Goal: Task Accomplishment & Management: Use online tool/utility

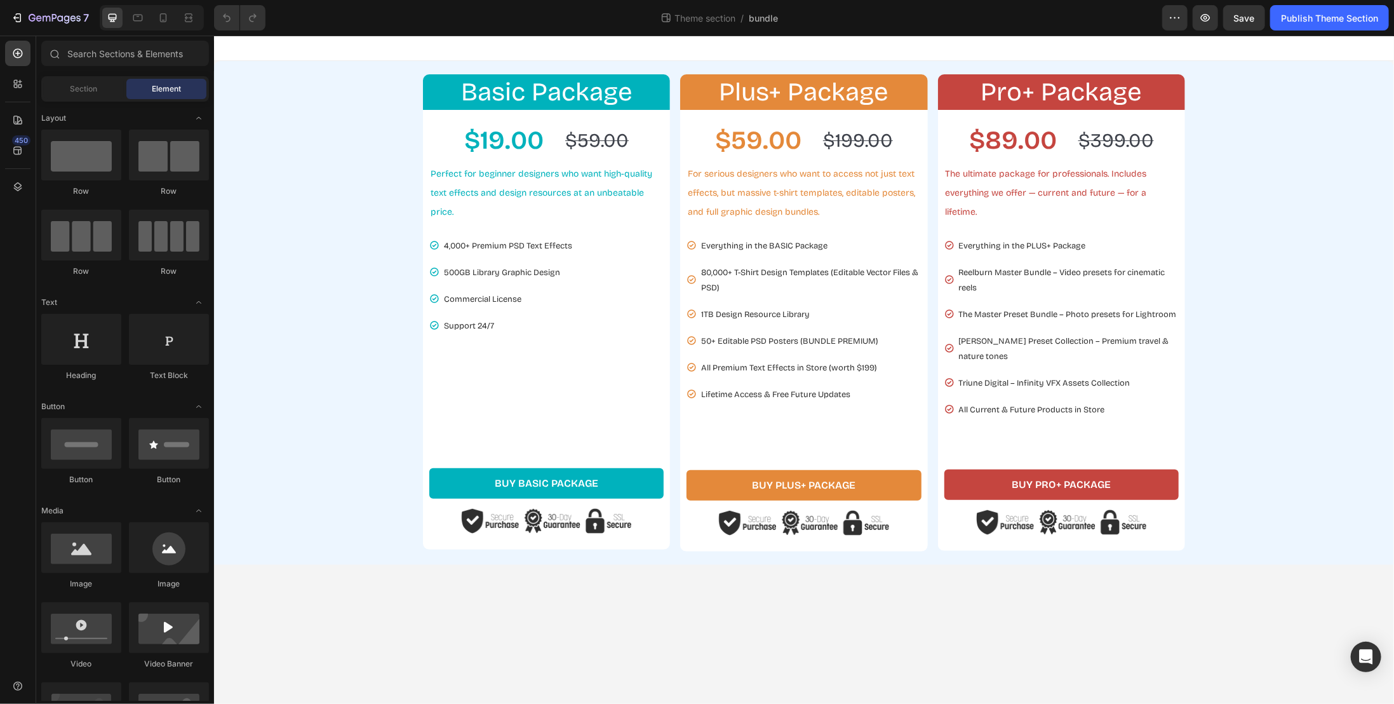
click at [307, 159] on div "Basic Package Heading Row $19.00 Product Price Product Price $59.00 Product Pri…" at bounding box center [804, 312] width 1168 height 477
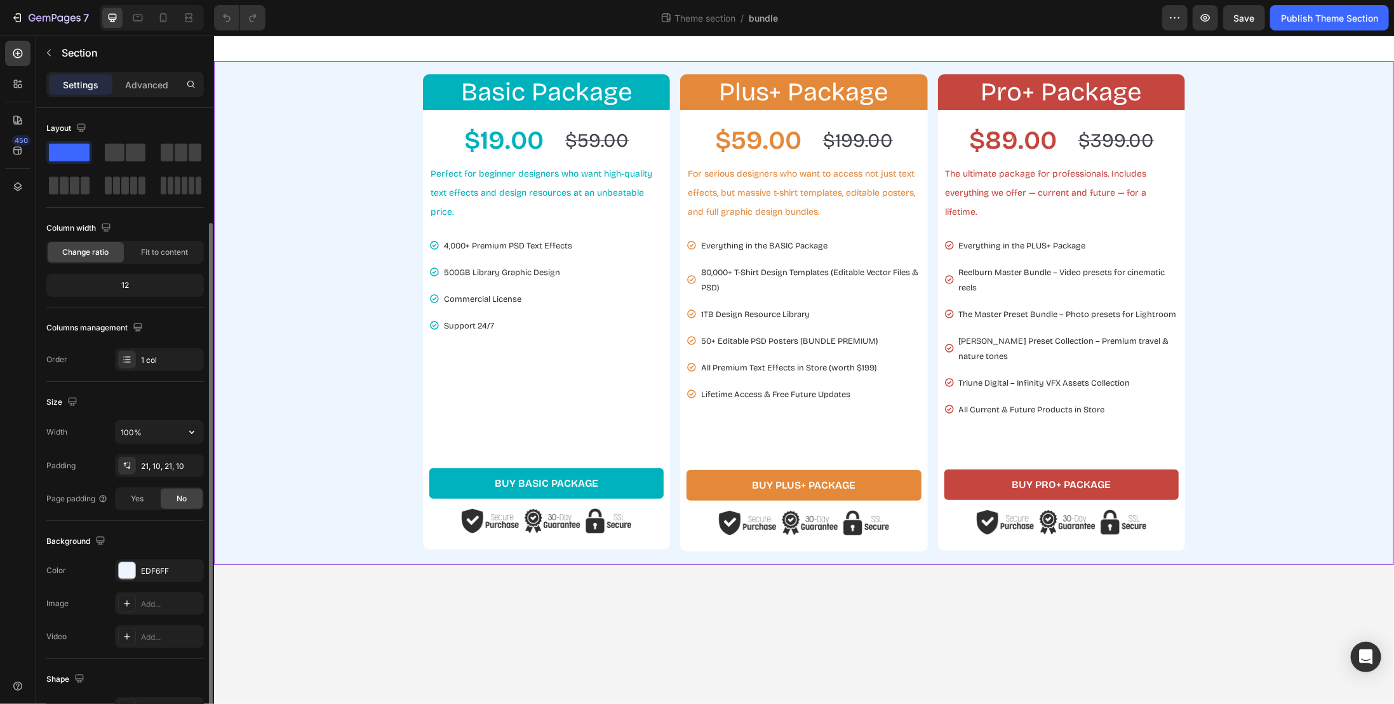
scroll to position [64, 0]
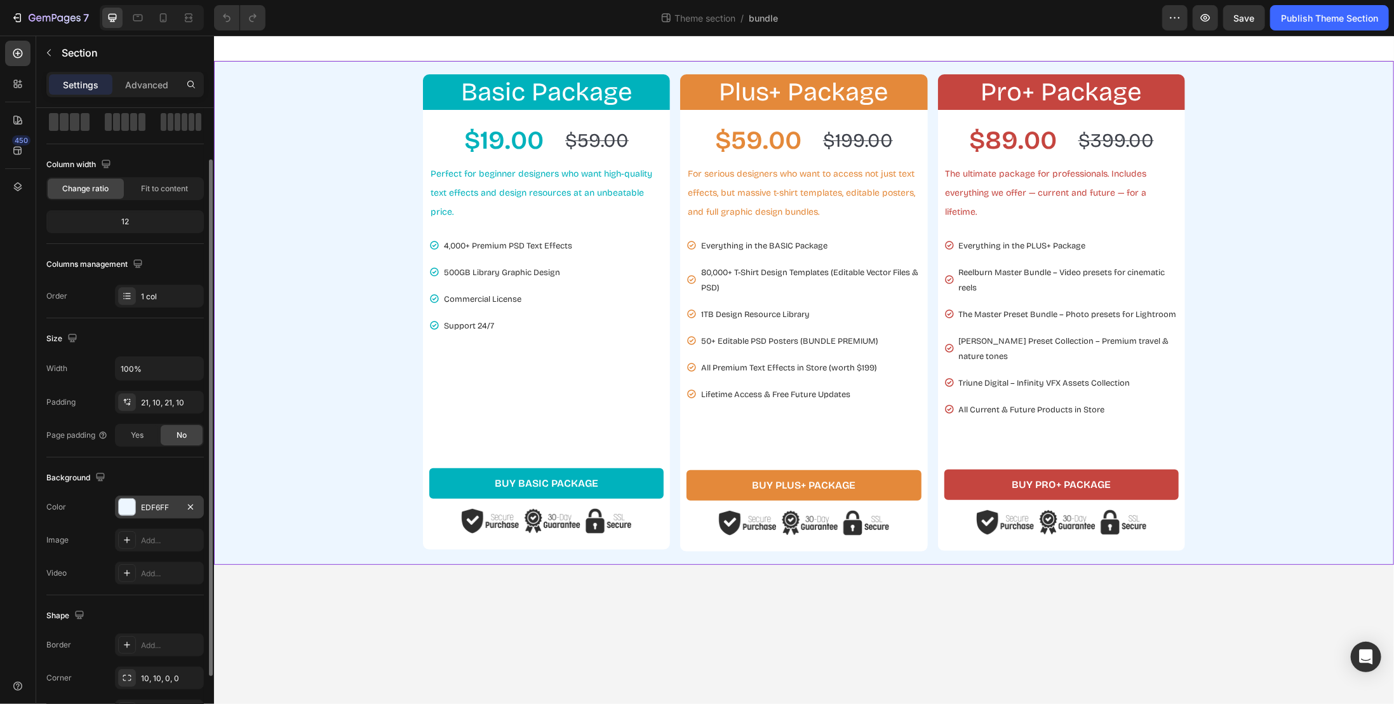
click at [159, 502] on div "EDF6FF" at bounding box center [159, 507] width 37 height 11
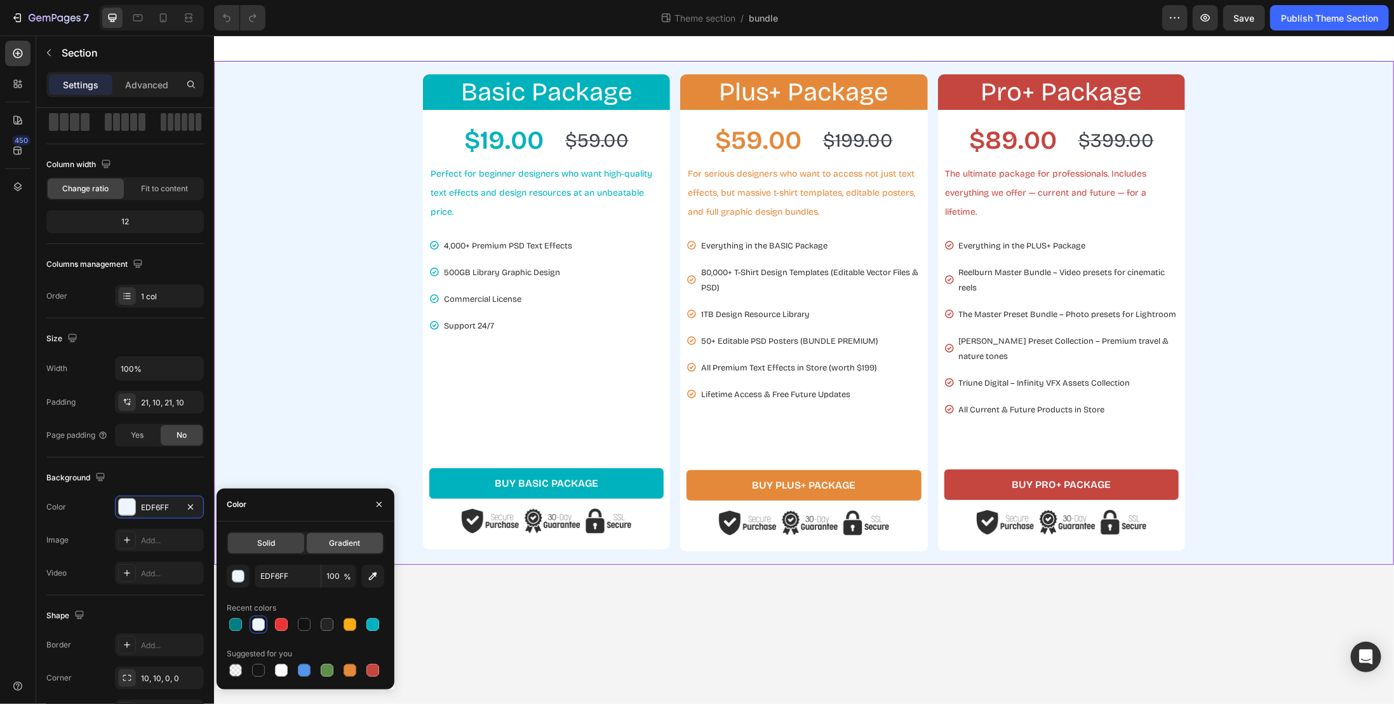
click at [324, 539] on div "Gradient" at bounding box center [345, 543] width 76 height 20
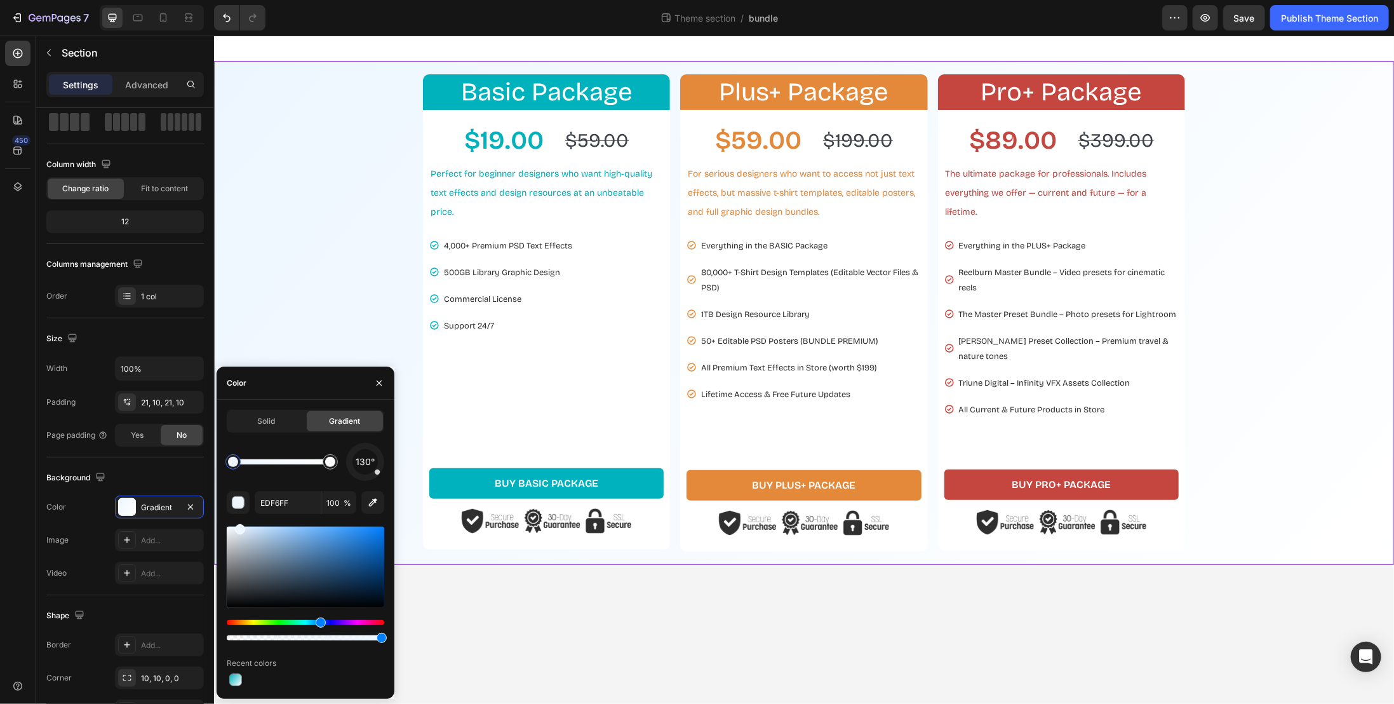
click at [235, 466] on div at bounding box center [233, 462] width 10 height 10
click at [232, 680] on div at bounding box center [235, 679] width 13 height 13
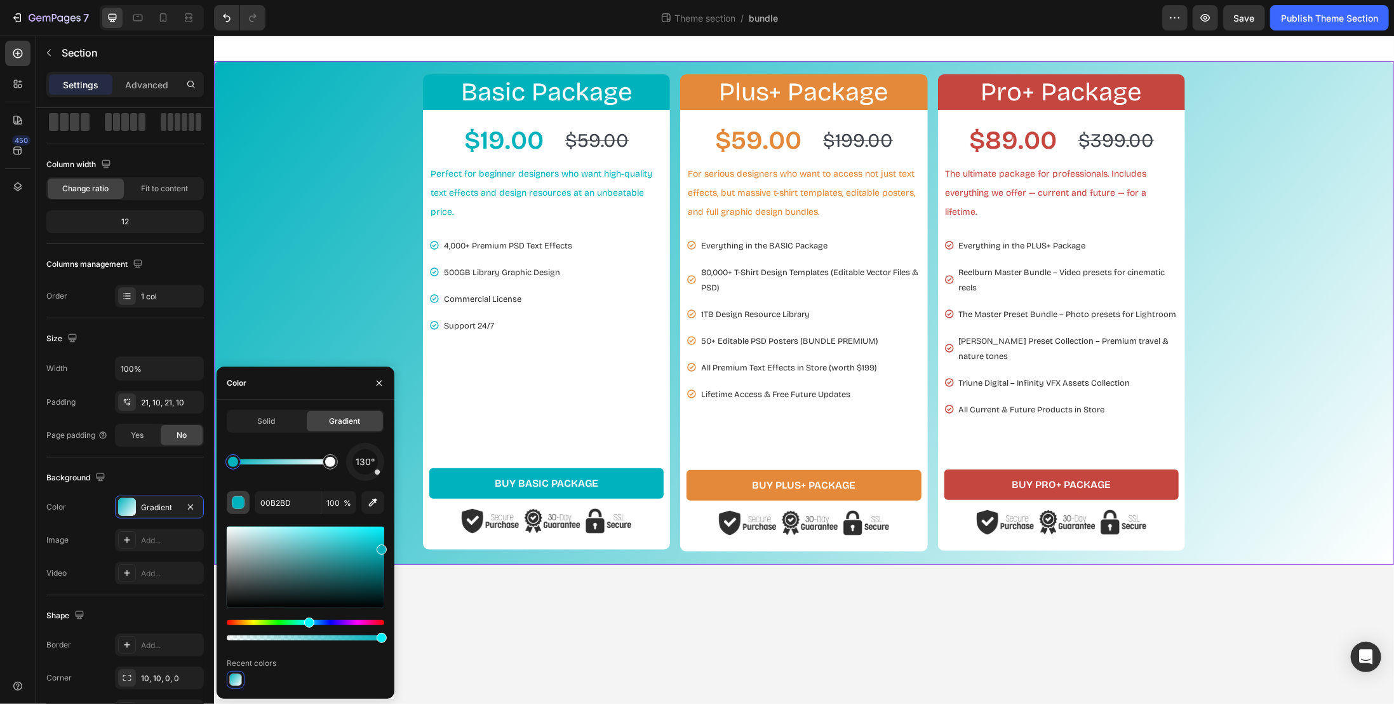
click at [234, 497] on div "button" at bounding box center [238, 503] width 13 height 13
click at [253, 497] on div "00B2BD 100 %" at bounding box center [306, 502] width 158 height 23
click at [262, 494] on input "00B2BD" at bounding box center [288, 502] width 66 height 23
paste input "8cdbdc"
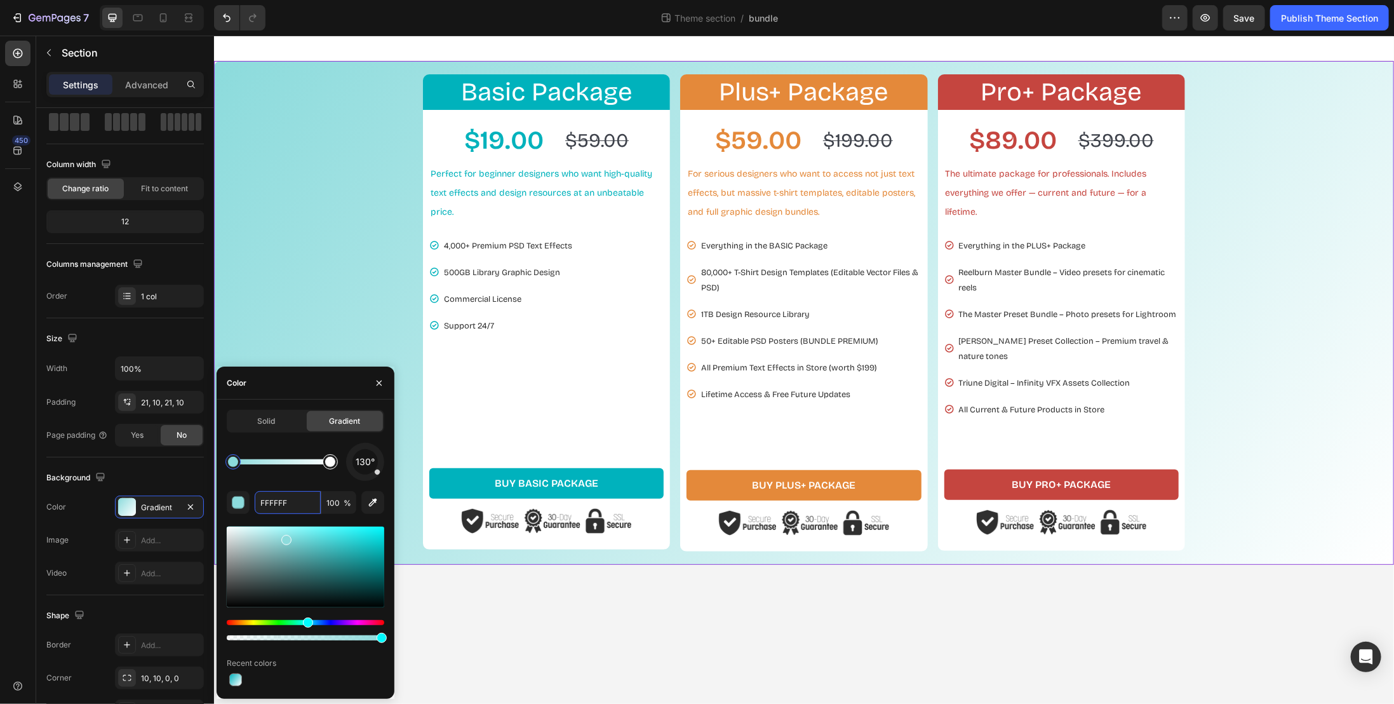
click at [332, 468] on div at bounding box center [330, 461] width 15 height 15
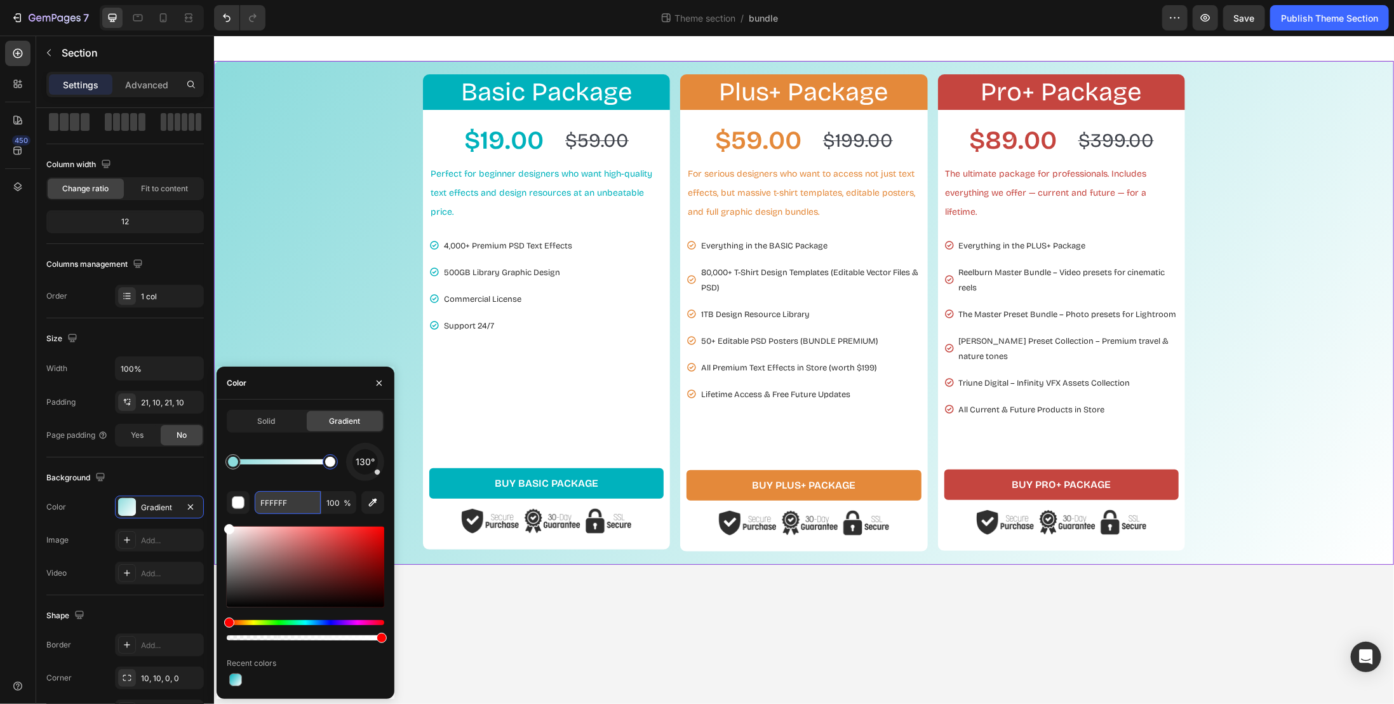
click at [285, 505] on input "FFFFFF" at bounding box center [288, 502] width 66 height 23
paste input "80ffae"
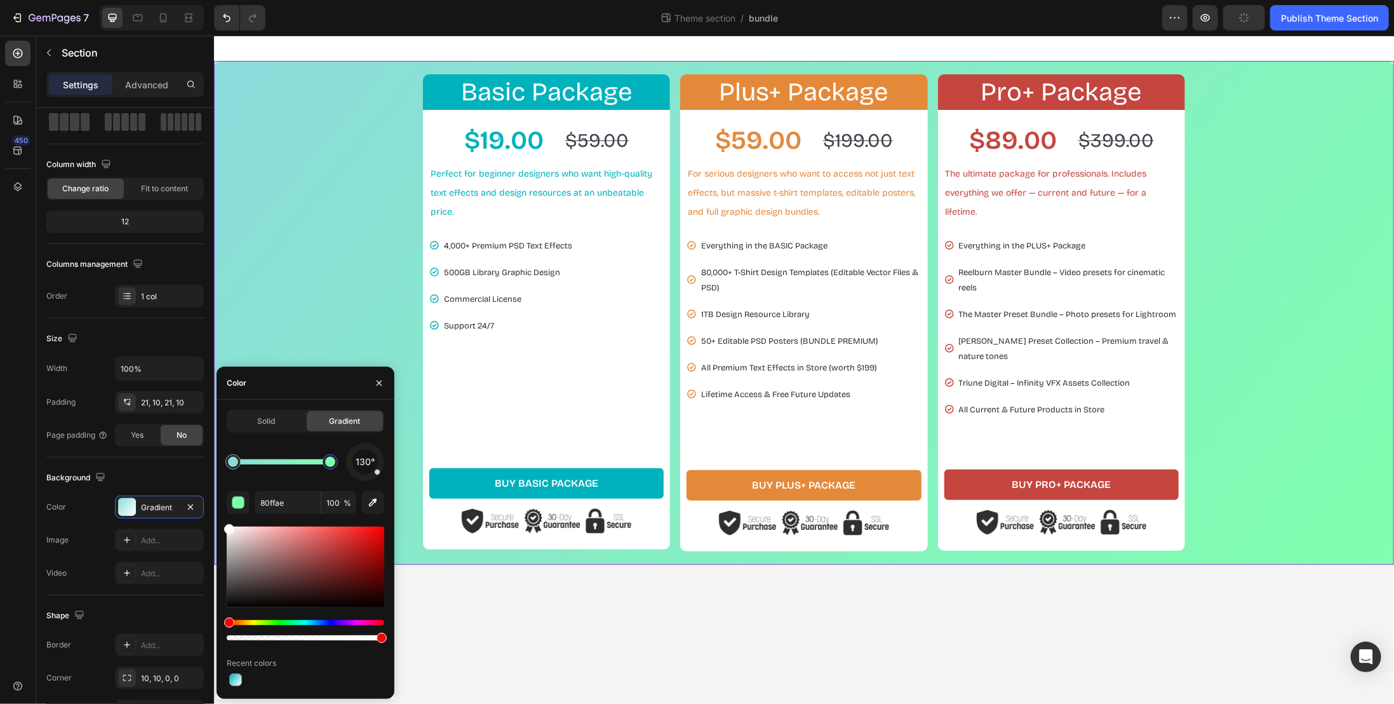
type input "80FFAE"
click at [375, 482] on div "130° 80FFAE 100 % Recent colors" at bounding box center [306, 566] width 158 height 246
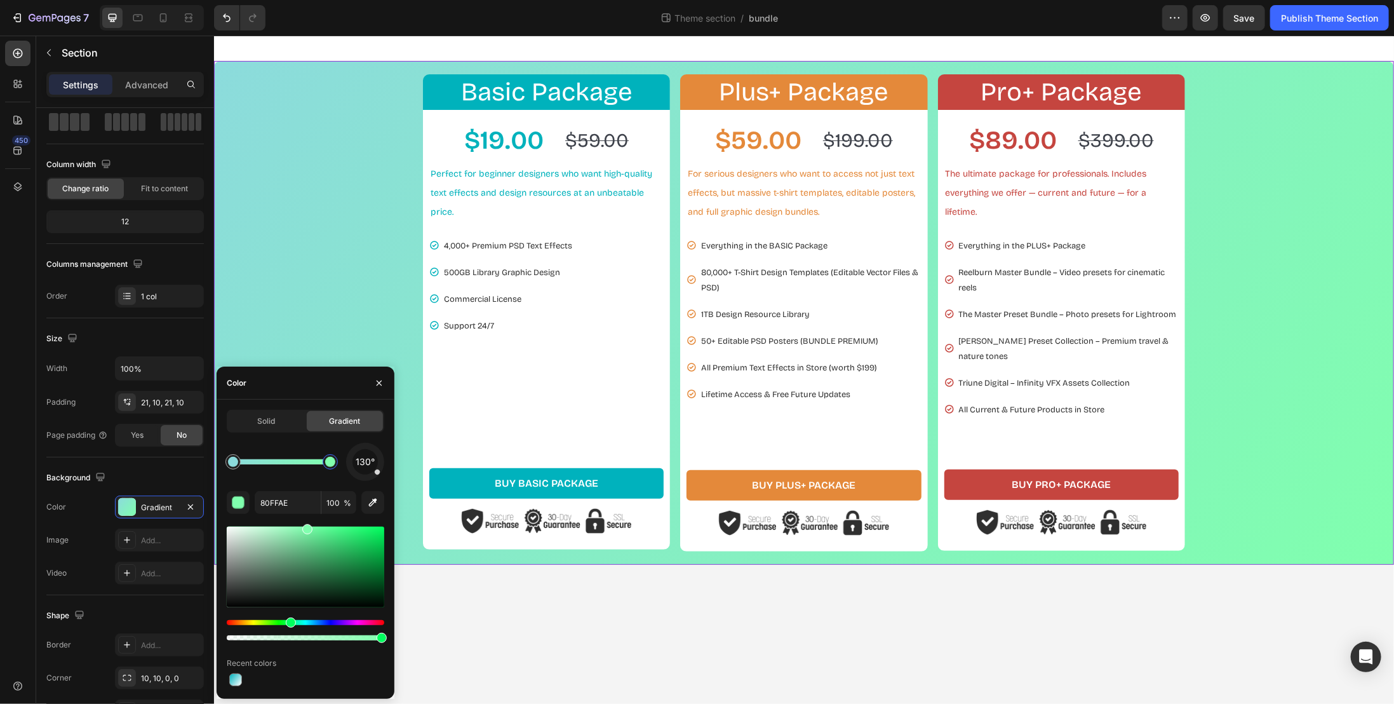
click at [377, 480] on div "130°" at bounding box center [365, 462] width 38 height 38
drag, startPoint x: 372, startPoint y: 475, endPoint x: 371, endPoint y: 464, distance: 10.2
click at [372, 471] on div "130°" at bounding box center [365, 462] width 38 height 38
drag, startPoint x: 371, startPoint y: 464, endPoint x: 365, endPoint y: 469, distance: 7.8
click at [365, 469] on span "185°" at bounding box center [365, 461] width 18 height 15
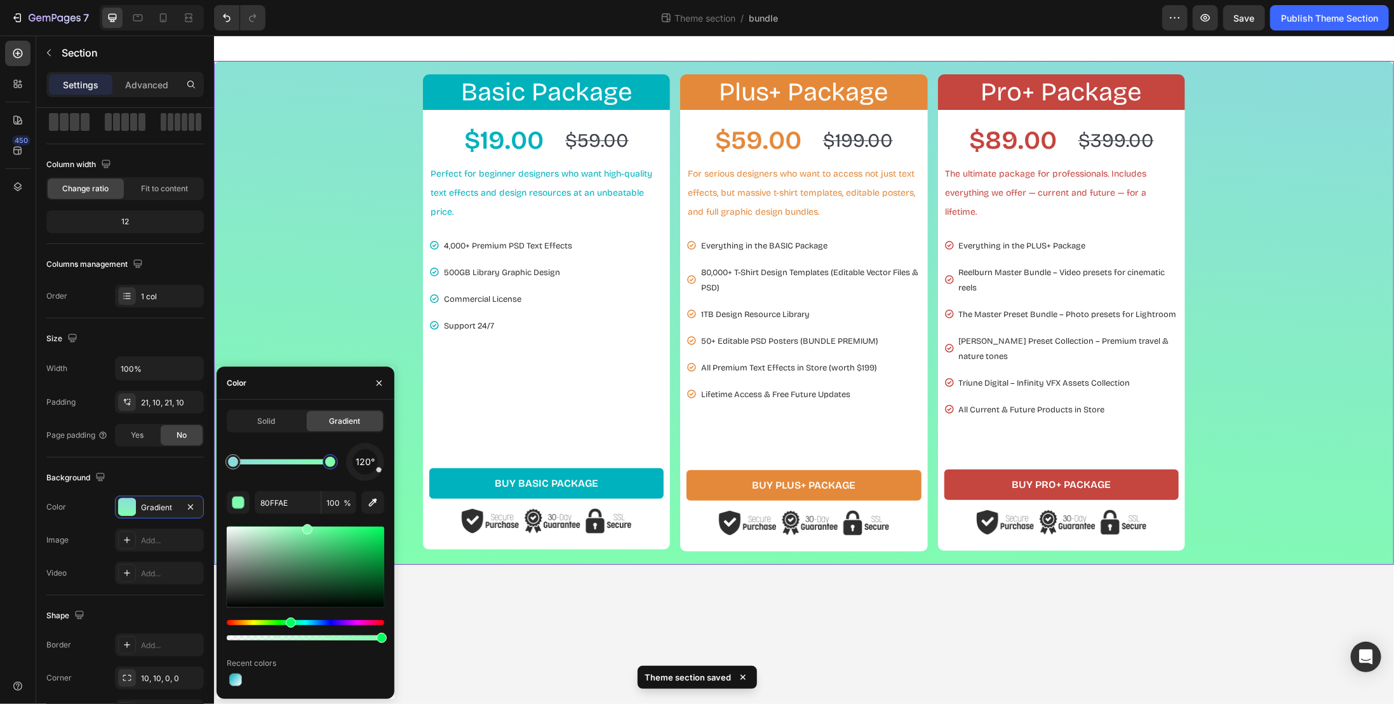
click at [374, 467] on span "120°" at bounding box center [365, 461] width 19 height 15
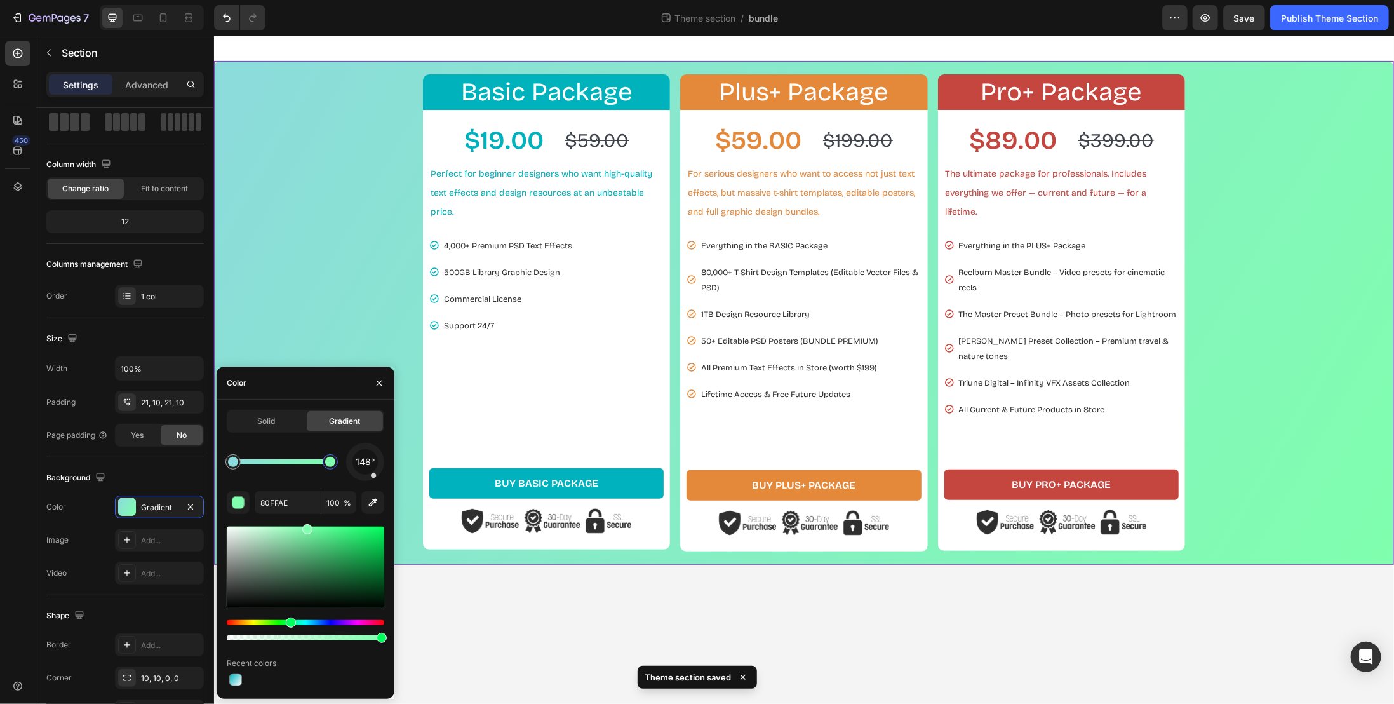
click at [375, 477] on div at bounding box center [365, 462] width 53 height 53
click at [361, 283] on div "Basic Package Heading Row $19.00 Product Price Product Price $59.00 Product Pri…" at bounding box center [804, 312] width 1168 height 477
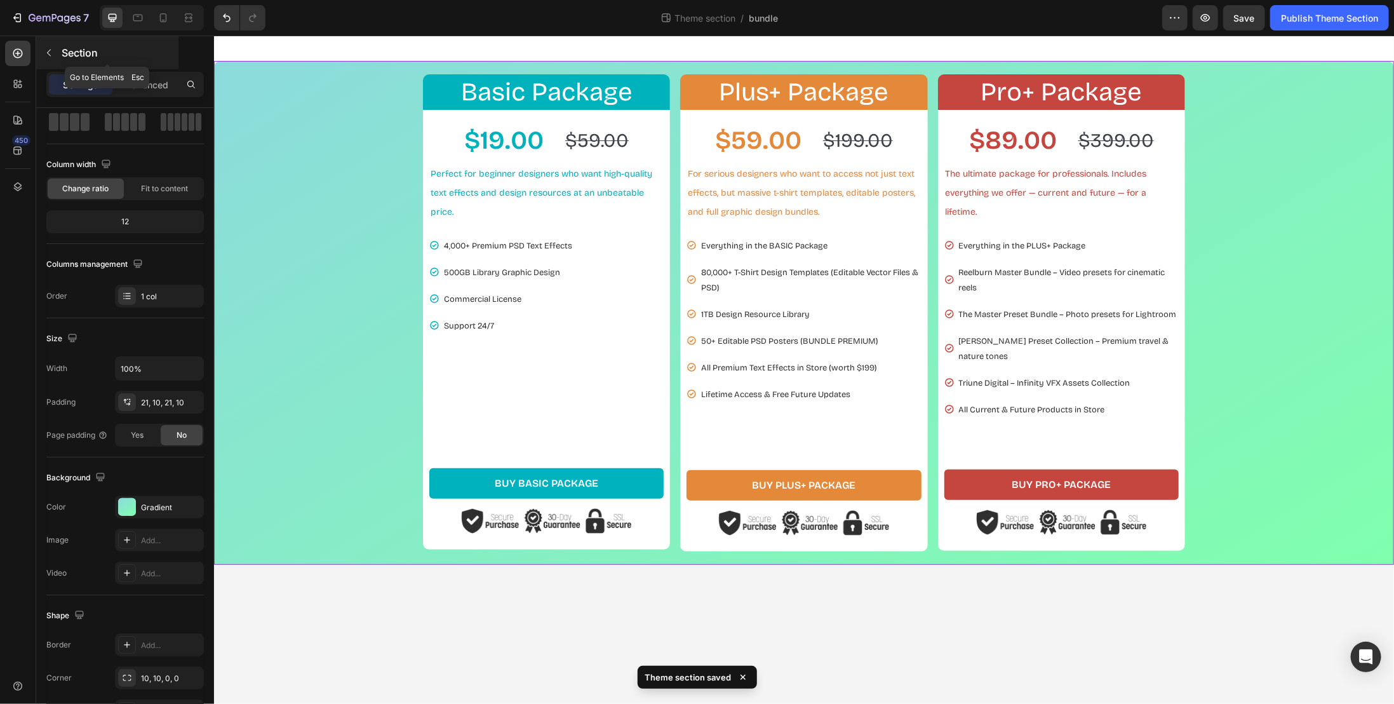
click at [47, 50] on icon "button" at bounding box center [49, 53] width 10 height 10
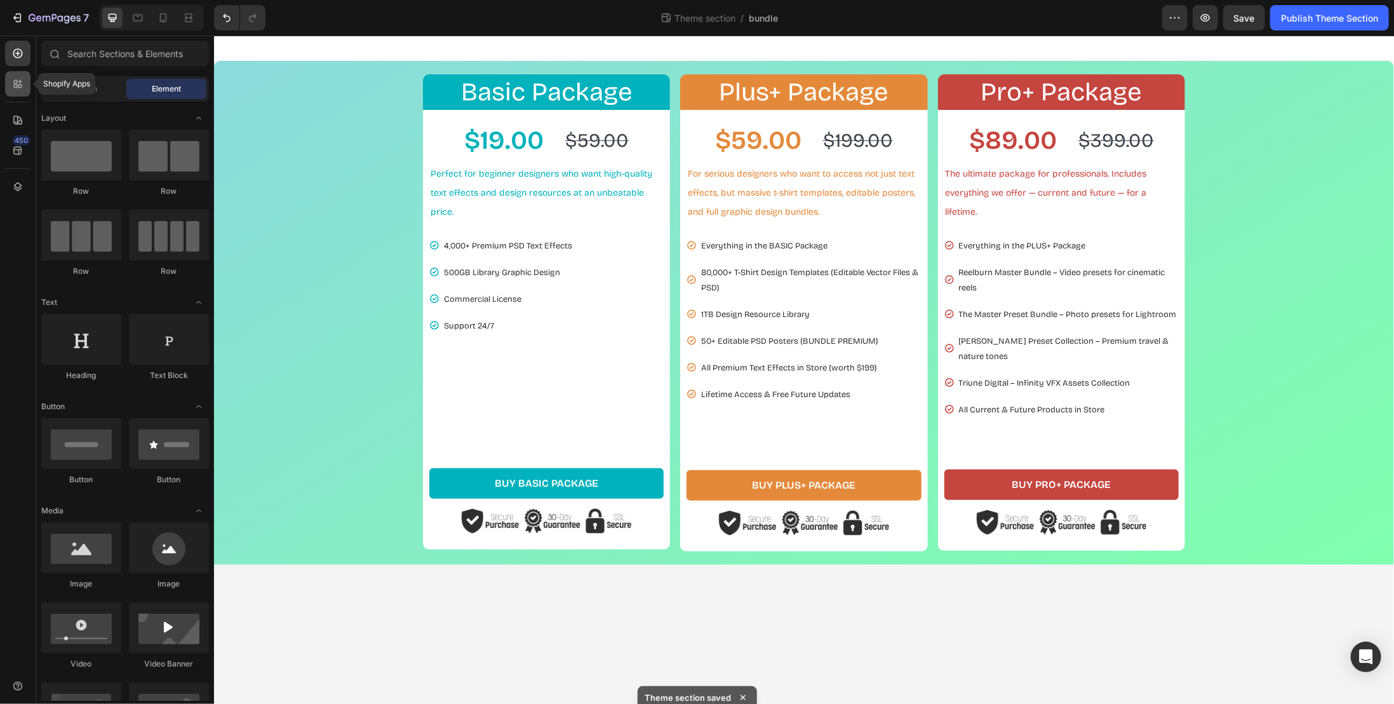
click at [22, 79] on icon at bounding box center [17, 83] width 13 height 13
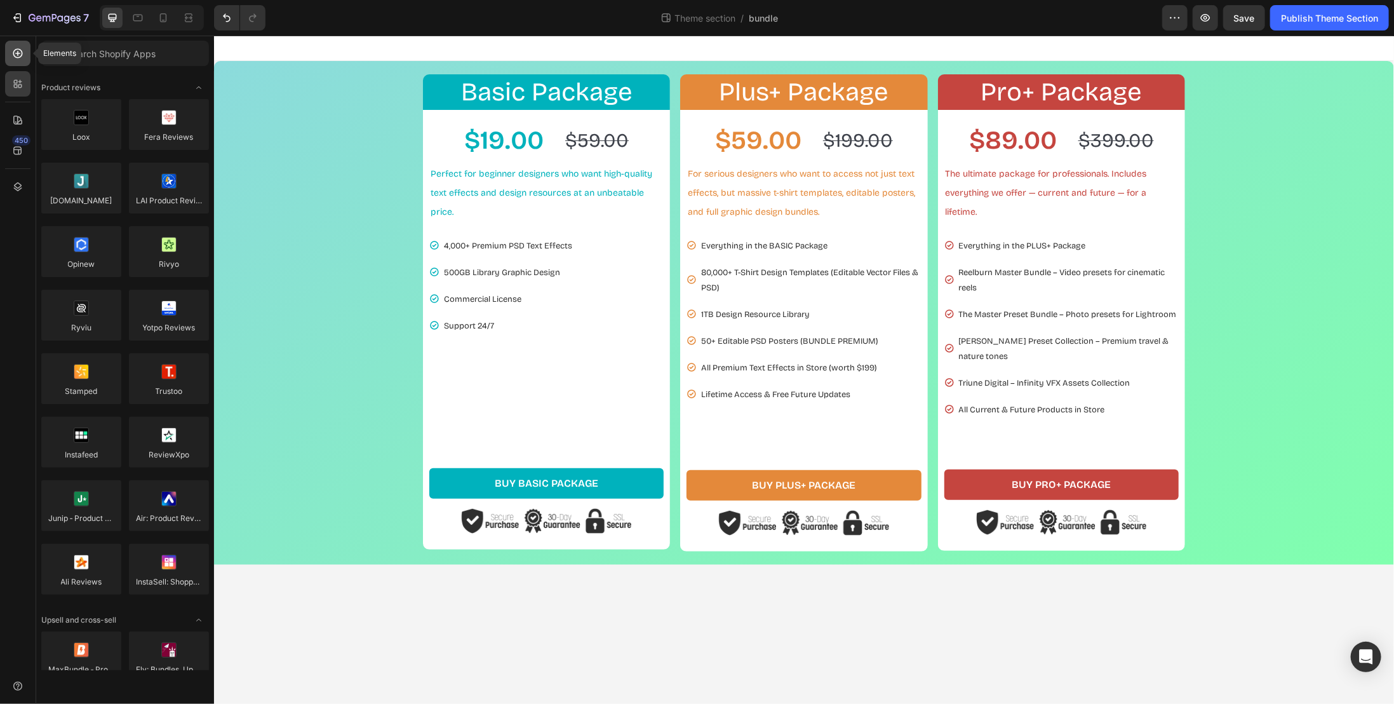
click at [24, 50] on div at bounding box center [17, 53] width 25 height 25
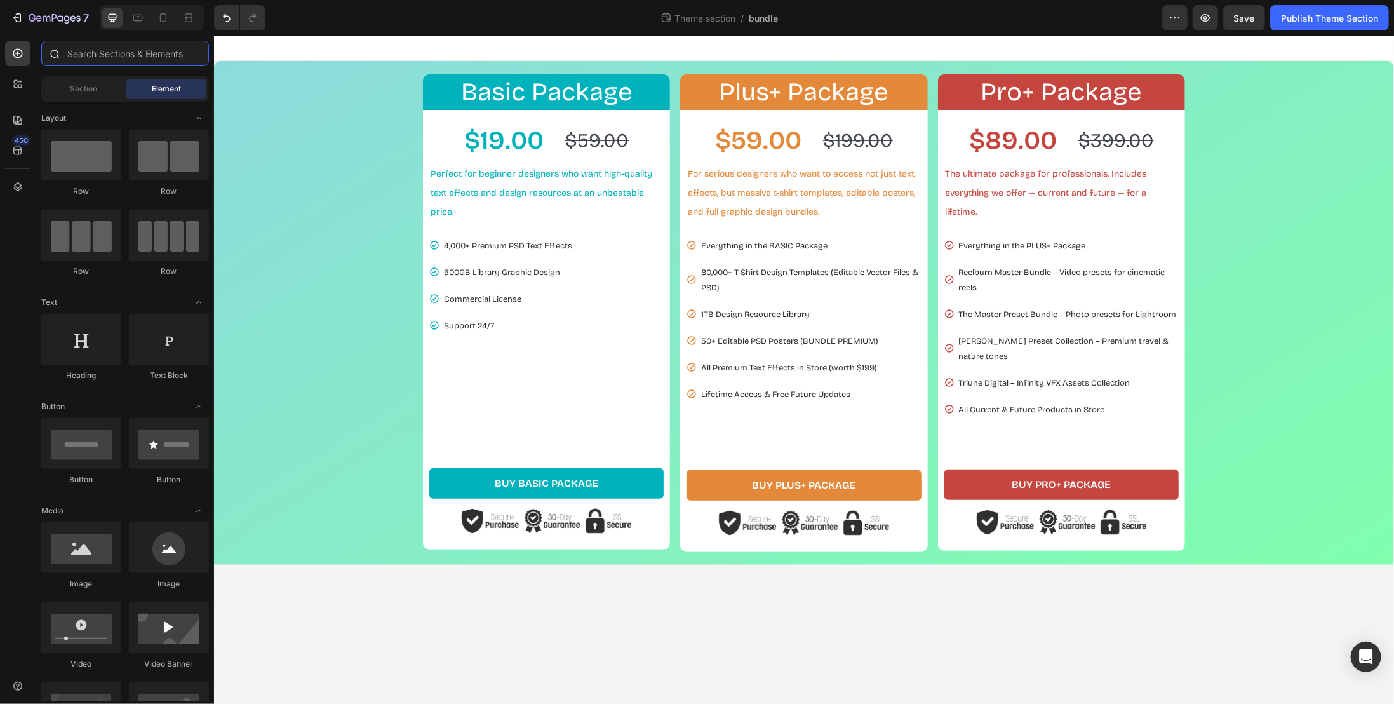
click at [92, 53] on input "text" at bounding box center [125, 53] width 168 height 25
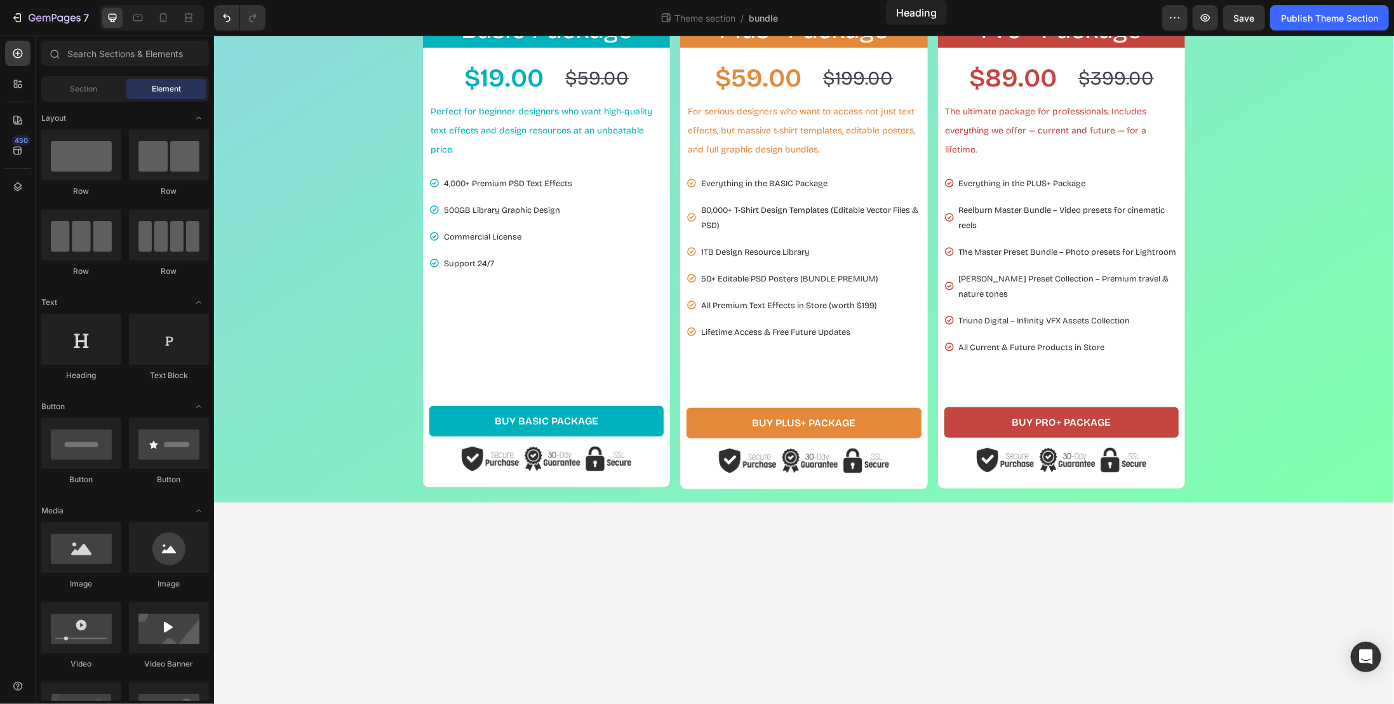
scroll to position [0, 0]
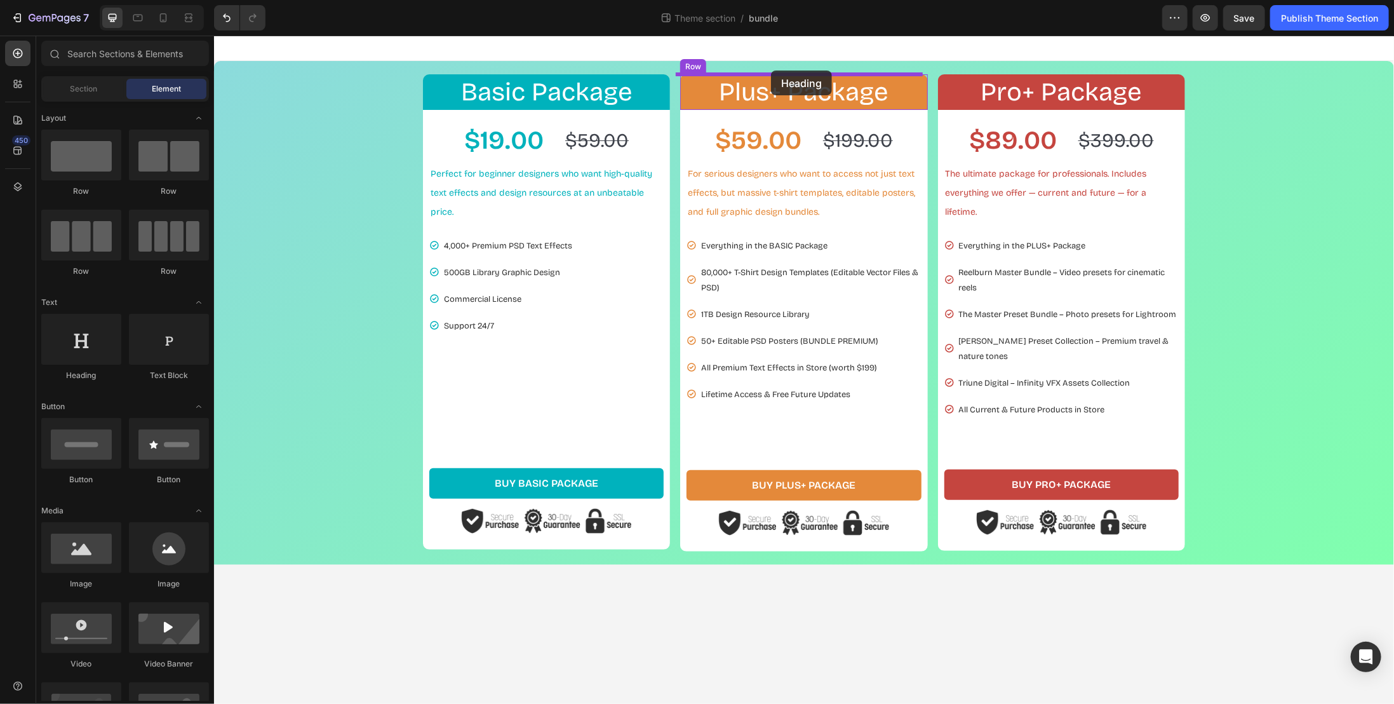
drag, startPoint x: 520, startPoint y: 194, endPoint x: 771, endPoint y: 70, distance: 280.1
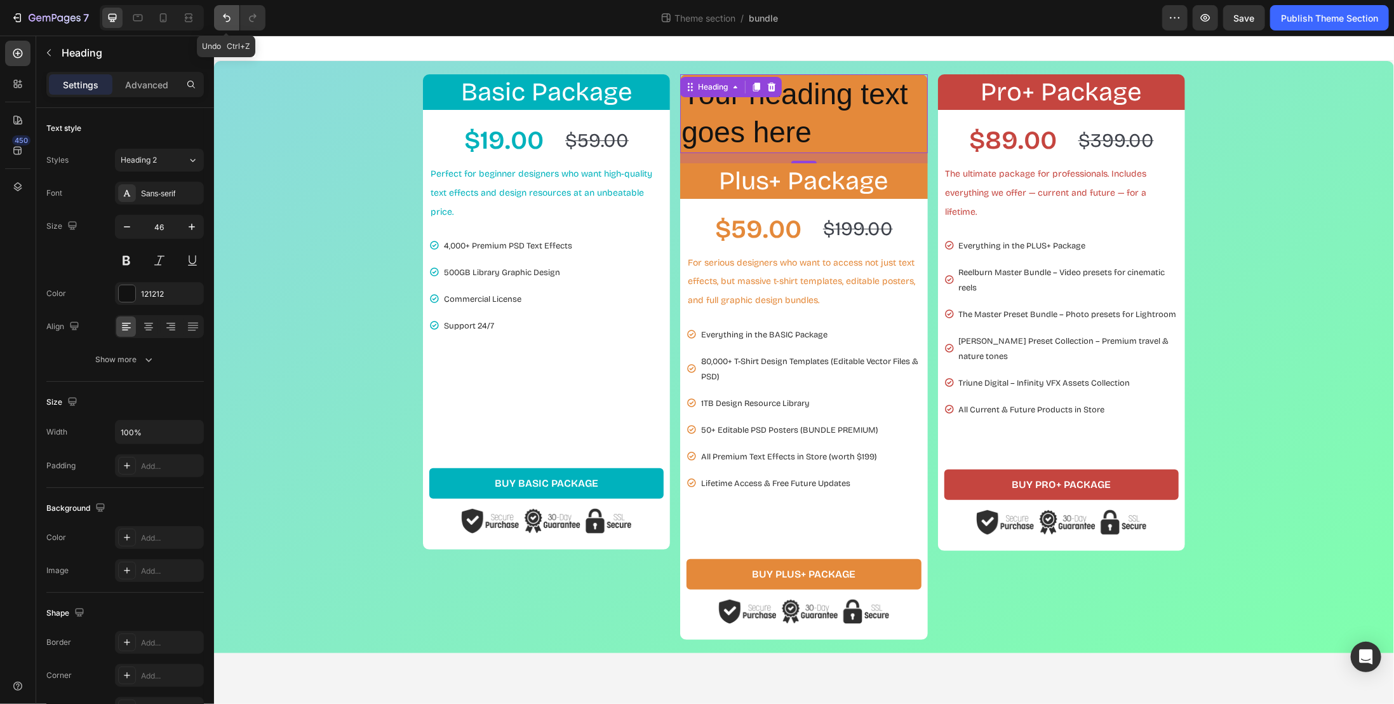
click at [217, 16] on button "Undo/Redo" at bounding box center [226, 17] width 25 height 25
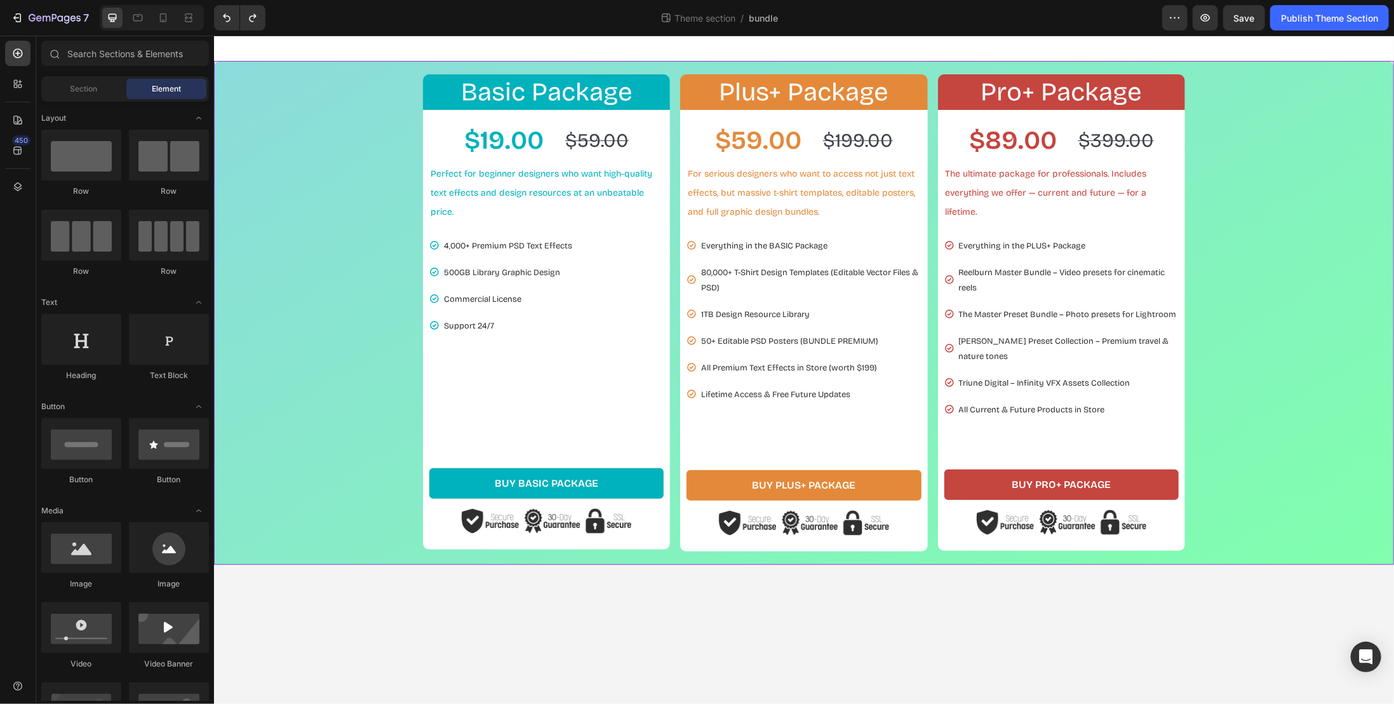
click at [349, 191] on div "Basic Package Heading Row $19.00 Product Price Product Price $59.00 Product Pri…" at bounding box center [804, 312] width 1168 height 477
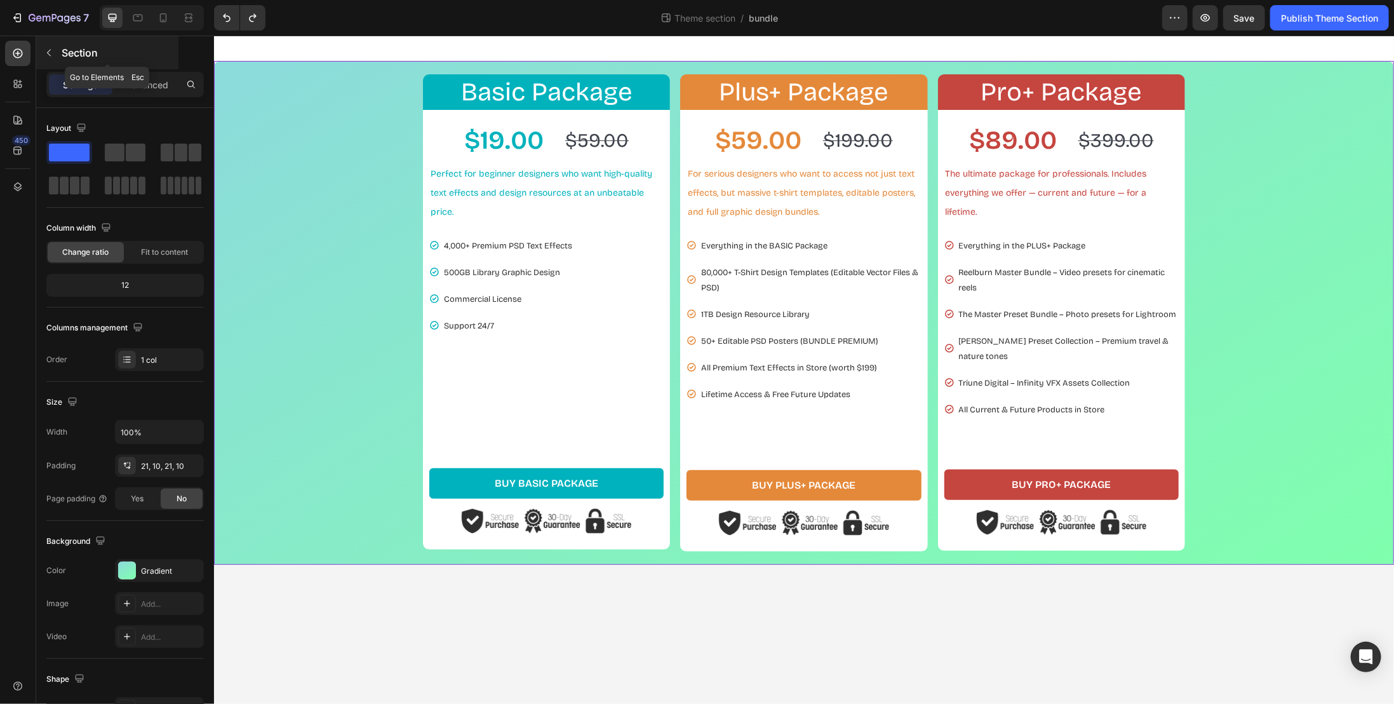
click at [47, 49] on icon "button" at bounding box center [49, 53] width 10 height 10
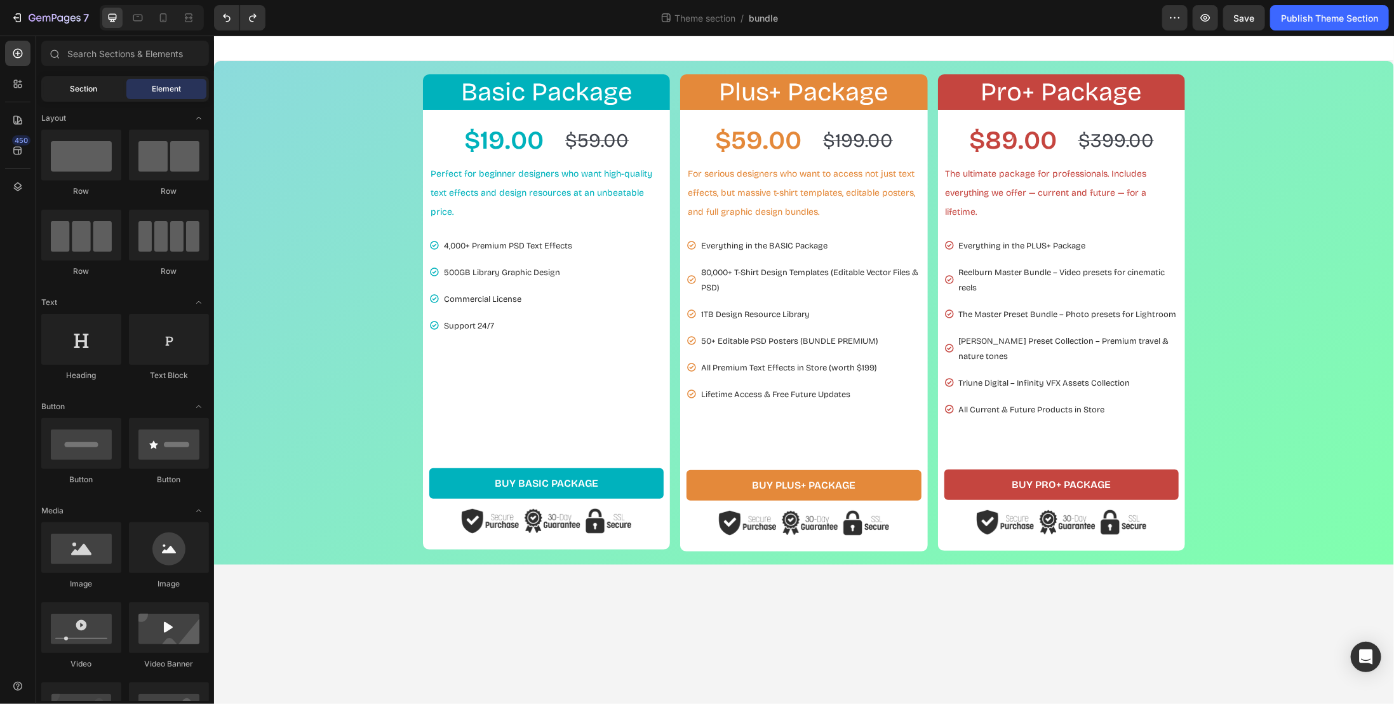
click at [95, 92] on span "Section" at bounding box center [84, 88] width 27 height 11
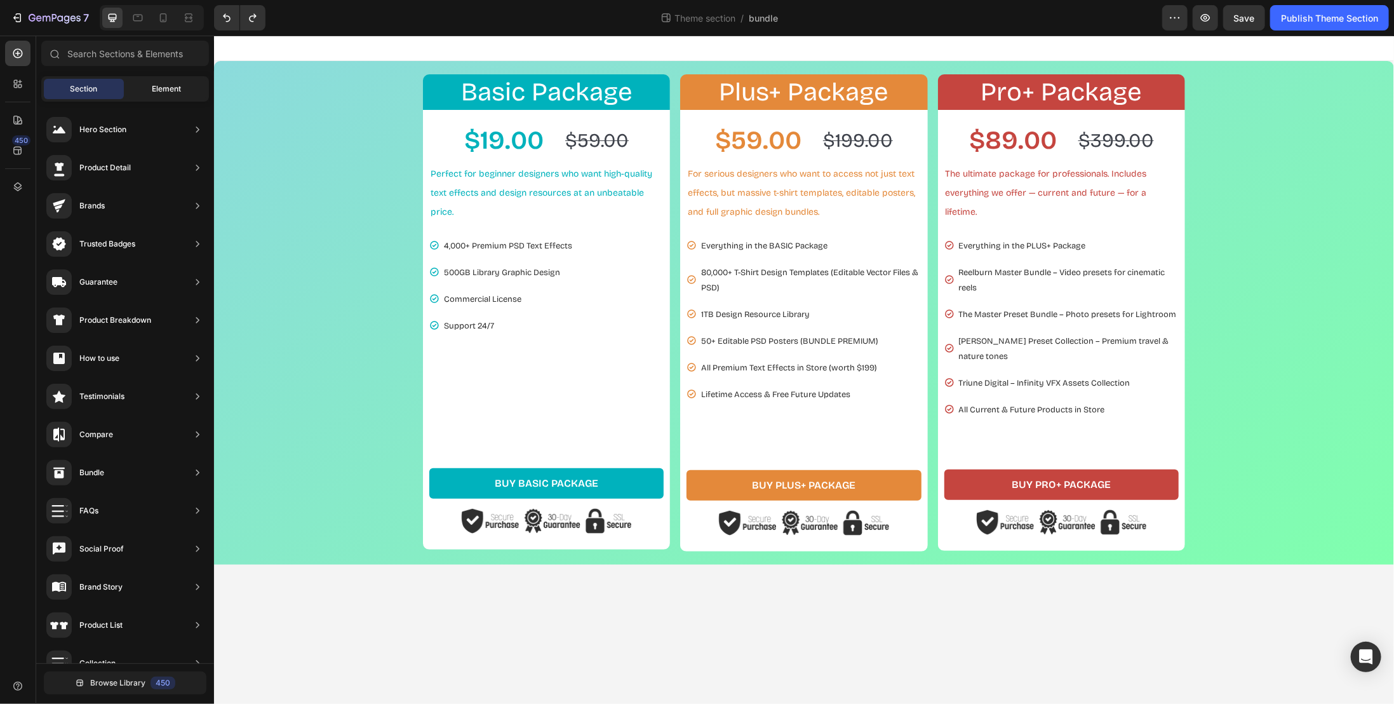
click at [152, 83] on span "Element" at bounding box center [166, 88] width 29 height 11
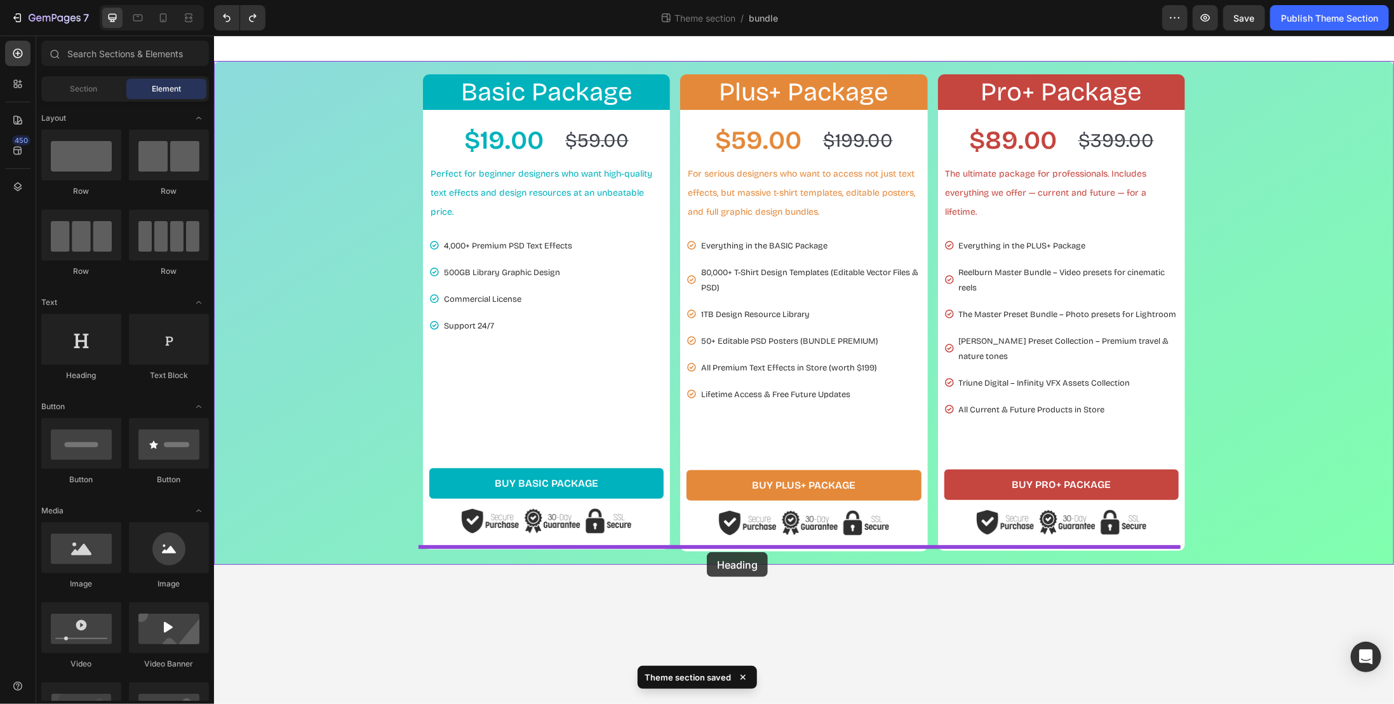
drag, startPoint x: 293, startPoint y: 393, endPoint x: 706, endPoint y: 551, distance: 442.4
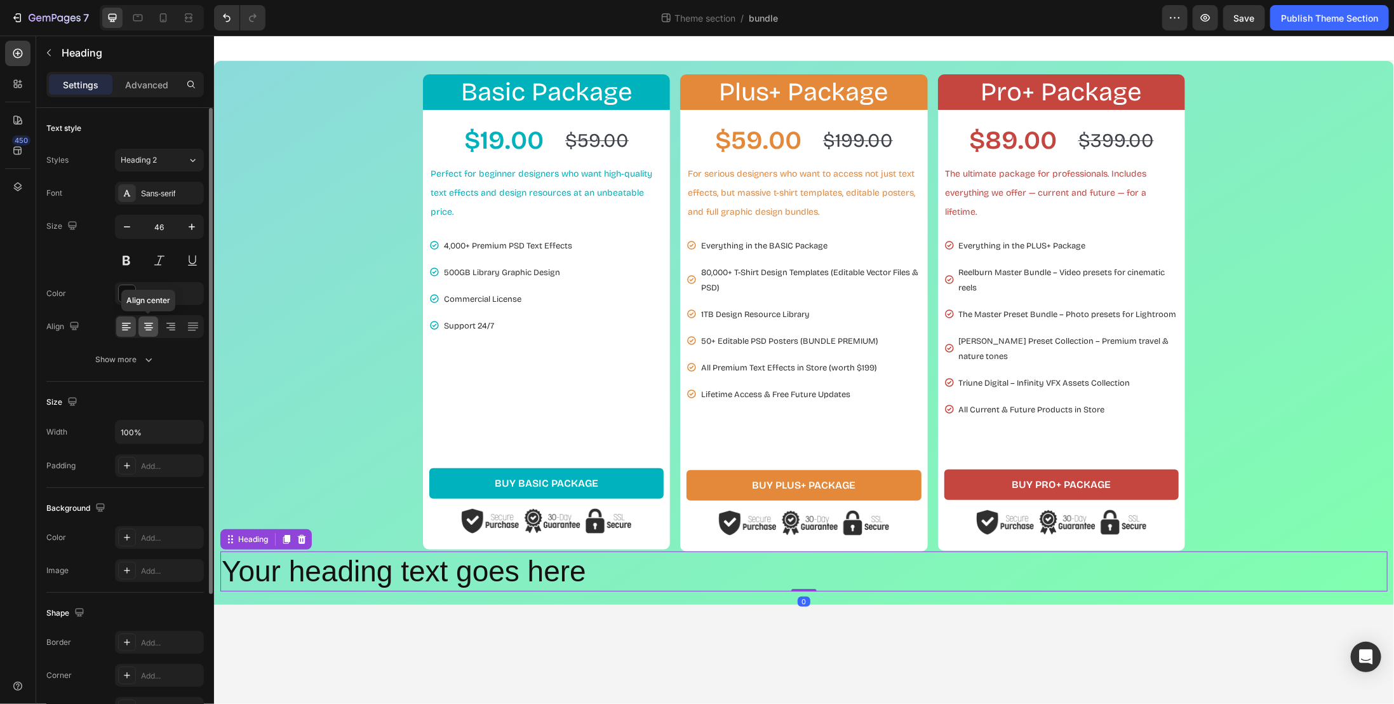
click at [151, 322] on icon at bounding box center [148, 326] width 13 height 13
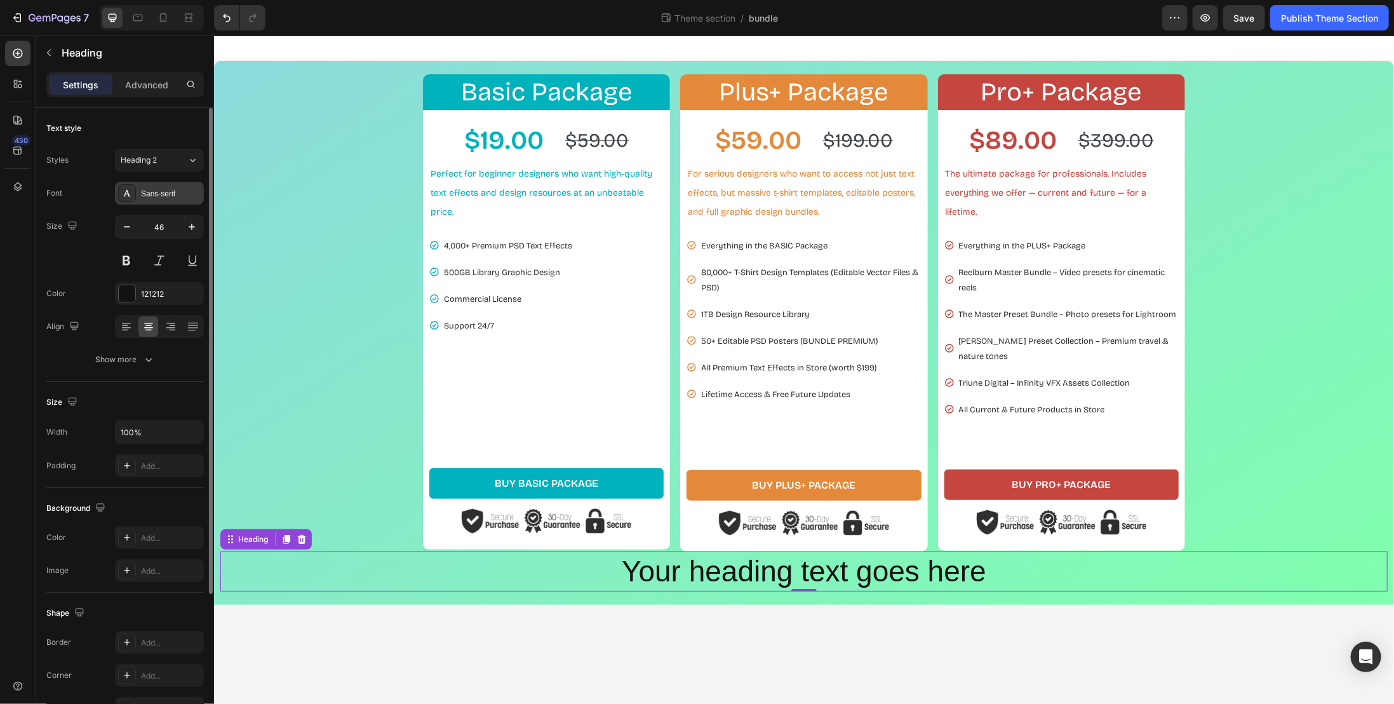
click at [170, 189] on div "Sans-serif" at bounding box center [171, 193] width 60 height 11
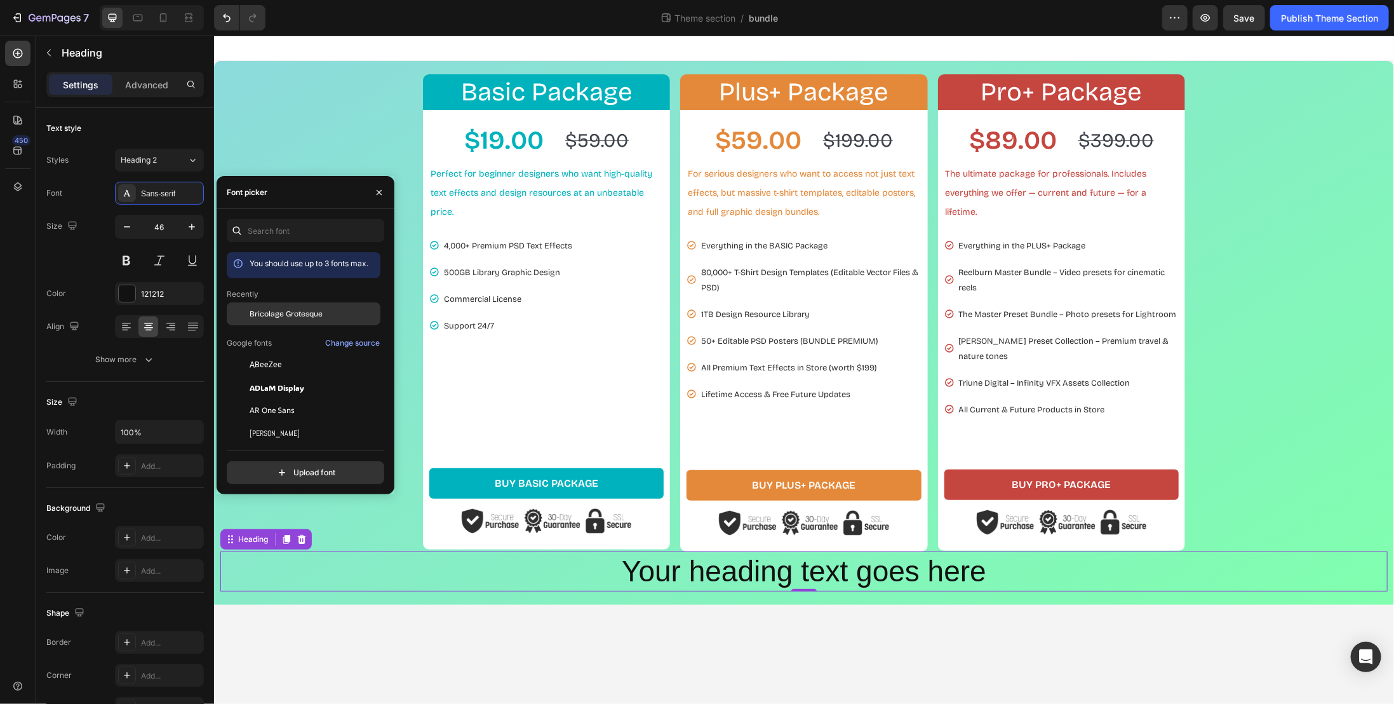
click at [263, 312] on span "Bricolage Grotesque" at bounding box center [286, 313] width 73 height 11
click at [618, 570] on h2 "Your heading text goes here" at bounding box center [804, 571] width 1168 height 41
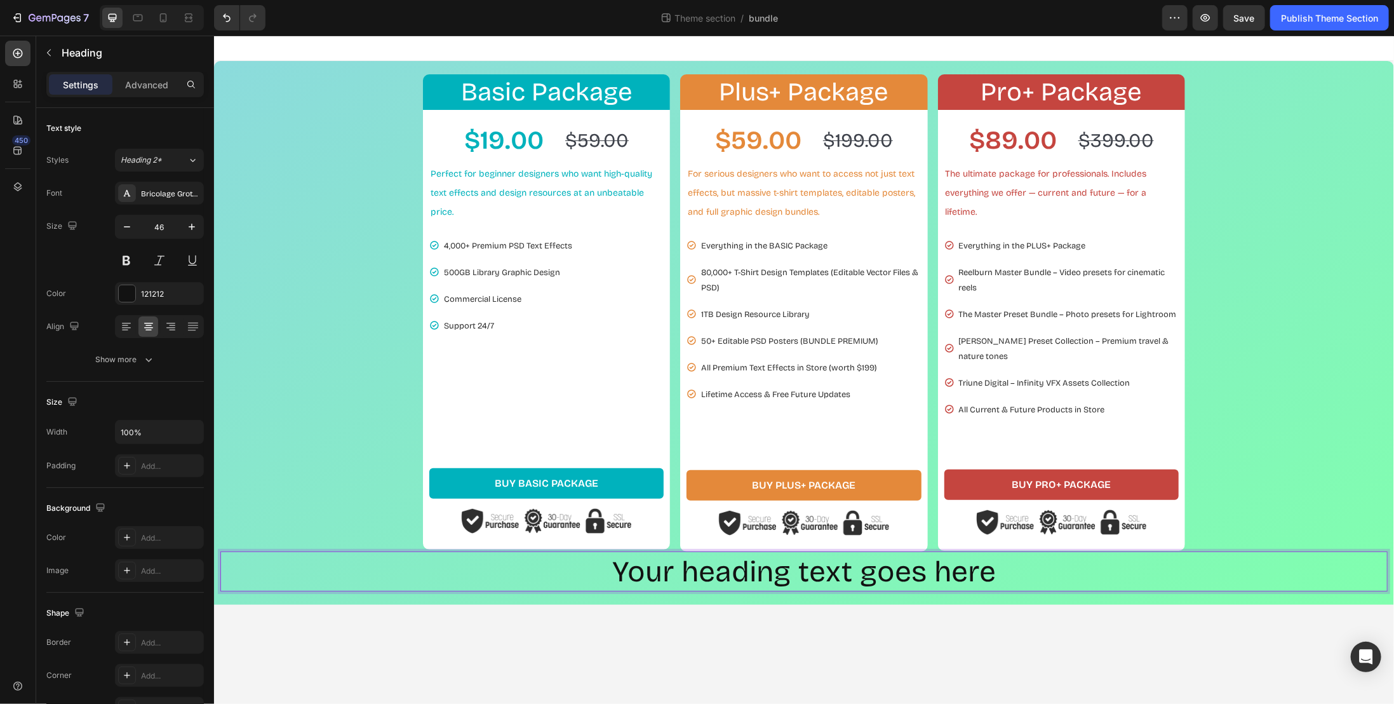
click at [403, 552] on p "Your heading text goes here" at bounding box center [803, 571] width 1165 height 38
click at [384, 267] on div "Basic Package Heading Row $19.00 Product Price Product Price $59.00 Product Pri…" at bounding box center [804, 332] width 1168 height 517
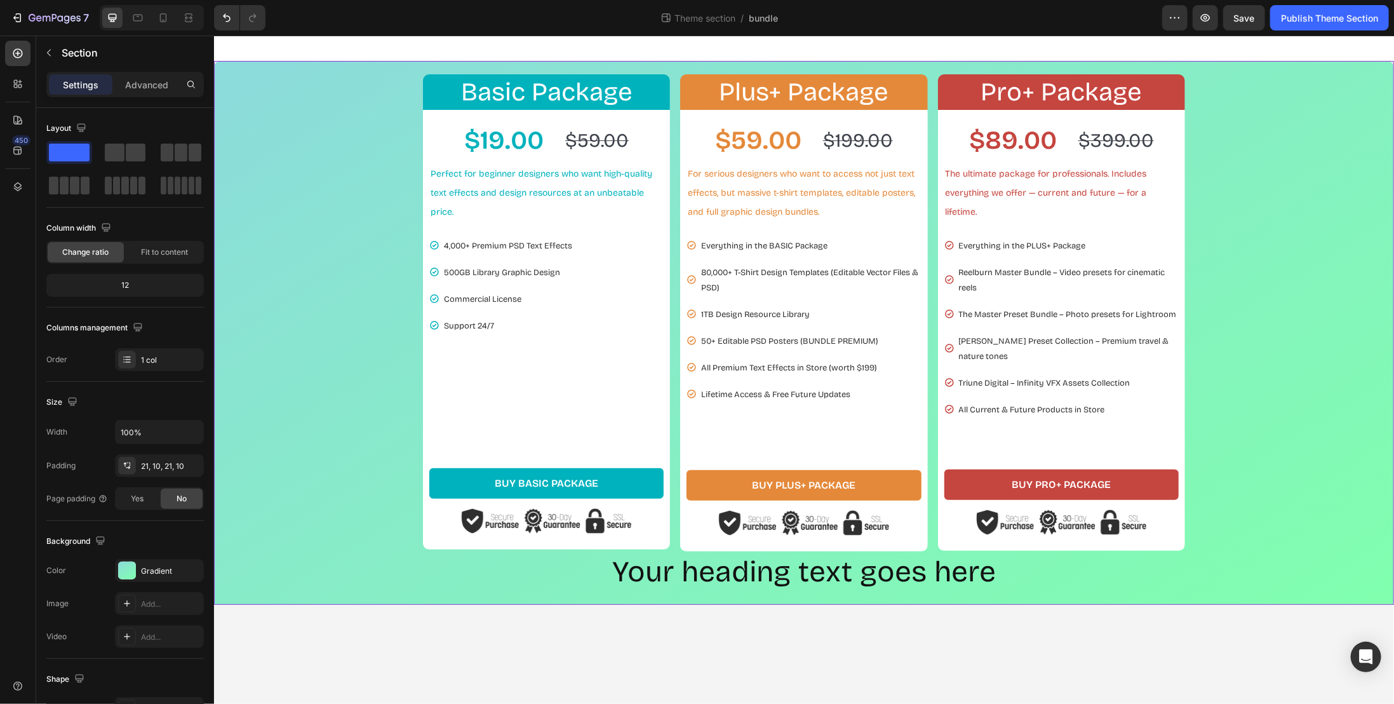
click at [1280, 175] on div "Basic Package Heading Row $19.00 Product Price Product Price $59.00 Product Pri…" at bounding box center [804, 332] width 1168 height 517
click at [893, 570] on p "Your heading text goes here" at bounding box center [803, 571] width 1165 height 38
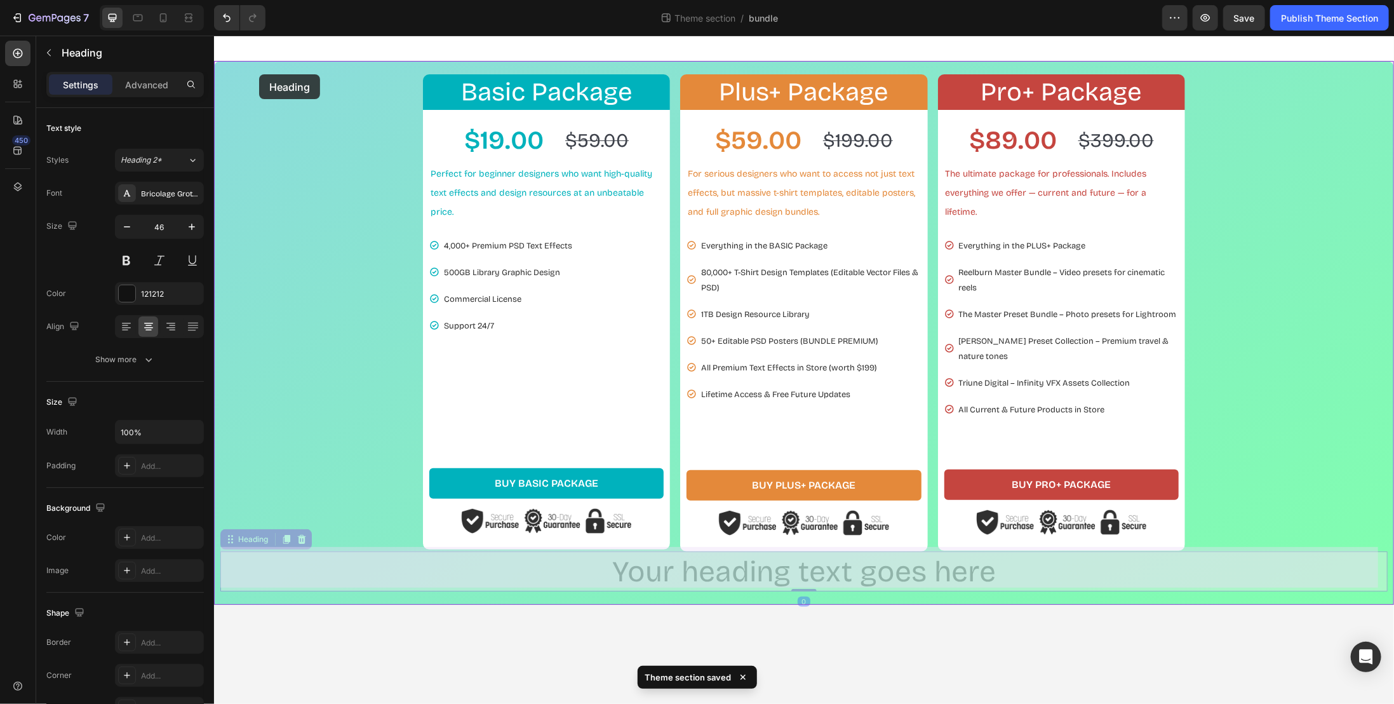
drag, startPoint x: 234, startPoint y: 536, endPoint x: 259, endPoint y: 74, distance: 462.5
click at [259, 74] on div "Basic Package Heading Row $19.00 Product Price Product Price $59.00 Product Pri…" at bounding box center [803, 653] width 1180 height 1237
drag, startPoint x: 231, startPoint y: 536, endPoint x: 283, endPoint y: 66, distance: 472.9
click at [283, 66] on div "Basic Package Heading Row $19.00 Product Price Product Price $59.00 Product Pri…" at bounding box center [803, 653] width 1180 height 1237
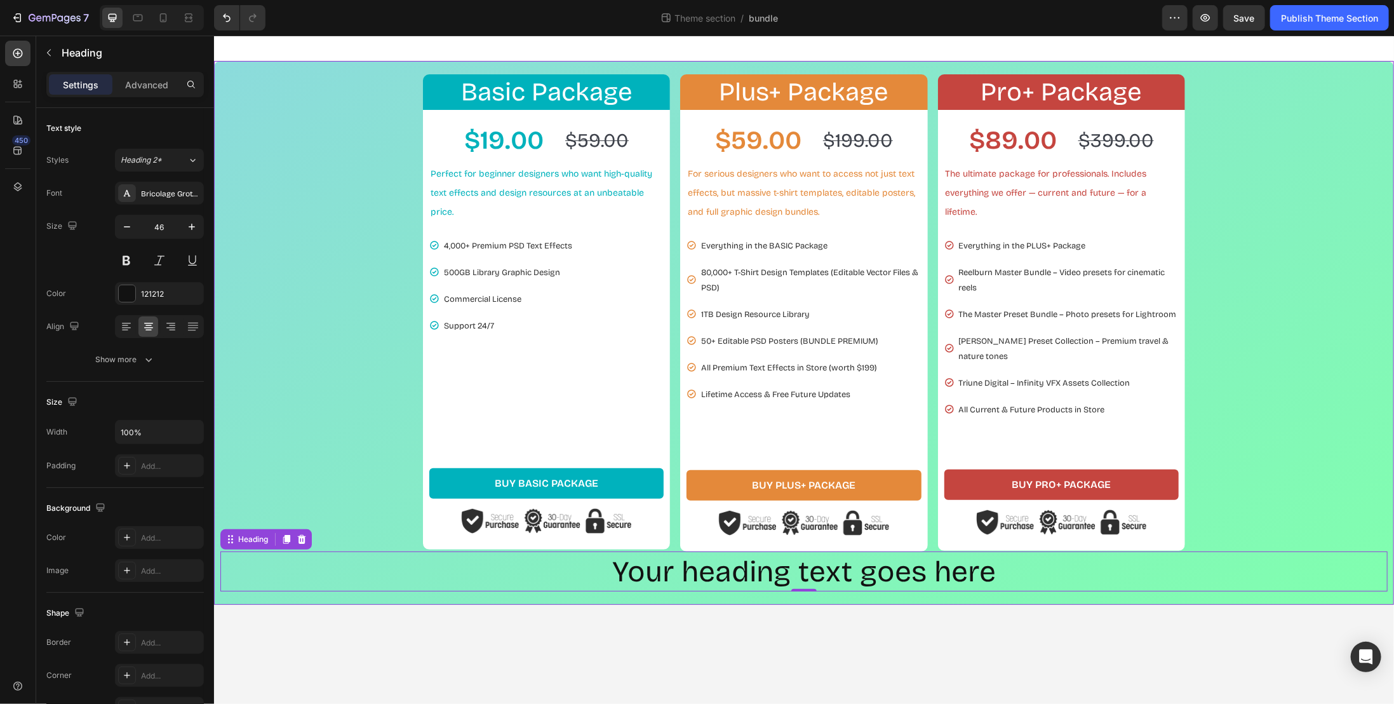
click at [283, 151] on div "Basic Package Heading Row $19.00 Product Price Product Price $59.00 Product Pri…" at bounding box center [804, 332] width 1168 height 517
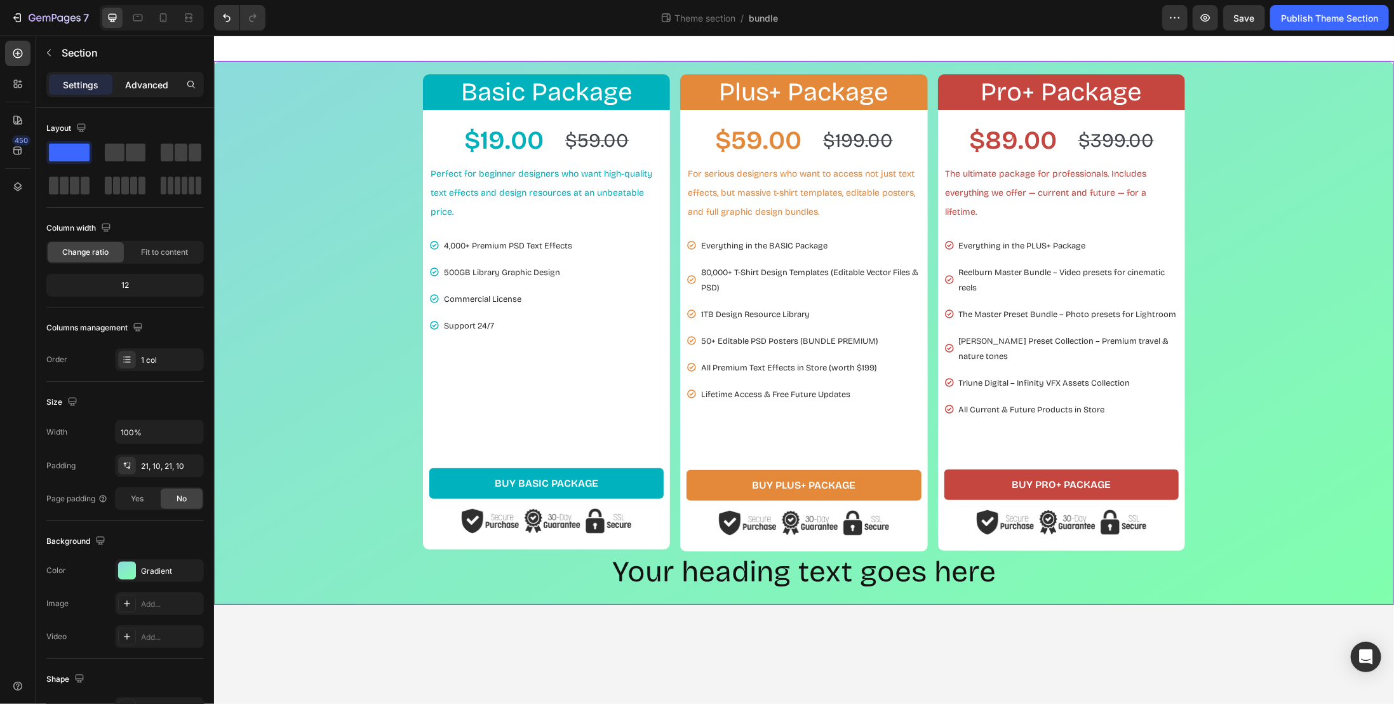
click at [156, 79] on p "Advanced" at bounding box center [146, 84] width 43 height 13
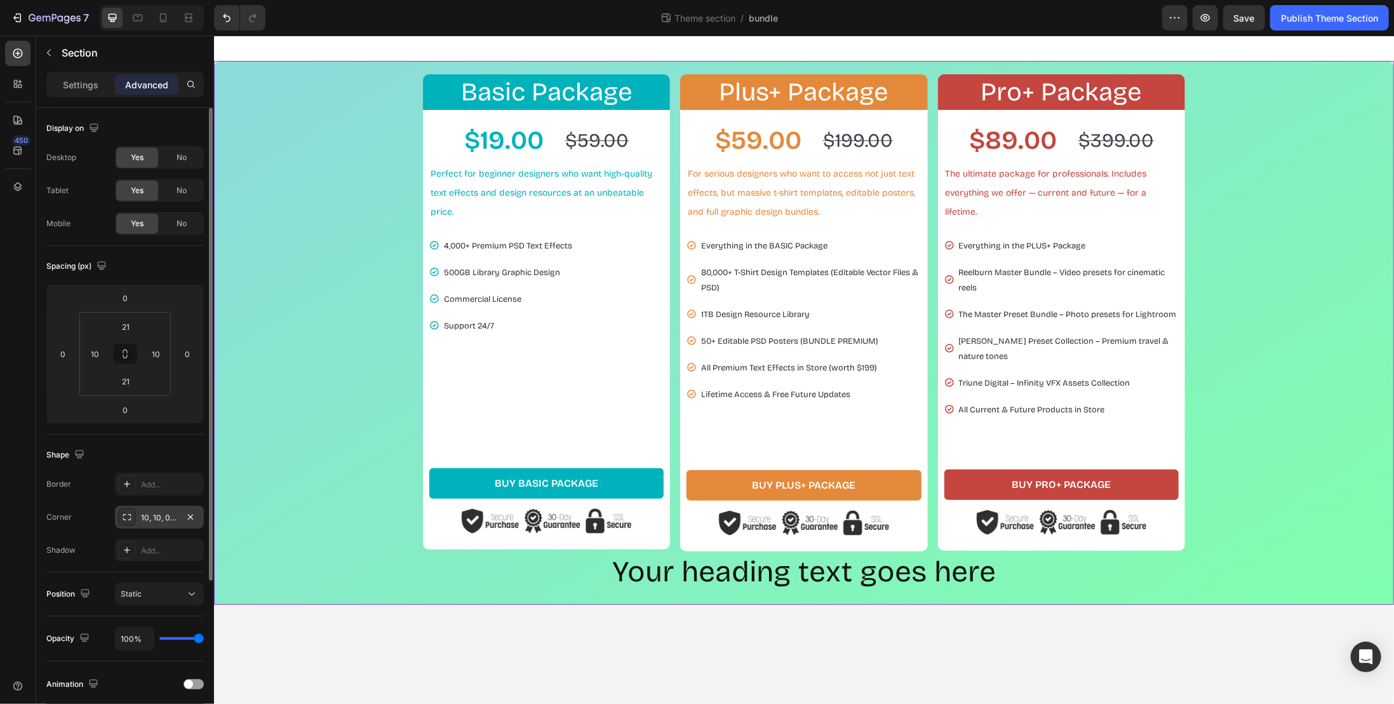
click at [164, 512] on div "10, 10, 0, 0" at bounding box center [159, 517] width 37 height 11
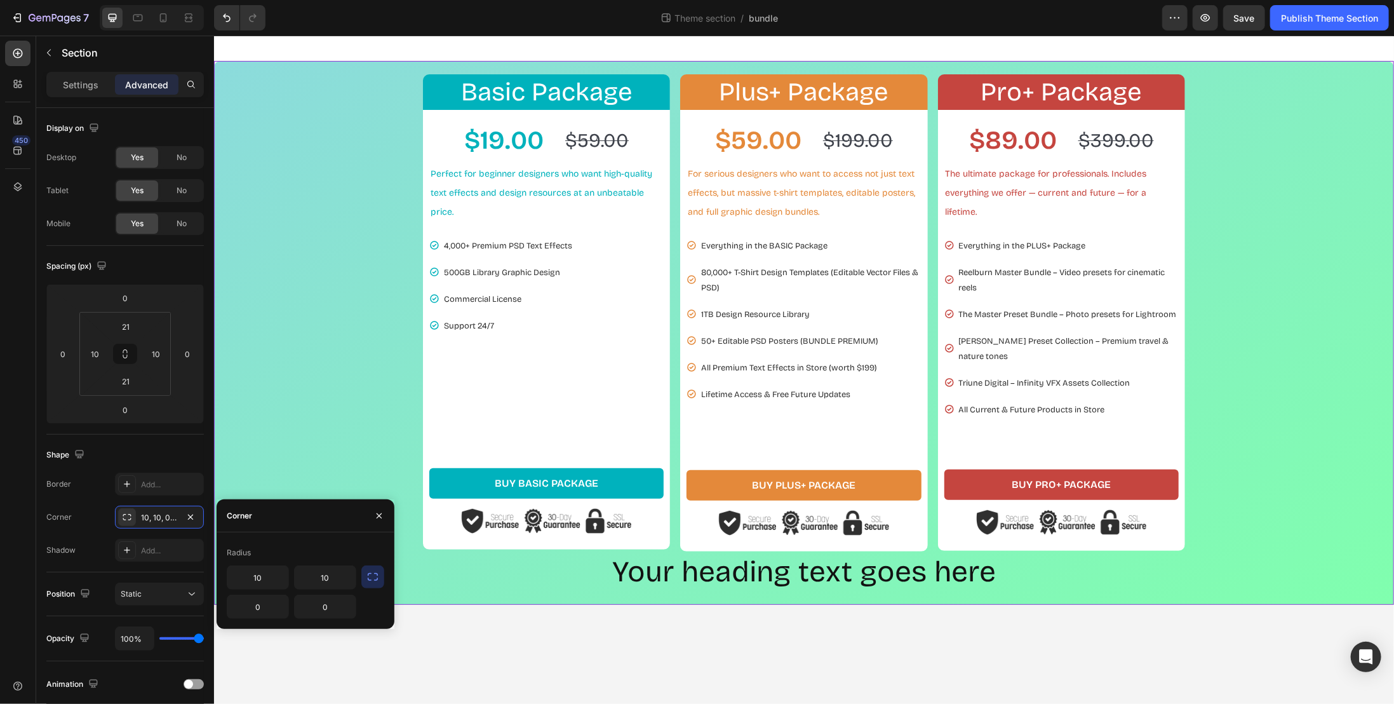
click at [372, 583] on icon "button" at bounding box center [373, 576] width 13 height 13
click at [319, 579] on input "10" at bounding box center [291, 577] width 128 height 23
type input "0"
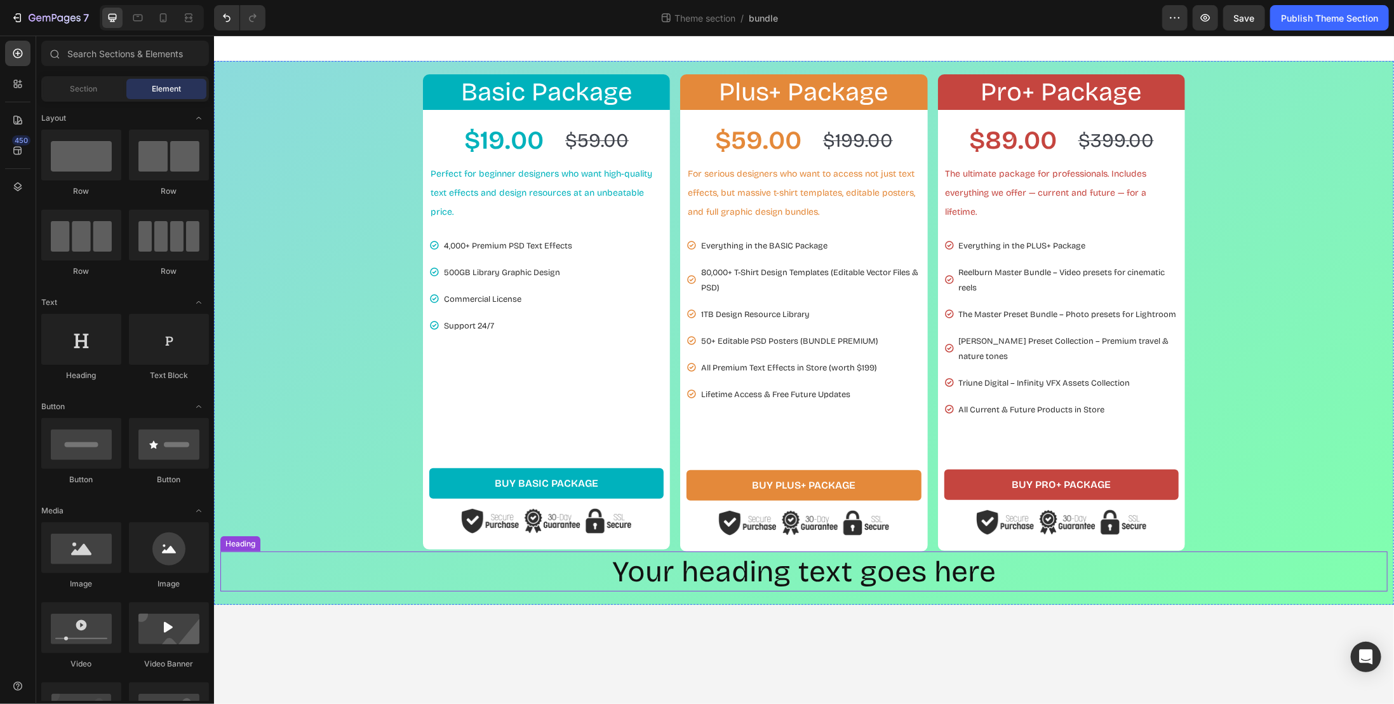
click at [732, 573] on p "Your heading text goes here" at bounding box center [803, 571] width 1165 height 38
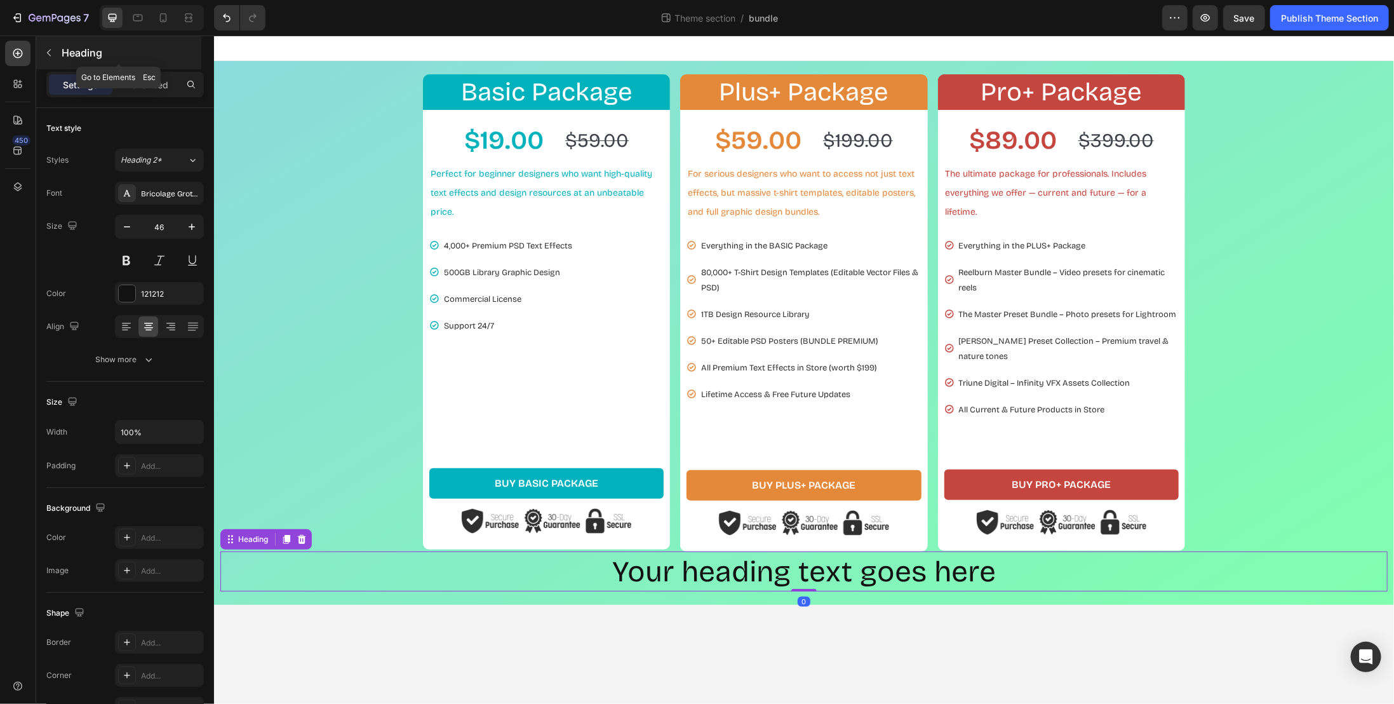
click at [46, 50] on icon "button" at bounding box center [49, 53] width 10 height 10
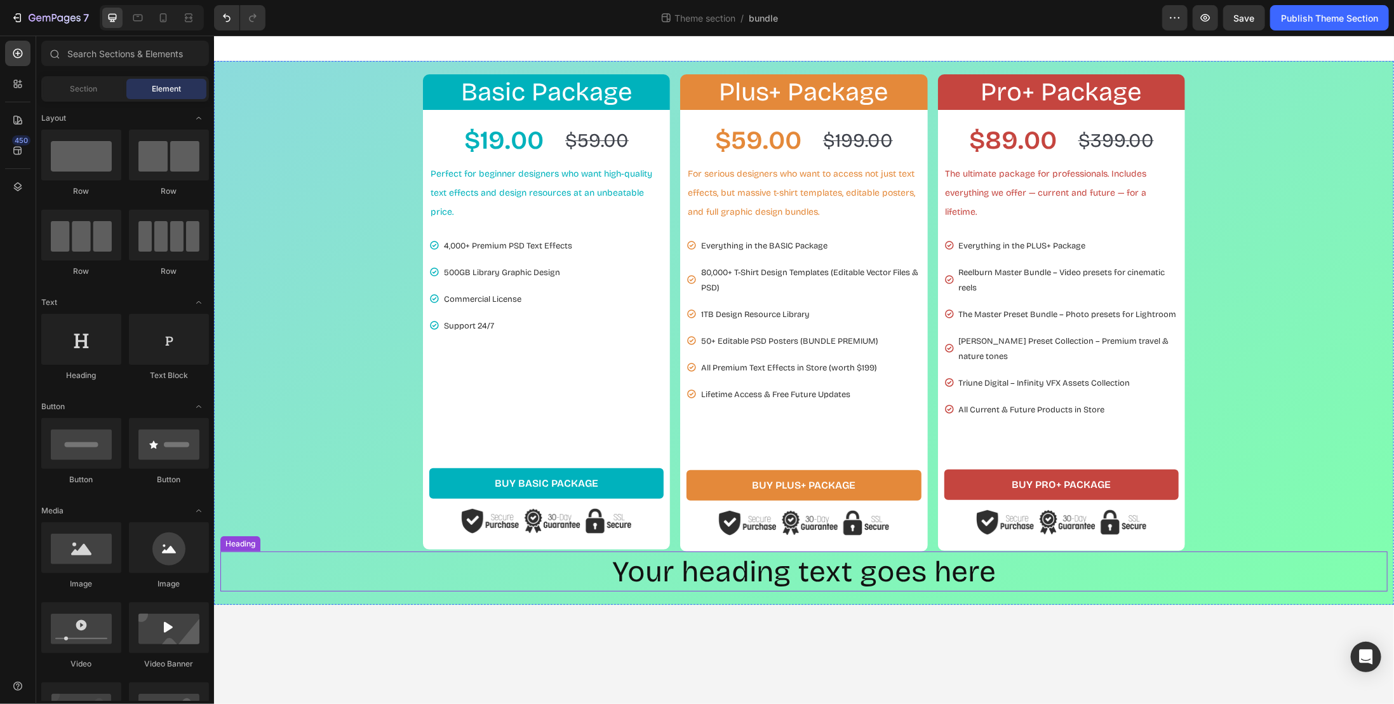
click at [667, 565] on p "Your heading text goes here" at bounding box center [803, 571] width 1165 height 38
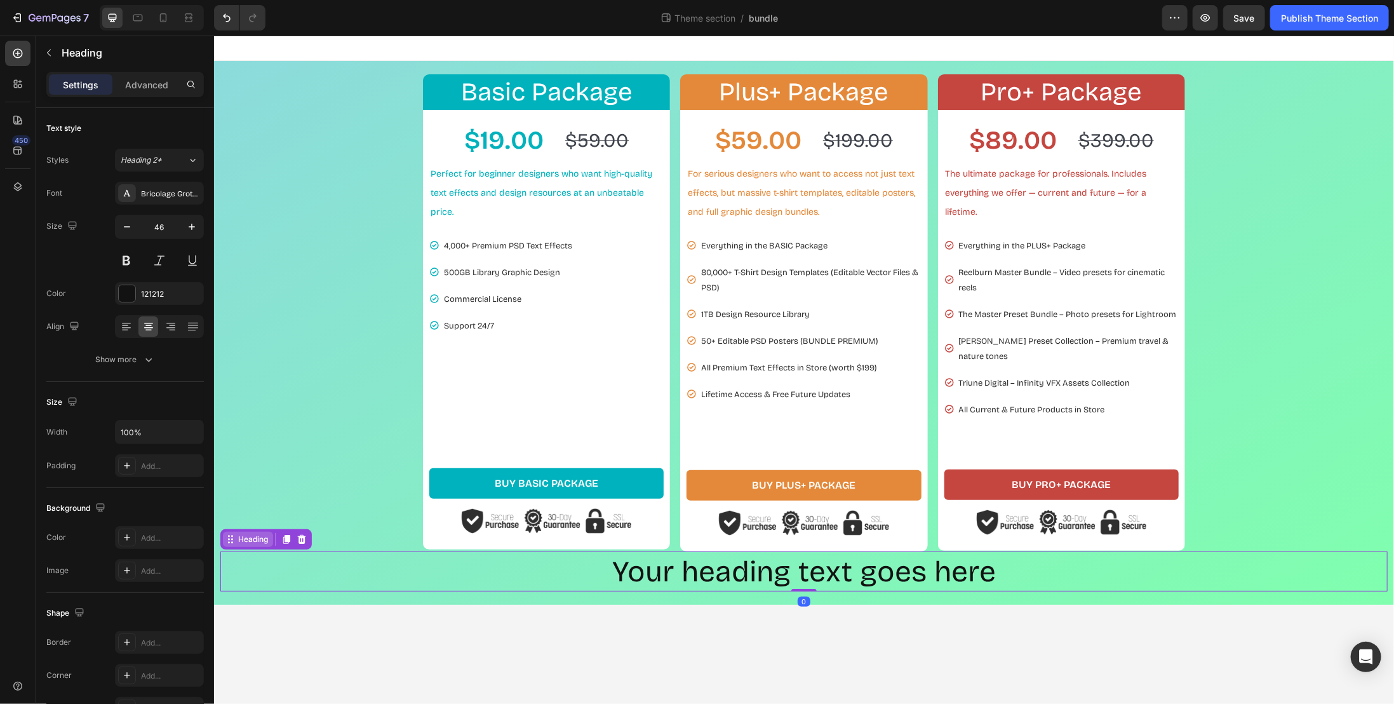
click at [235, 533] on div "Heading" at bounding box center [252, 538] width 35 height 11
click at [228, 541] on icon at bounding box center [228, 542] width 2 height 2
click at [435, 454] on div "BUY BASIC PACKAGE Add to Cart" at bounding box center [546, 478] width 234 height 52
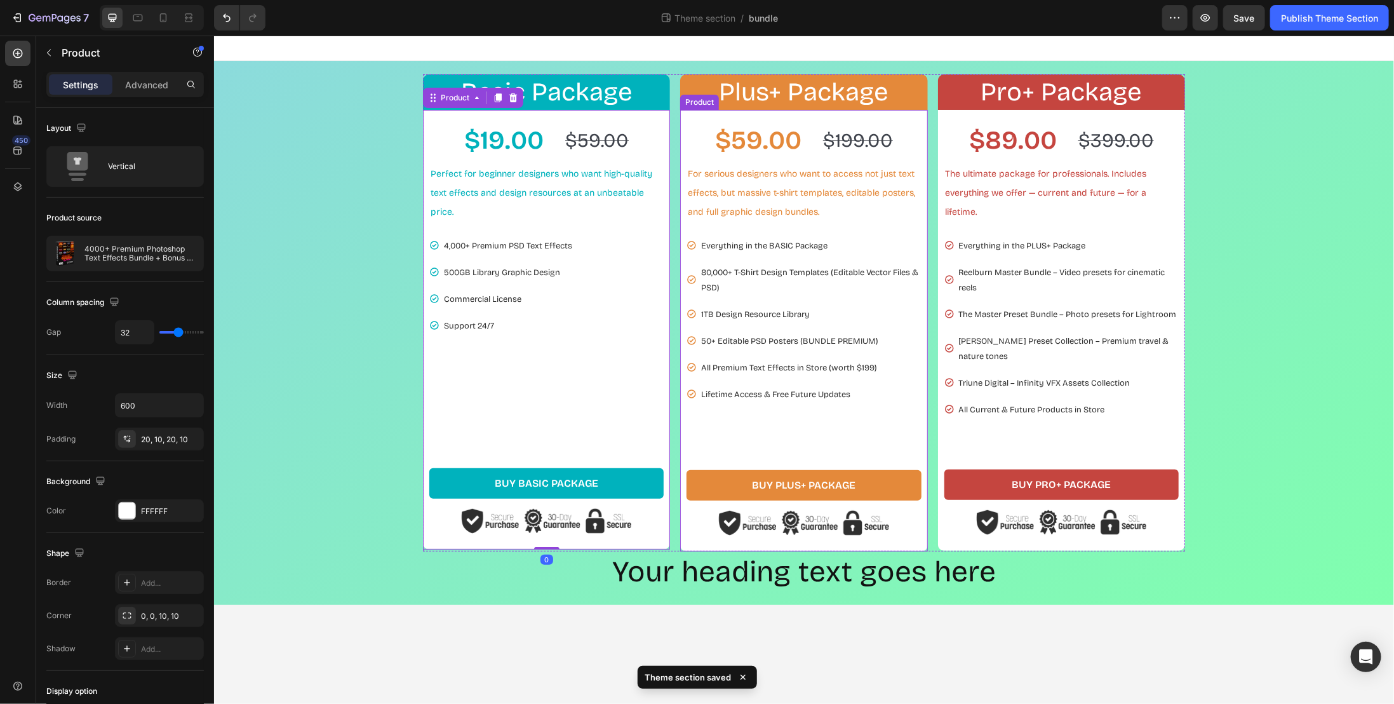
click at [758, 428] on div "$59.00 Product Price Product Price $199.00 Product Price Product Price Row For …" at bounding box center [803, 278] width 234 height 312
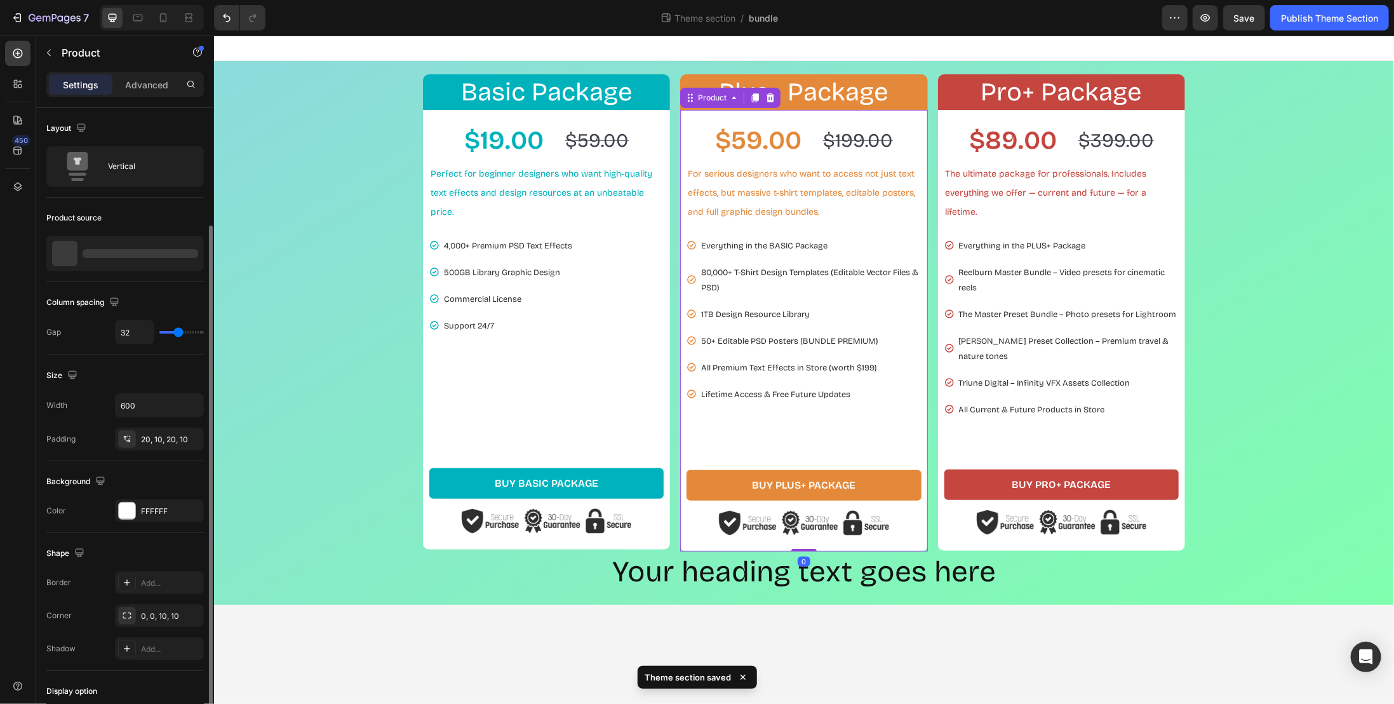
scroll to position [64, 0]
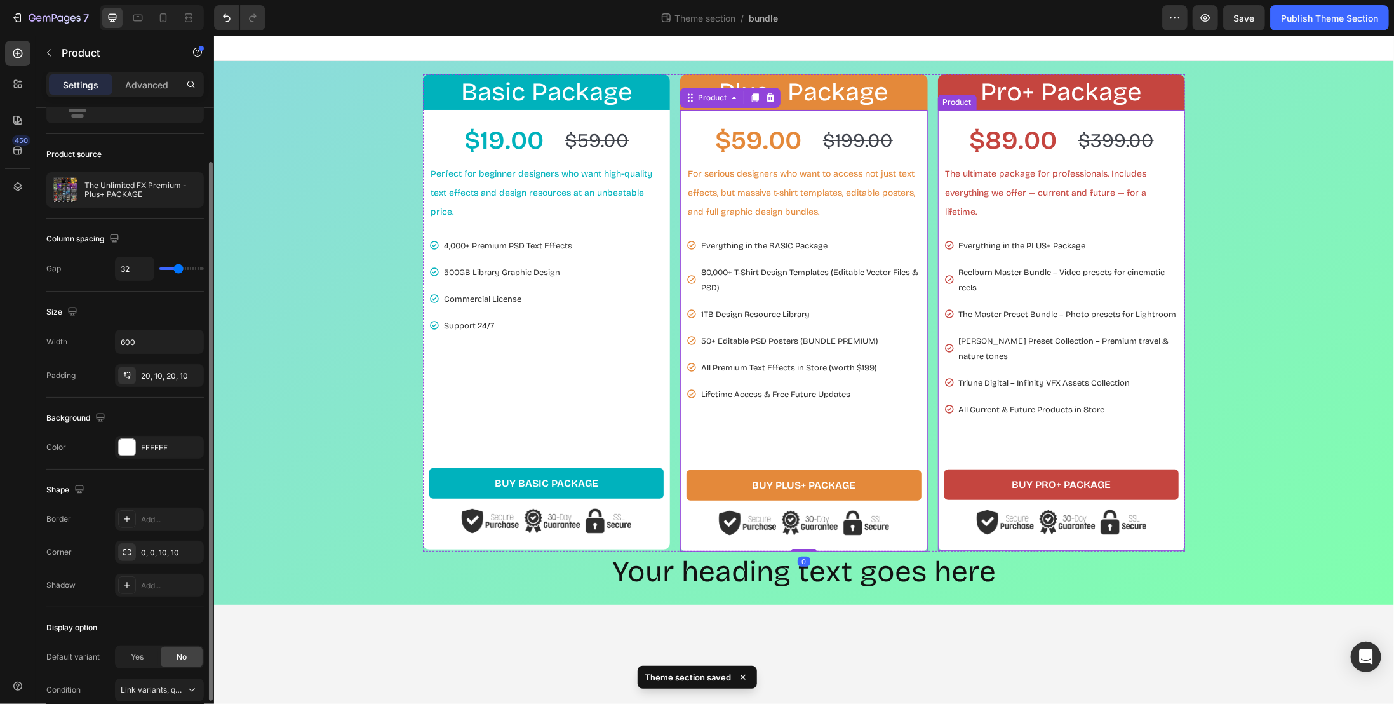
click at [1020, 417] on div "$89.00 Product Price Product Price $399.00 Product Price Product Price Row The …" at bounding box center [1061, 277] width 234 height 311
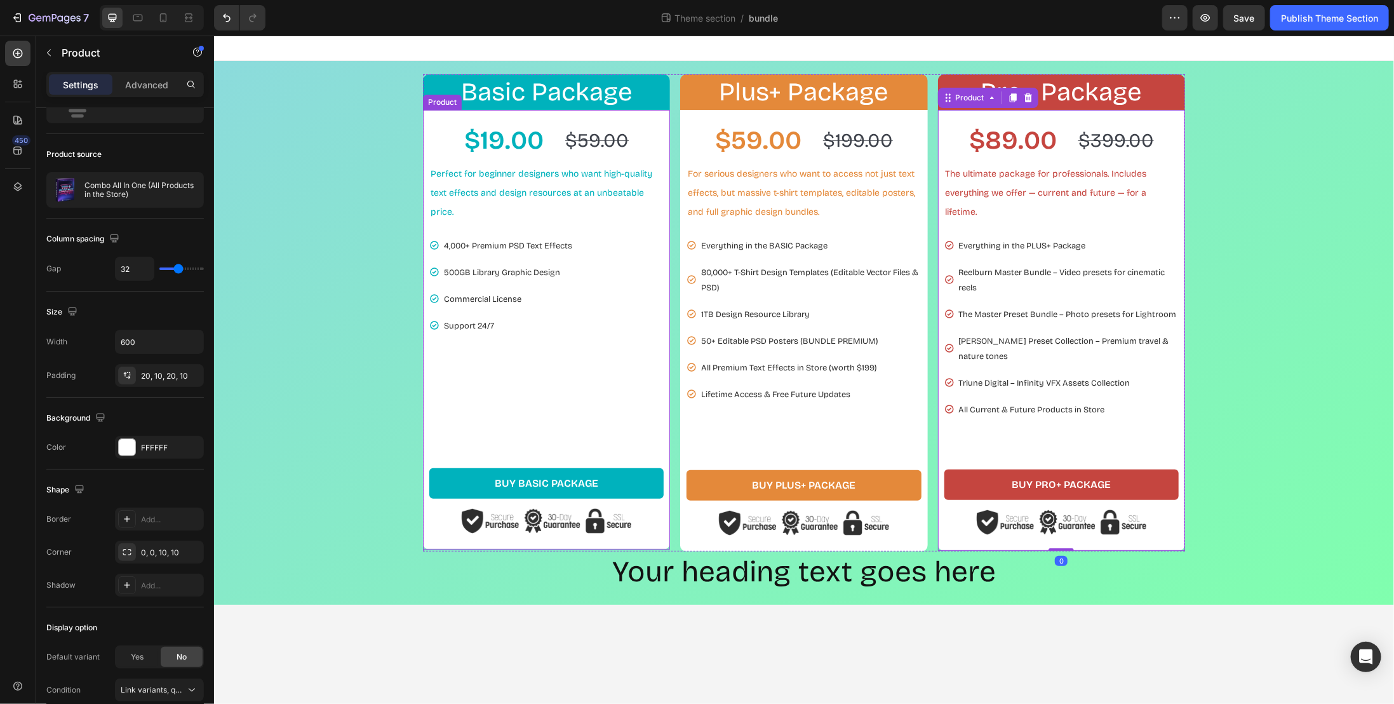
click at [429, 395] on div "$19.00 Product Price Product Price $59.00 Product Price Product Price Row Perfe…" at bounding box center [546, 277] width 234 height 310
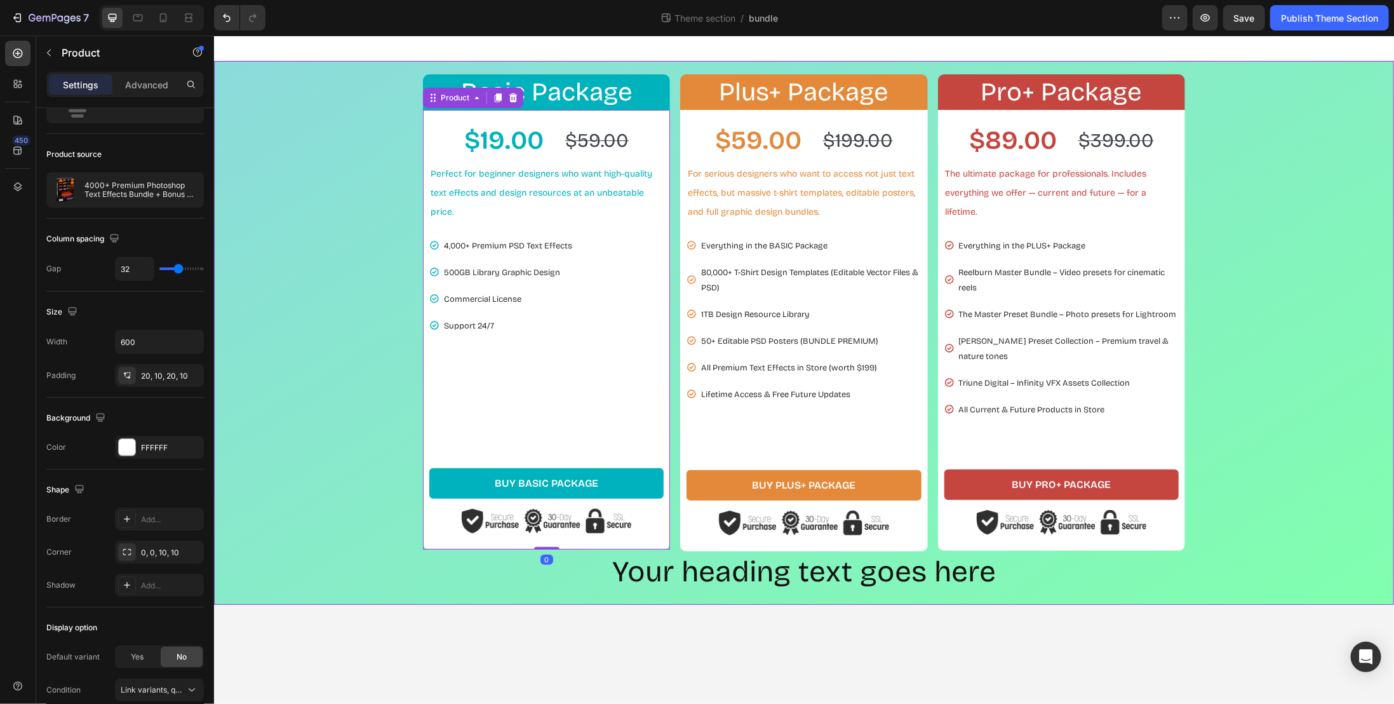
click at [325, 367] on div "Basic Package Heading Row $19.00 Product Price Product Price $59.00 Product Pri…" at bounding box center [804, 332] width 1168 height 517
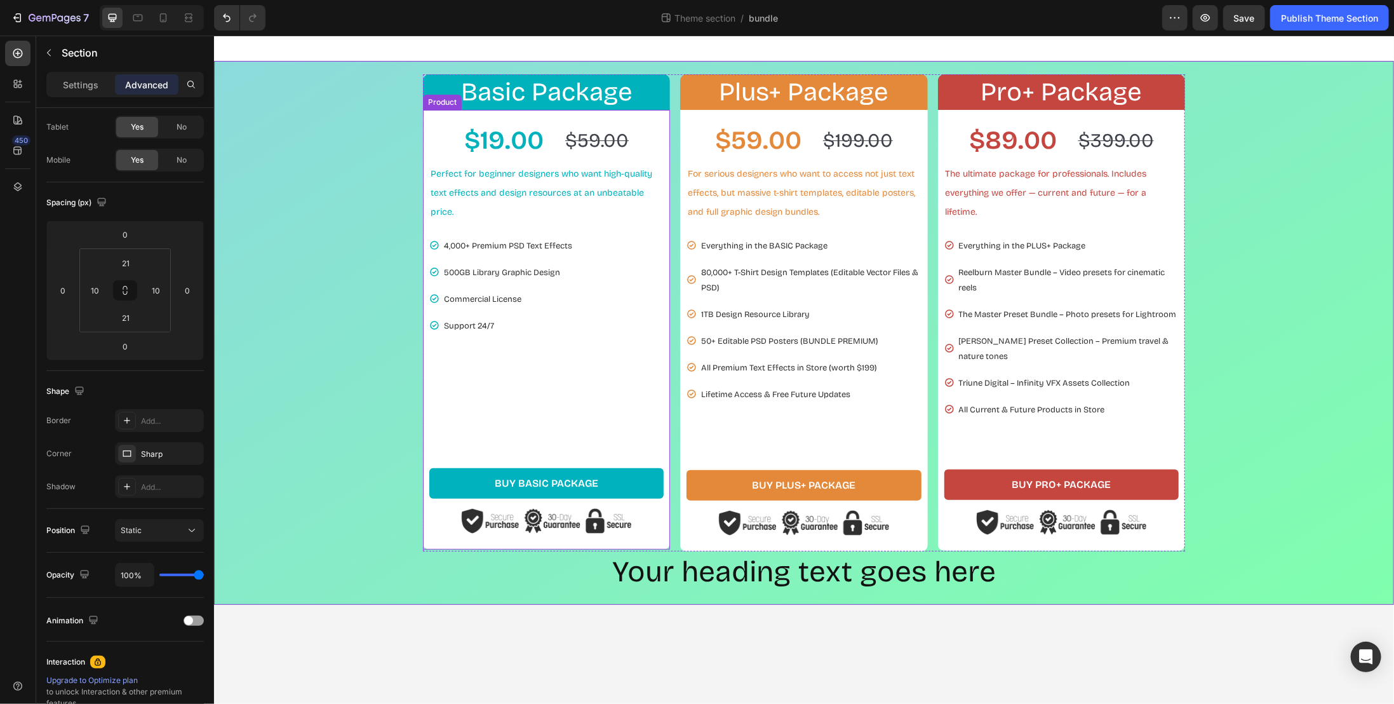
scroll to position [0, 0]
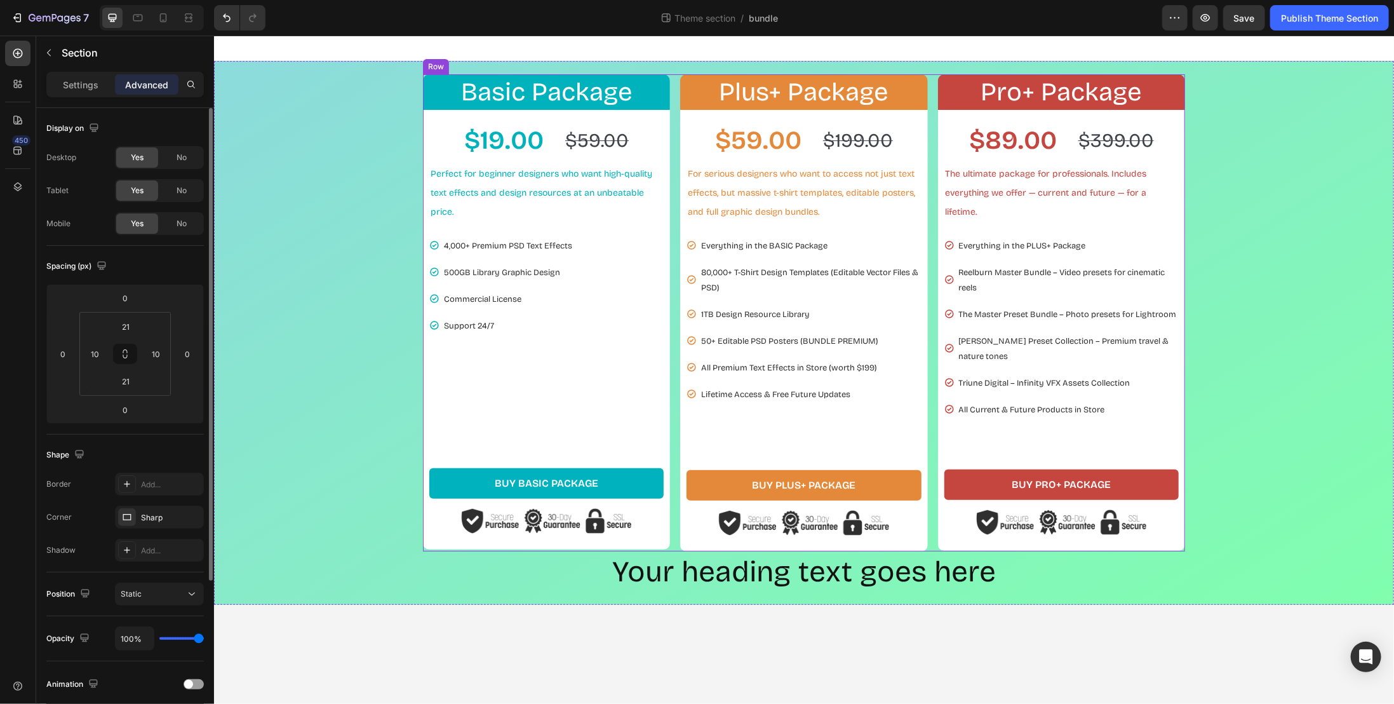
click at [671, 351] on div "Basic Package Heading Row $19.00 Product Price Product Price $59.00 Product Pri…" at bounding box center [803, 312] width 762 height 477
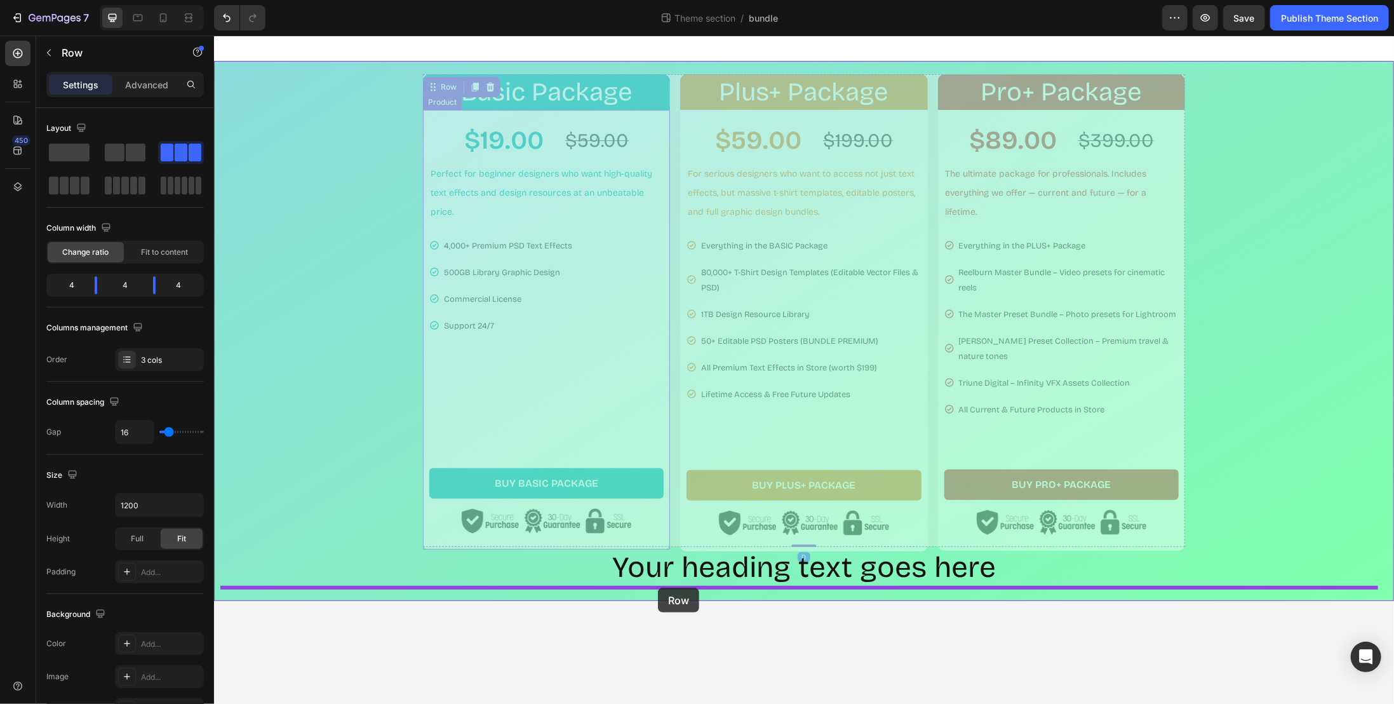
drag, startPoint x: 443, startPoint y: 85, endPoint x: 657, endPoint y: 587, distance: 545.8
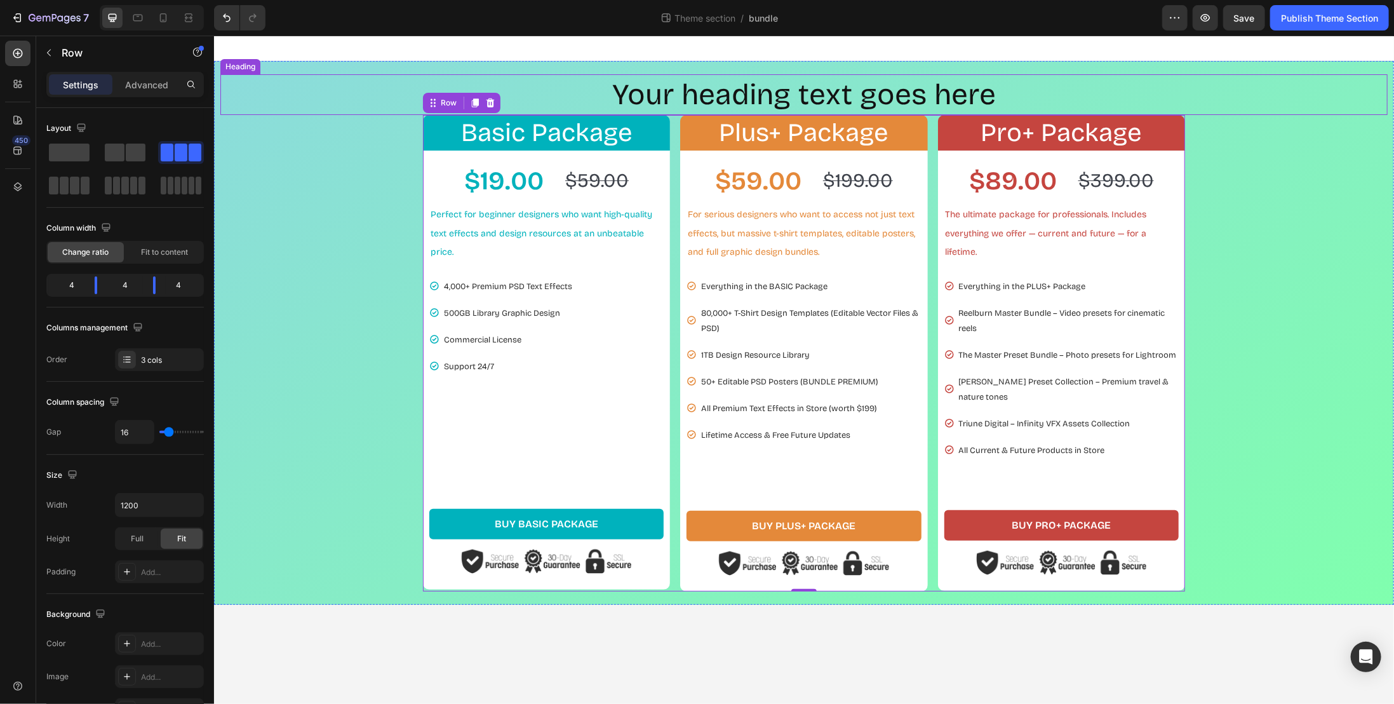
click at [850, 84] on p "Your heading text goes here" at bounding box center [803, 94] width 1165 height 38
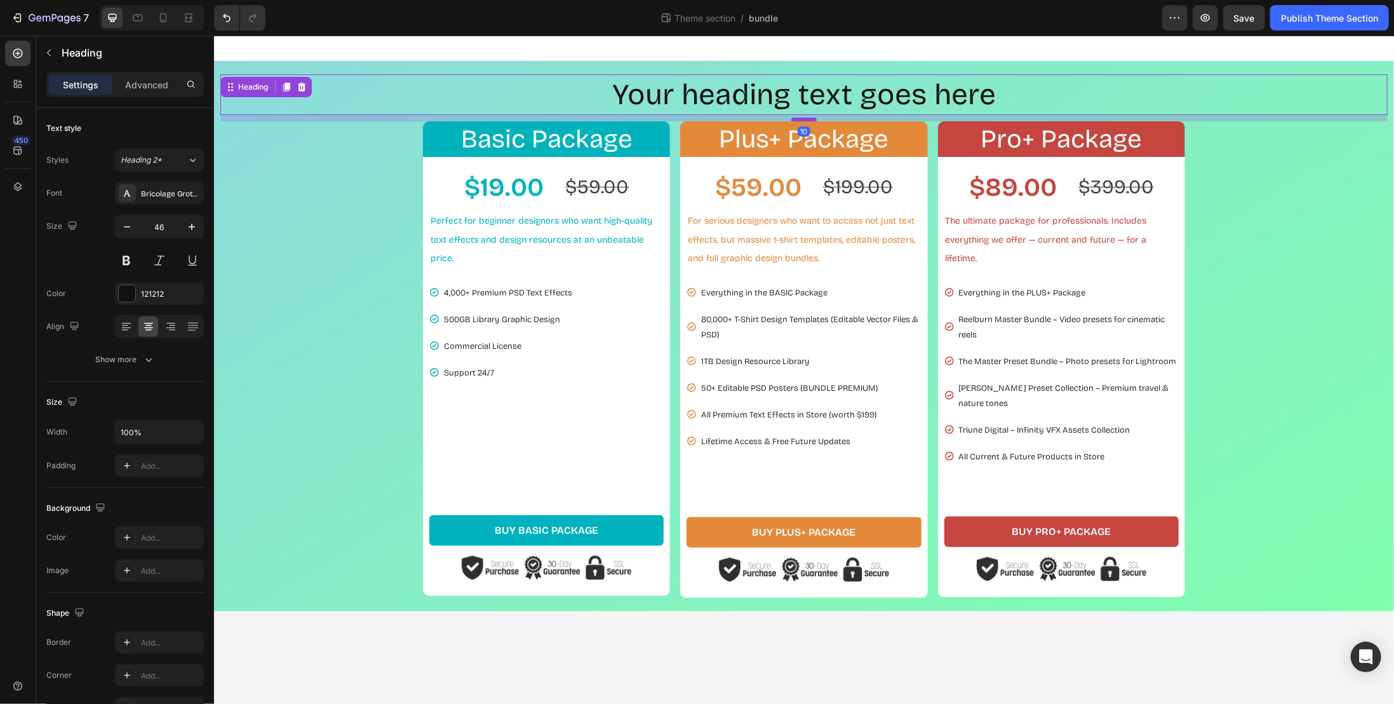
drag, startPoint x: 800, startPoint y: 113, endPoint x: 802, endPoint y: 119, distance: 6.8
click at [802, 119] on div at bounding box center [803, 119] width 25 height 4
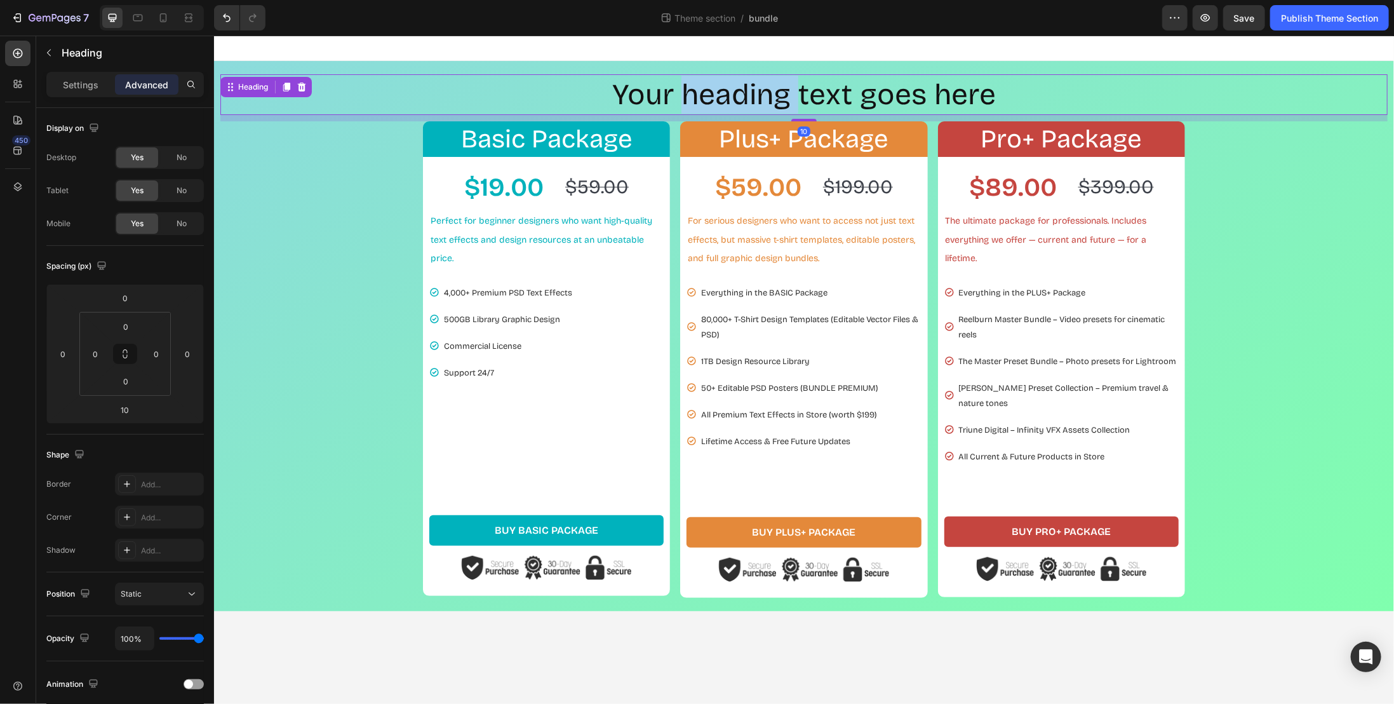
click at [763, 86] on p "Your heading text goes here" at bounding box center [803, 94] width 1165 height 38
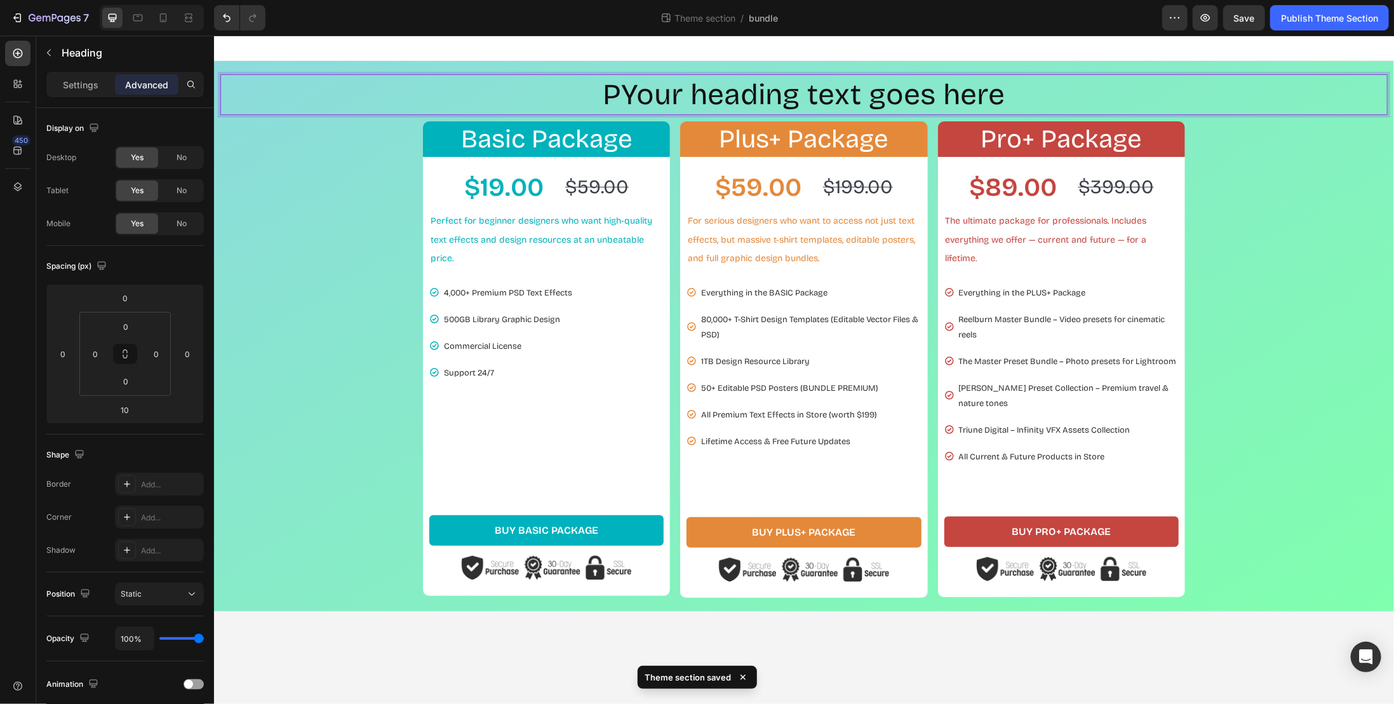
click at [707, 98] on p "PYour heading text goes here" at bounding box center [803, 94] width 1165 height 38
click at [720, 93] on p "PYour heading text goes here" at bounding box center [803, 94] width 1165 height 38
click at [843, 85] on p "PYour heading text goes here" at bounding box center [803, 94] width 1165 height 38
click at [961, 93] on p "PYour heading text goes here" at bounding box center [803, 94] width 1165 height 38
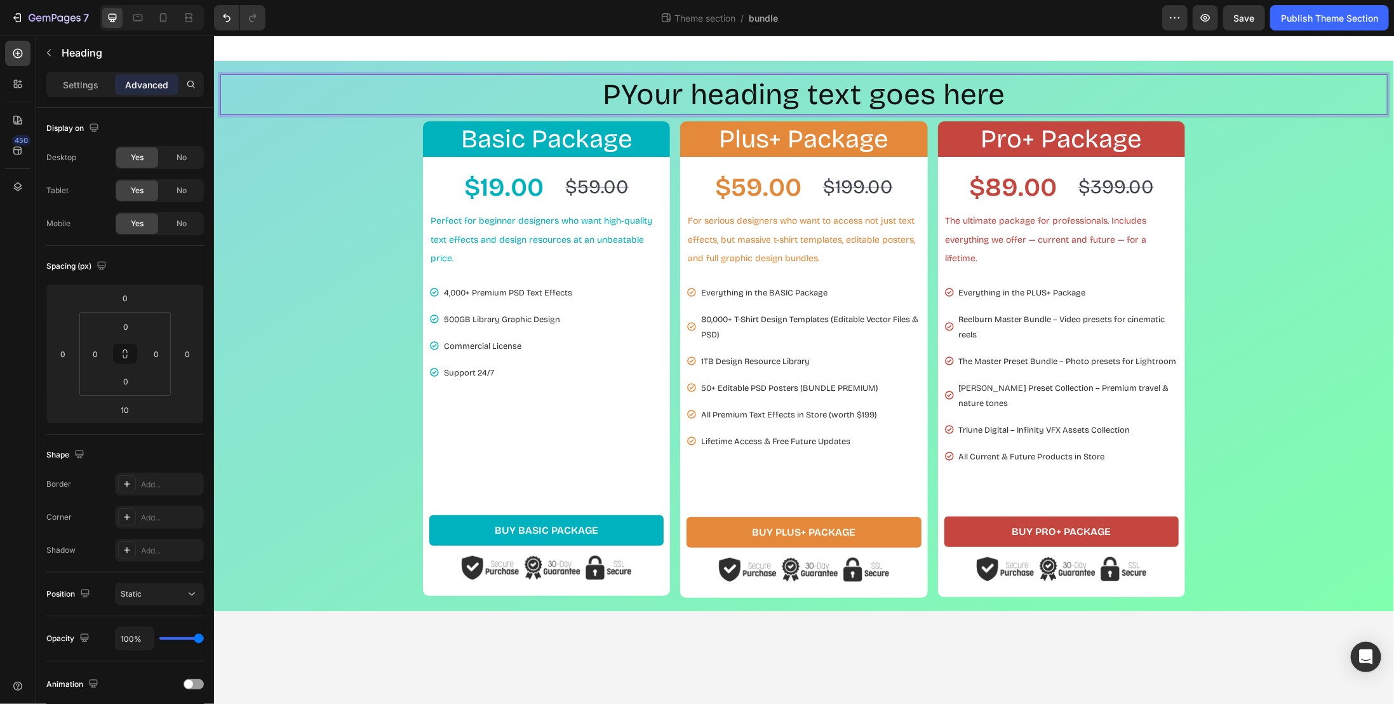
click at [988, 98] on p "PYour heading text goes here" at bounding box center [803, 94] width 1165 height 38
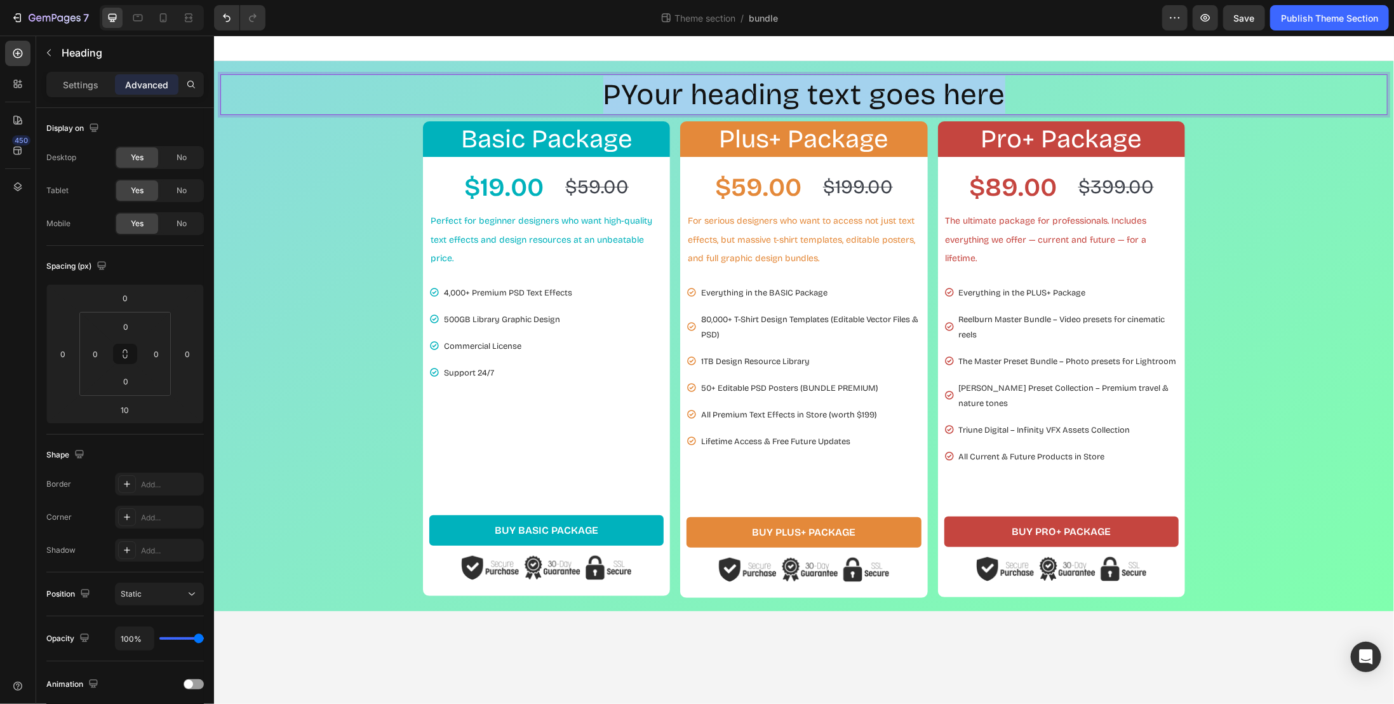
click at [988, 98] on p "PYour heading text goes here" at bounding box center [803, 94] width 1165 height 38
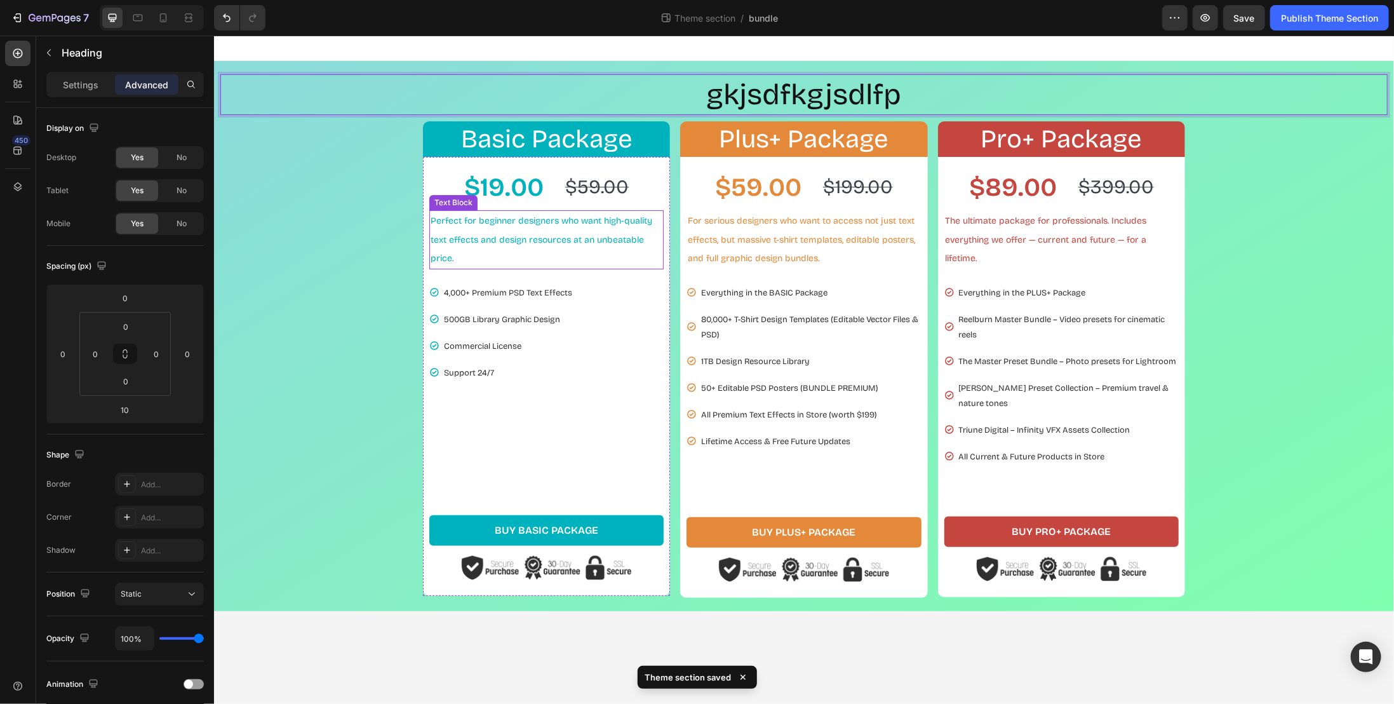
click at [362, 262] on div "gkjsdfkgjsdlfp Heading 10 Basic Package Heading Row $19.00 Product Price Produc…" at bounding box center [804, 335] width 1168 height 523
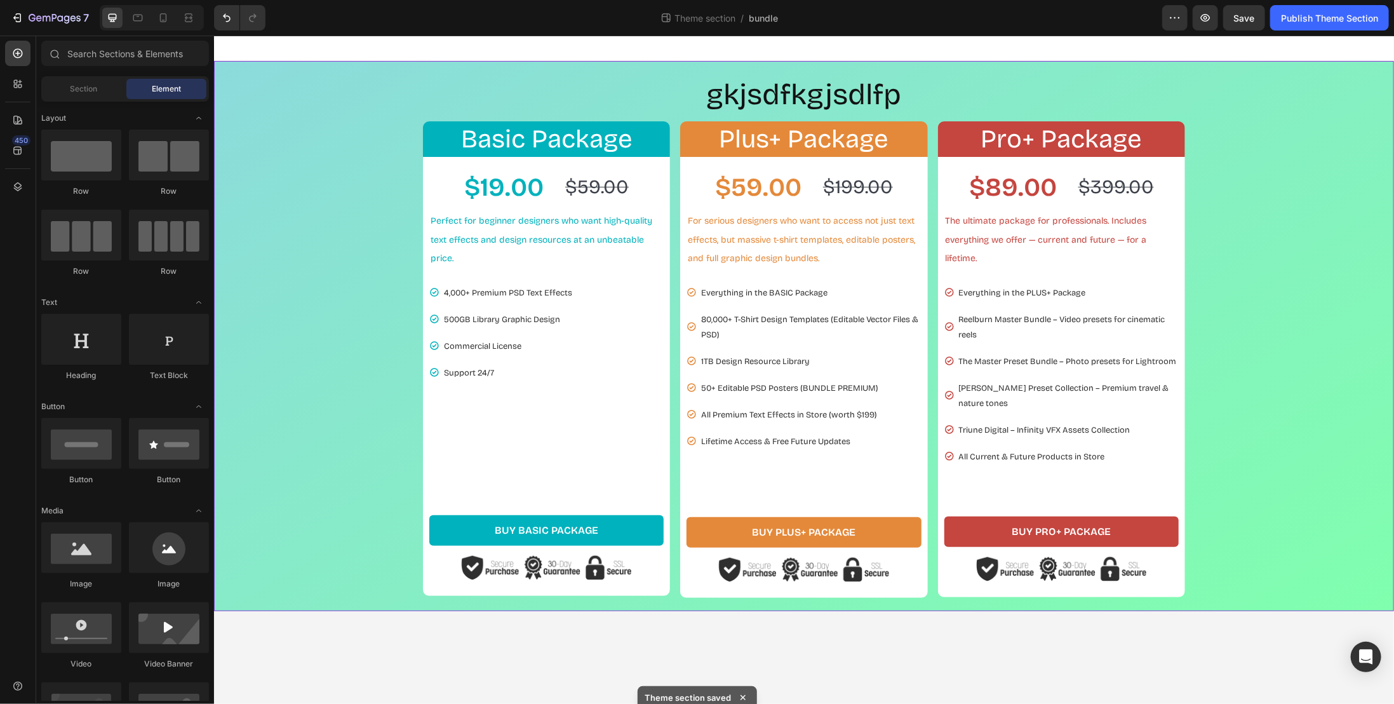
click at [878, 96] on p "gkjsdfkgjsdlfp" at bounding box center [803, 94] width 1165 height 38
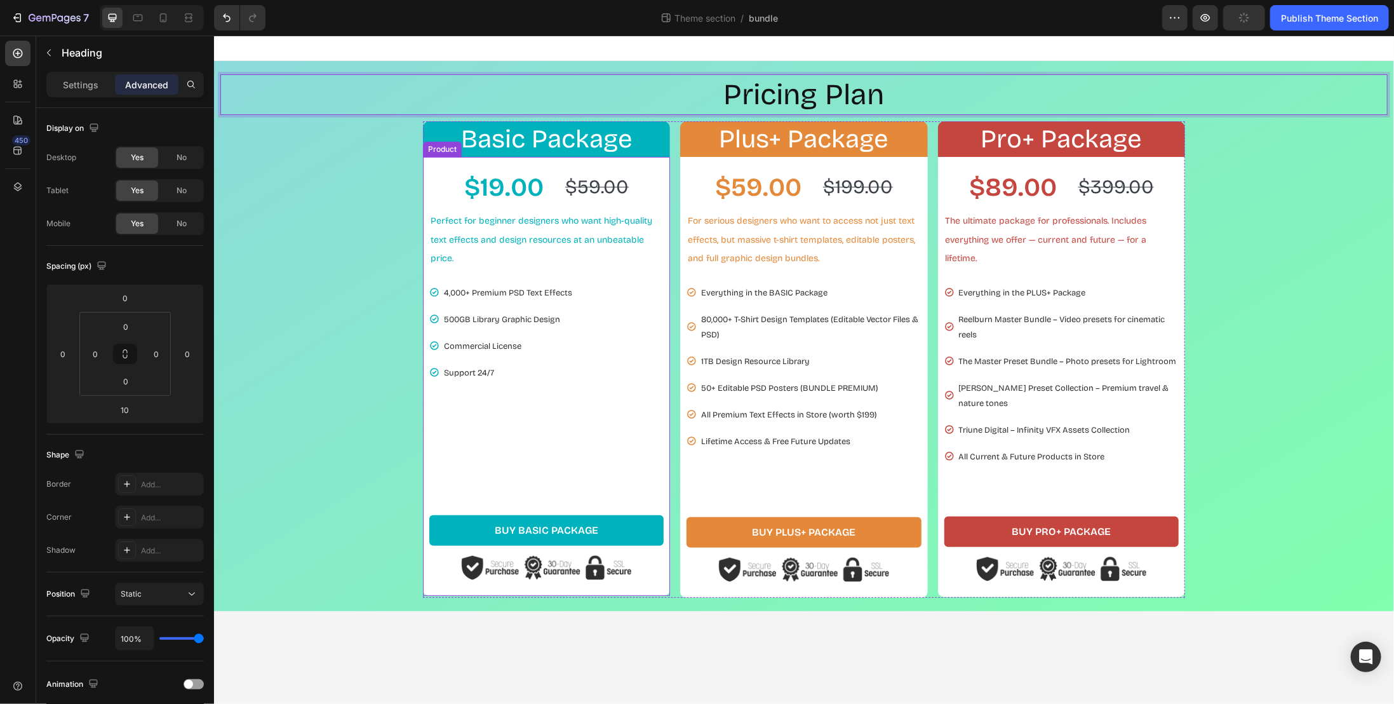
click at [441, 146] on div "Product" at bounding box center [442, 148] width 34 height 11
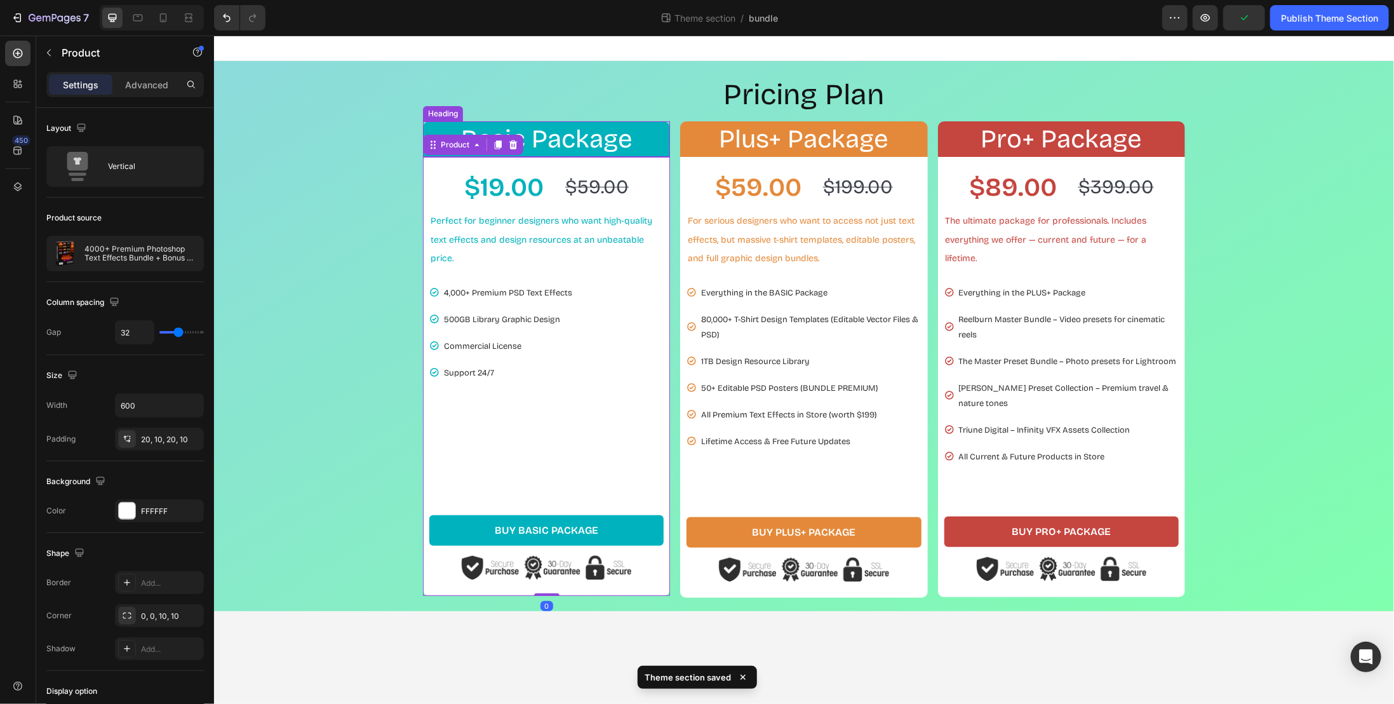
click at [646, 140] on h2 "Basic Package" at bounding box center [545, 139] width 247 height 36
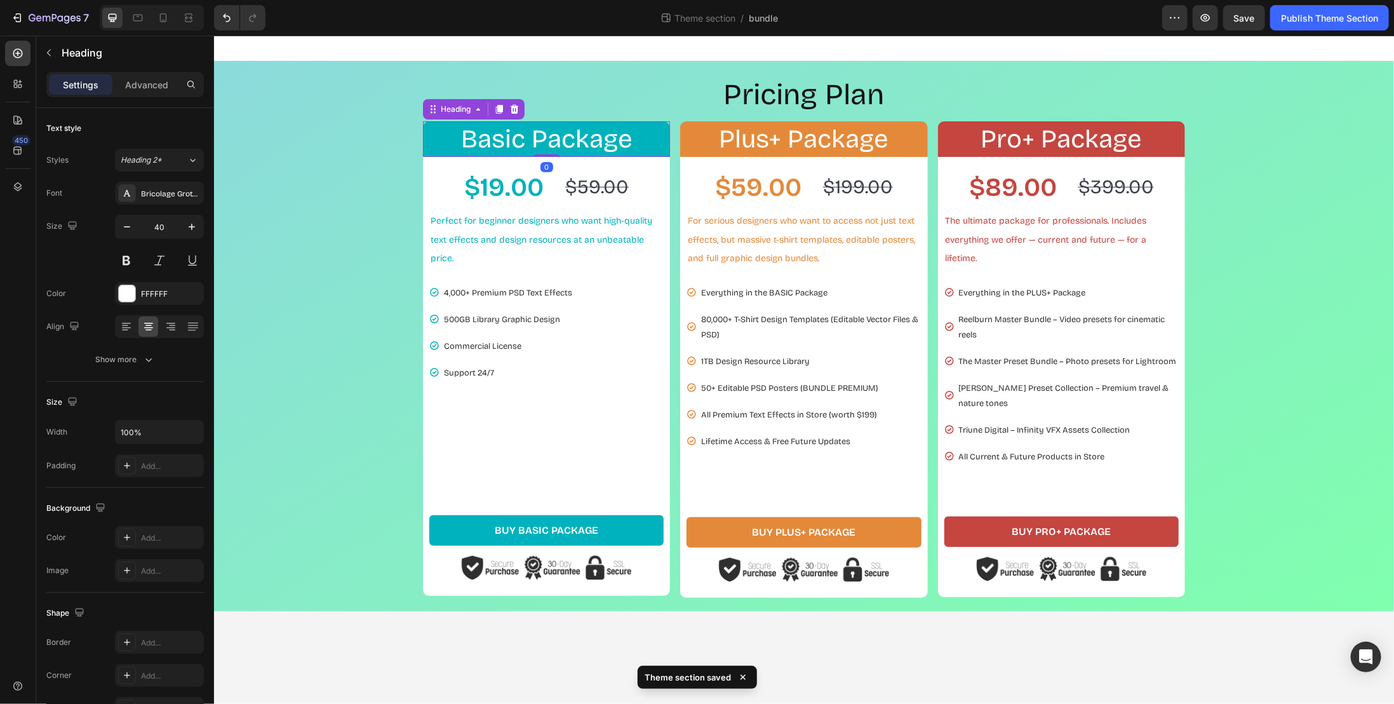
click at [514, 111] on div at bounding box center [513, 108] width 15 height 15
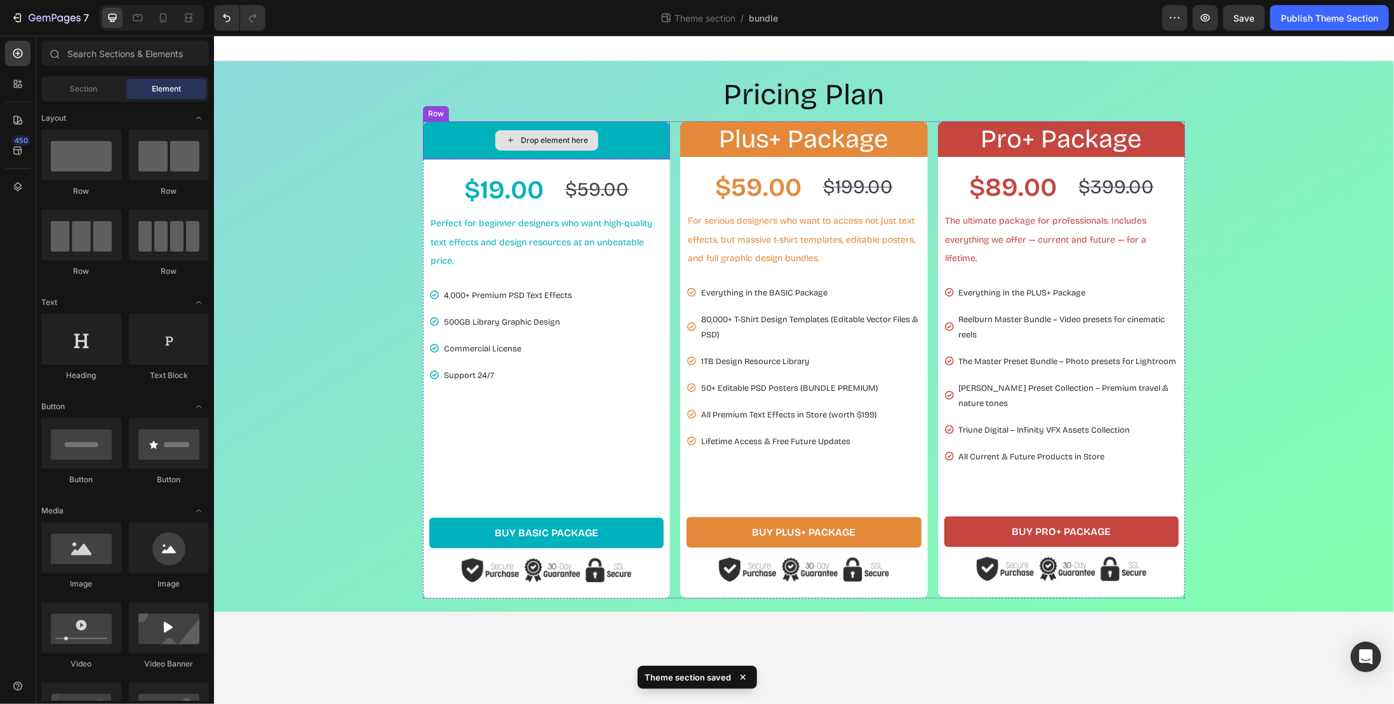
drag, startPoint x: 662, startPoint y: 144, endPoint x: 603, endPoint y: 140, distance: 59.2
click at [662, 145] on div "Drop element here" at bounding box center [545, 140] width 247 height 38
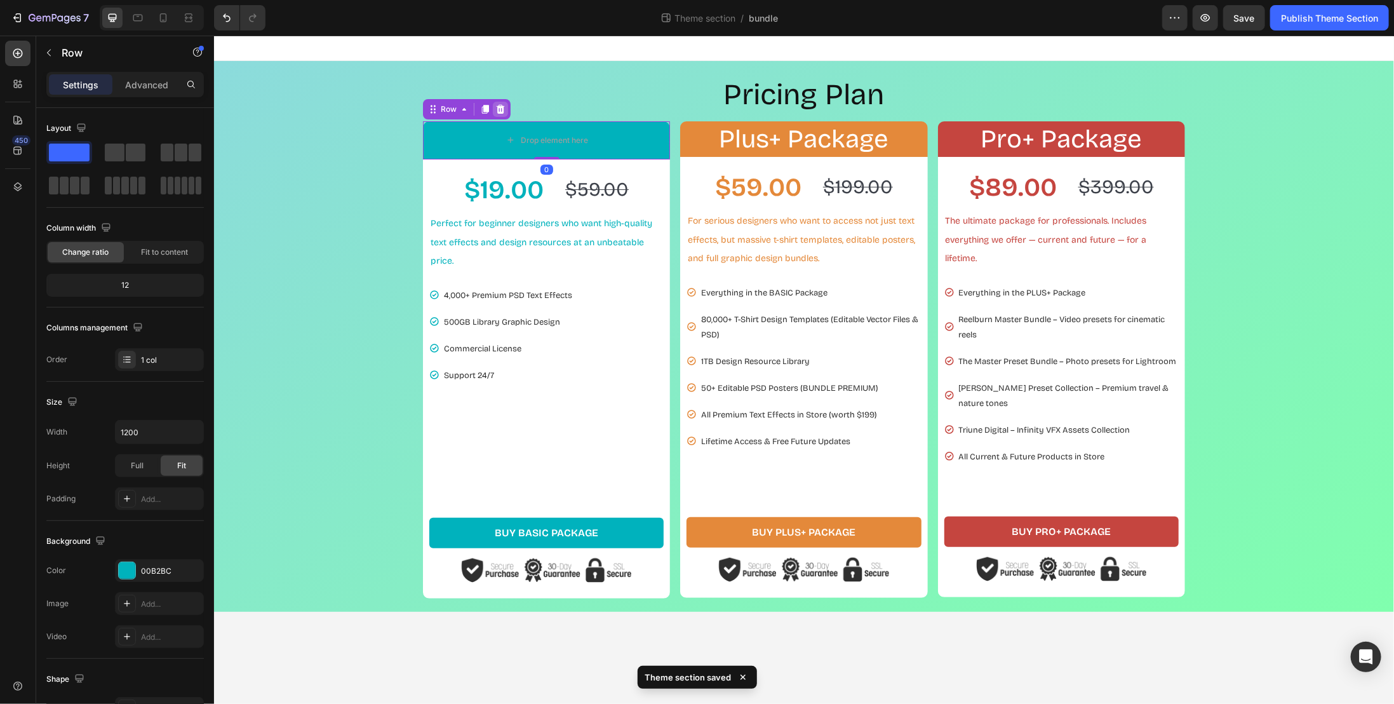
click at [496, 105] on icon at bounding box center [500, 108] width 8 height 9
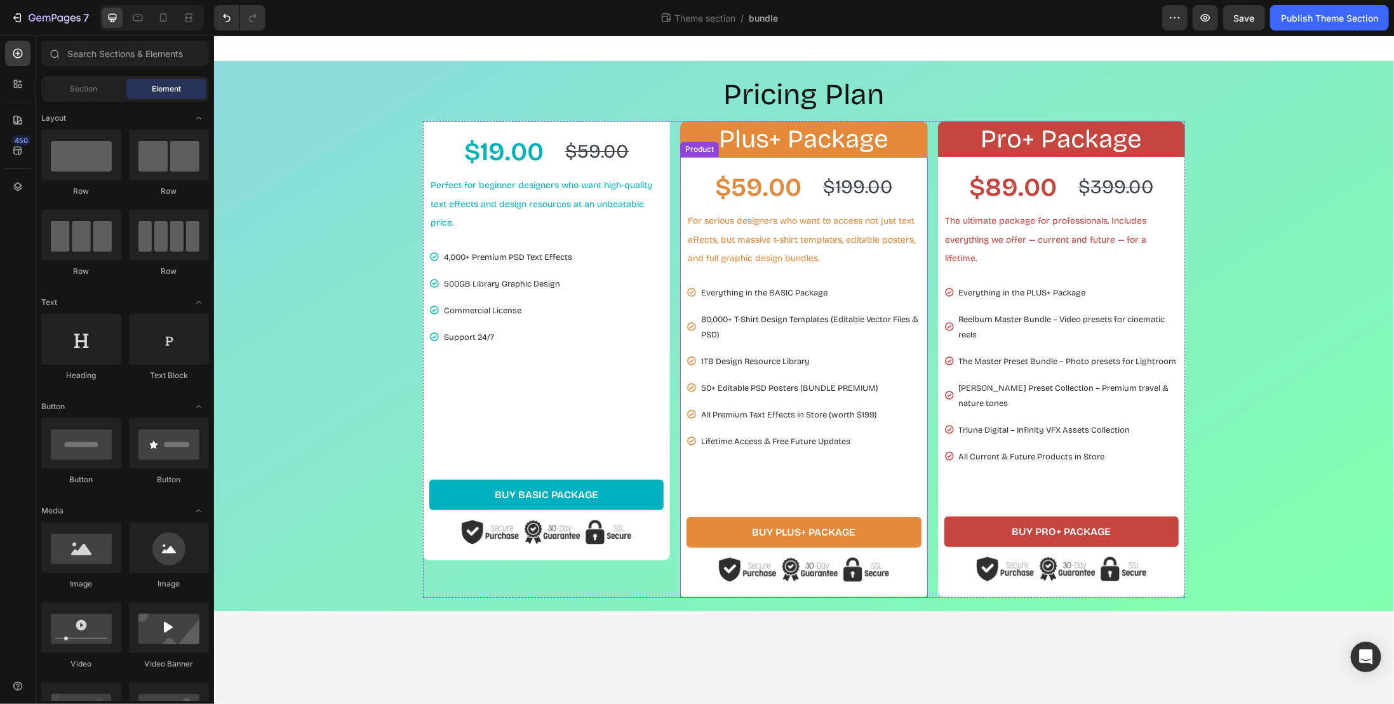
click at [692, 144] on div "Product" at bounding box center [699, 148] width 34 height 11
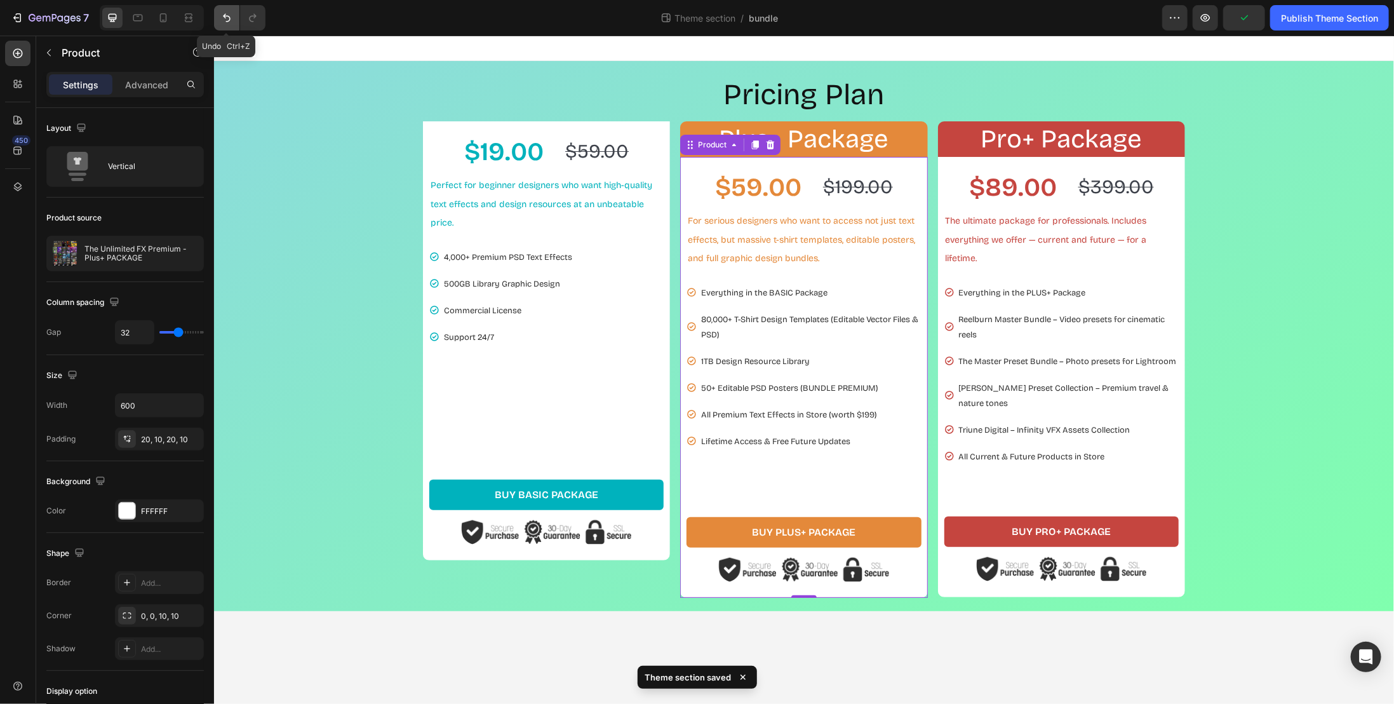
click at [232, 17] on button "Undo/Redo" at bounding box center [226, 17] width 25 height 25
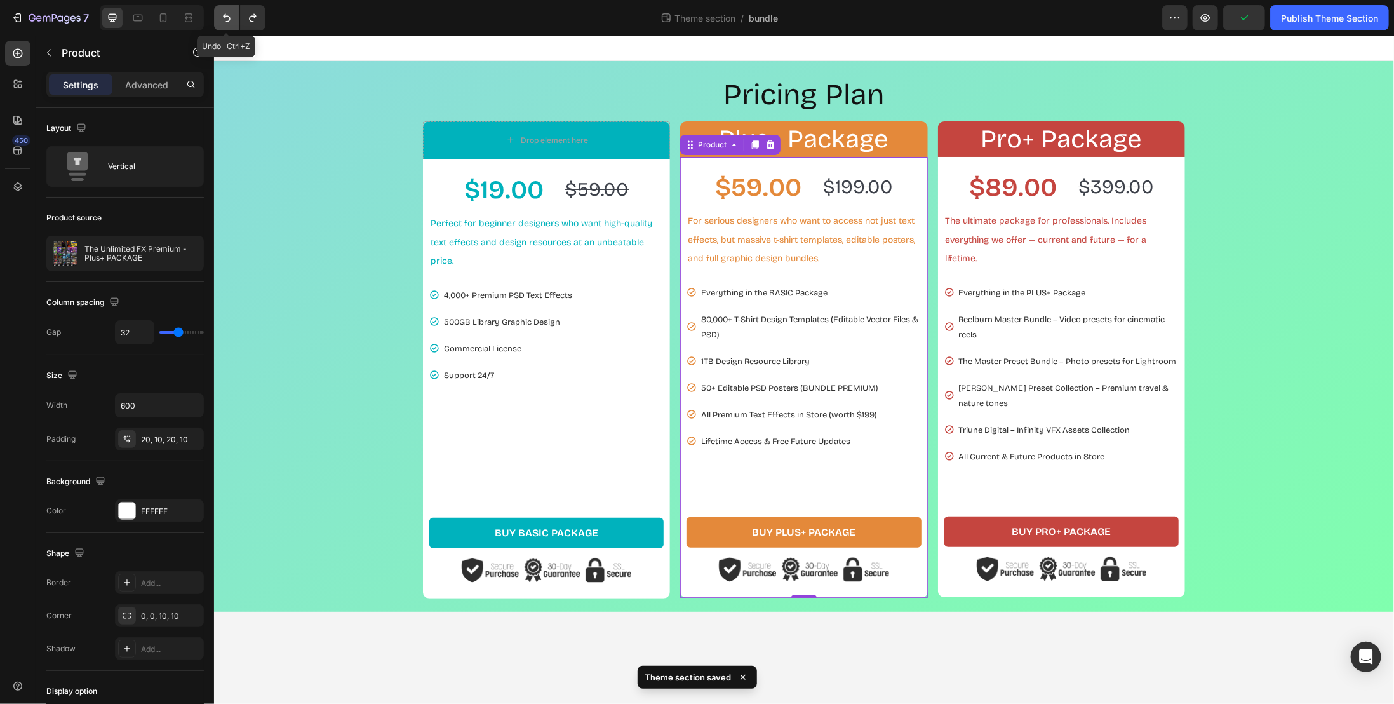
click at [229, 20] on icon "Undo/Redo" at bounding box center [227, 18] width 8 height 8
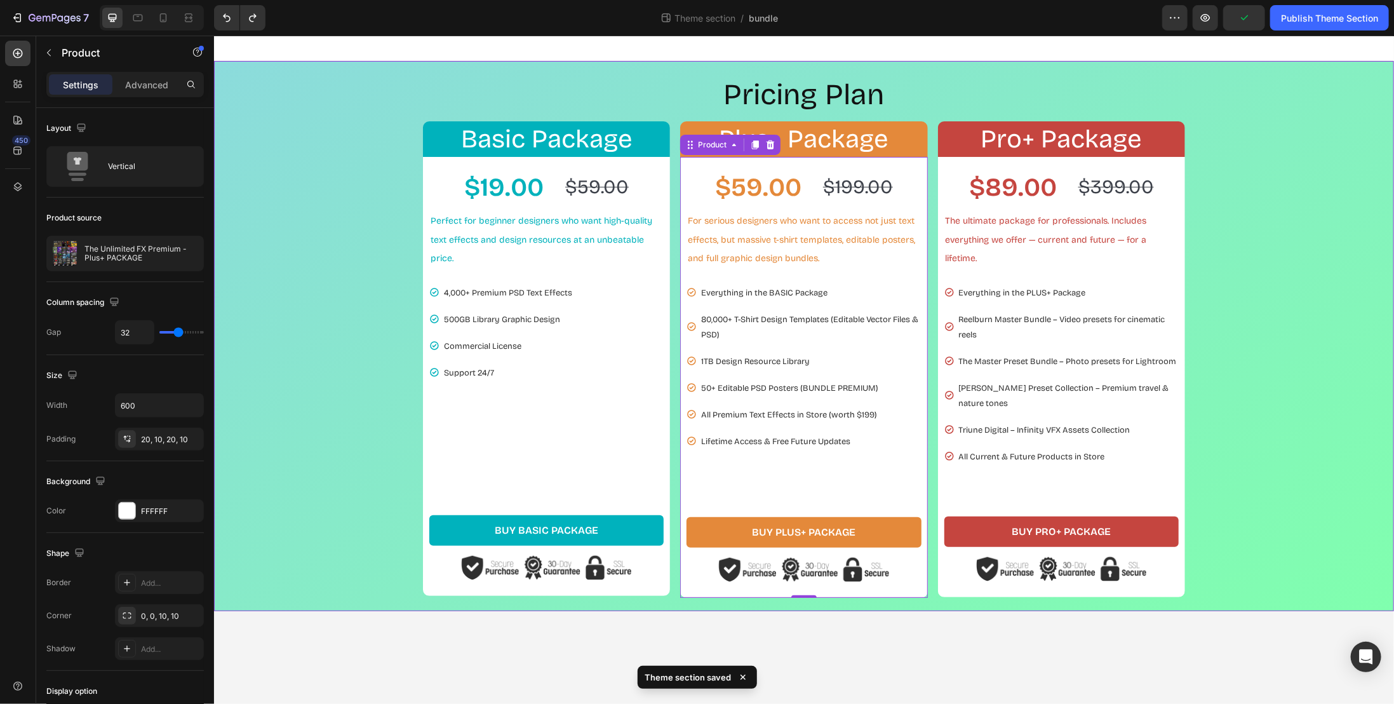
click at [271, 248] on div "Pricing Plan Heading Basic Package Heading Row $19.00 Product Price Product Pri…" at bounding box center [804, 335] width 1168 height 523
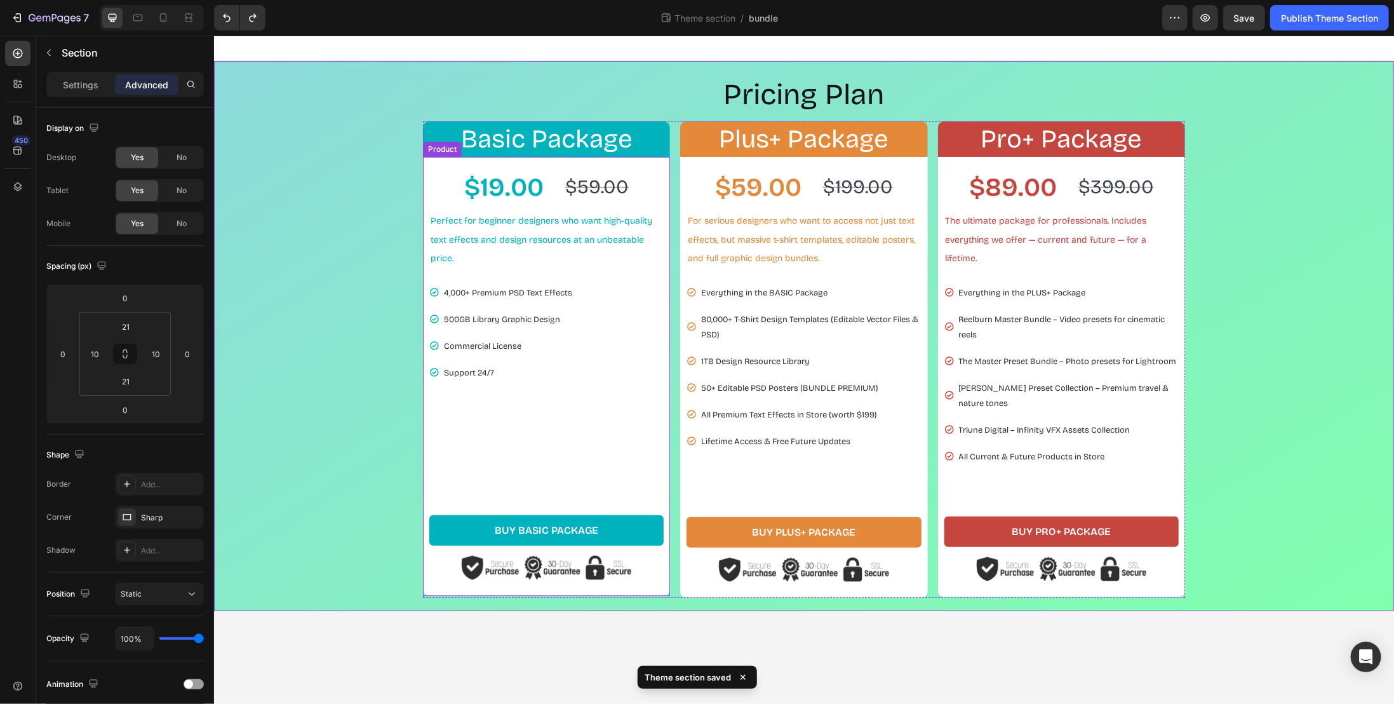
click at [642, 434] on div "$19.00 Product Price Product Price $59.00 Product Price Product Price Row Perfe…" at bounding box center [546, 324] width 234 height 310
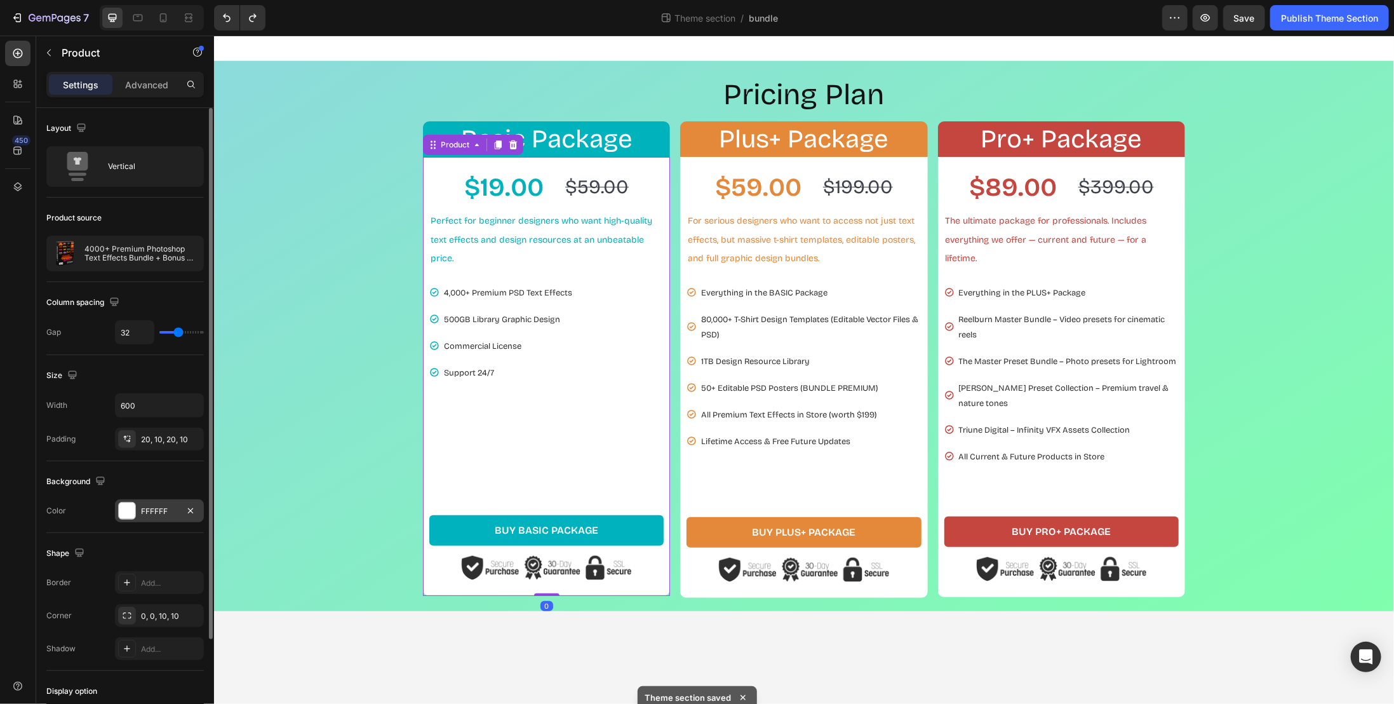
click at [156, 508] on div "FFFFFF" at bounding box center [159, 511] width 37 height 11
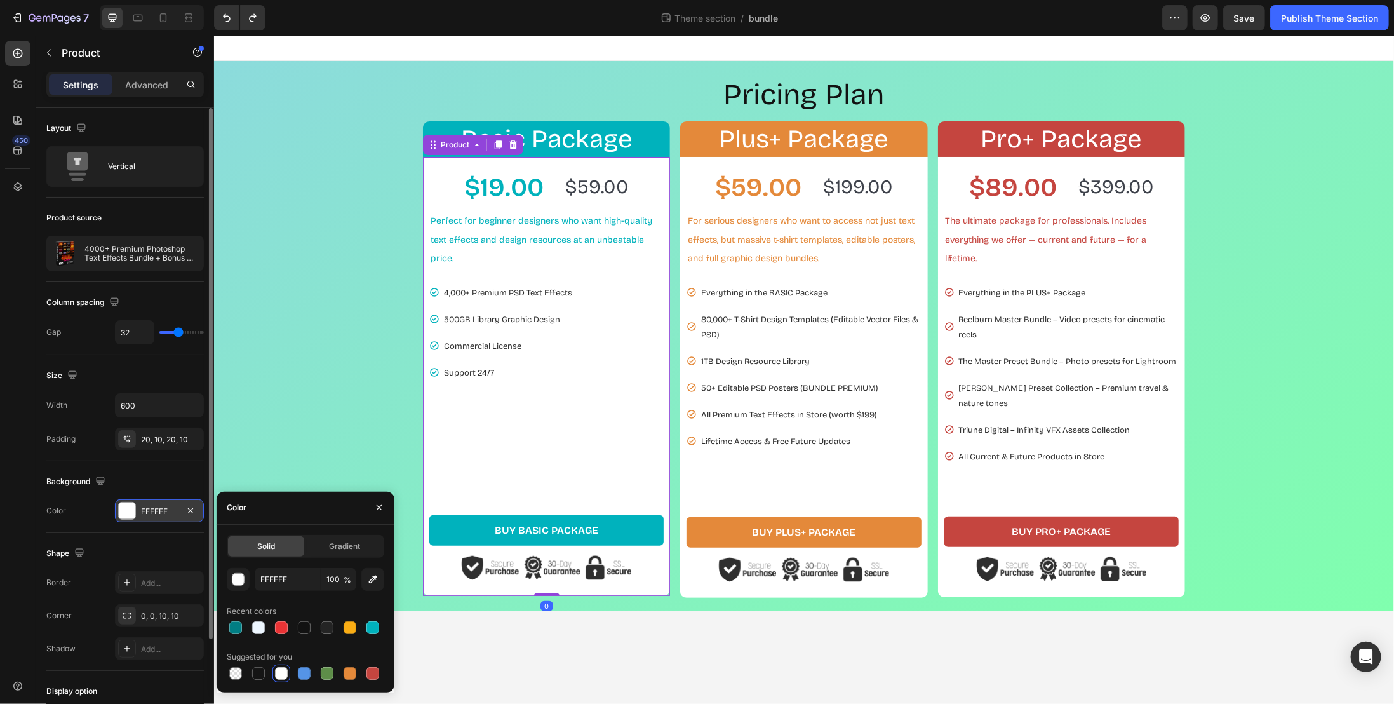
click at [156, 508] on div "FFFFFF" at bounding box center [159, 511] width 37 height 11
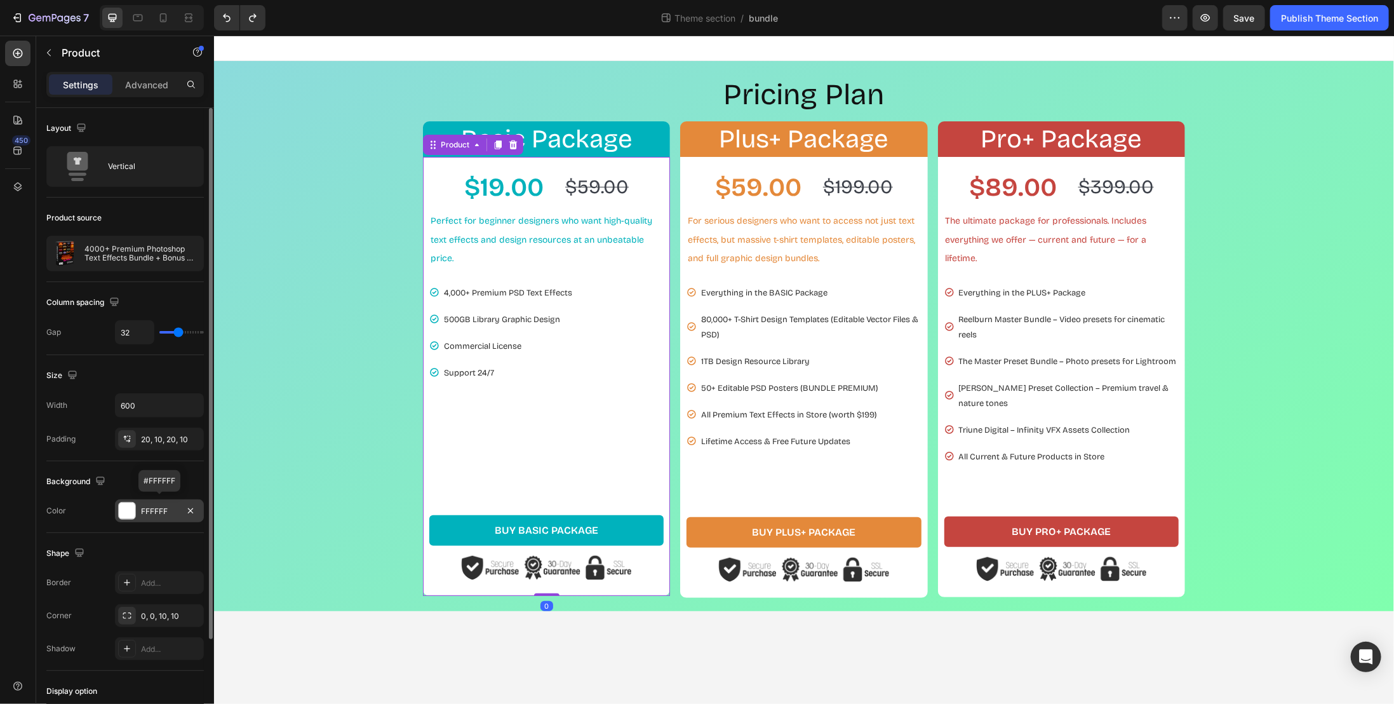
click at [156, 508] on div "FFFFFF" at bounding box center [159, 511] width 37 height 11
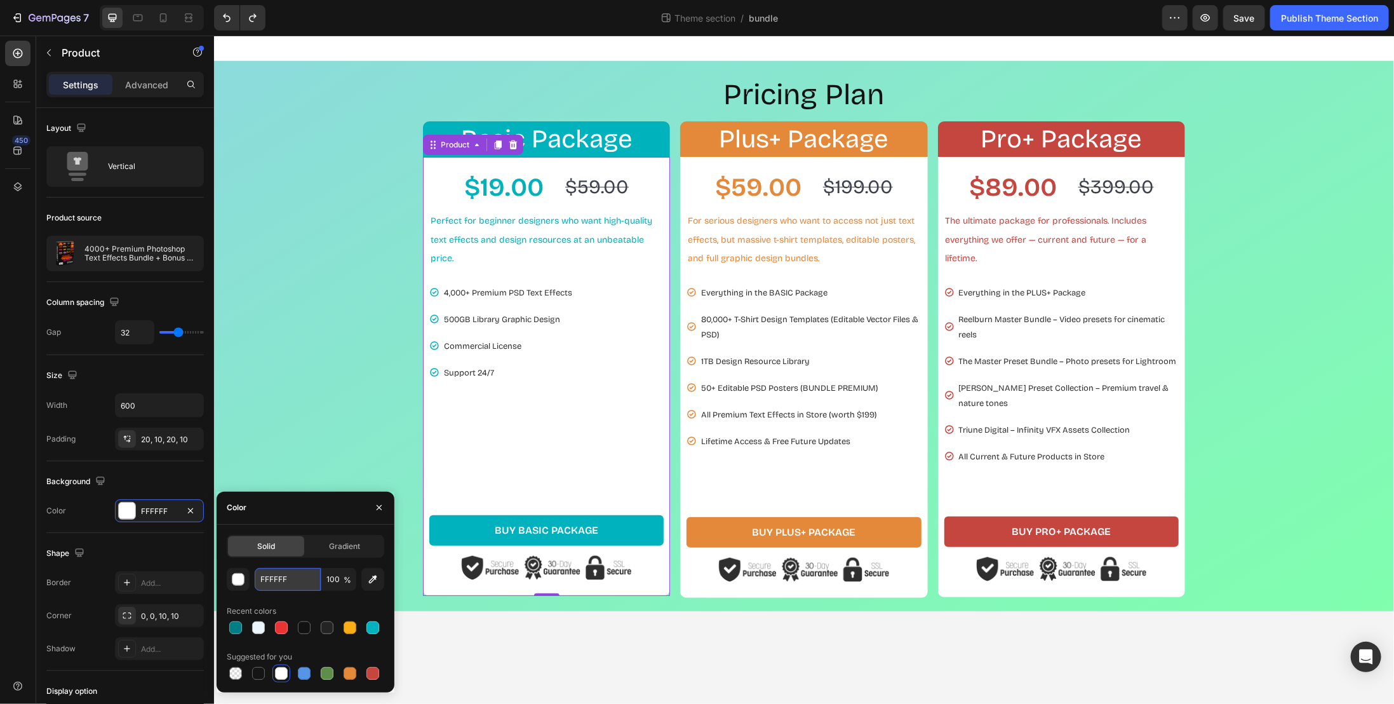
click at [269, 574] on input "FFFFFF" at bounding box center [288, 579] width 66 height 23
paste input "e8f9ec"
click at [282, 577] on input "e8f9ecFFFF" at bounding box center [288, 579] width 66 height 23
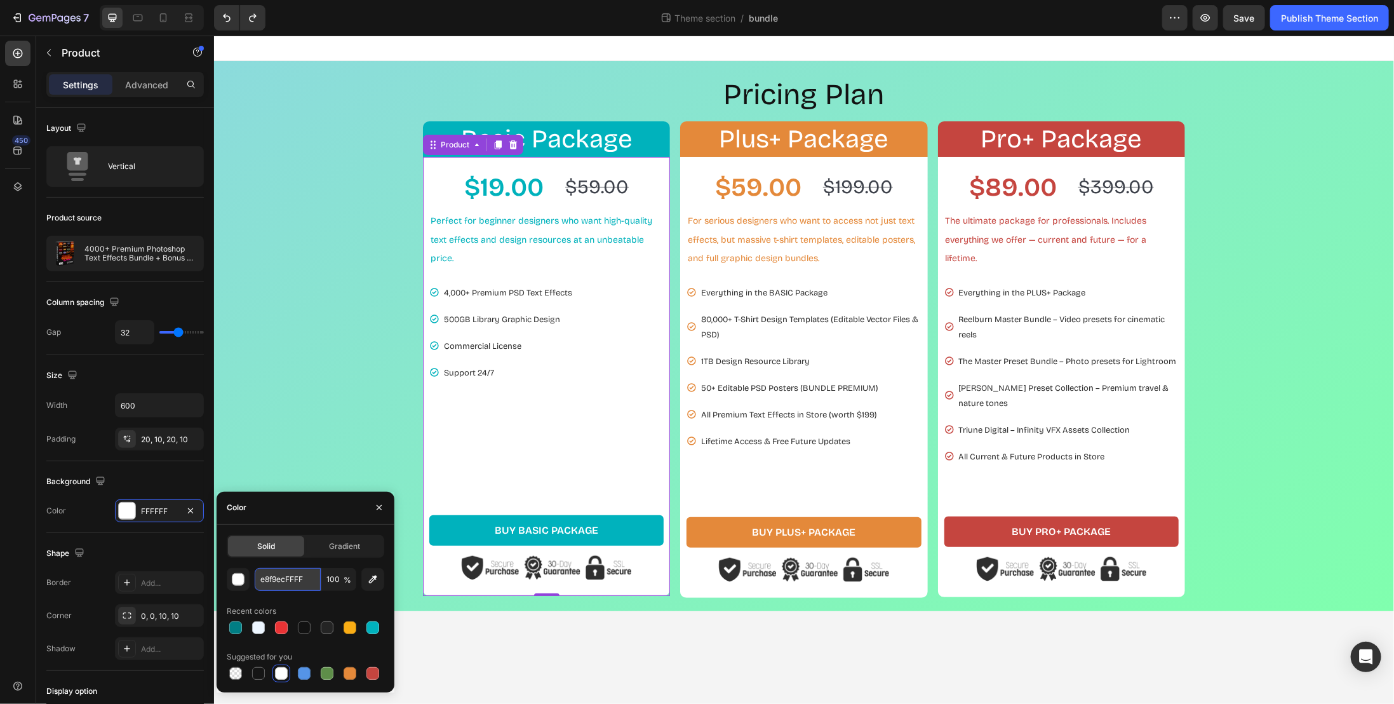
paste input "text"
type input "e8f9ec"
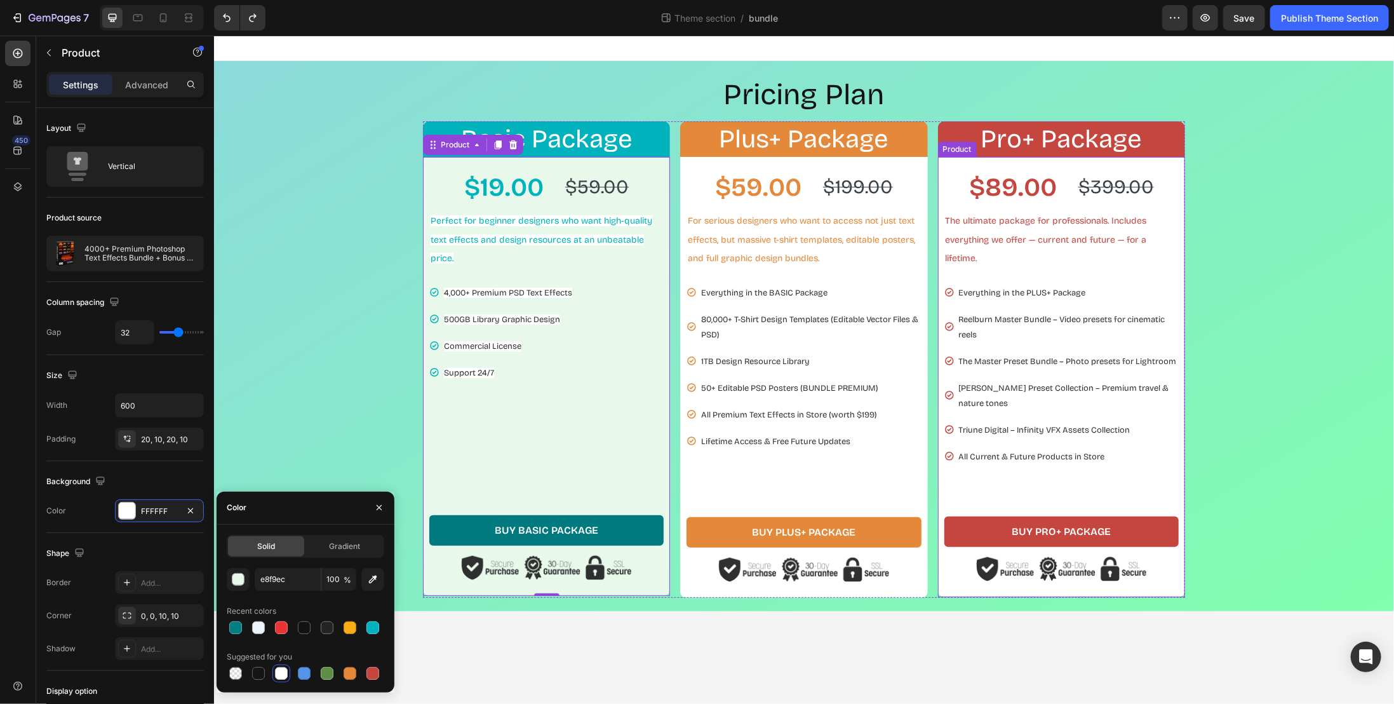
click at [1002, 487] on div "$89.00 Product Price Product Price $399.00 Product Price Product Price Row The …" at bounding box center [1061, 376] width 247 height 441
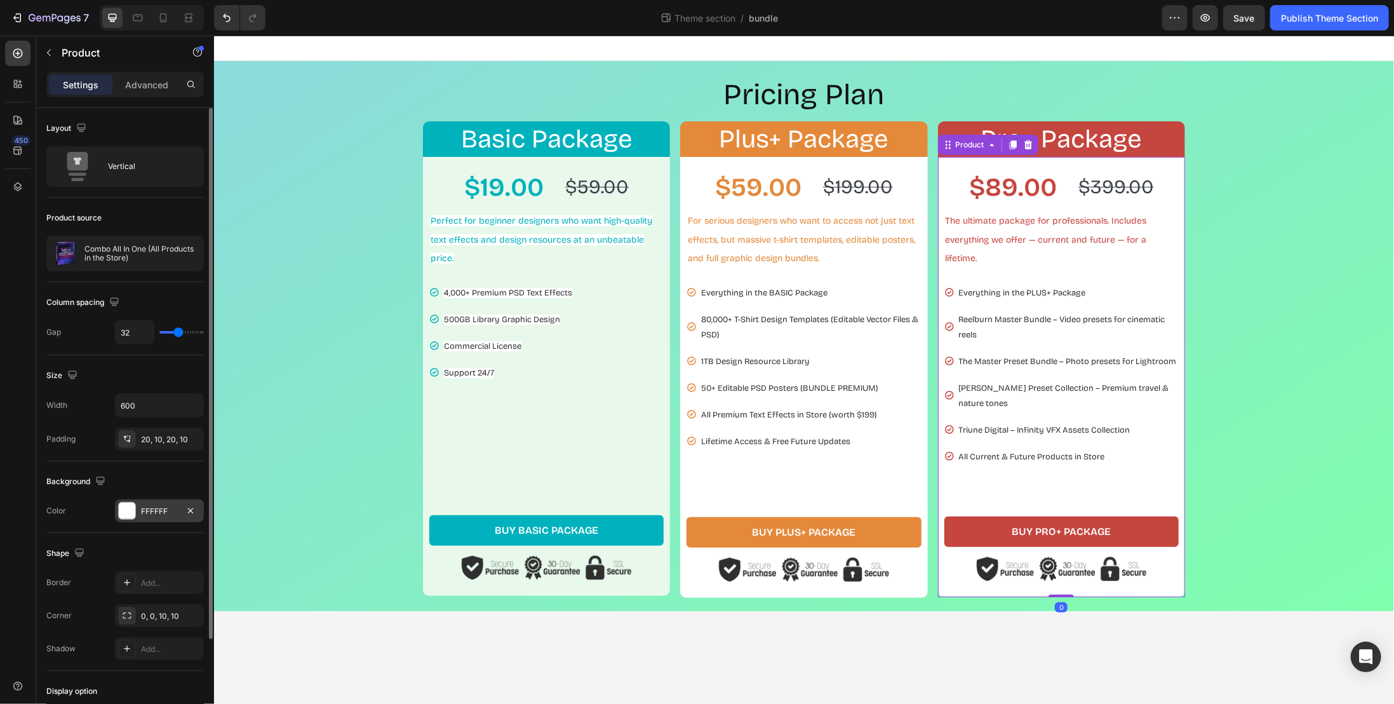
click at [168, 509] on div "FFFFFF" at bounding box center [159, 511] width 37 height 11
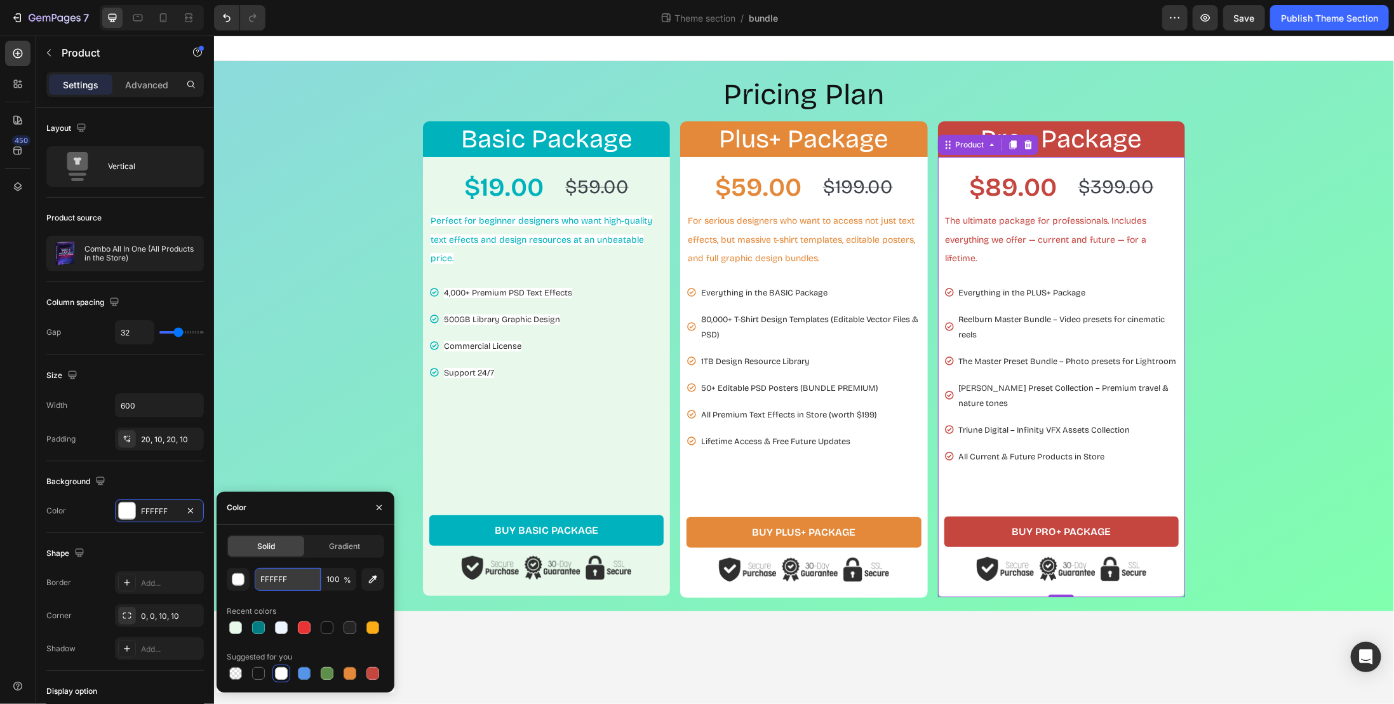
click at [267, 580] on input "FFFFFF" at bounding box center [288, 579] width 66 height 23
paste input "e8f9ec"
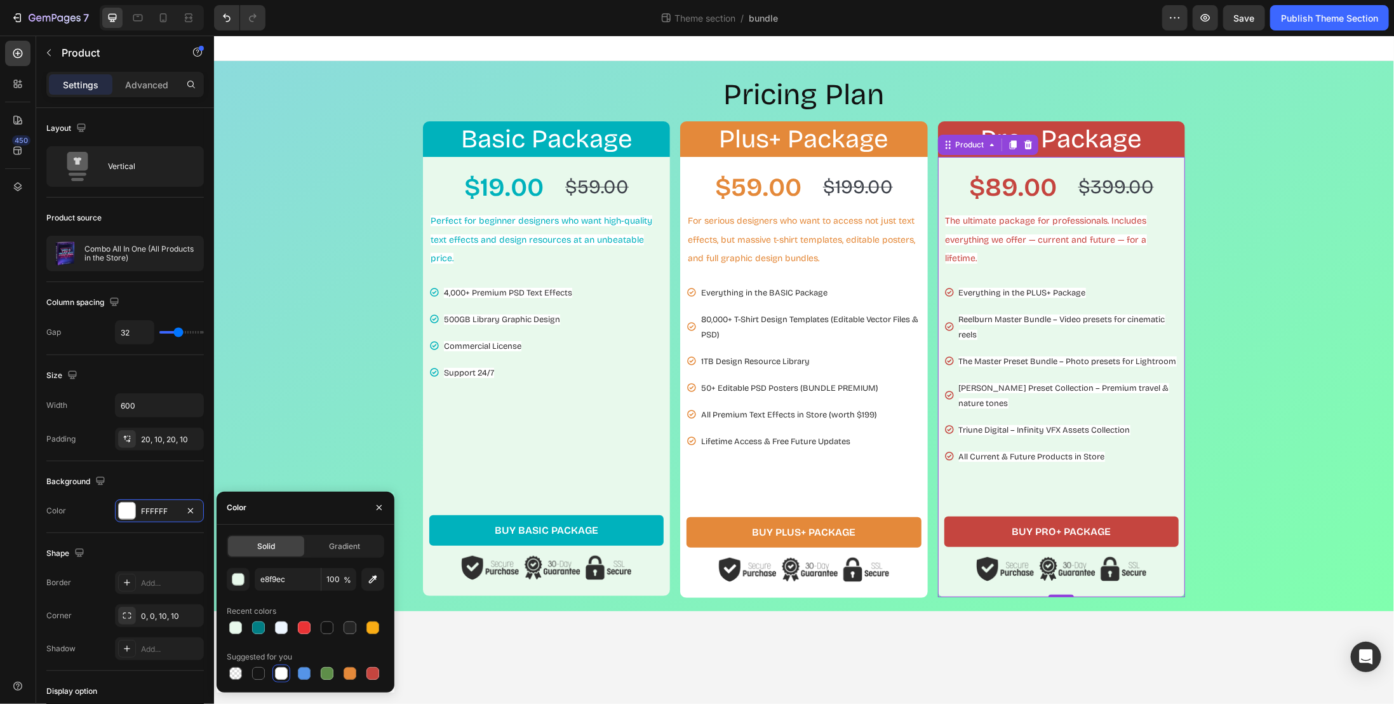
type input "E8F9EC"
drag, startPoint x: 1261, startPoint y: 435, endPoint x: 636, endPoint y: 482, distance: 626.8
click at [1262, 435] on div "Pricing Plan Heading Basic Package Heading Row $19.00 Product Price Product Pri…" at bounding box center [804, 335] width 1168 height 523
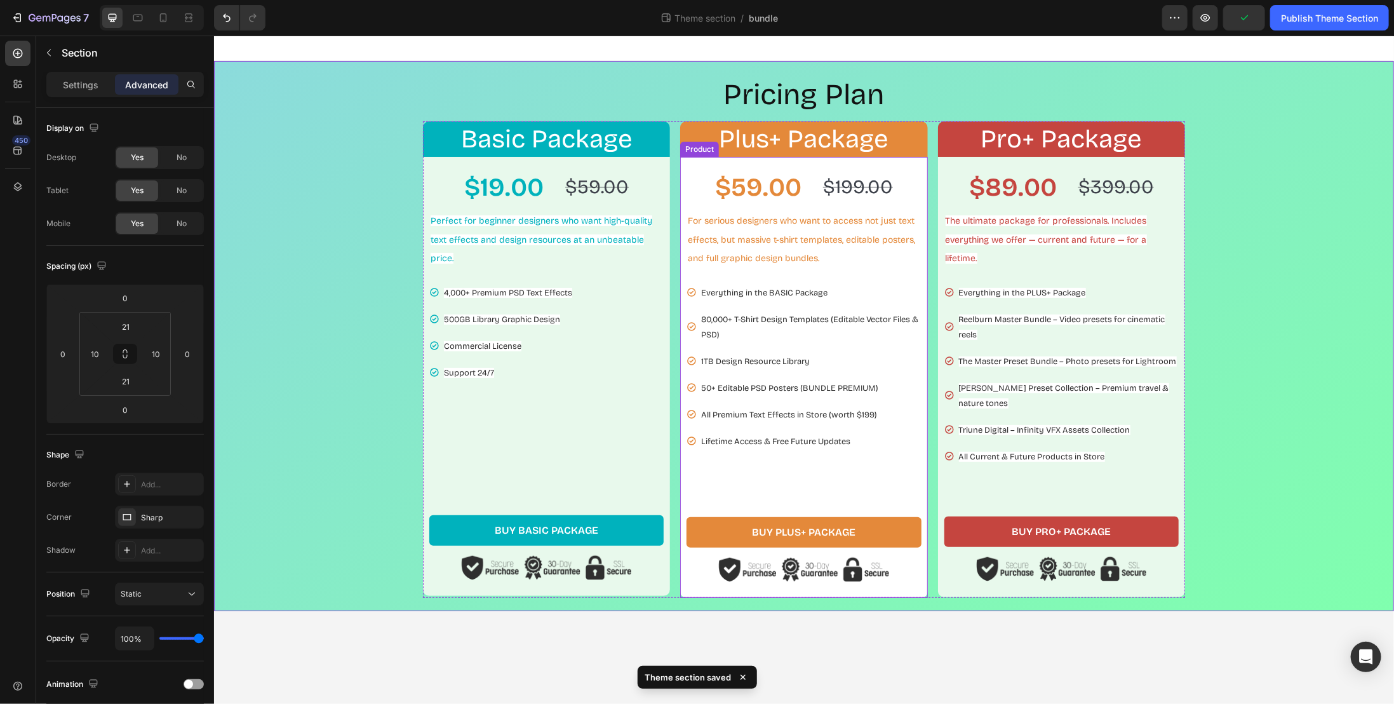
click at [716, 493] on div "$59.00 Product Price Product Price $199.00 Product Price Product Price Row For …" at bounding box center [803, 376] width 247 height 441
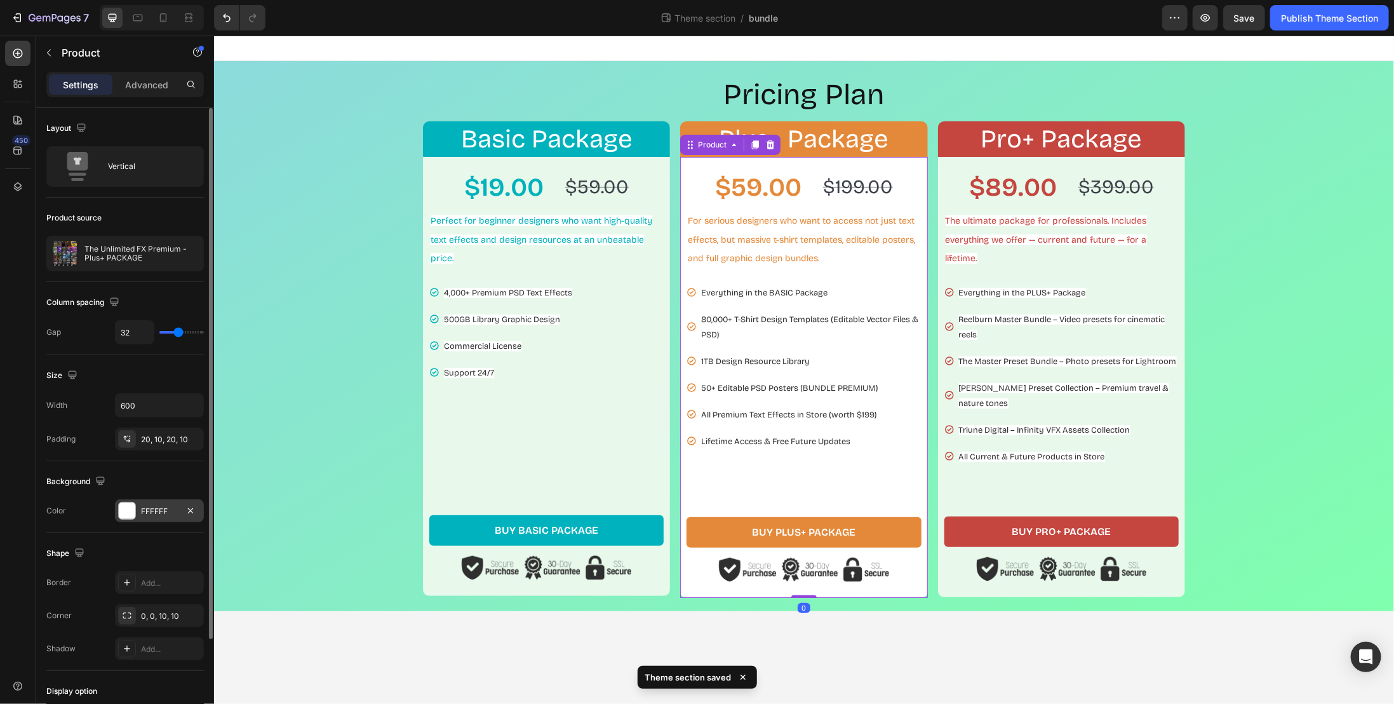
click at [167, 509] on div "FFFFFF" at bounding box center [159, 511] width 37 height 11
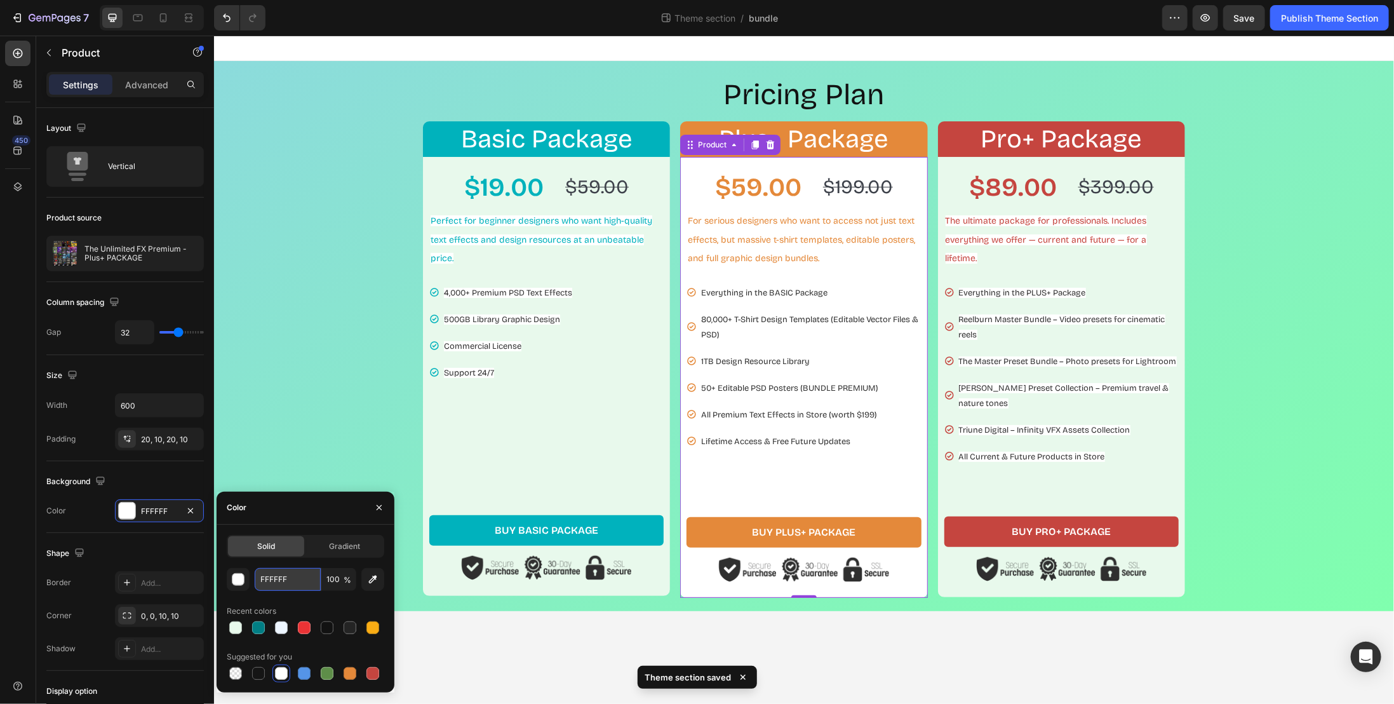
click at [283, 579] on input "FFFFFF" at bounding box center [288, 579] width 66 height 23
paste input "272324"
type input "272324"
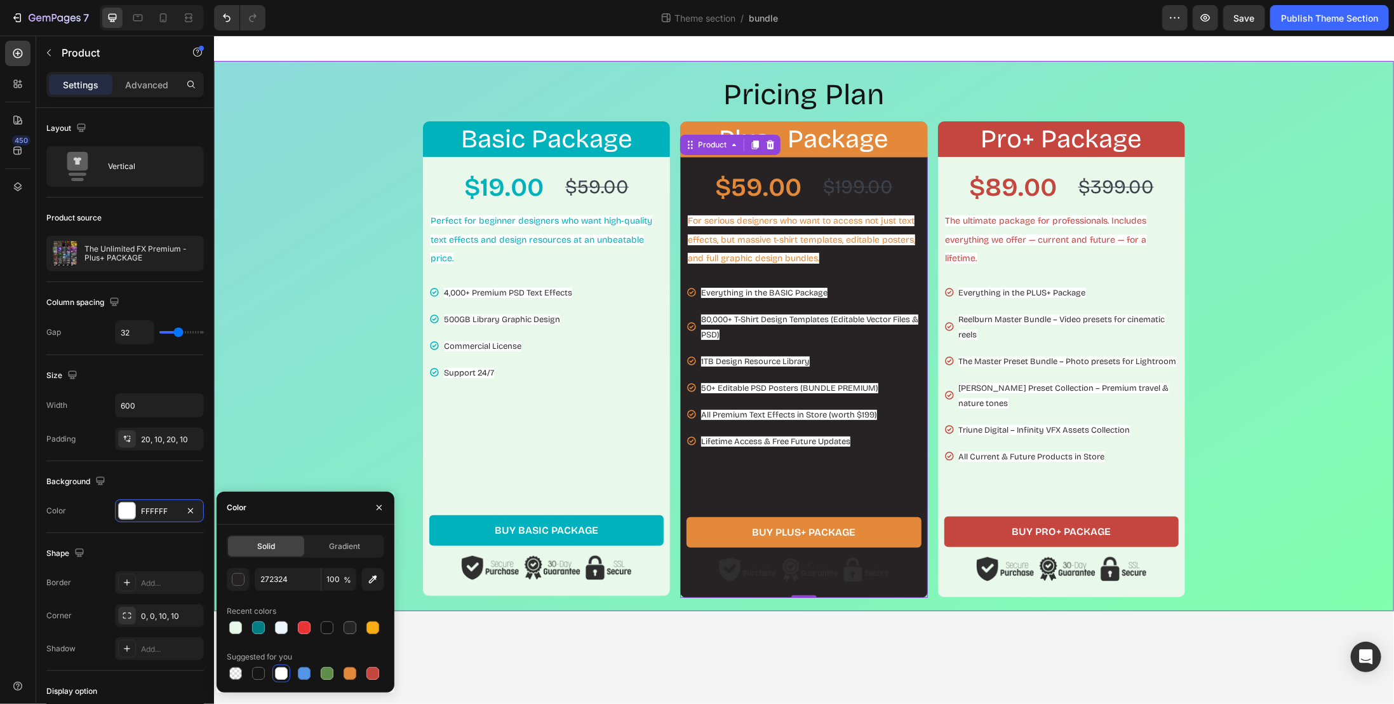
click at [349, 381] on div "Pricing Plan Heading Basic Package Heading Row $19.00 Product Price Product Pri…" at bounding box center [804, 335] width 1168 height 523
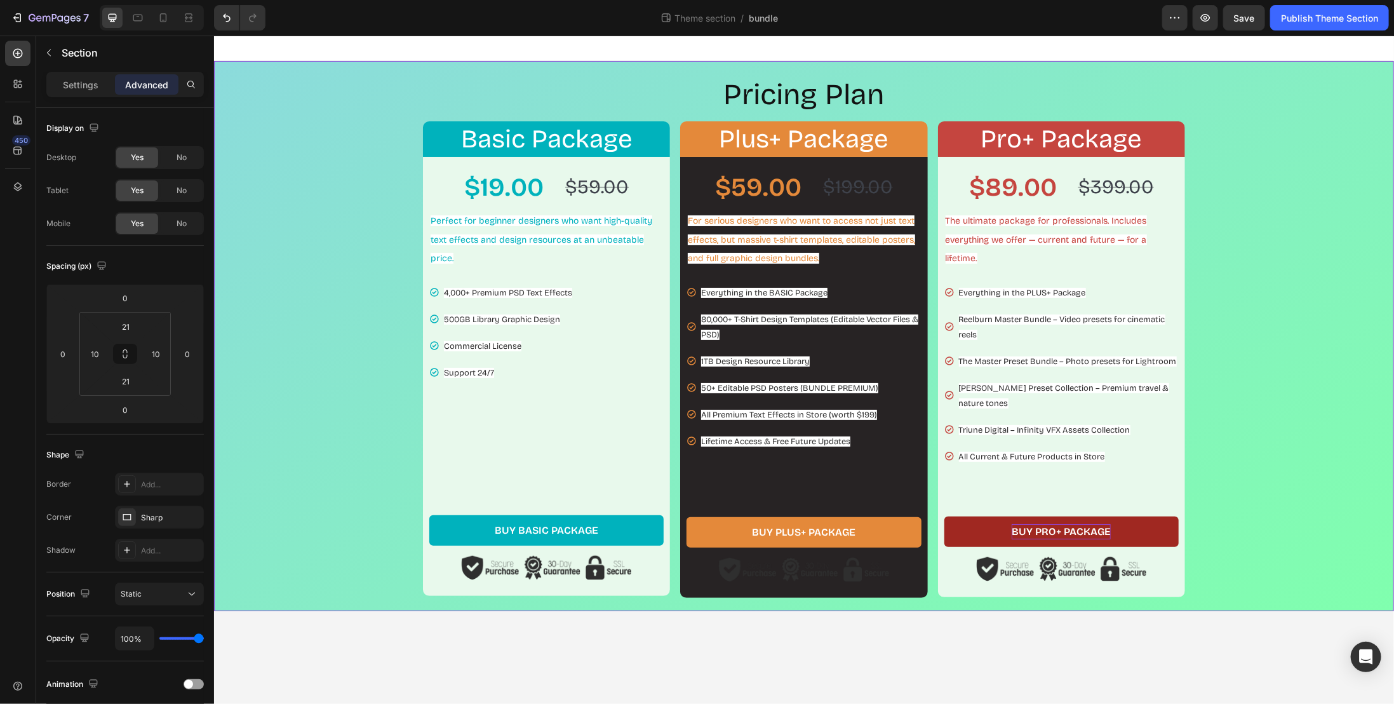
drag, startPoint x: 1290, startPoint y: 498, endPoint x: 1067, endPoint y: 519, distance: 224.6
click at [1290, 498] on div "Pricing Plan Heading Basic Package Heading Row $19.00 Product Price Product Pri…" at bounding box center [804, 335] width 1168 height 523
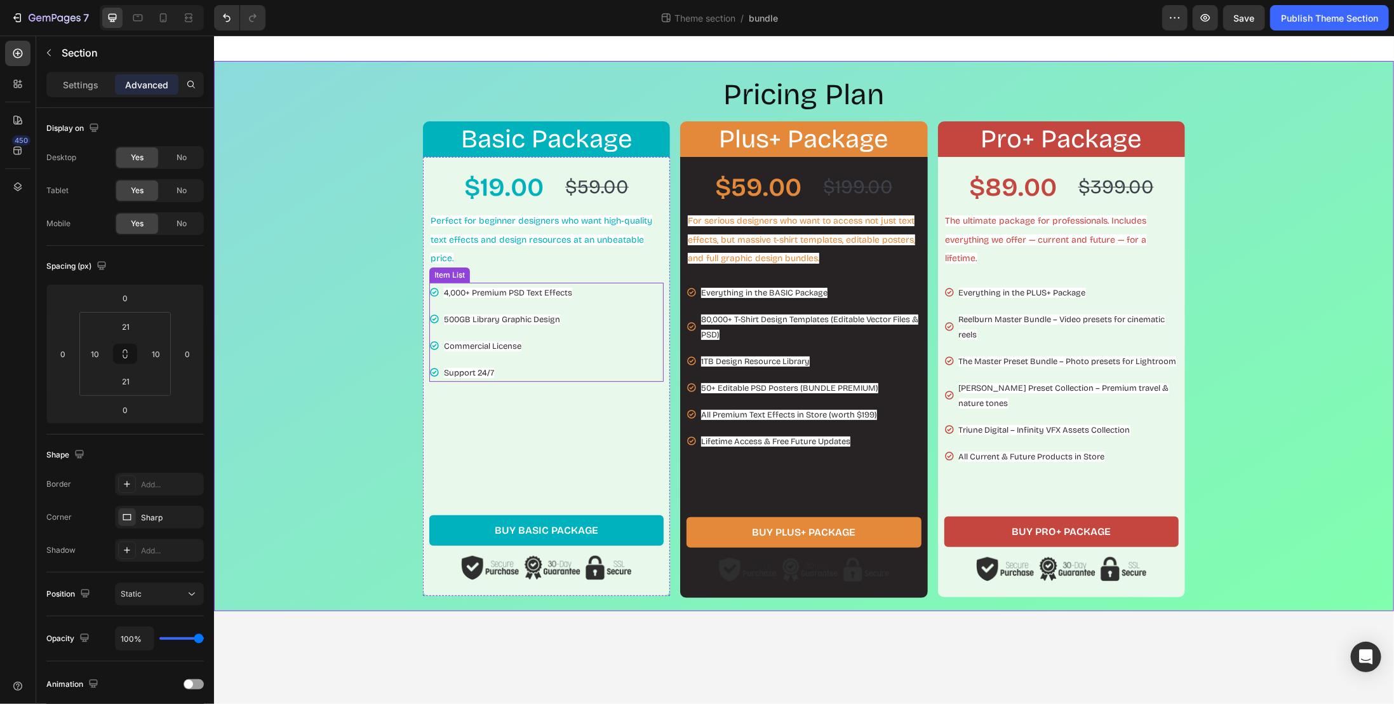
click at [536, 356] on div "4,000+ Premium PSD Text Effects 500GB Library Graphic Design Commercial License…" at bounding box center [501, 331] width 145 height 99
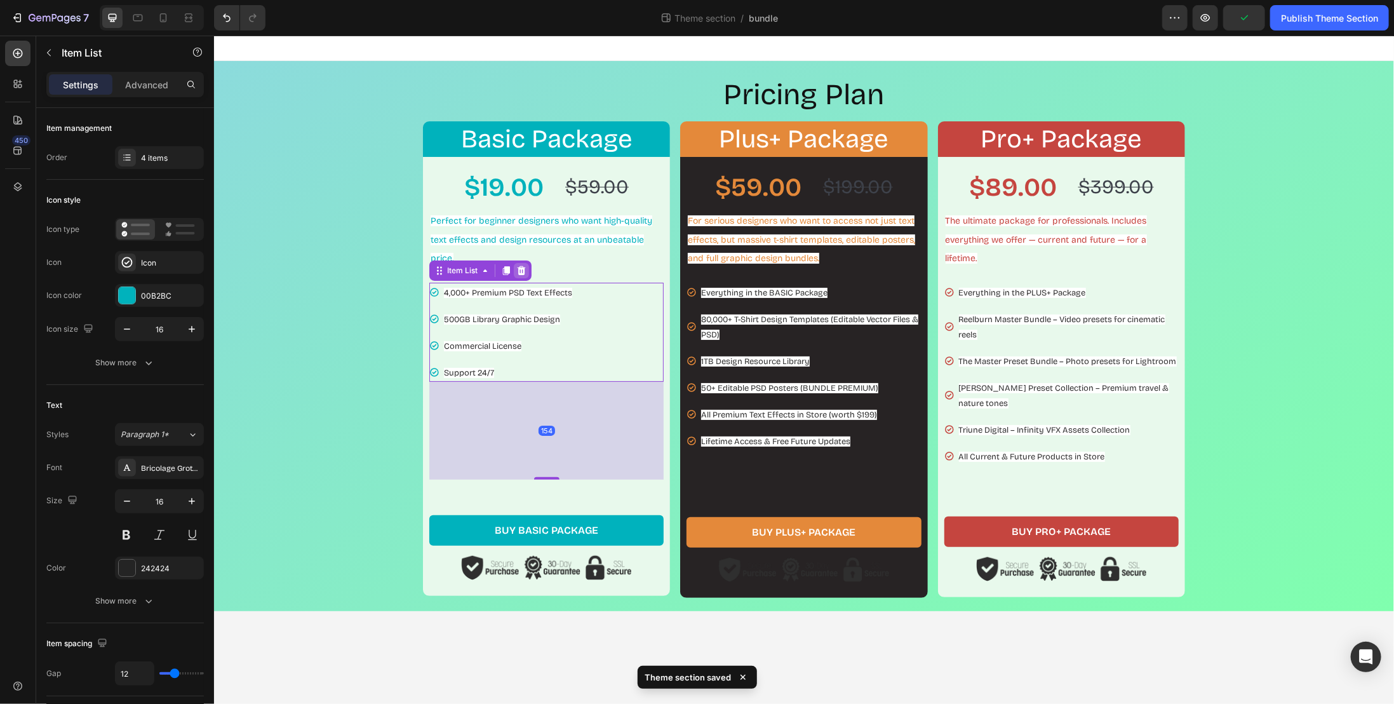
click at [518, 271] on icon at bounding box center [521, 270] width 8 height 9
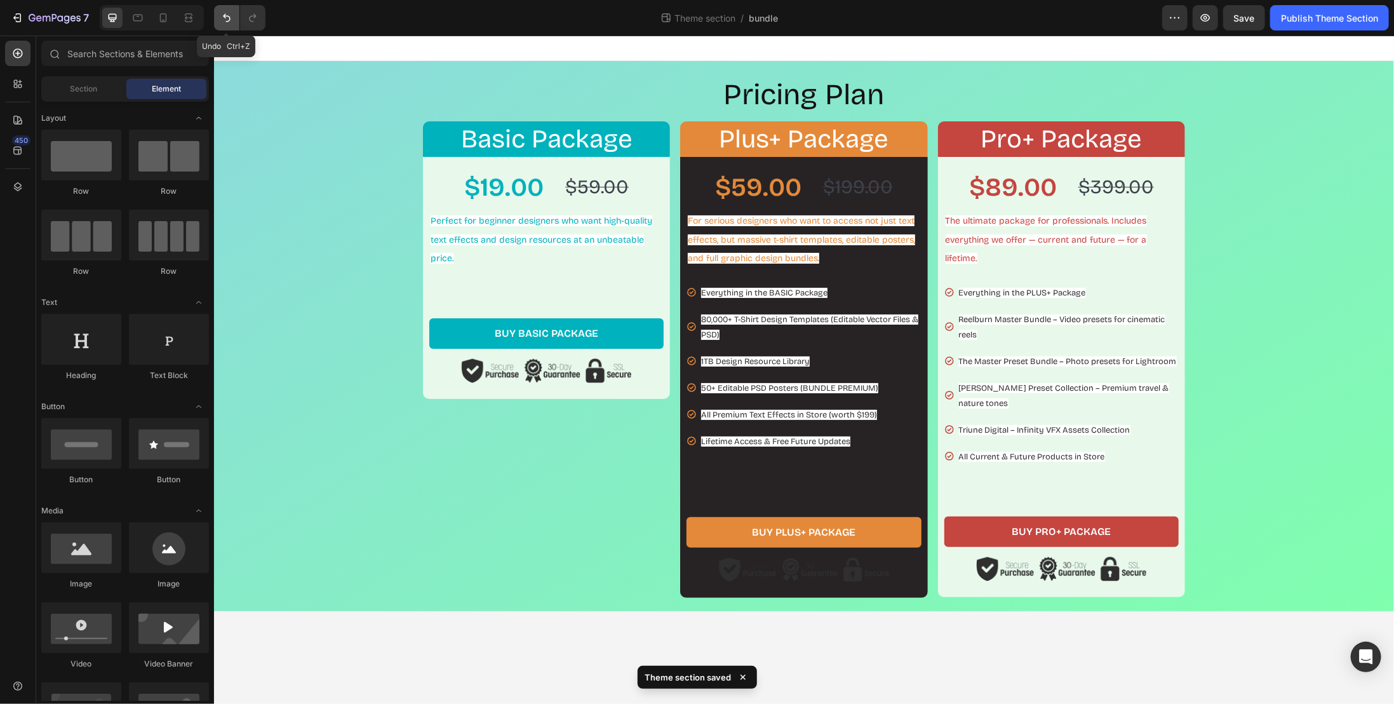
drag, startPoint x: 223, startPoint y: 17, endPoint x: 88, endPoint y: 103, distance: 160.0
click at [223, 17] on icon "Undo/Redo" at bounding box center [227, 18] width 8 height 8
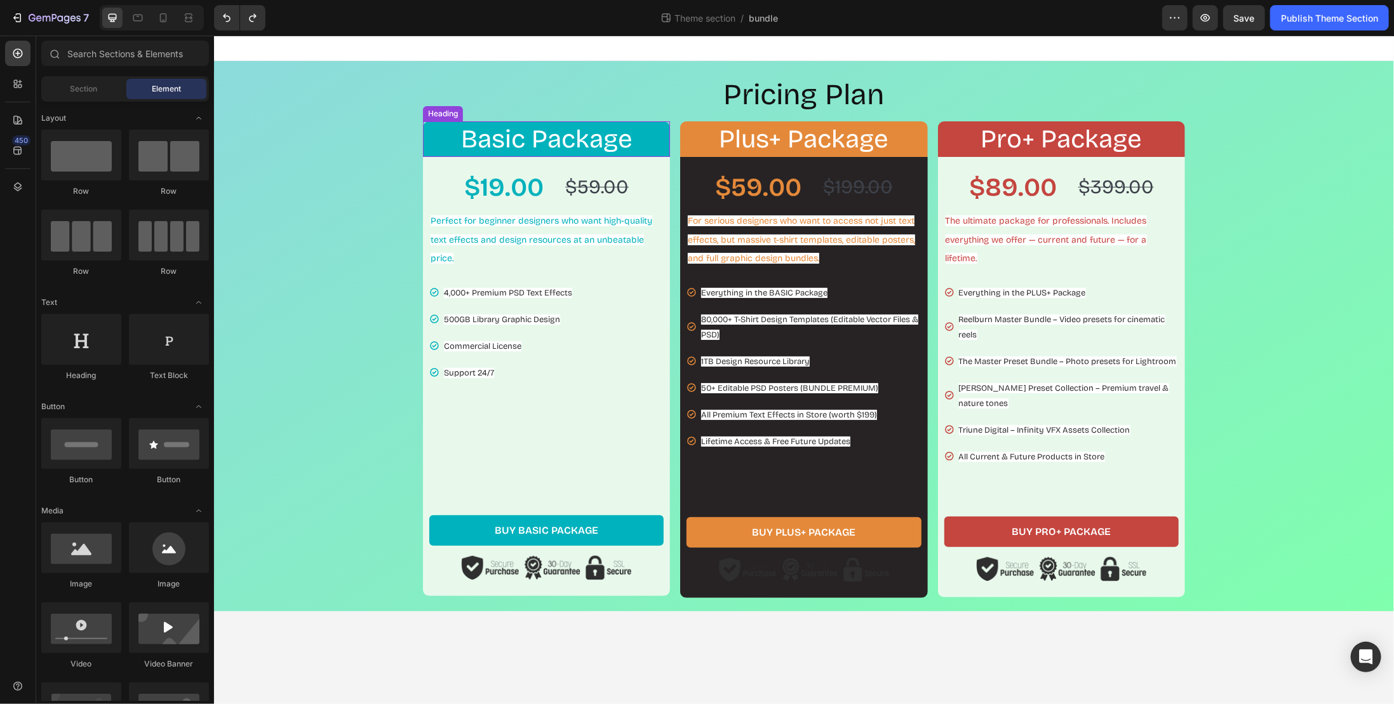
click at [647, 146] on h2 "Basic Package" at bounding box center [545, 139] width 247 height 36
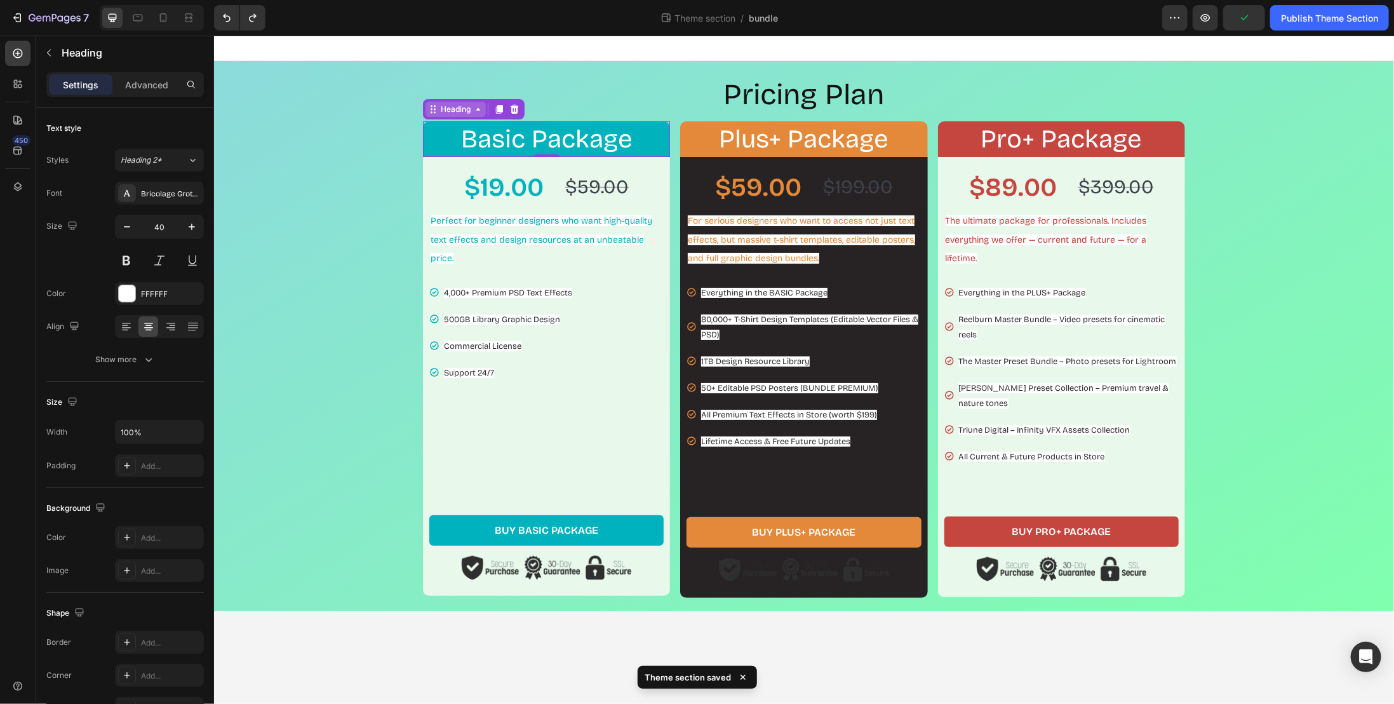
click at [457, 111] on div "Heading" at bounding box center [455, 108] width 35 height 11
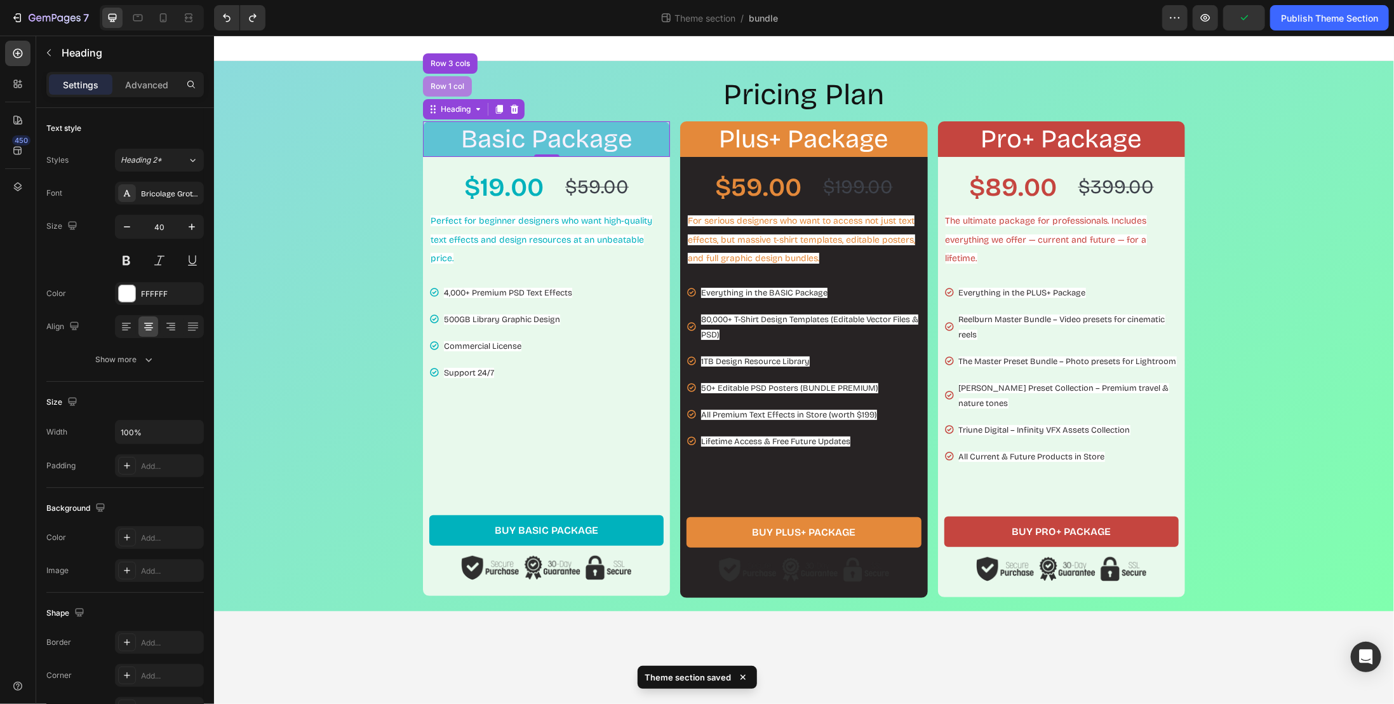
click at [461, 90] on div "Row 1 col" at bounding box center [446, 86] width 49 height 20
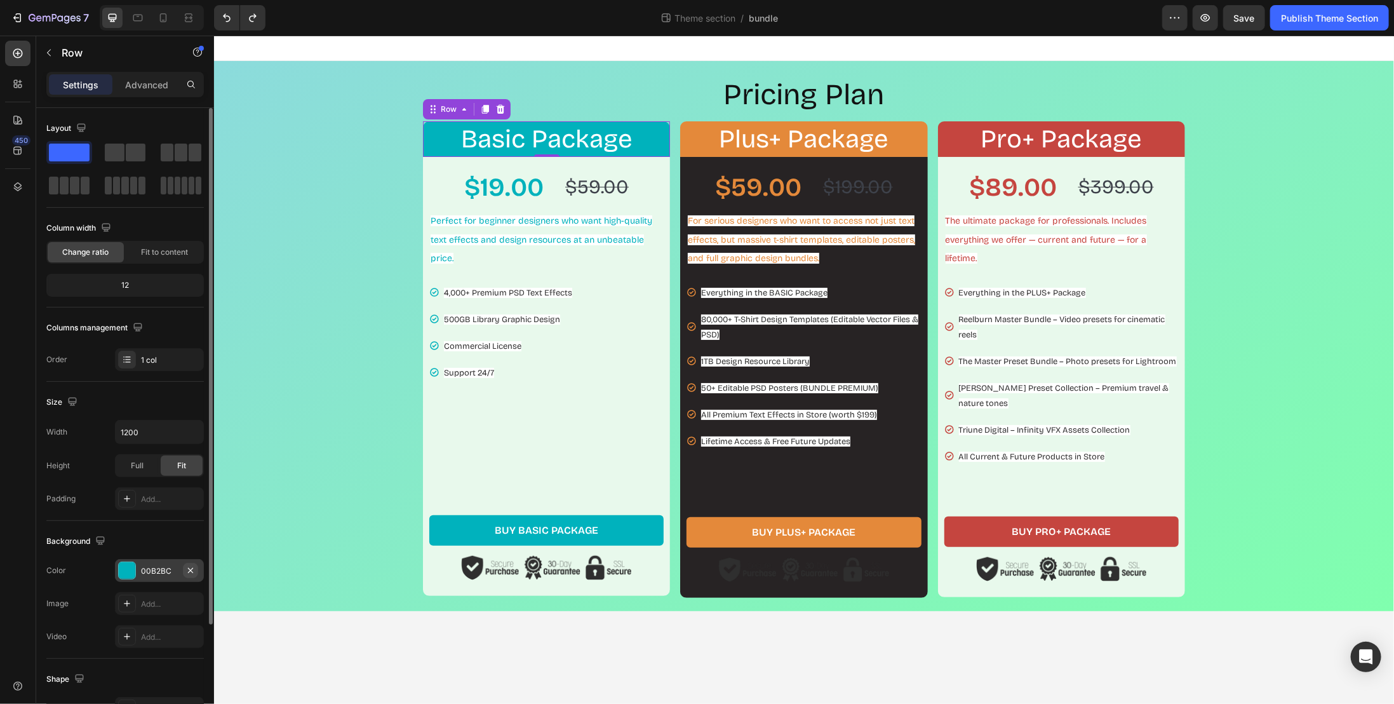
click at [189, 567] on icon "button" at bounding box center [190, 570] width 10 height 10
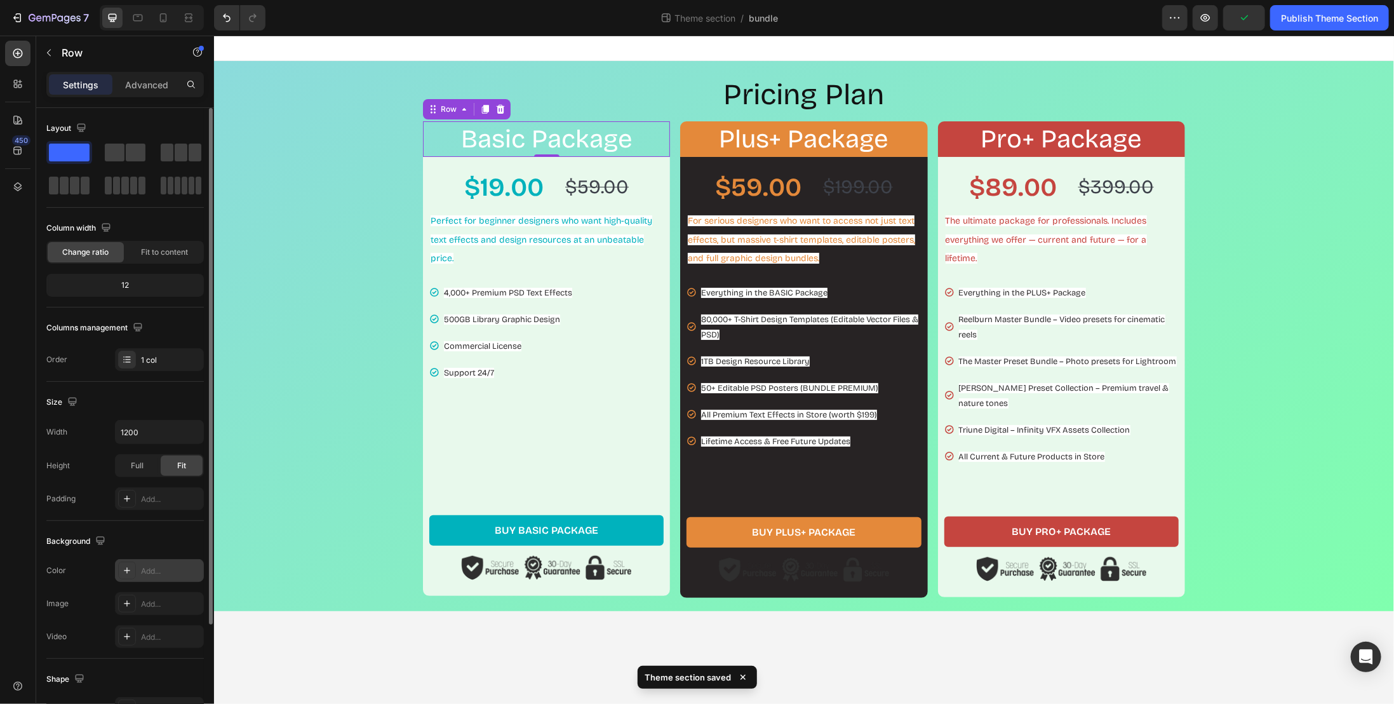
click at [155, 572] on div "Add..." at bounding box center [171, 570] width 60 height 11
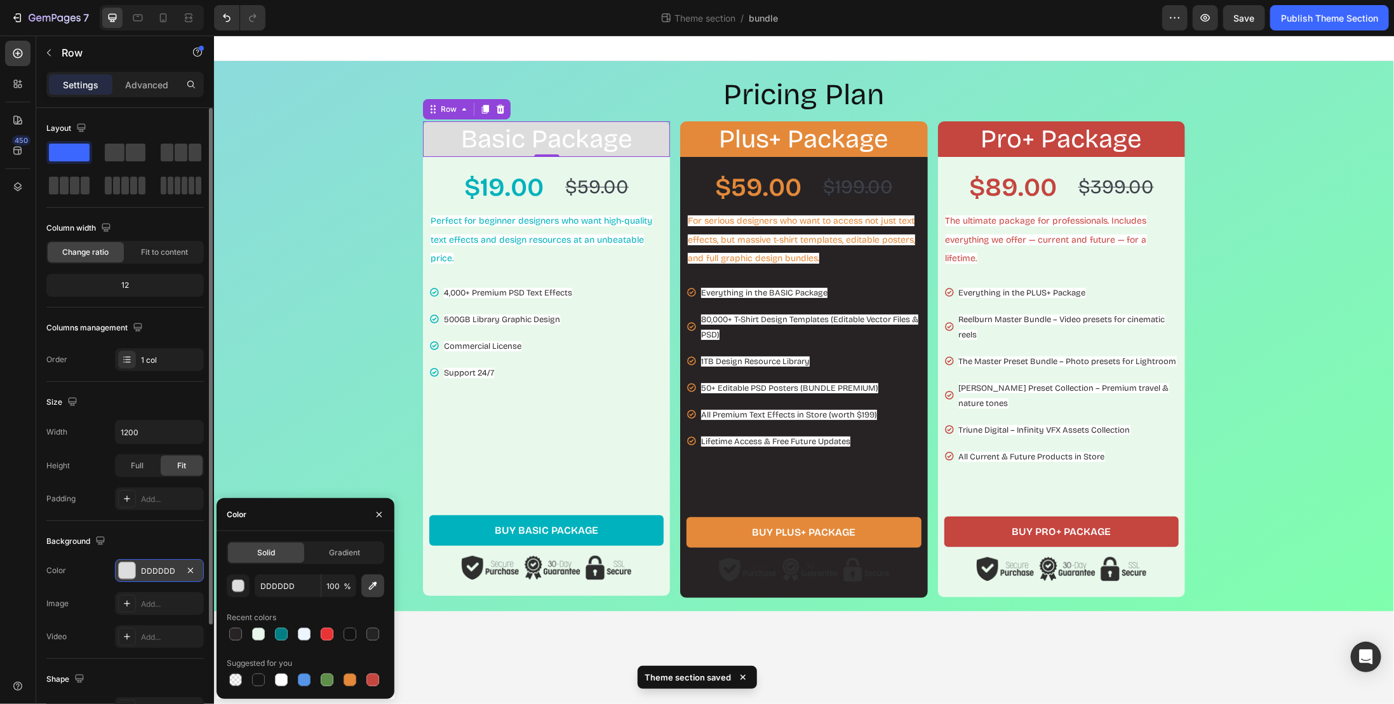
click at [366, 586] on button "button" at bounding box center [372, 585] width 23 height 23
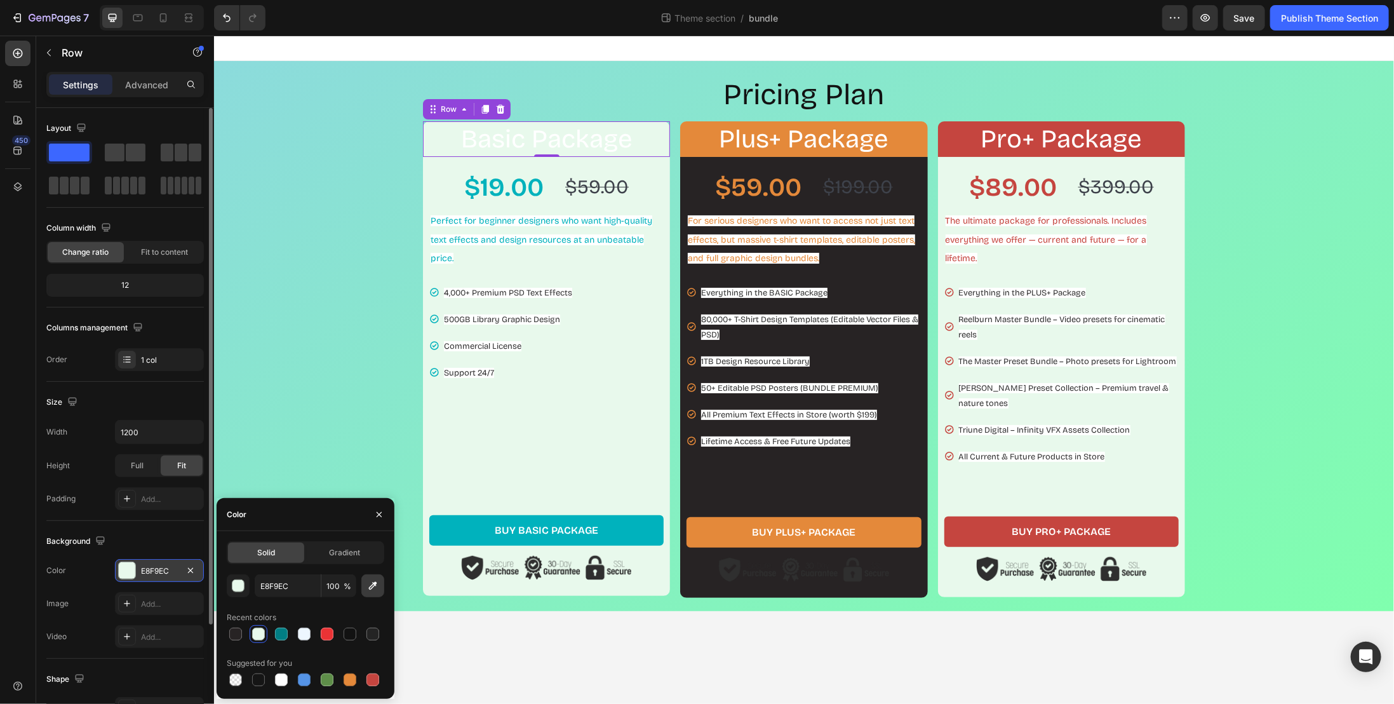
click at [371, 583] on icon "button" at bounding box center [373, 585] width 13 height 13
type input "8AE0D5"
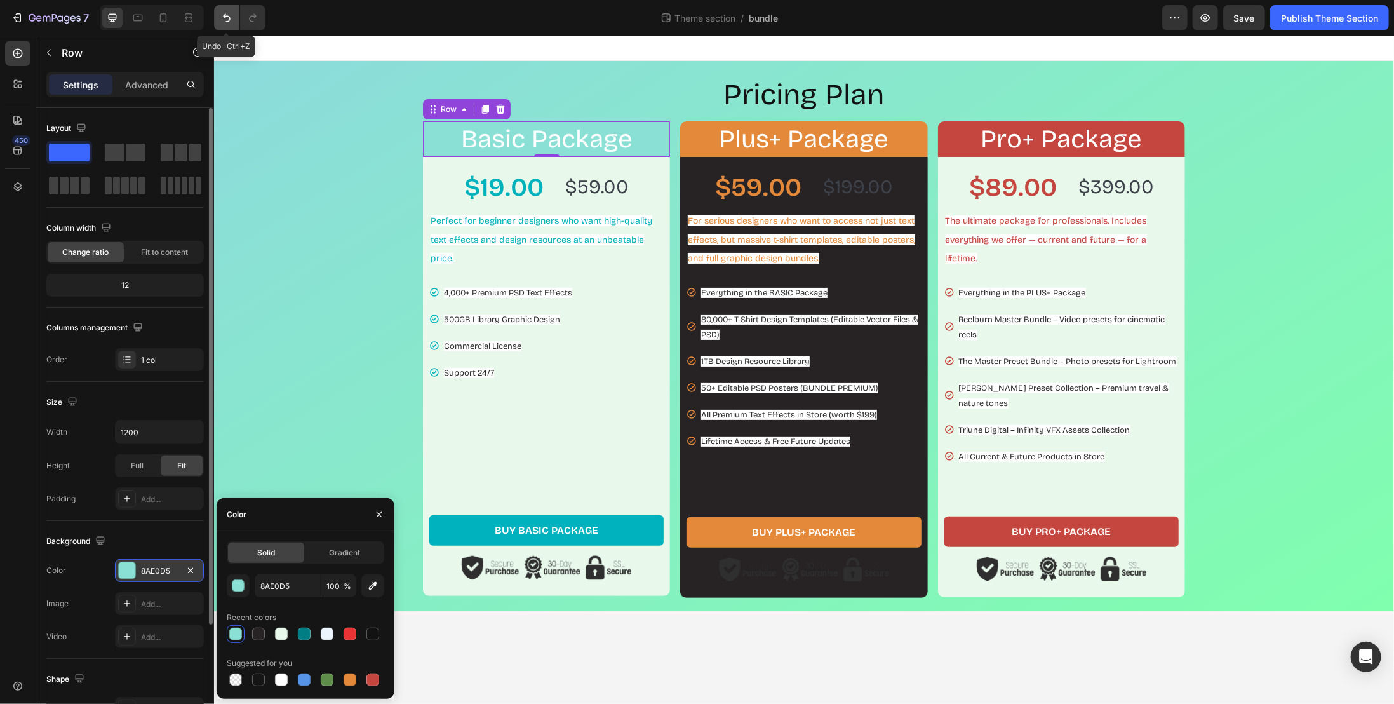
click at [226, 20] on icon "Undo/Redo" at bounding box center [226, 17] width 13 height 13
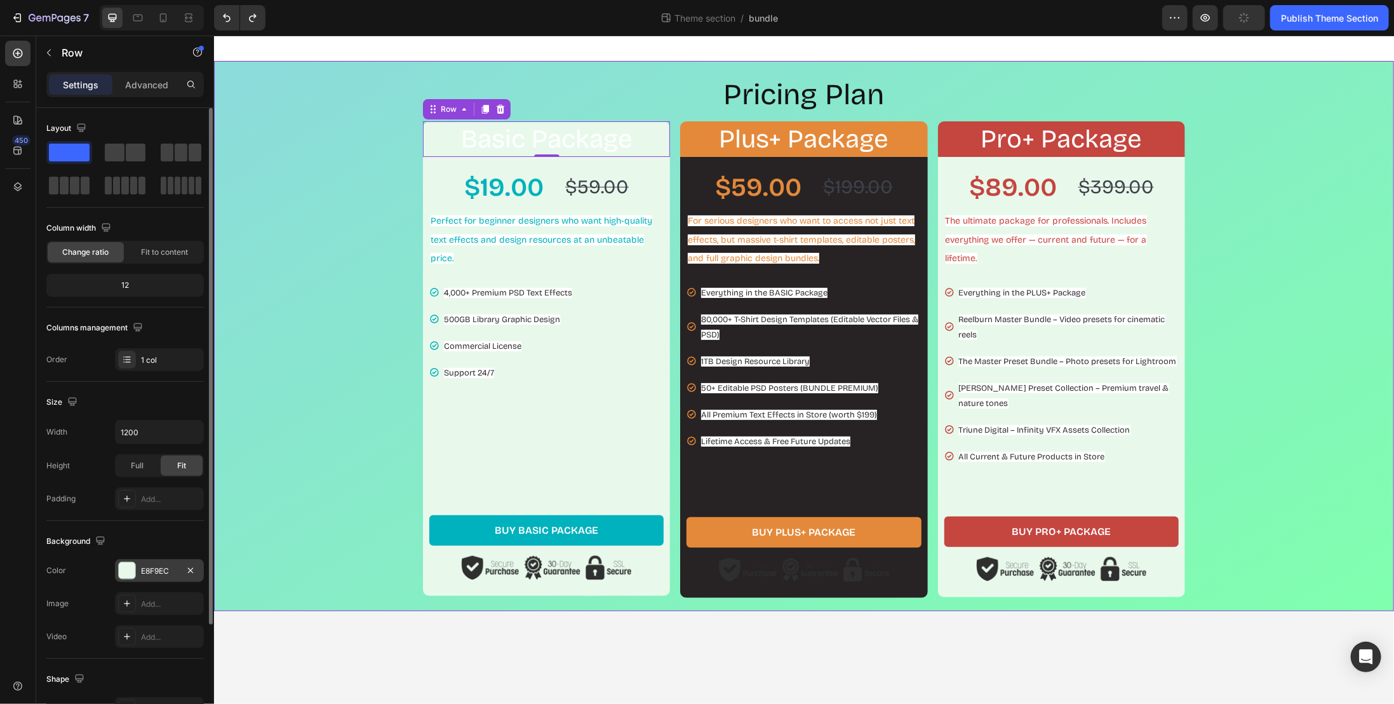
click at [311, 213] on div "Pricing Plan Heading Basic Package Heading Row 0 $19.00 Product Price Product P…" at bounding box center [804, 335] width 1168 height 523
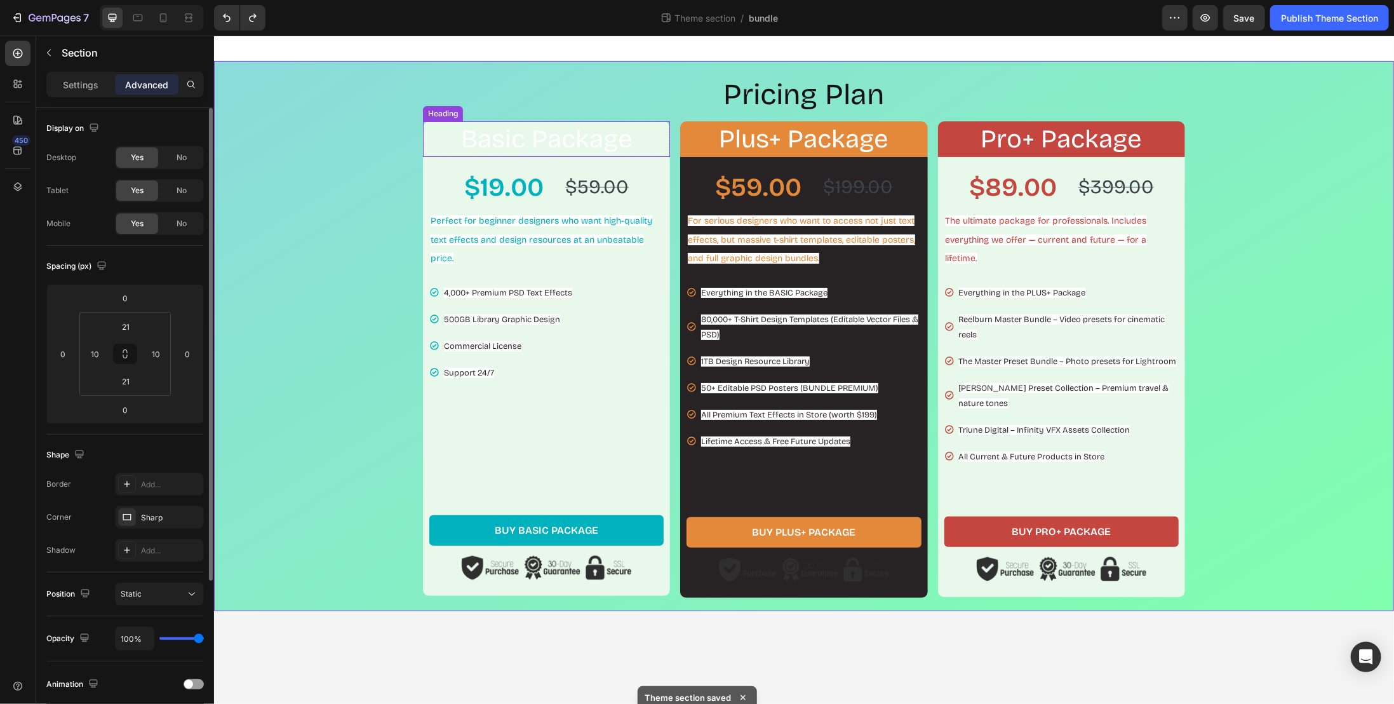
click at [515, 145] on h2 "Basic Package" at bounding box center [545, 139] width 247 height 36
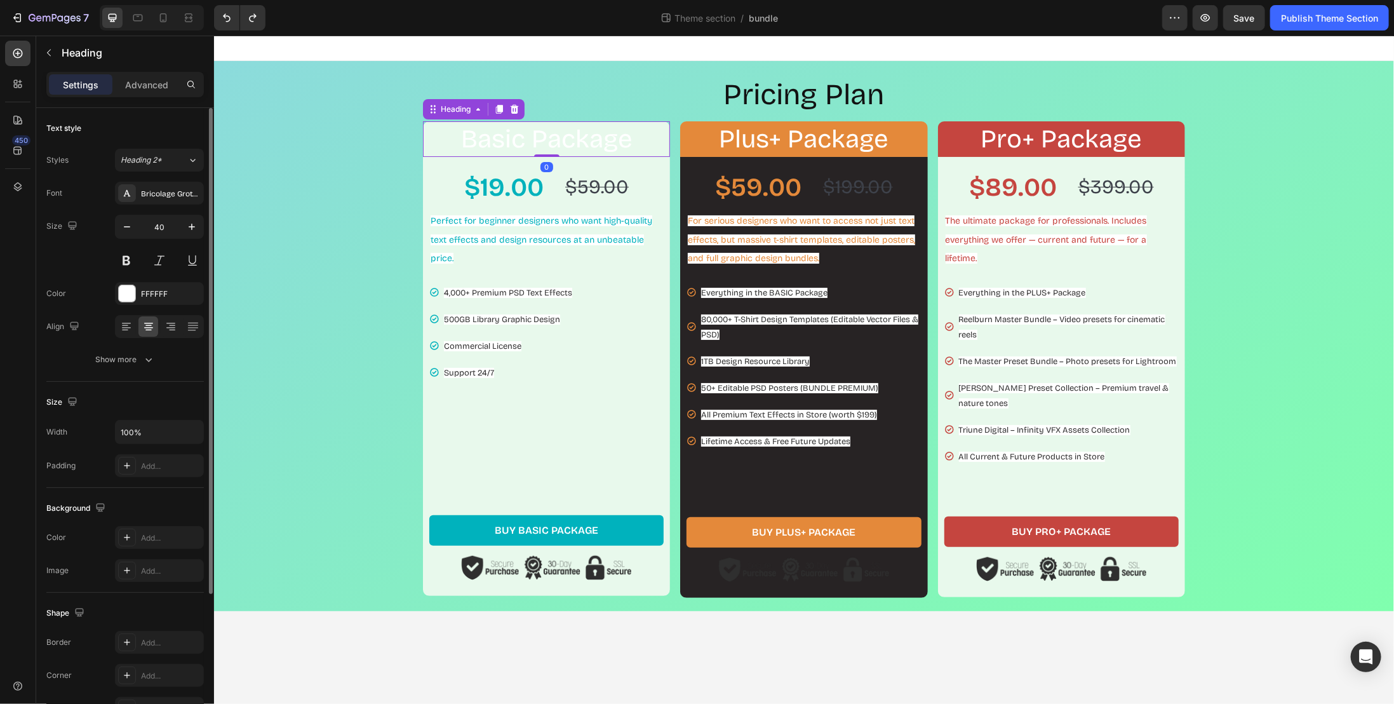
click at [516, 135] on h2 "Basic Package" at bounding box center [545, 139] width 247 height 36
click at [516, 135] on p "Basic Package" at bounding box center [546, 138] width 245 height 33
click at [498, 137] on p "Basic Package" at bounding box center [546, 138] width 245 height 33
click at [476, 135] on p "Basic Package" at bounding box center [546, 138] width 245 height 33
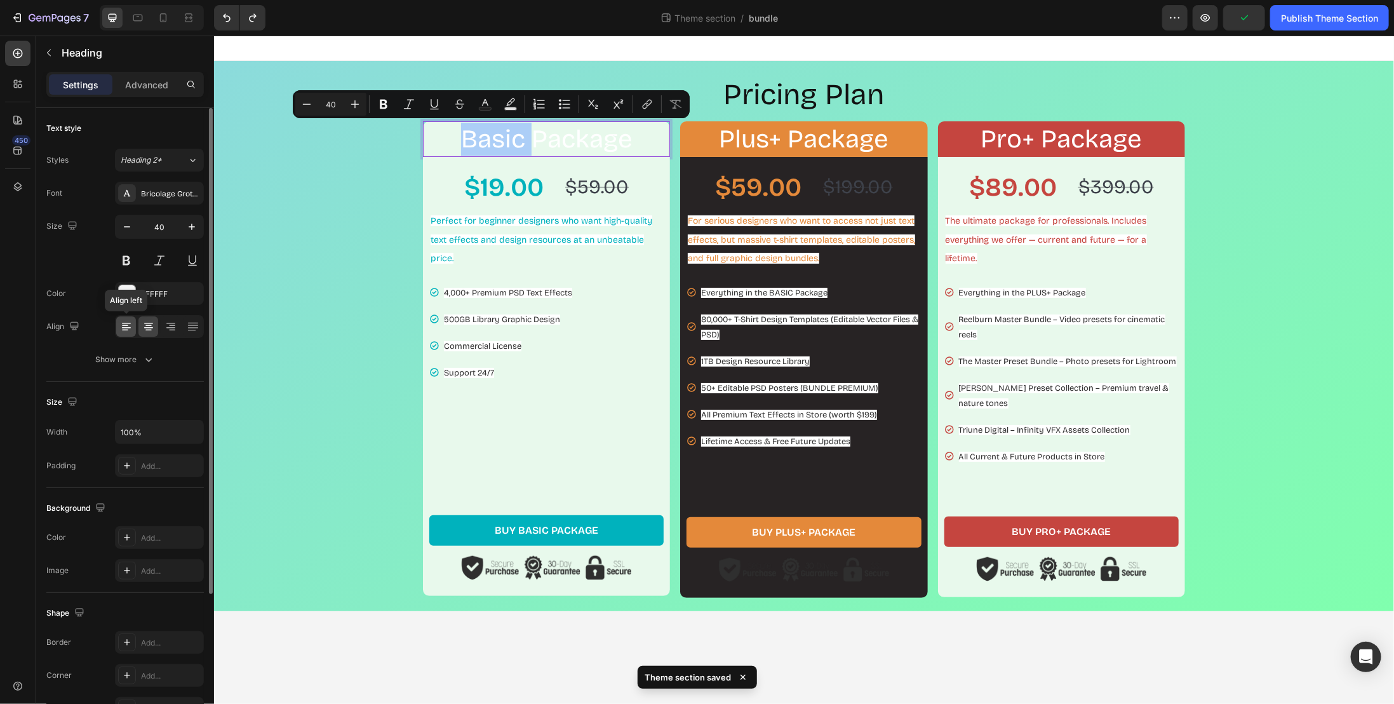
click at [128, 329] on icon at bounding box center [126, 326] width 13 height 13
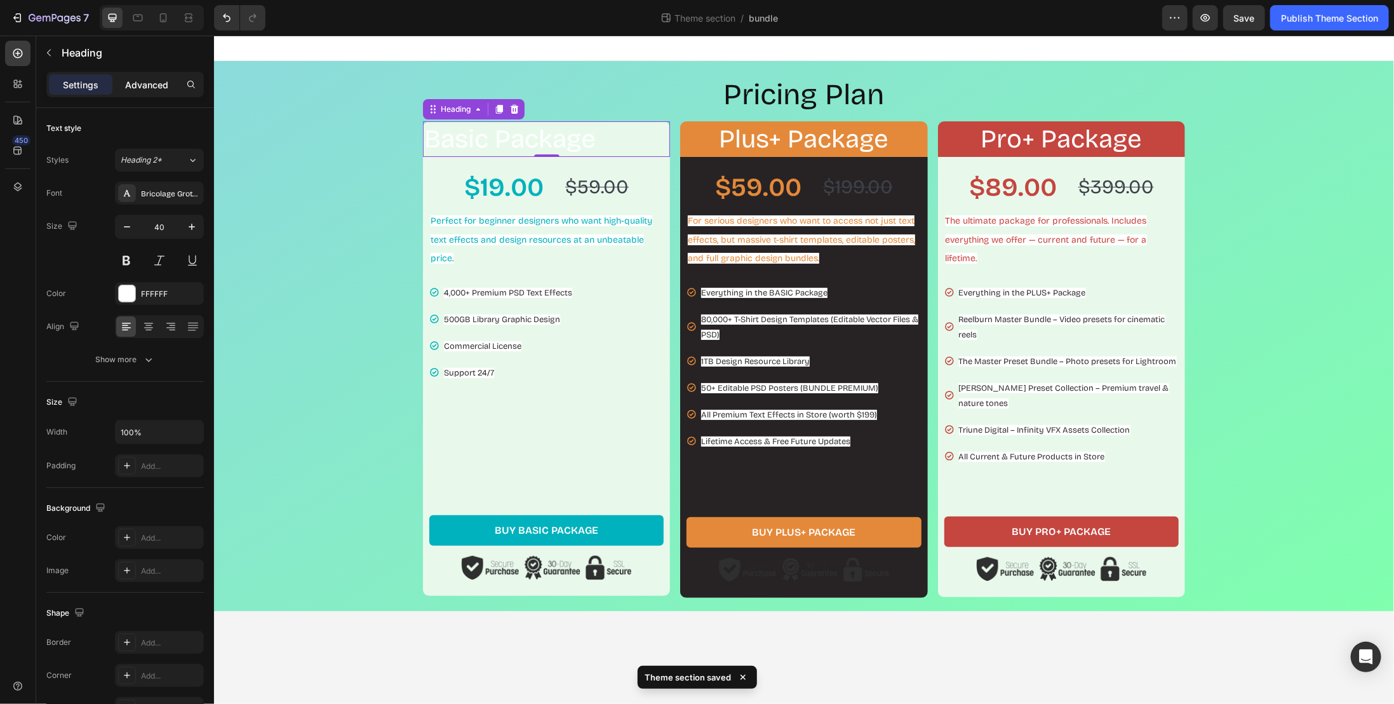
click at [164, 85] on p "Advanced" at bounding box center [146, 84] width 43 height 13
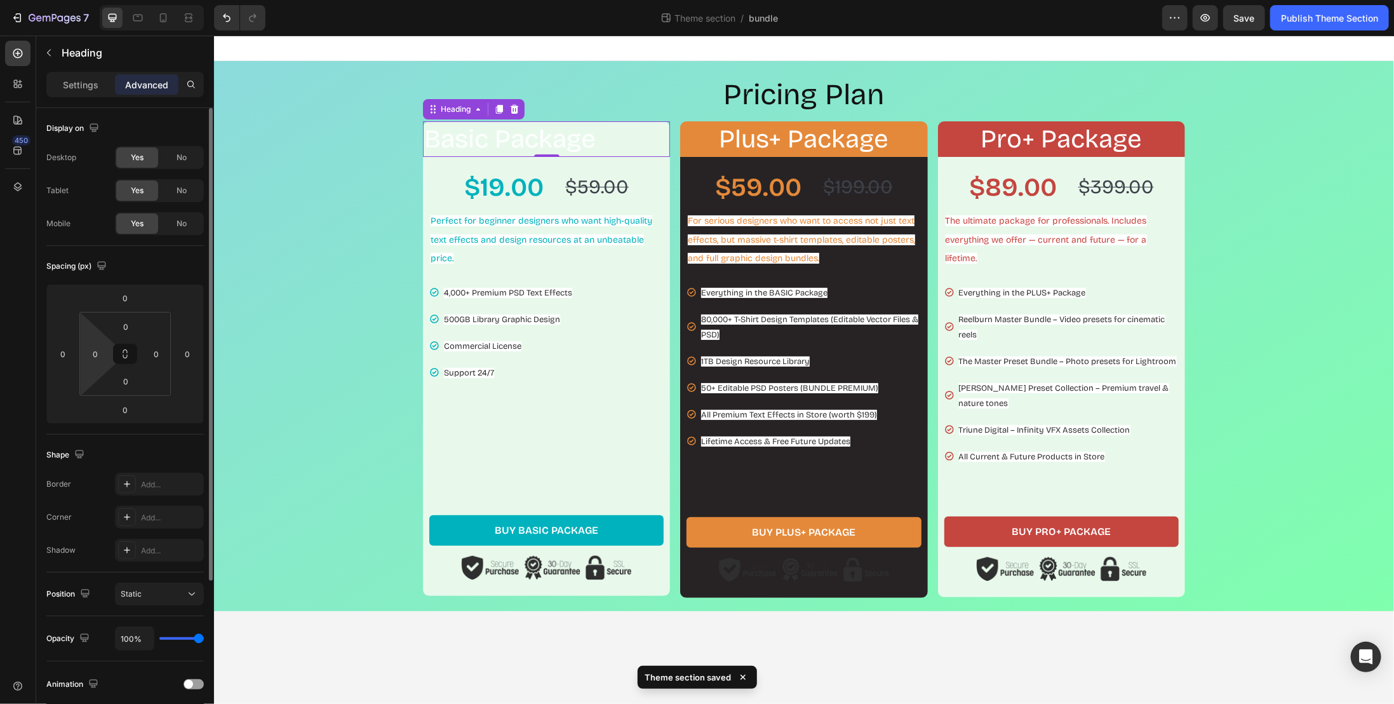
click at [110, 0] on html "7 Theme section / bundle Preview Save Publish Theme Section 450 Sections(18) El…" at bounding box center [697, 0] width 1394 height 0
type input "10"
click at [353, 372] on div "Pricing Plan Heading Basic Package Heading 0 Row $19.00 Product Price Product P…" at bounding box center [804, 335] width 1168 height 523
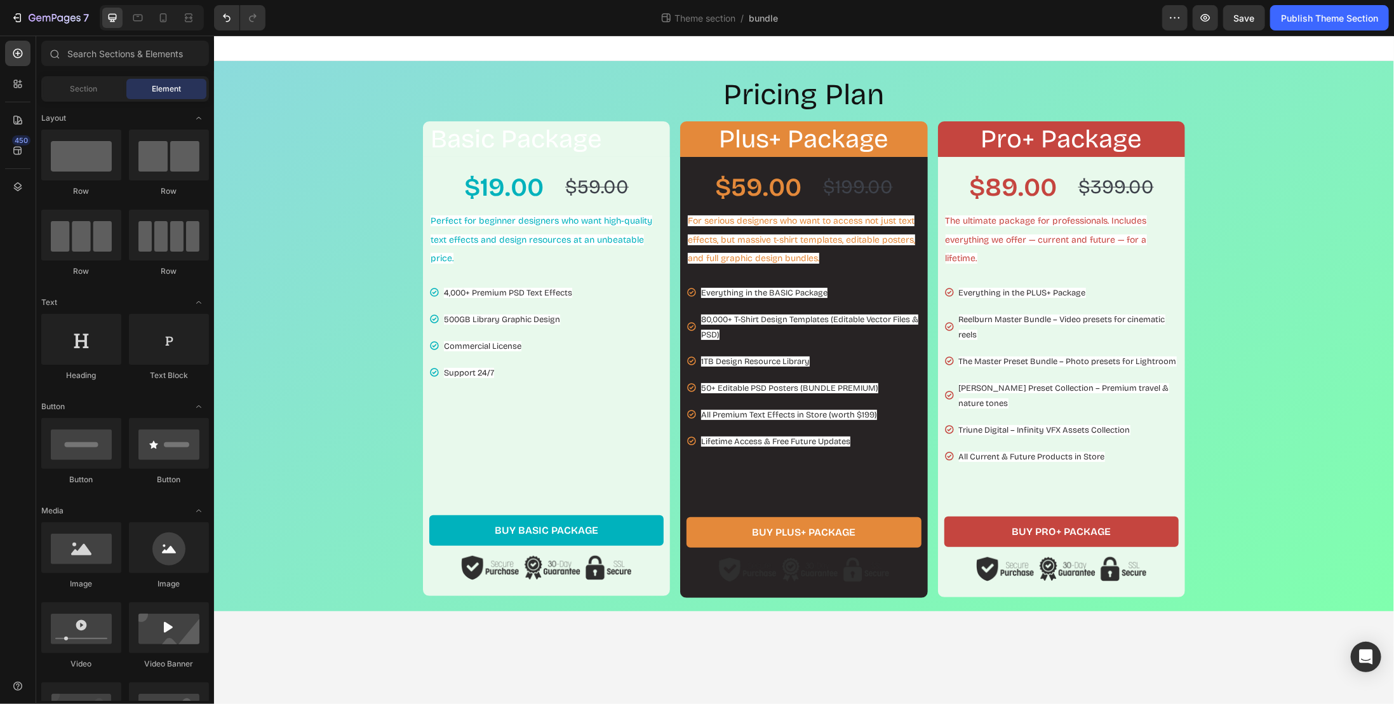
click at [626, 140] on p "Basic Package" at bounding box center [549, 138] width 238 height 33
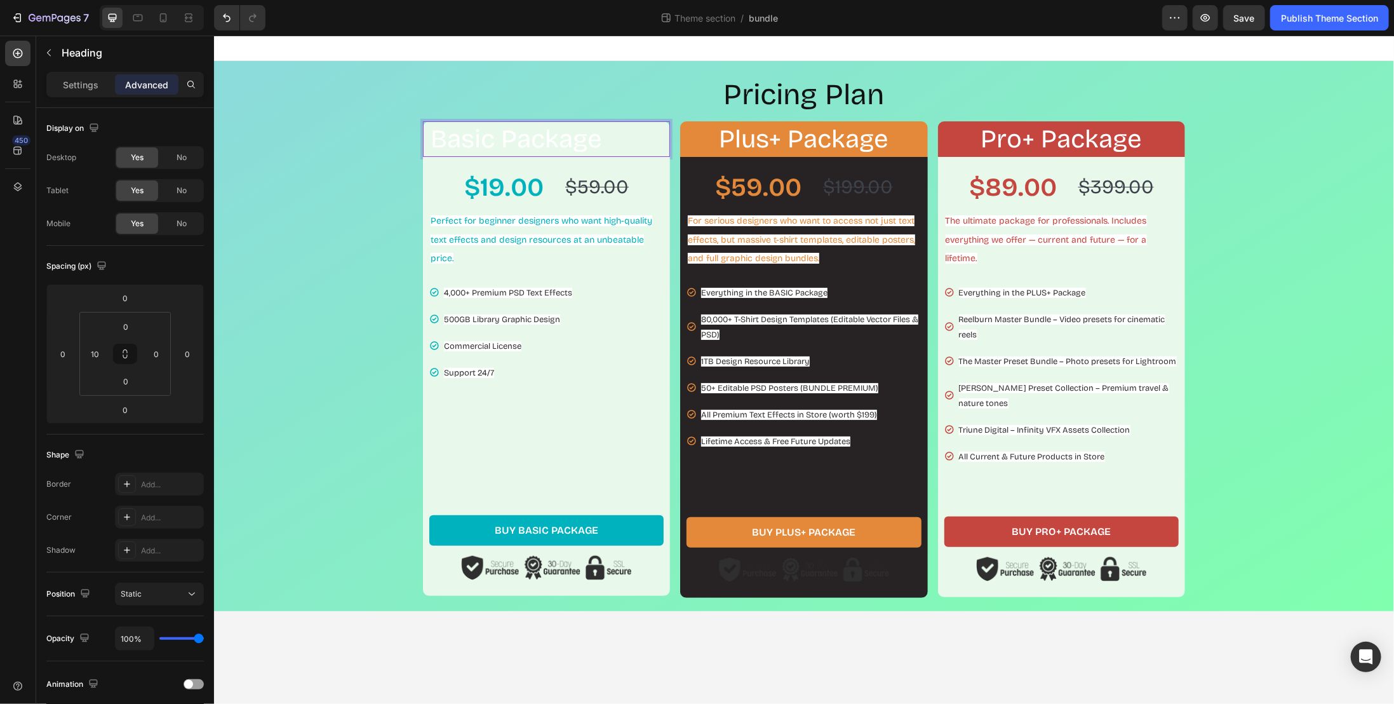
click at [553, 140] on p "Basic Package" at bounding box center [549, 138] width 238 height 33
click at [398, 175] on div "Pricing Plan Heading Basic Heading 0 Row $19.00 Product Price Product Price $59…" at bounding box center [804, 335] width 1168 height 523
click at [504, 185] on div "$19.00" at bounding box center [503, 187] width 82 height 36
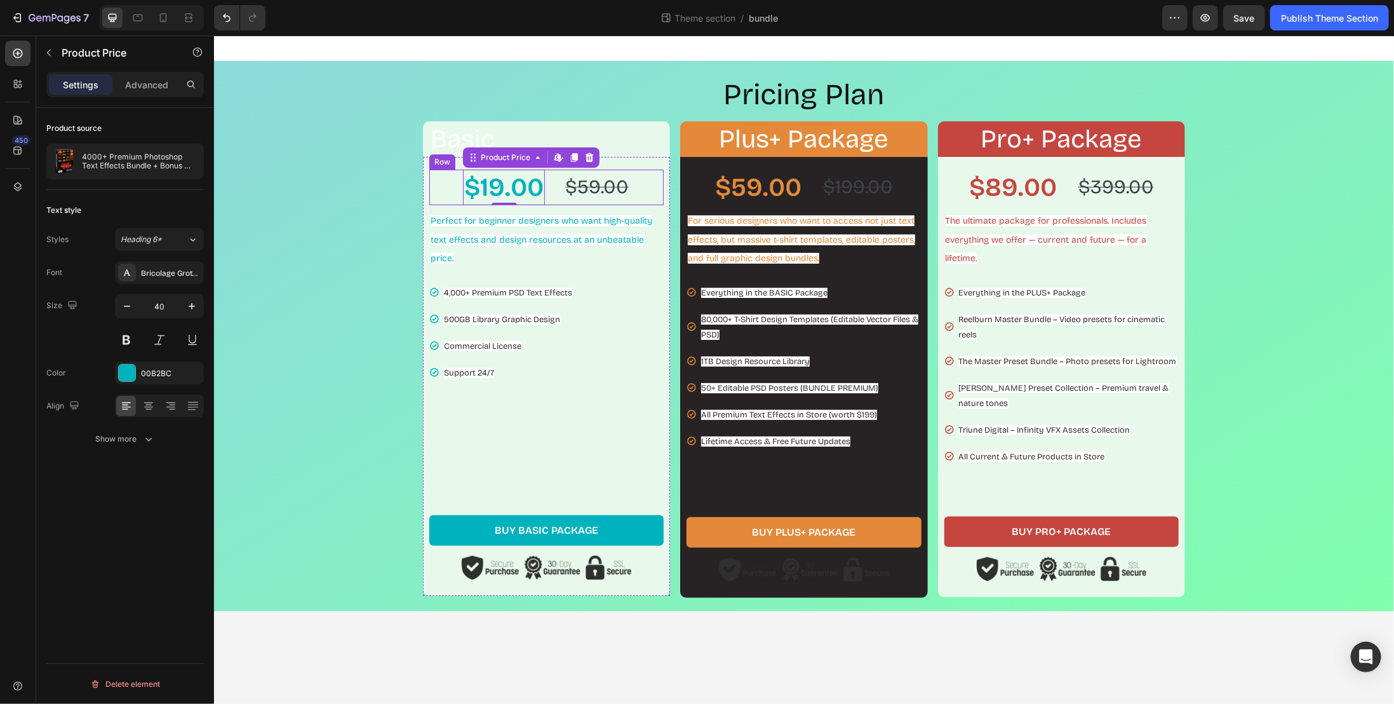
click at [437, 184] on div "$19.00 Product Price Edit content in Shopify 0 Product Price Edit content in Sh…" at bounding box center [546, 187] width 234 height 36
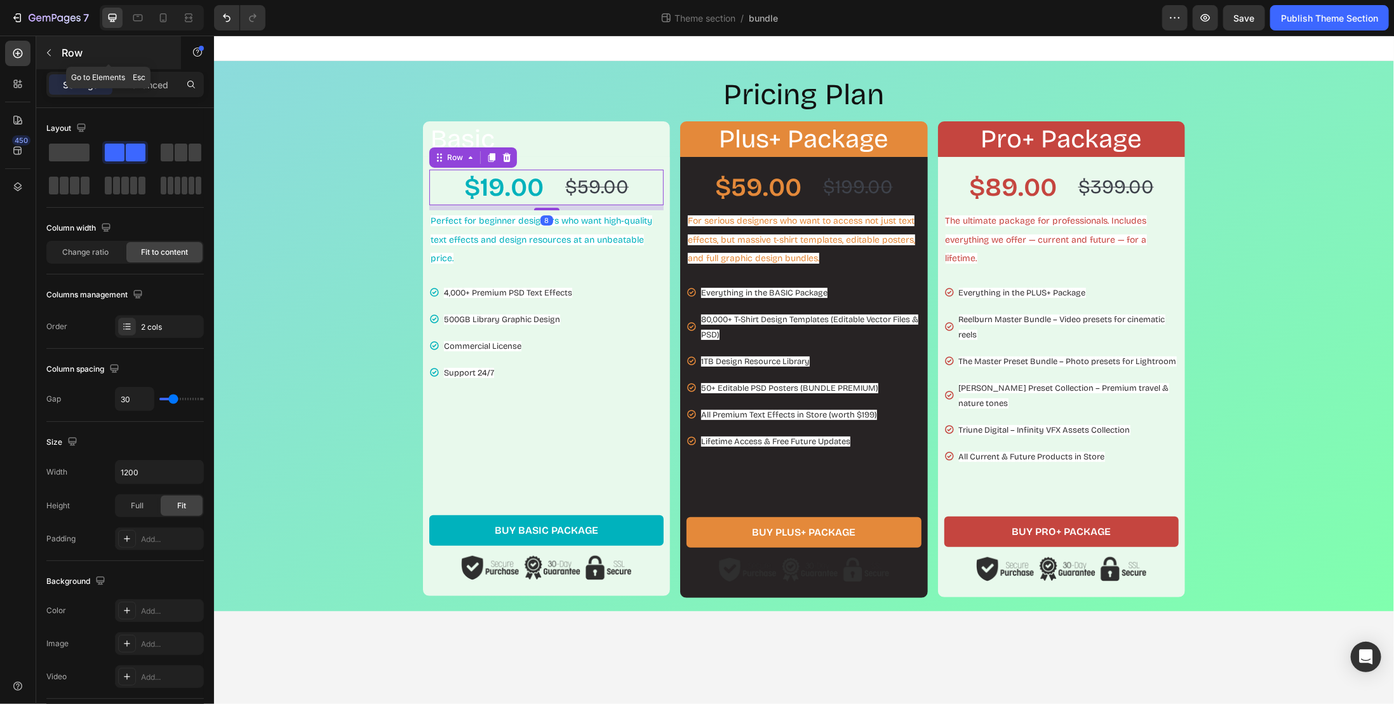
click at [54, 57] on button "button" at bounding box center [49, 53] width 20 height 20
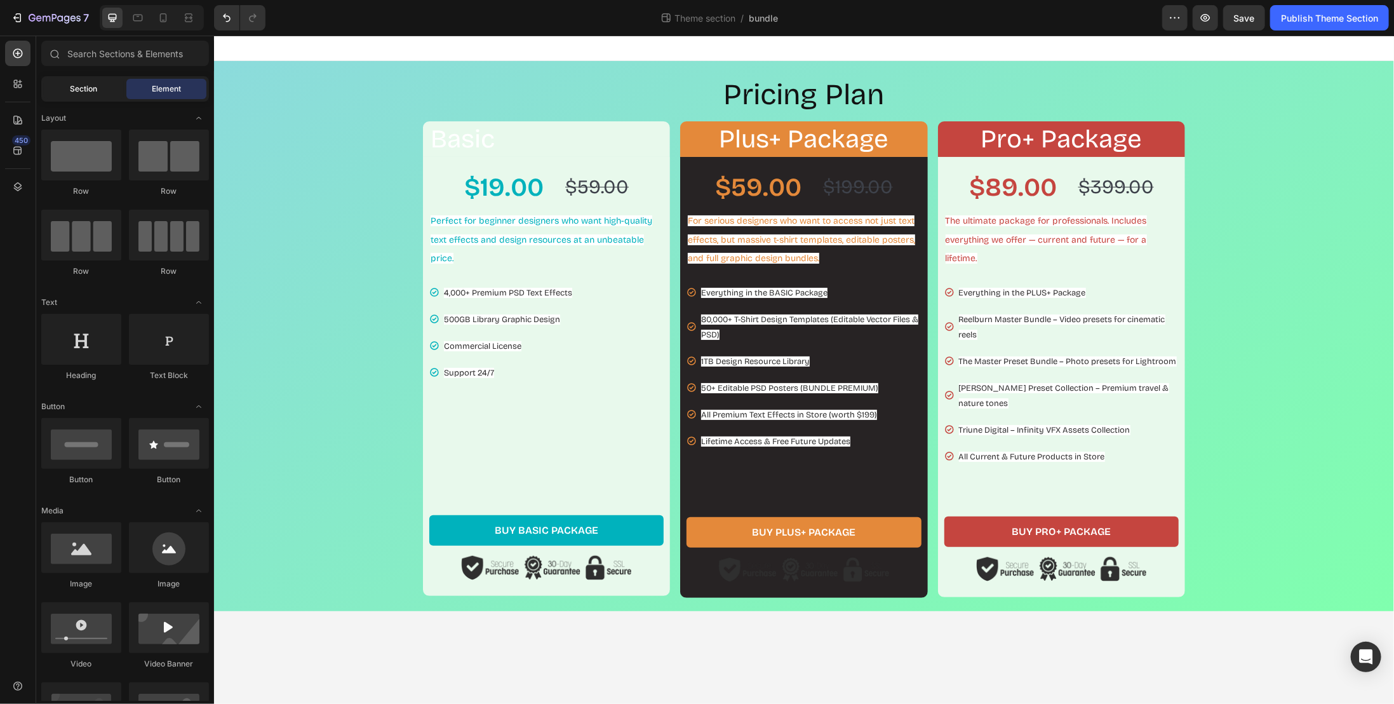
click at [69, 91] on div "Section" at bounding box center [84, 89] width 80 height 20
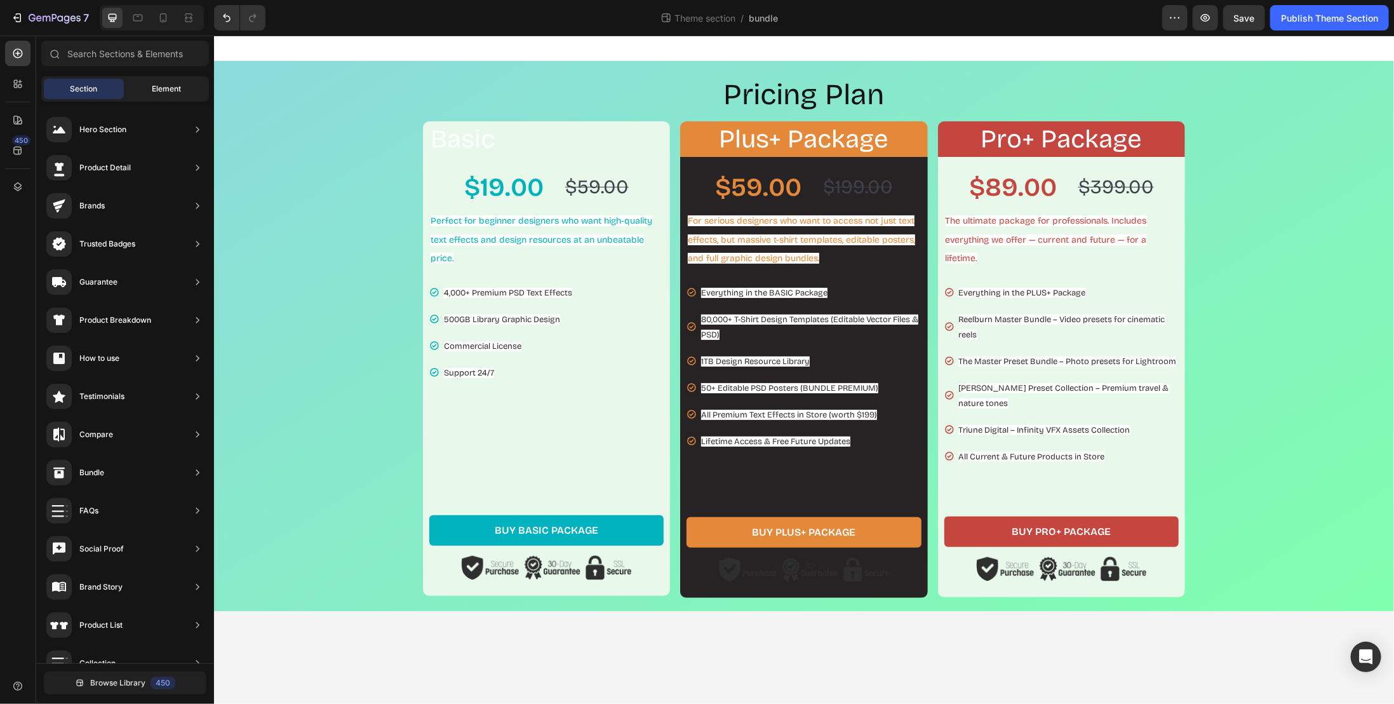
click at [157, 92] on span "Element" at bounding box center [166, 88] width 29 height 11
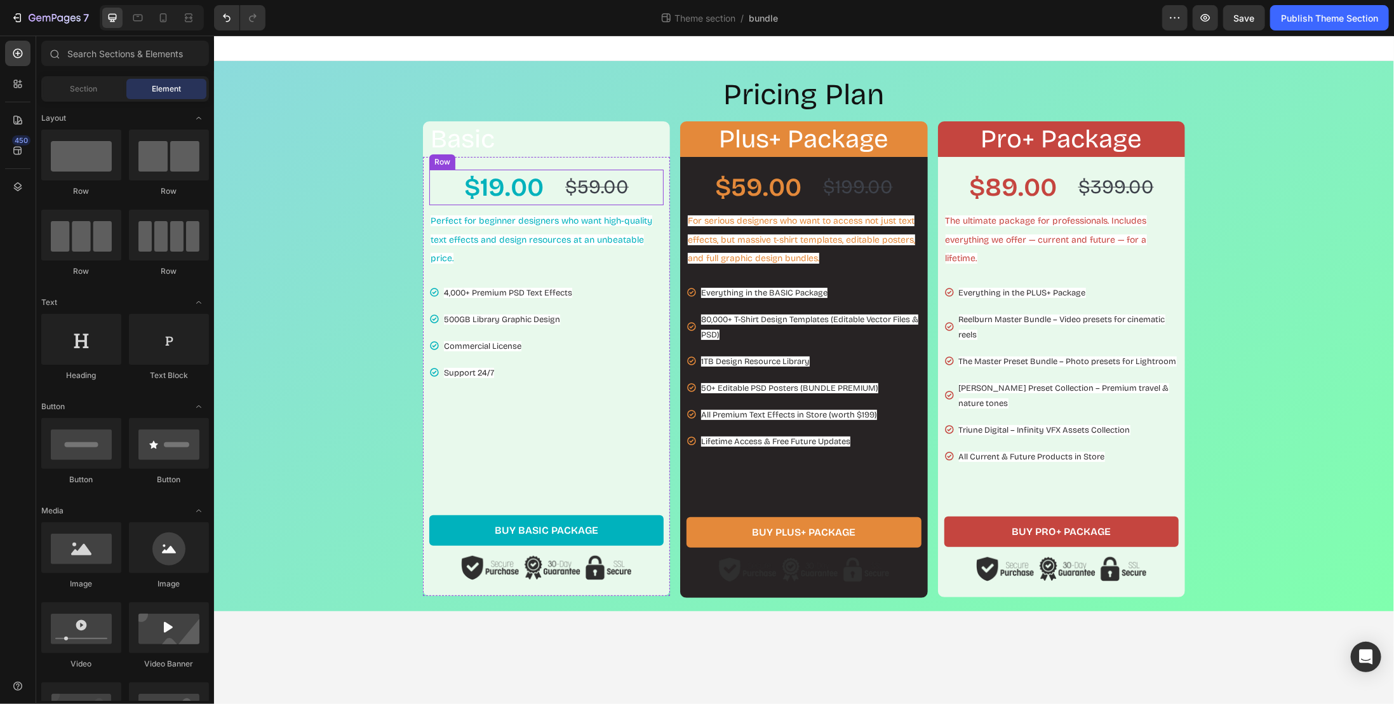
click at [442, 186] on div "$19.00 Product Price Product Price $59.00 Product Price Product Price Row" at bounding box center [546, 187] width 234 height 36
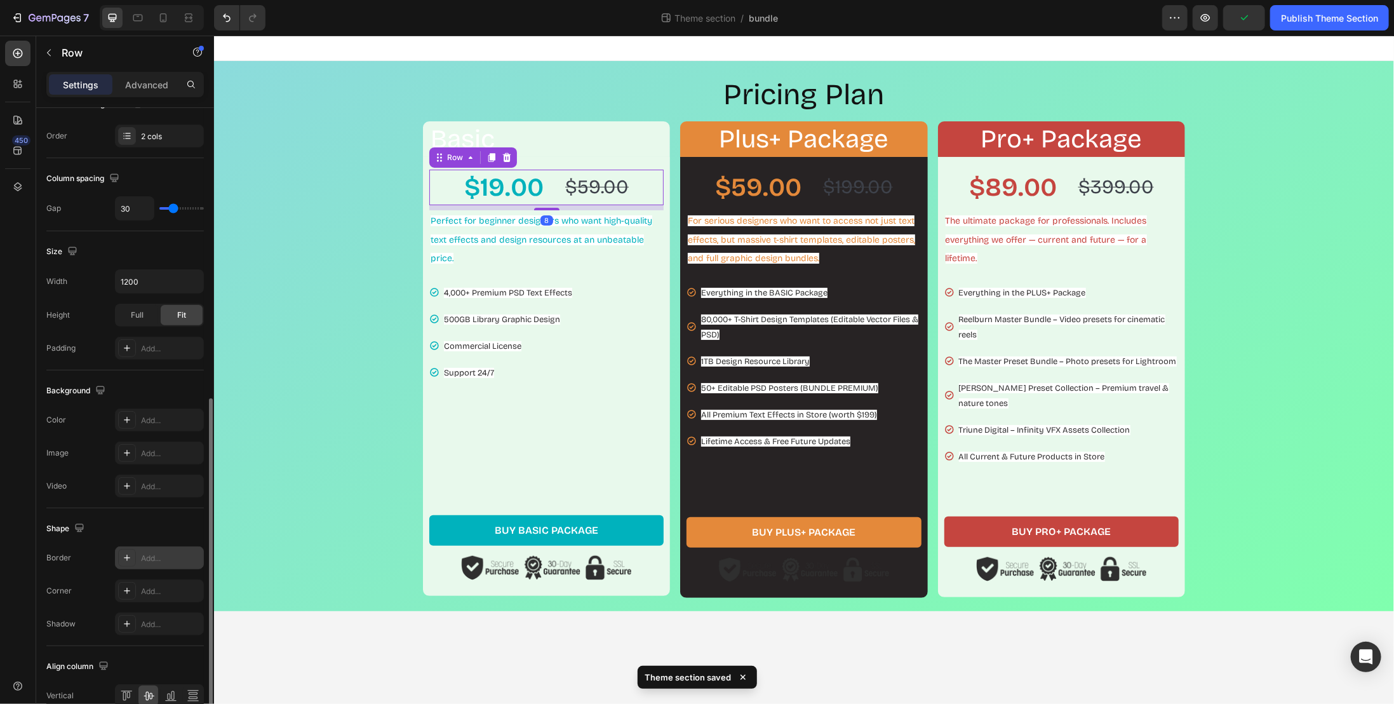
scroll to position [285, 0]
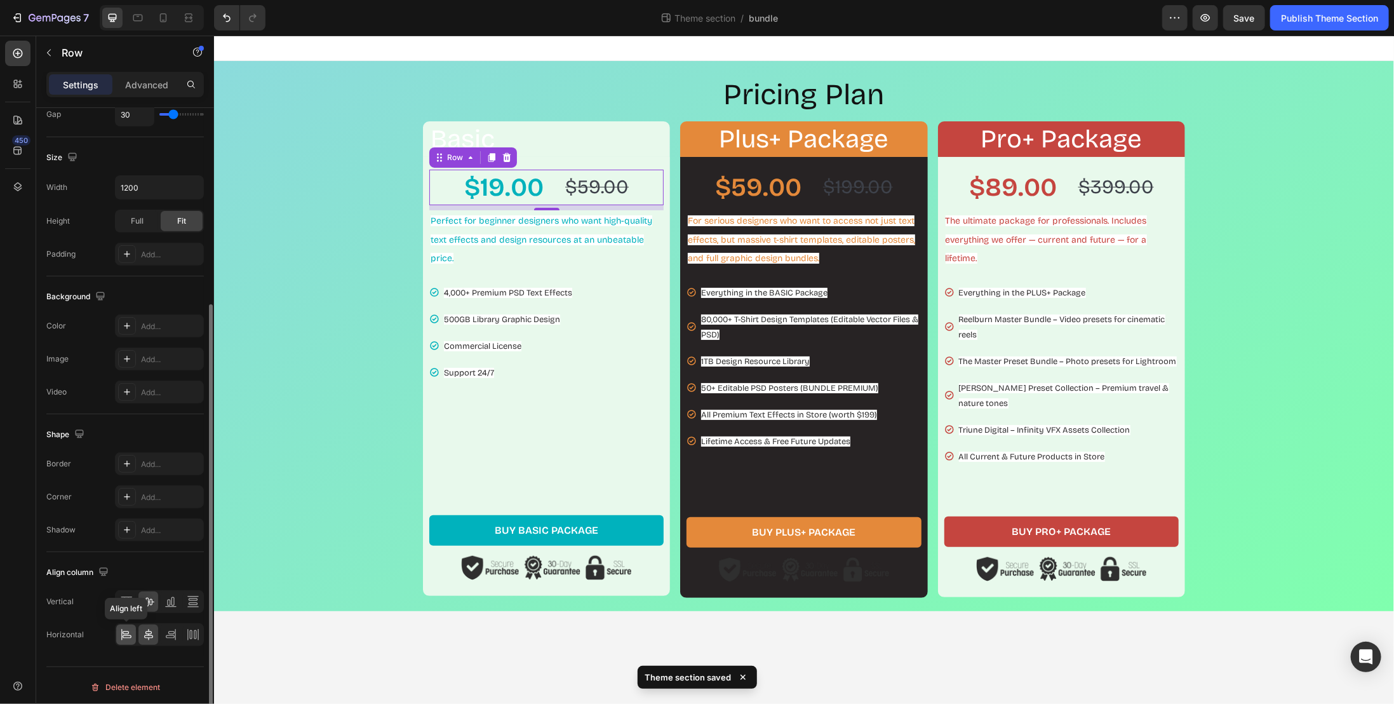
click at [123, 631] on icon at bounding box center [126, 632] width 6 height 3
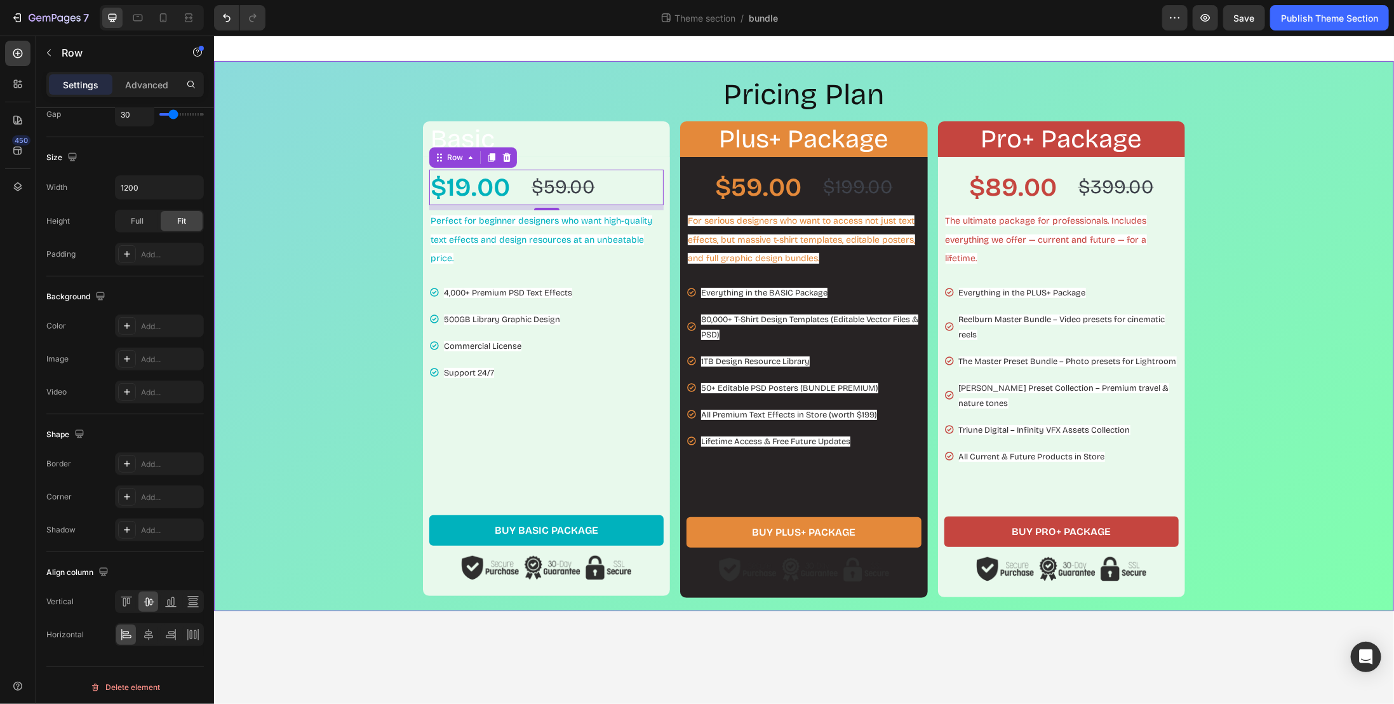
click at [325, 262] on div "Pricing Plan Heading Basic Heading Row $19.00 Product Price Product Price $59.0…" at bounding box center [804, 335] width 1168 height 523
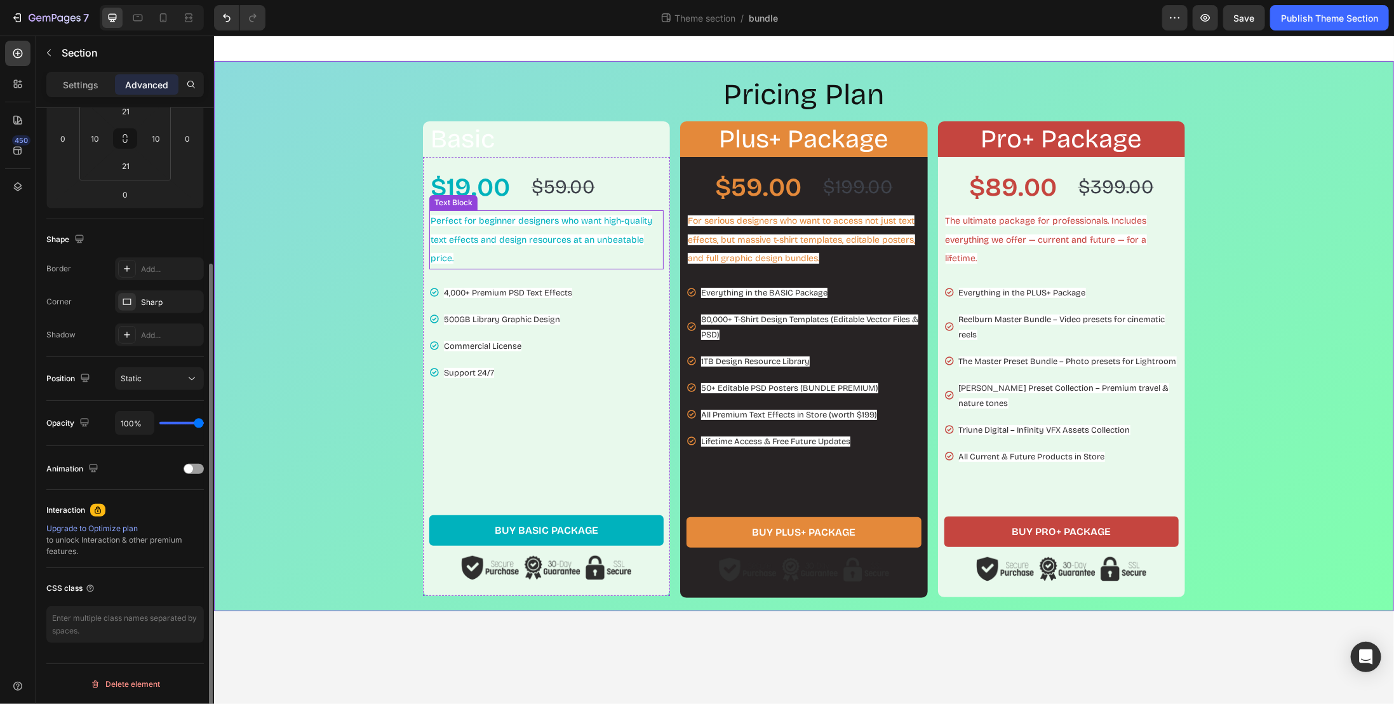
click at [482, 232] on p "Perfect for beginner designers who want high-quality text effects and design re…" at bounding box center [546, 239] width 232 height 57
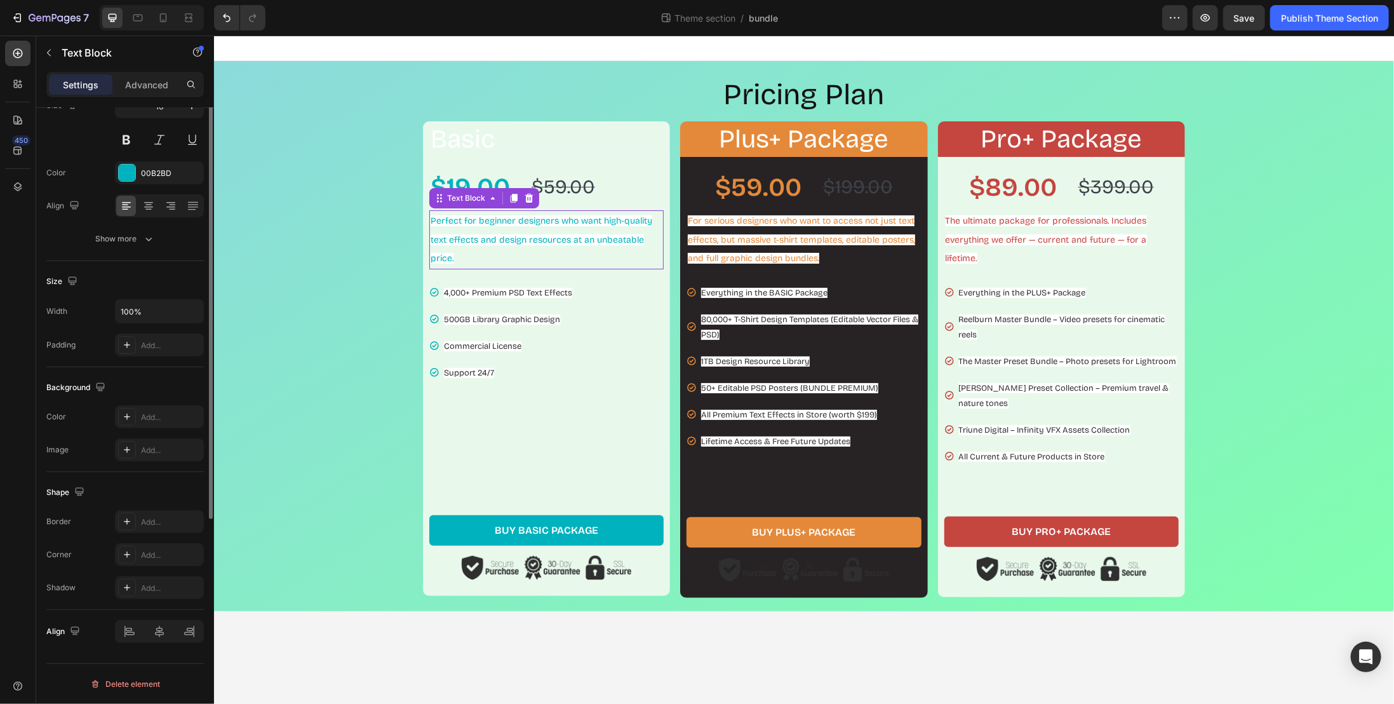
scroll to position [0, 0]
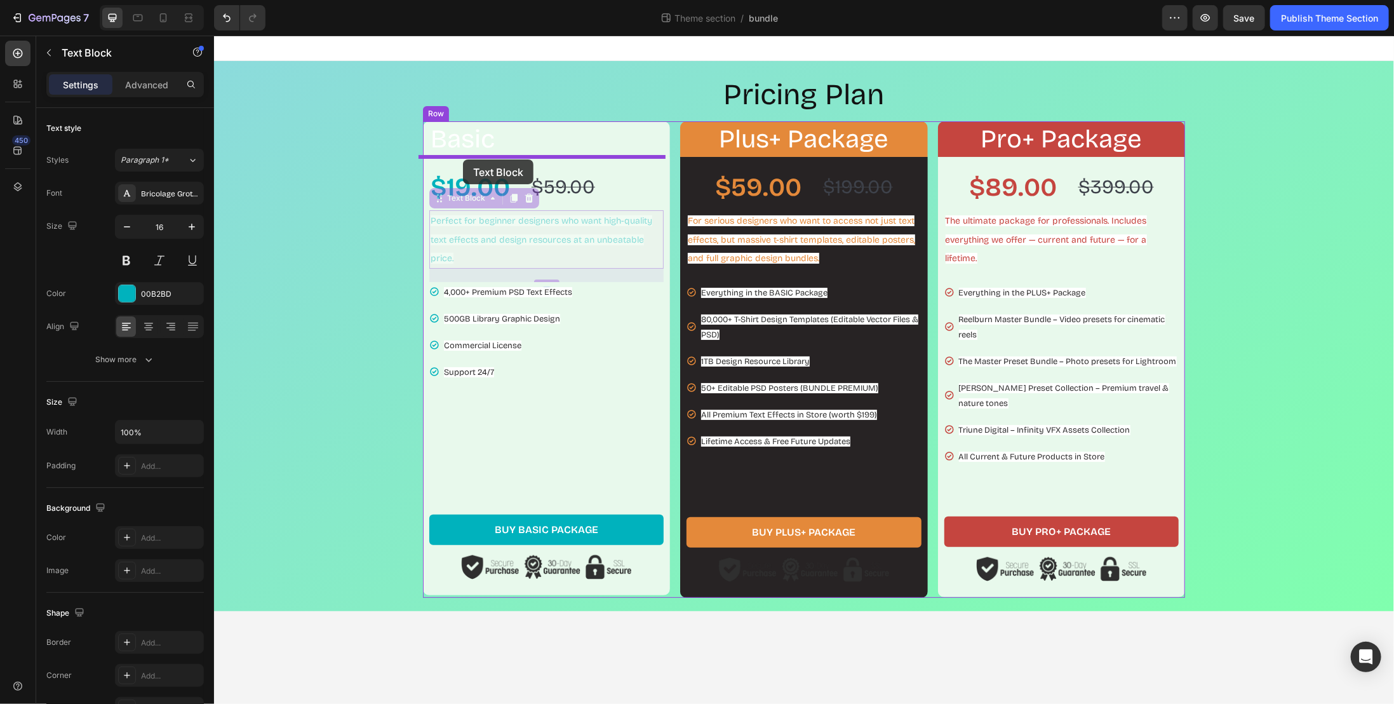
drag, startPoint x: 435, startPoint y: 199, endPoint x: 462, endPoint y: 159, distance: 48.8
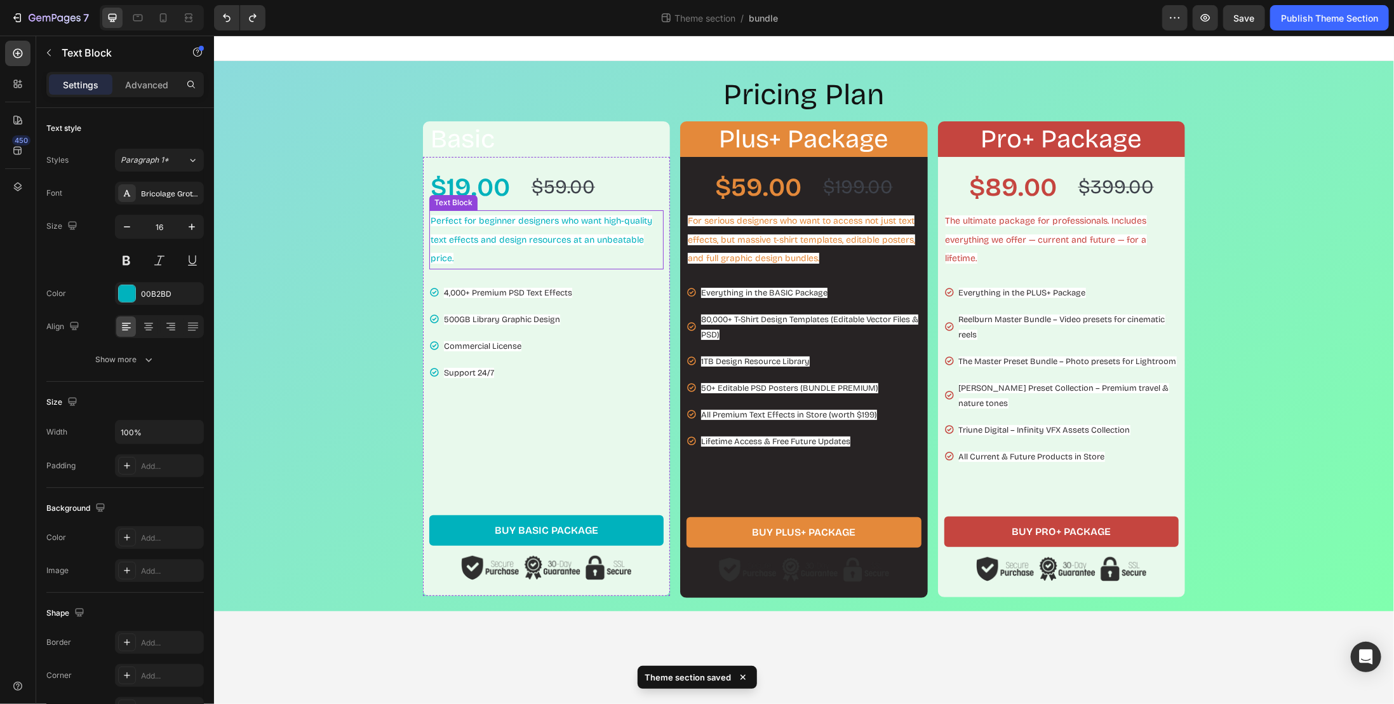
click at [504, 236] on span "Perfect for beginner designers who want high-quality text effects and design re…" at bounding box center [541, 239] width 222 height 49
click at [435, 216] on span "Perfect for beginner designers who want high-quality text effects and design re…" at bounding box center [541, 239] width 222 height 49
click at [542, 266] on p "Perfect for beginner designers who want high-quality text effects and design re…" at bounding box center [546, 239] width 232 height 57
drag, startPoint x: 429, startPoint y: 203, endPoint x: 476, endPoint y: 175, distance: 54.1
click at [476, 175] on div "$19.00 Product Price Product Price $59.00 Product Price Product Price Row Perfe…" at bounding box center [546, 324] width 234 height 310
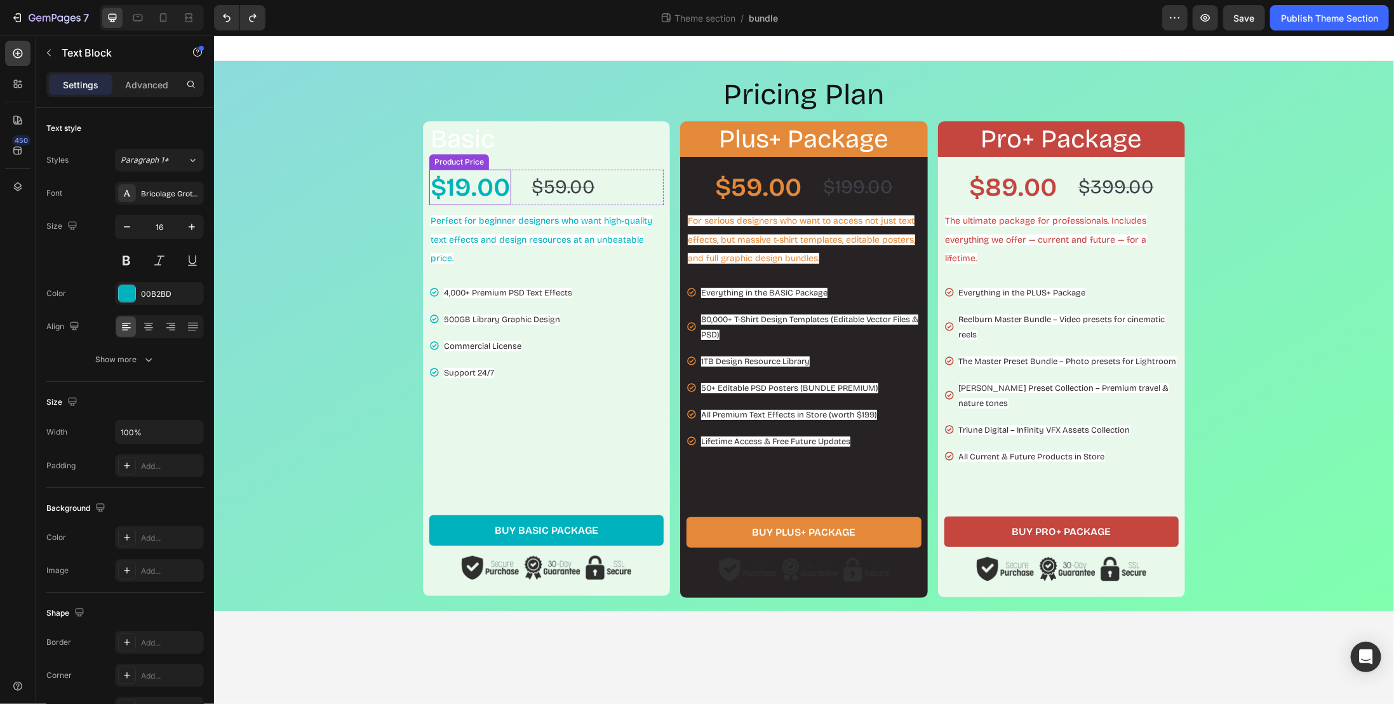
click at [466, 193] on div "$19.00" at bounding box center [470, 187] width 82 height 36
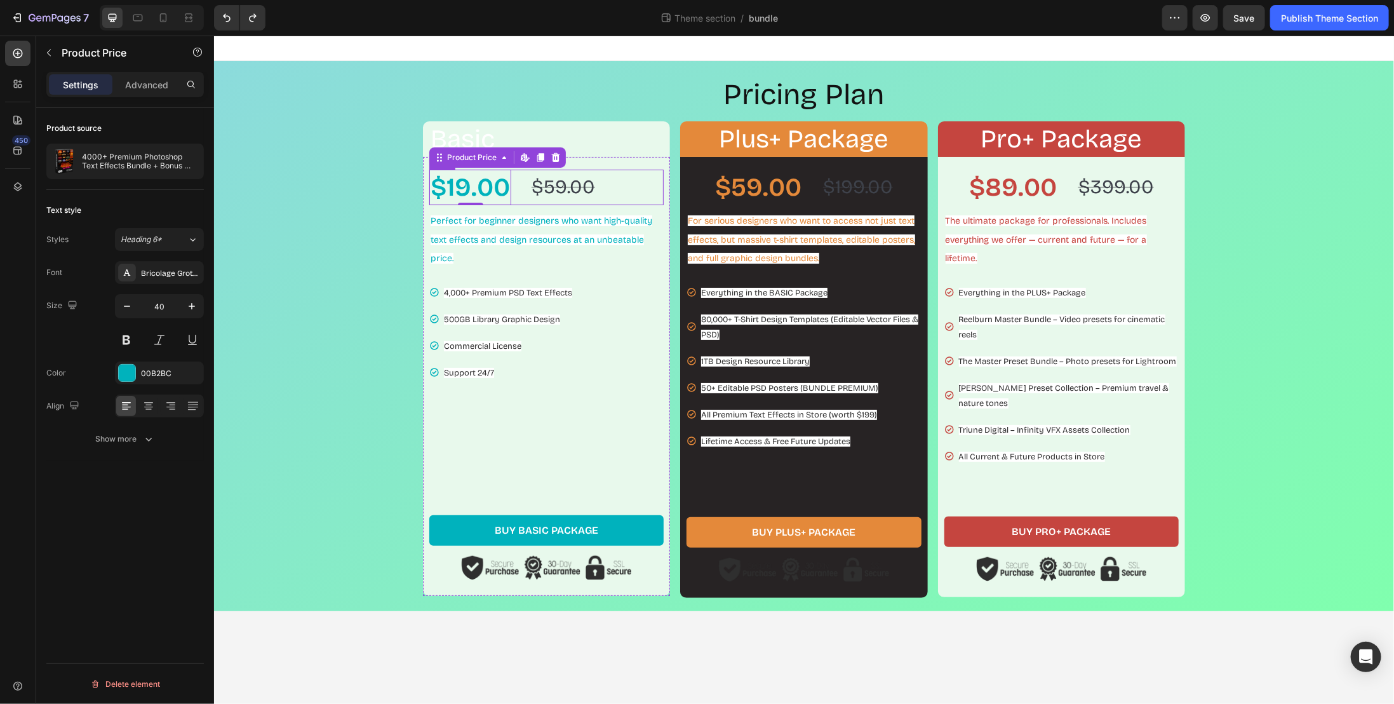
click at [627, 177] on div "$19.00 Product Price Edit content in Shopify 0 Product Price Edit content in Sh…" at bounding box center [546, 187] width 234 height 36
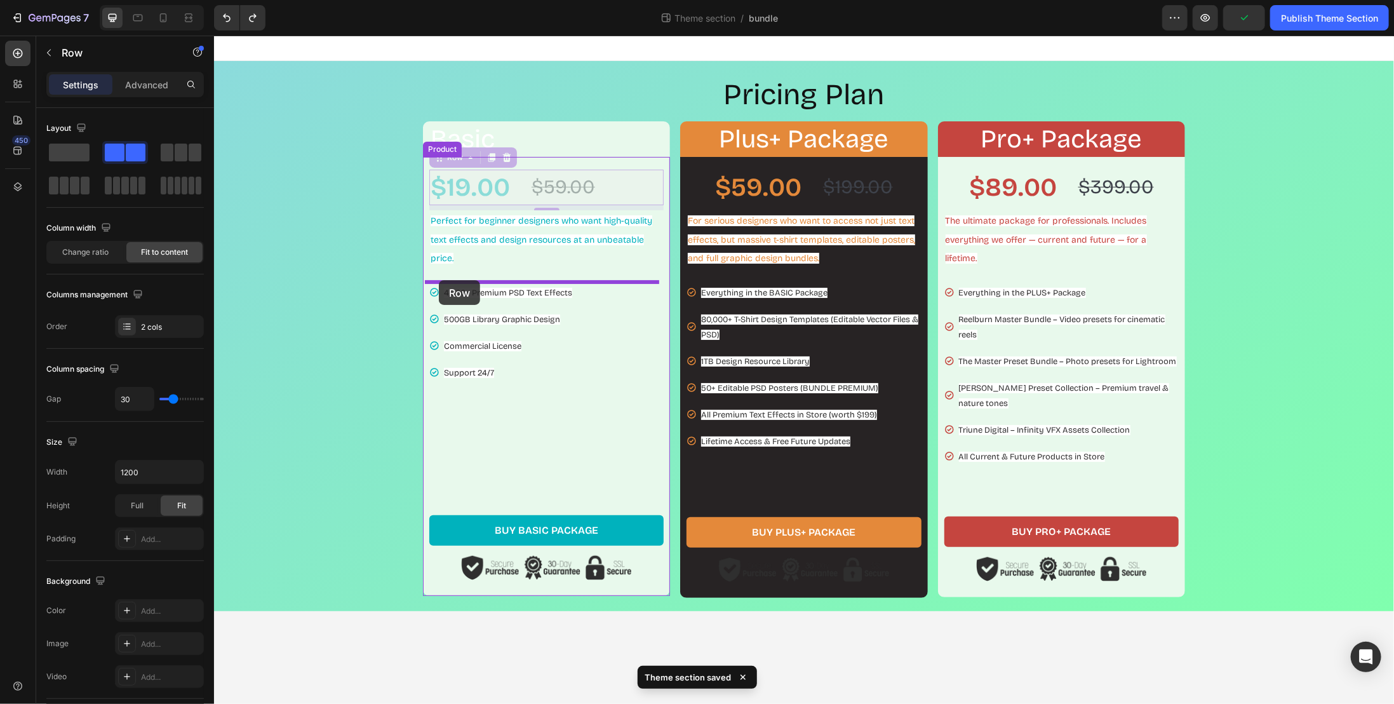
drag, startPoint x: 435, startPoint y: 161, endPoint x: 433, endPoint y: 276, distance: 115.0
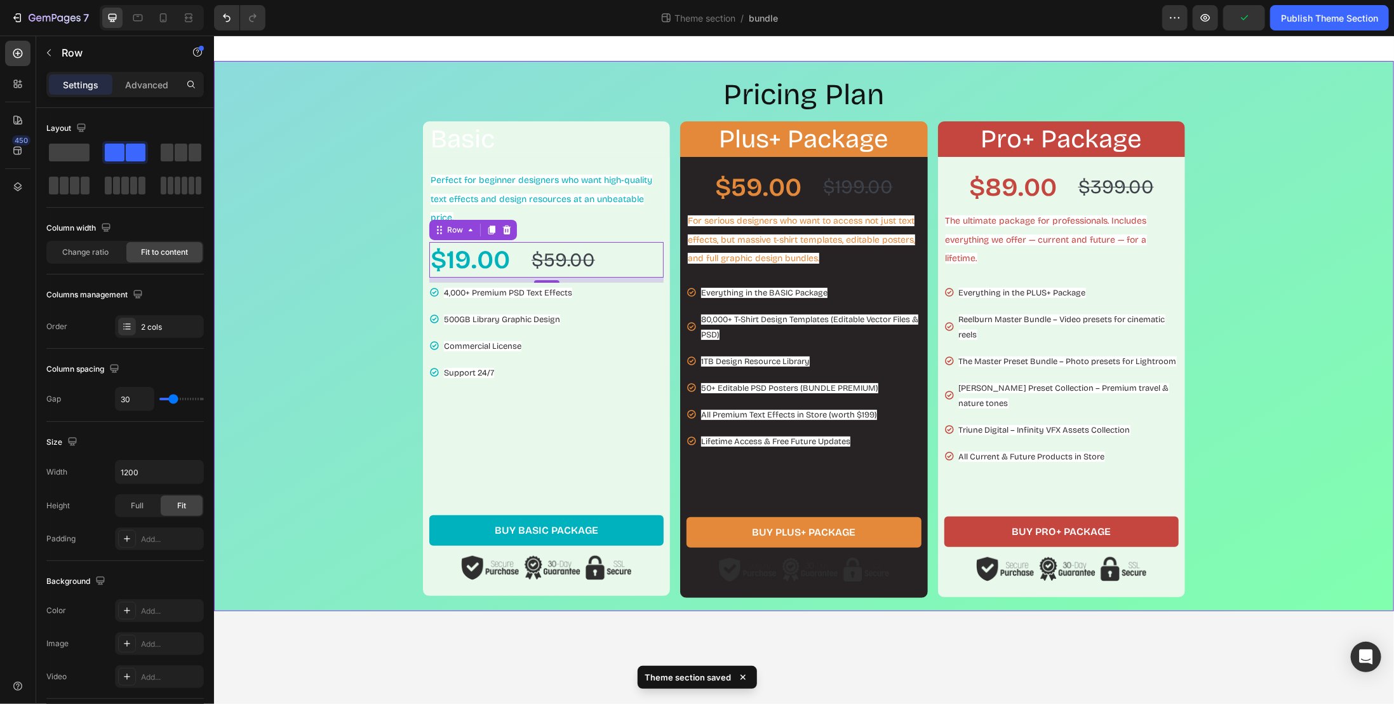
click at [375, 281] on div "Pricing Plan Heading Basic Heading Row Perfect for beginner designers who want …" at bounding box center [804, 335] width 1168 height 523
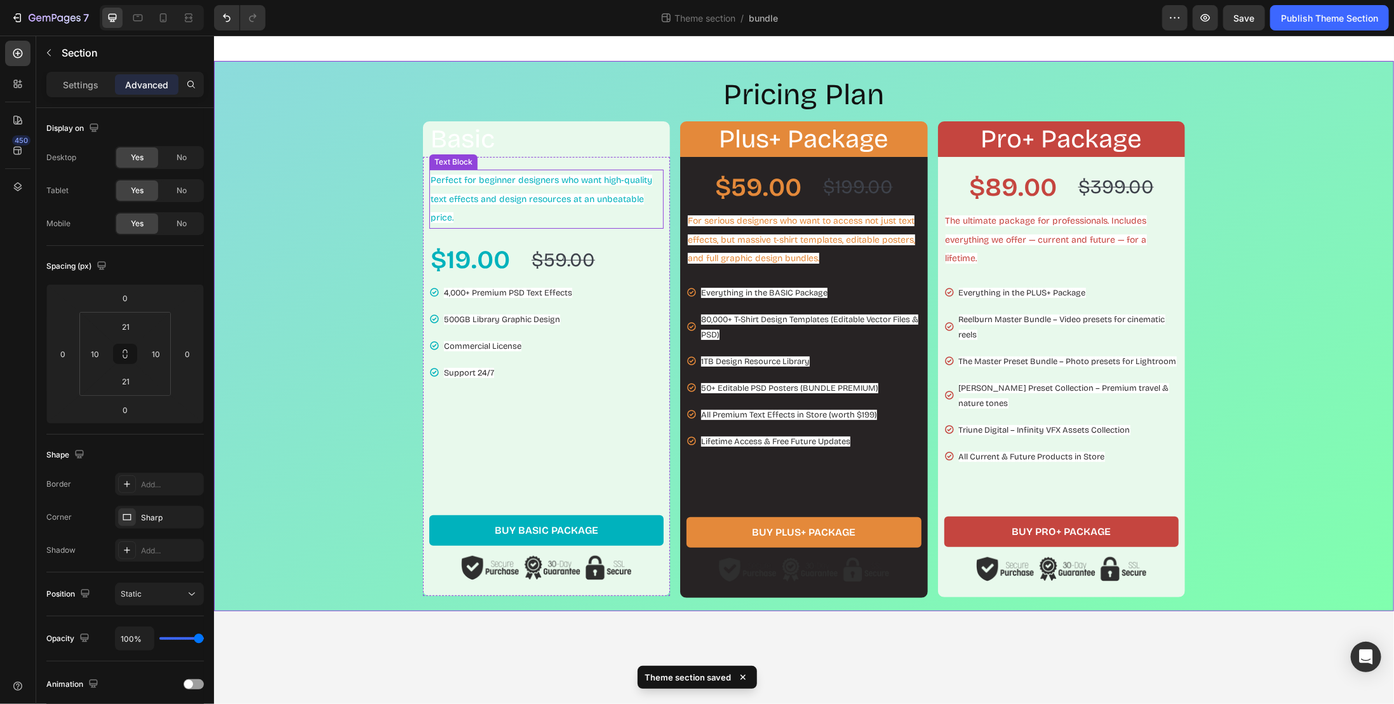
click at [574, 226] on p "Perfect for beginner designers who want high-quality text effects and design re…" at bounding box center [546, 198] width 232 height 57
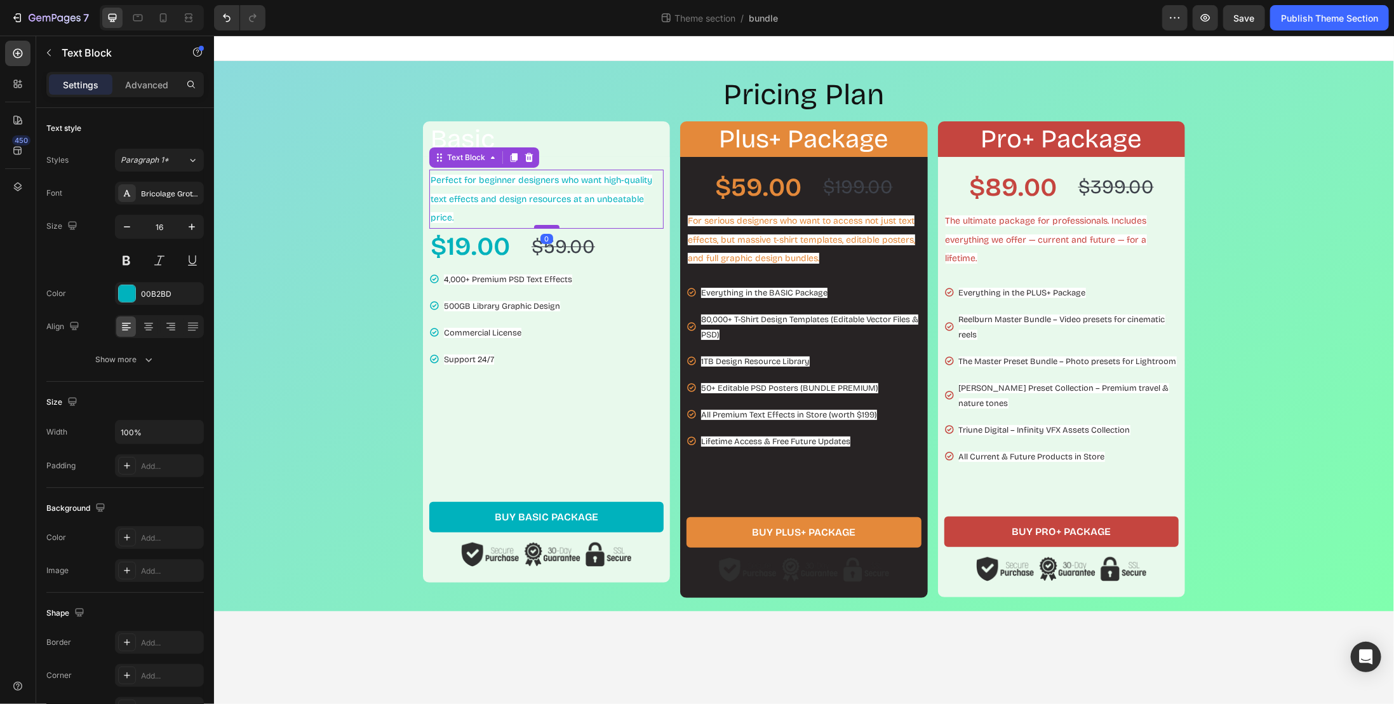
drag, startPoint x: 538, startPoint y: 240, endPoint x: 543, endPoint y: 224, distance: 16.7
click at [543, 224] on div at bounding box center [546, 226] width 25 height 4
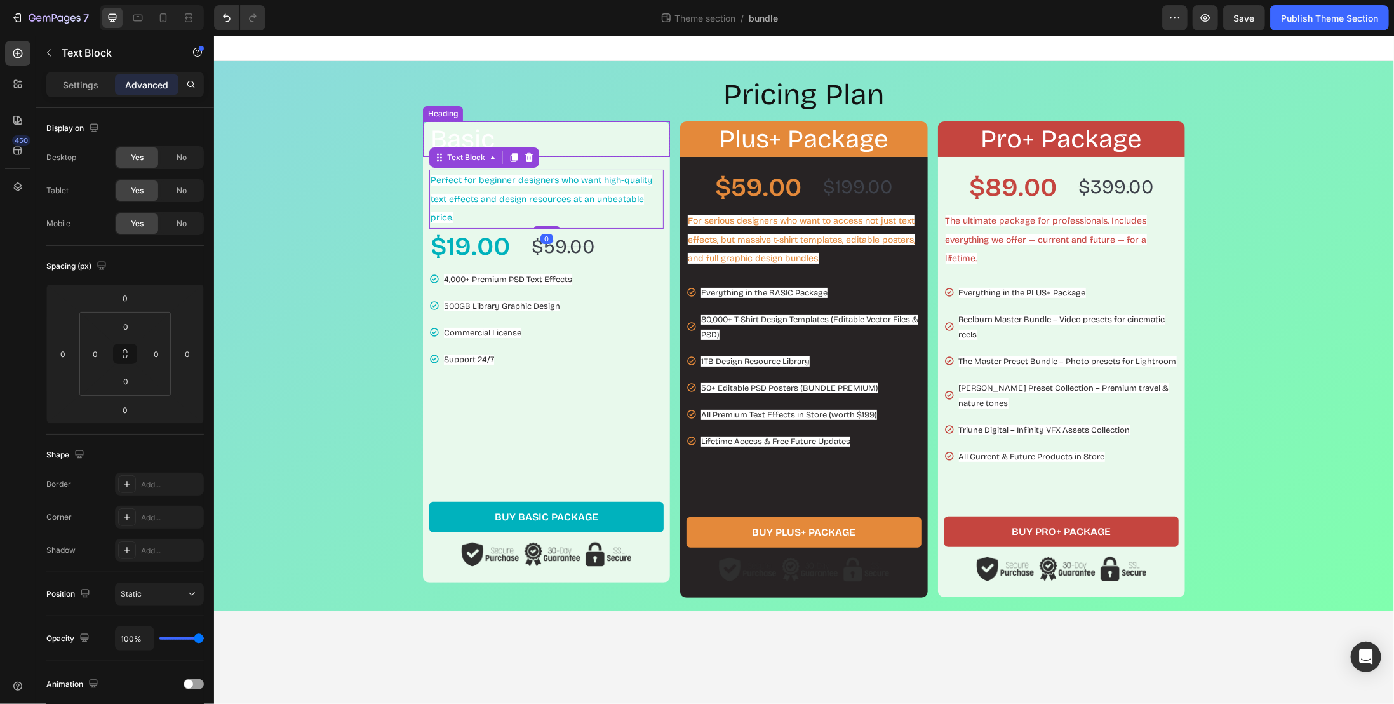
click at [557, 148] on p "Basic" at bounding box center [549, 138] width 238 height 33
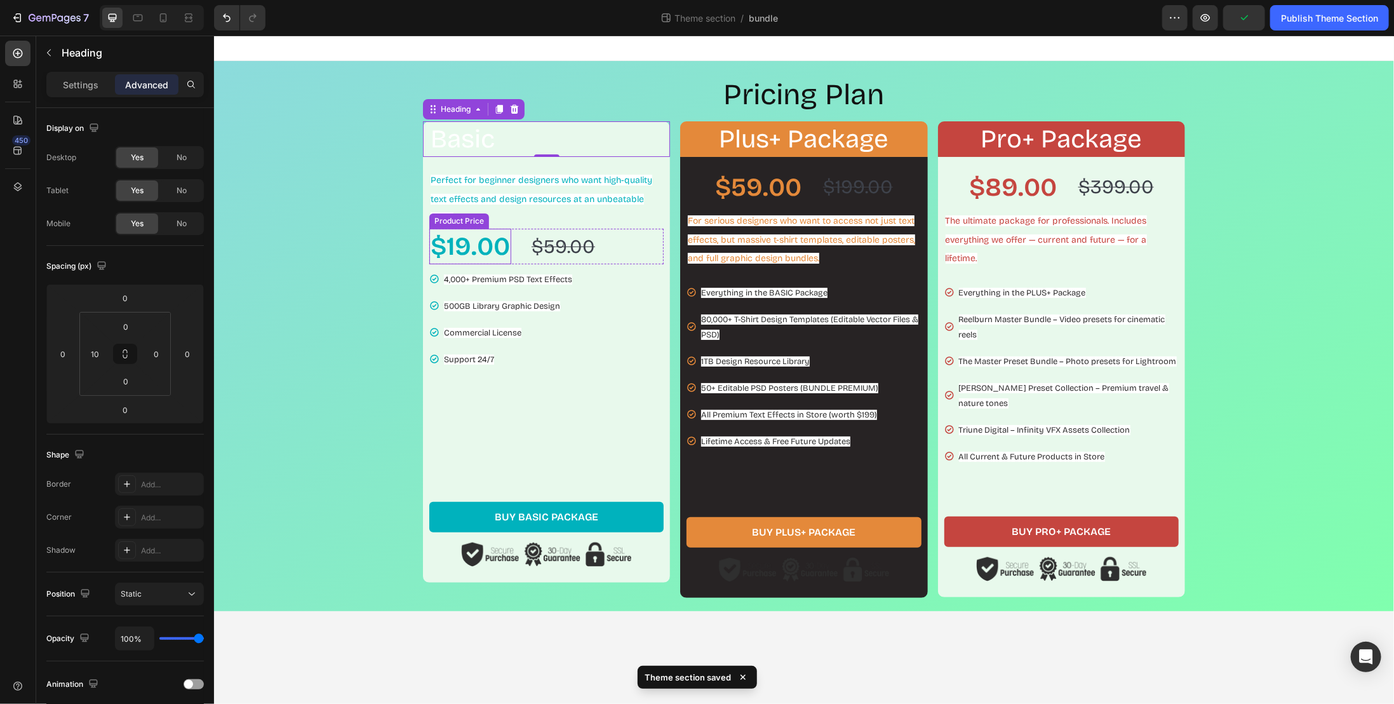
click at [469, 248] on div "$19.00" at bounding box center [470, 246] width 82 height 36
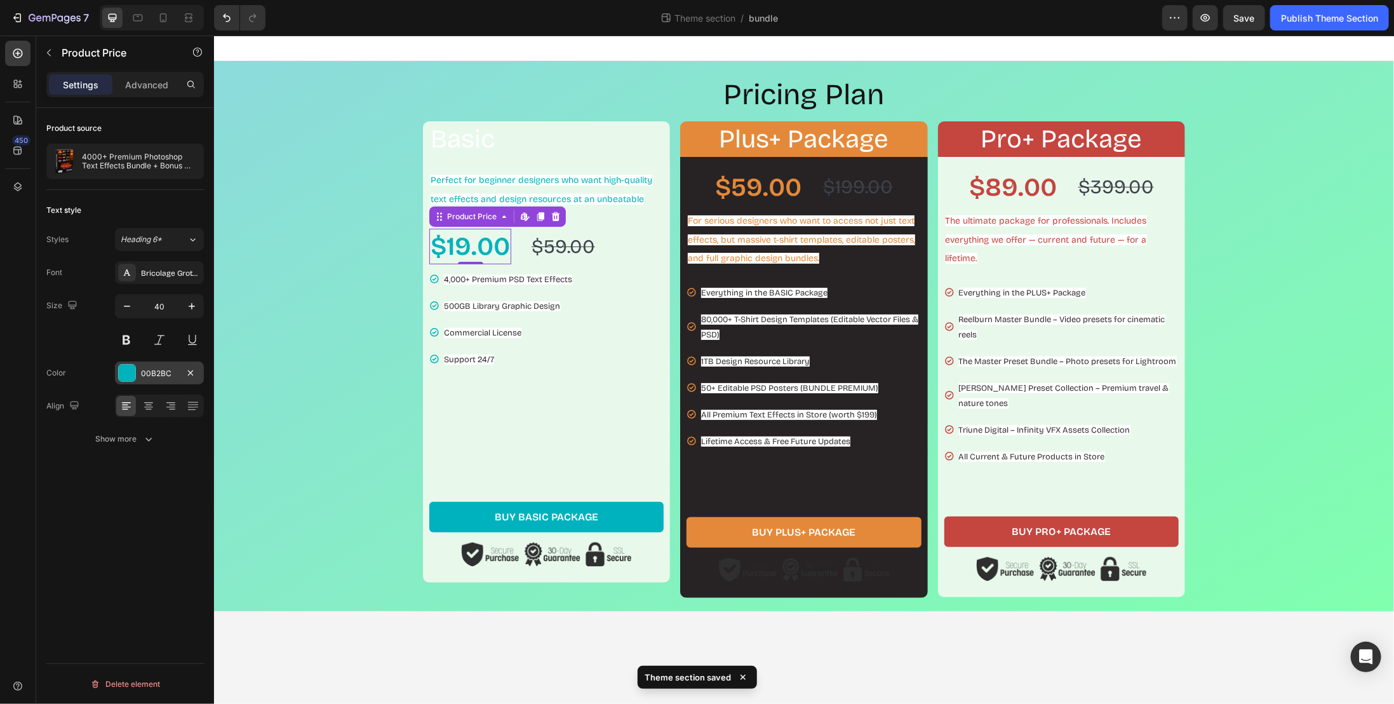
drag, startPoint x: 129, startPoint y: 365, endPoint x: 459, endPoint y: 382, distance: 330.1
click at [129, 365] on div at bounding box center [127, 373] width 17 height 17
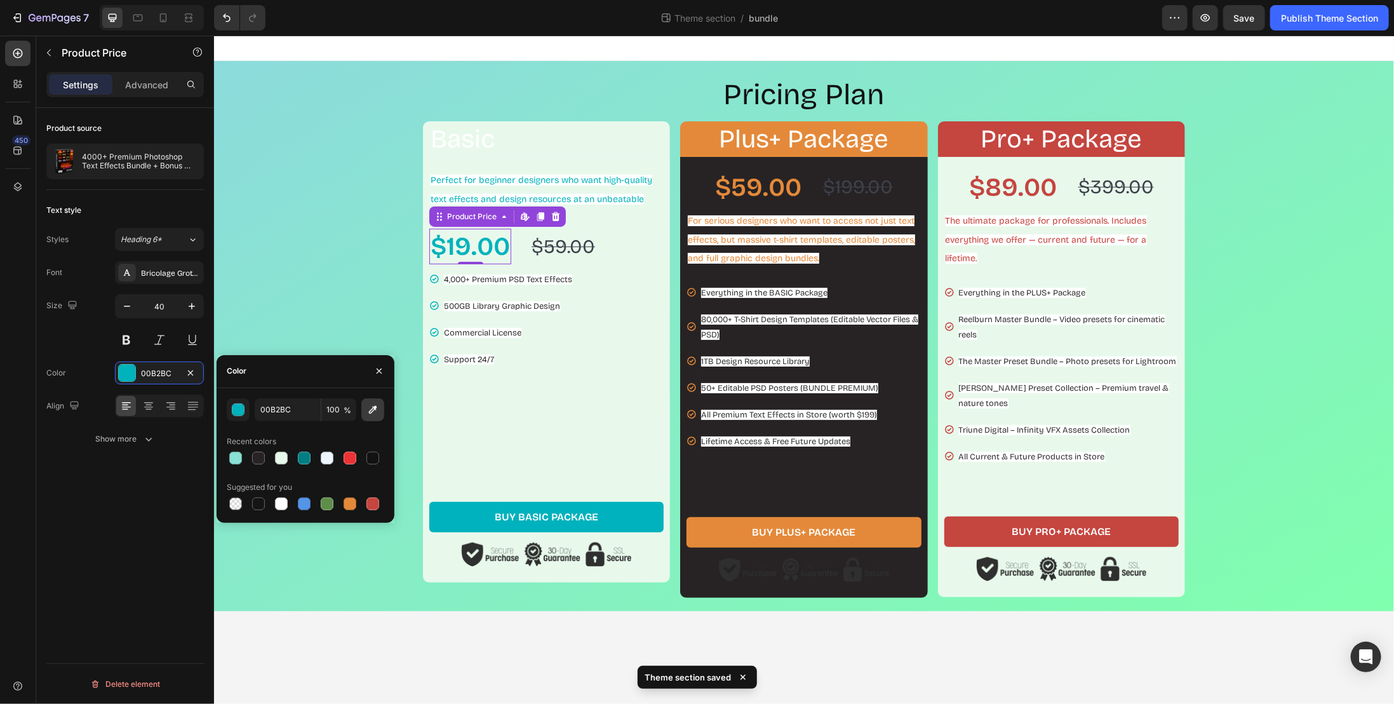
click at [374, 412] on icon "button" at bounding box center [373, 409] width 13 height 13
click at [768, 478] on div "$59.00 Product Price Product Price $199.00 Product Price Product Price Row For …" at bounding box center [803, 376] width 247 height 441
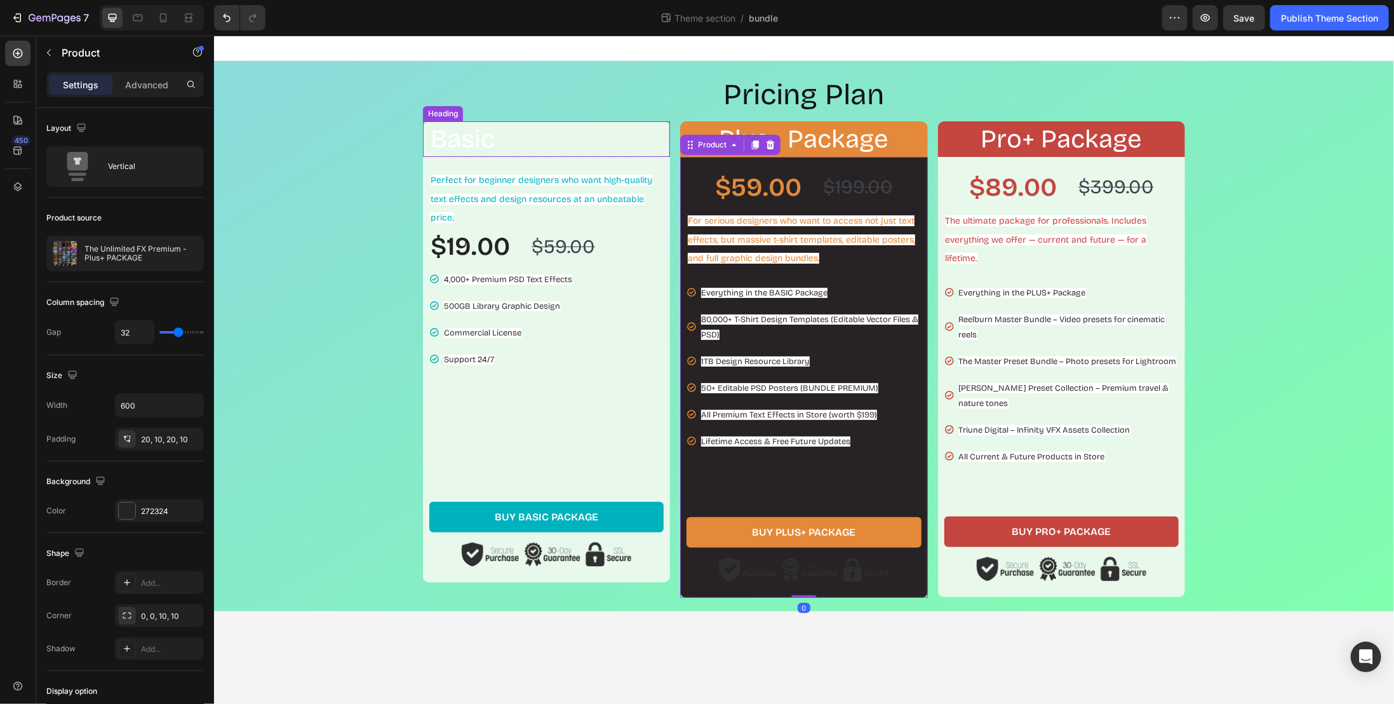
click at [477, 147] on p "Basic" at bounding box center [549, 138] width 238 height 33
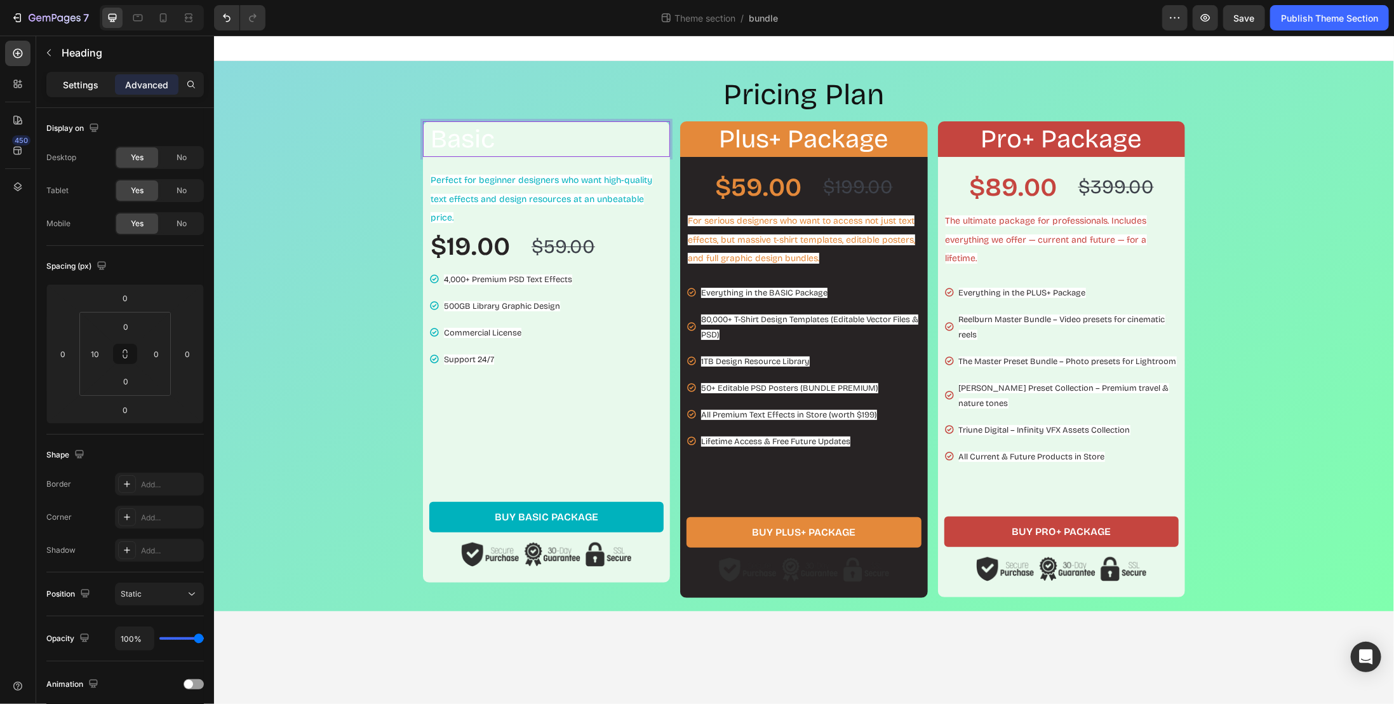
click at [95, 83] on p "Settings" at bounding box center [81, 84] width 36 height 13
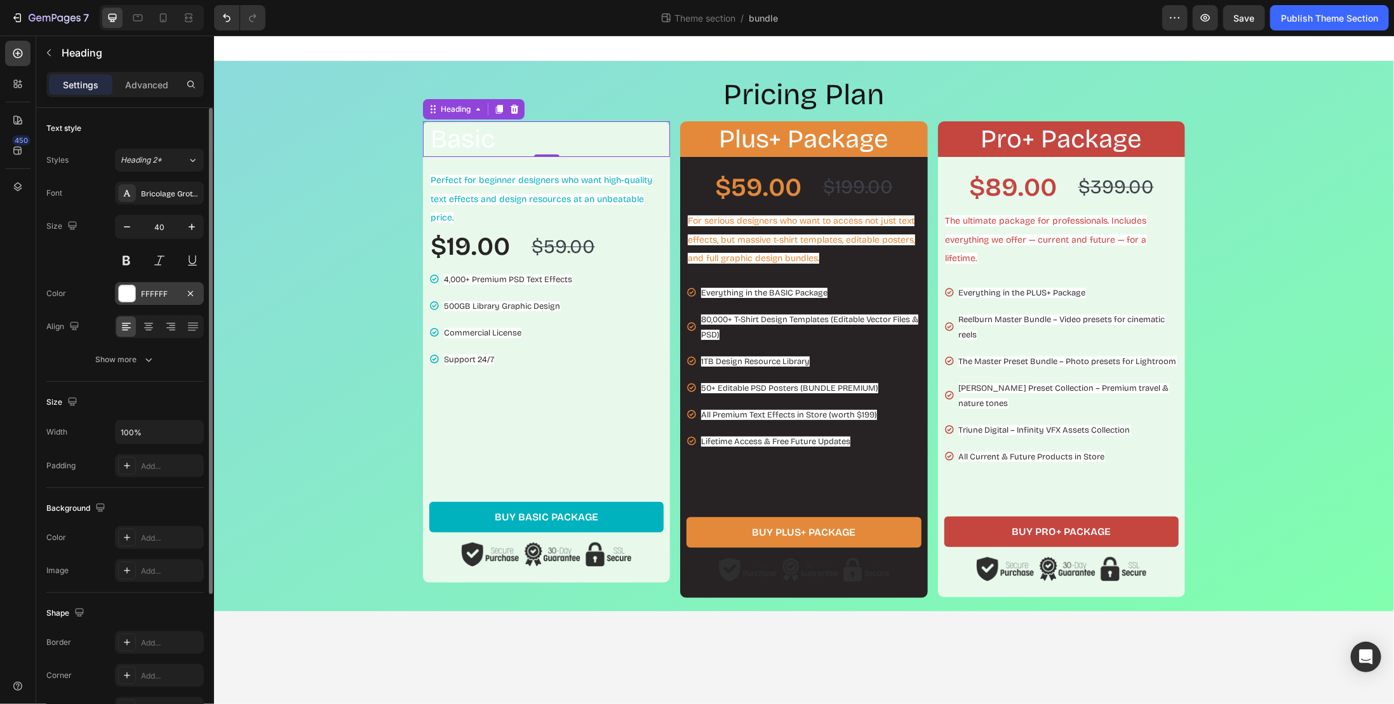
click at [154, 289] on div "FFFFFF" at bounding box center [159, 293] width 37 height 11
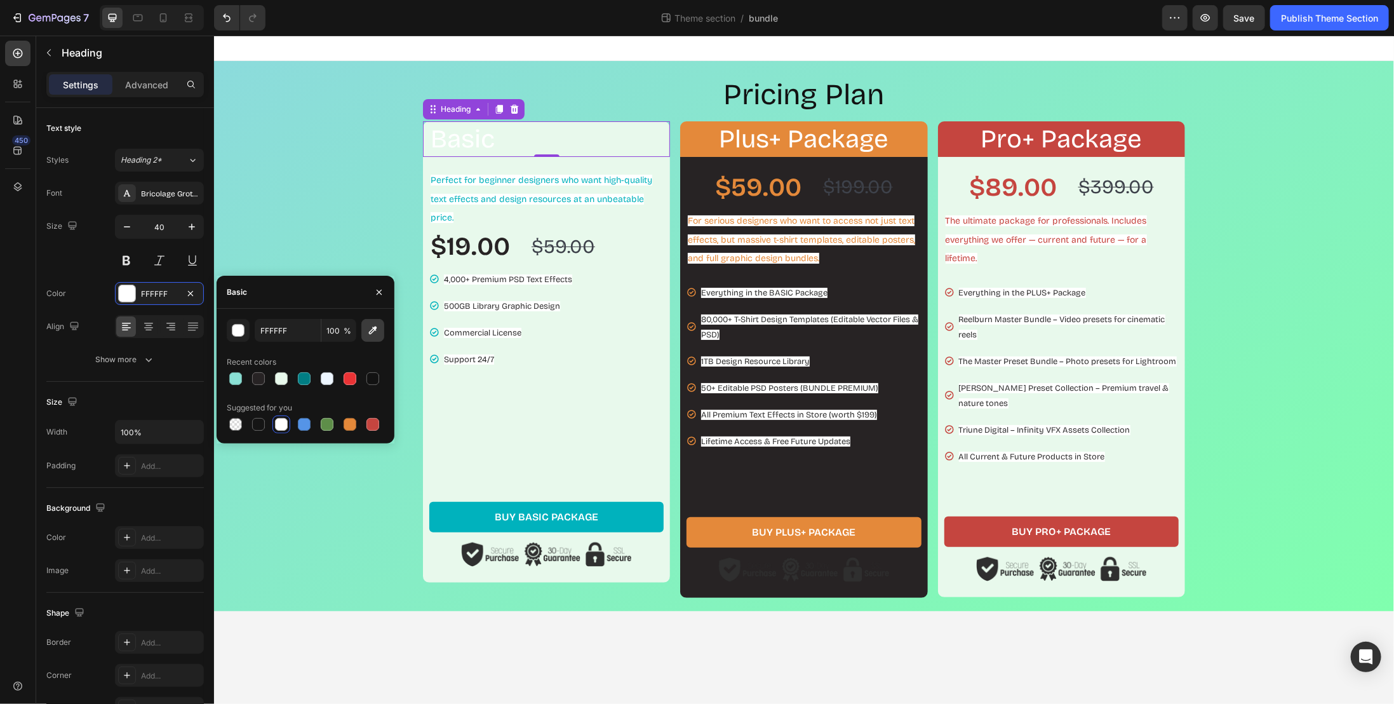
click at [375, 332] on icon "button" at bounding box center [373, 330] width 13 height 13
click at [762, 479] on div "$59.00 Product Price Product Price $199.00 Product Price Product Price Row For …" at bounding box center [803, 376] width 247 height 441
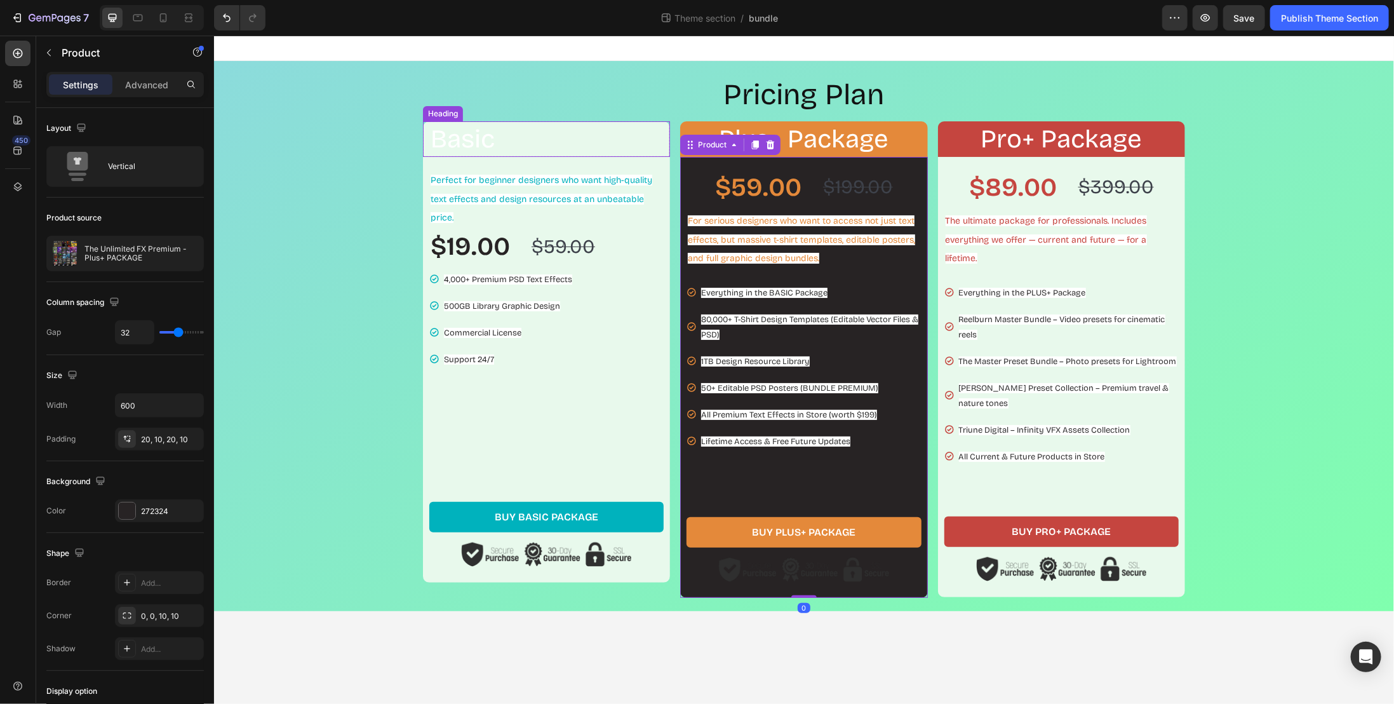
click at [475, 137] on p "Basic" at bounding box center [549, 138] width 238 height 33
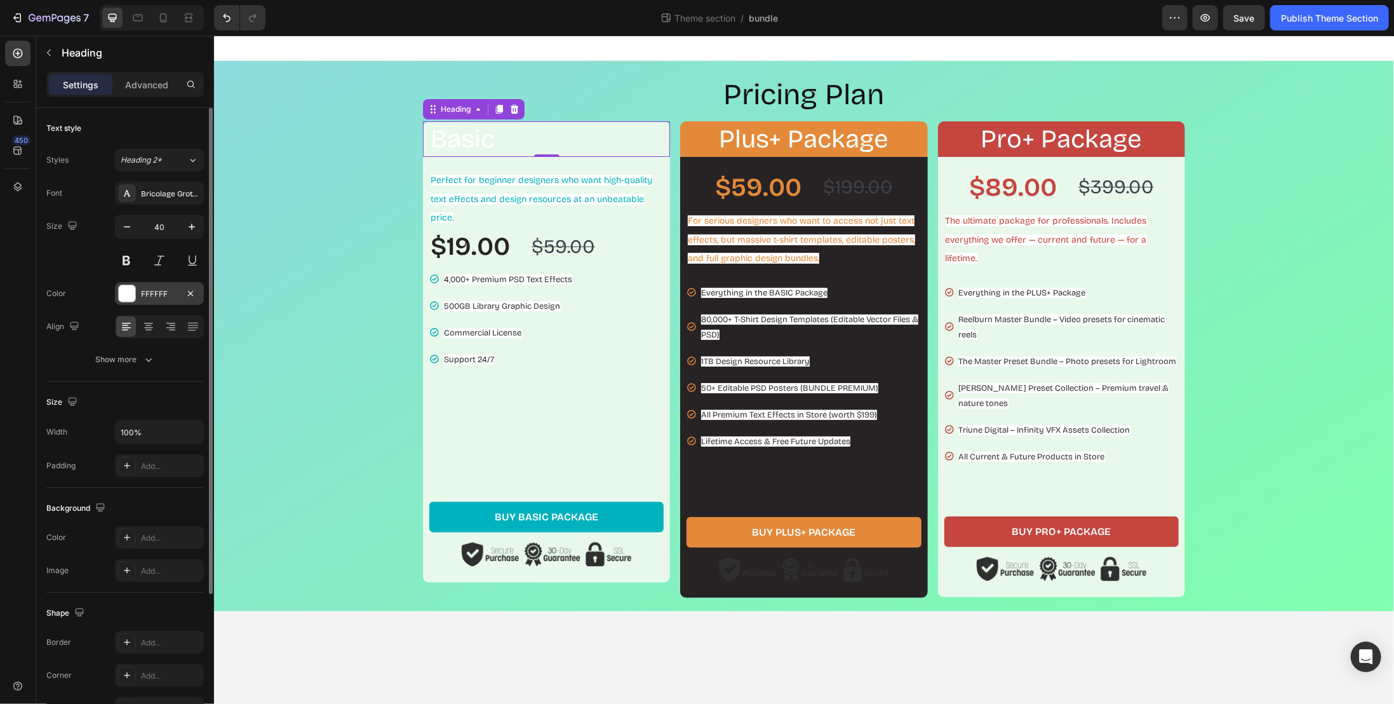
click at [148, 291] on div "FFFFFF" at bounding box center [159, 293] width 37 height 11
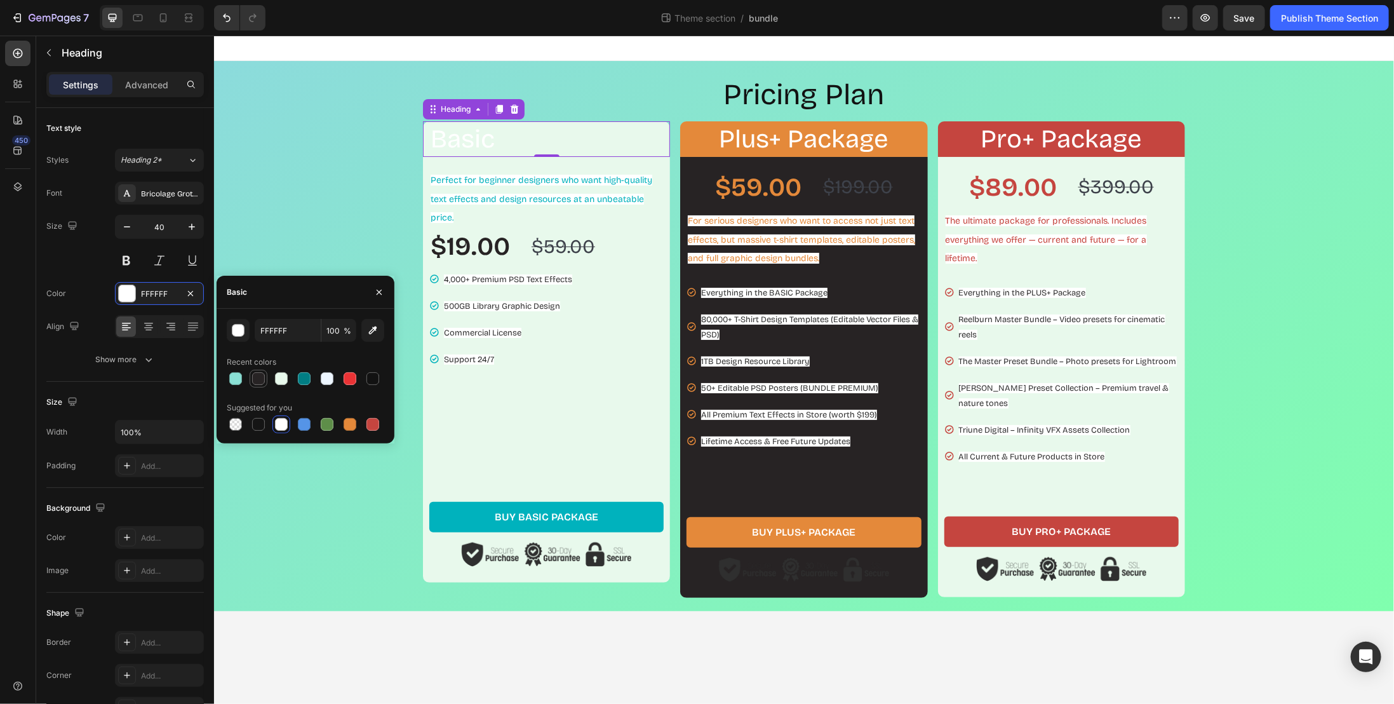
click at [259, 377] on div at bounding box center [258, 378] width 13 height 13
type input "272324"
click at [286, 334] on input "272324" at bounding box center [288, 330] width 66 height 23
click at [287, 334] on input "272324" at bounding box center [288, 330] width 66 height 23
click at [316, 293] on div "Basic" at bounding box center [306, 292] width 178 height 33
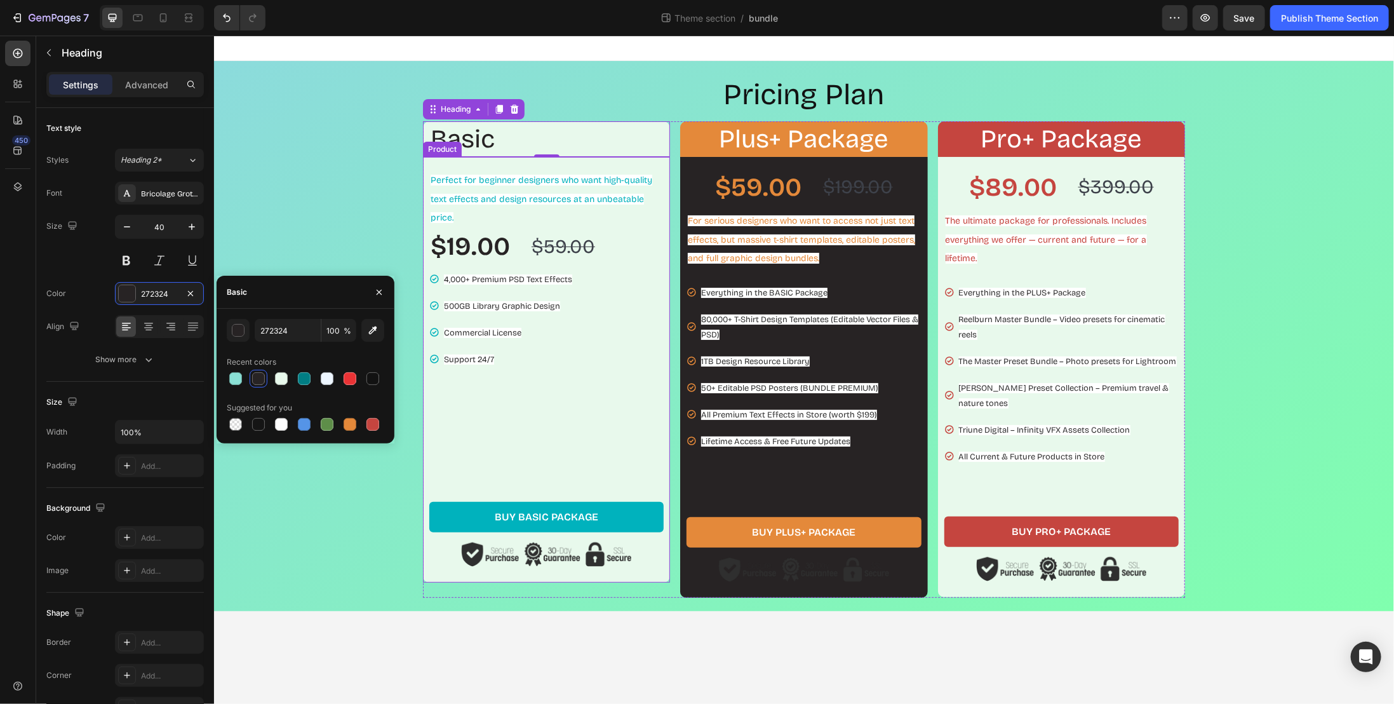
click at [541, 384] on div "Perfect for beginner designers who want high-quality text effects and design re…" at bounding box center [546, 317] width 234 height 297
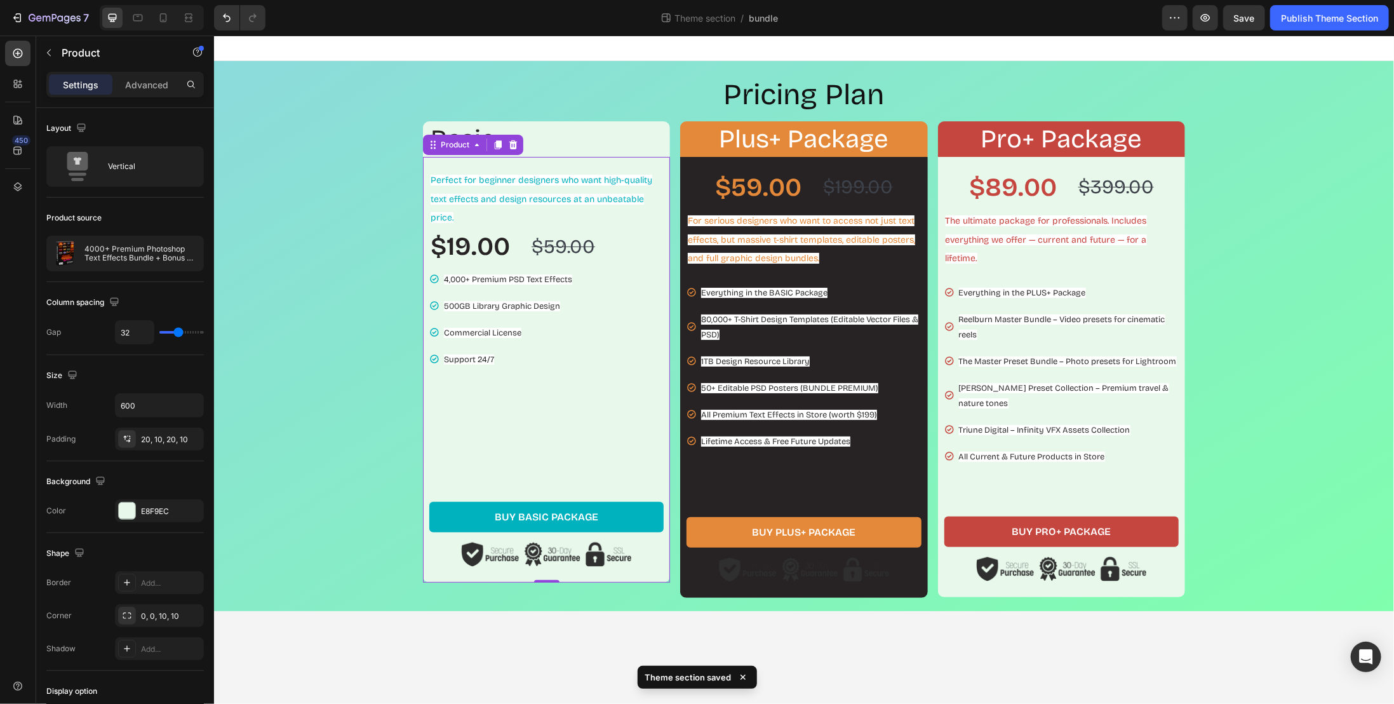
click at [620, 167] on div "Perfect for beginner designers who want high-quality text effects and design re…" at bounding box center [545, 369] width 247 height 426
click at [617, 148] on p "Basic" at bounding box center [549, 138] width 238 height 33
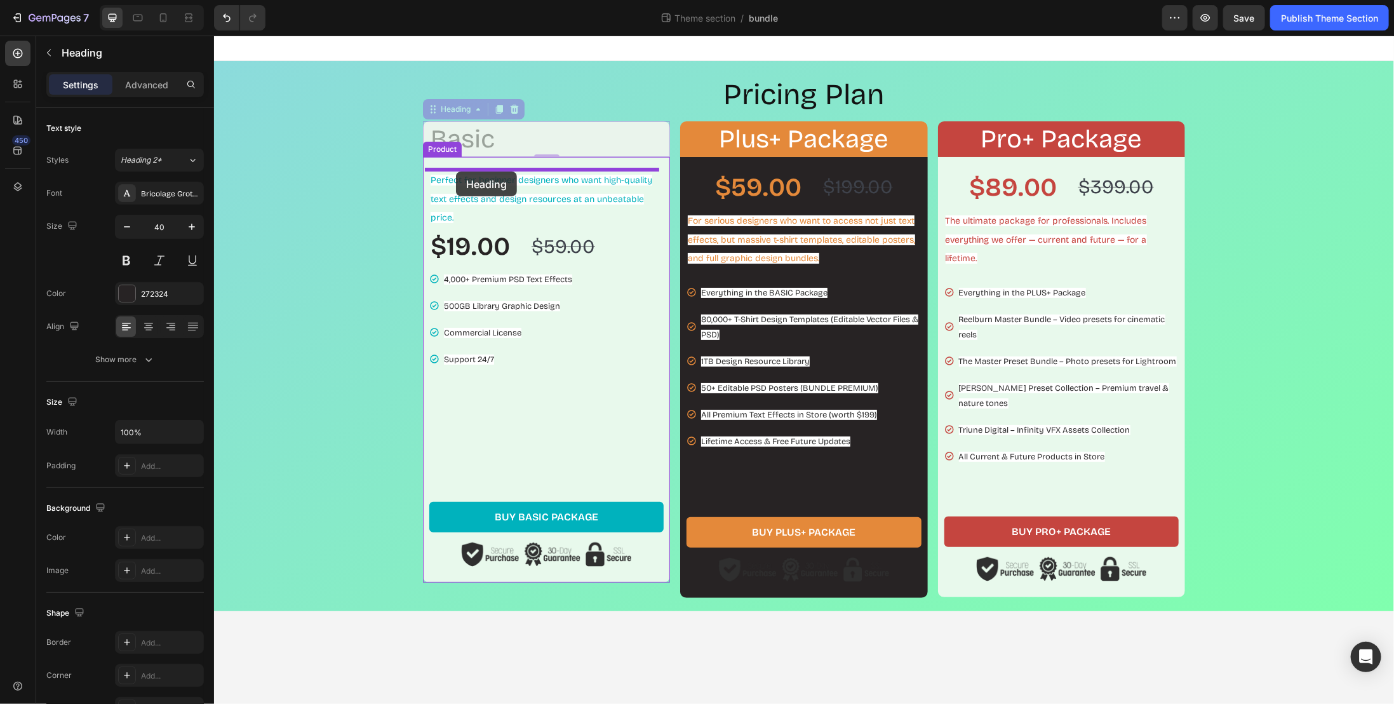
drag, startPoint x: 429, startPoint y: 106, endPoint x: 455, endPoint y: 171, distance: 69.8
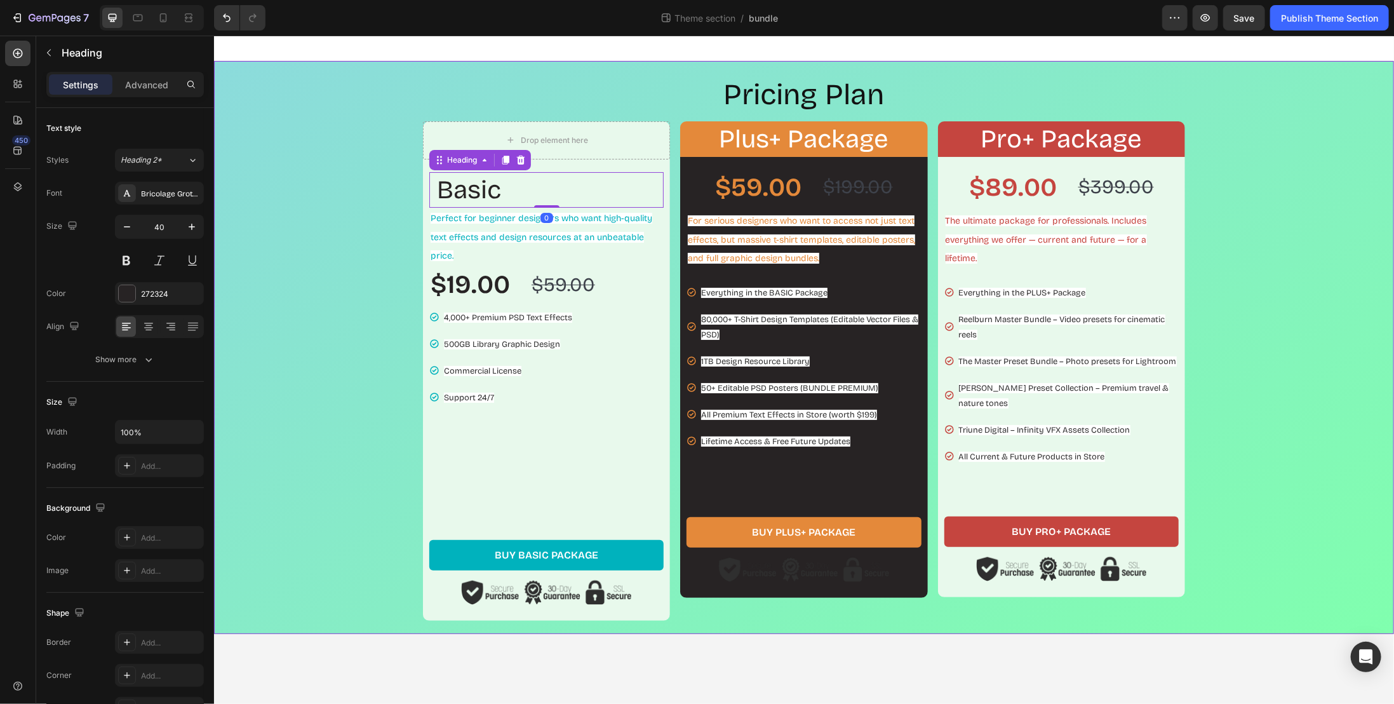
click at [353, 185] on div "Pricing Plan Heading Drop element here Row Basic Heading 0 Perfect for beginner…" at bounding box center [804, 347] width 1168 height 546
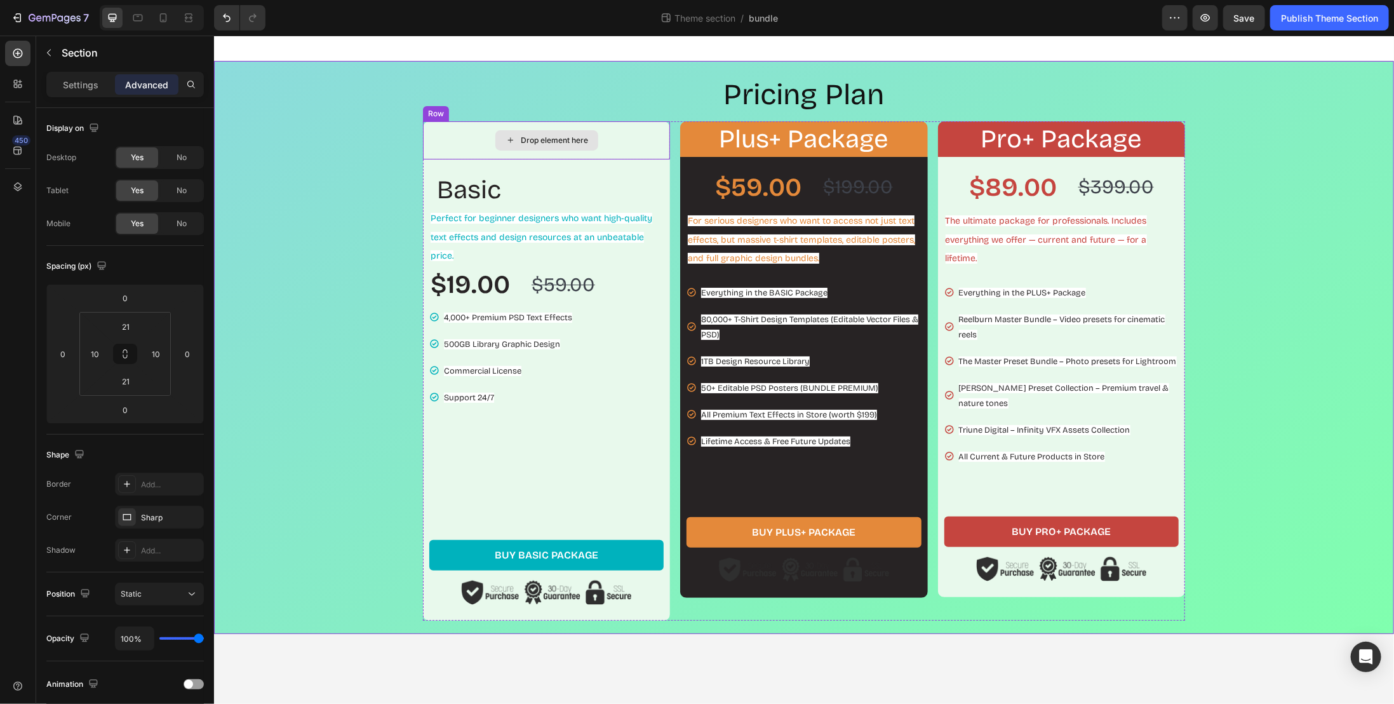
click at [619, 135] on div "Drop element here" at bounding box center [545, 140] width 247 height 38
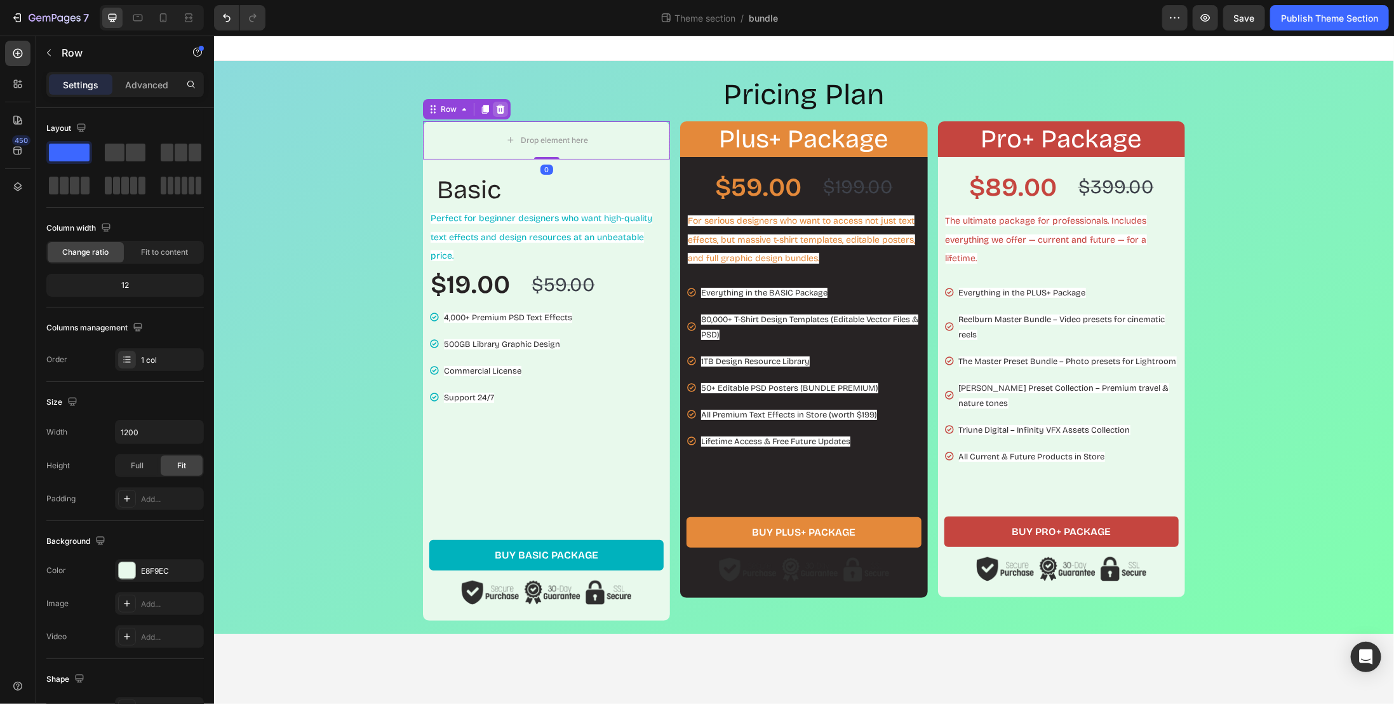
click at [497, 107] on icon at bounding box center [500, 108] width 8 height 9
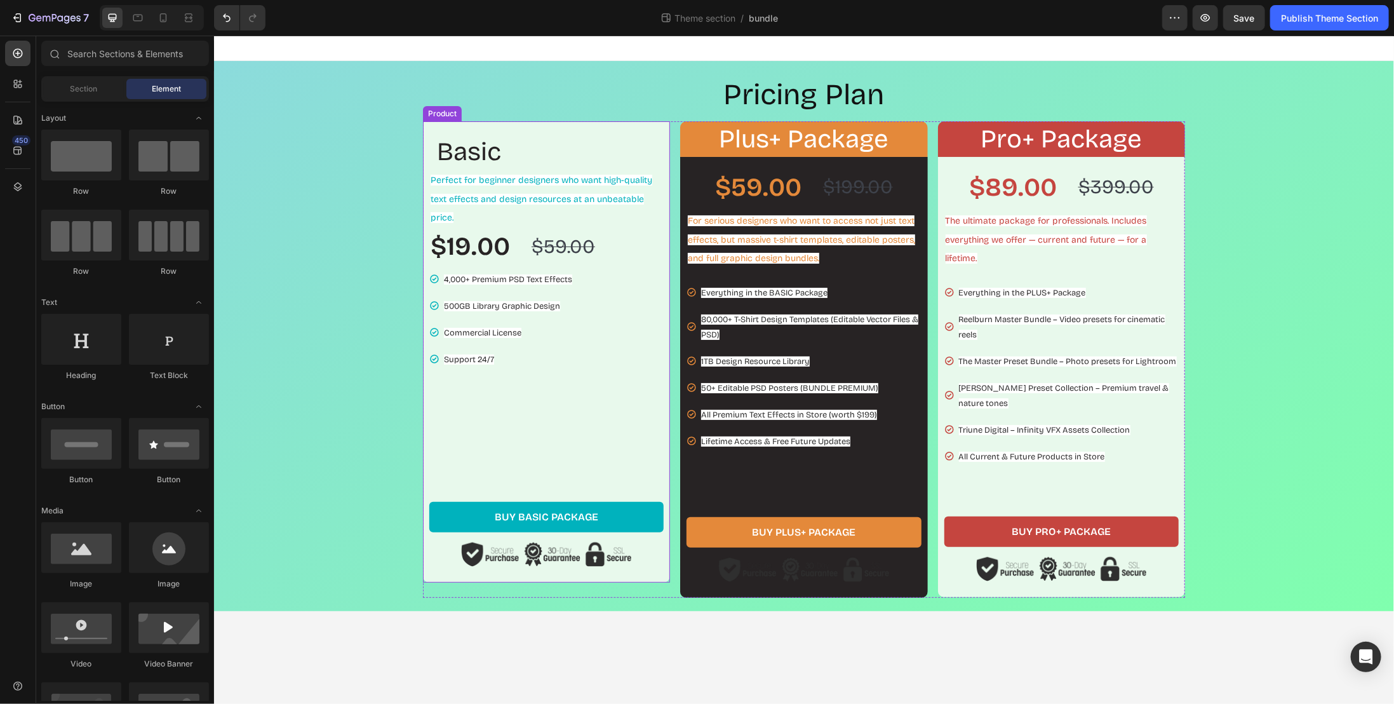
click at [647, 432] on div "Basic Heading Perfect for beginner designers who want high-quality text effects…" at bounding box center [546, 299] width 234 height 332
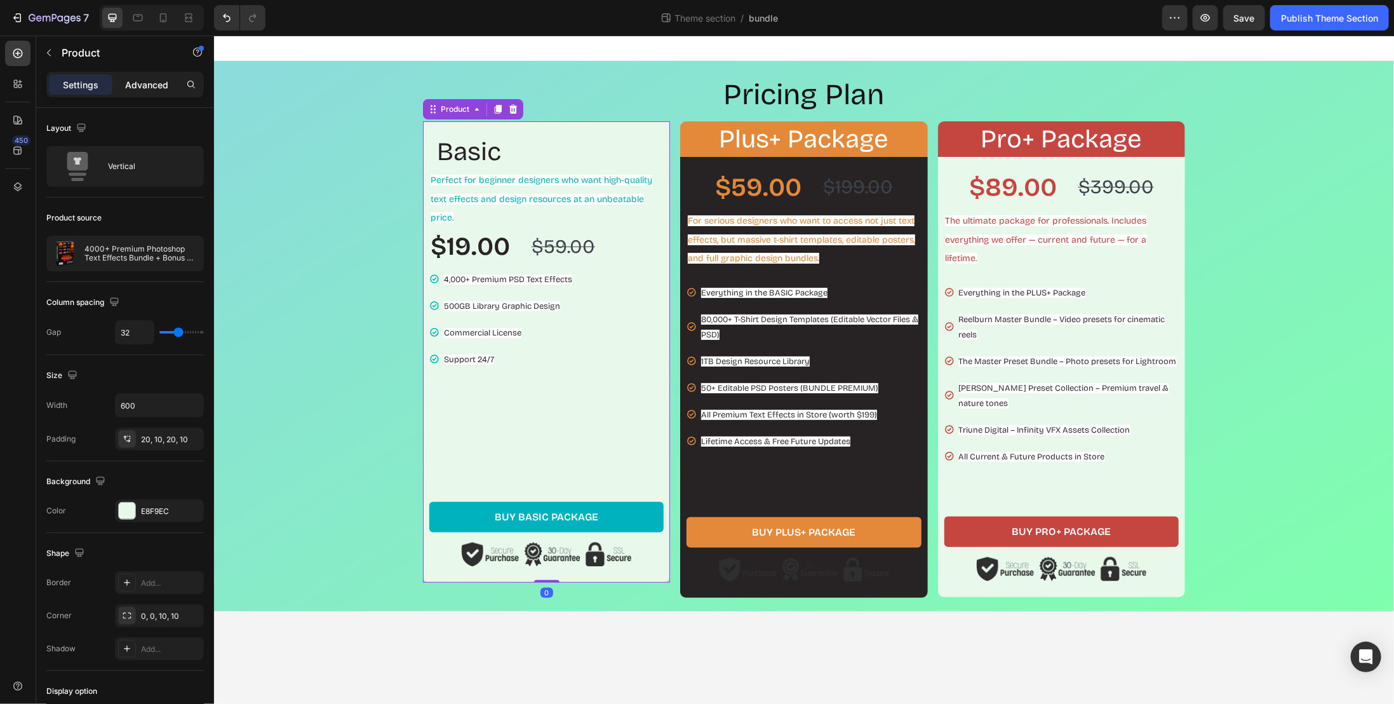
click at [142, 84] on p "Advanced" at bounding box center [146, 84] width 43 height 13
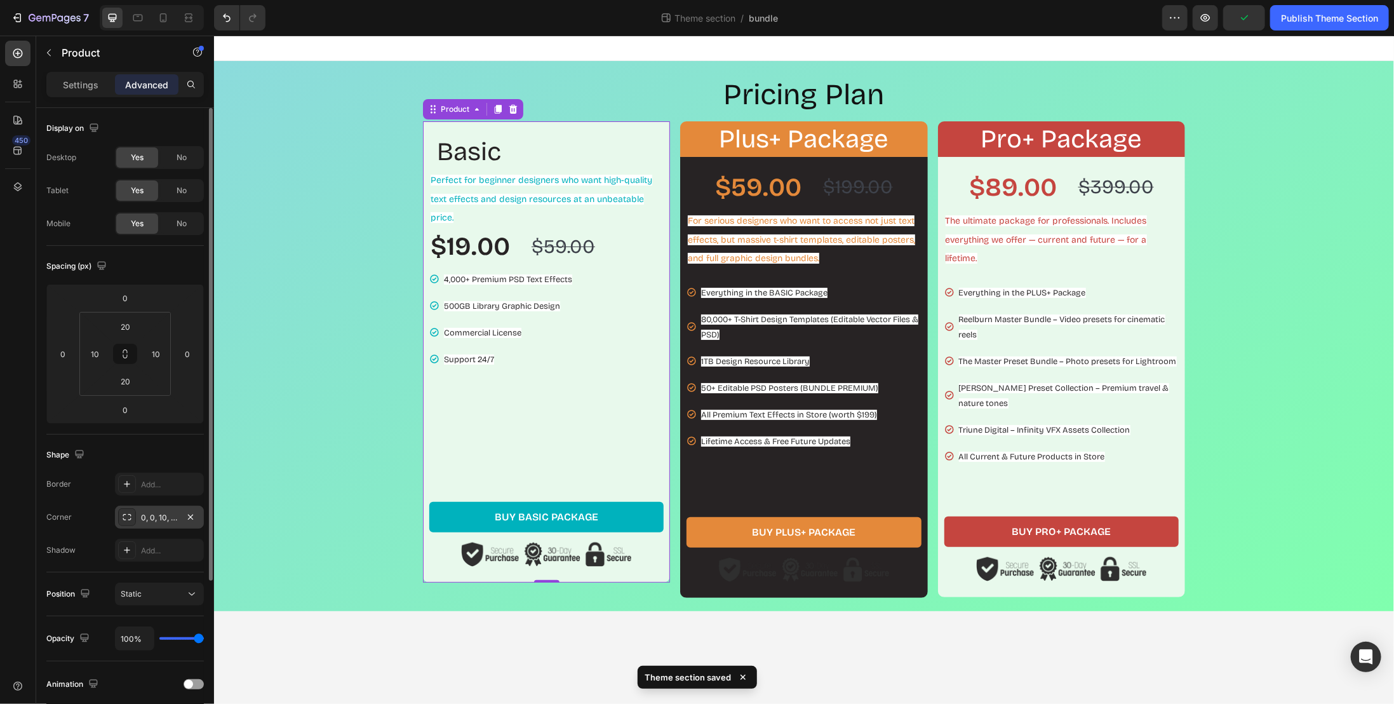
click at [166, 509] on div "0, 0, 10, 10" at bounding box center [159, 517] width 89 height 23
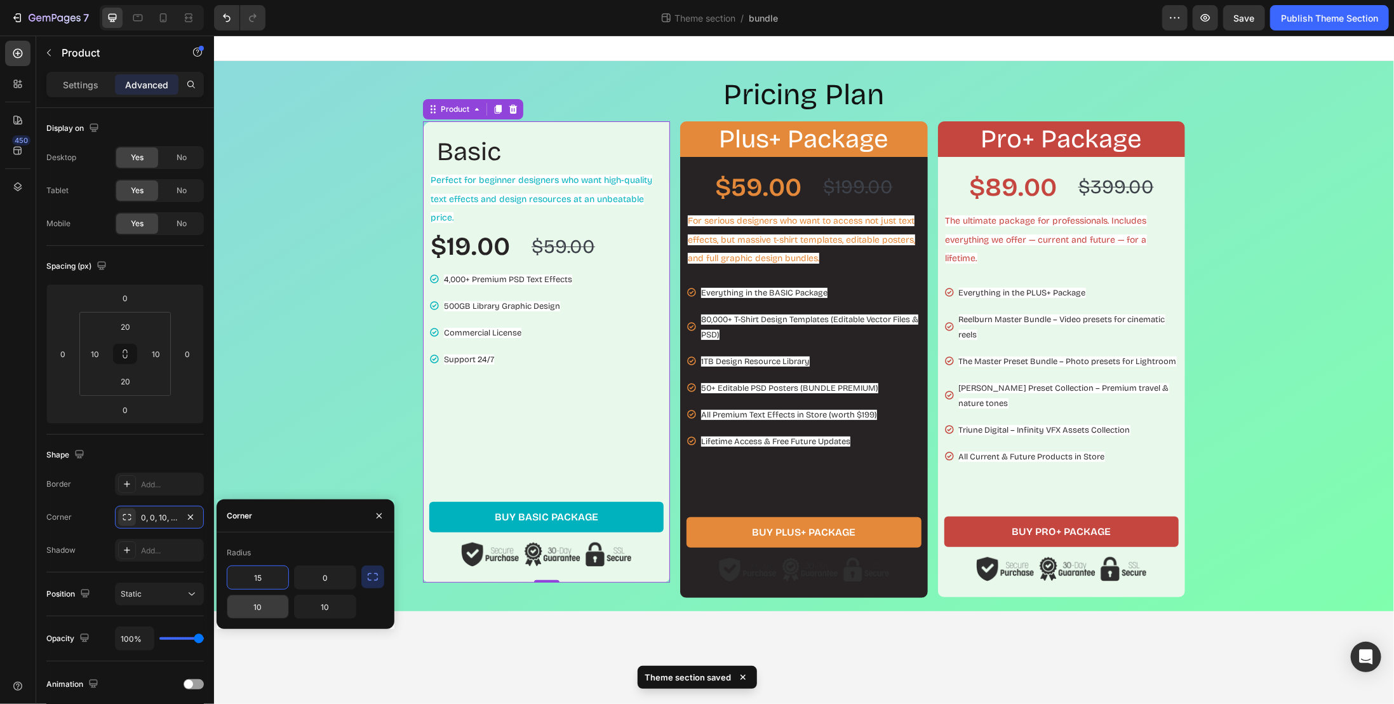
type input "15"
click at [274, 586] on input "15" at bounding box center [257, 577] width 61 height 23
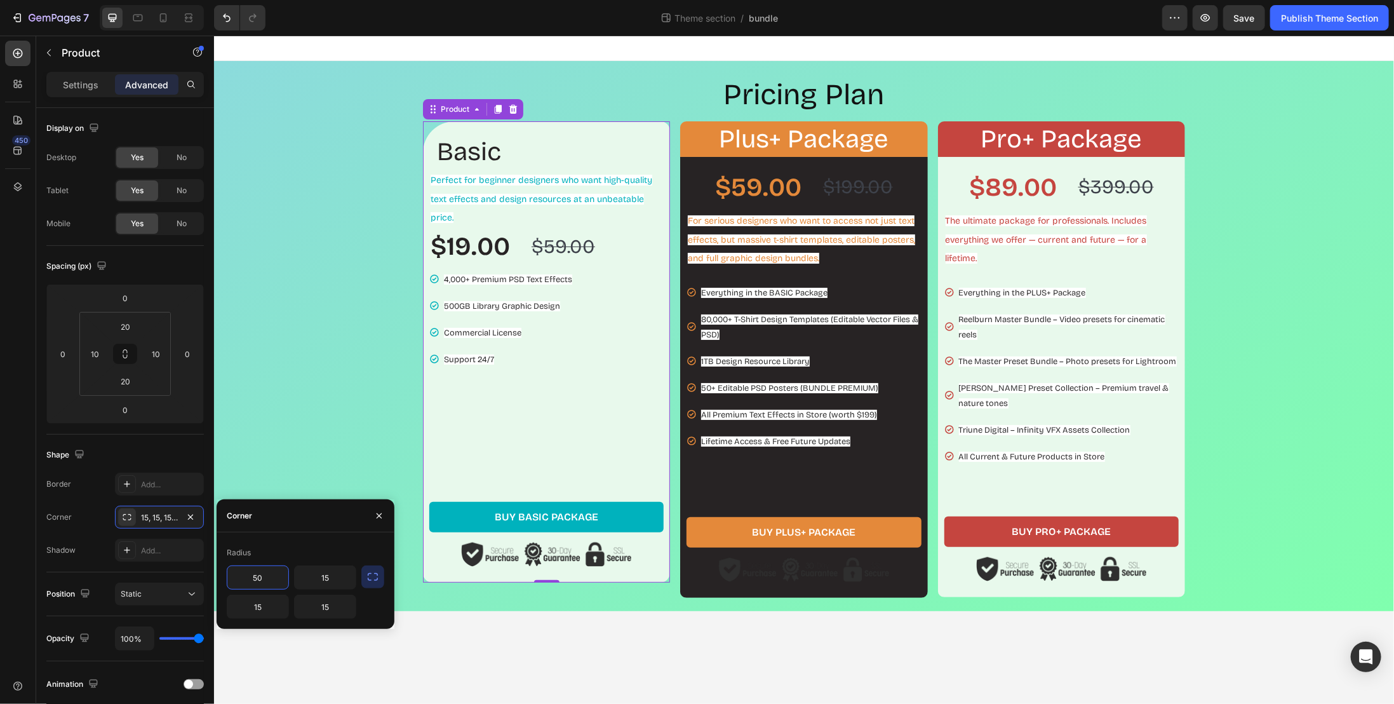
type input "50"
click at [361, 354] on div "Pricing Plan Heading Basic Heading Perfect for beginner designers who want high…" at bounding box center [804, 335] width 1168 height 523
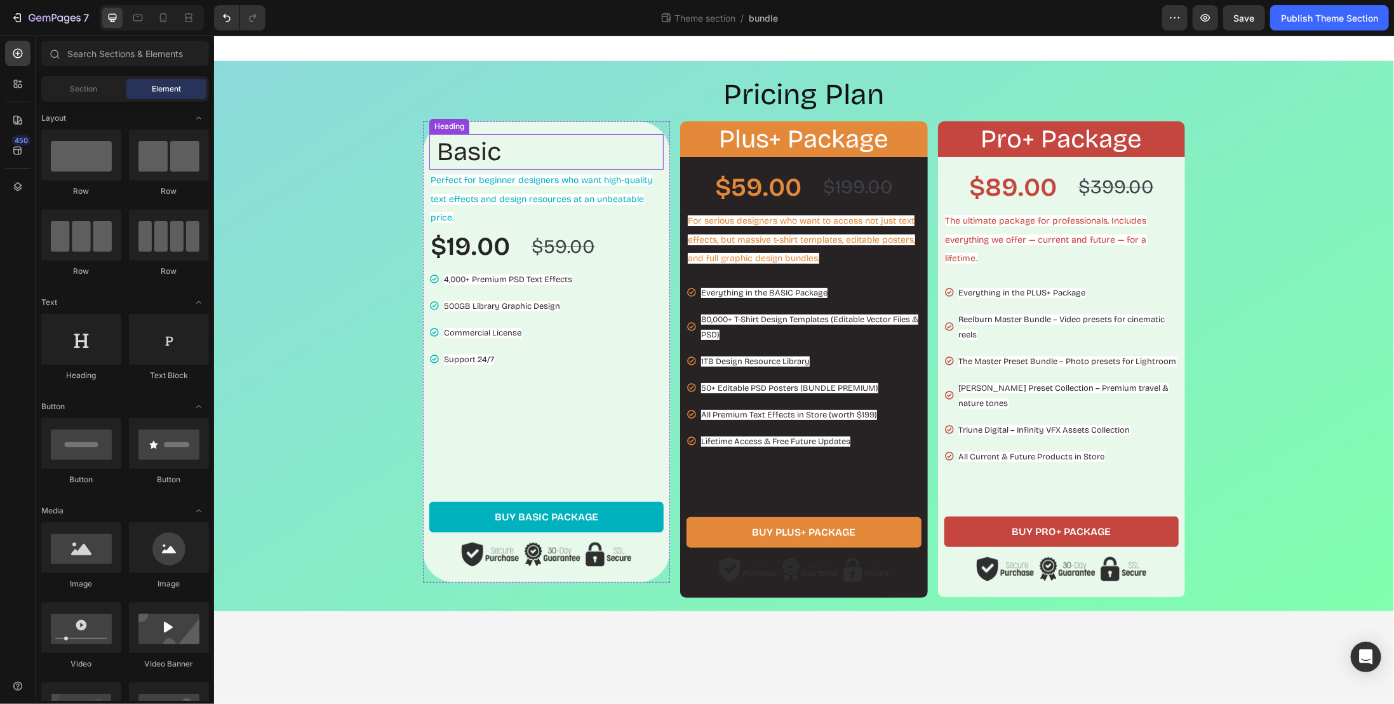
click at [454, 153] on h2 "Basic" at bounding box center [549, 151] width 228 height 36
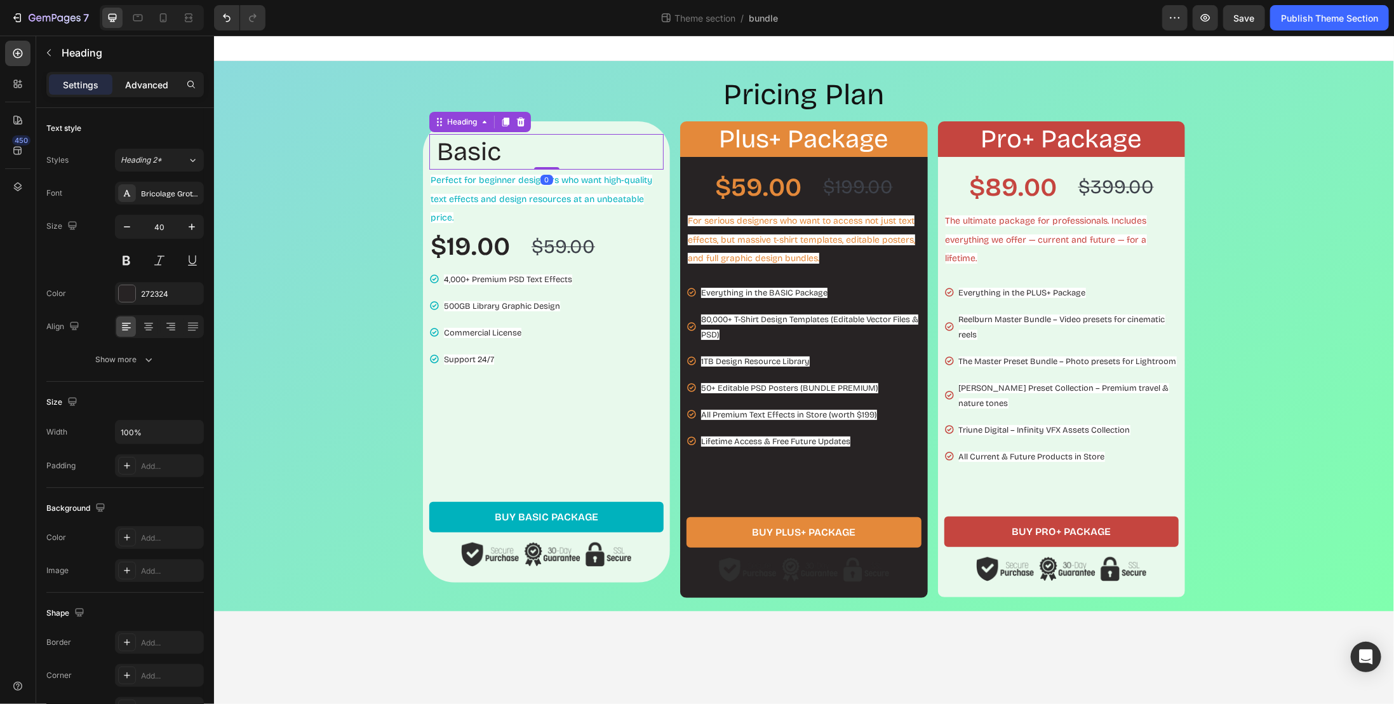
click at [142, 82] on p "Advanced" at bounding box center [146, 84] width 43 height 13
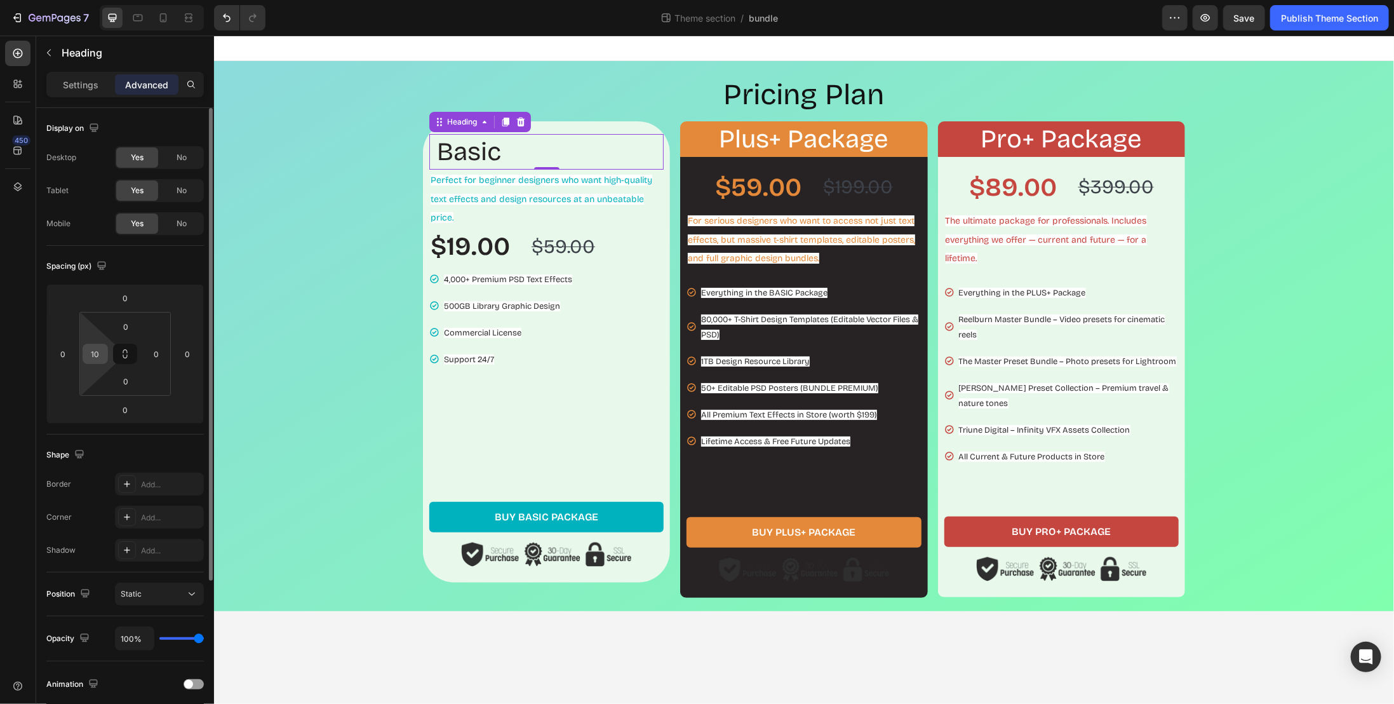
click at [100, 351] on input "10" at bounding box center [95, 353] width 19 height 19
type input "20"
click at [467, 194] on span "Perfect for beginner designers who want high-quality text effects and design re…" at bounding box center [541, 198] width 222 height 49
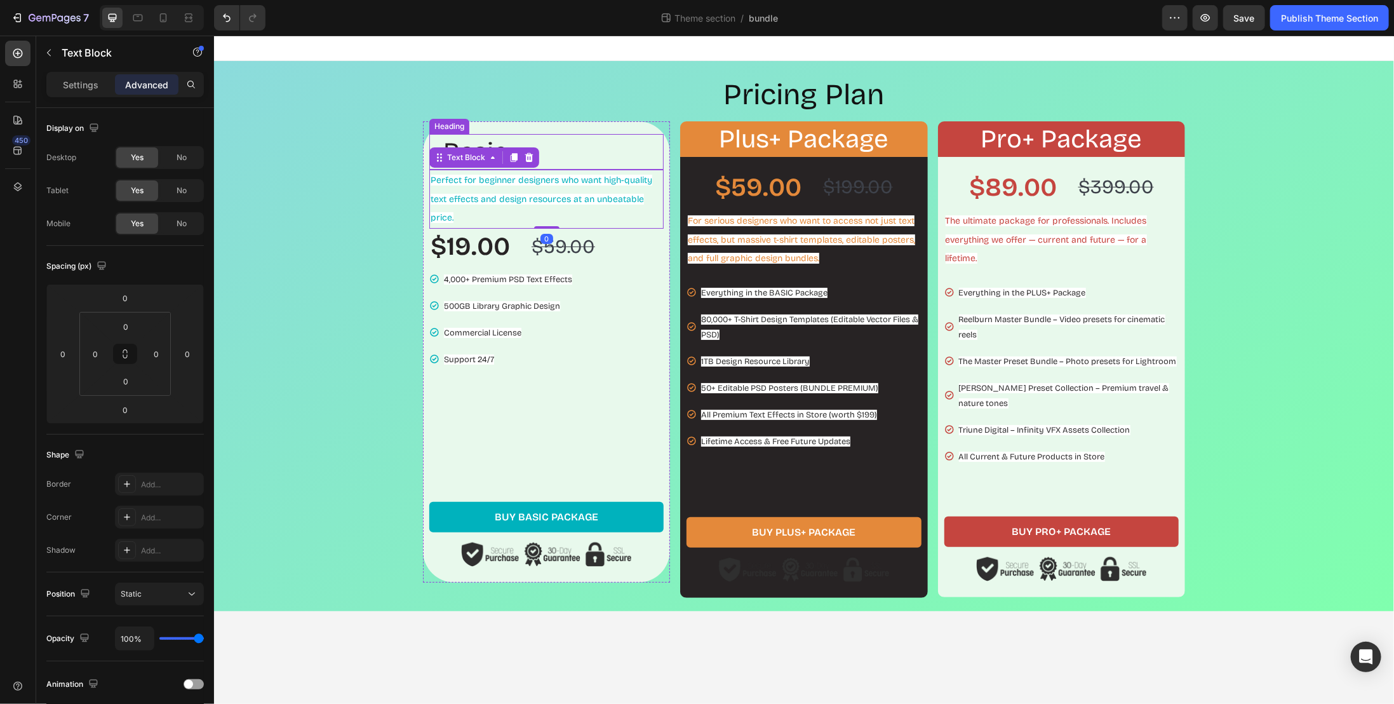
click at [530, 139] on h2 "Basic" at bounding box center [552, 151] width 222 height 36
click at [452, 192] on p "Perfect for beginner designers who want high-quality text effects and design re…" at bounding box center [546, 198] width 232 height 57
click at [99, 352] on input "0" at bounding box center [95, 353] width 19 height 19
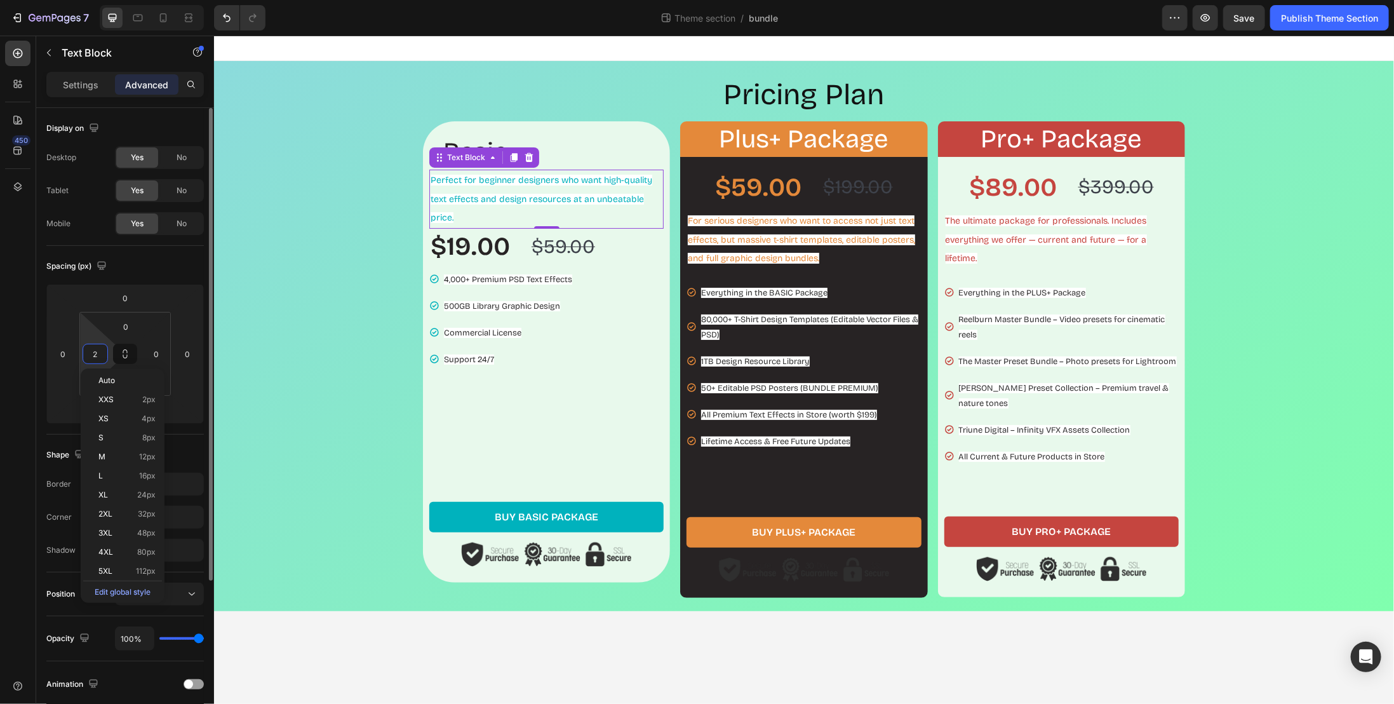
type input "20"
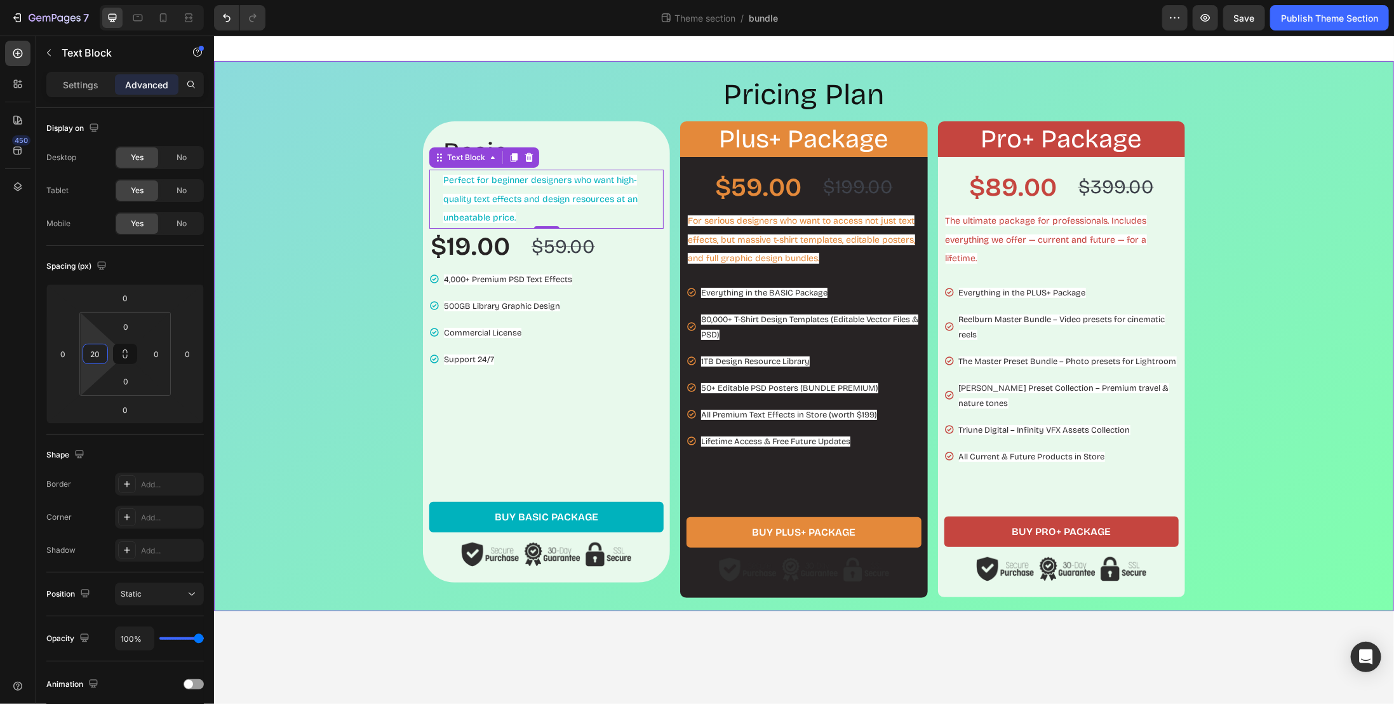
click at [306, 339] on div "Pricing Plan Heading Basic Heading Perfect for beginner designers who want high…" at bounding box center [804, 335] width 1168 height 523
click at [520, 243] on div "$19.00 Product Price Product Price $59.00 Product Price Product Price Row" at bounding box center [546, 246] width 234 height 36
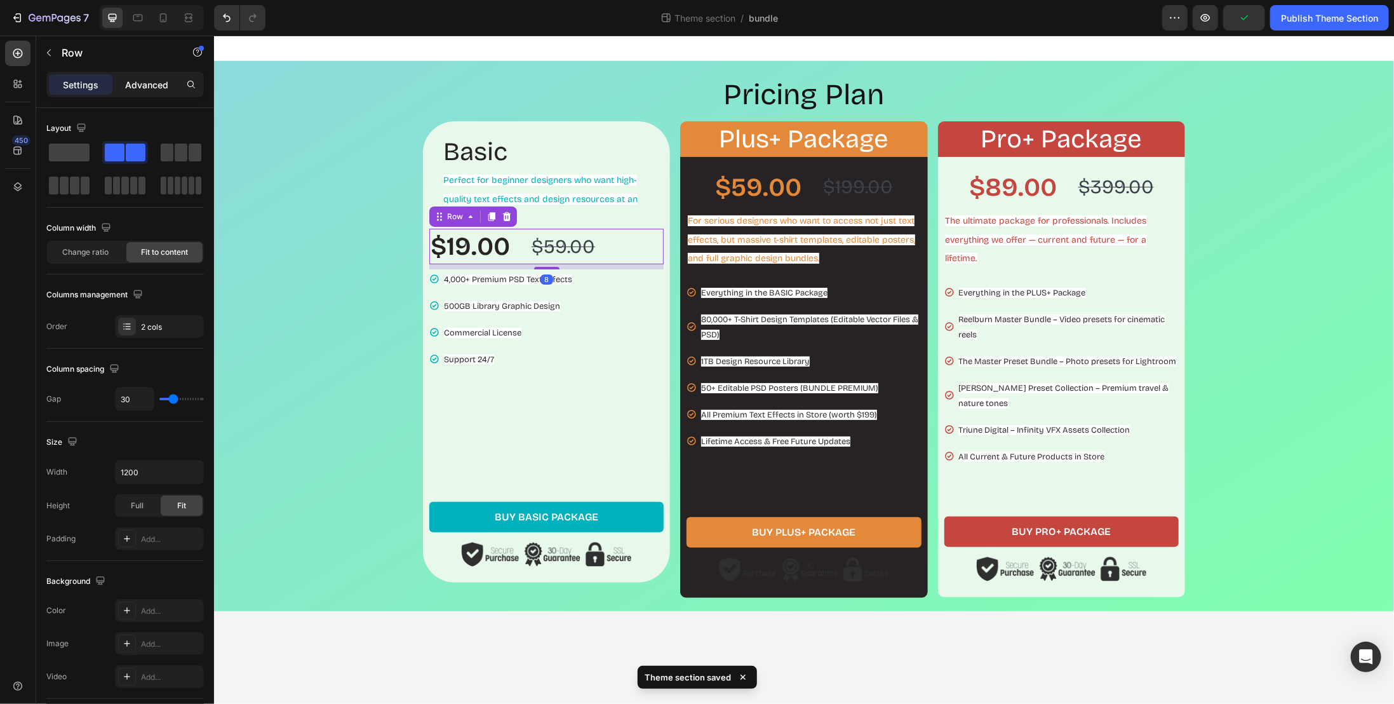
click at [142, 92] on div "Advanced" at bounding box center [147, 84] width 64 height 20
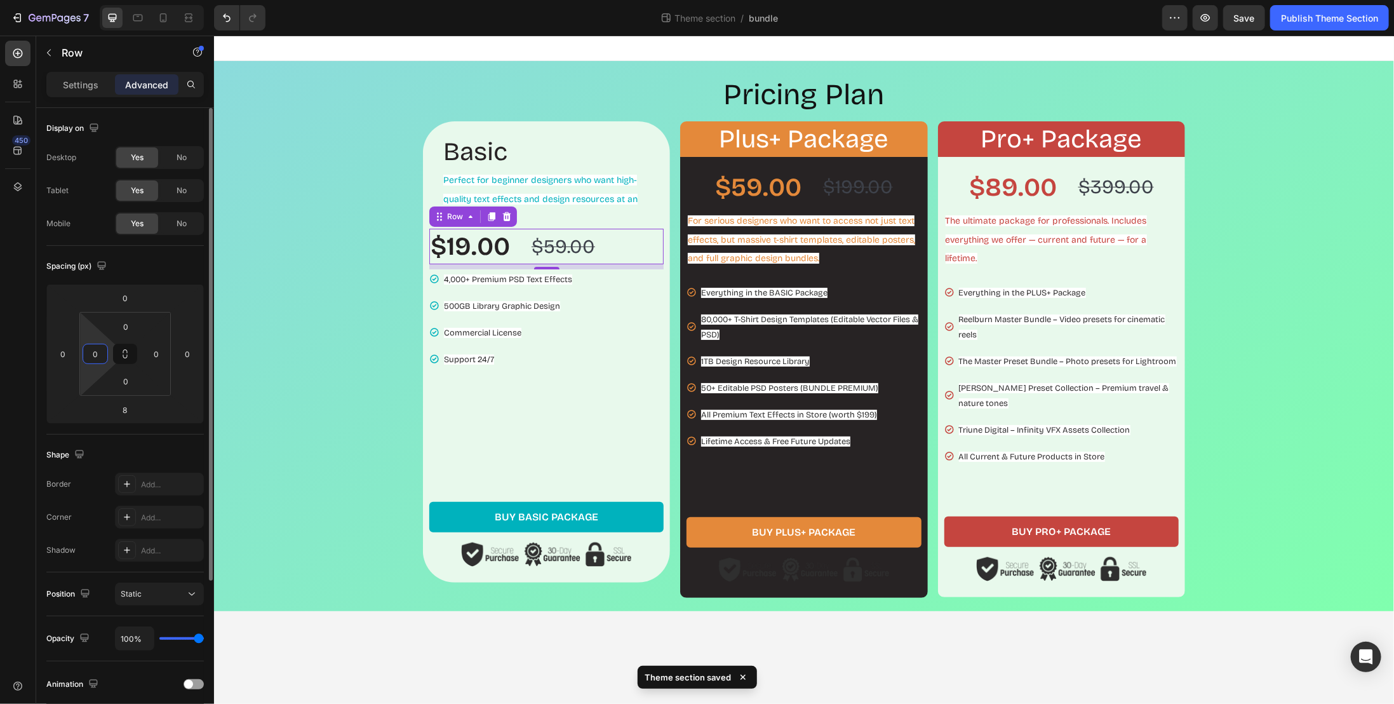
click at [102, 350] on input "0" at bounding box center [95, 353] width 19 height 19
type input "20"
click at [165, 354] on input "0" at bounding box center [156, 353] width 19 height 19
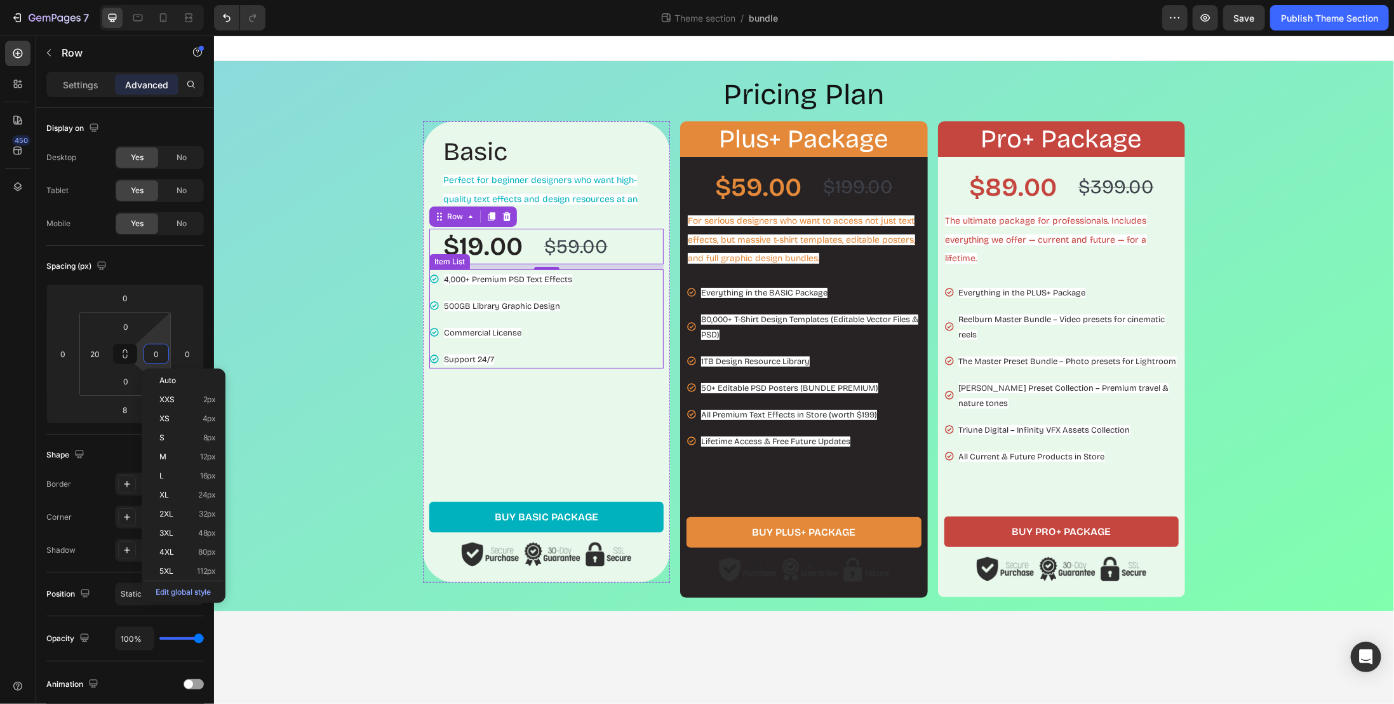
click at [590, 297] on div "4,000+ Premium PSD Text Effects 500GB Library Graphic Design Commercial License…" at bounding box center [546, 318] width 234 height 99
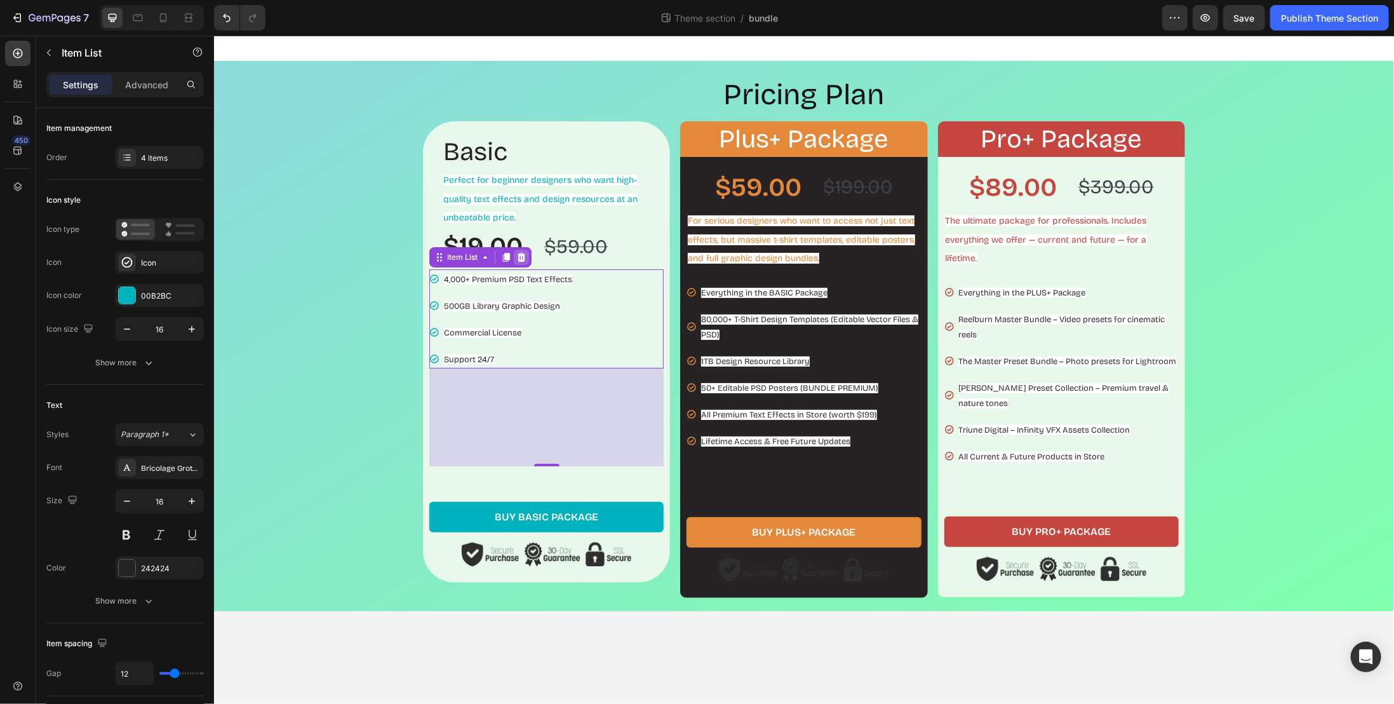
click at [522, 259] on icon at bounding box center [521, 257] width 10 height 10
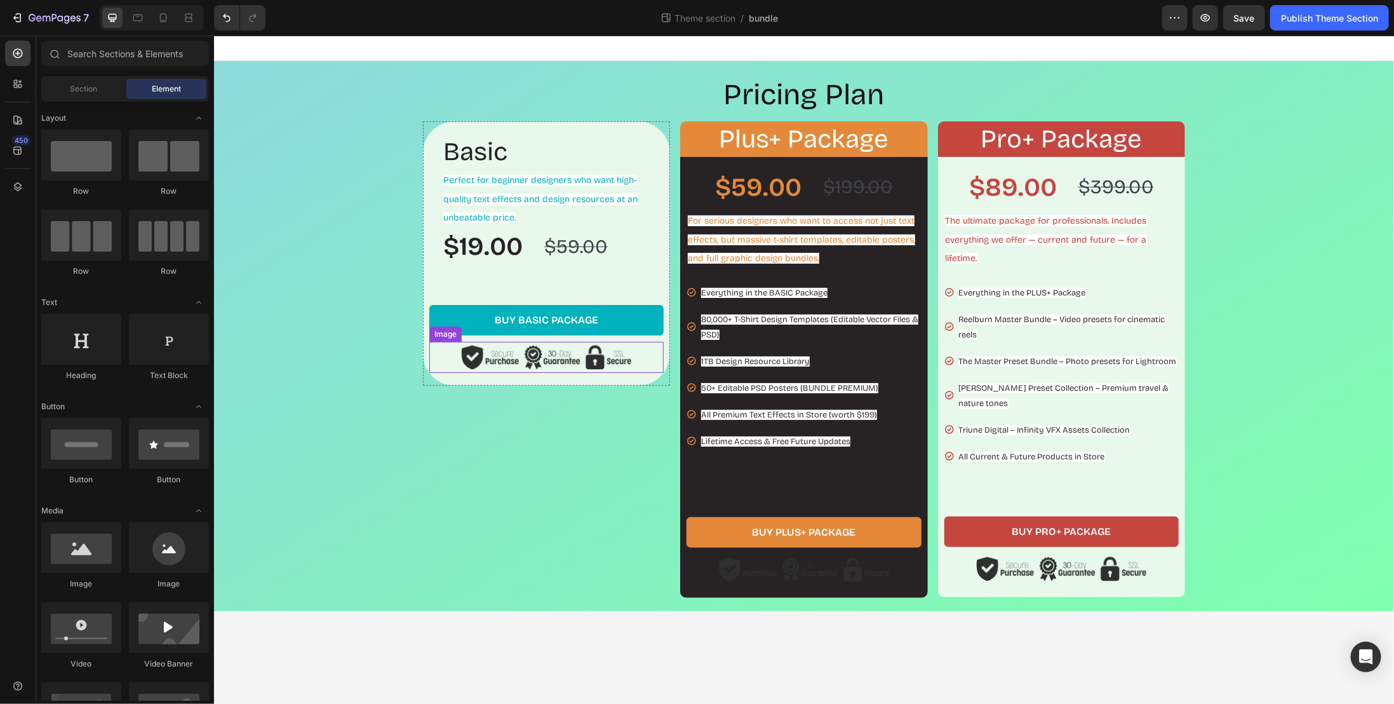
click at [576, 363] on img at bounding box center [546, 356] width 234 height 31
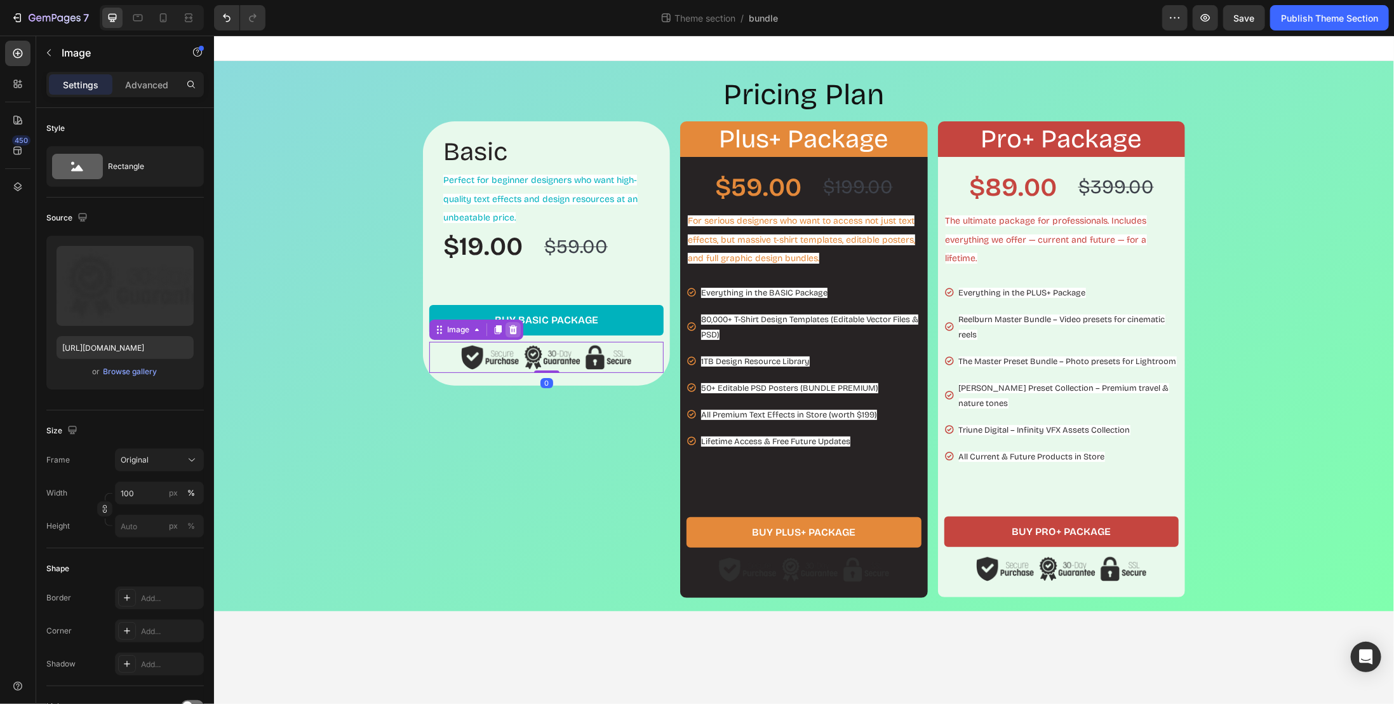
click at [509, 330] on icon at bounding box center [513, 329] width 8 height 9
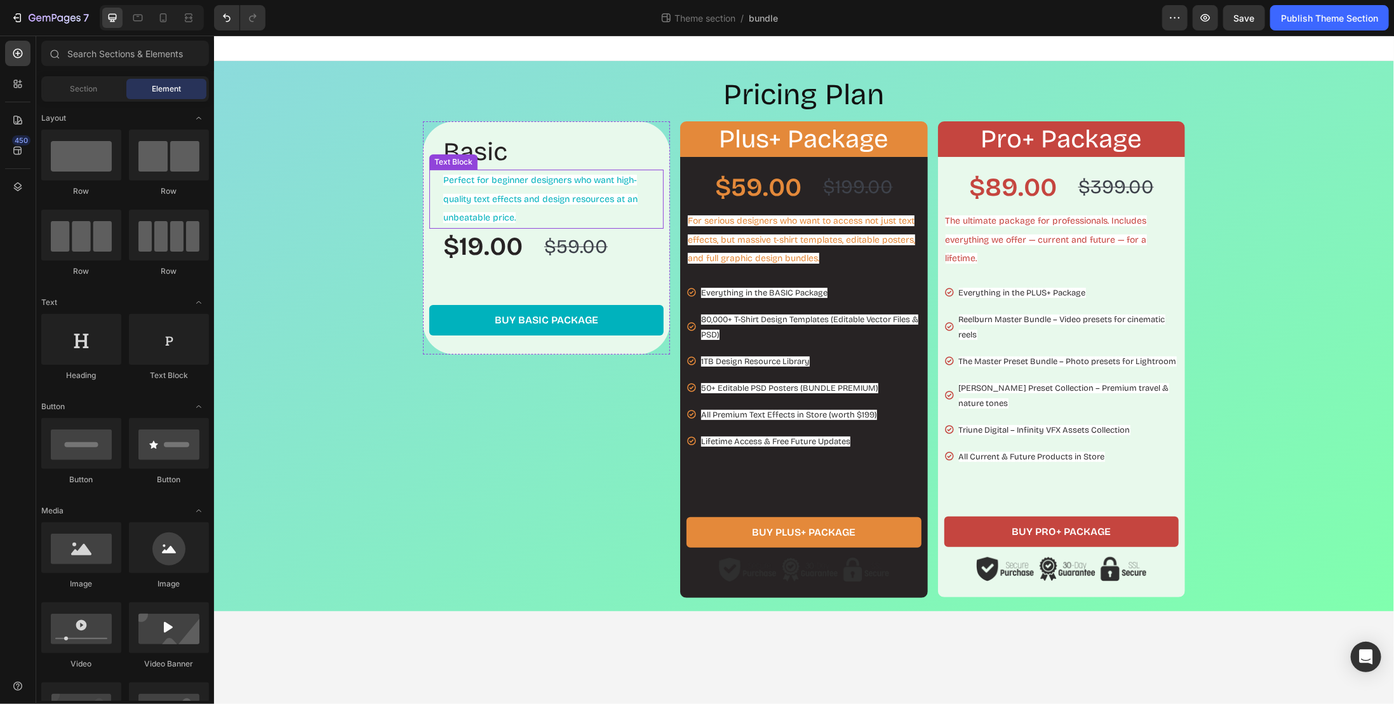
click at [539, 183] on span "Perfect for beginner designers who want high-quality text effects and design re…" at bounding box center [540, 198] width 194 height 49
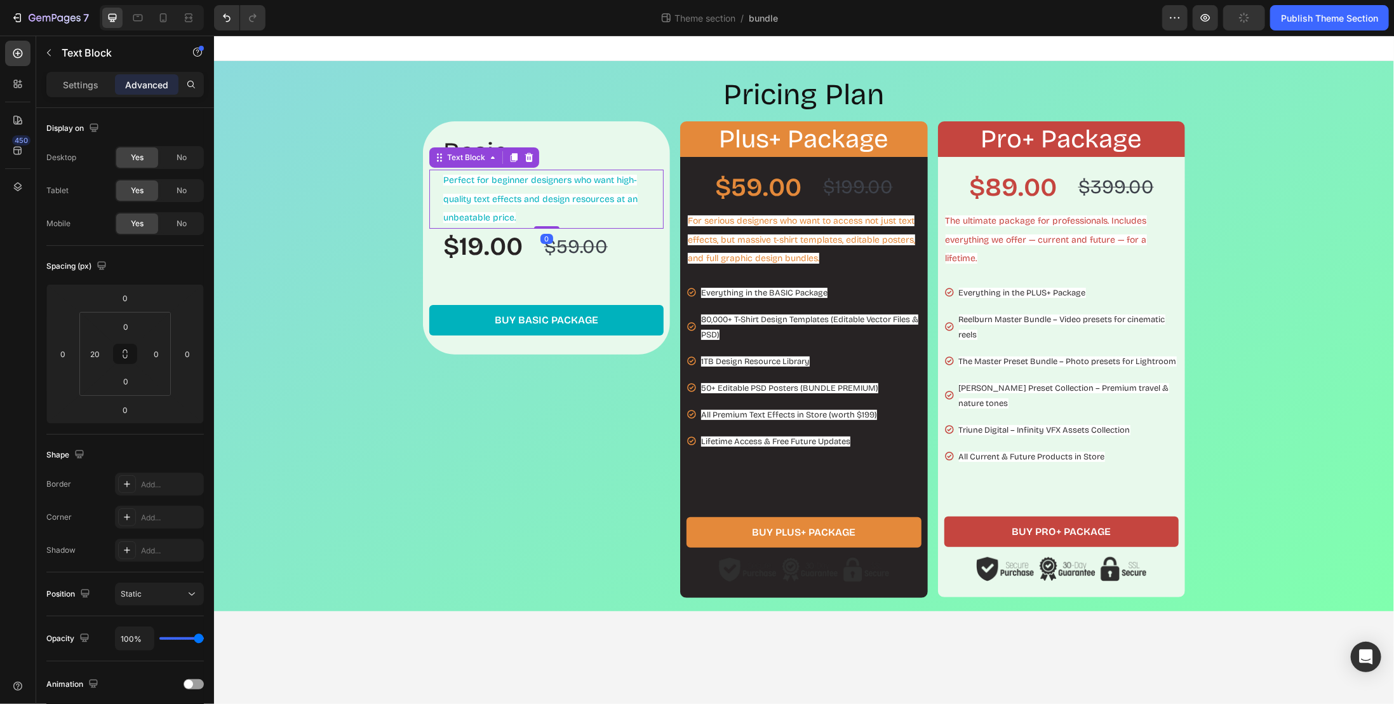
click at [93, 95] on div "Settings Advanced" at bounding box center [125, 84] width 158 height 25
click at [90, 90] on p "Settings" at bounding box center [81, 84] width 36 height 13
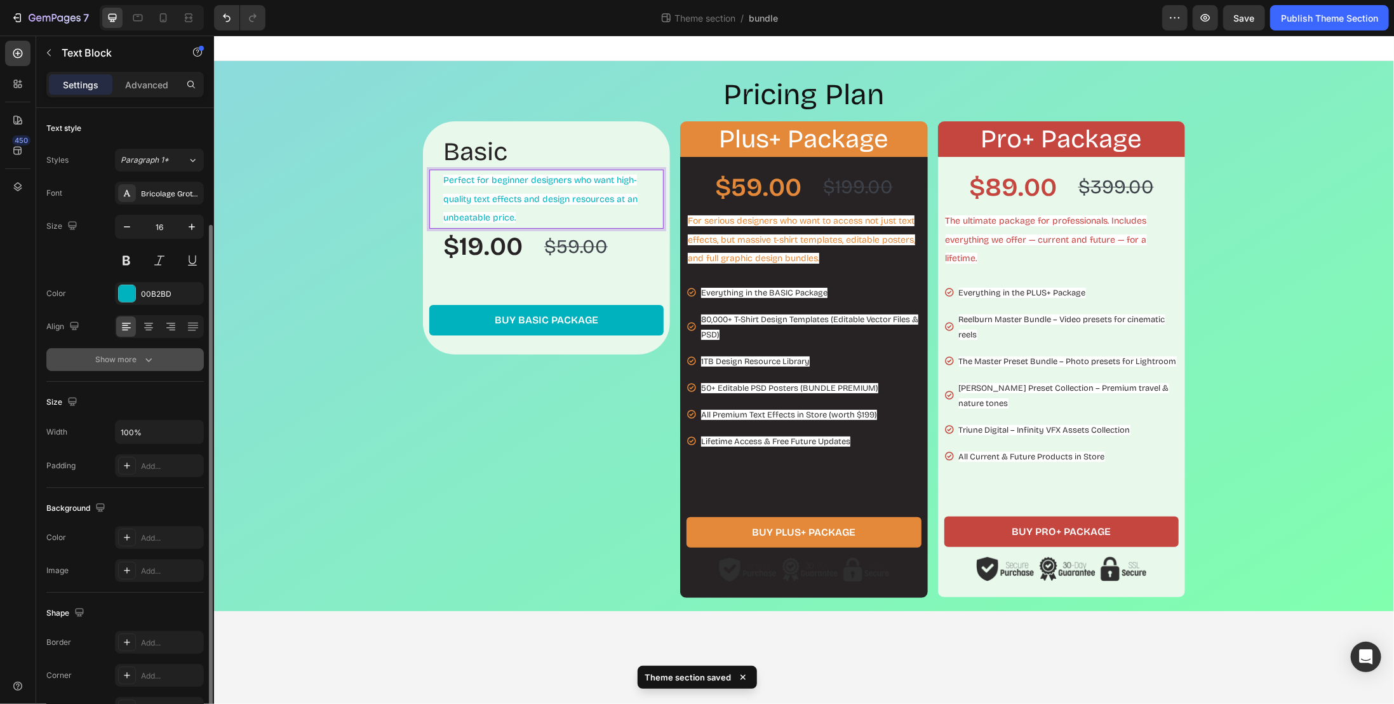
scroll to position [64, 0]
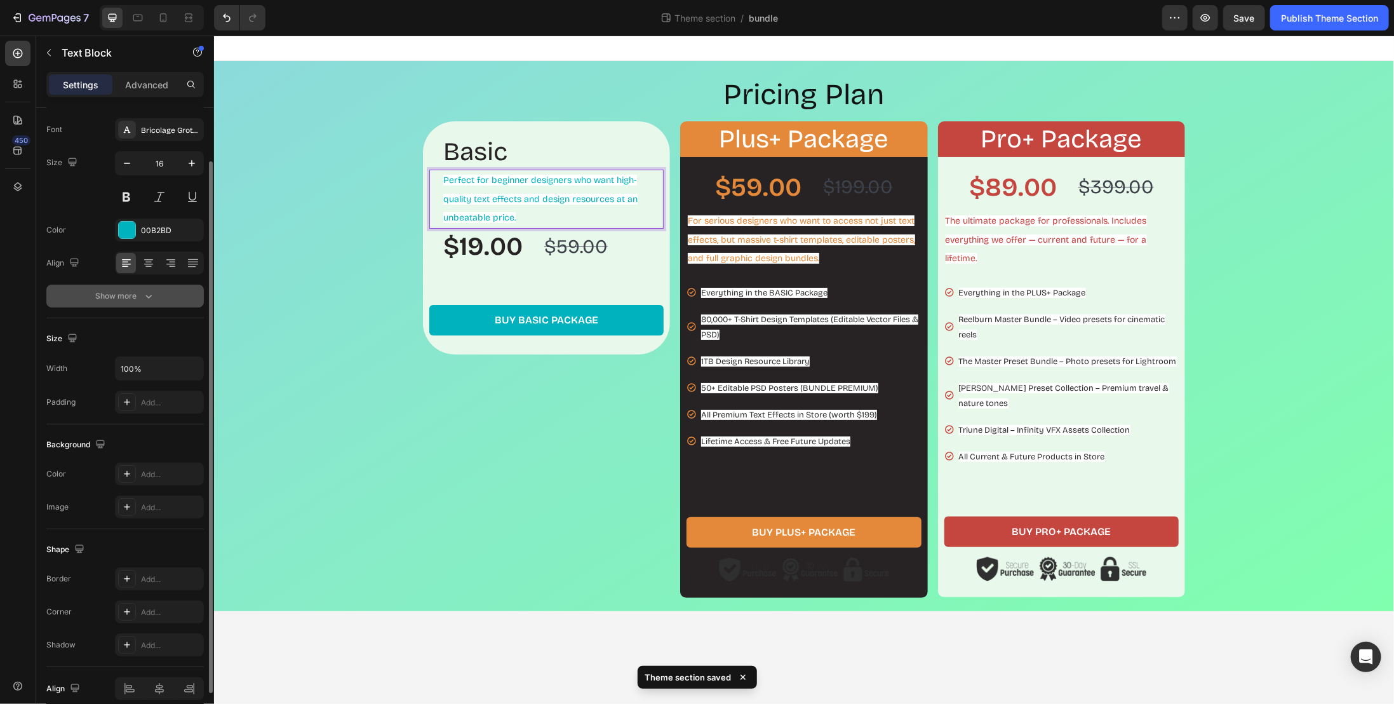
click at [161, 302] on button "Show more" at bounding box center [125, 296] width 158 height 23
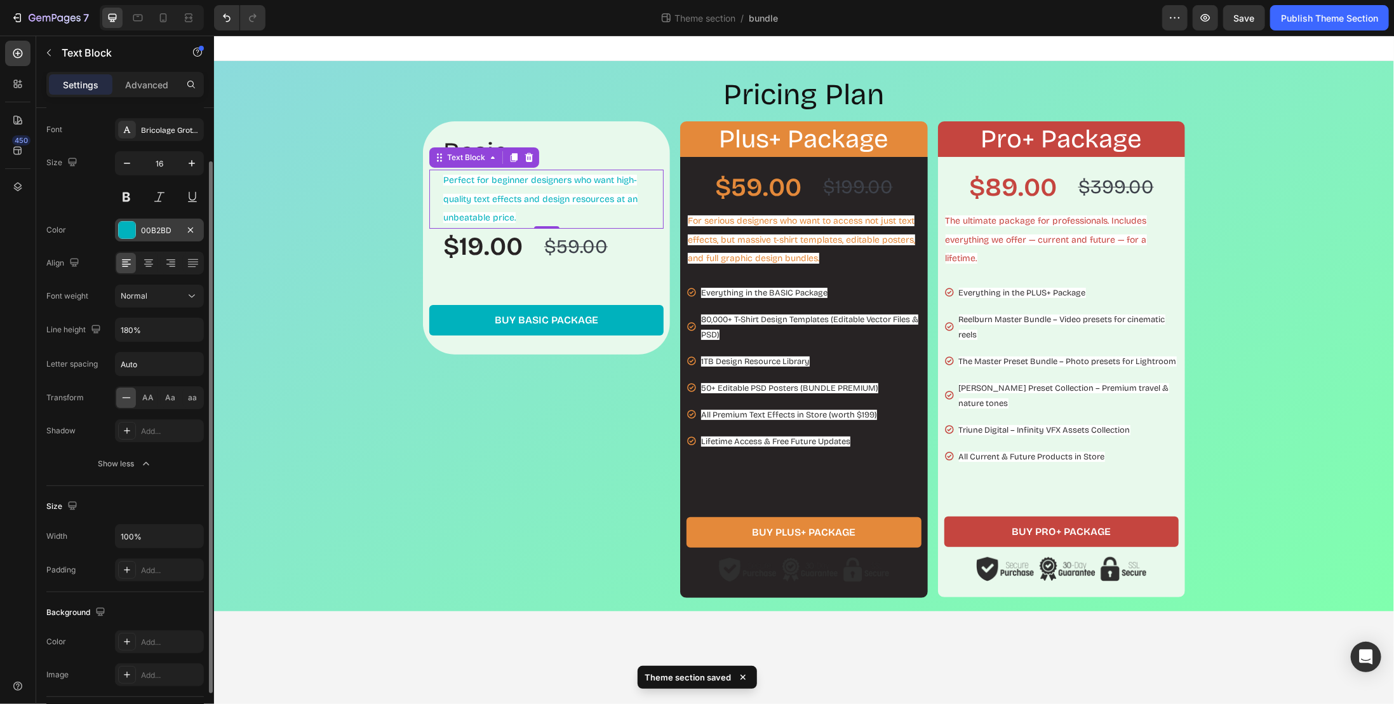
click at [168, 230] on div "00B2BD" at bounding box center [159, 230] width 37 height 11
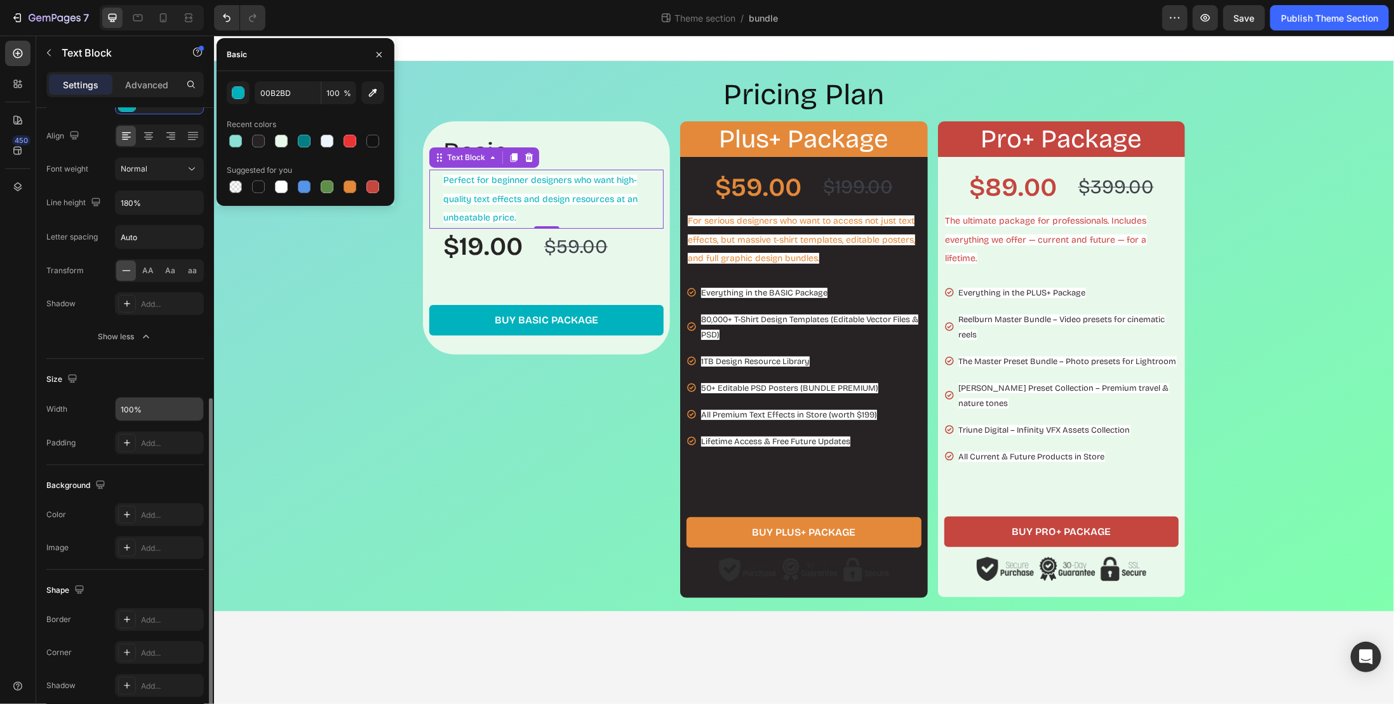
scroll to position [285, 0]
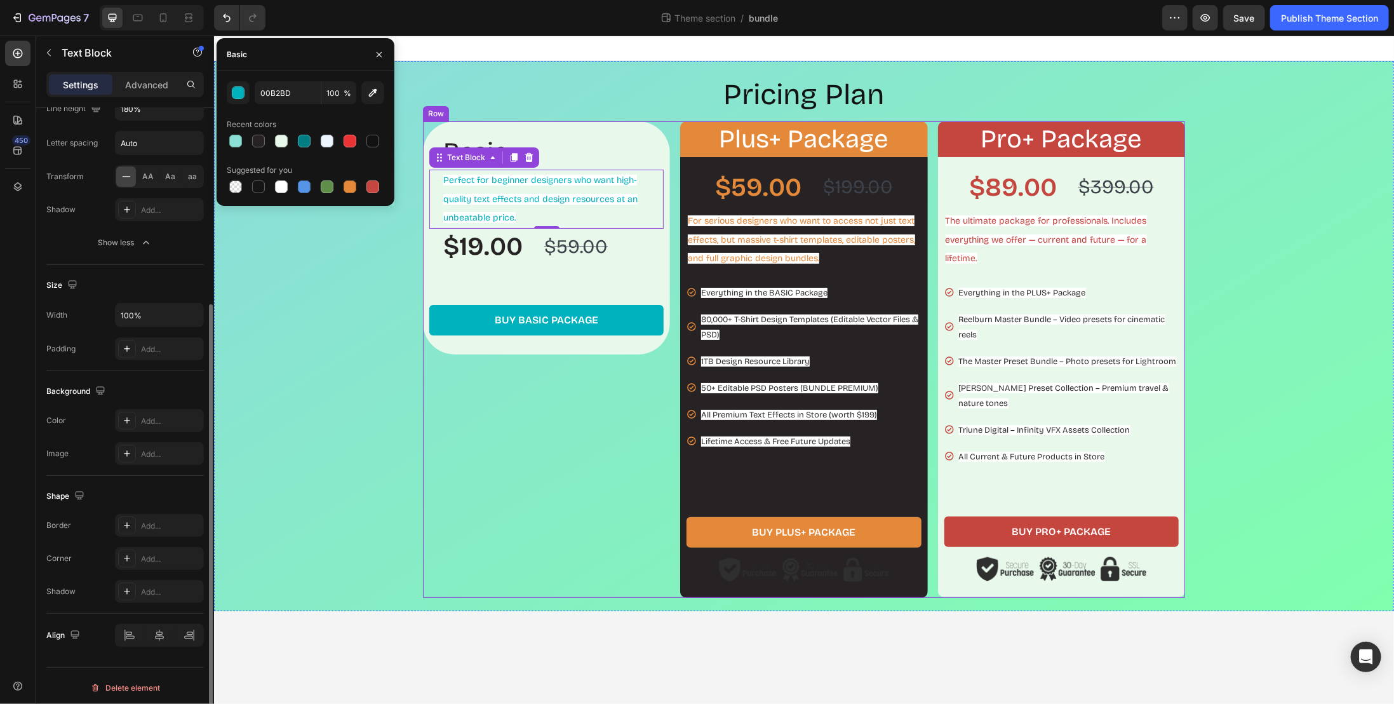
drag, startPoint x: 433, startPoint y: 404, endPoint x: 469, endPoint y: 369, distance: 50.8
click at [433, 404] on div "Basic Heading Perfect for beginner designers who want high-quality text effects…" at bounding box center [545, 359] width 247 height 477
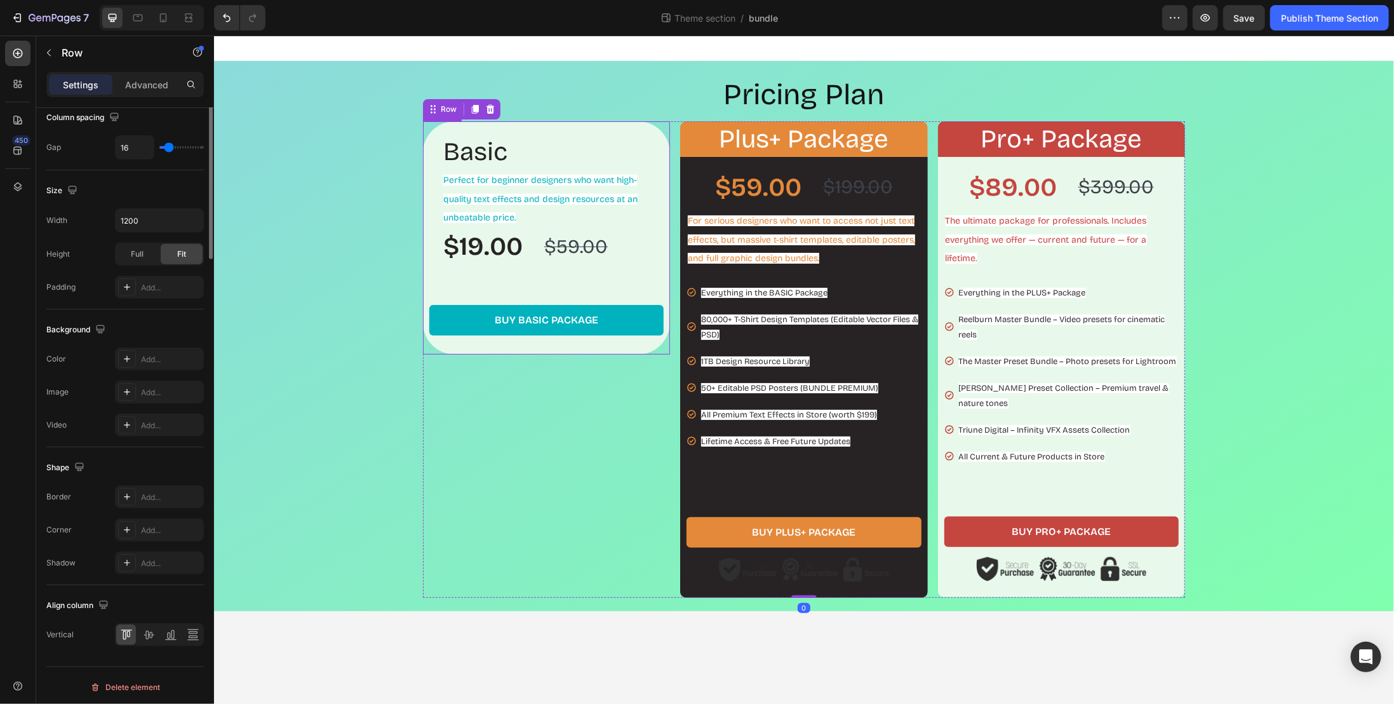
scroll to position [0, 0]
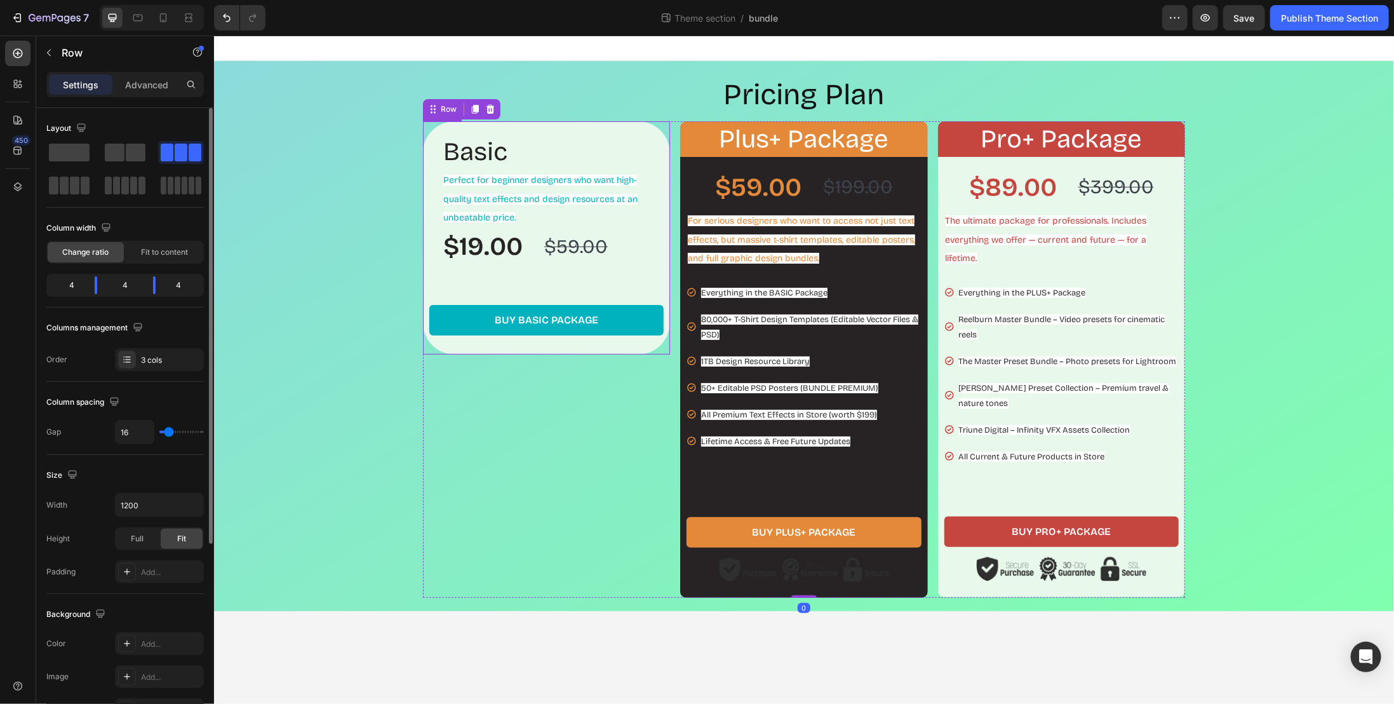
click at [496, 349] on div "Basic Heading Perfect for beginner designers who want high-quality text effects…" at bounding box center [545, 237] width 247 height 233
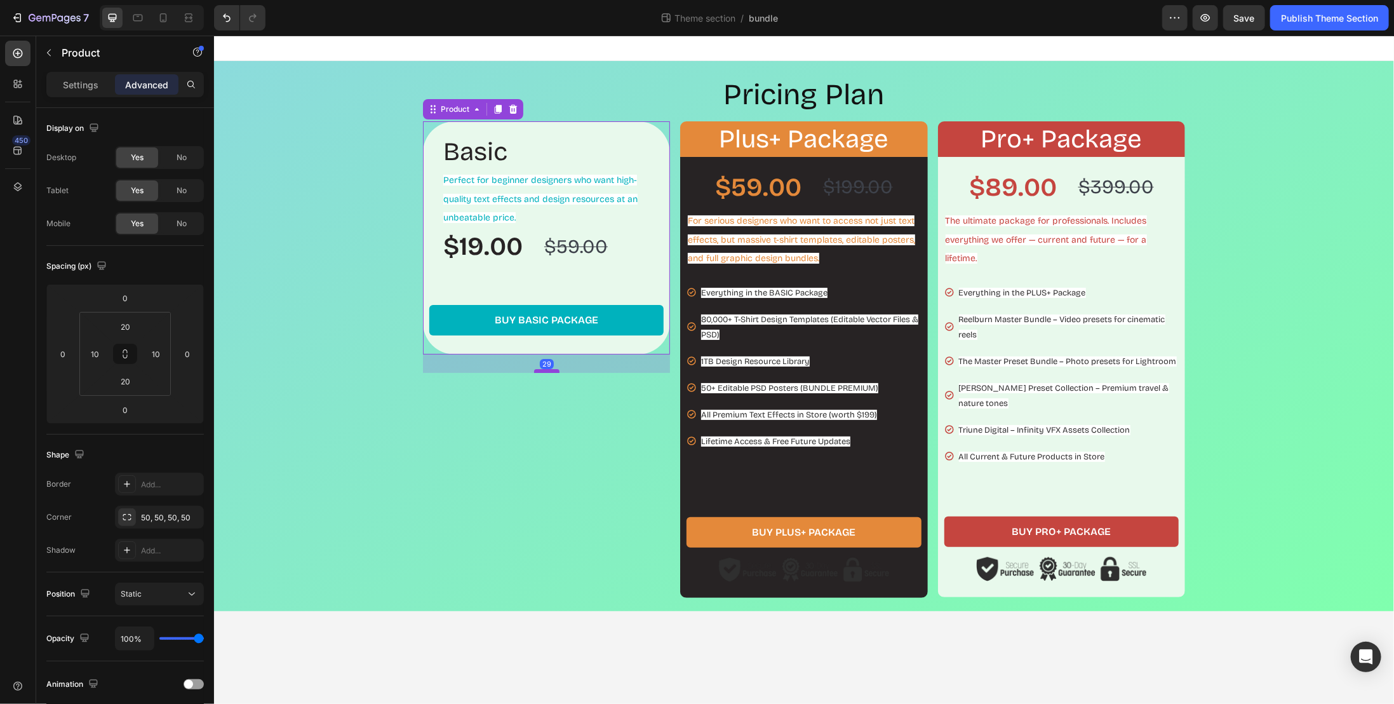
drag, startPoint x: 541, startPoint y: 351, endPoint x: 542, endPoint y: 368, distance: 17.9
click at [542, 368] on div at bounding box center [546, 370] width 25 height 4
click at [229, 25] on button "Undo/Redo" at bounding box center [226, 17] width 25 height 25
type input "0"
click at [502, 153] on h2 "Basic" at bounding box center [552, 151] width 222 height 36
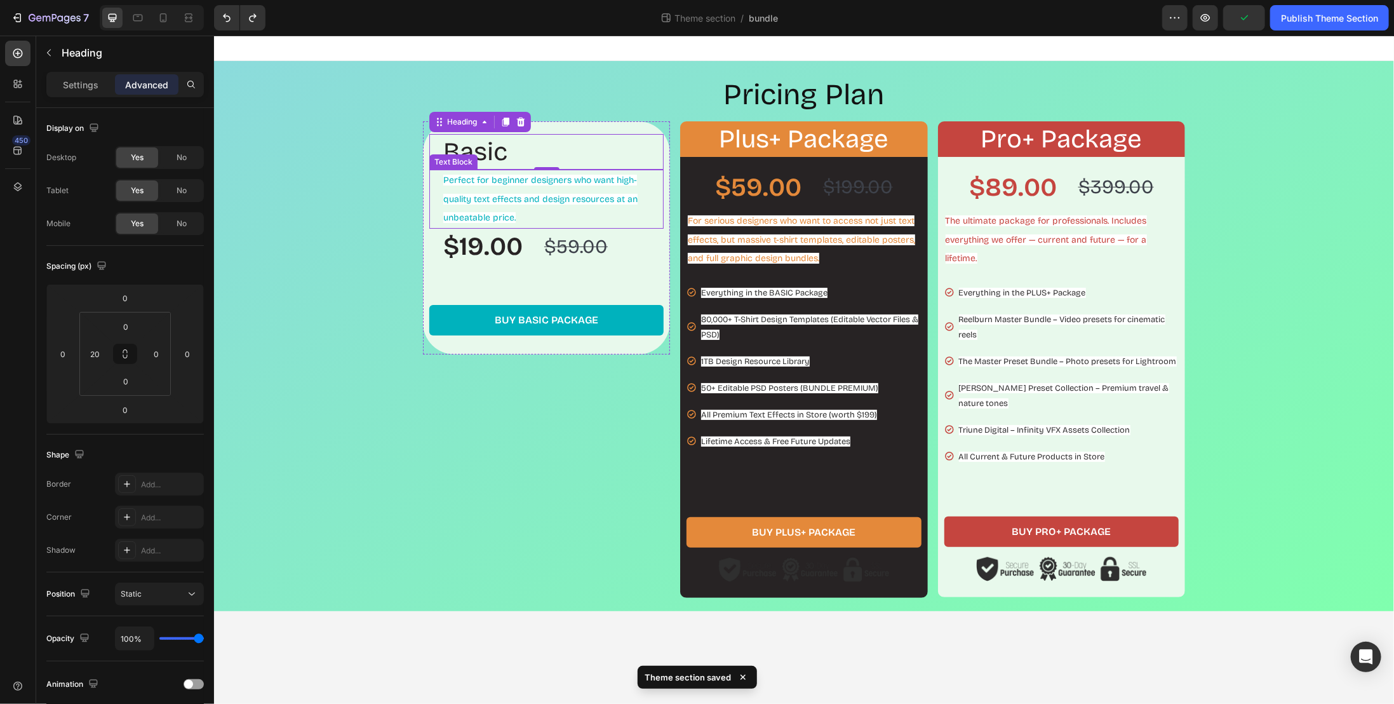
click at [508, 206] on p "Perfect for beginner designers who want high-quality text effects and design re…" at bounding box center [552, 198] width 219 height 57
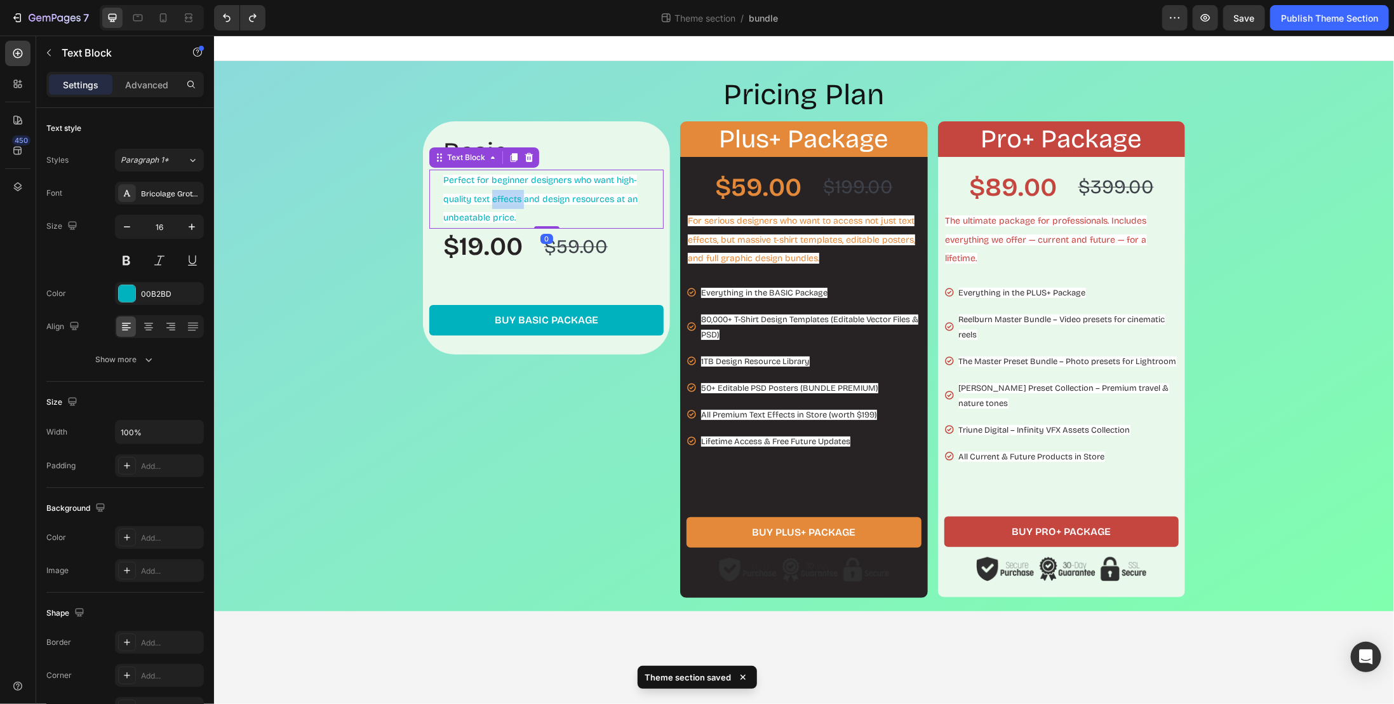
click at [491, 191] on p "Perfect for beginner designers who want high-quality text effects and design re…" at bounding box center [552, 198] width 219 height 57
click at [522, 206] on p "Perfect for beginner designers who want high-quality text effects and design re…" at bounding box center [552, 198] width 219 height 57
click at [522, 217] on p "Perfect for beginner designers who want high-quality text effects and design re…" at bounding box center [552, 198] width 219 height 57
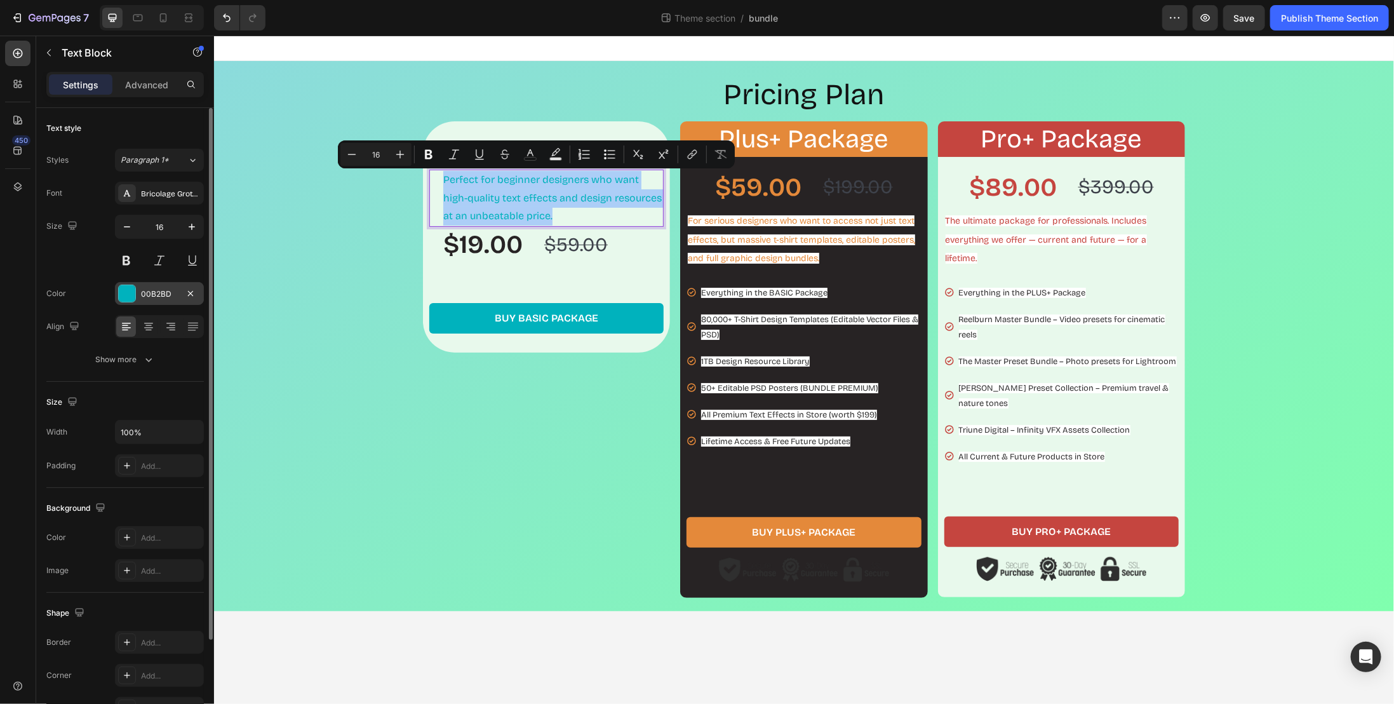
click at [133, 287] on div at bounding box center [127, 293] width 17 height 17
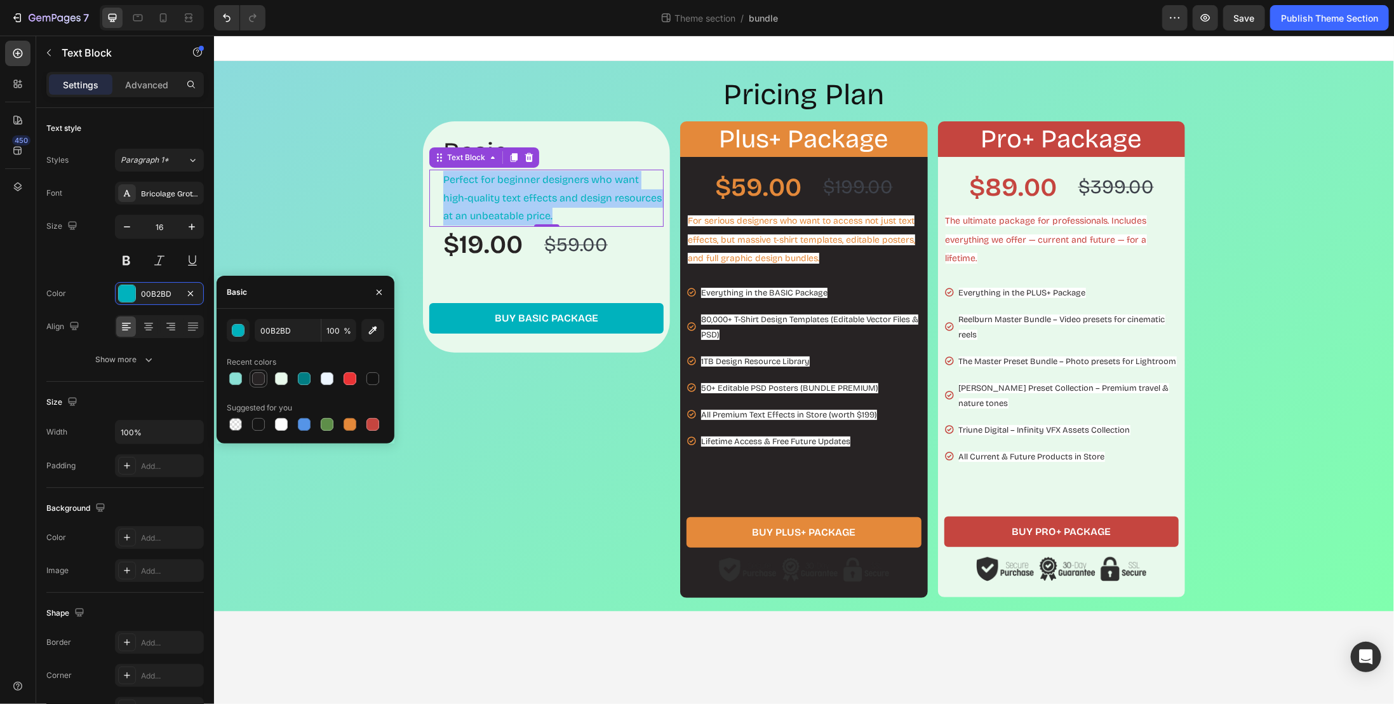
click at [252, 376] on div at bounding box center [258, 378] width 13 height 13
type input "272324"
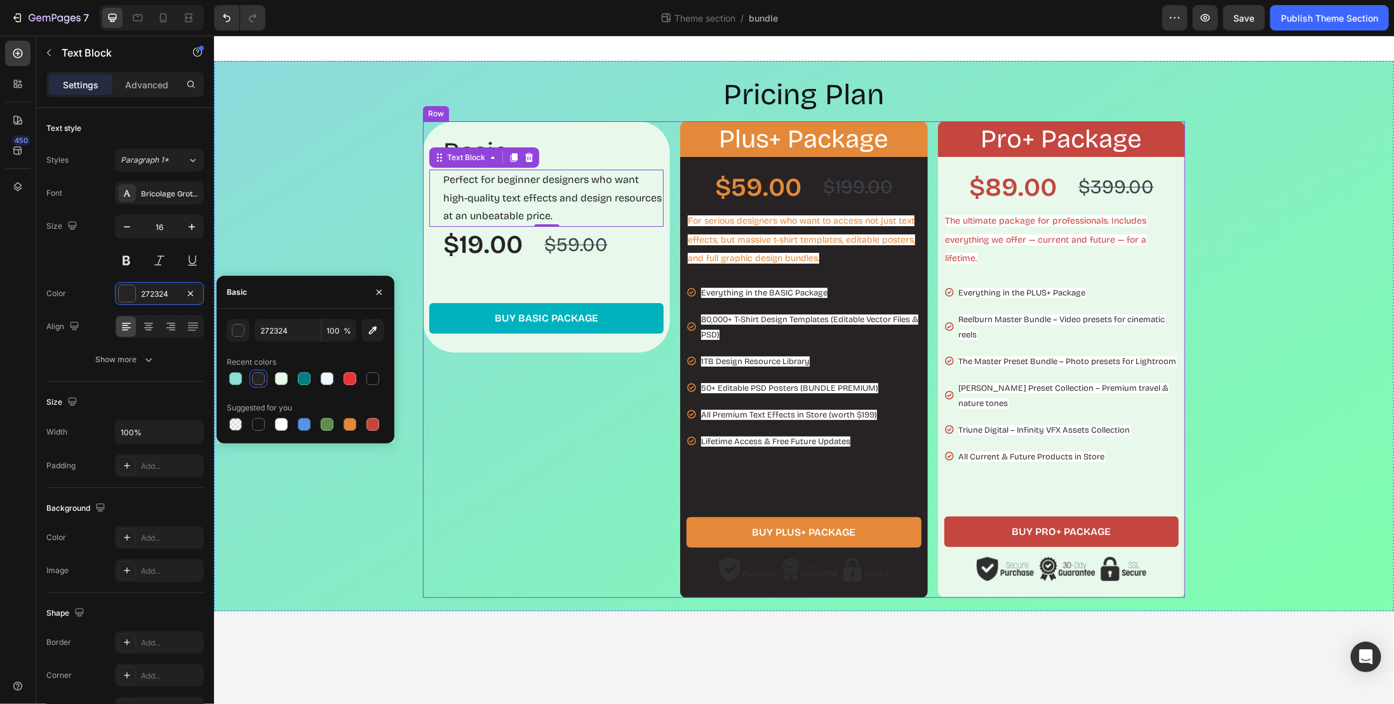
click at [485, 418] on div "Basic Heading Perfect for beginner designers who want high-quality text effects…" at bounding box center [545, 359] width 247 height 477
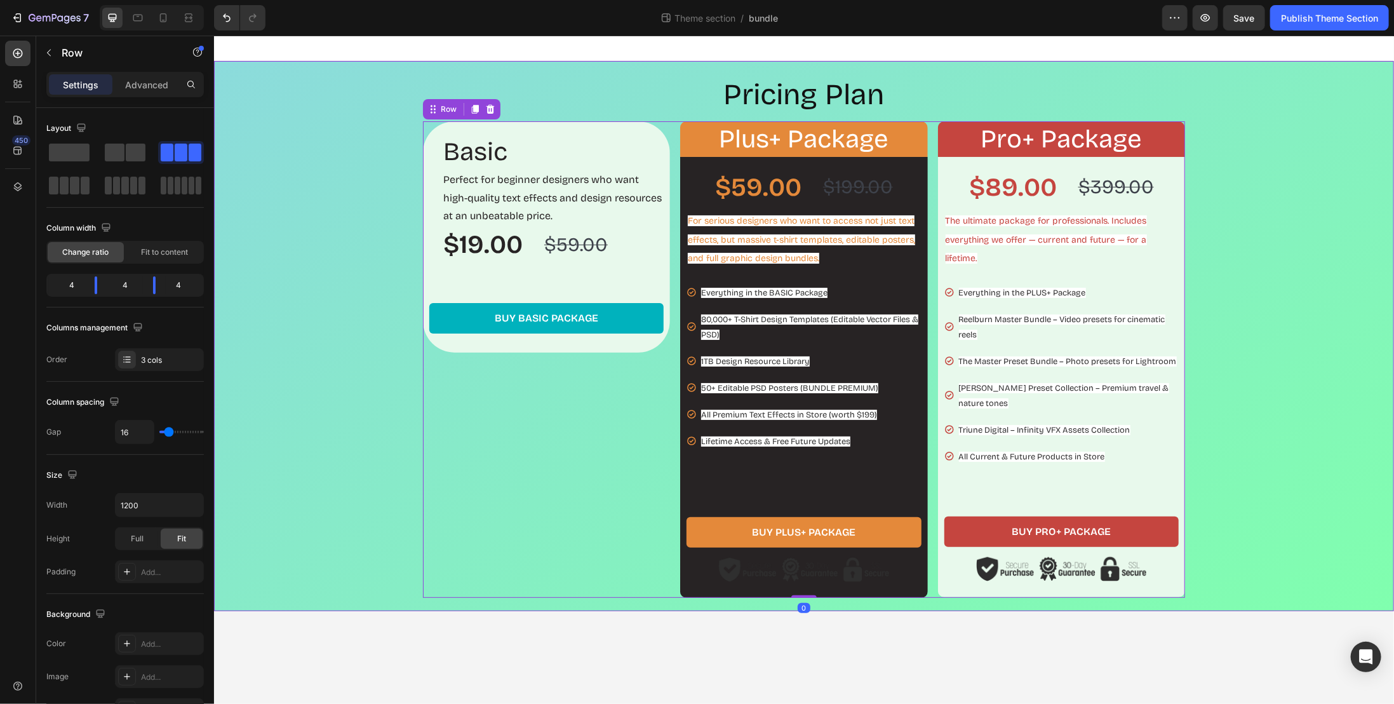
click at [323, 394] on div "Pricing Plan Heading Basic Heading Perfect for beginner designers who want high…" at bounding box center [804, 335] width 1168 height 523
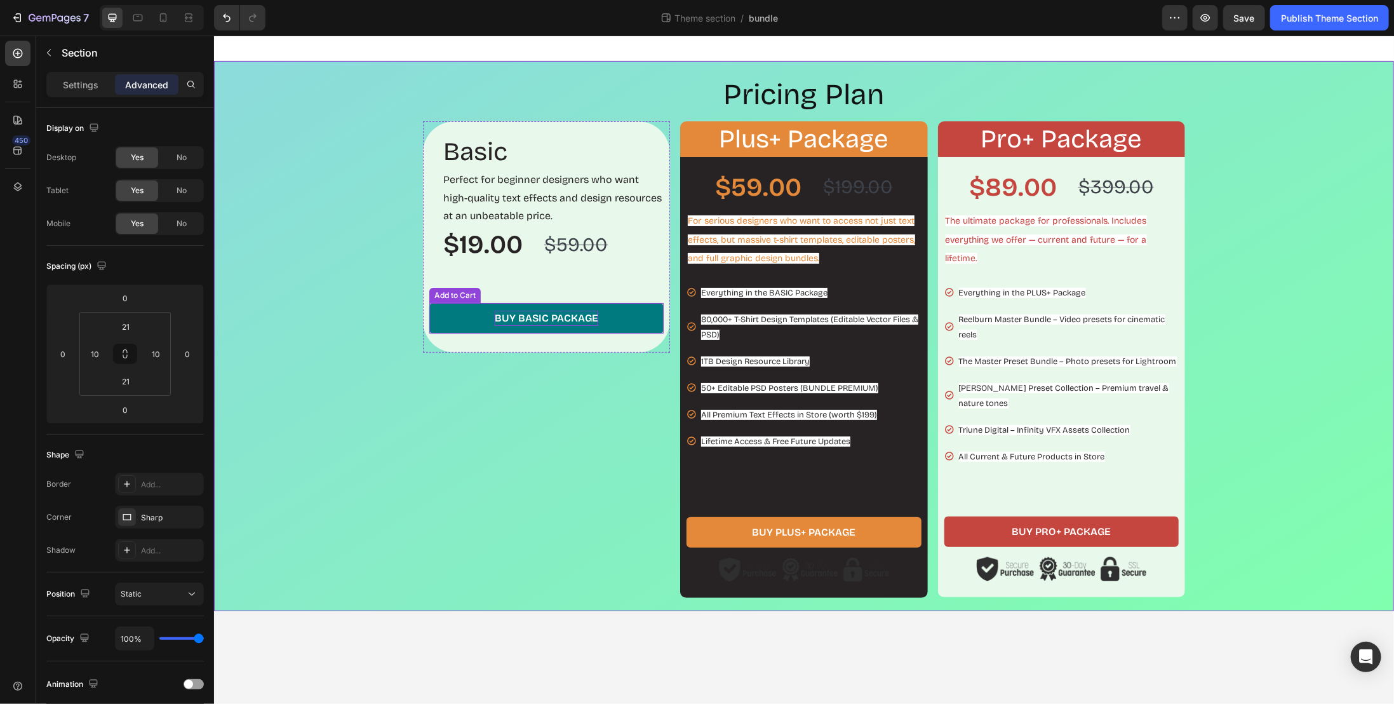
click at [560, 324] on div "BUY BASIC PACKAGE" at bounding box center [546, 317] width 104 height 15
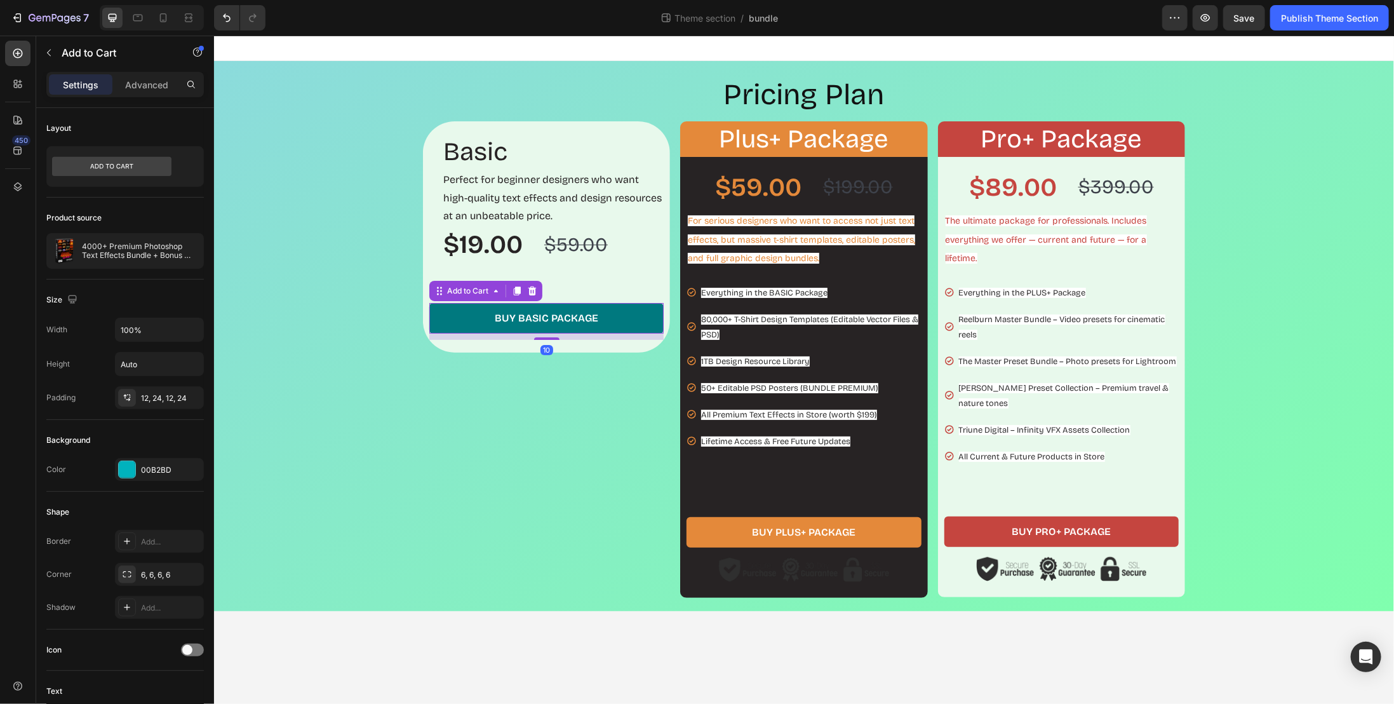
click at [618, 316] on button "BUY BASIC PACKAGE" at bounding box center [546, 317] width 234 height 30
click at [549, 314] on div "BUY BASIC PACKAGE" at bounding box center [546, 317] width 104 height 15
click at [549, 314] on p "BUY BASIC PACKAGE" at bounding box center [546, 317] width 104 height 15
click at [548, 389] on div "Basic Heading Perfect for beginner designers who want high-quality text effects…" at bounding box center [545, 359] width 247 height 477
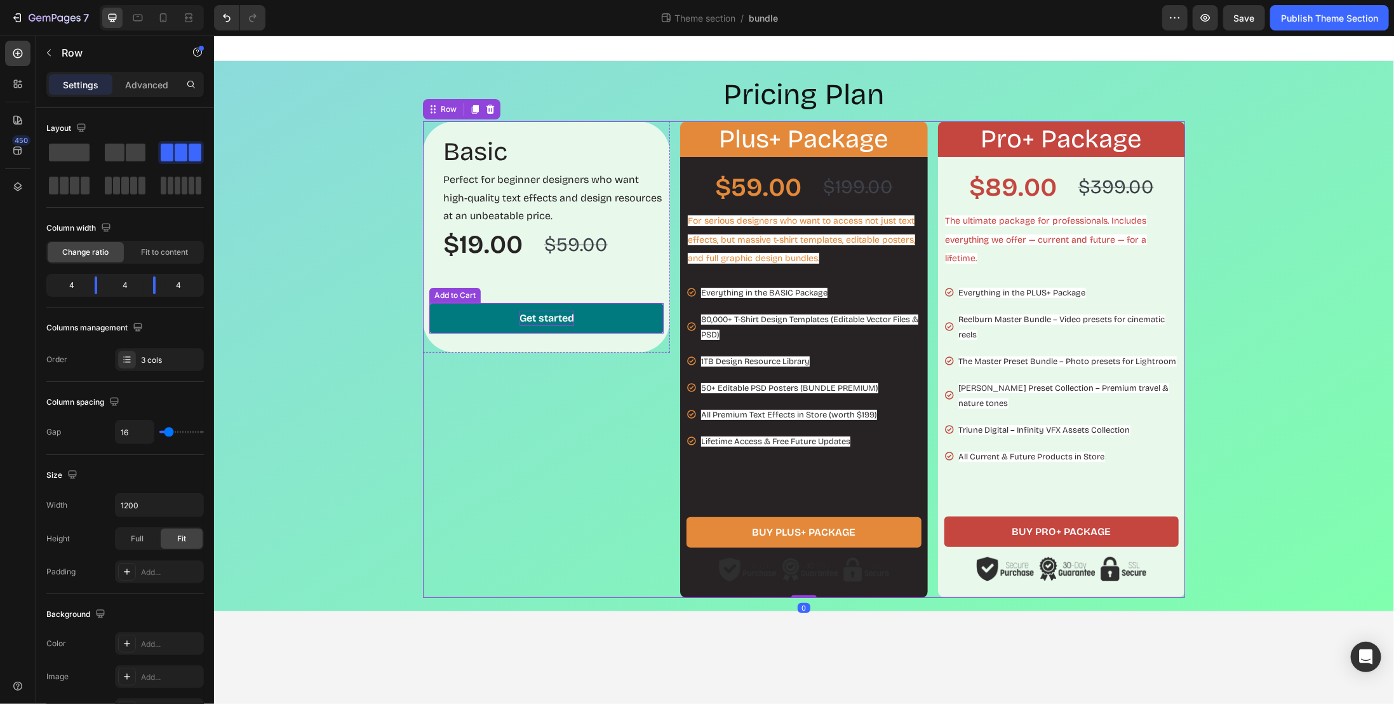
click at [461, 318] on button "Get started" at bounding box center [546, 317] width 234 height 30
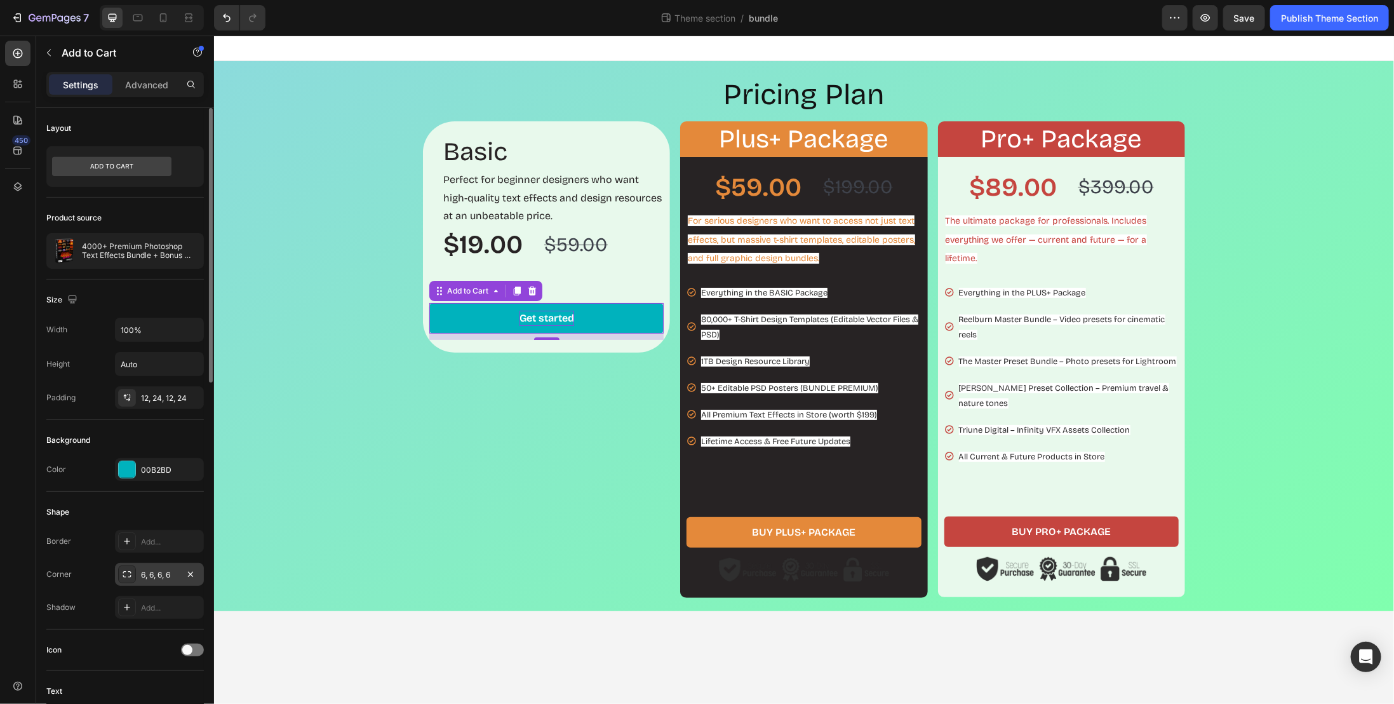
click at [170, 563] on div "6, 6, 6, 6" at bounding box center [159, 574] width 89 height 23
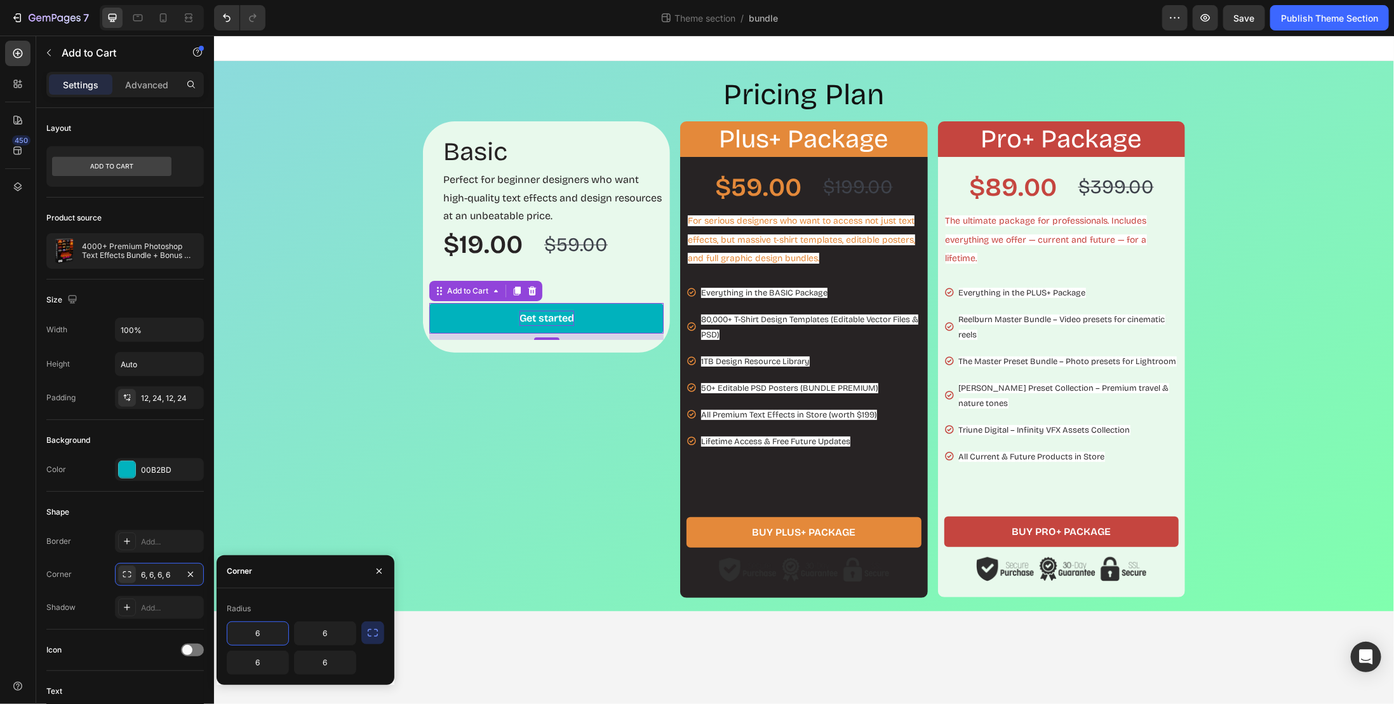
click at [267, 630] on input "6" at bounding box center [257, 633] width 61 height 23
type input "50"
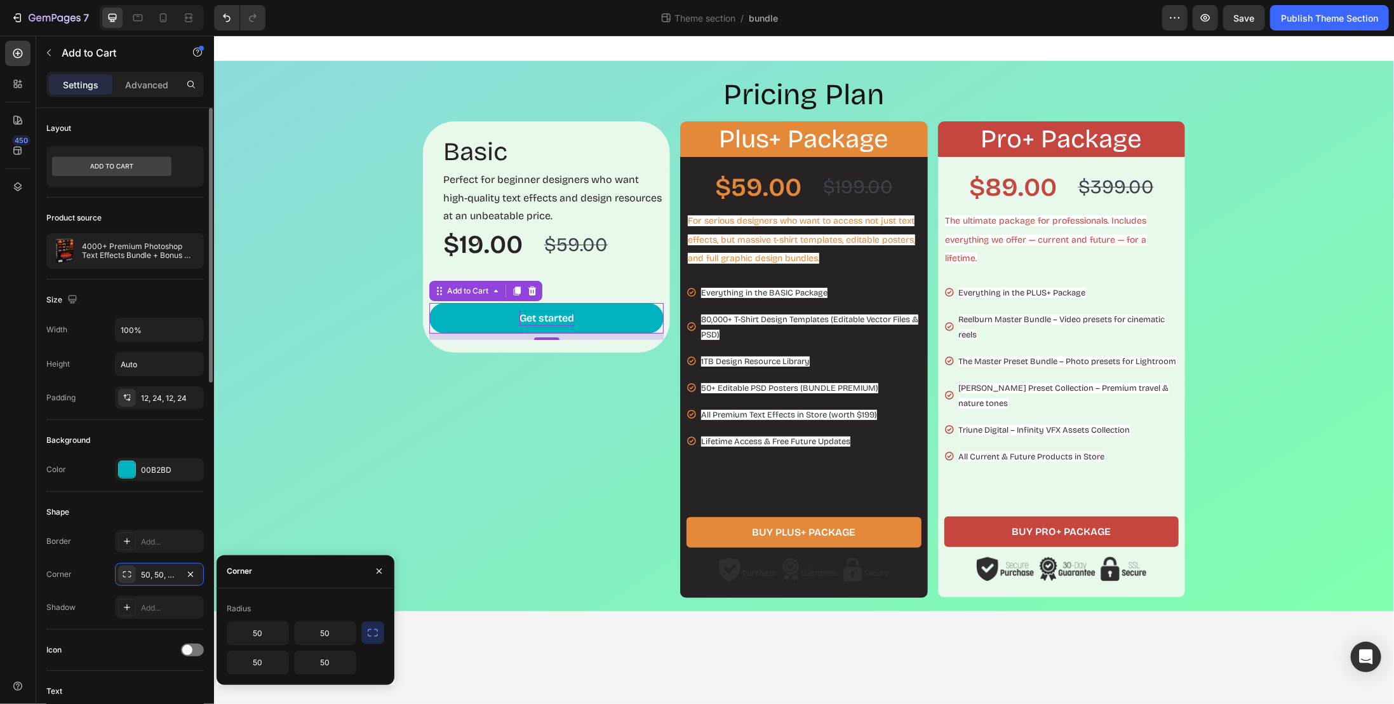
scroll to position [64, 0]
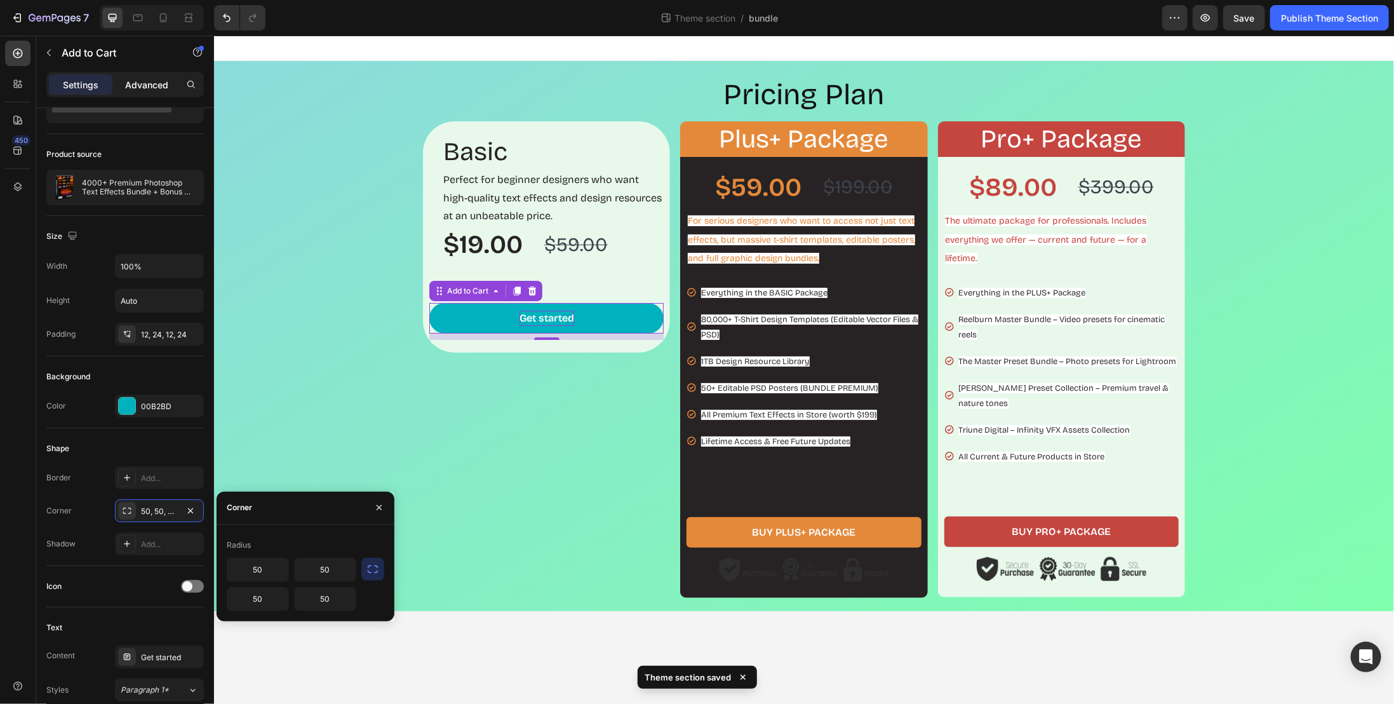
click at [158, 81] on p "Advanced" at bounding box center [146, 84] width 43 height 13
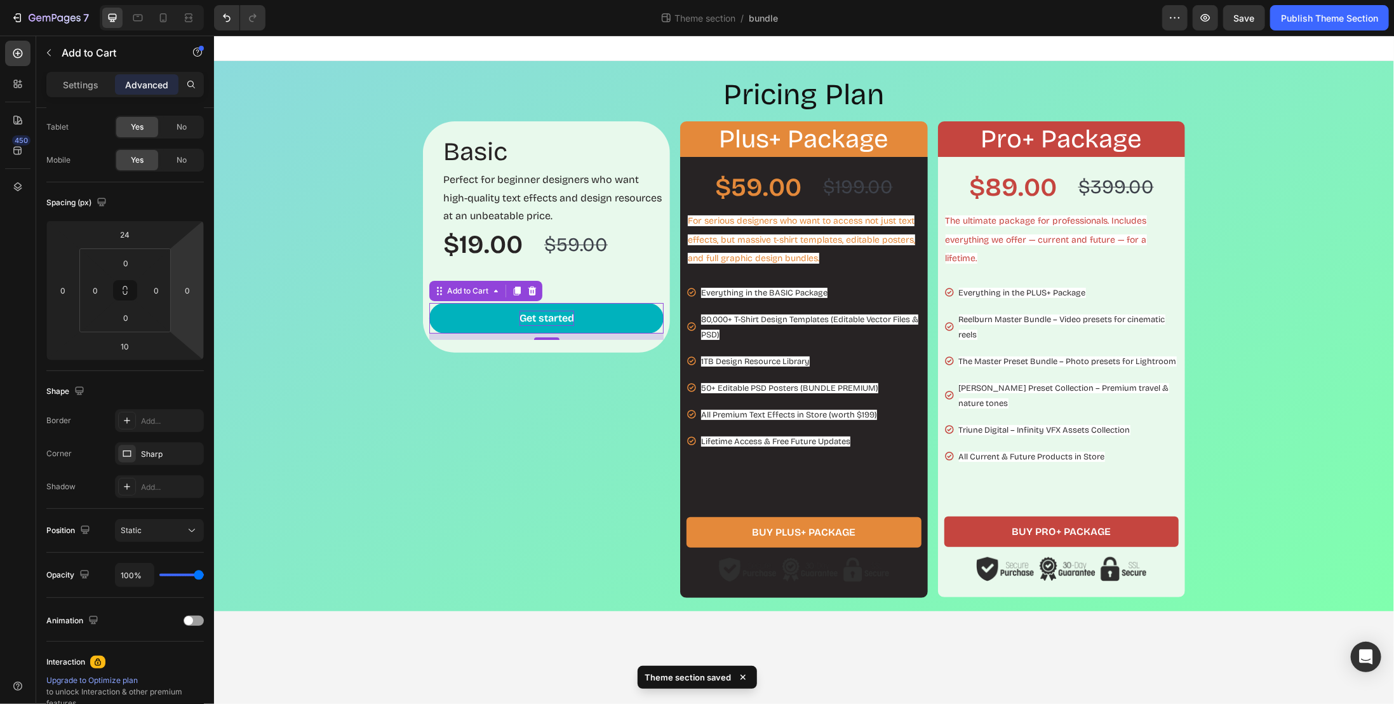
click at [188, 292] on input "0" at bounding box center [187, 290] width 19 height 19
type input "2"
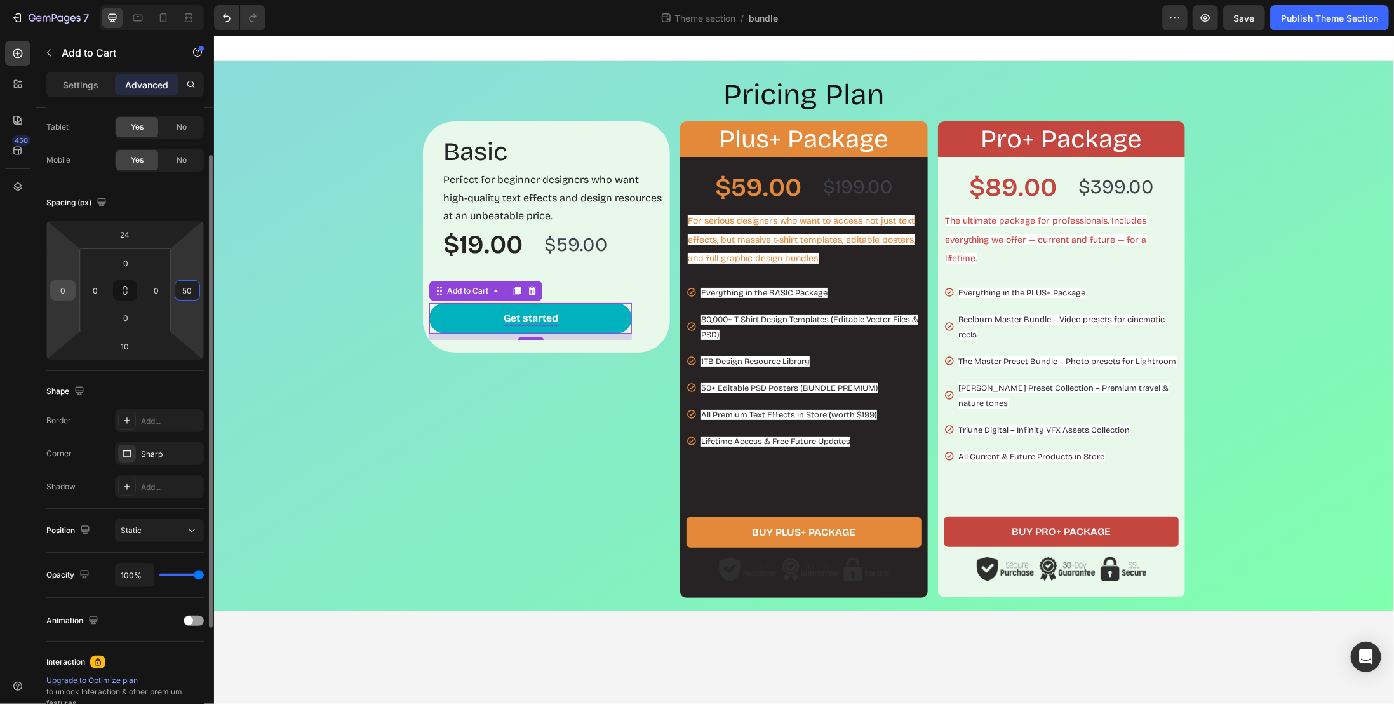
type input "50"
click at [70, 285] on input "0" at bounding box center [62, 290] width 19 height 19
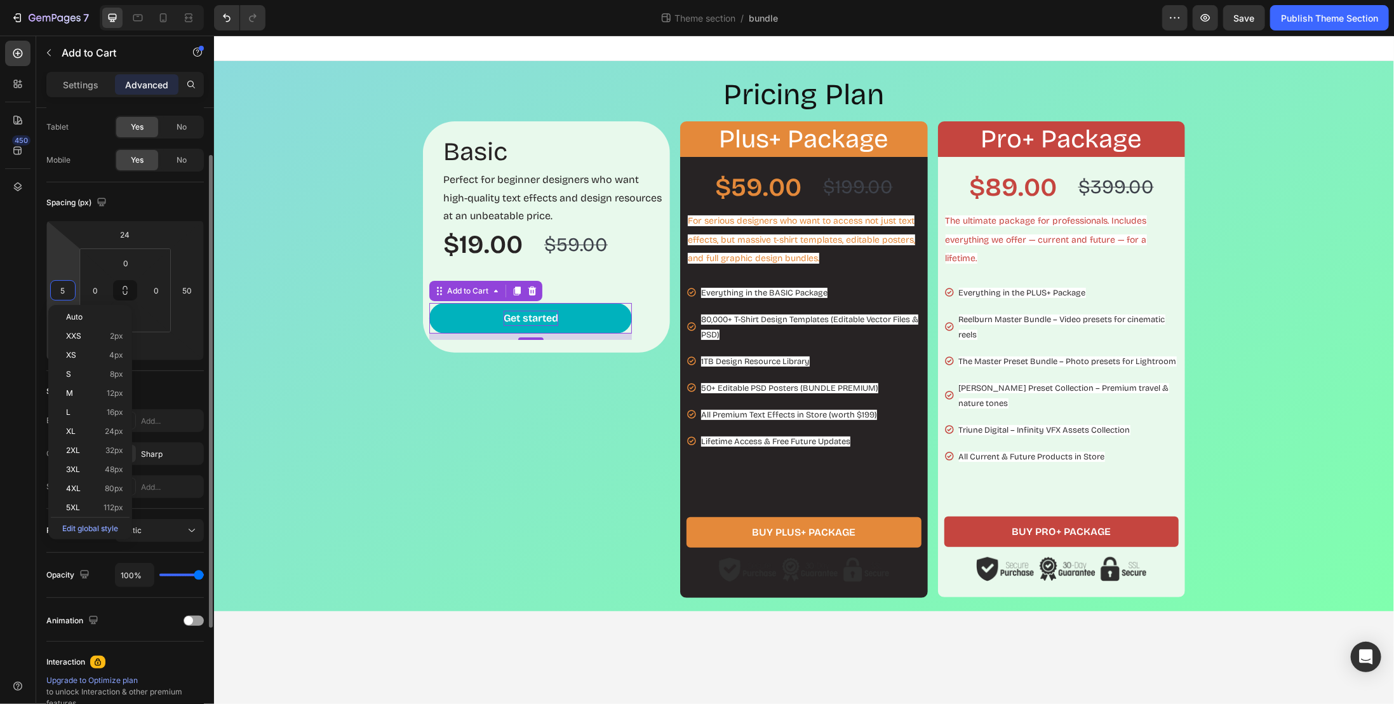
type input "50"
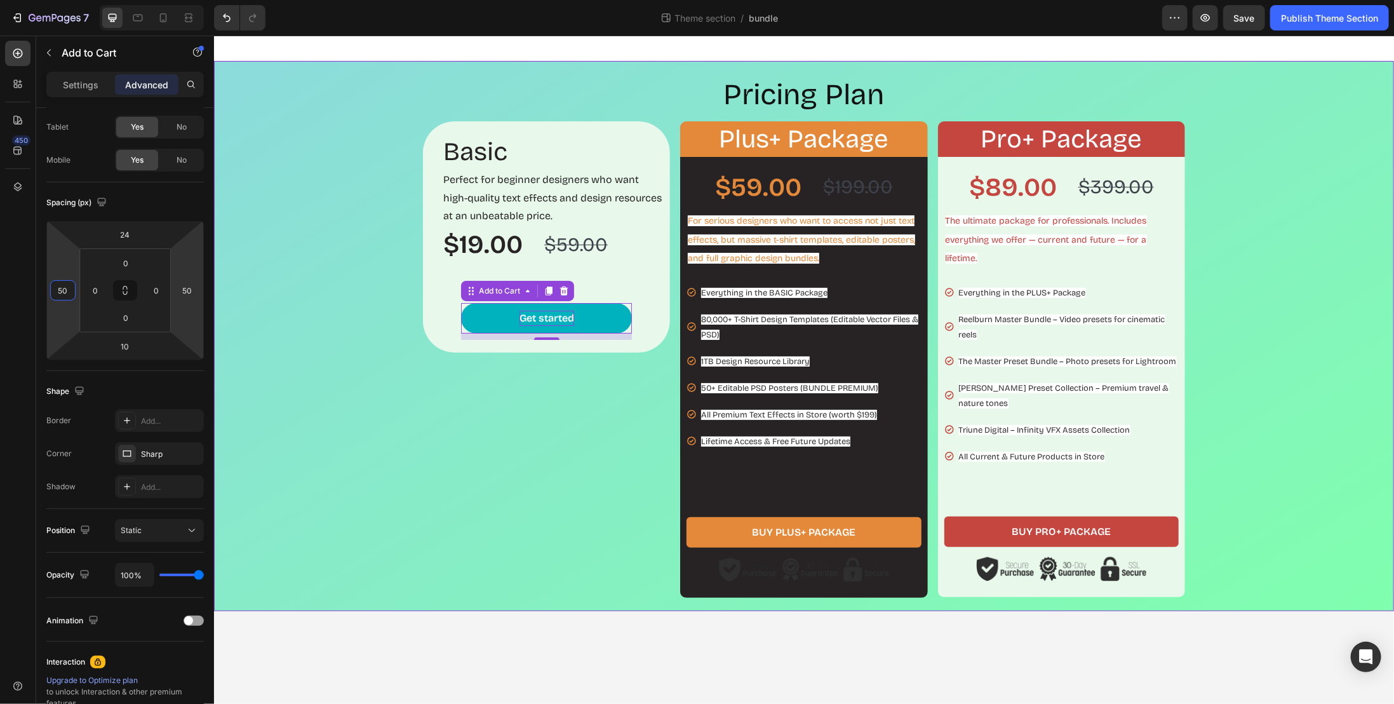
click at [313, 275] on div "Pricing Plan Heading Basic Heading Perfect for beginner designers who want high…" at bounding box center [804, 335] width 1168 height 523
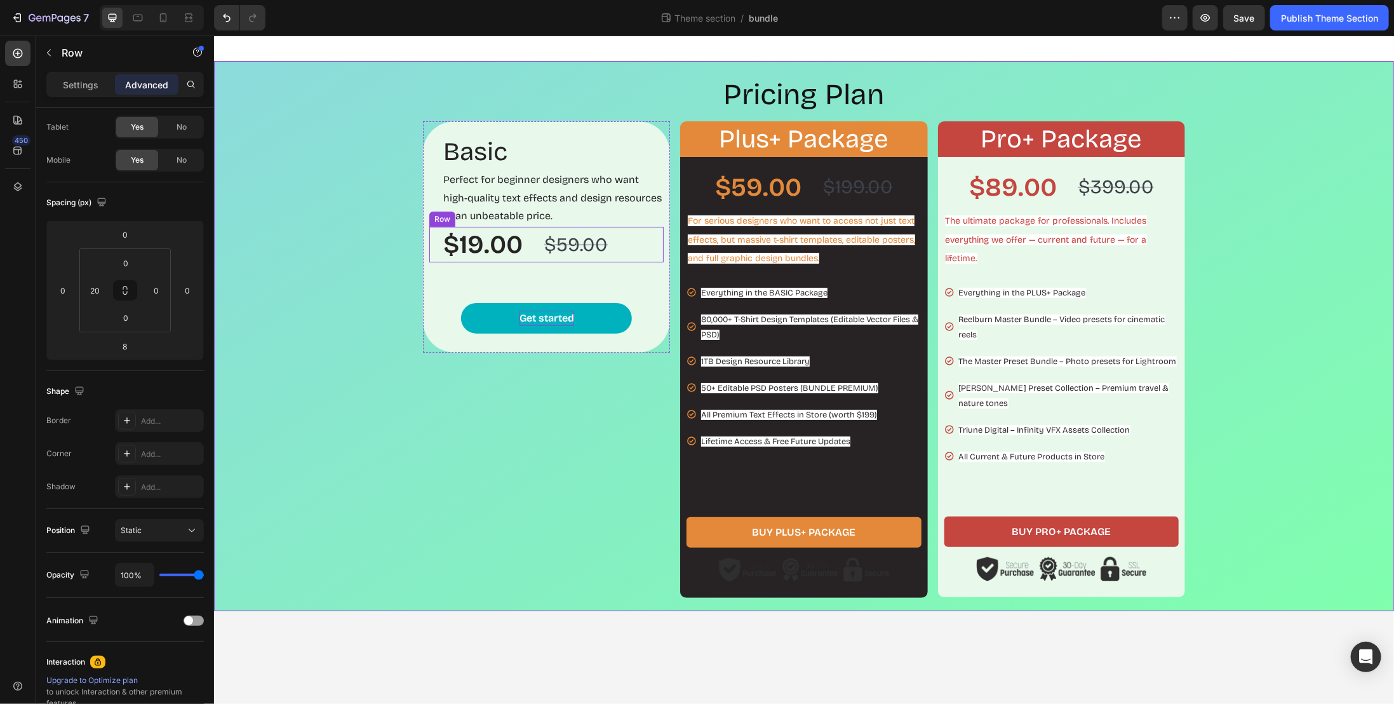
drag, startPoint x: 595, startPoint y: 260, endPoint x: 599, endPoint y: 239, distance: 21.9
click at [595, 260] on div "$59.00 Product Price Product Price" at bounding box center [575, 244] width 66 height 36
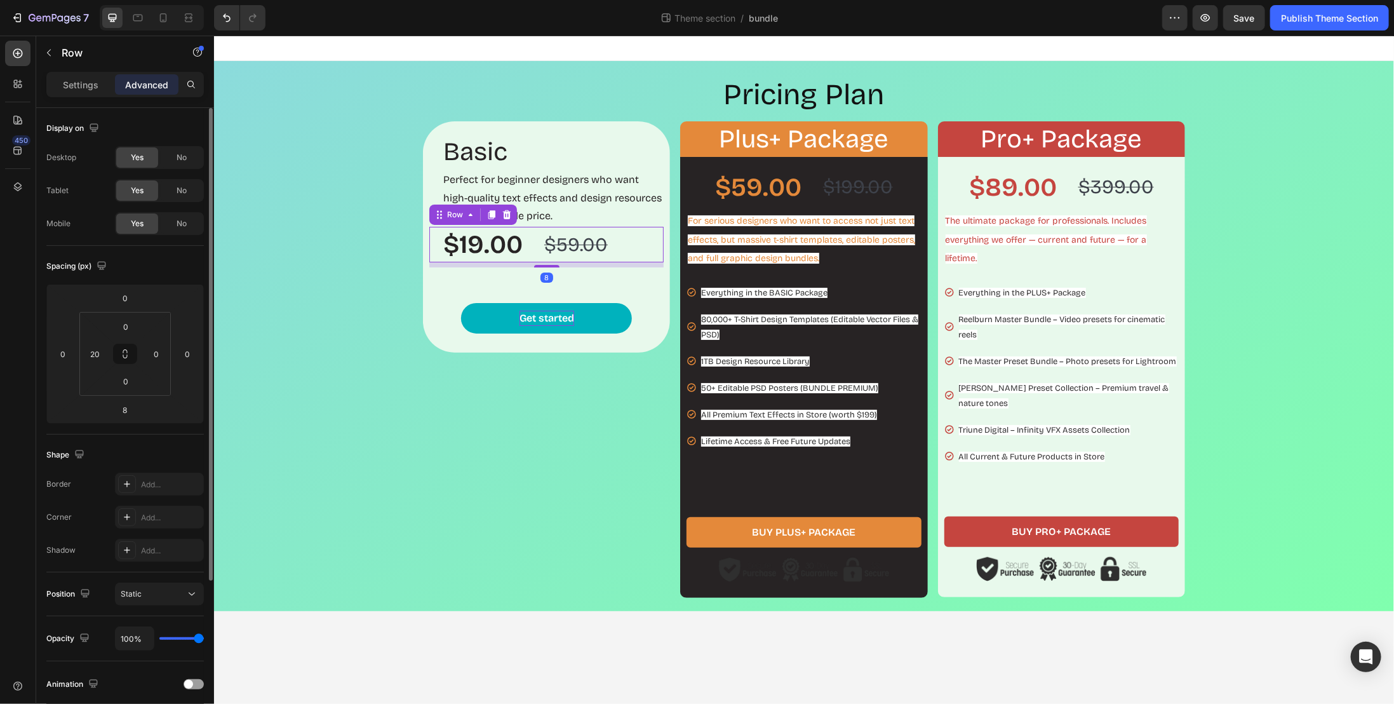
click at [626, 246] on div "$19.00 Product Price Product Price $59.00 Product Price Product Price Row 8" at bounding box center [546, 244] width 234 height 36
click at [560, 299] on div "Get started Add to Cart" at bounding box center [546, 313] width 234 height 52
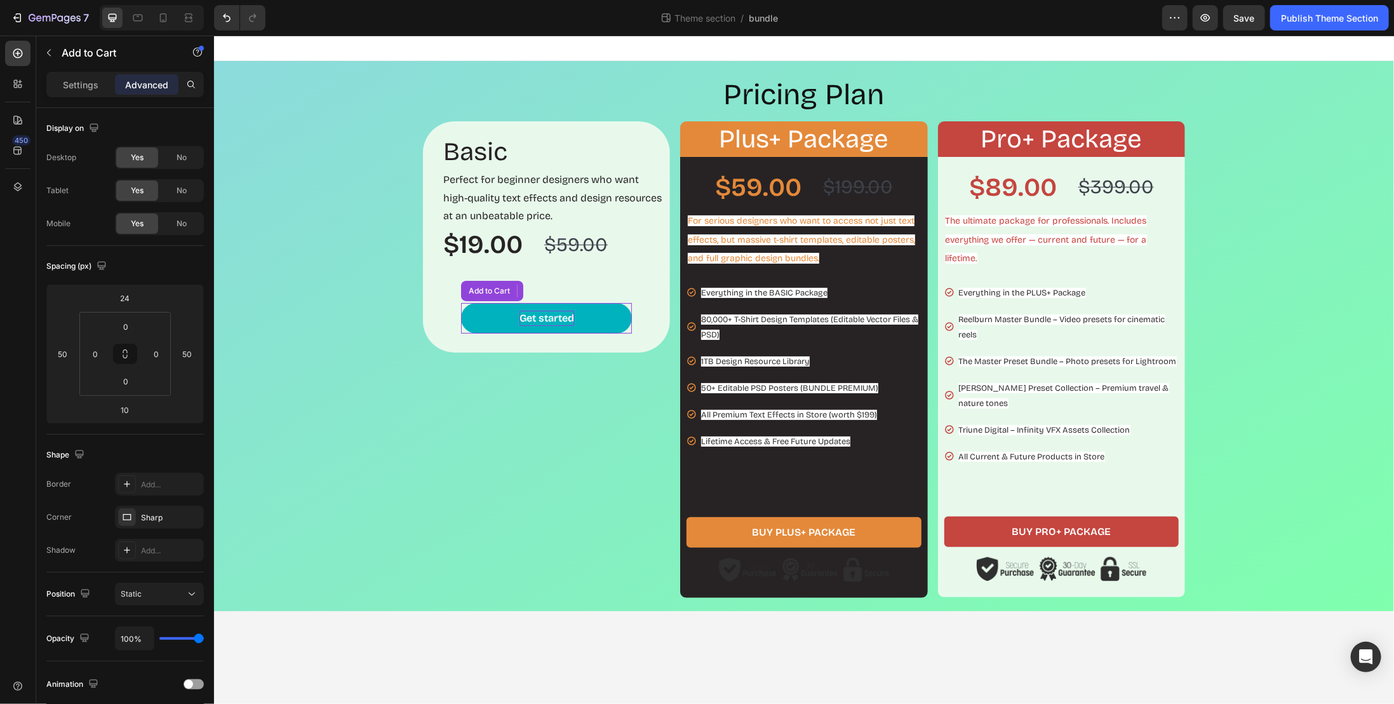
click at [558, 313] on p "Get started" at bounding box center [546, 317] width 55 height 15
click at [576, 281] on div "Basic Heading Perfect for beginner designers who want high-quality text effects…" at bounding box center [545, 236] width 247 height 231
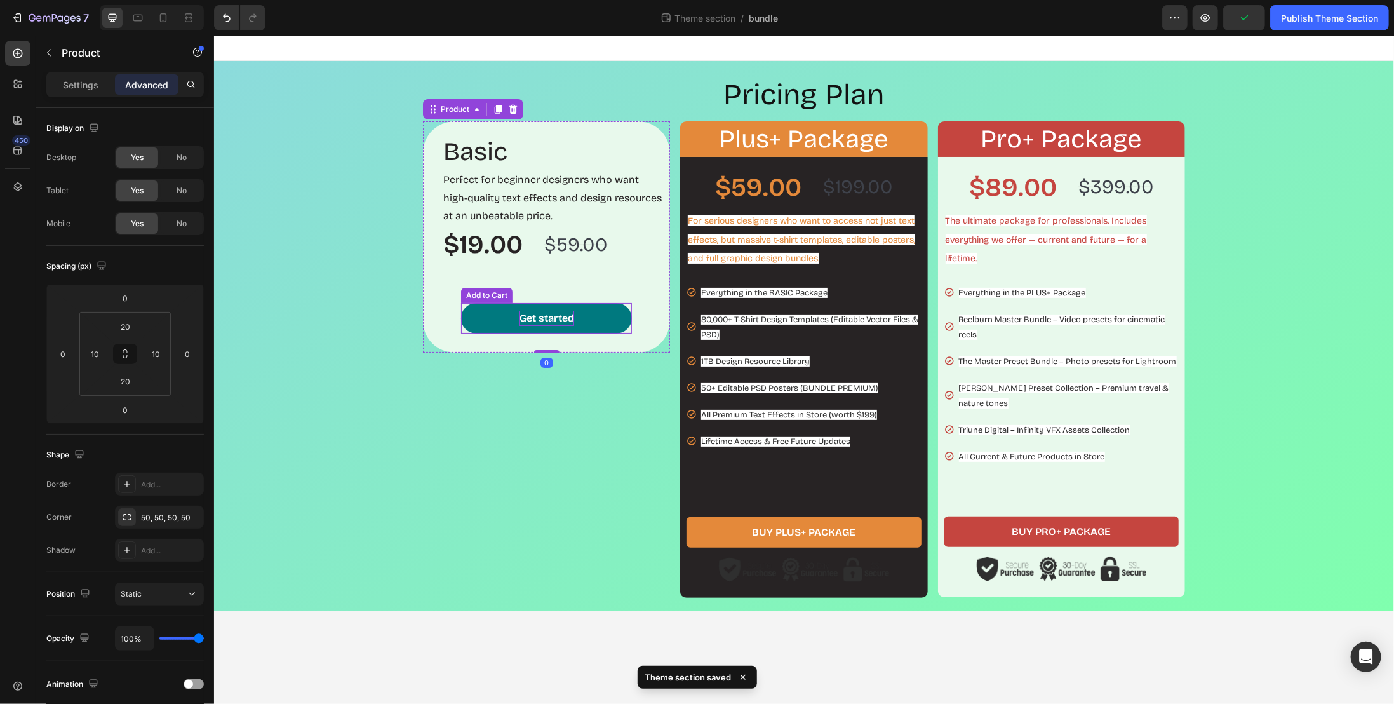
click at [546, 311] on p "Get started" at bounding box center [546, 317] width 55 height 15
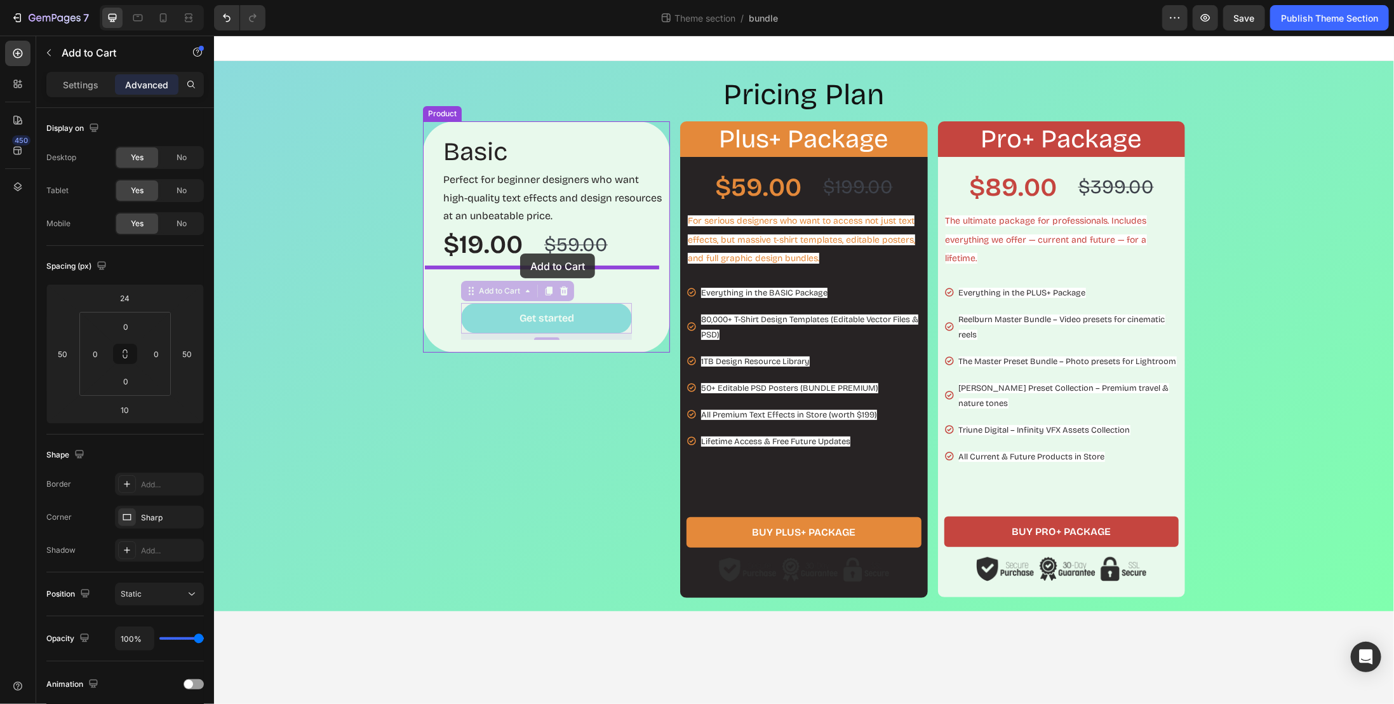
drag, startPoint x: 480, startPoint y: 296, endPoint x: 520, endPoint y: 253, distance: 58.9
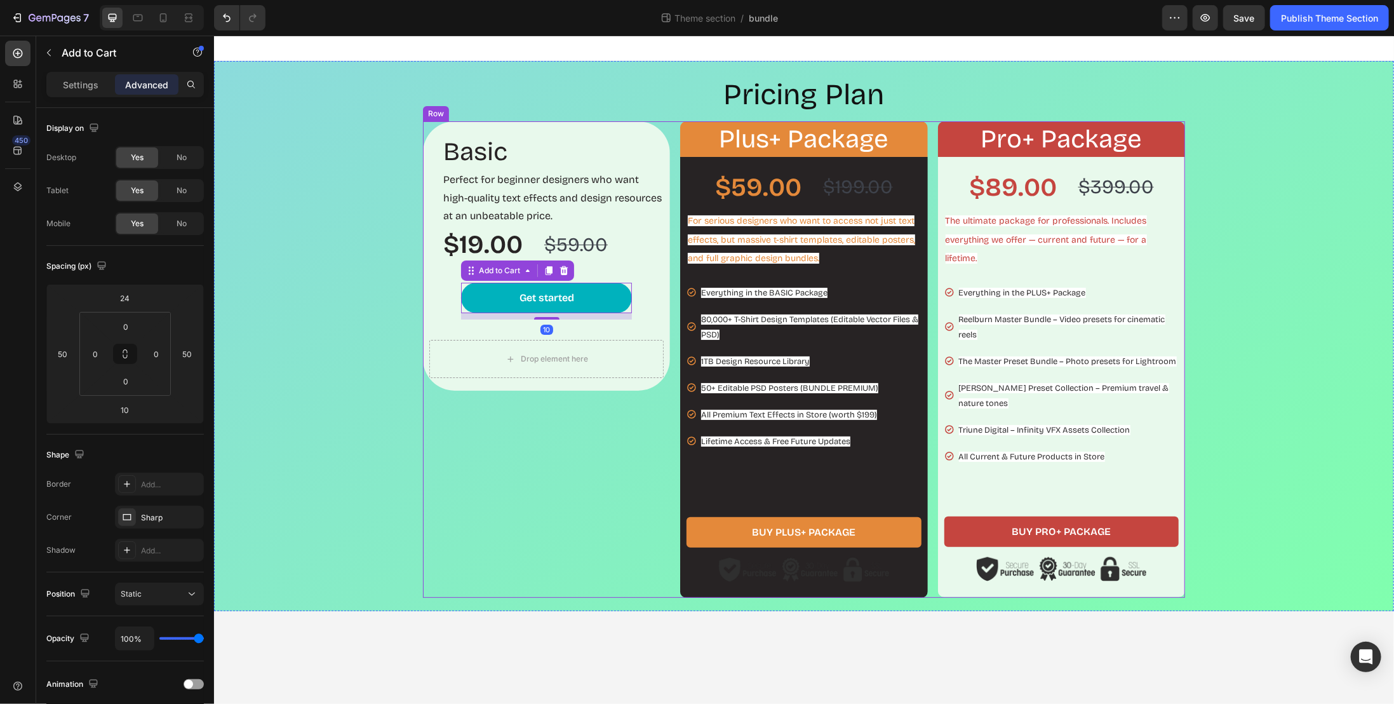
click at [542, 430] on div "Basic Heading Perfect for beginner designers who want high-quality text effects…" at bounding box center [545, 359] width 247 height 477
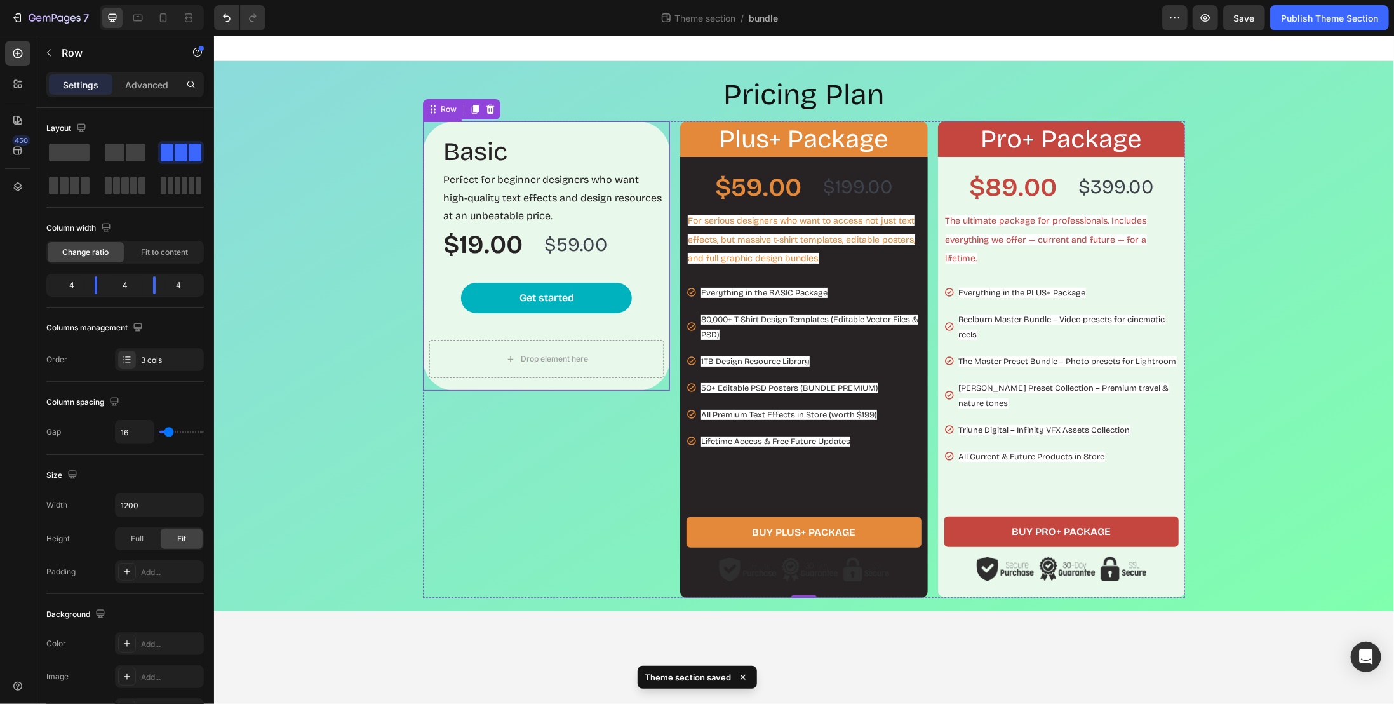
click at [654, 285] on div "Get started Add to Cart" at bounding box center [546, 293] width 234 height 52
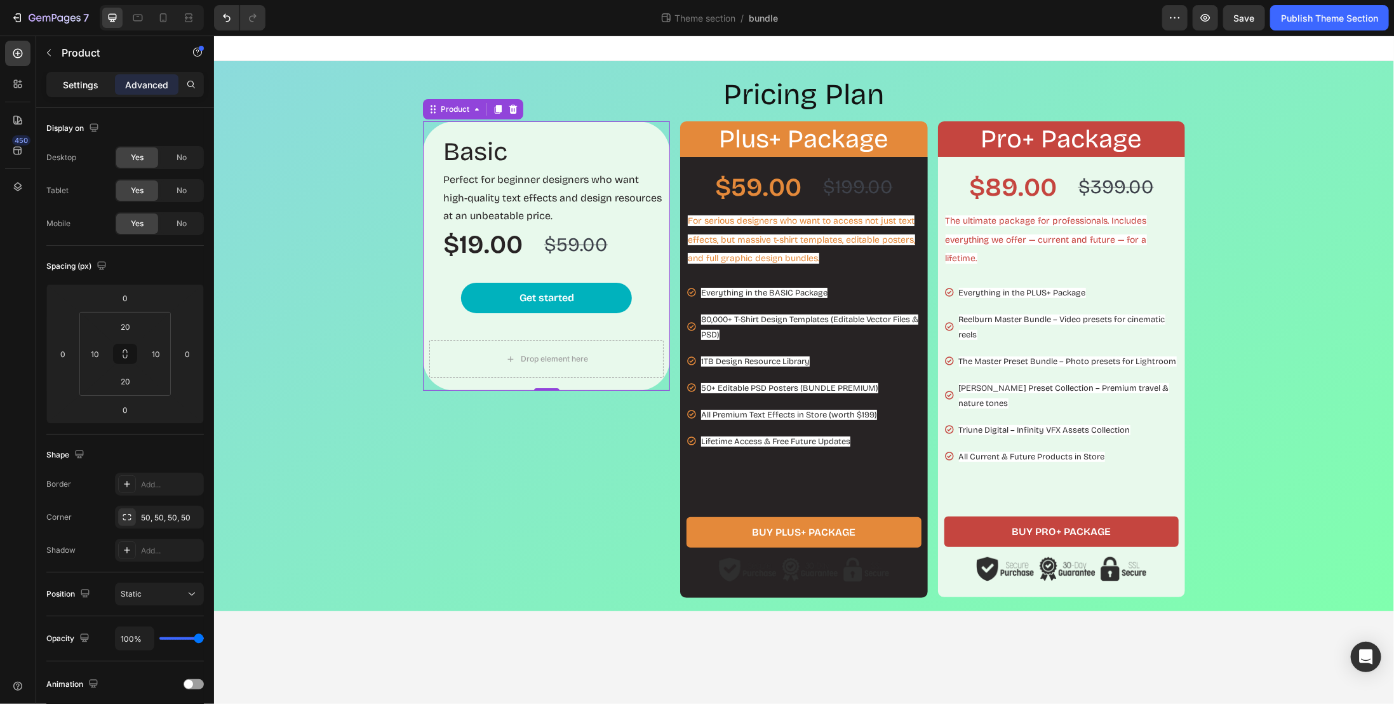
click at [77, 81] on p "Settings" at bounding box center [81, 84] width 36 height 13
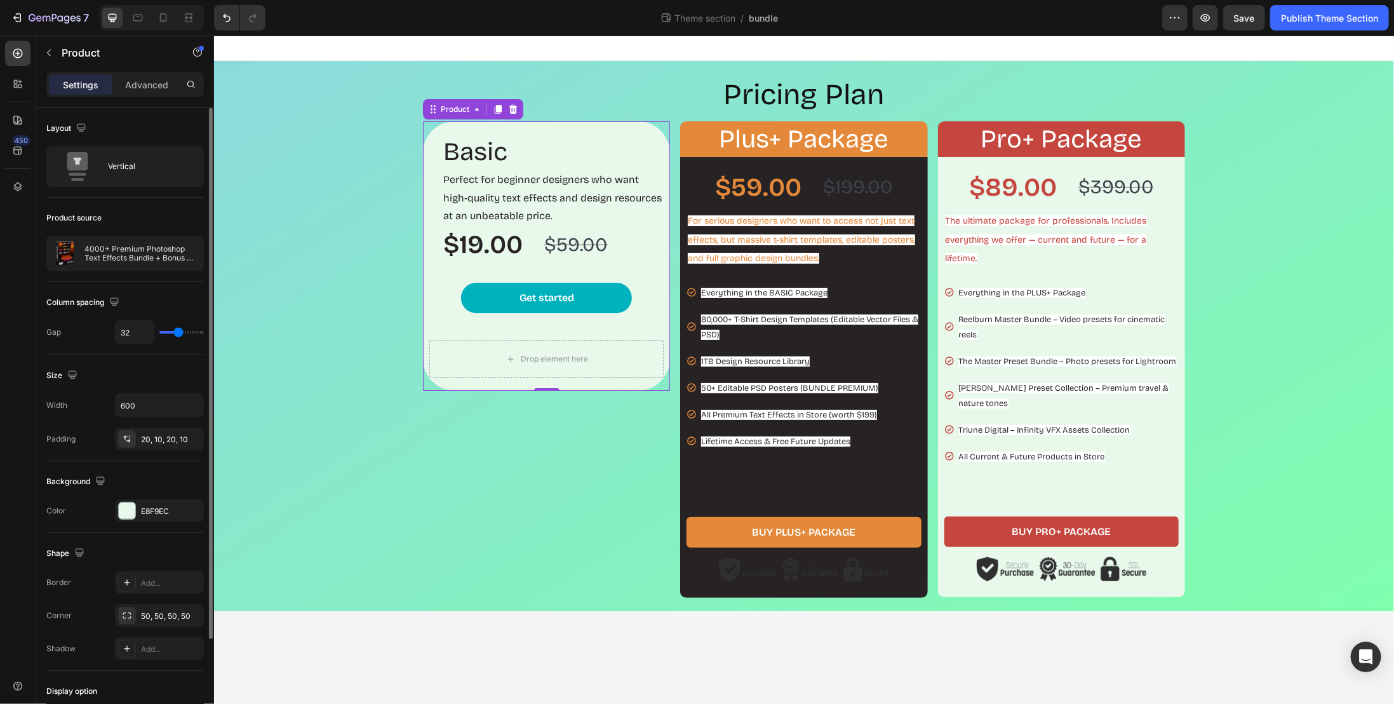
scroll to position [64, 0]
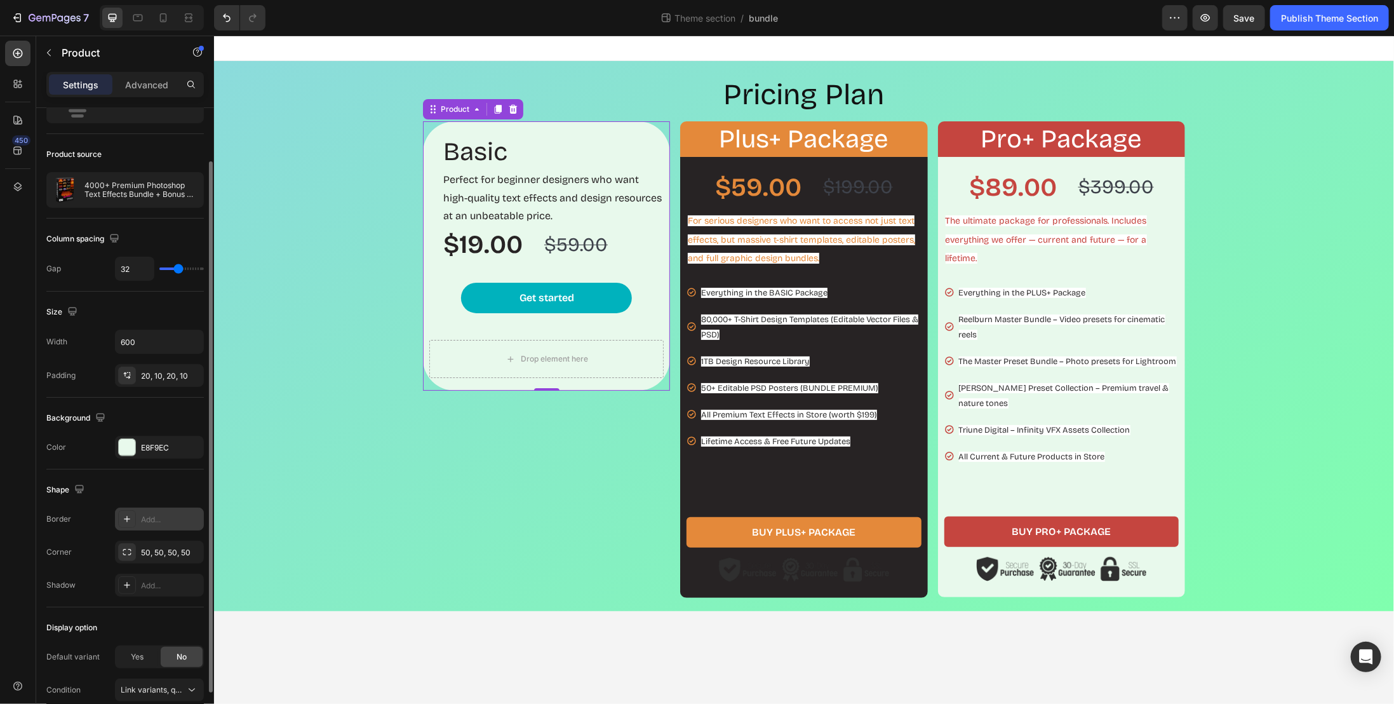
click at [166, 514] on div "Add..." at bounding box center [171, 519] width 60 height 11
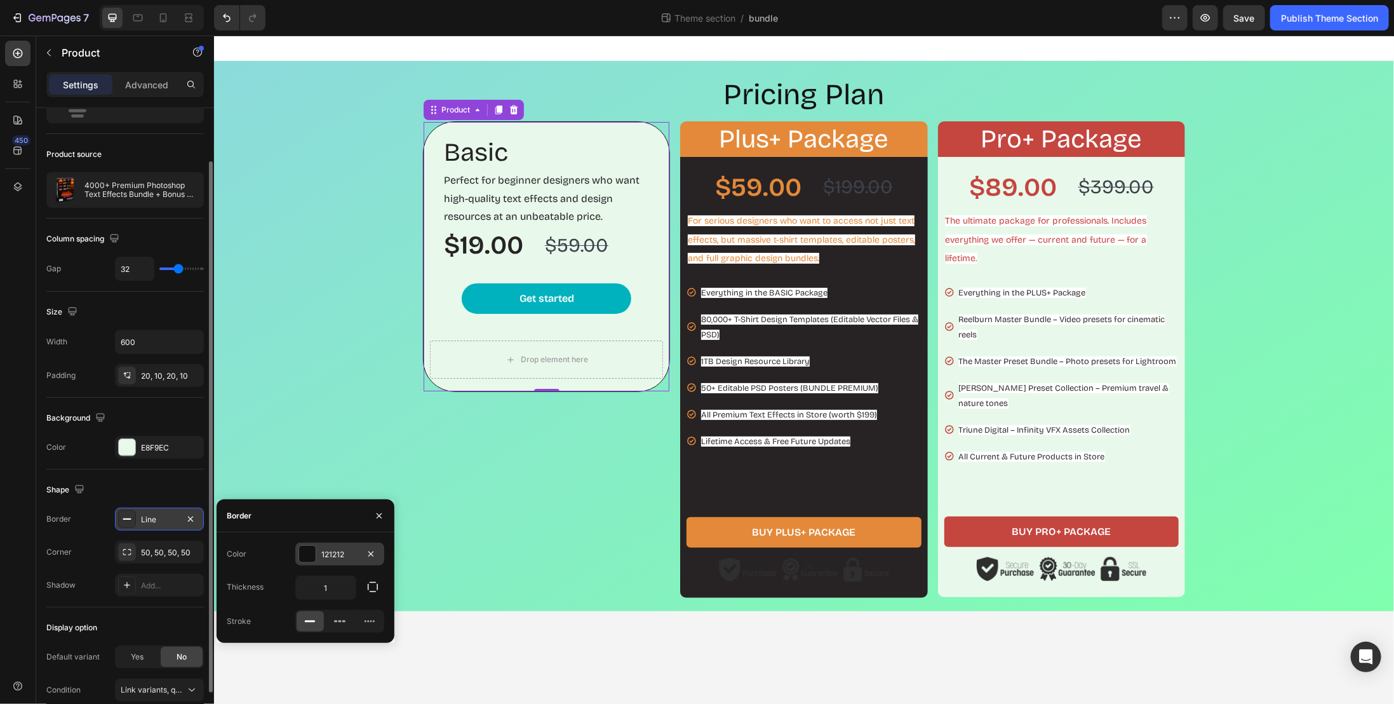
click at [345, 555] on div "121212" at bounding box center [339, 554] width 37 height 11
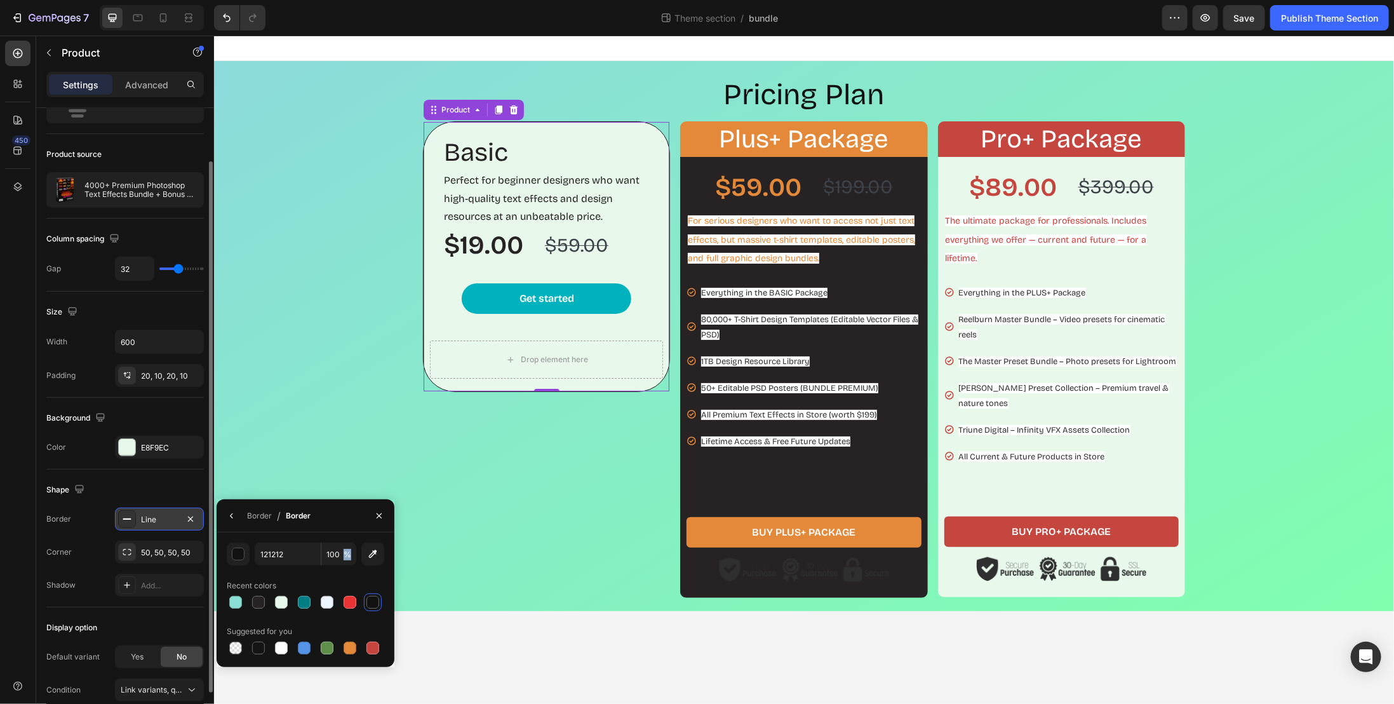
click at [345, 555] on span "%" at bounding box center [348, 554] width 8 height 11
click at [274, 553] on input "121212" at bounding box center [288, 553] width 66 height 23
paste input "2ac276"
click at [331, 528] on div "Border / Border" at bounding box center [306, 515] width 178 height 33
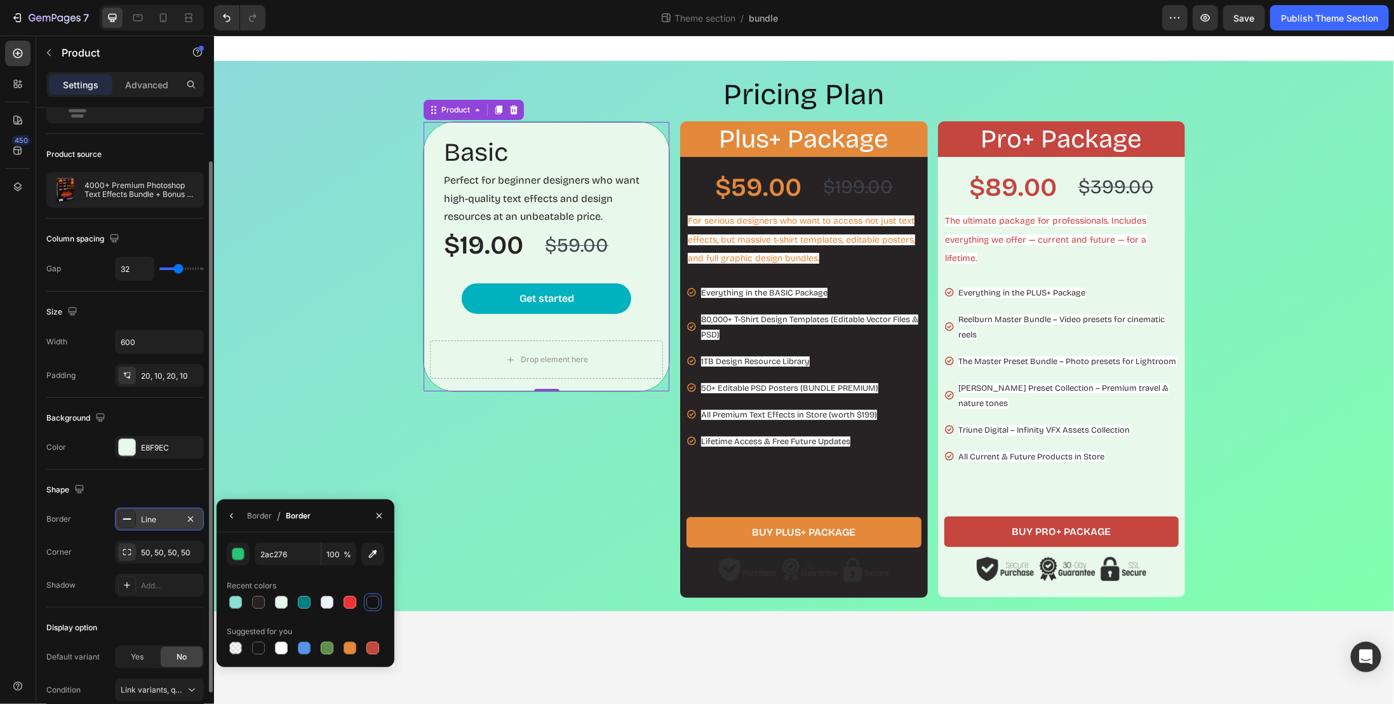
type input "2AC276"
click at [374, 448] on div "Pricing Plan Heading Basic Heading Perfect for beginner designers who want high…" at bounding box center [804, 335] width 1168 height 523
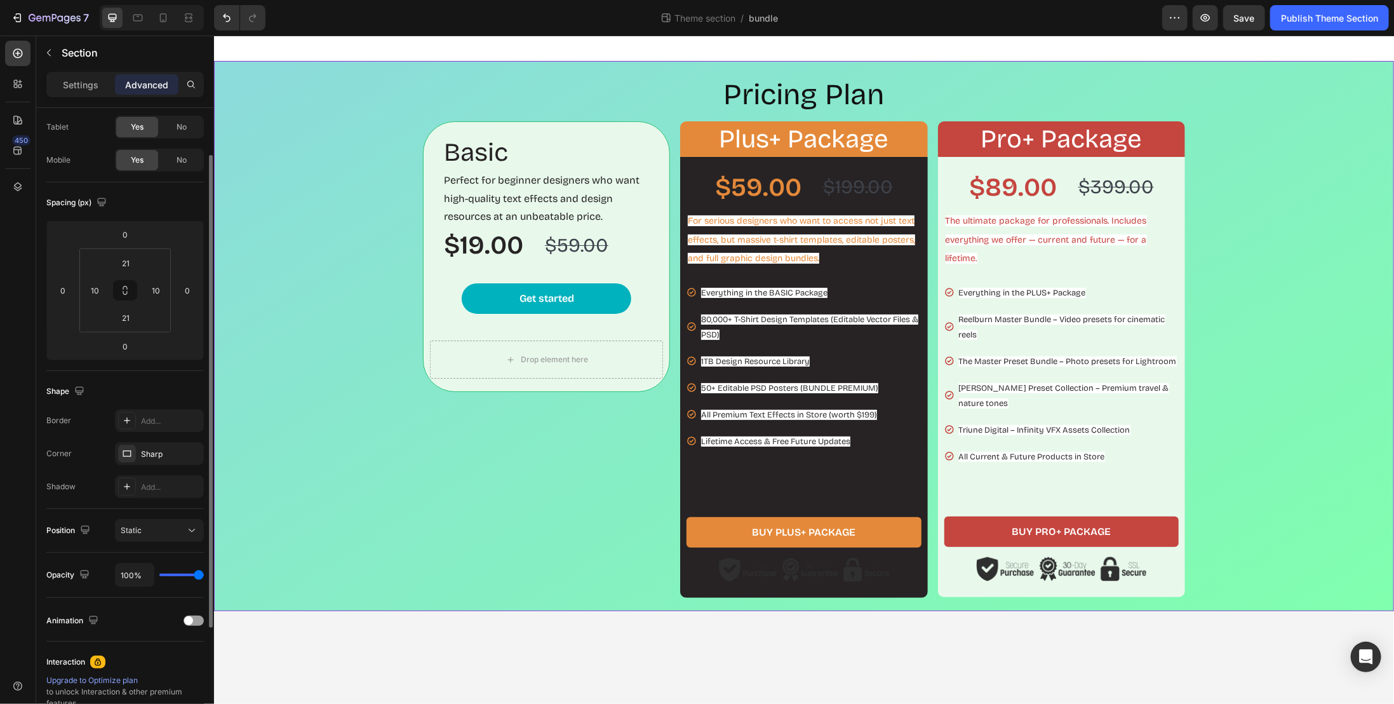
scroll to position [0, 0]
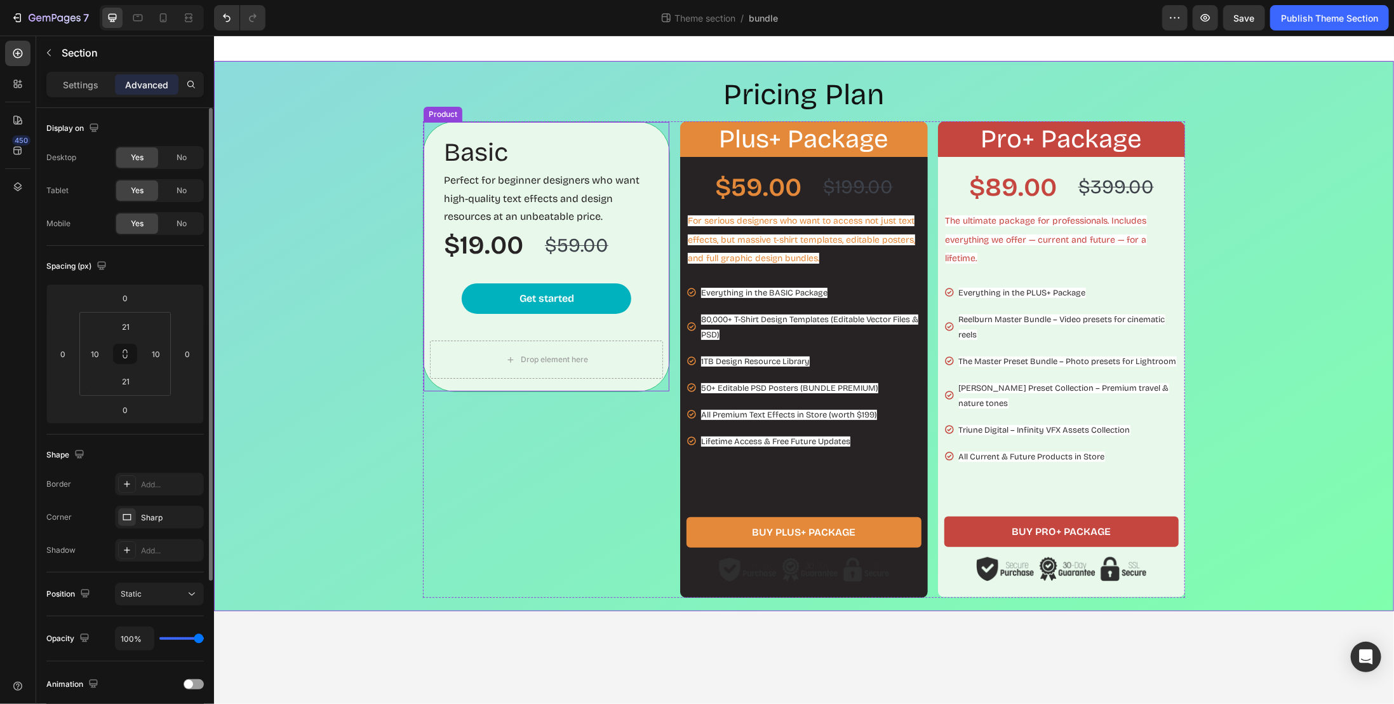
click at [440, 319] on div "Basic Heading Perfect for beginner designers who want high-quality text effects…" at bounding box center [545, 256] width 247 height 271
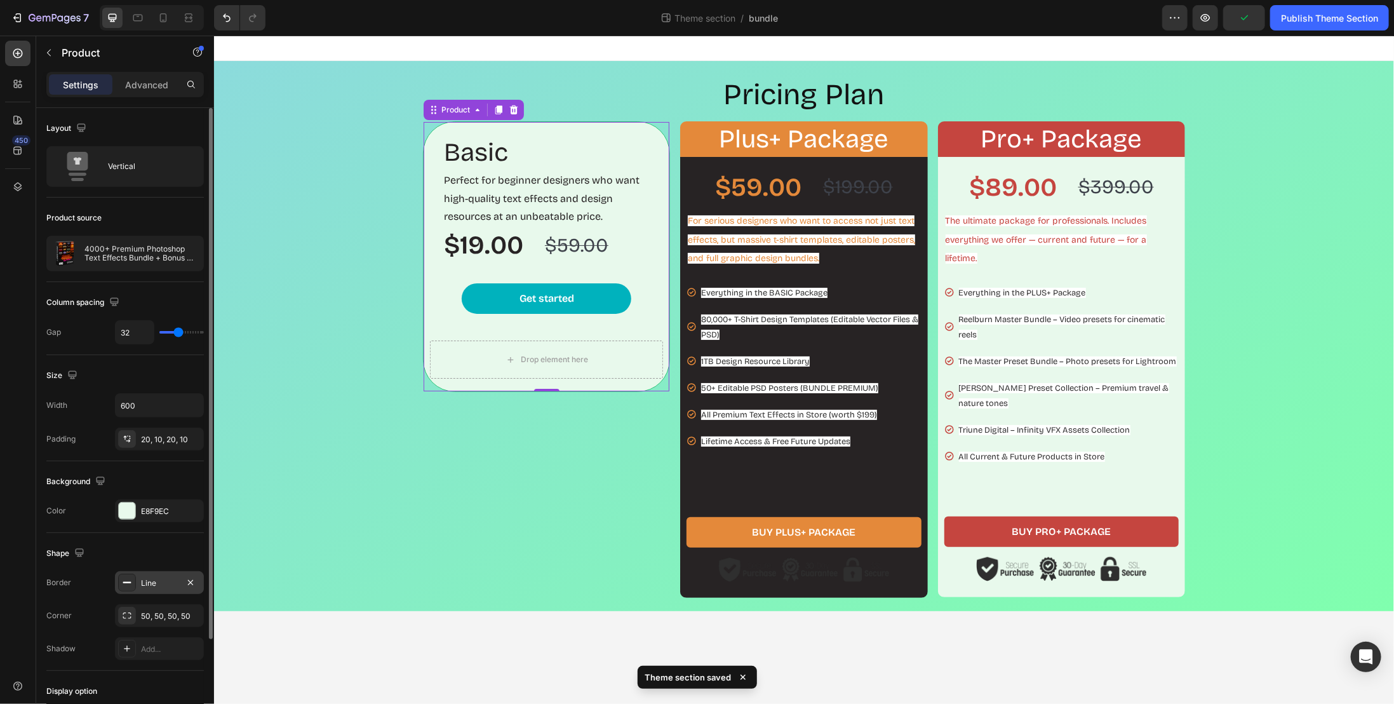
click at [154, 581] on div "Line" at bounding box center [159, 582] width 37 height 11
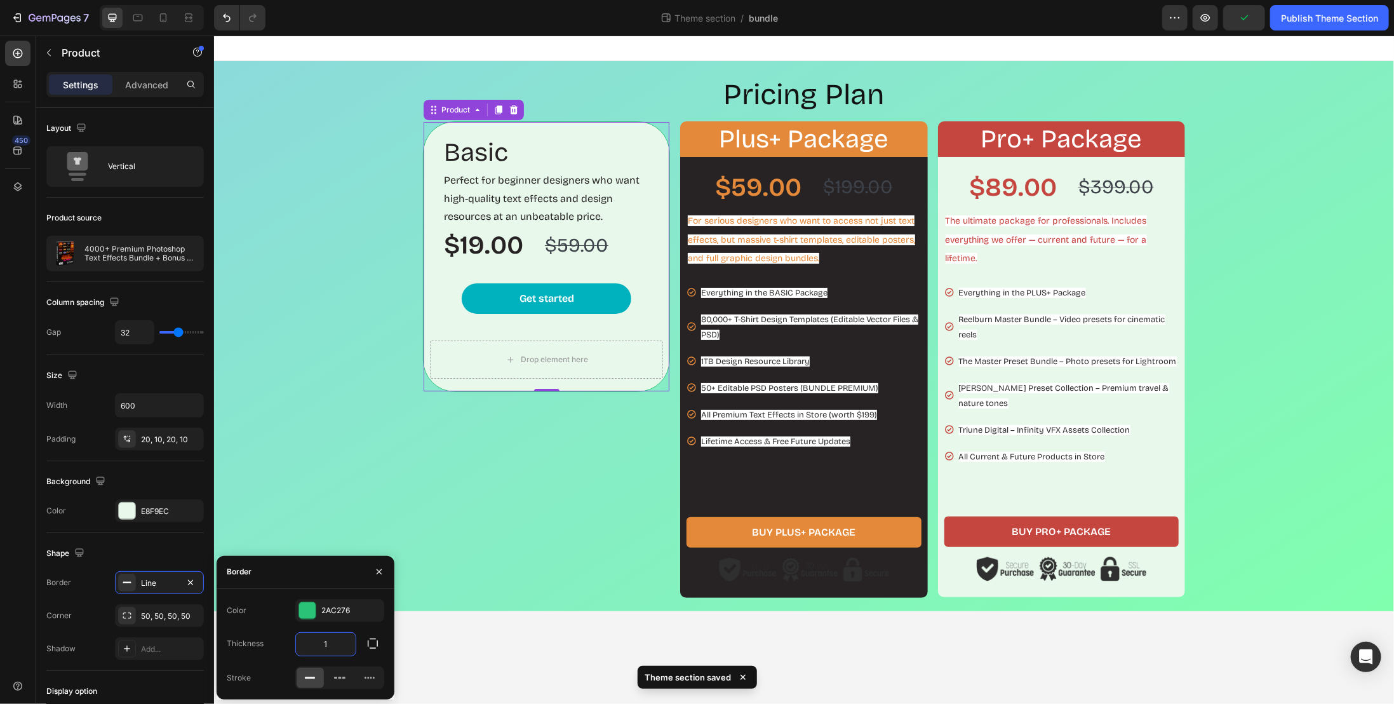
click at [334, 642] on input "1" at bounding box center [326, 644] width 60 height 23
type input "5"
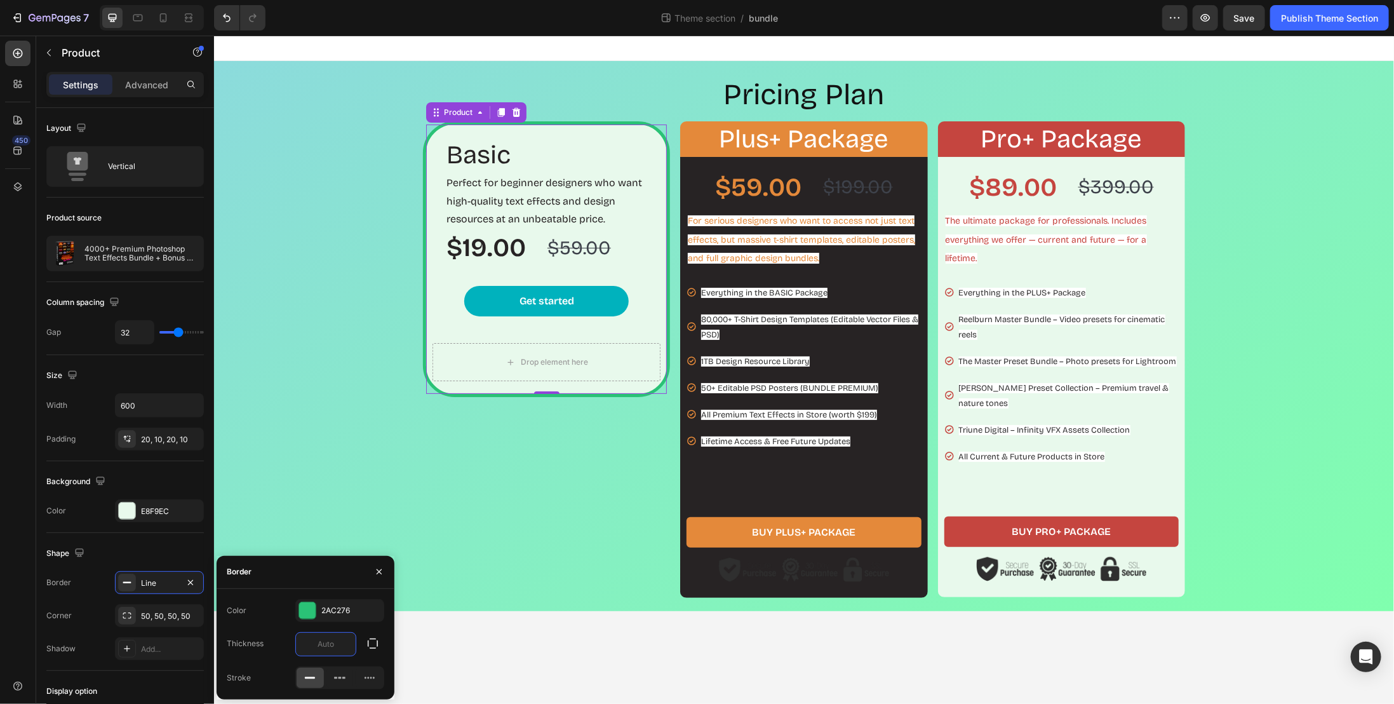
type input "4"
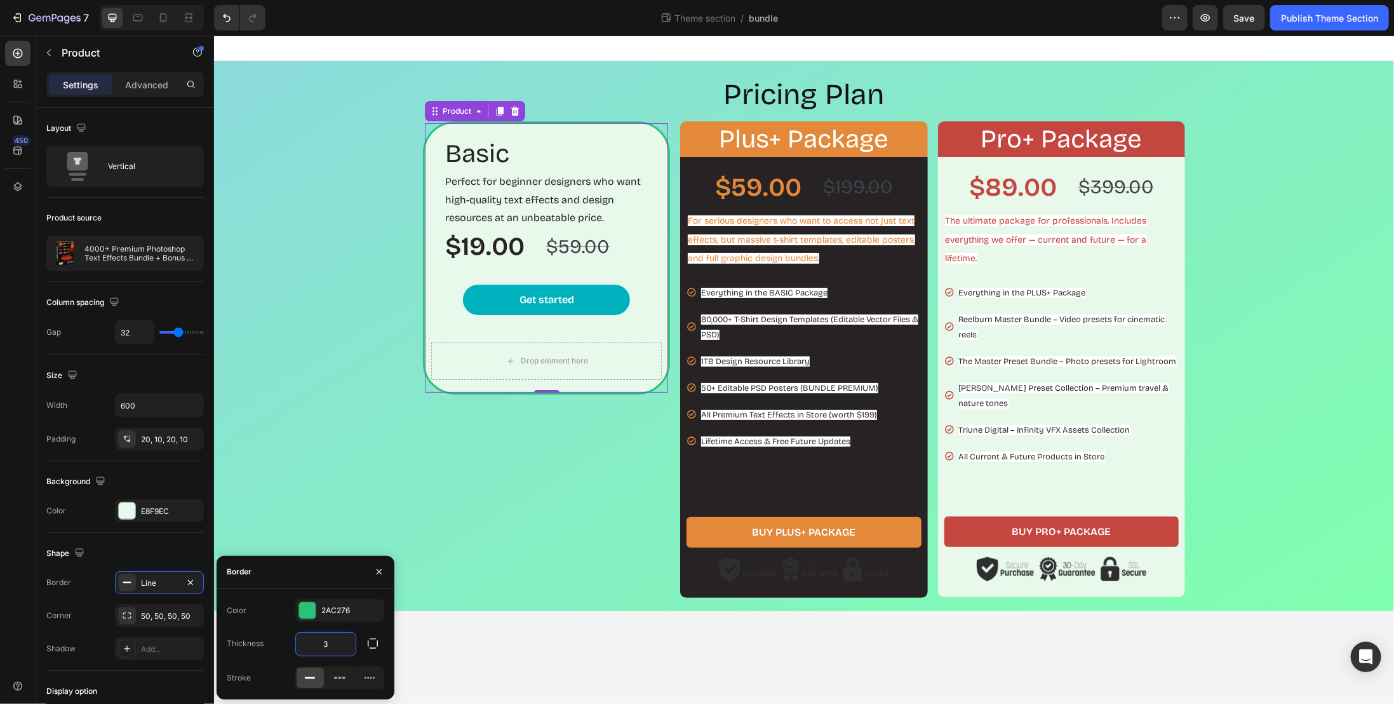
type input "3"
click at [566, 486] on div "Basic Heading Perfect for beginner designers who want high-quality text effects…" at bounding box center [545, 359] width 247 height 477
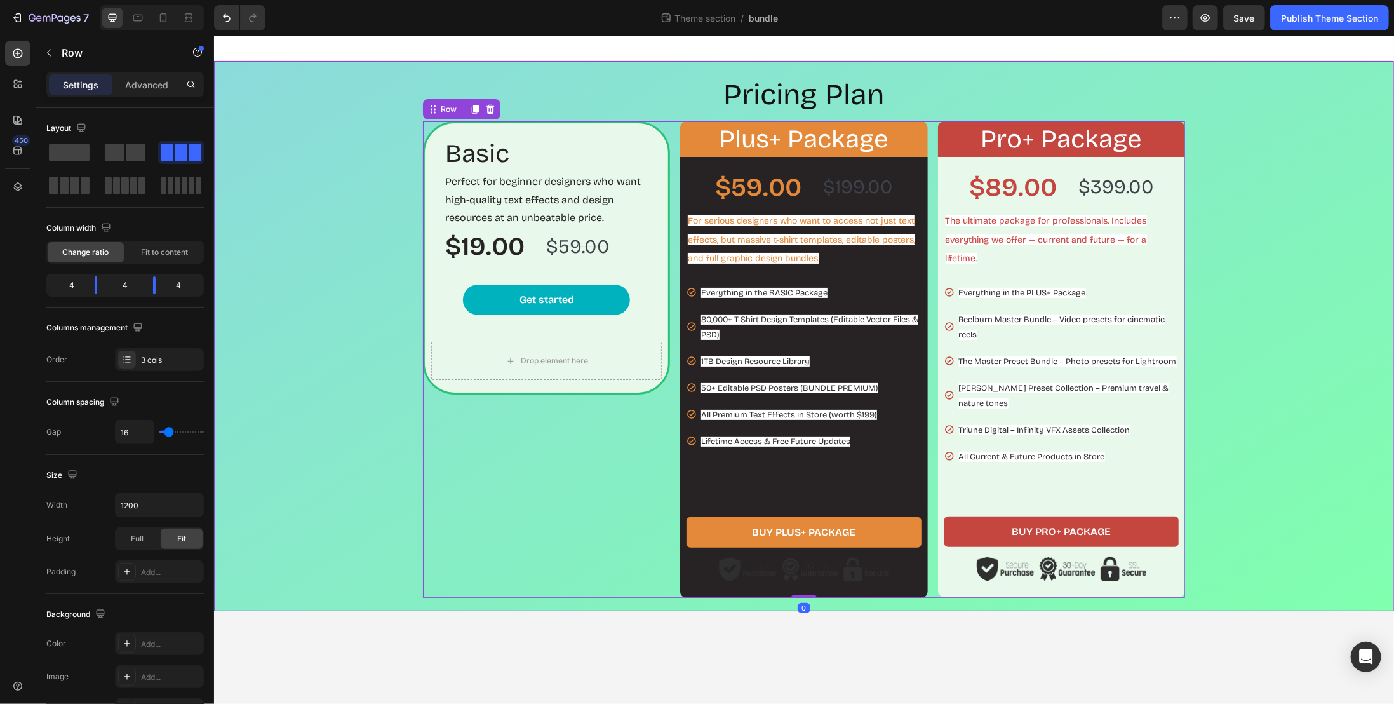
click at [332, 400] on div "Pricing Plan Heading Basic Heading Perfect for beginner designers who want high…" at bounding box center [804, 335] width 1168 height 523
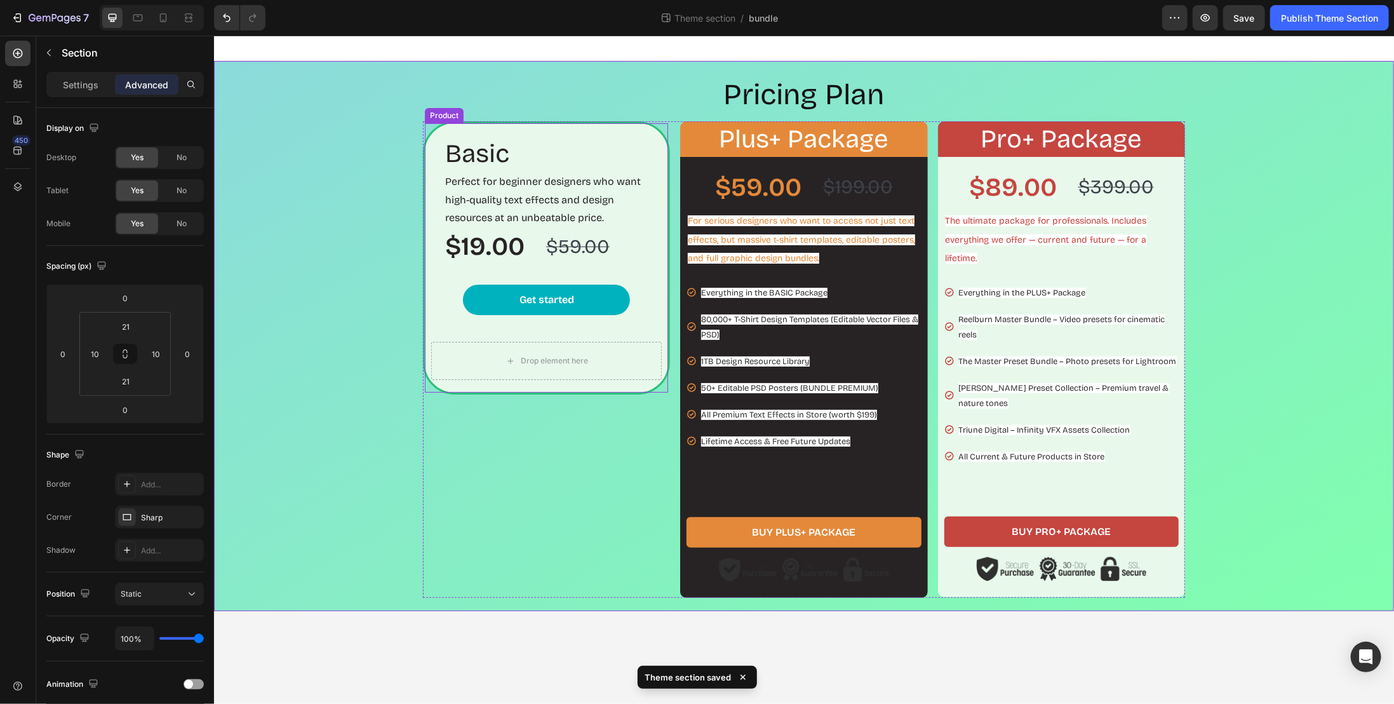
click at [434, 304] on div "Get started Add to Cart" at bounding box center [546, 295] width 231 height 52
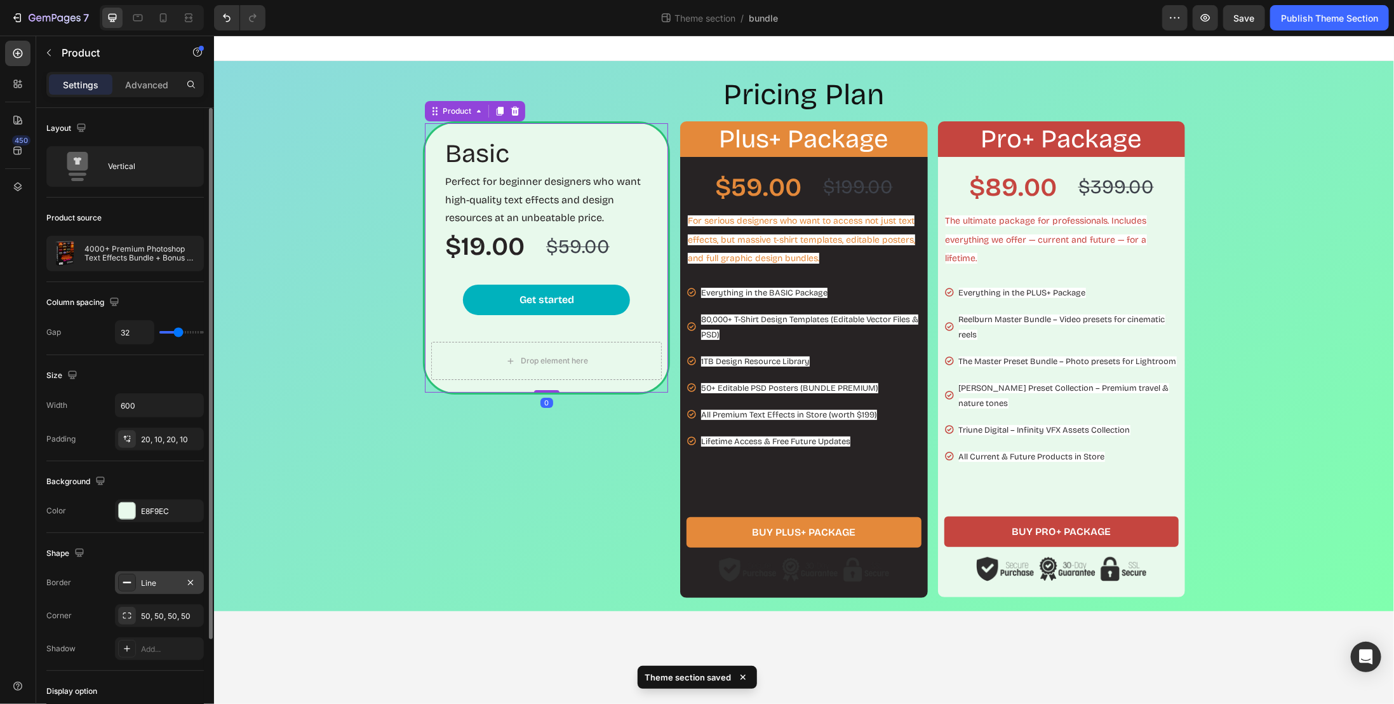
click at [160, 580] on div "Line" at bounding box center [159, 582] width 37 height 11
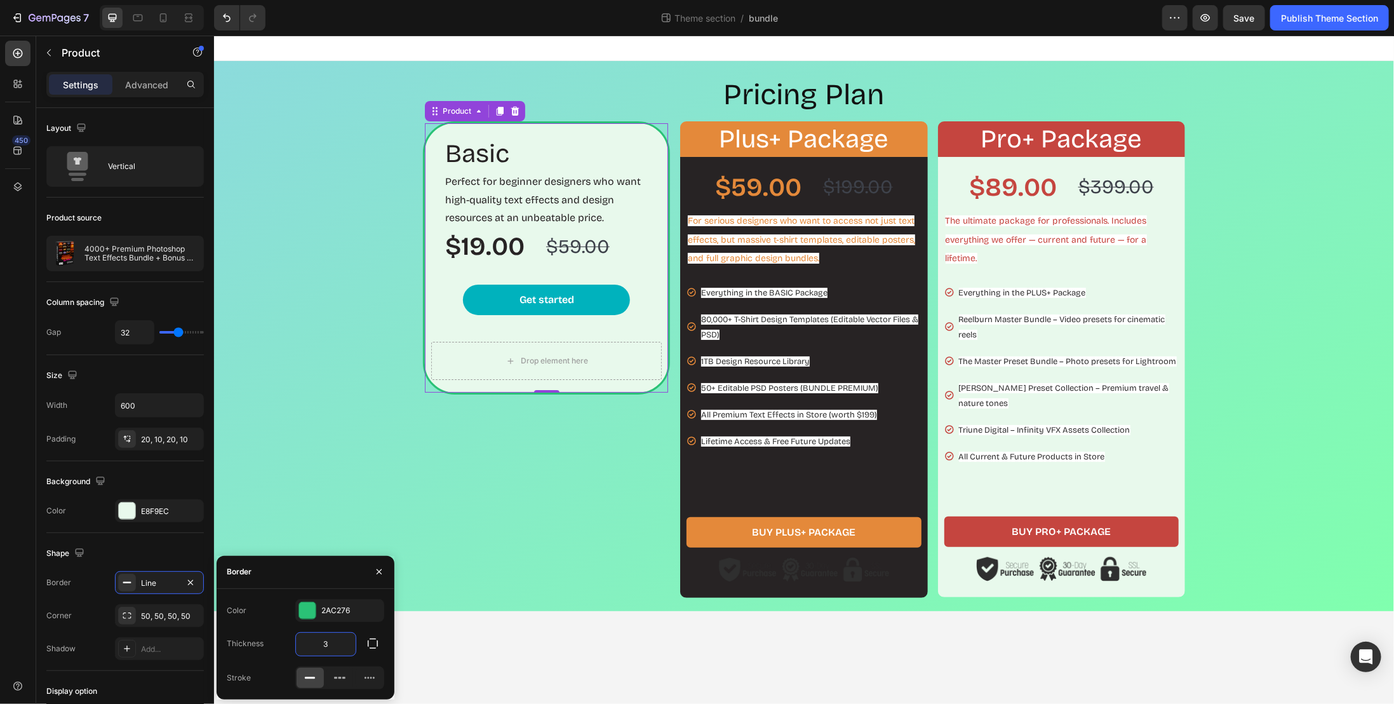
click at [339, 642] on input "3" at bounding box center [326, 644] width 60 height 23
type input "2"
drag, startPoint x: 478, startPoint y: 494, endPoint x: 509, endPoint y: 486, distance: 32.8
click at [478, 494] on div "Basic Heading Perfect for beginner designers who want high-quality text effects…" at bounding box center [545, 359] width 247 height 477
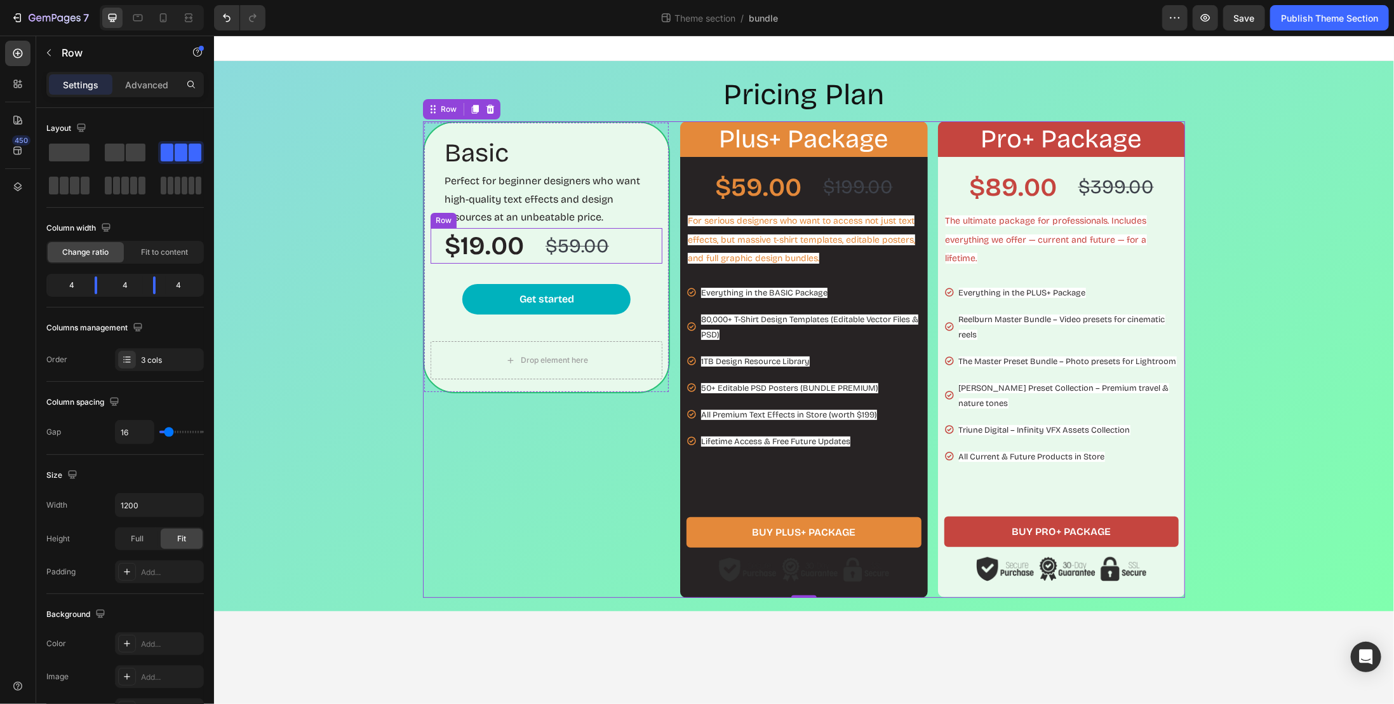
click at [625, 242] on div "$19.00 Product Price Product Price $59.00 Product Price Product Price Row" at bounding box center [546, 245] width 232 height 36
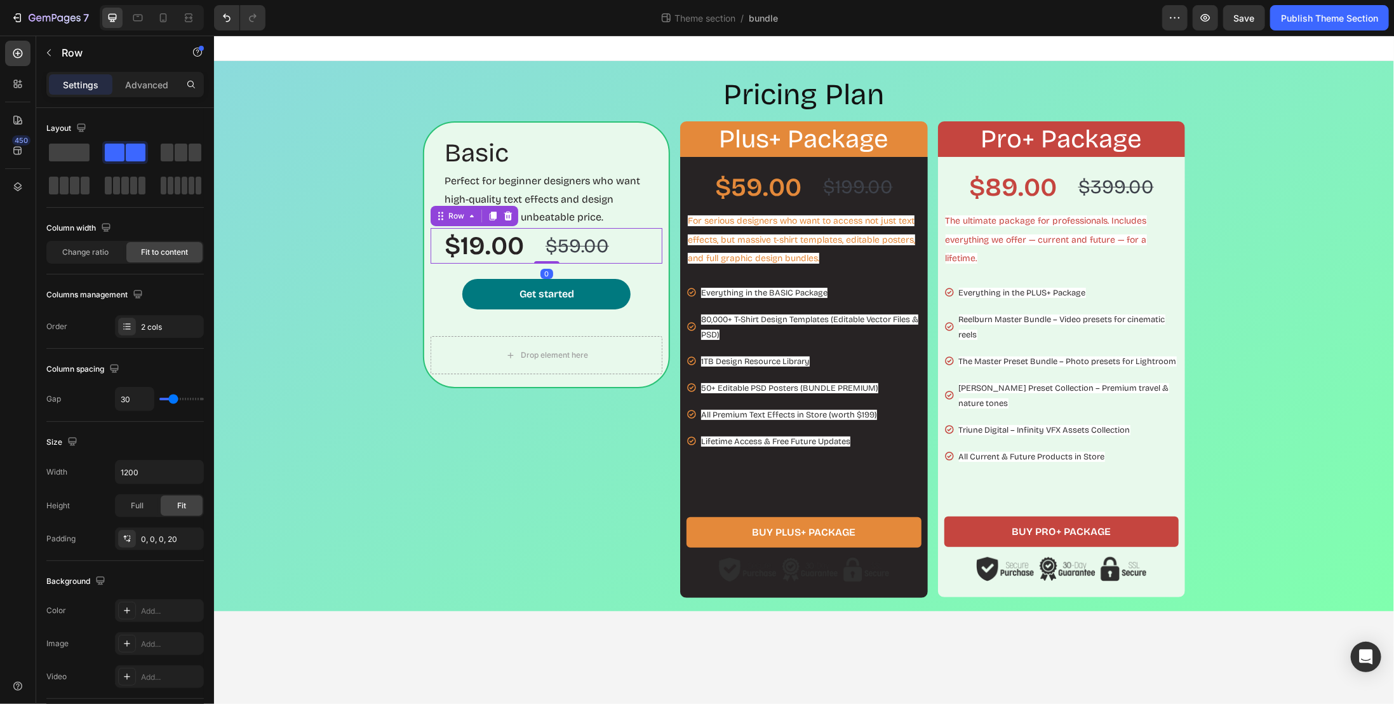
drag, startPoint x: 546, startPoint y: 267, endPoint x: 617, endPoint y: 293, distance: 75.2
click at [553, 248] on div "$19.00 Product Price Product Price $59.00 Product Price Product Price Row 0" at bounding box center [546, 245] width 232 height 36
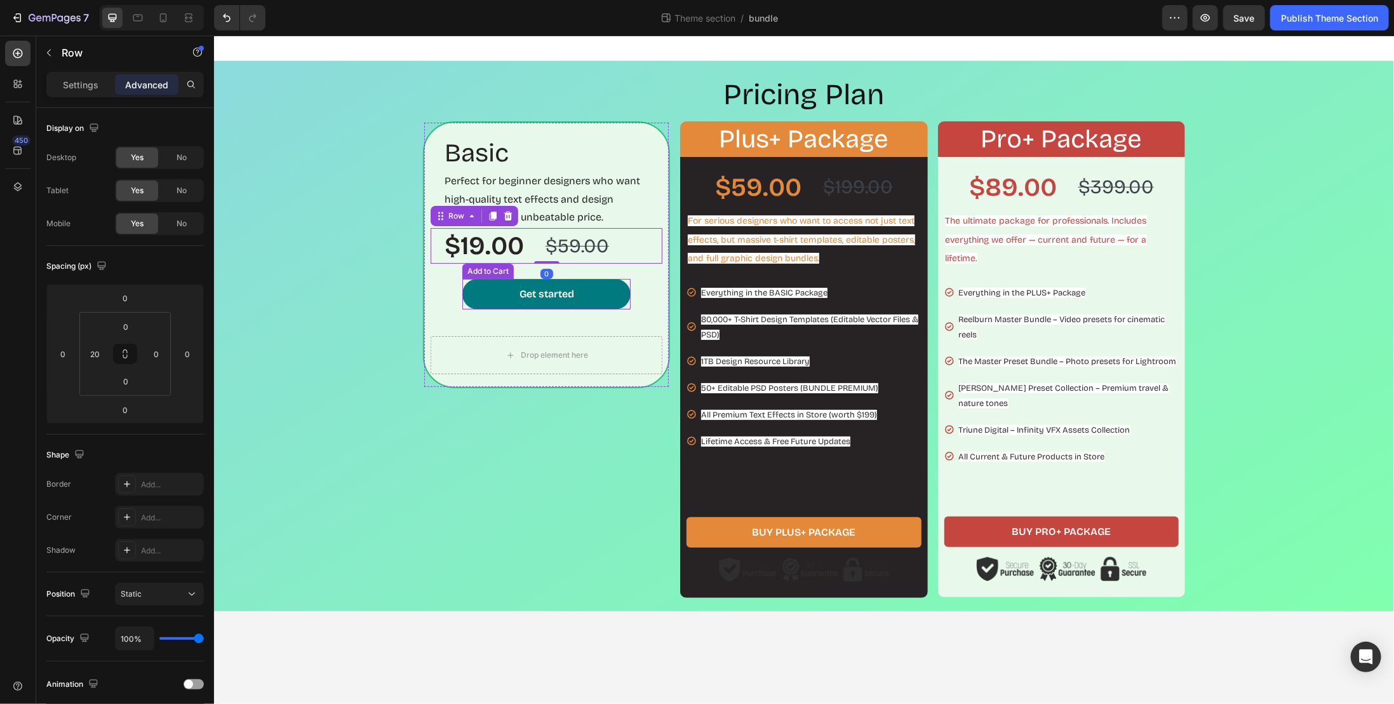
click at [617, 293] on button "Get started" at bounding box center [546, 293] width 168 height 30
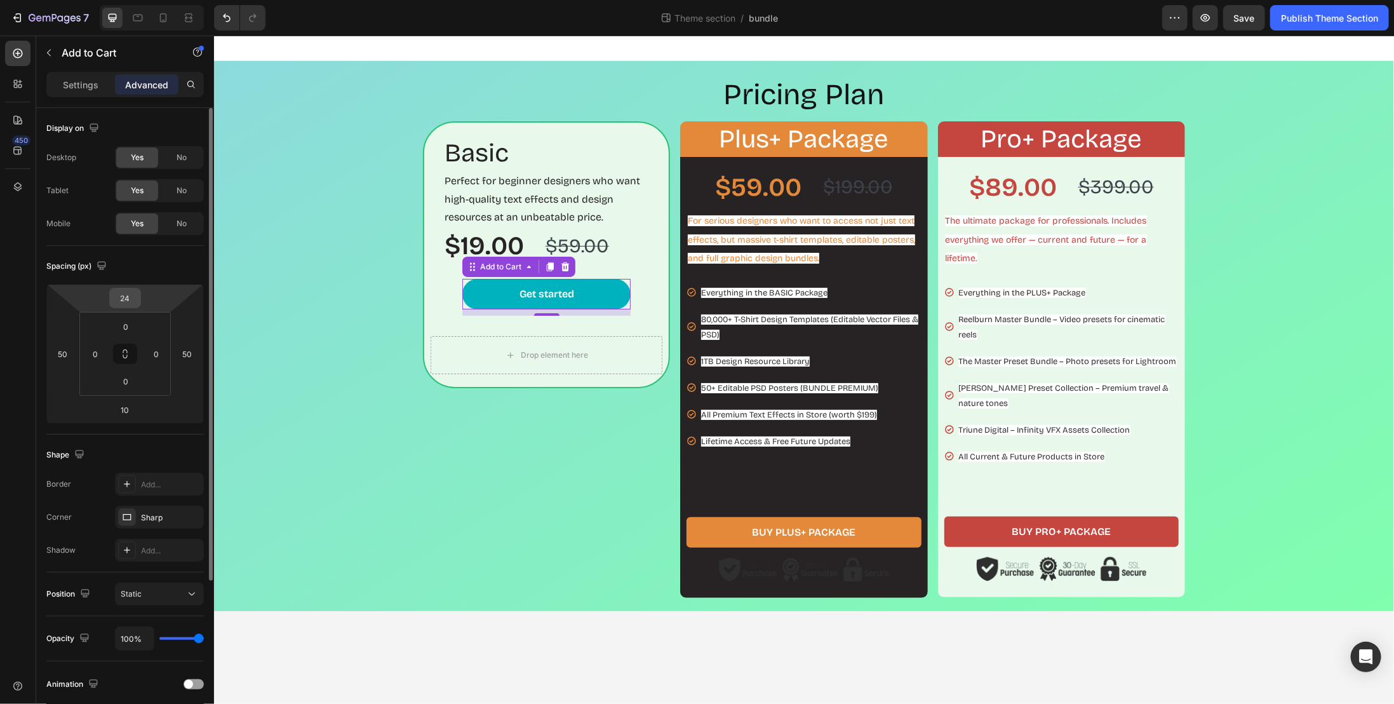
click at [140, 296] on div "24" at bounding box center [125, 298] width 32 height 20
click at [138, 299] on div "24" at bounding box center [125, 298] width 32 height 20
click at [137, 299] on input "24" at bounding box center [124, 297] width 25 height 19
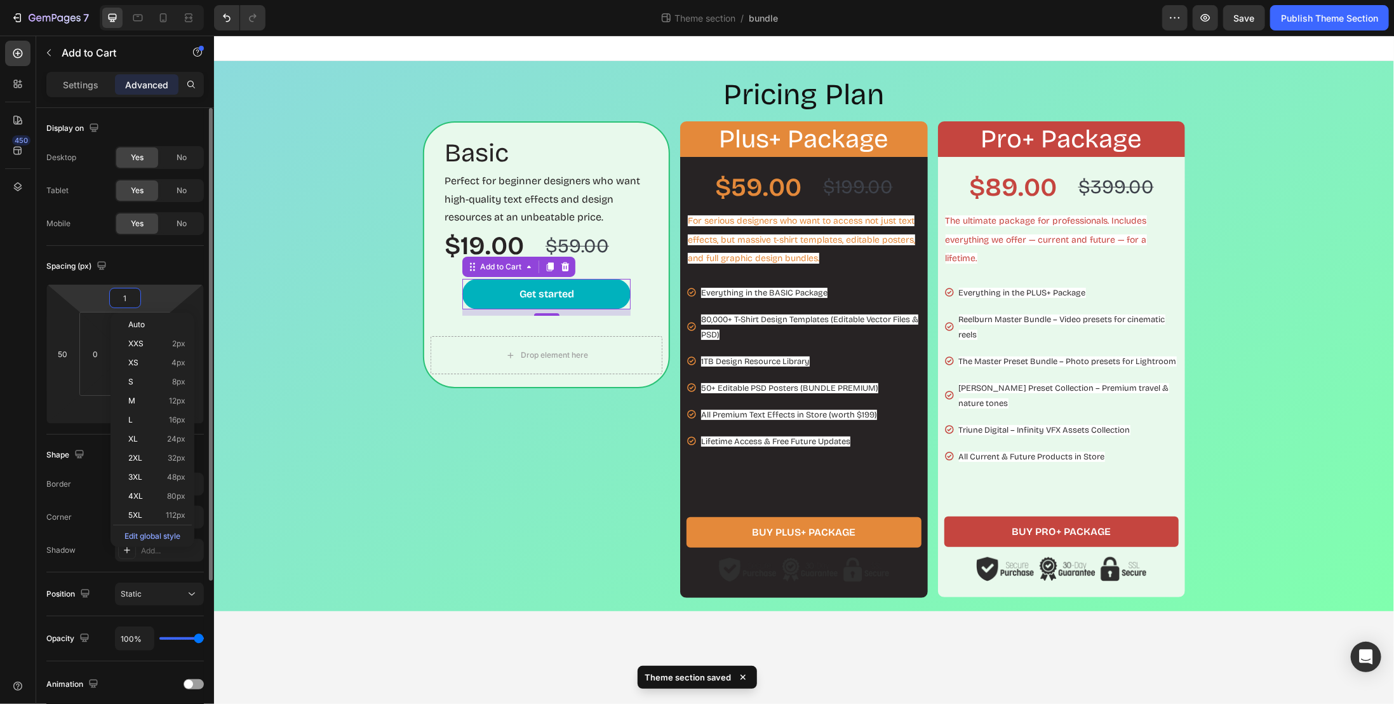
type input "10"
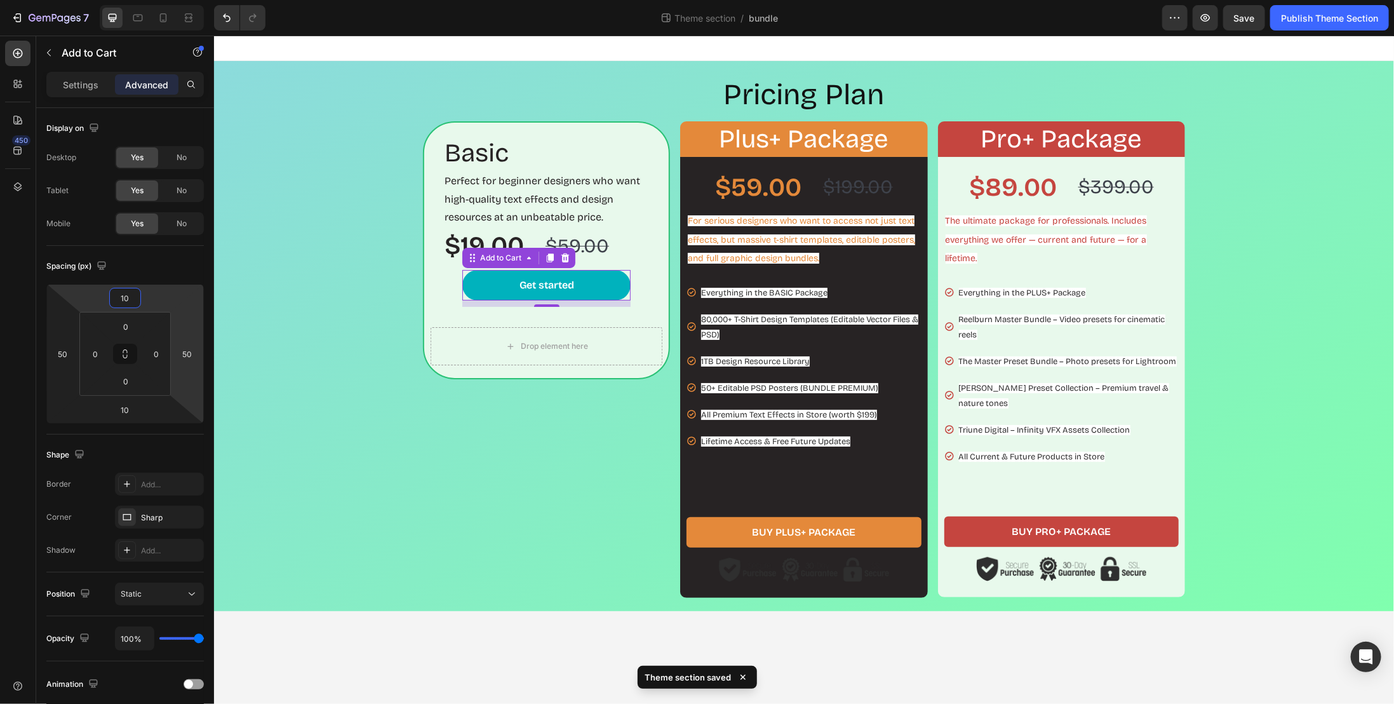
click at [234, 307] on div "Pricing Plan Heading Basic Heading Perfect for beginner designers who want high…" at bounding box center [804, 335] width 1168 height 523
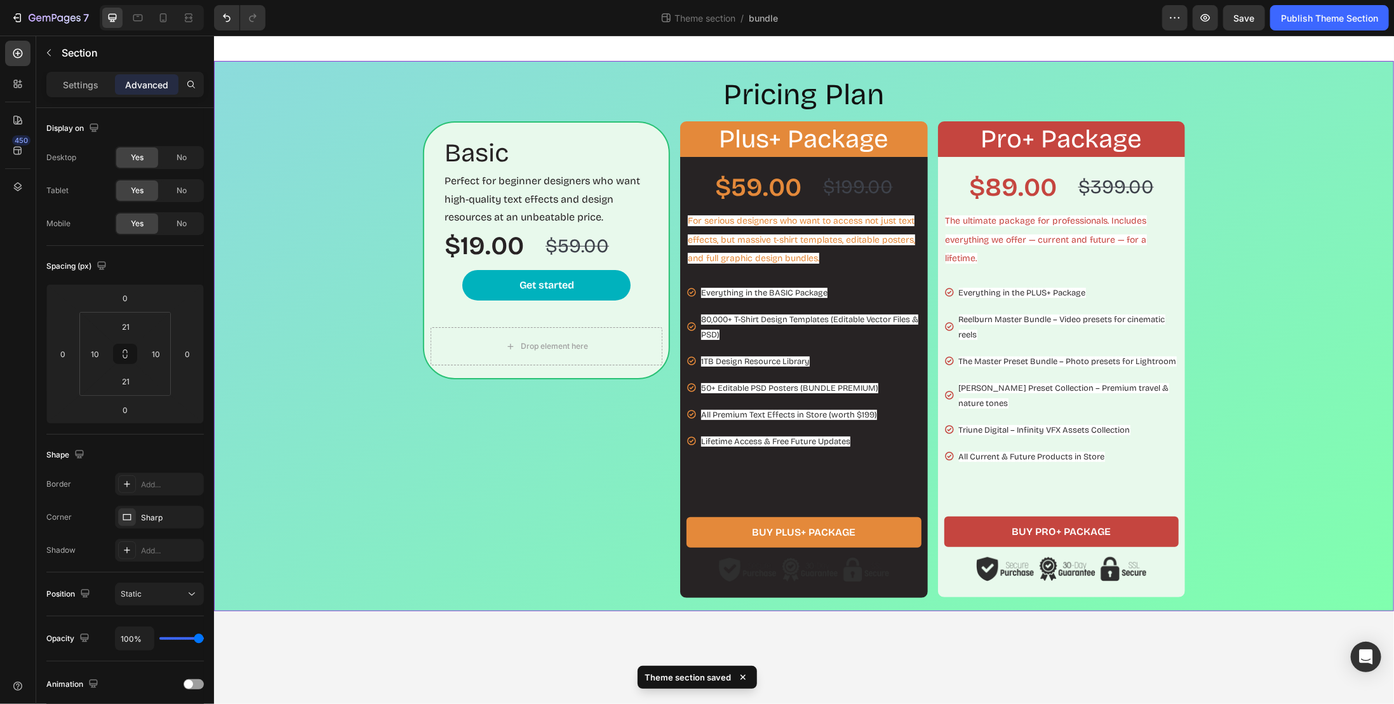
click at [381, 506] on div "Pricing Plan Heading Basic Heading Perfect for beginner designers who want high…" at bounding box center [804, 335] width 1168 height 523
click at [509, 254] on div "$19.00" at bounding box center [484, 245] width 82 height 36
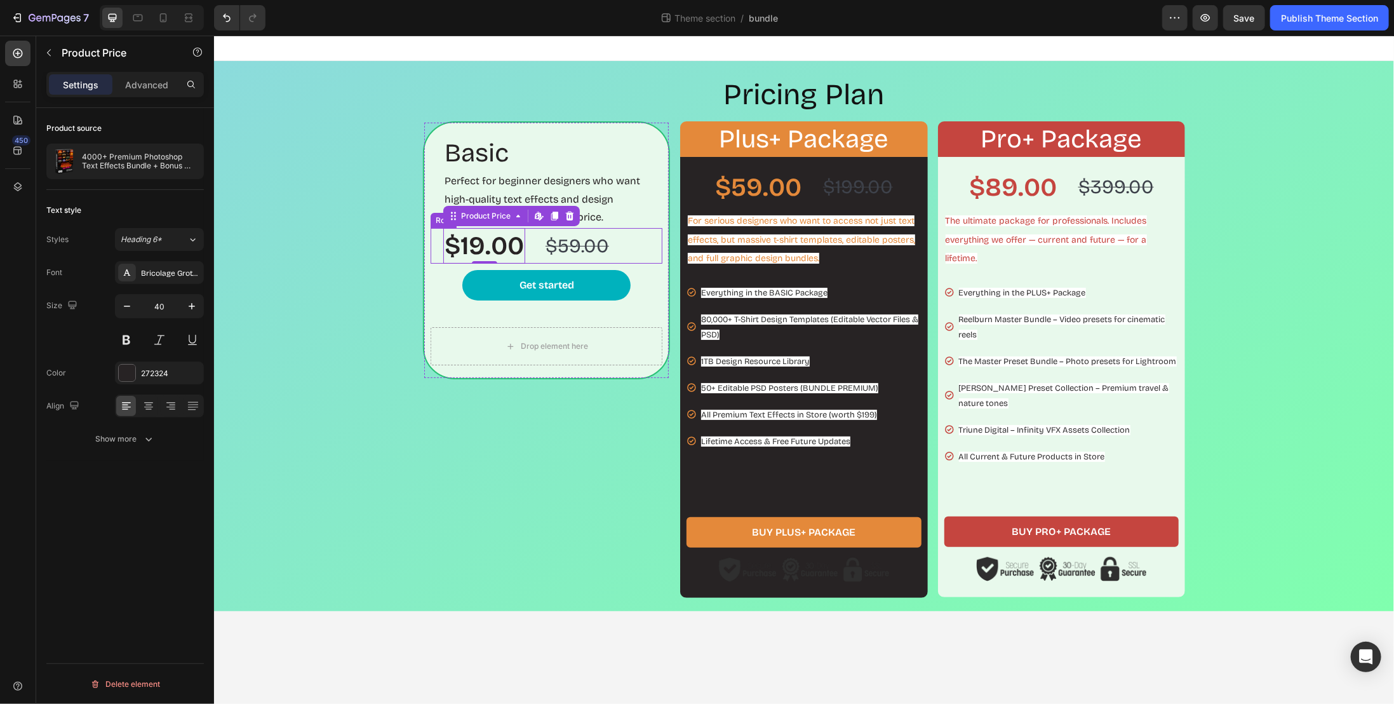
click at [626, 248] on div "$19.00 Product Price Edit content in Shopify 0 Product Price Edit content in Sh…" at bounding box center [546, 245] width 232 height 36
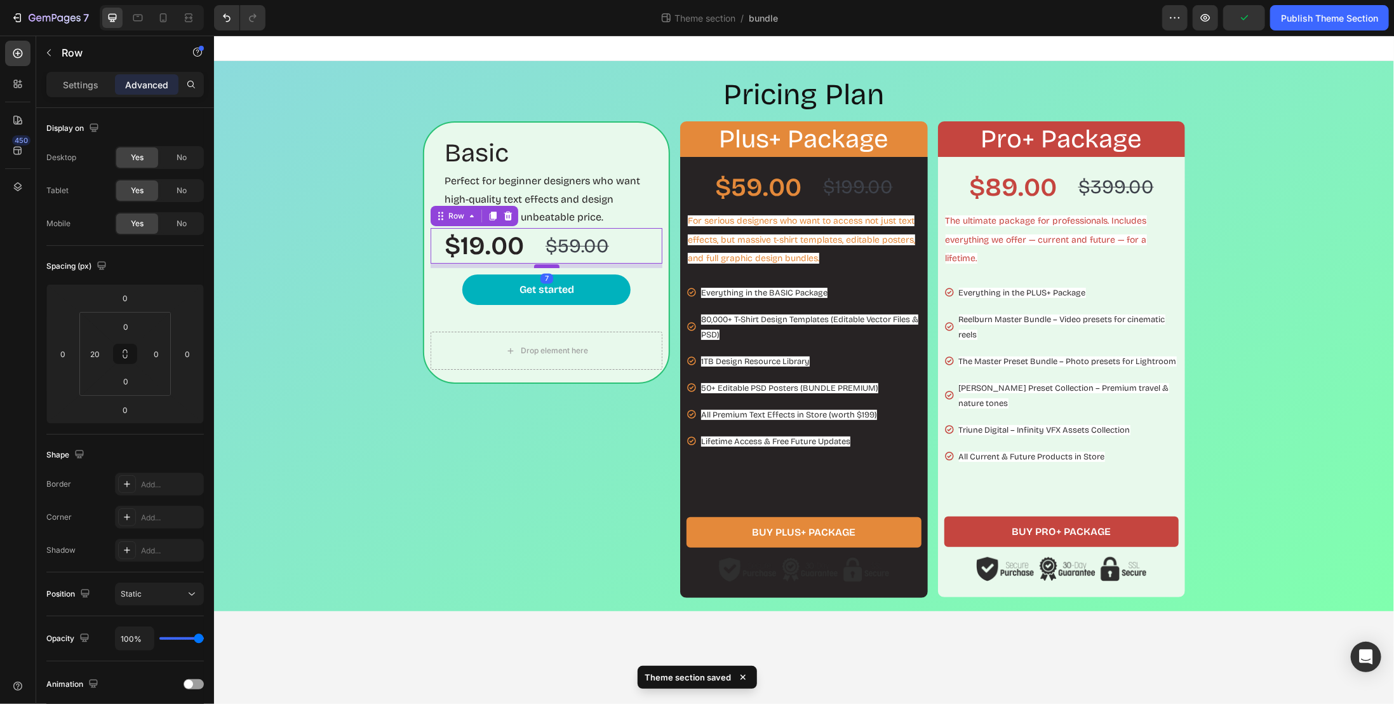
click at [538, 265] on div at bounding box center [546, 266] width 25 height 4
type input "7"
click at [623, 226] on div "Perfect for beginner designers who want high-quality text effects and design re…" at bounding box center [552, 198] width 219 height 57
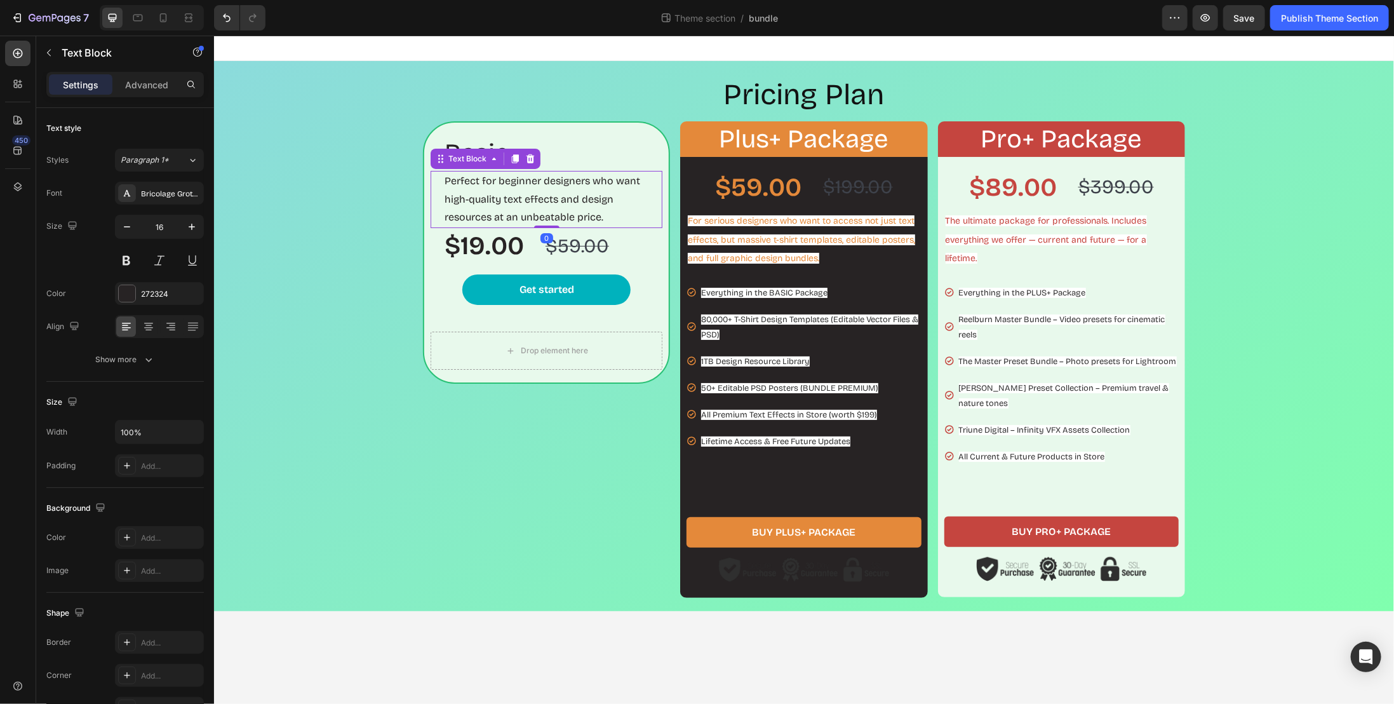
drag, startPoint x: 534, startPoint y: 224, endPoint x: 536, endPoint y: 214, distance: 10.5
click at [536, 214] on div "Perfect for beginner designers who want high-quality text effects and design re…" at bounding box center [546, 198] width 232 height 57
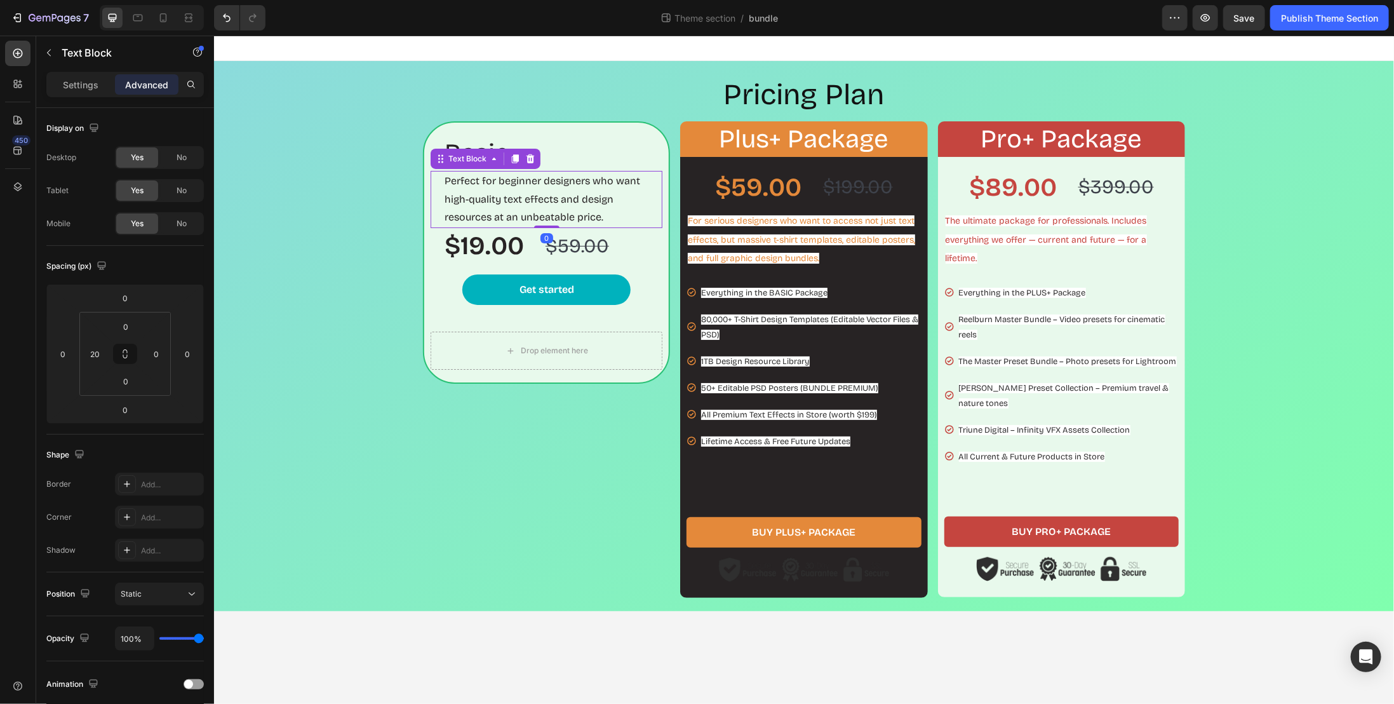
drag, startPoint x: 545, startPoint y: 225, endPoint x: 546, endPoint y: 210, distance: 15.3
click at [546, 210] on div "Perfect for beginner designers who want high-quality text effects and design re…" at bounding box center [546, 198] width 232 height 57
click at [515, 245] on div "$19.00" at bounding box center [484, 245] width 82 height 36
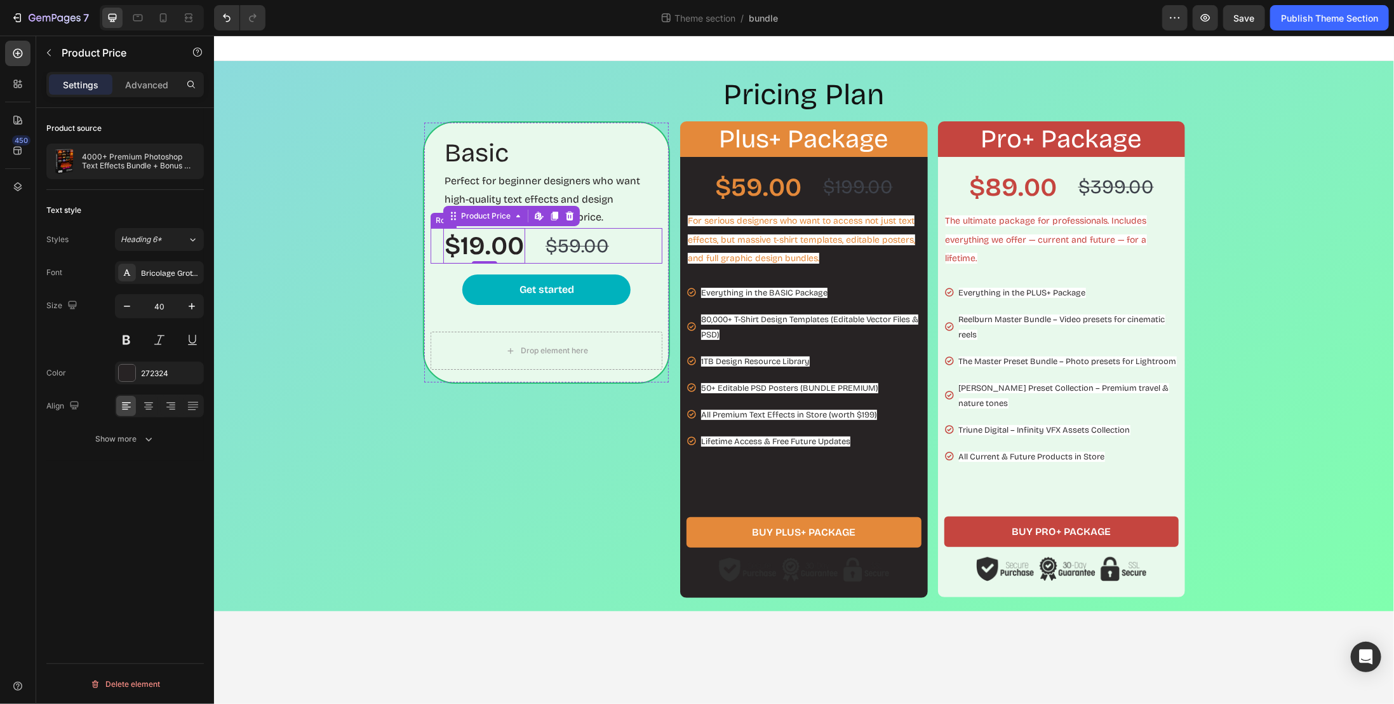
click at [525, 243] on div "$19.00 Product Price Edit content in Shopify 0 Product Price Edit content in Sh…" at bounding box center [546, 245] width 232 height 36
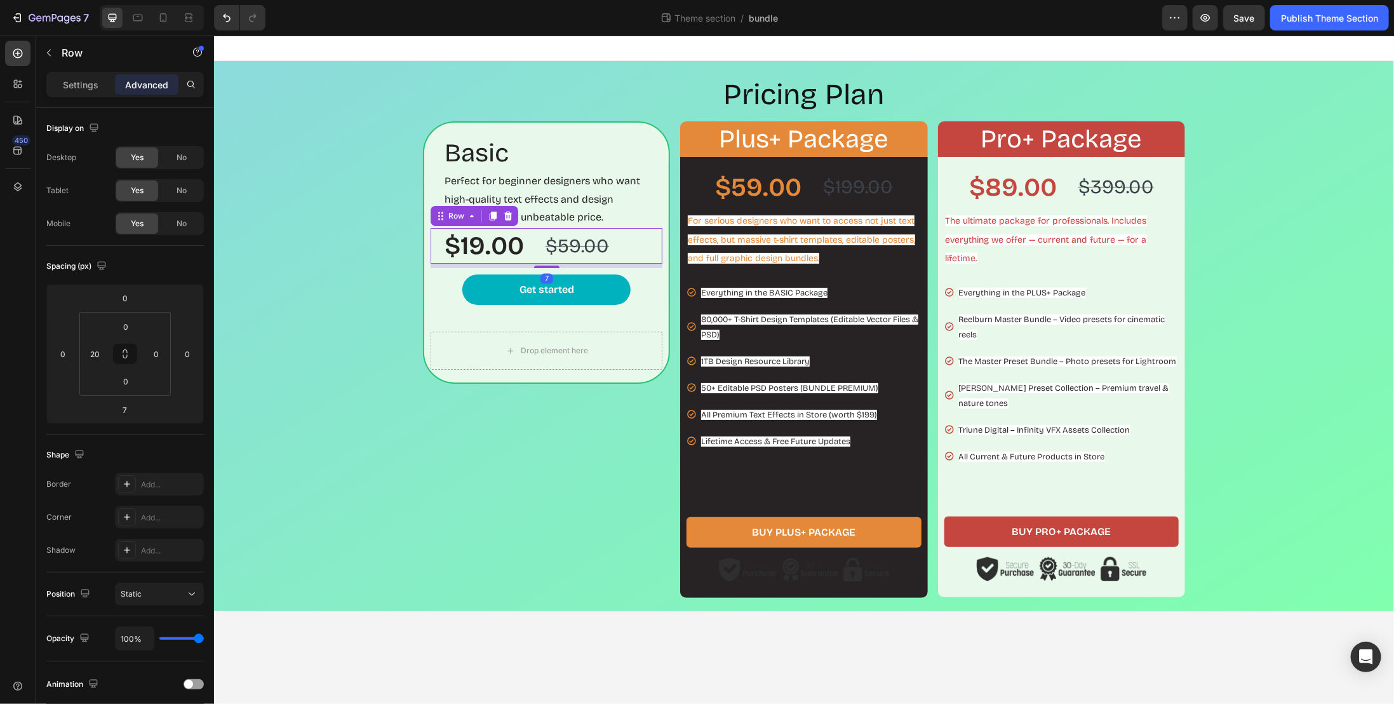
click at [642, 253] on div "$19.00 Product Price Product Price $59.00 Product Price Product Price Row 7" at bounding box center [546, 245] width 232 height 36
click at [125, 410] on input "7" at bounding box center [124, 409] width 25 height 19
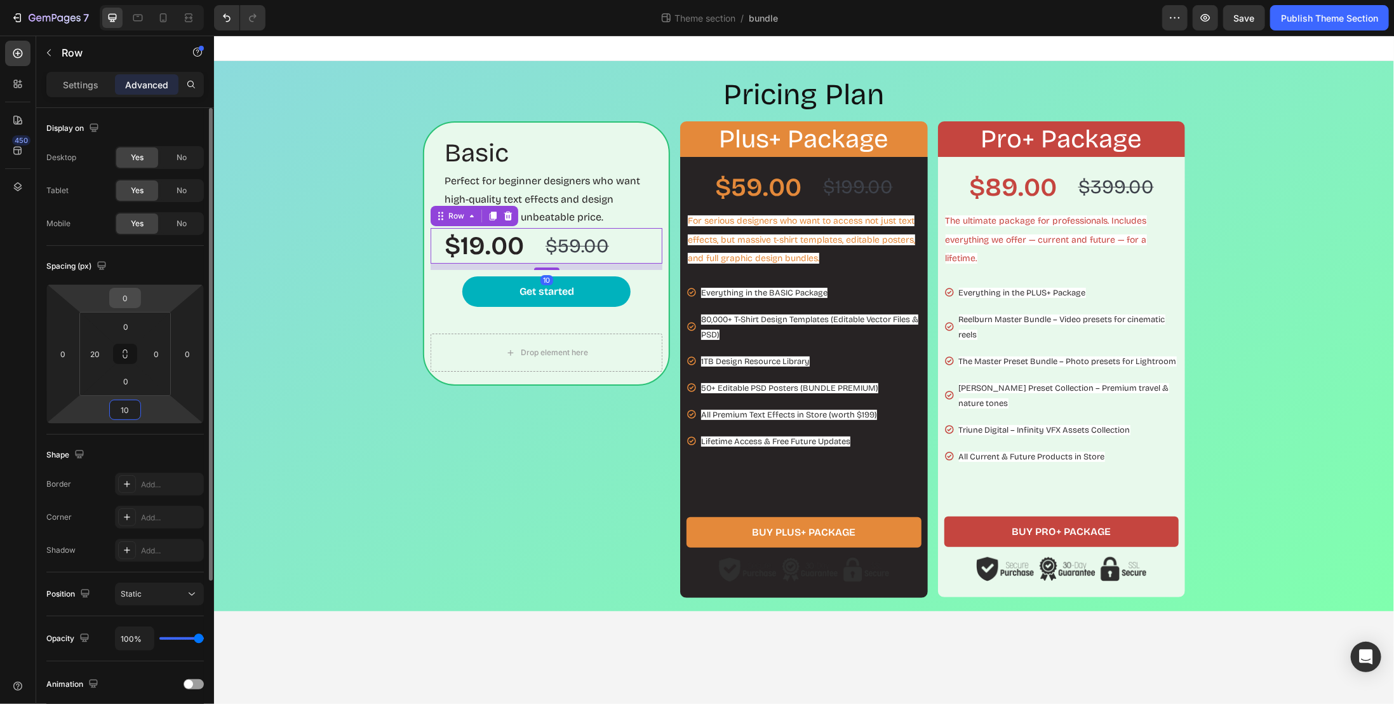
type input "10"
click at [135, 304] on input "0" at bounding box center [124, 297] width 25 height 19
type input "10"
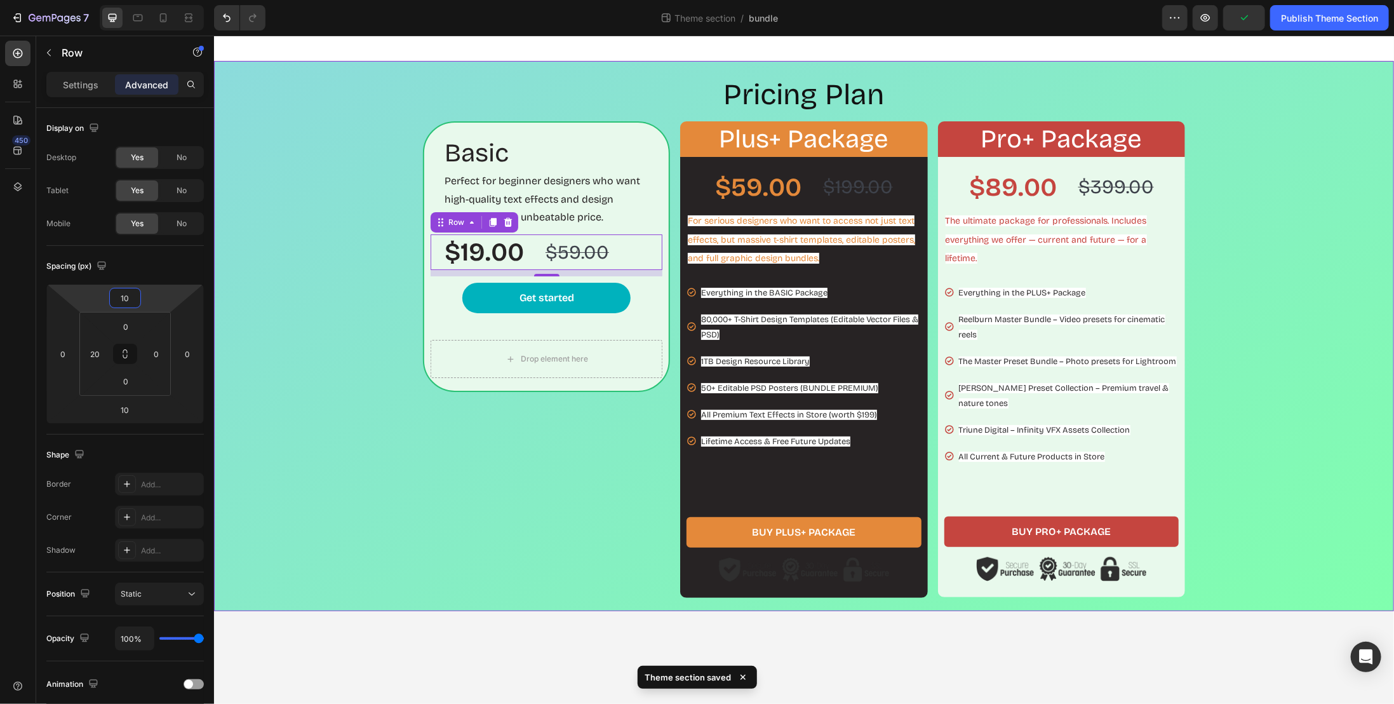
click at [283, 314] on div "Pricing Plan Heading Basic Heading Perfect for beginner designers who want high…" at bounding box center [804, 335] width 1168 height 523
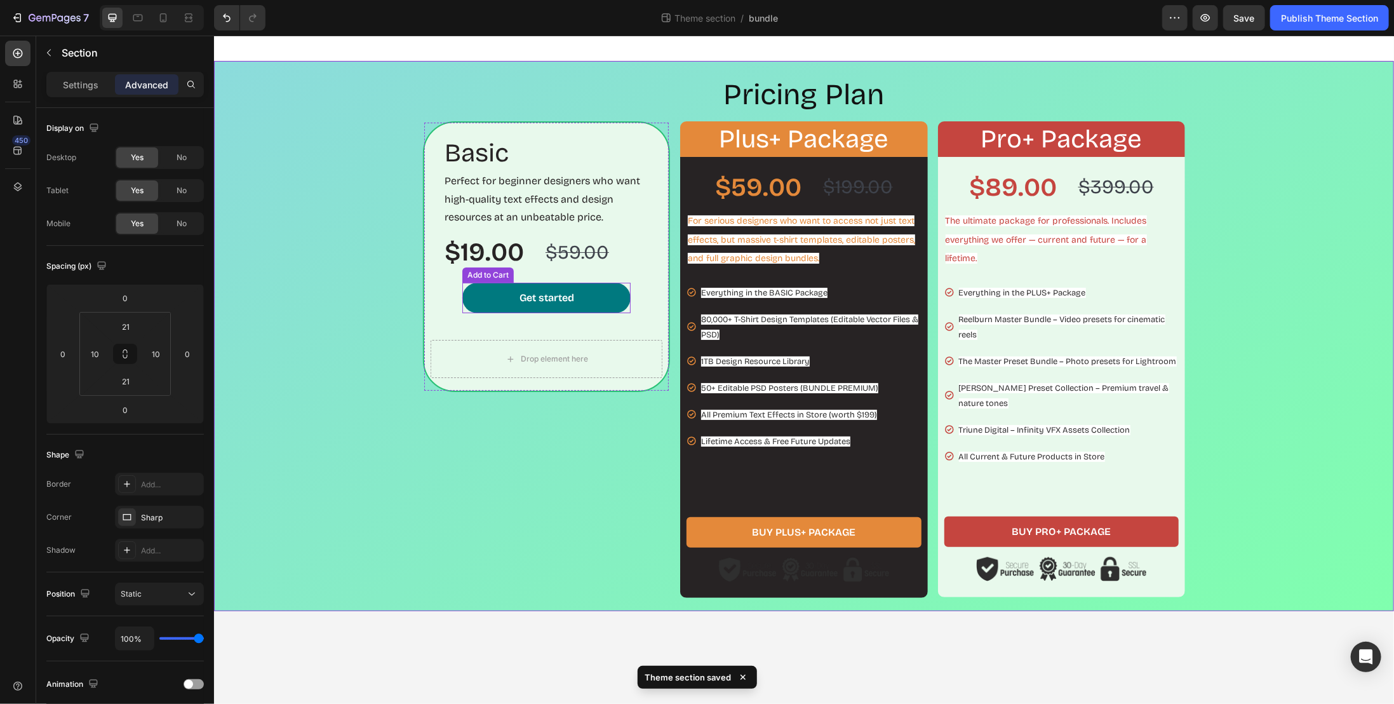
click at [608, 297] on button "Get started" at bounding box center [546, 297] width 168 height 30
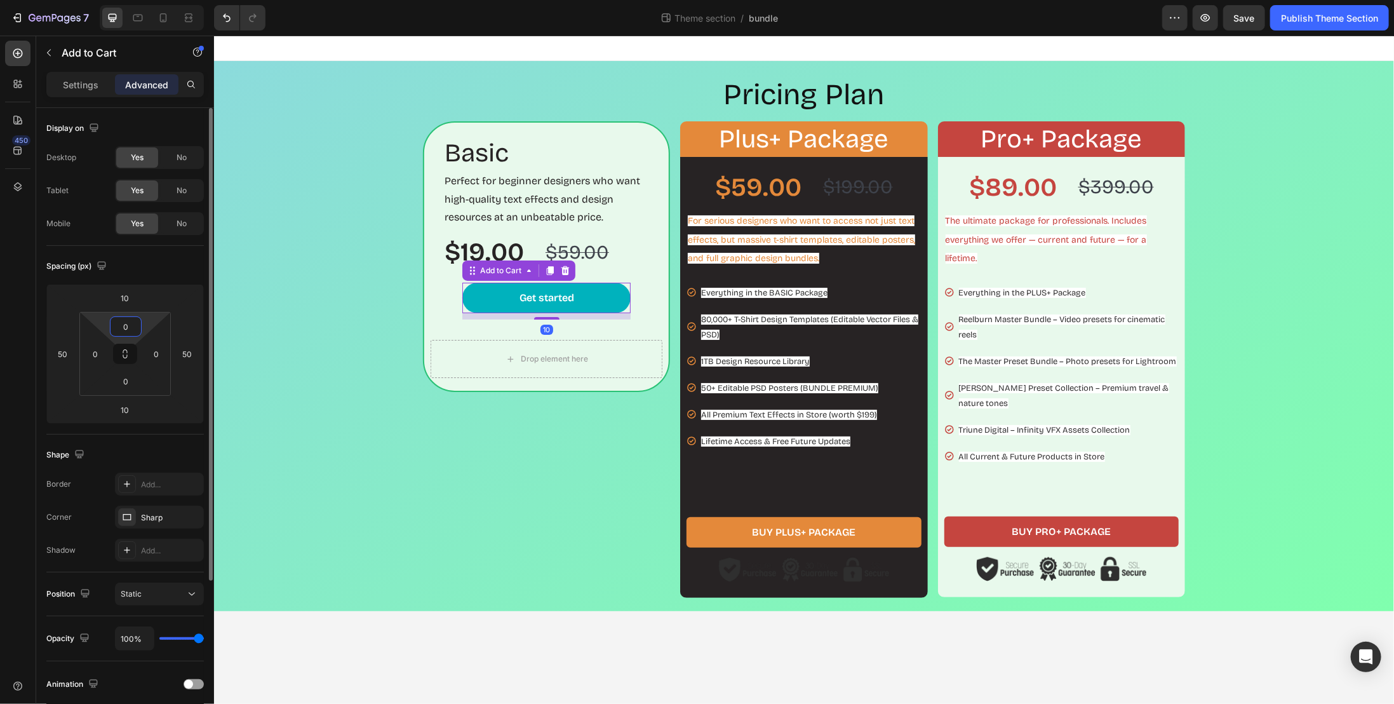
click at [126, 323] on input "0" at bounding box center [125, 326] width 25 height 19
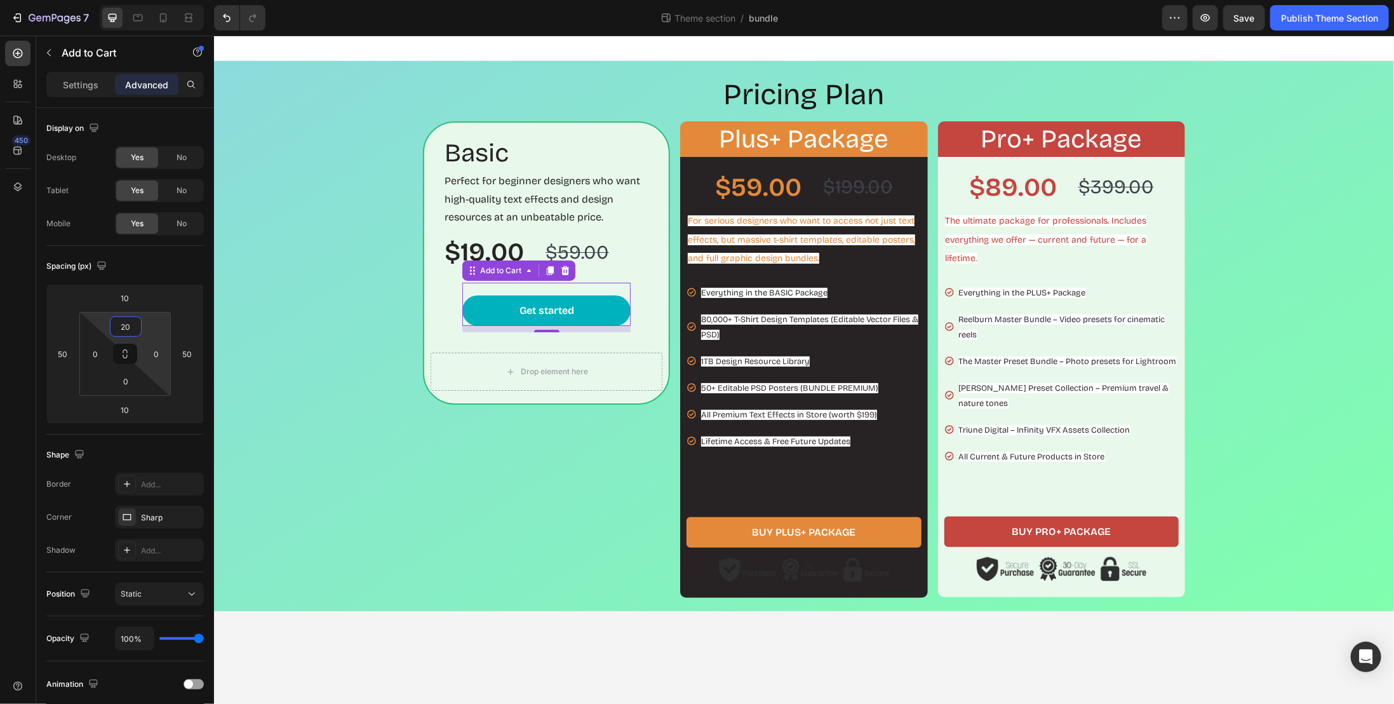
type input "2"
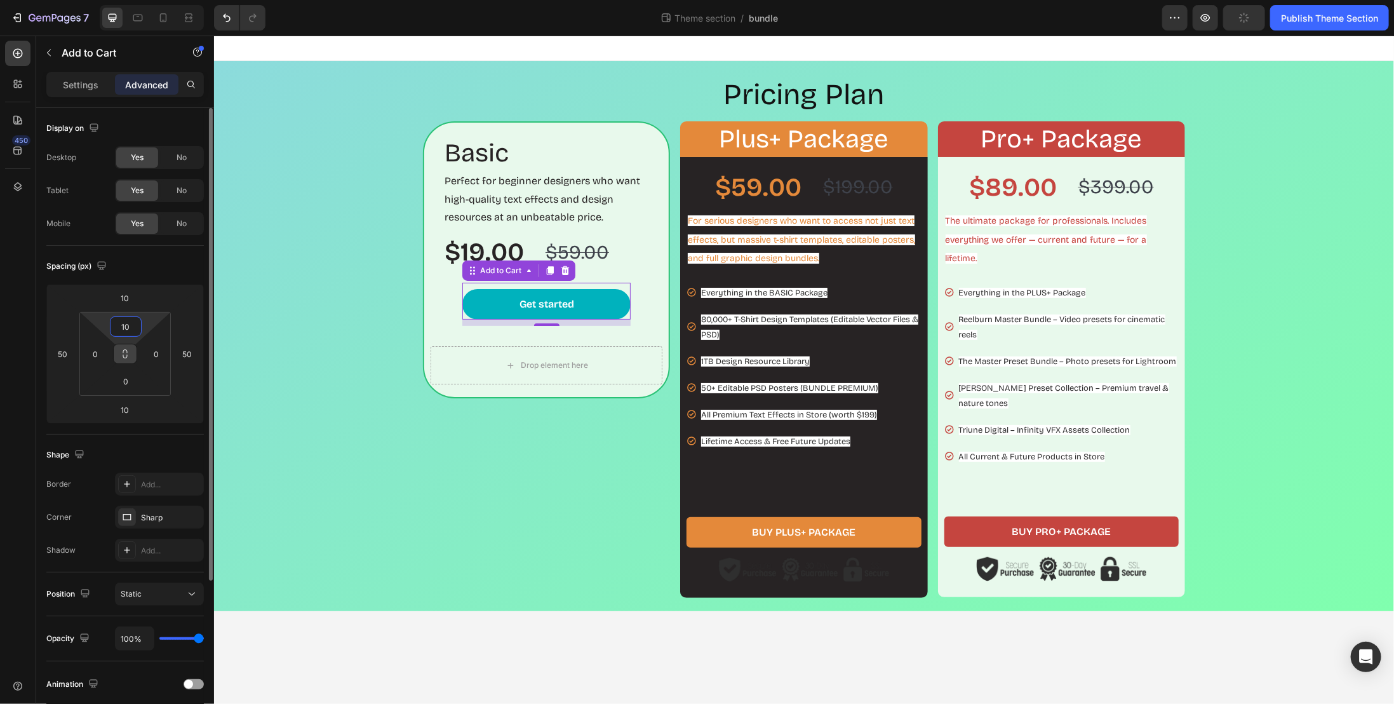
type input "1"
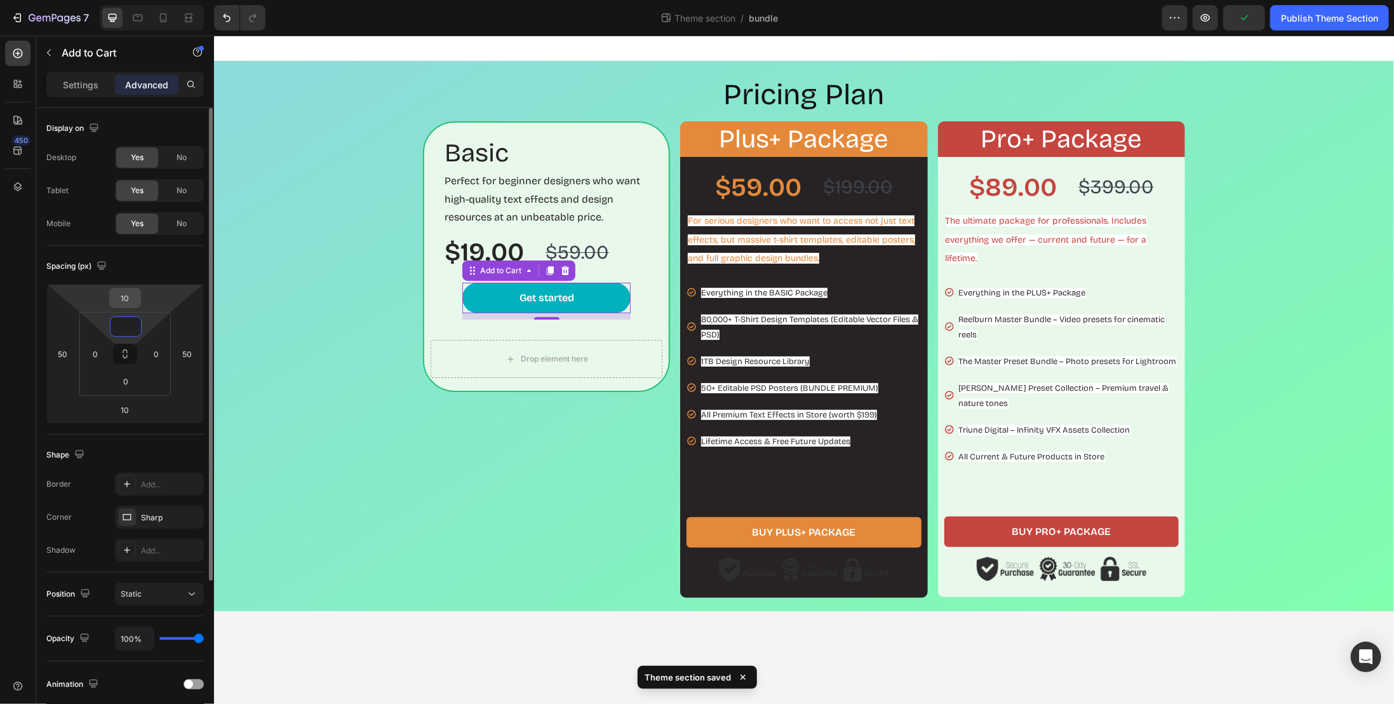
click at [125, 301] on input "10" at bounding box center [124, 297] width 25 height 19
type input "0"
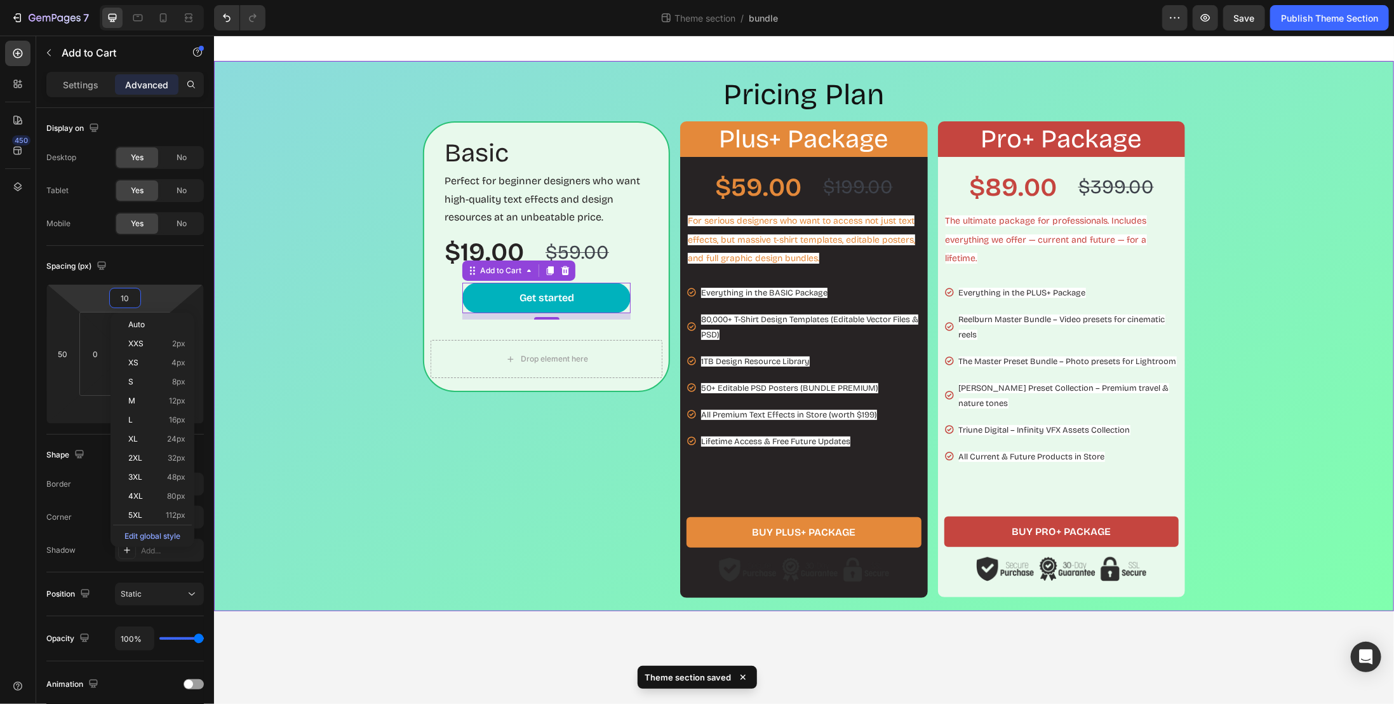
click at [266, 315] on div "Pricing Plan Heading Basic Heading Perfect for beginner designers who want high…" at bounding box center [804, 335] width 1168 height 523
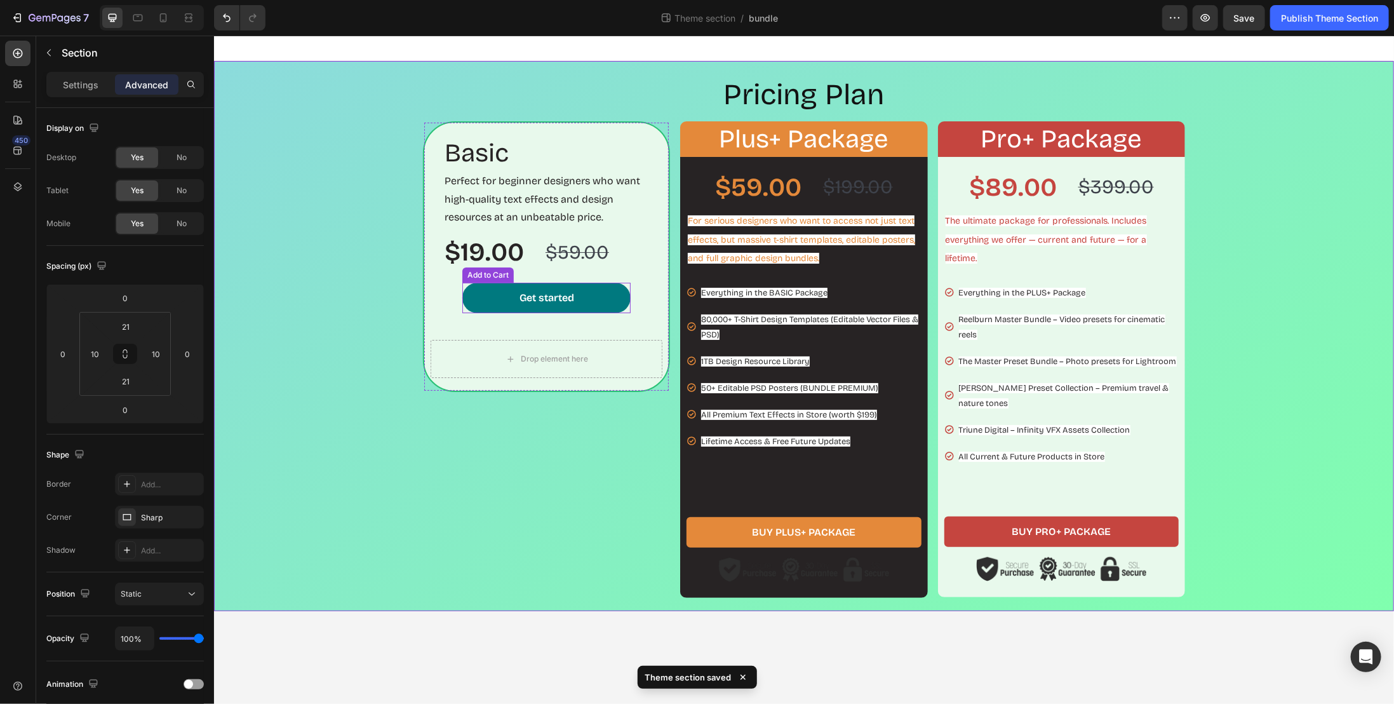
click at [480, 302] on button "Get started" at bounding box center [546, 297] width 168 height 30
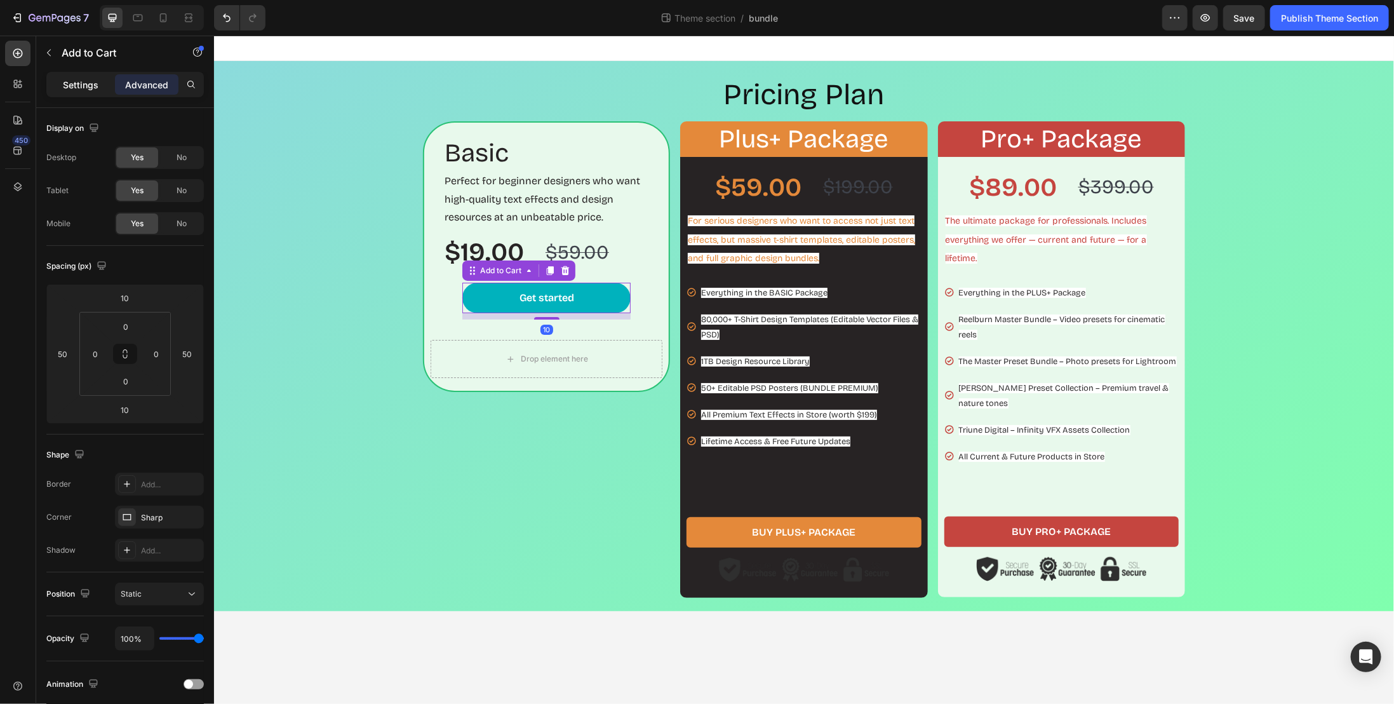
click at [86, 91] on div "Settings" at bounding box center [81, 84] width 64 height 20
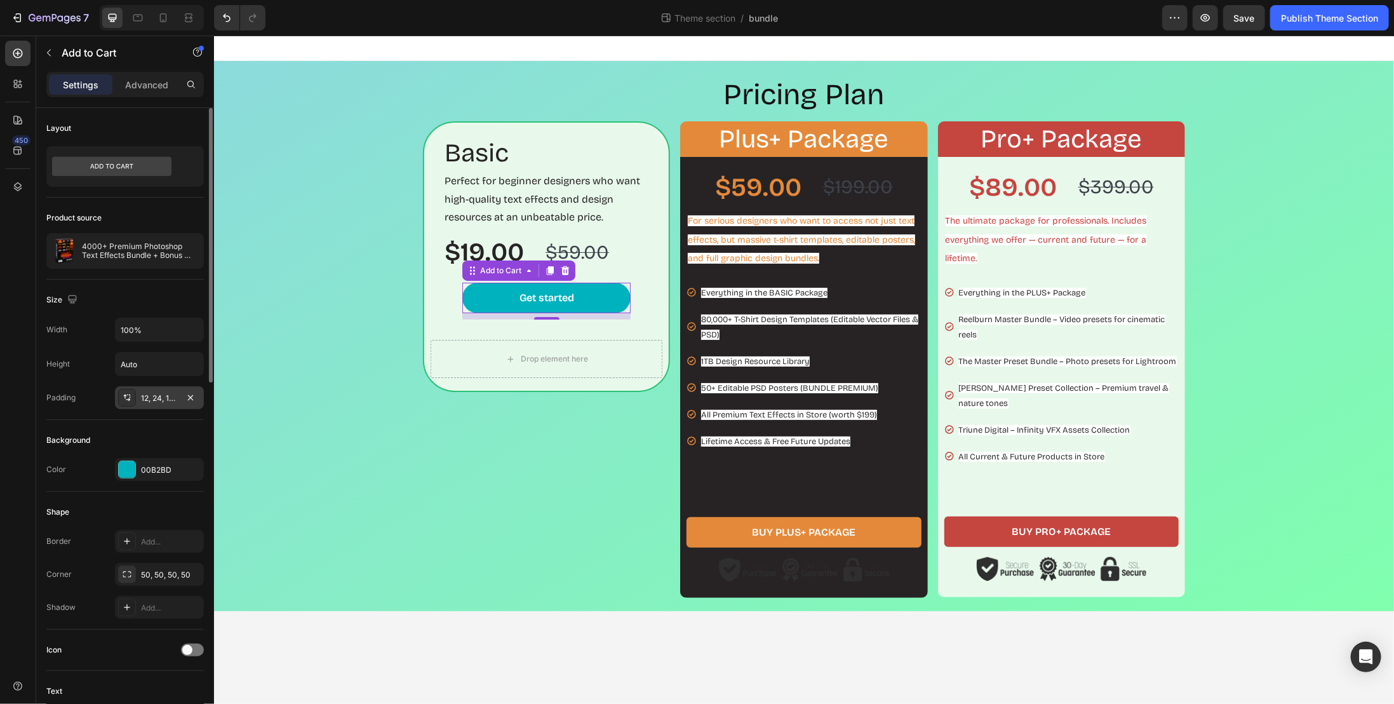
click at [148, 393] on div "12, 24, 12, 24" at bounding box center [159, 398] width 37 height 11
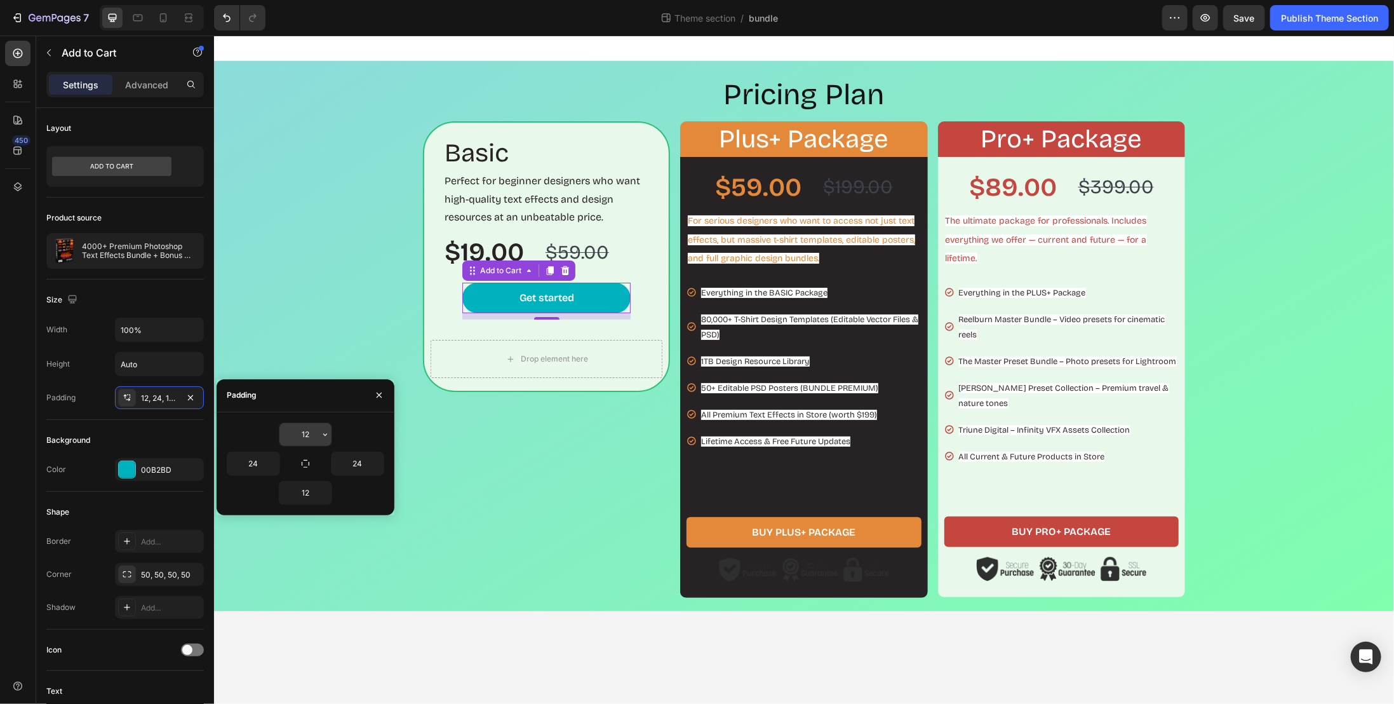
click at [290, 435] on input "12" at bounding box center [306, 434] width 52 height 23
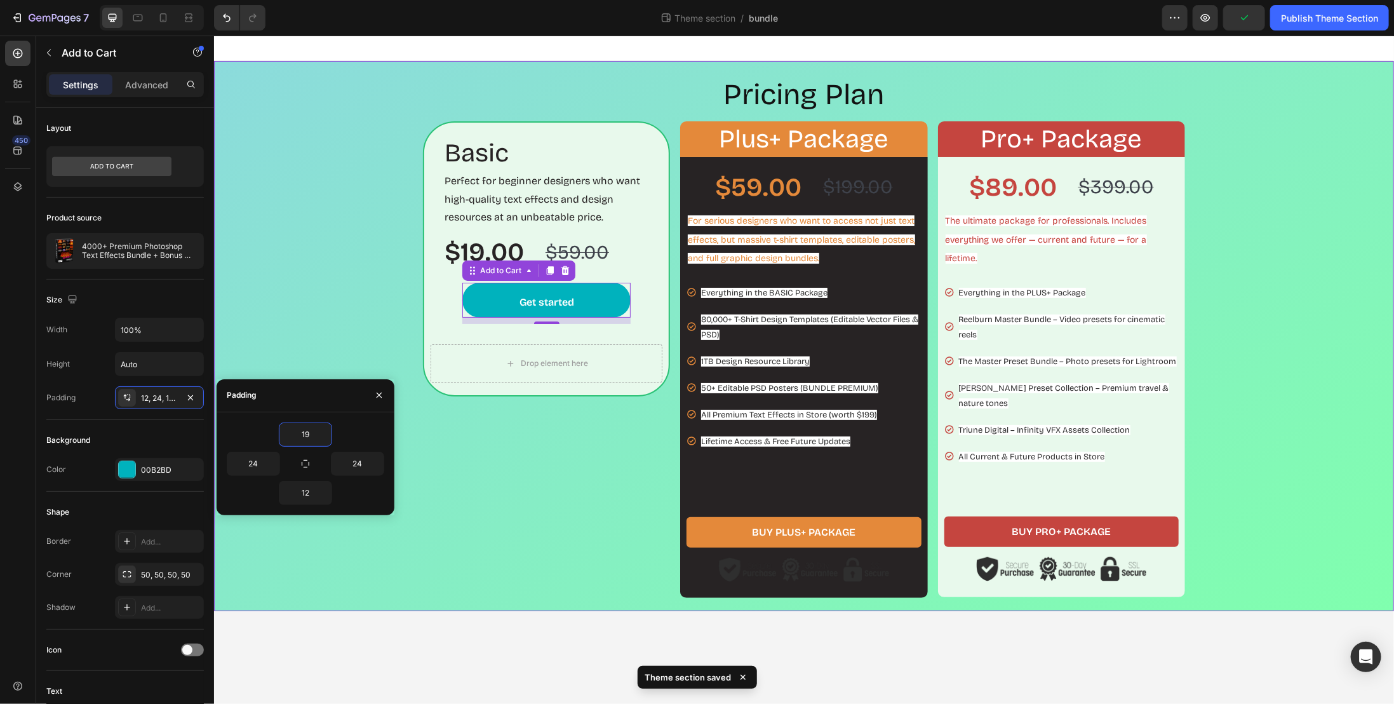
type input "20"
click at [310, 491] on input "12" at bounding box center [306, 493] width 52 height 23
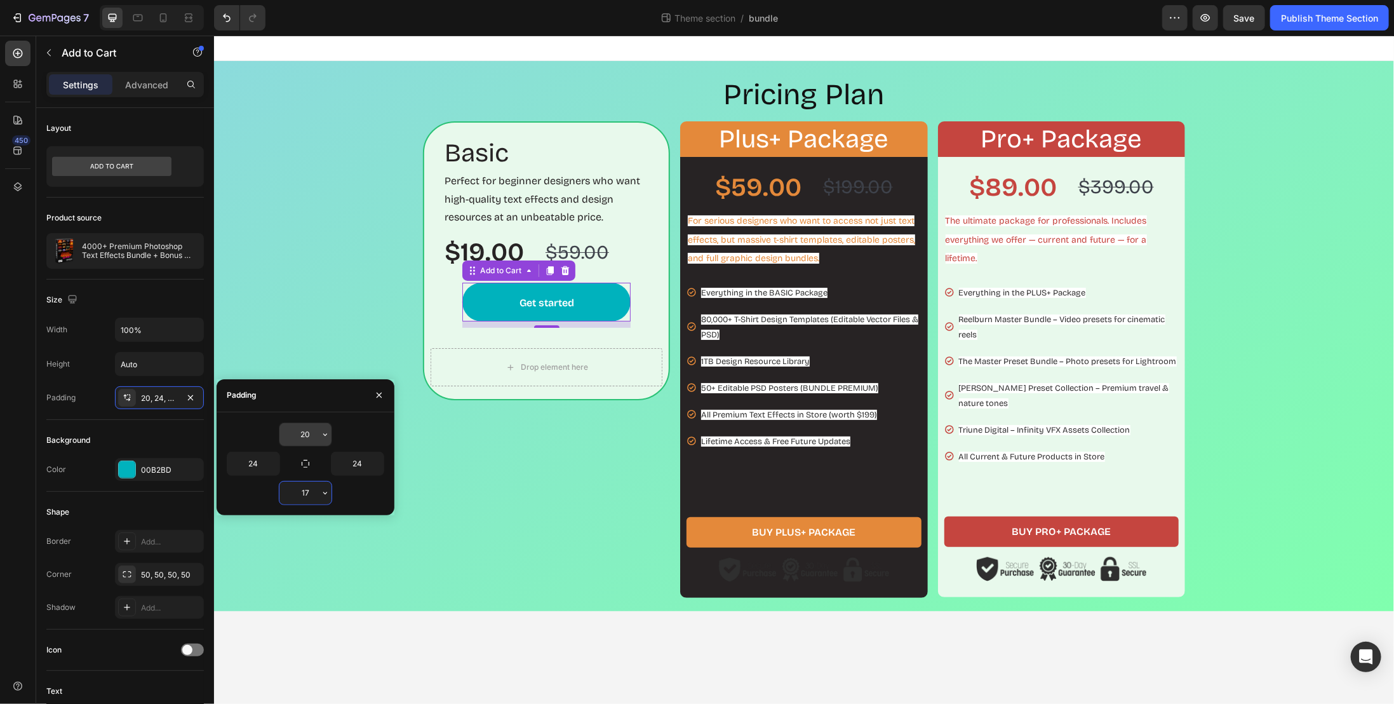
type input "17"
click at [318, 429] on input "20" at bounding box center [306, 434] width 52 height 23
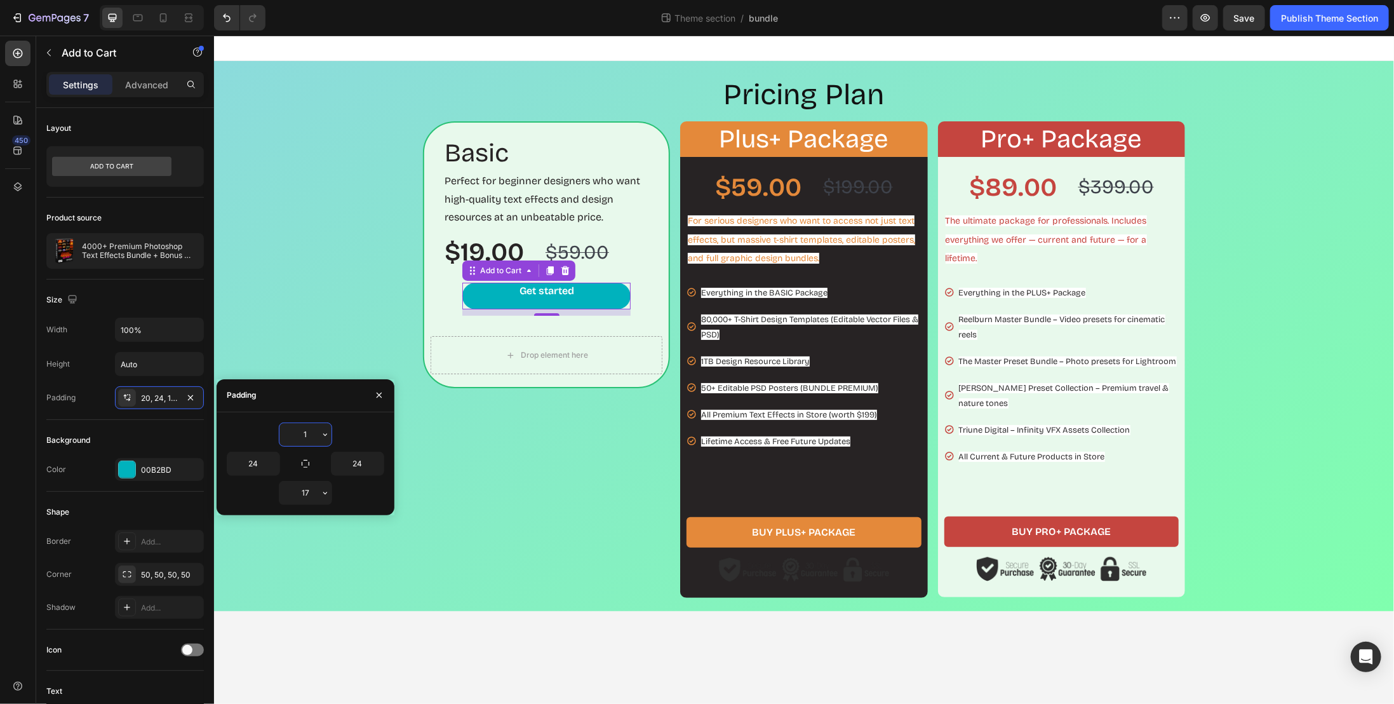
type input "17"
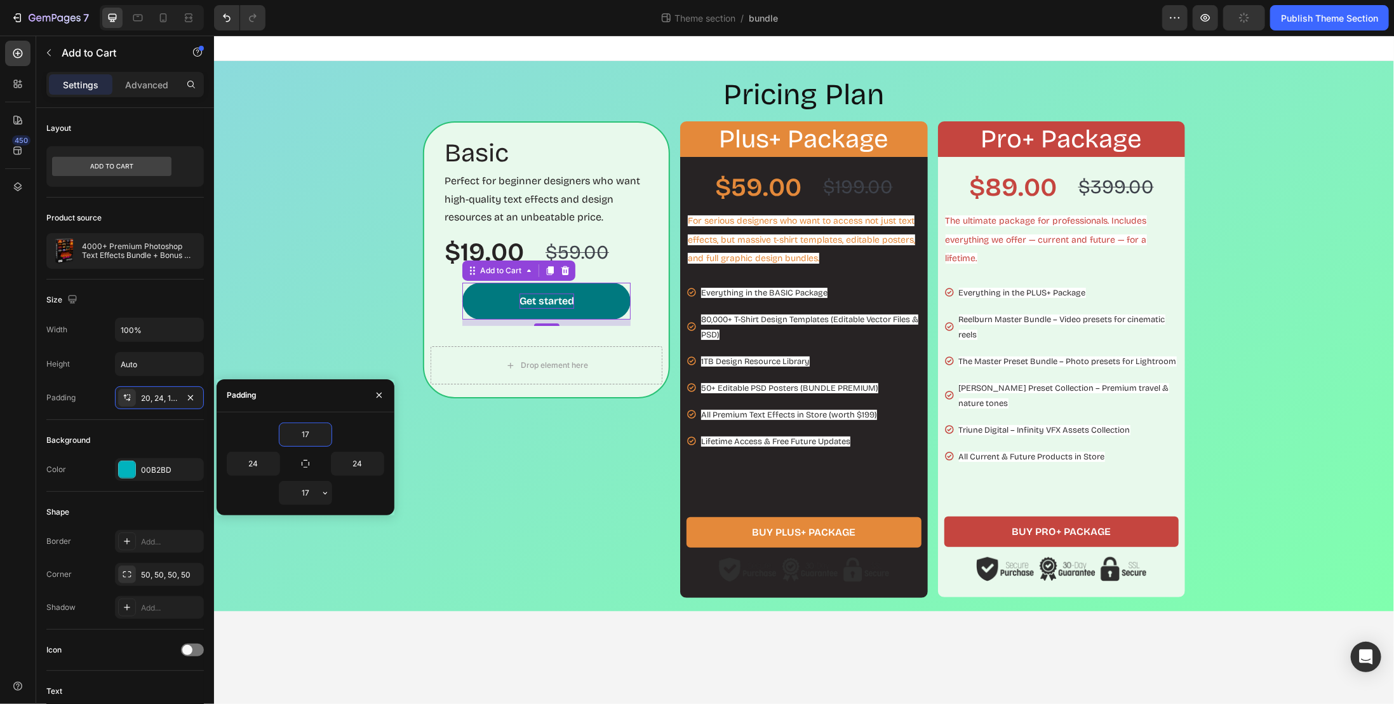
click at [553, 302] on div "Get started" at bounding box center [546, 300] width 55 height 15
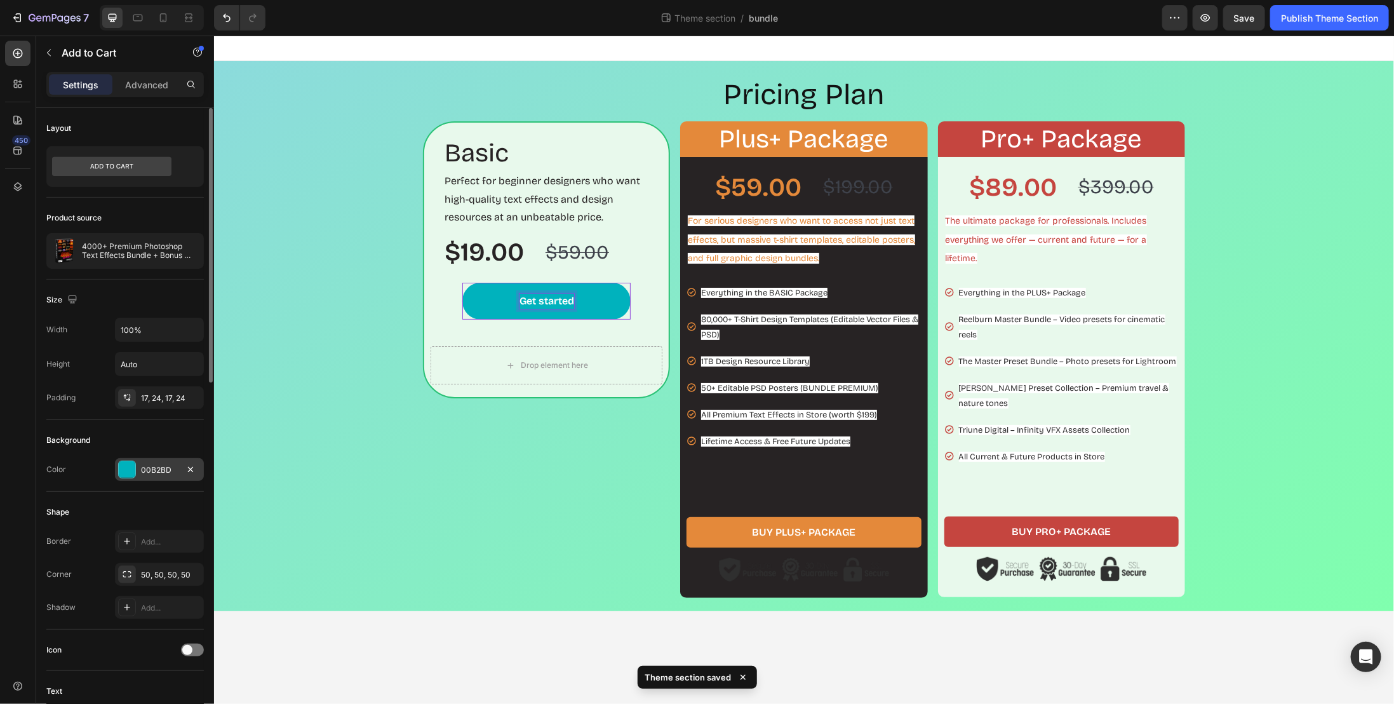
click at [170, 468] on div "00B2BD" at bounding box center [159, 469] width 37 height 11
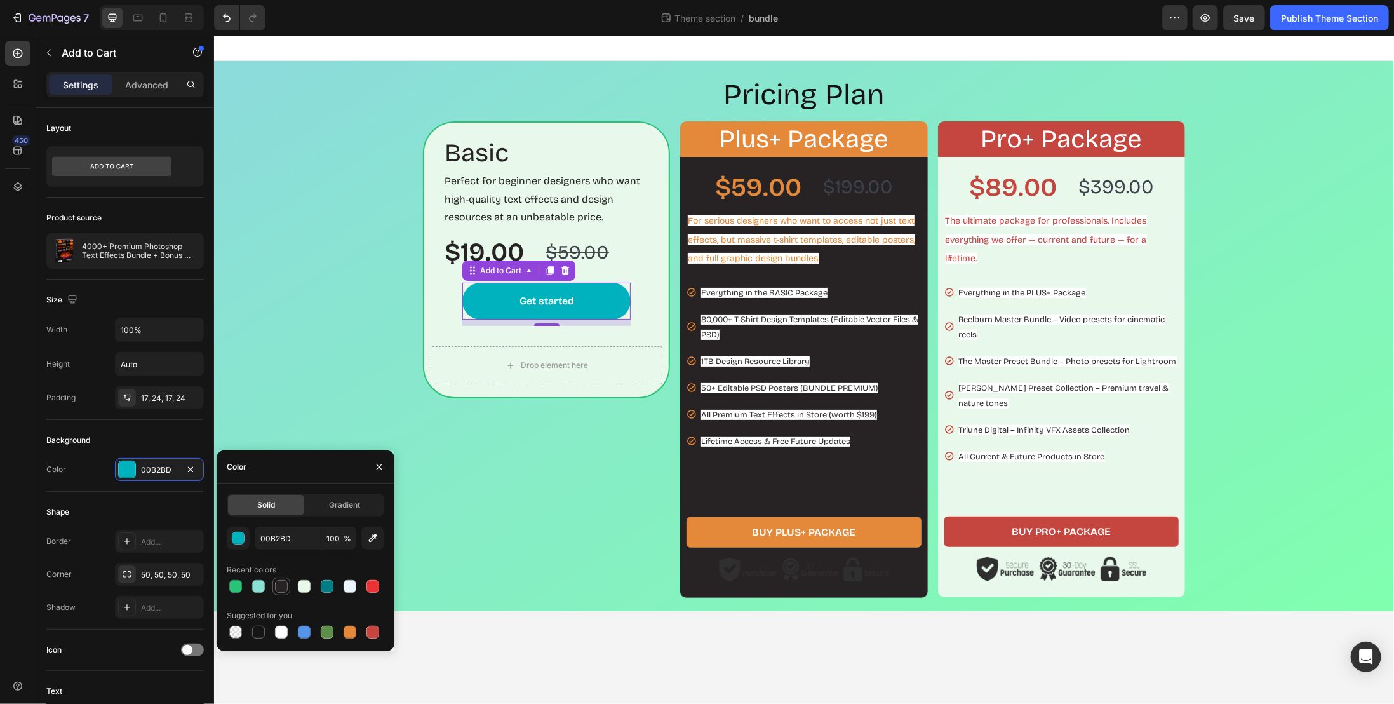
click at [278, 587] on div at bounding box center [281, 586] width 13 height 13
type input "272324"
click at [349, 509] on span "Gradient" at bounding box center [345, 504] width 31 height 11
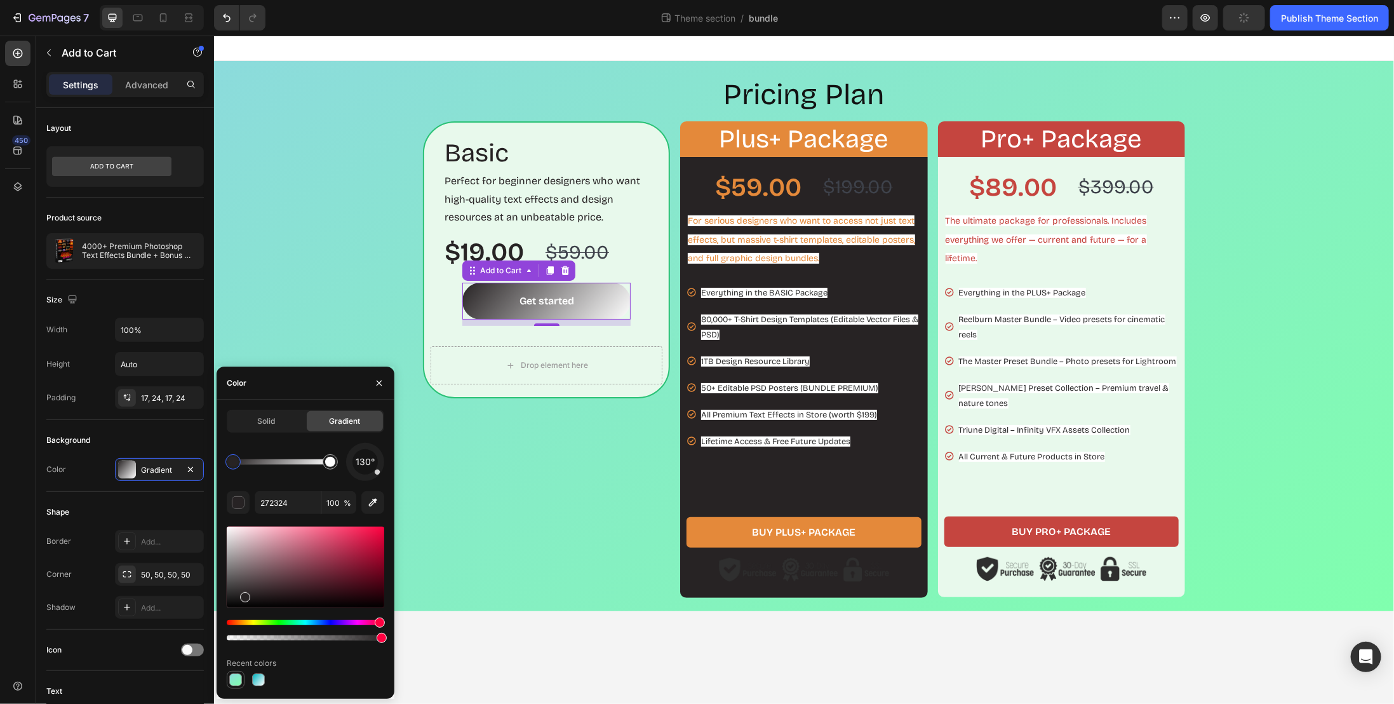
click at [237, 675] on div at bounding box center [235, 679] width 13 height 13
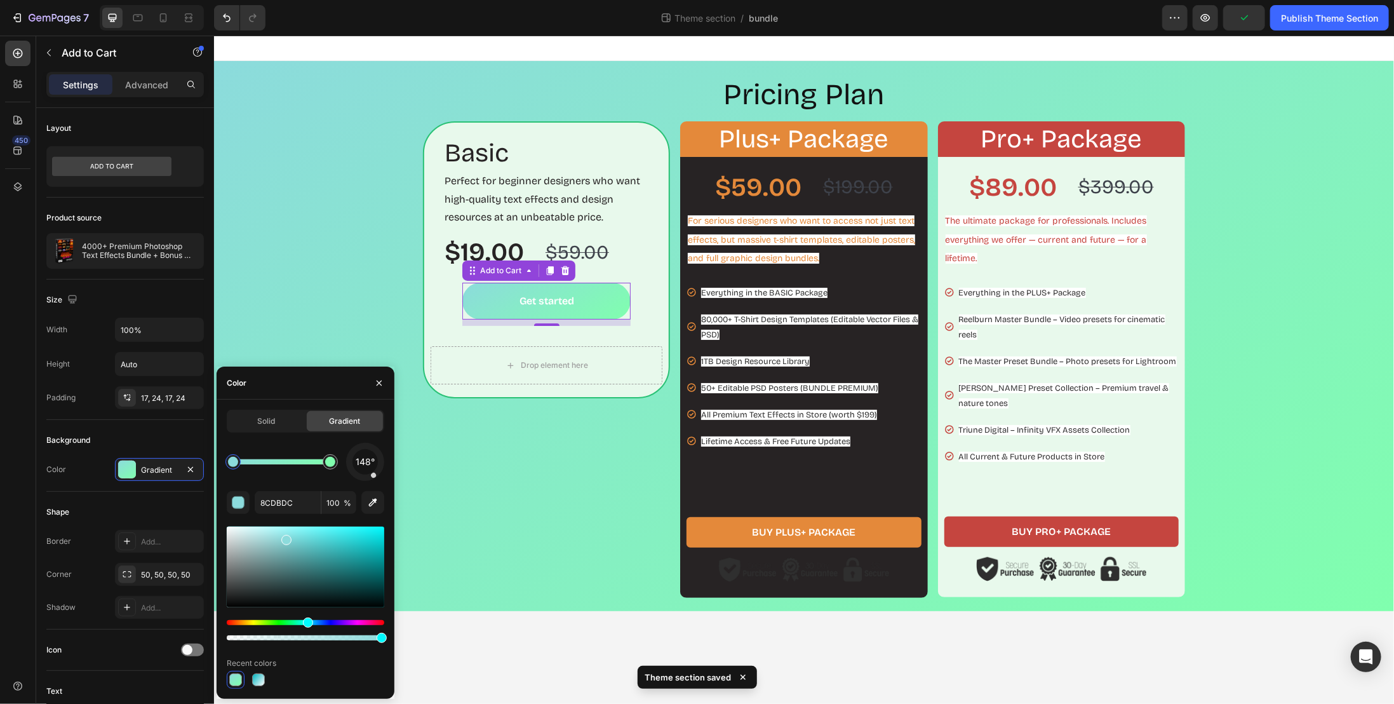
click at [365, 457] on span "148°" at bounding box center [365, 461] width 19 height 15
click at [232, 465] on div at bounding box center [233, 462] width 10 height 10
click at [334, 464] on div at bounding box center [330, 461] width 15 height 15
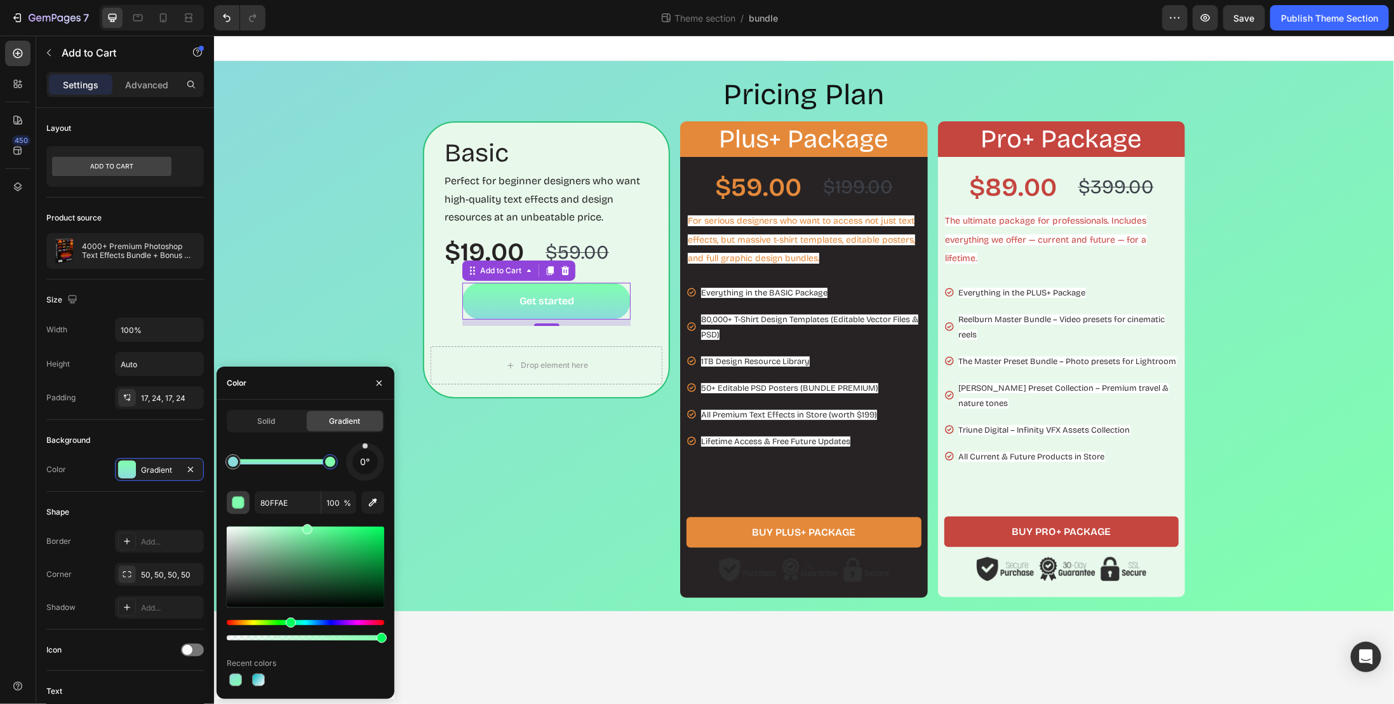
click at [242, 502] on div "button" at bounding box center [238, 503] width 13 height 13
click at [290, 502] on input "80FFAE" at bounding box center [288, 502] width 66 height 23
paste input "b7fee8"
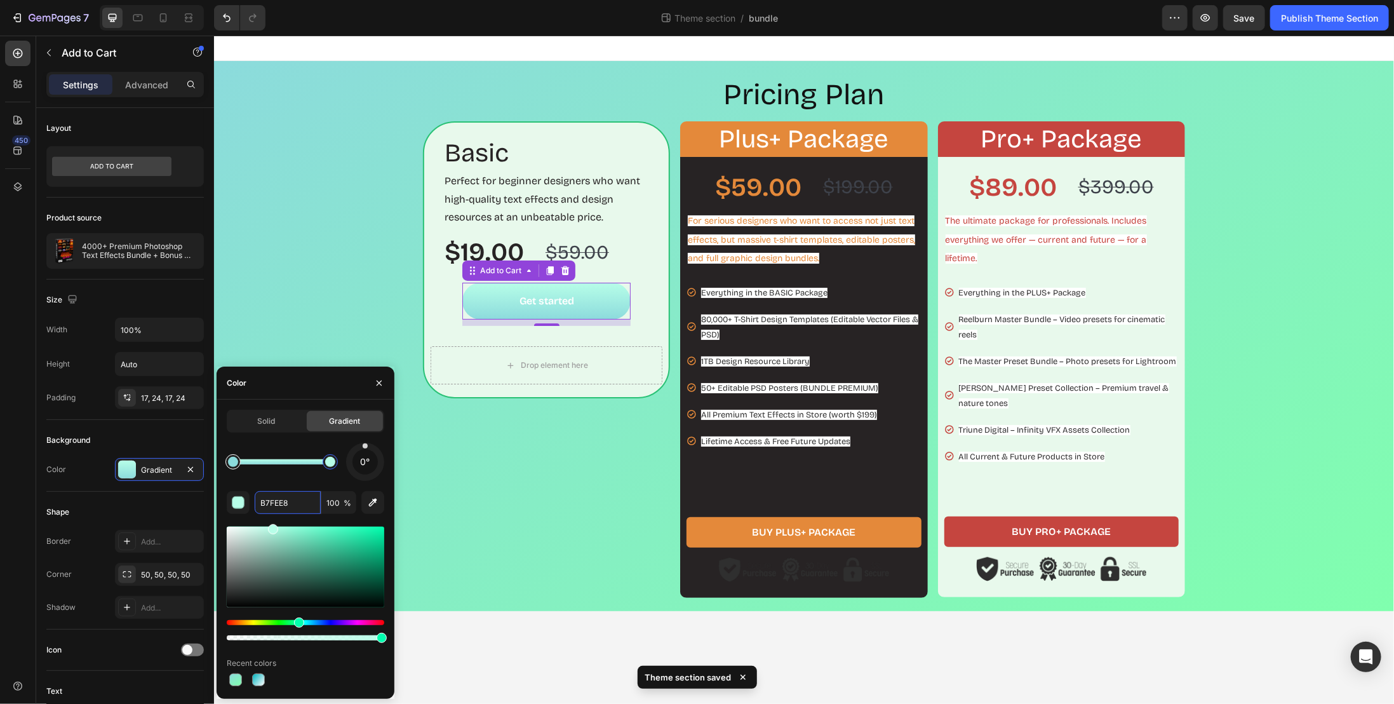
click at [235, 464] on div at bounding box center [233, 462] width 10 height 10
click at [281, 502] on input "8CDBDC" at bounding box center [288, 502] width 66 height 23
paste input "c8f5dc"
type input "c8f5dc"
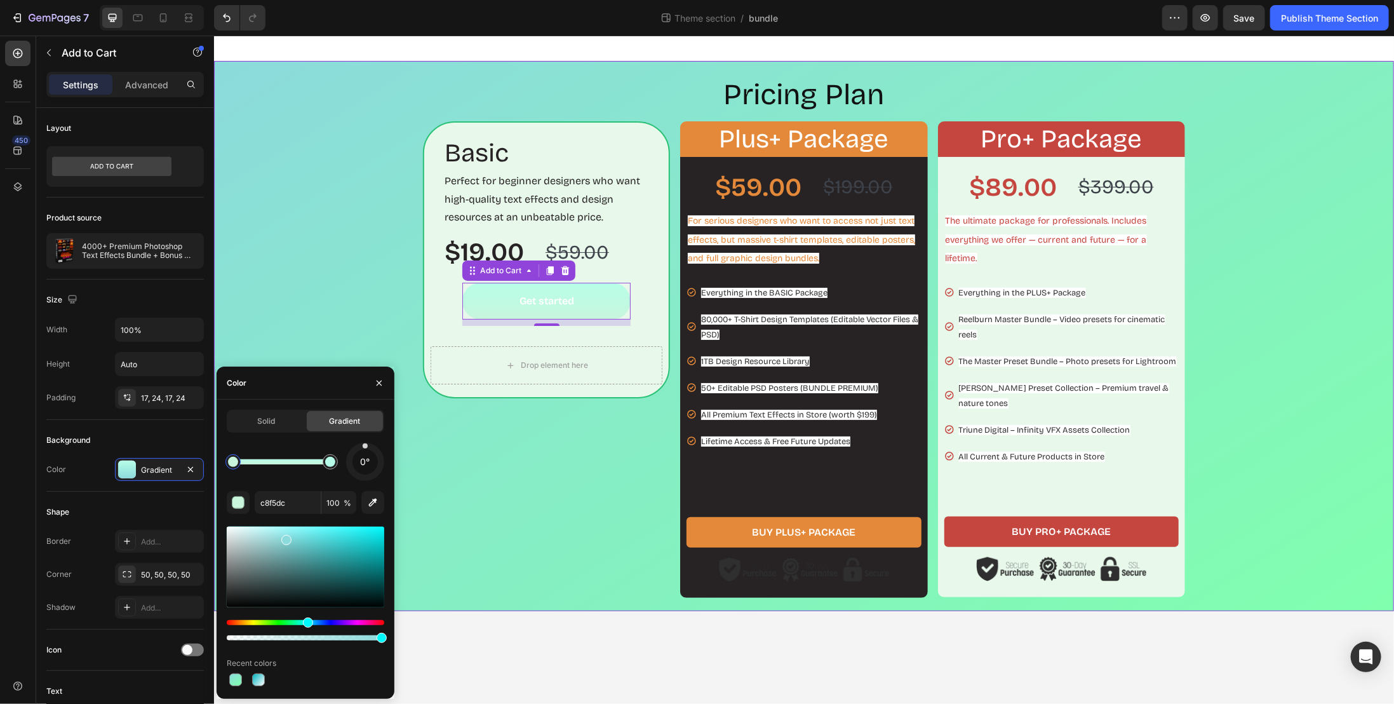
drag, startPoint x: 318, startPoint y: 337, endPoint x: 385, endPoint y: 372, distance: 75.3
click at [317, 337] on div "Pricing Plan Heading Basic Heading Perfect for beginner designers who want high…" at bounding box center [804, 335] width 1168 height 523
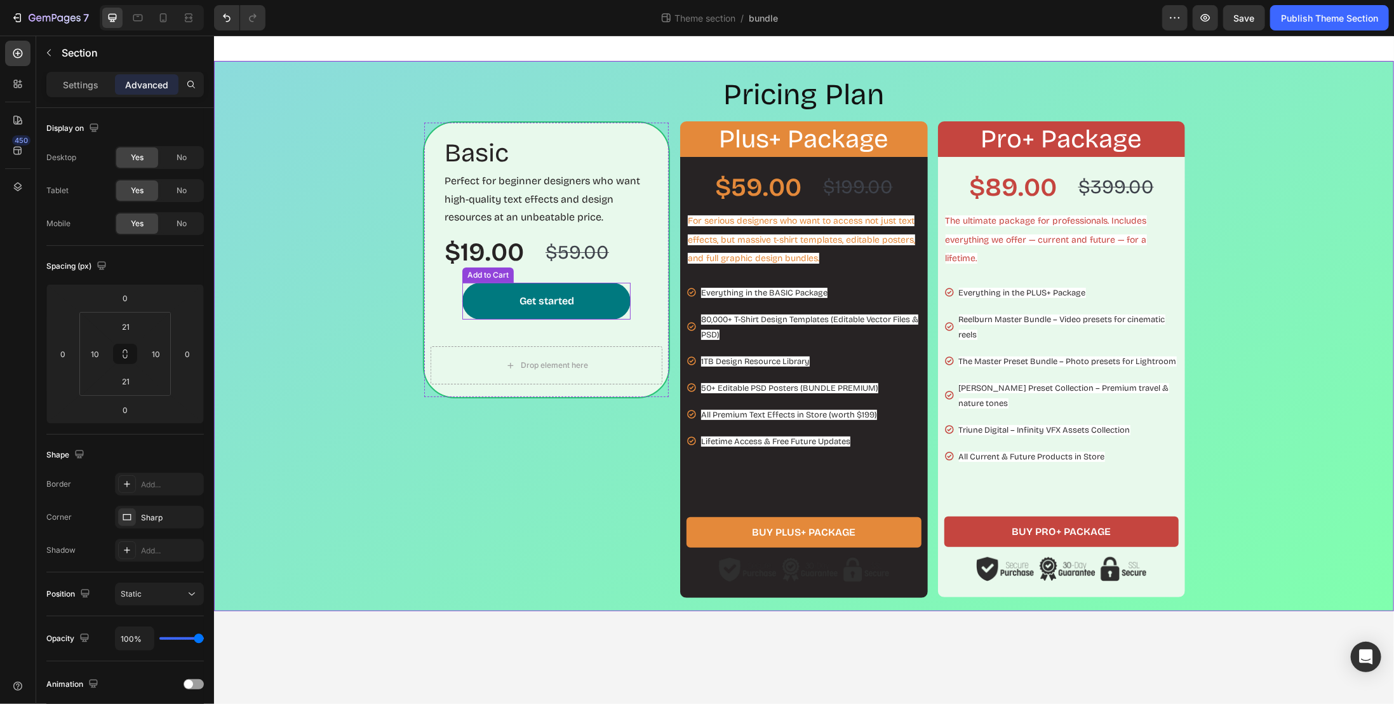
click at [471, 305] on button "Get started" at bounding box center [546, 300] width 168 height 37
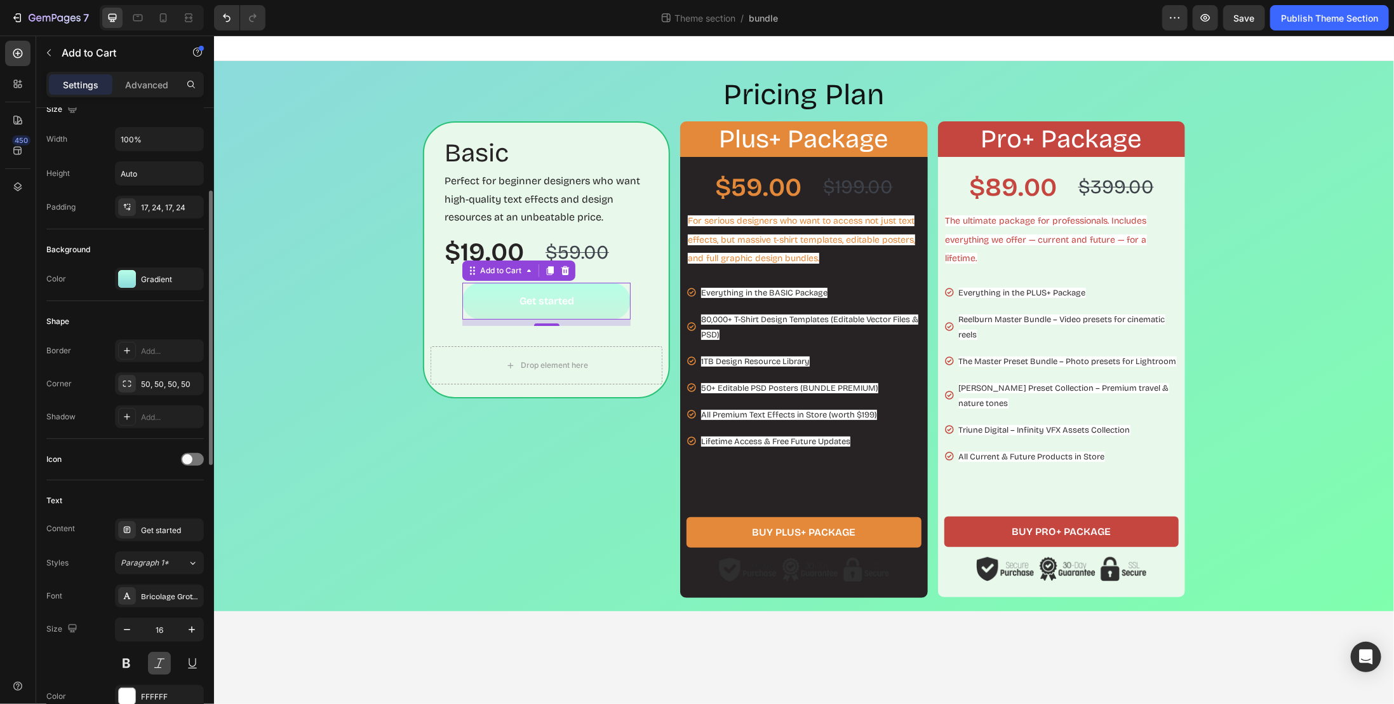
scroll to position [318, 0]
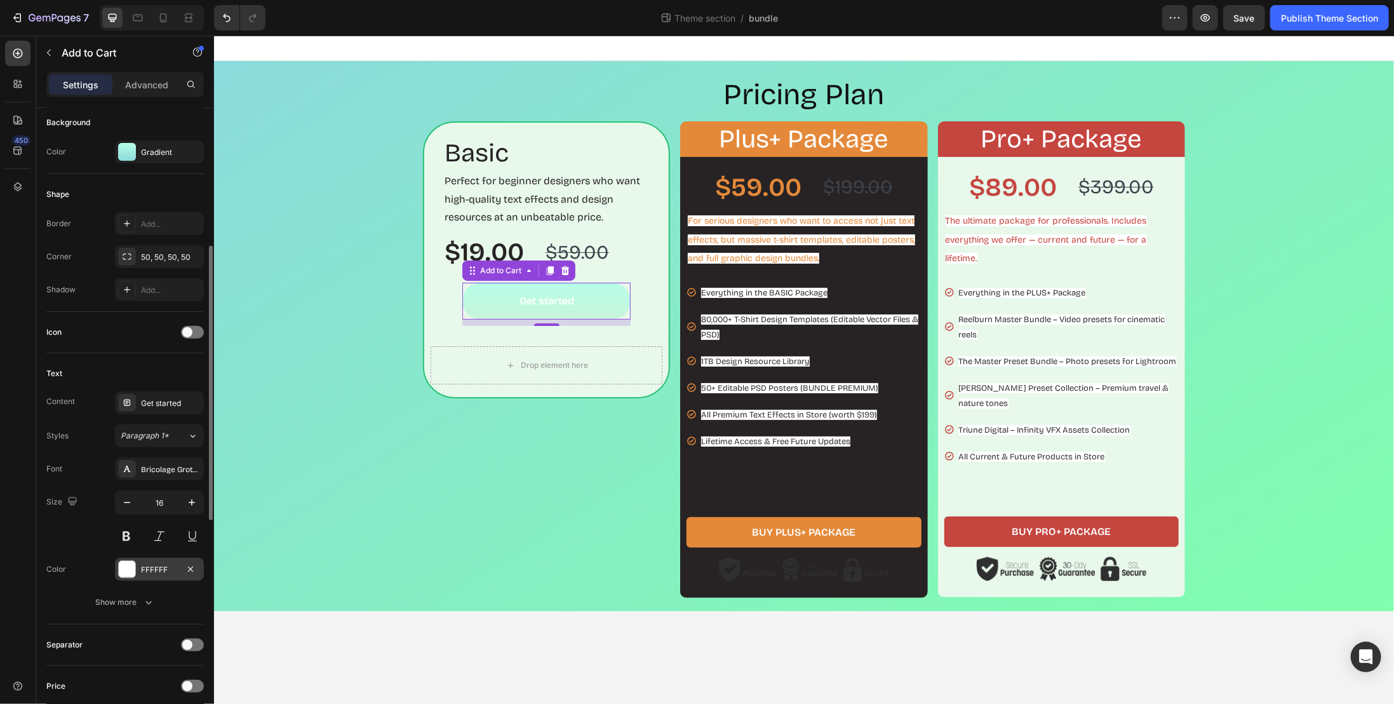
click at [165, 568] on div "FFFFFF" at bounding box center [159, 569] width 37 height 11
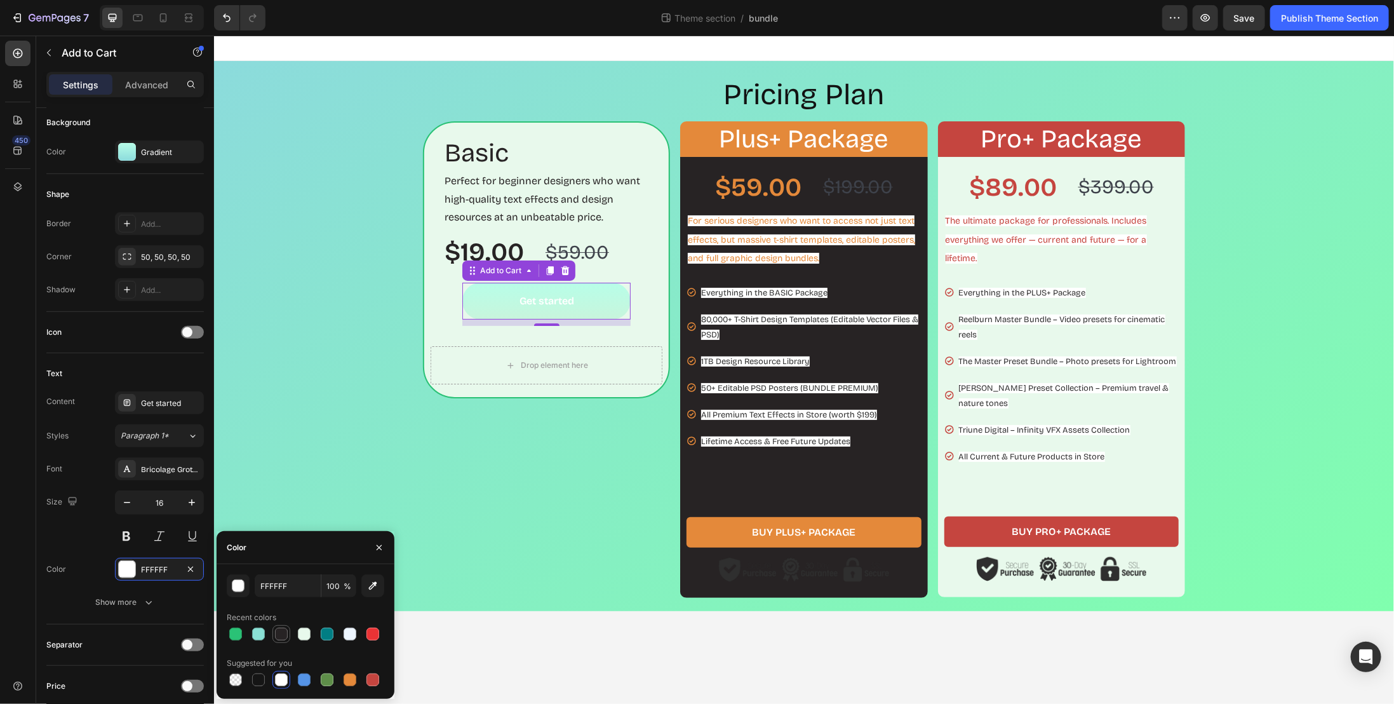
click at [276, 636] on div at bounding box center [281, 634] width 13 height 13
type input "272324"
click at [190, 499] on icon "button" at bounding box center [192, 502] width 6 height 6
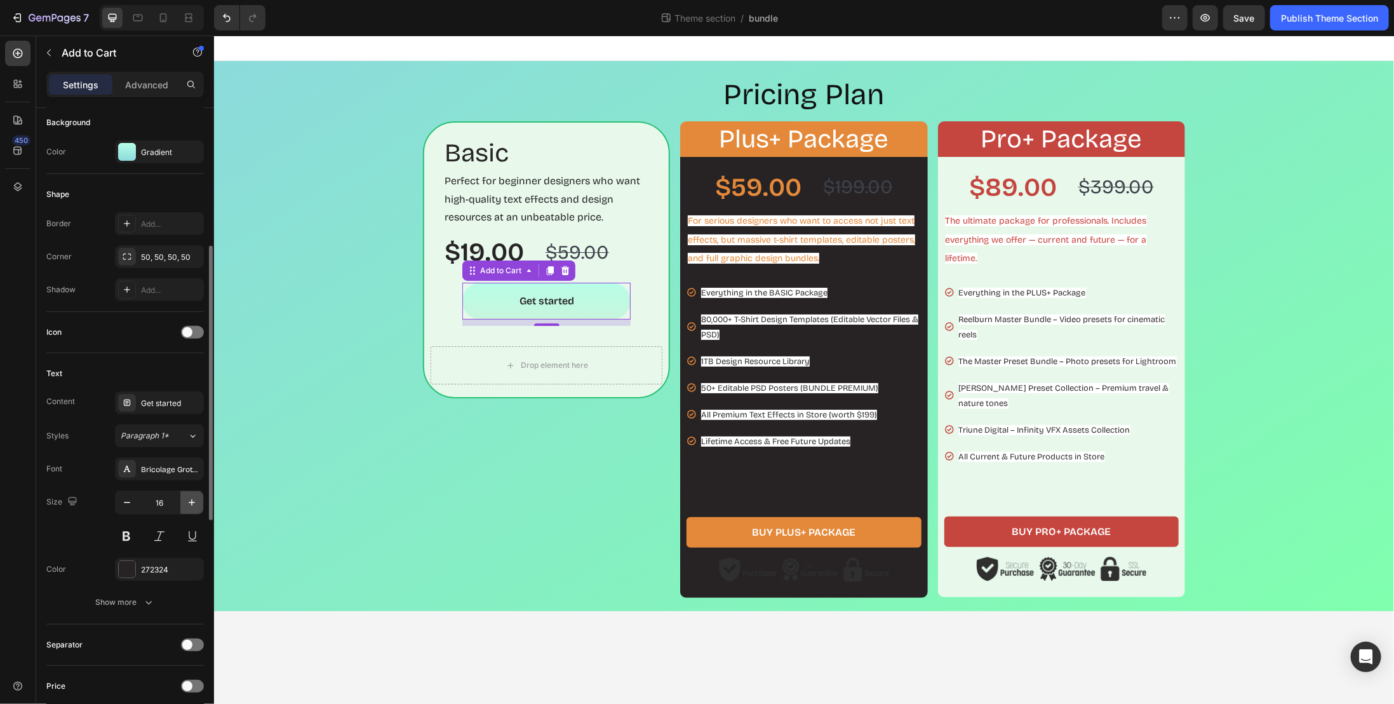
click at [190, 499] on icon "button" at bounding box center [192, 502] width 6 height 6
click at [189, 499] on icon "button" at bounding box center [192, 502] width 6 height 6
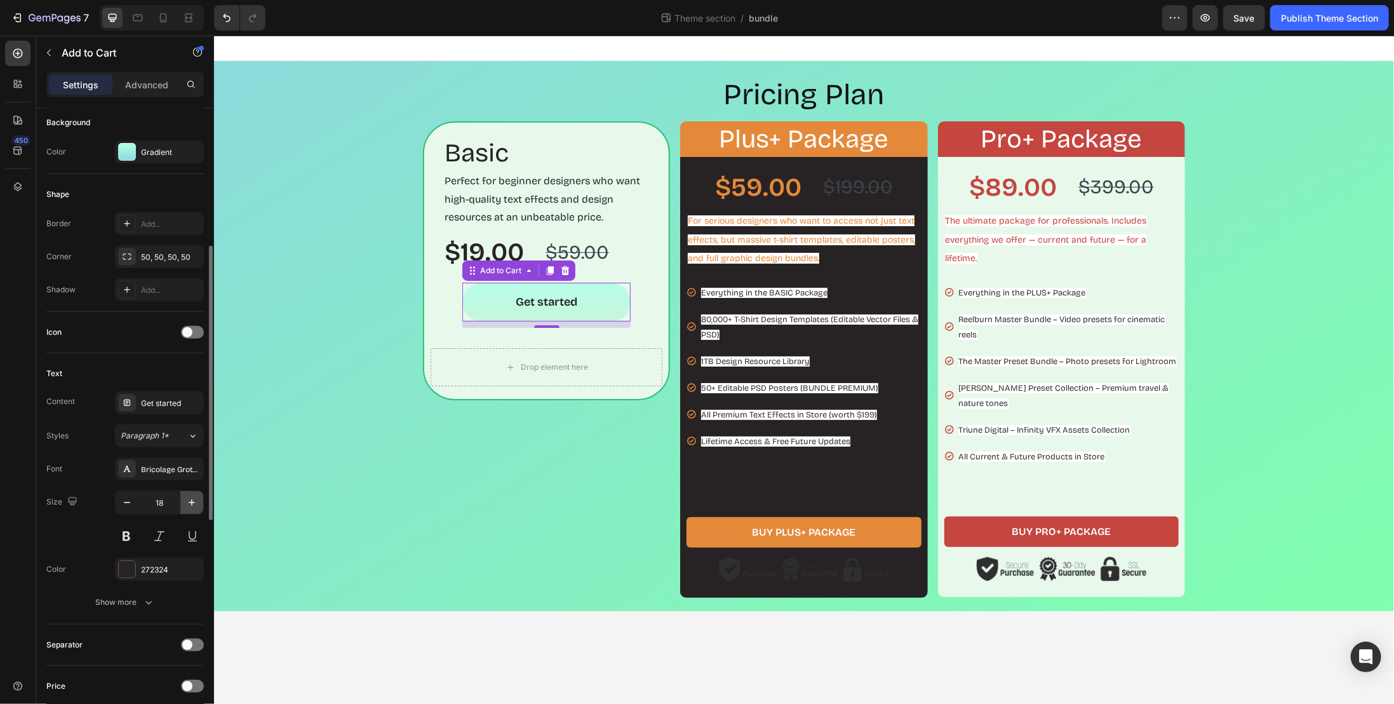
click at [189, 499] on icon "button" at bounding box center [192, 502] width 6 height 6
click at [189, 500] on icon "button" at bounding box center [191, 502] width 13 height 13
click at [189, 501] on icon "button" at bounding box center [191, 502] width 13 height 13
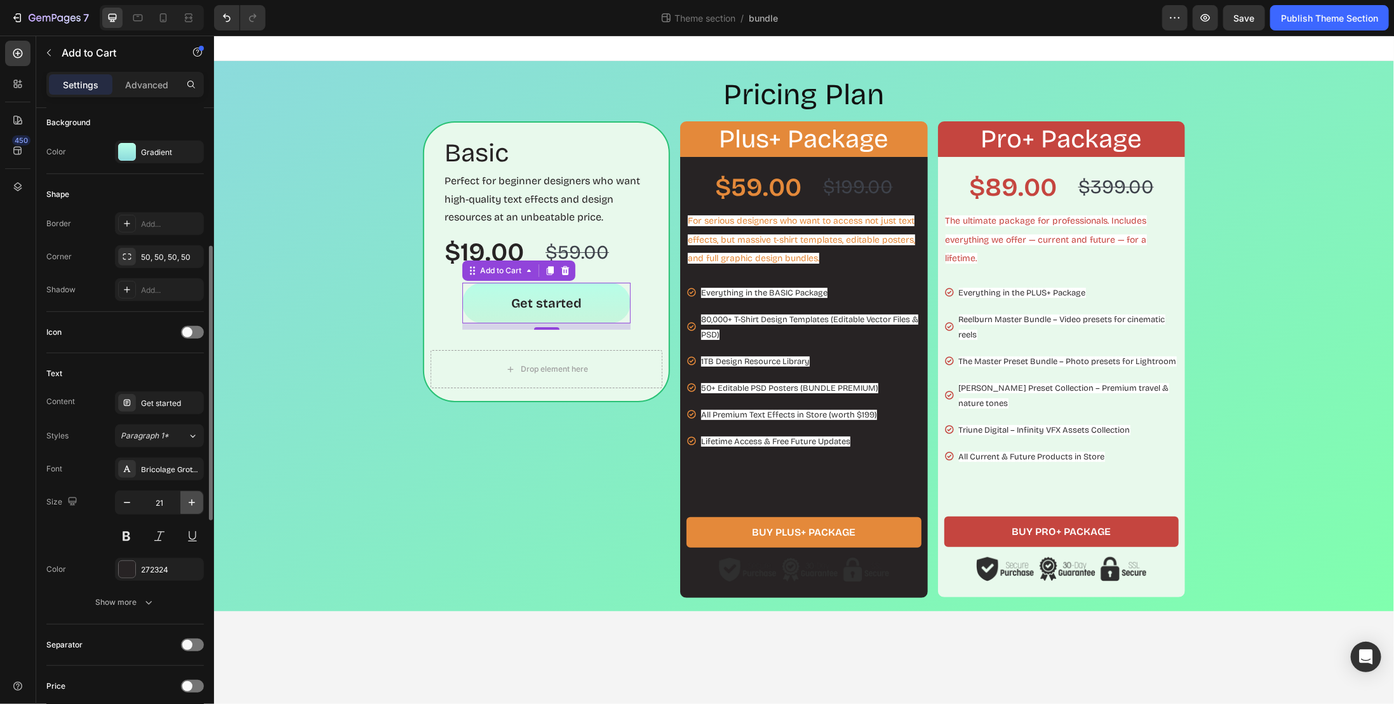
click at [189, 500] on icon "button" at bounding box center [191, 502] width 13 height 13
click at [189, 499] on icon "button" at bounding box center [192, 502] width 6 height 6
click at [184, 497] on button "button" at bounding box center [191, 502] width 23 height 23
type input "24"
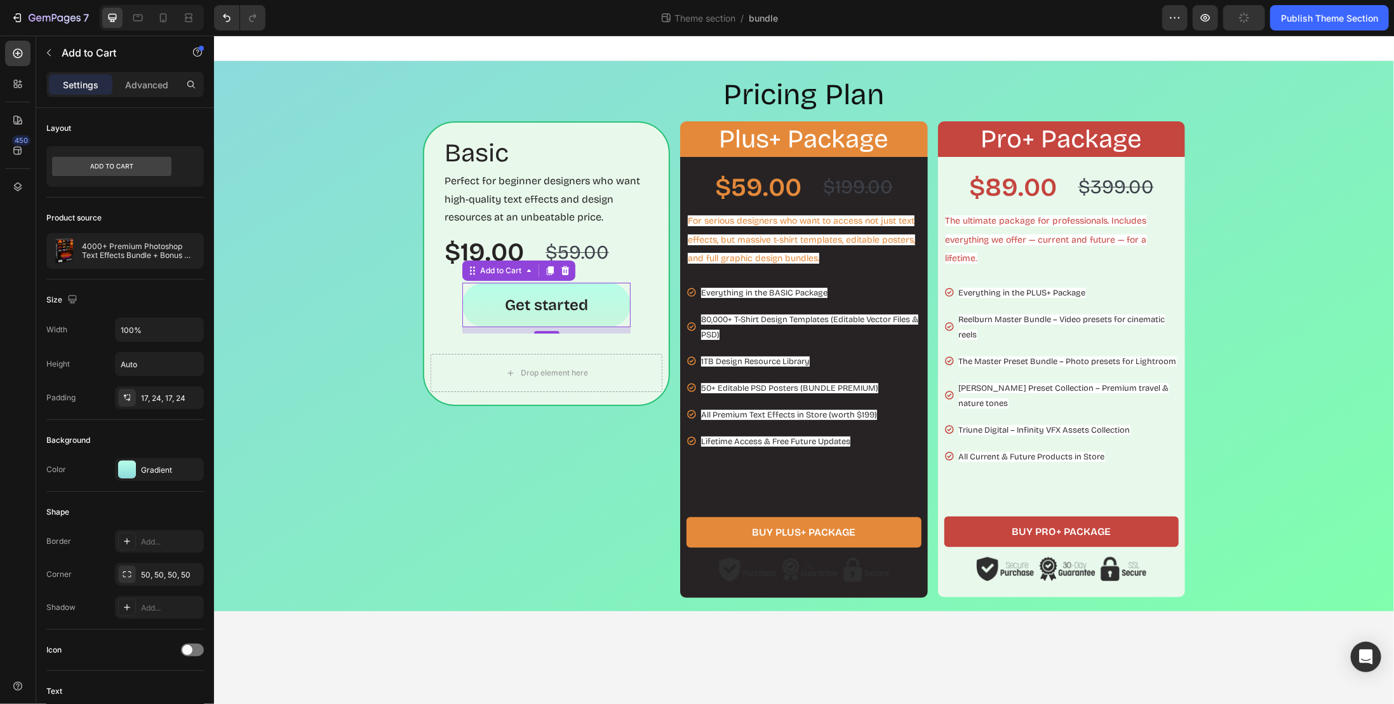
type input "25"
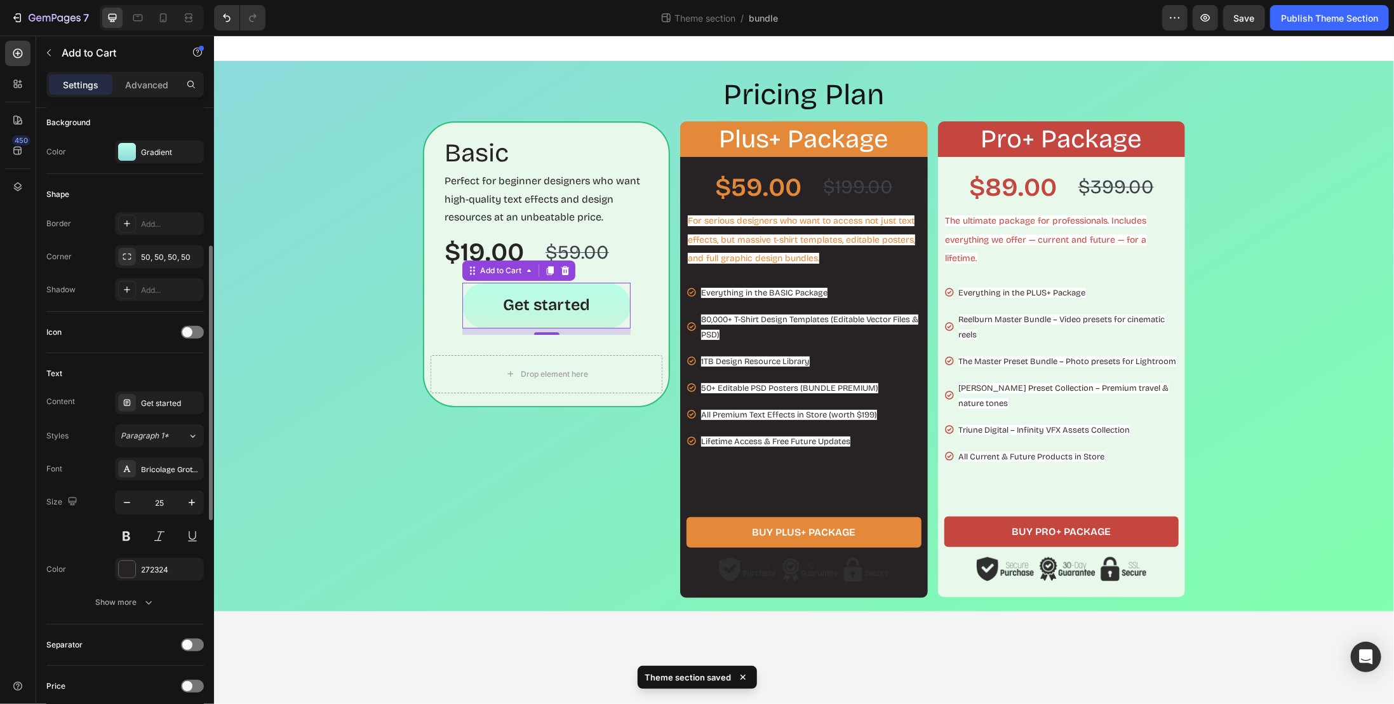
scroll to position [191, 0]
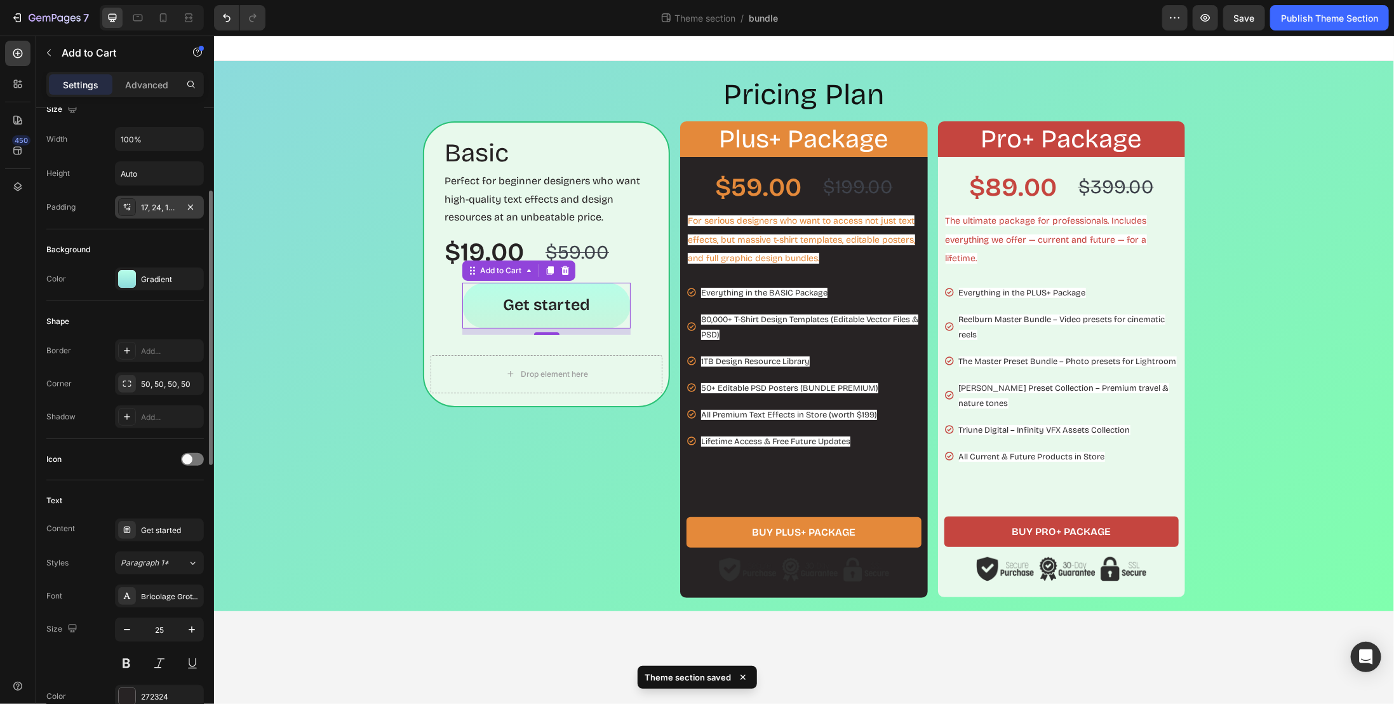
click at [160, 205] on div "17, 24, 17, 24" at bounding box center [159, 207] width 37 height 11
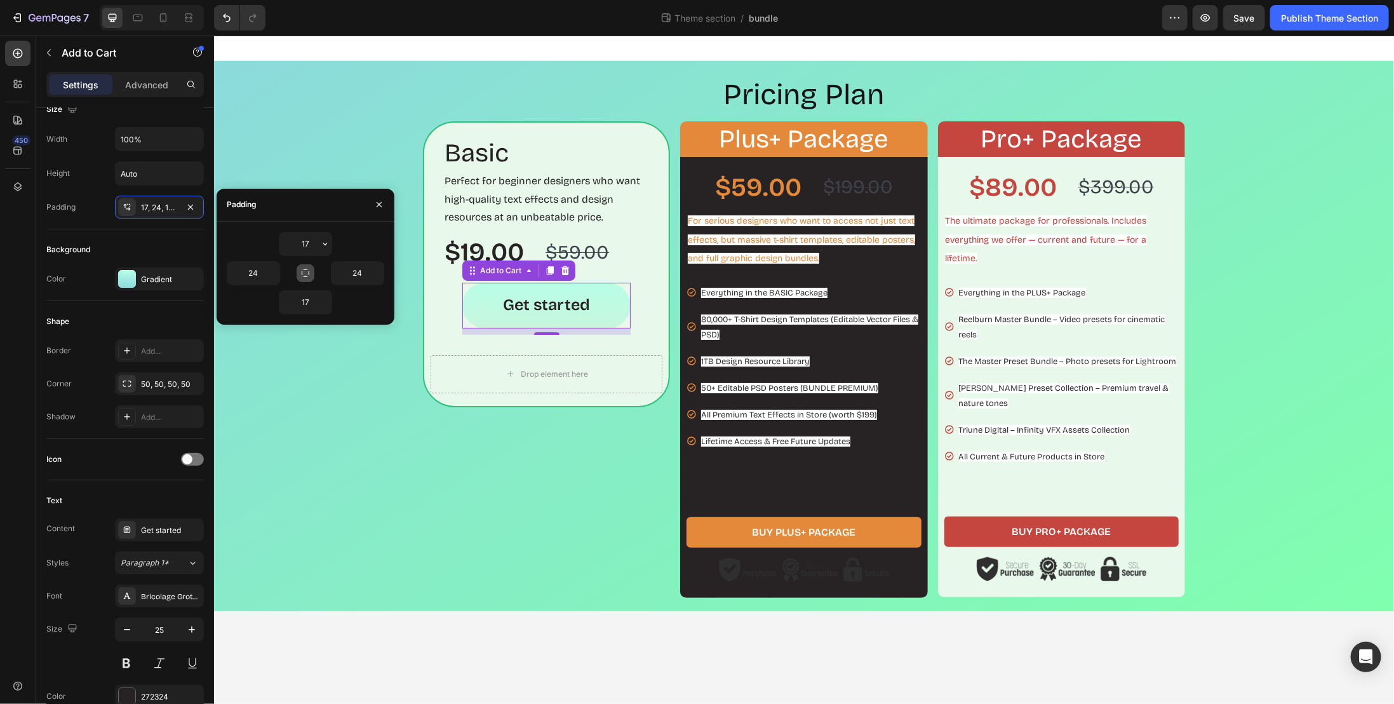
click at [309, 247] on input "17" at bounding box center [306, 243] width 52 height 23
type input "10"
click at [309, 298] on input "17" at bounding box center [306, 302] width 52 height 23
click at [311, 297] on input "17" at bounding box center [306, 302] width 52 height 23
type input "10"
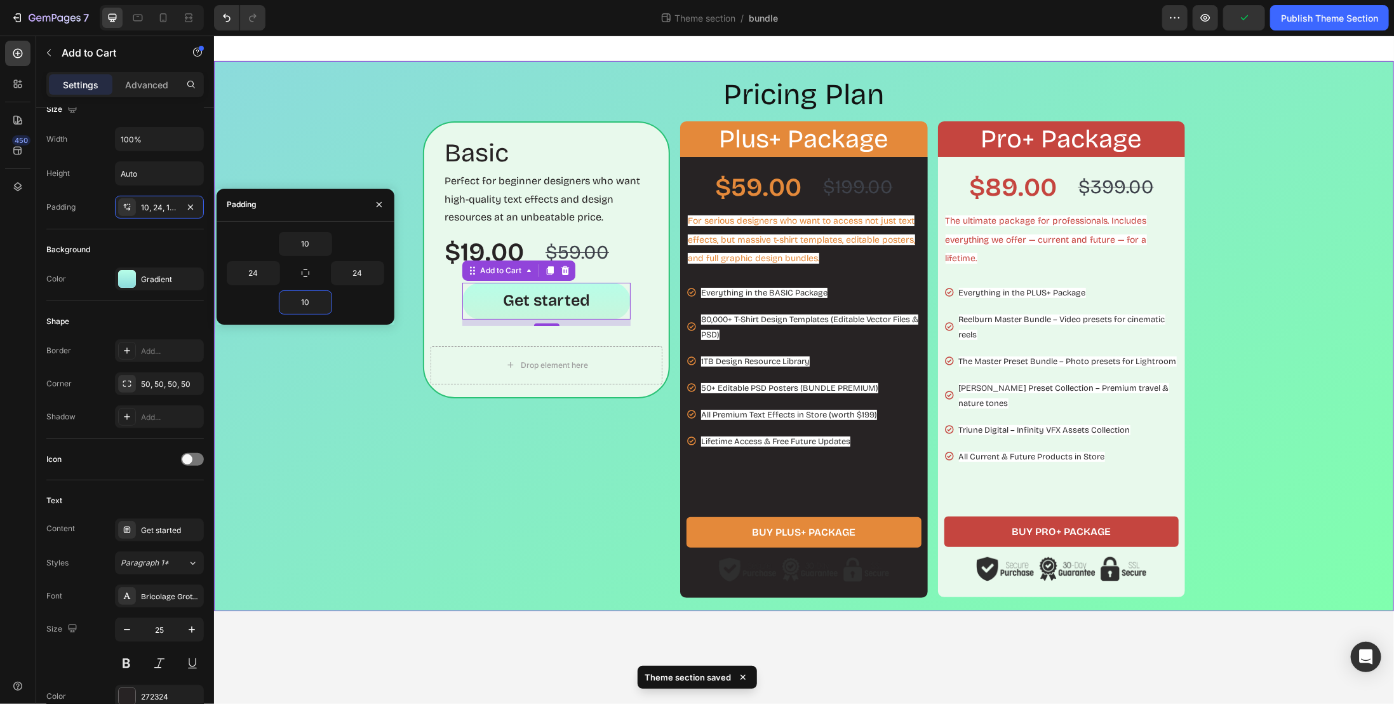
click at [328, 394] on div "Pricing Plan Heading Basic Heading Perfect for beginner designers who want high…" at bounding box center [804, 335] width 1168 height 523
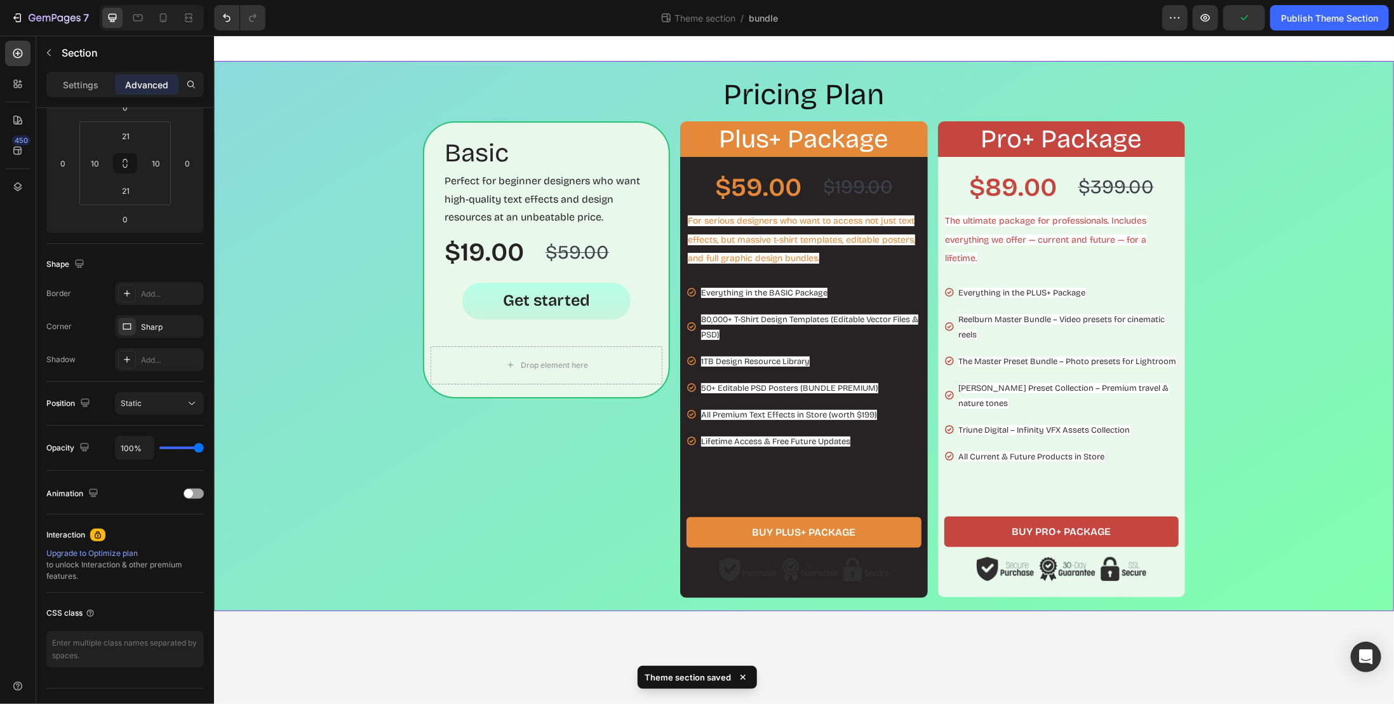
scroll to position [0, 0]
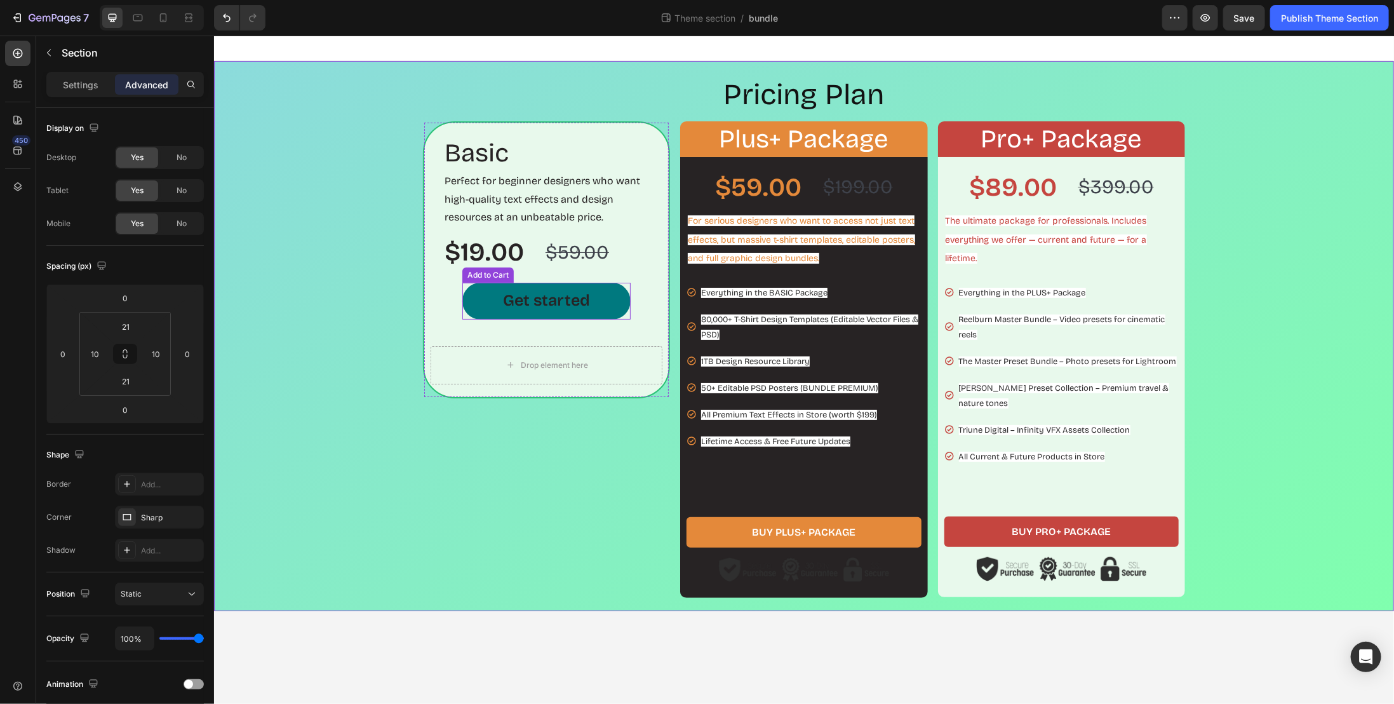
click at [481, 307] on button "Get started" at bounding box center [546, 300] width 168 height 37
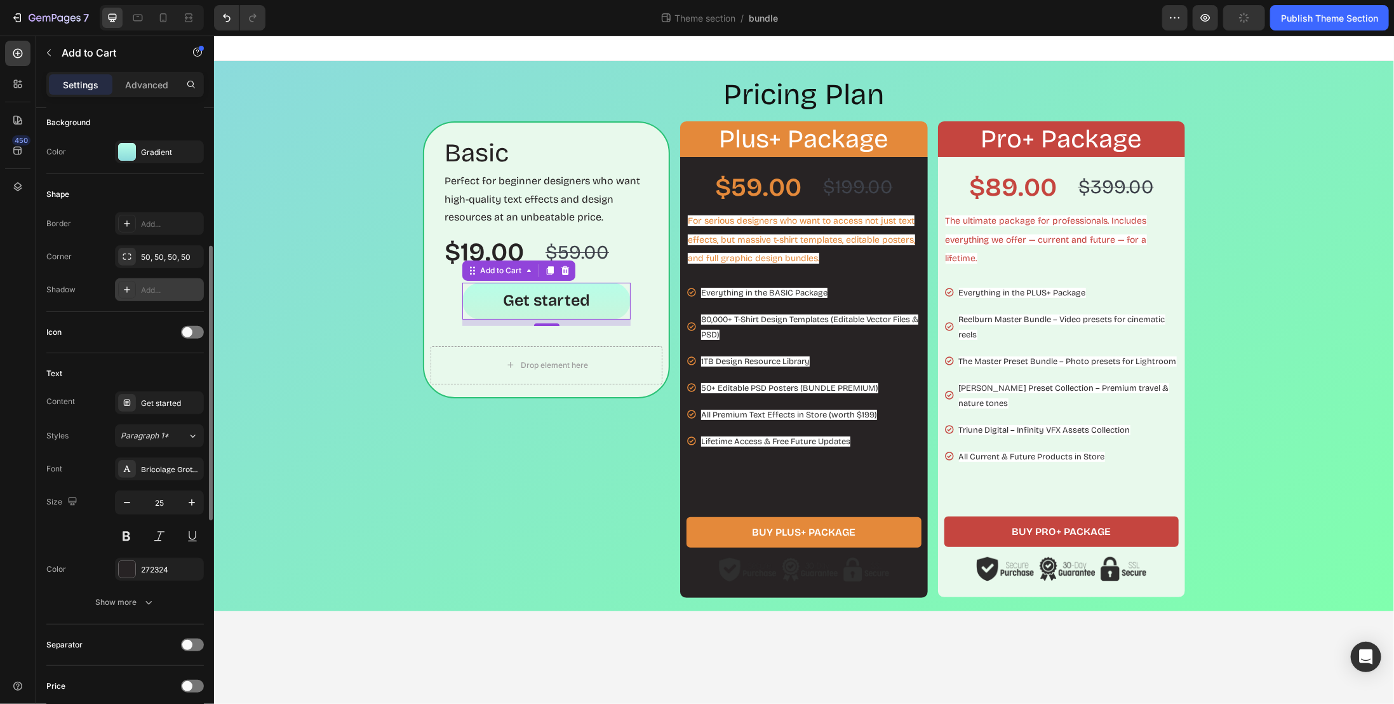
scroll to position [381, 0]
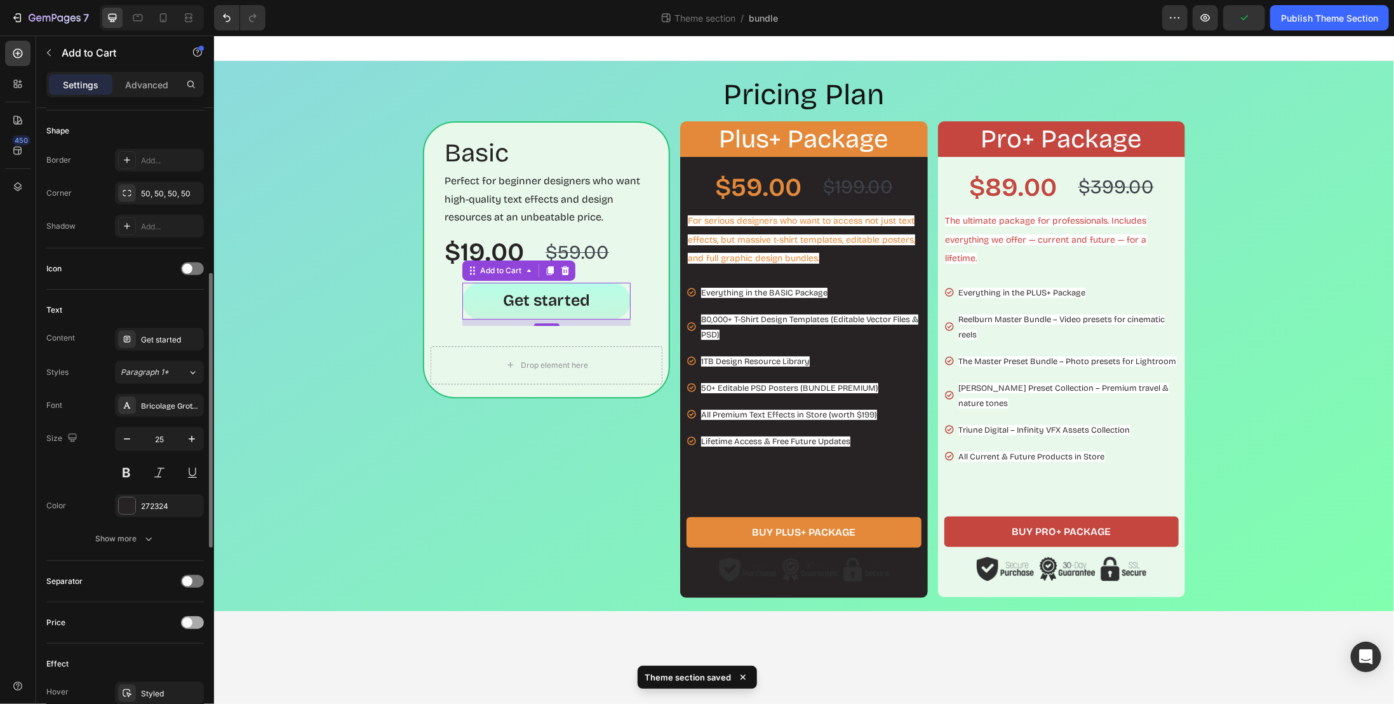
click at [196, 618] on div at bounding box center [192, 622] width 23 height 13
click at [196, 618] on span at bounding box center [197, 622] width 10 height 10
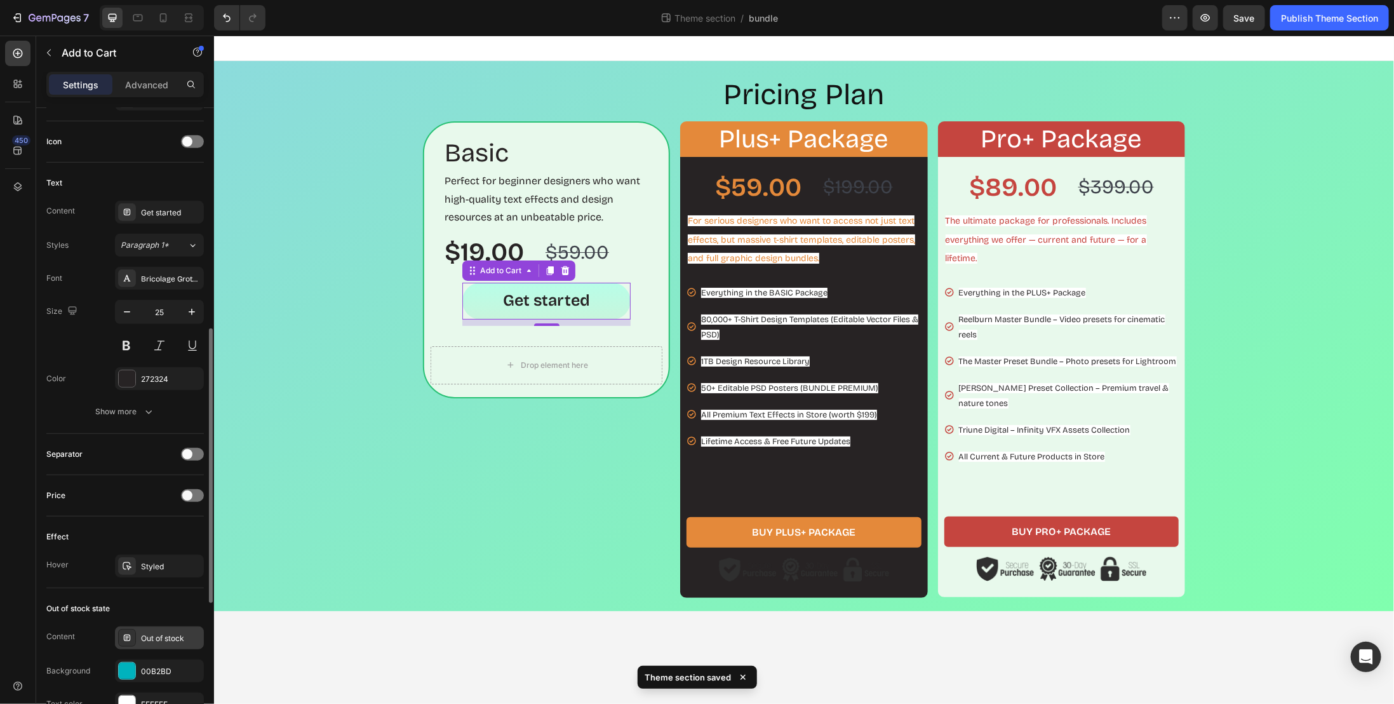
scroll to position [572, 0]
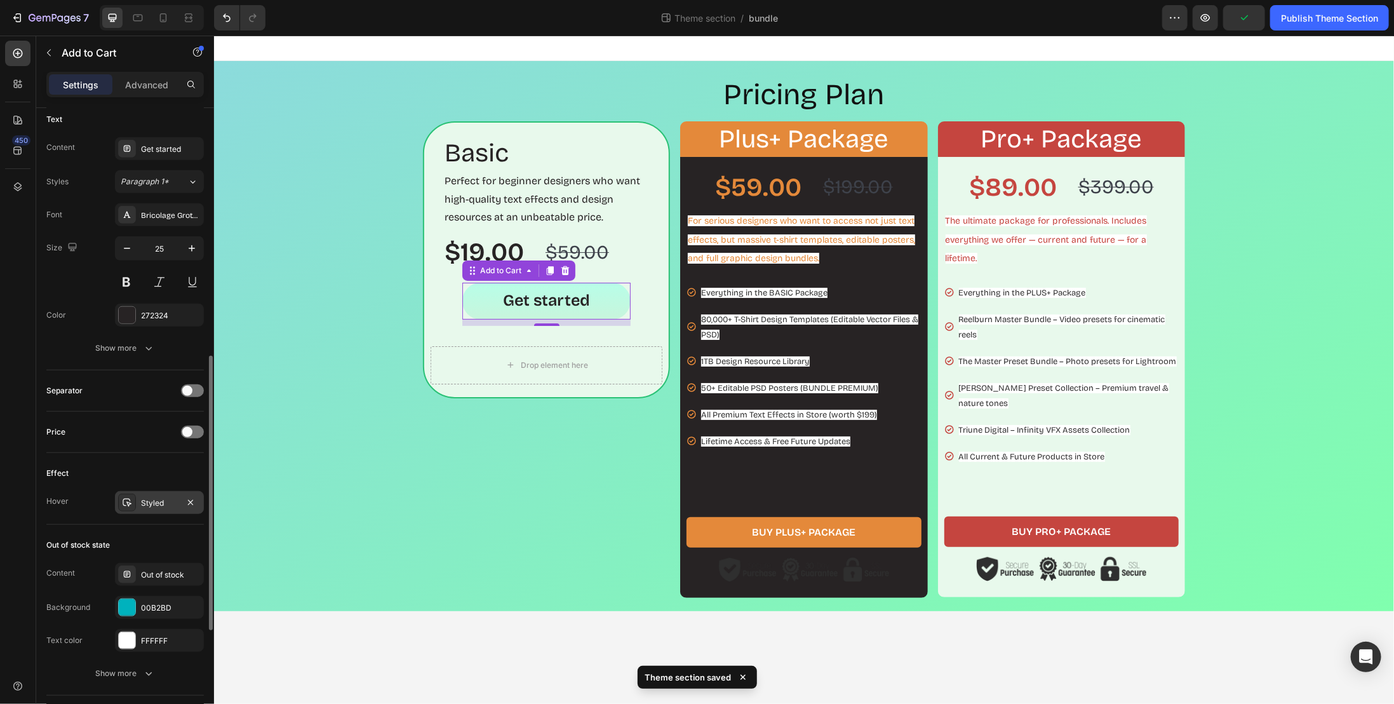
click at [148, 507] on div "Styled" at bounding box center [159, 502] width 89 height 23
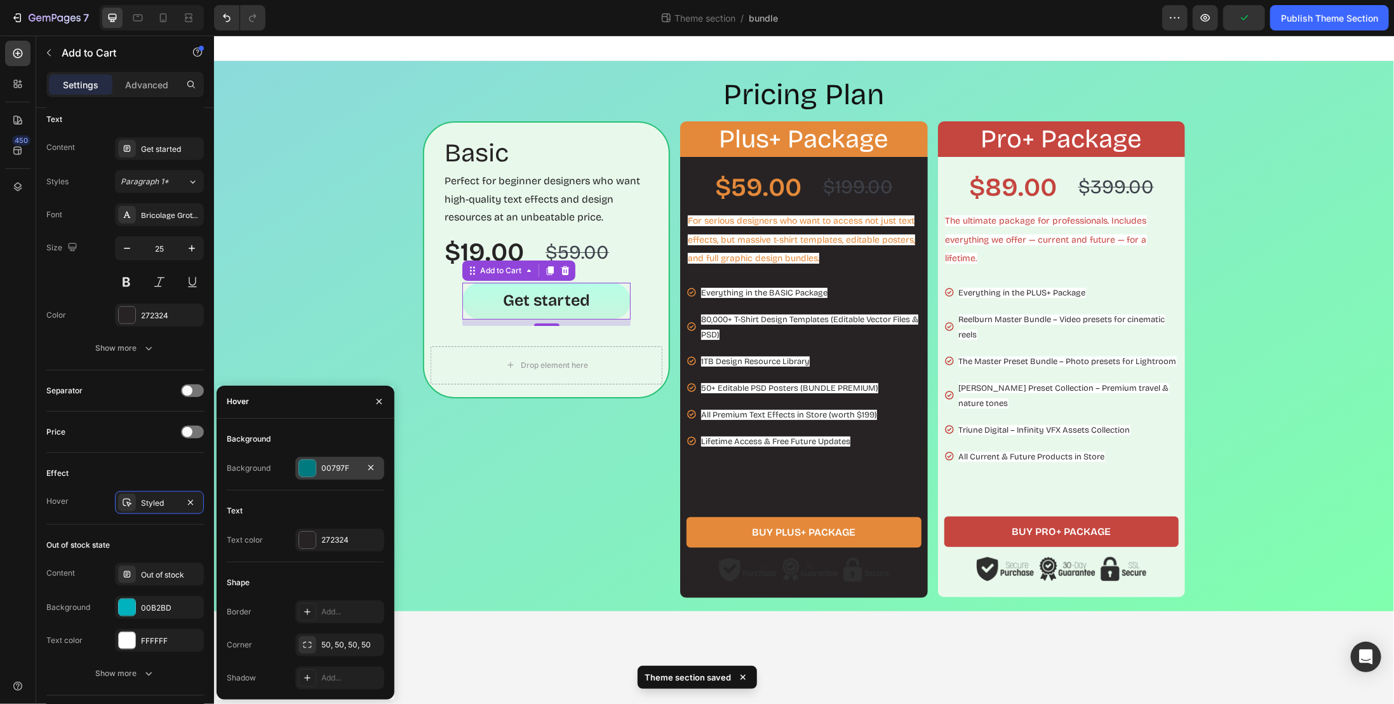
click at [342, 474] on div "00797F" at bounding box center [339, 468] width 89 height 23
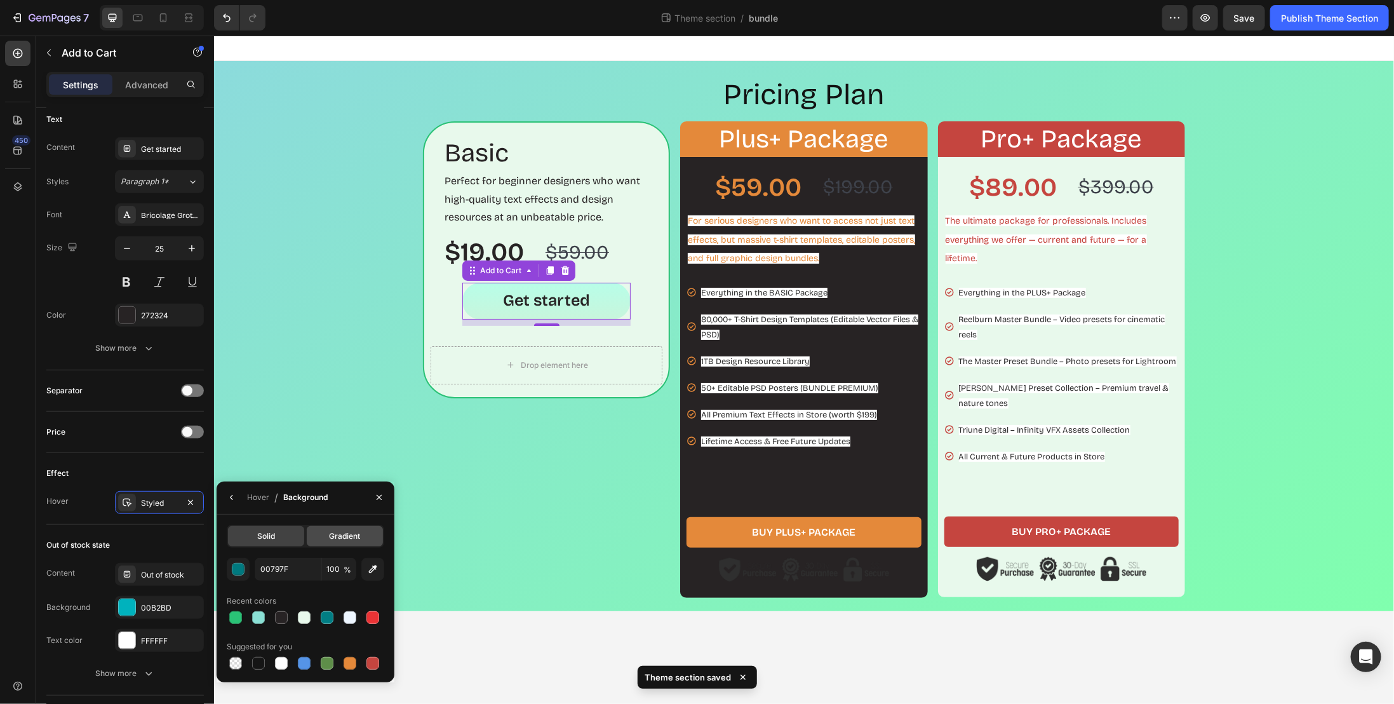
click at [339, 533] on span "Gradient" at bounding box center [345, 535] width 31 height 11
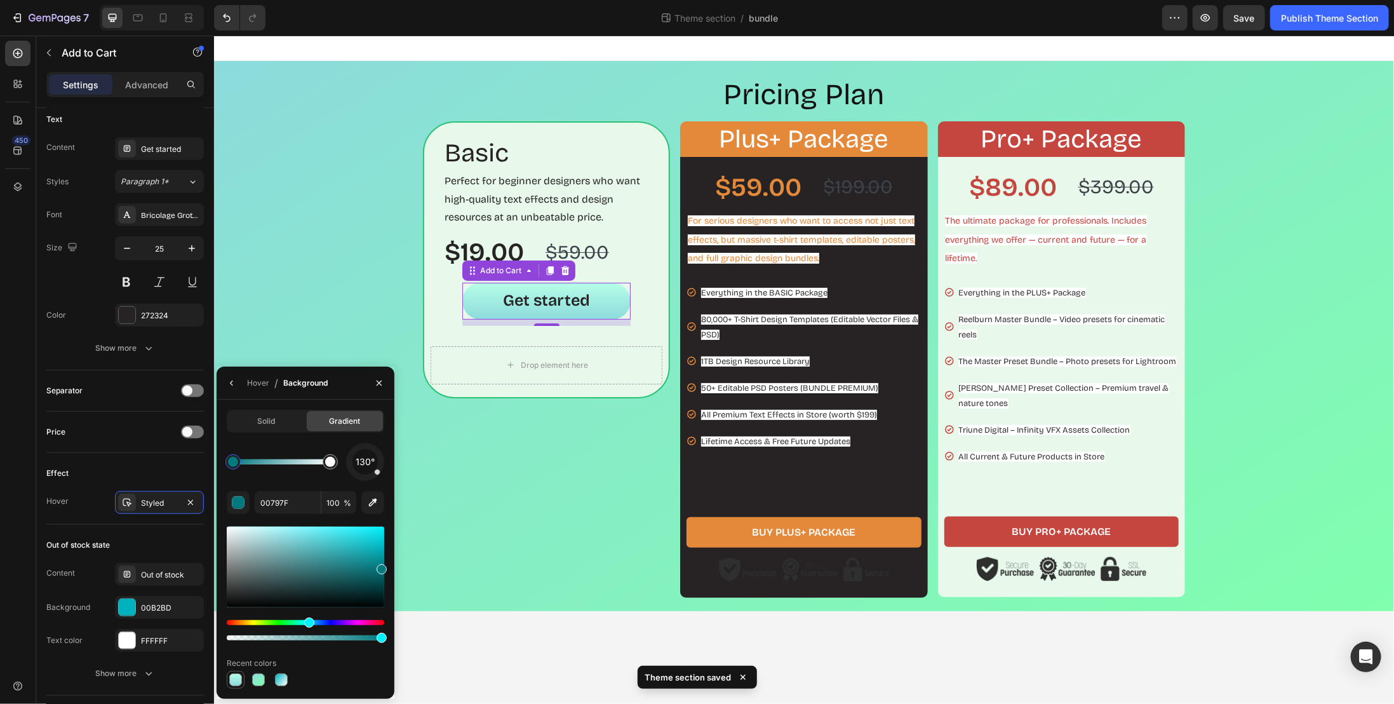
click at [235, 678] on div at bounding box center [235, 679] width 13 height 13
drag, startPoint x: 301, startPoint y: 545, endPoint x: 307, endPoint y: 550, distance: 7.6
click at [307, 550] on div at bounding box center [306, 567] width 158 height 81
type input "59B1B2"
click at [473, 456] on div "Basic Heading Perfect for beginner designers who want high-quality text effects…" at bounding box center [545, 359] width 247 height 477
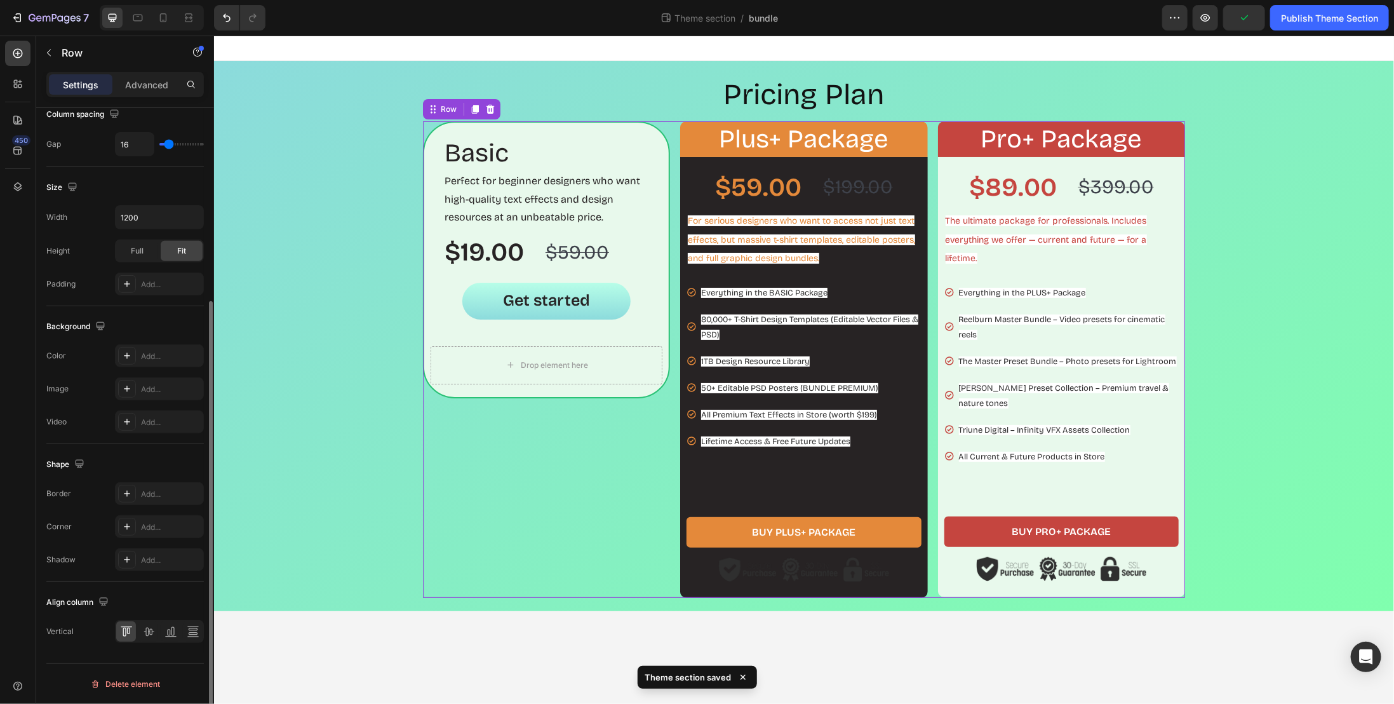
scroll to position [0, 0]
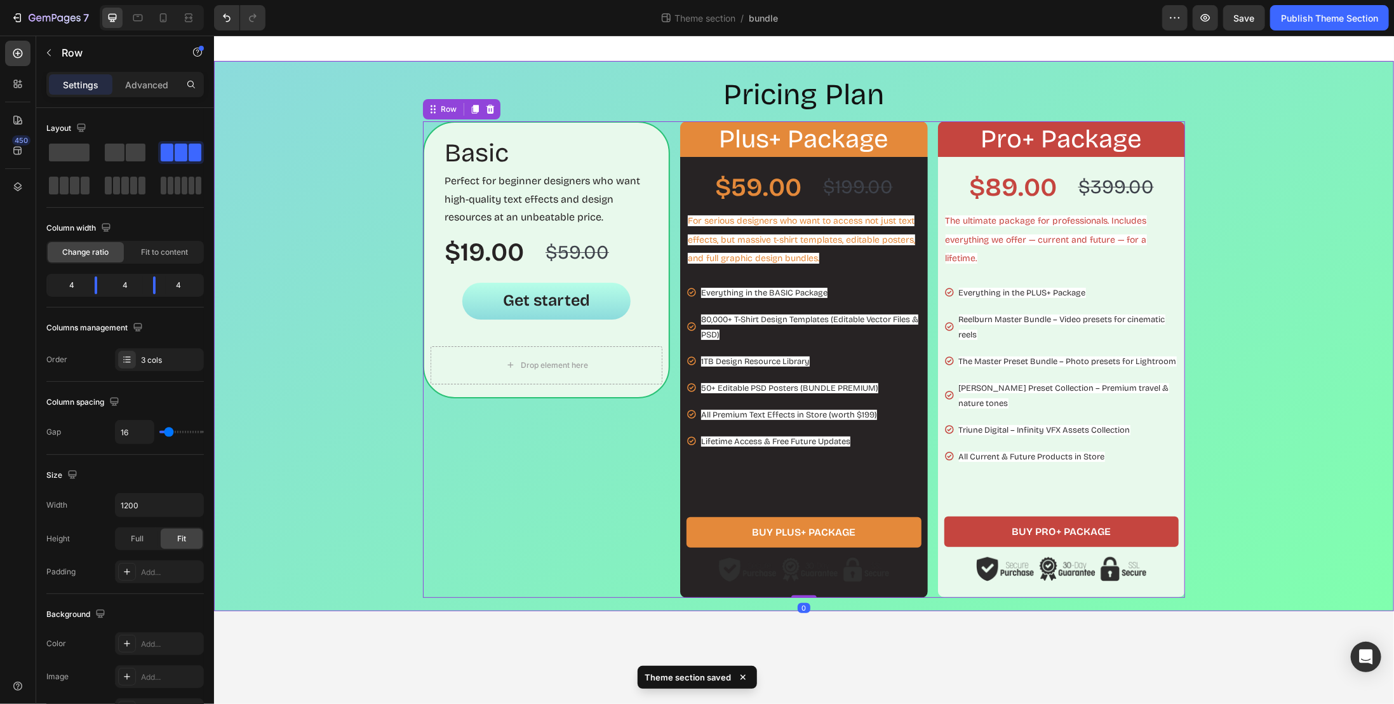
click at [308, 325] on div "Pricing Plan Heading Basic Heading Perfect for beginner designers who want high…" at bounding box center [804, 335] width 1168 height 523
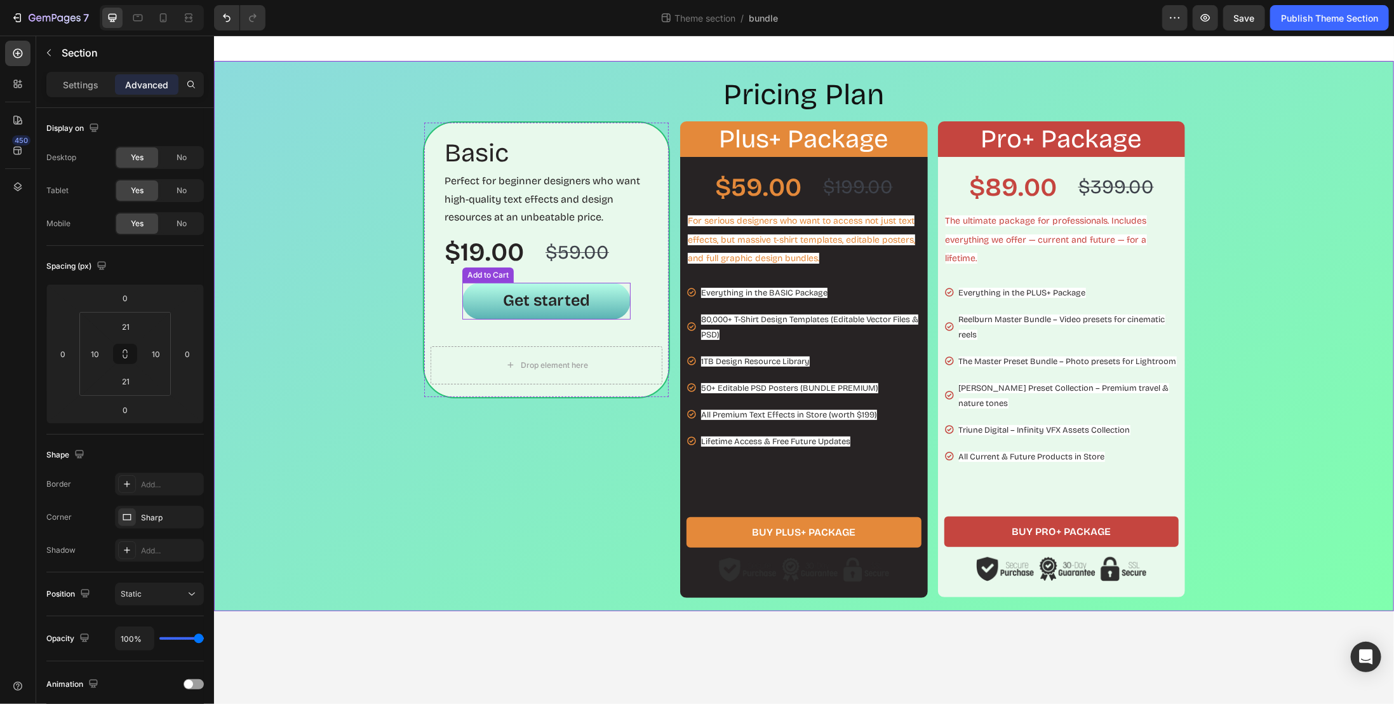
click at [467, 304] on button "Get started" at bounding box center [546, 300] width 168 height 37
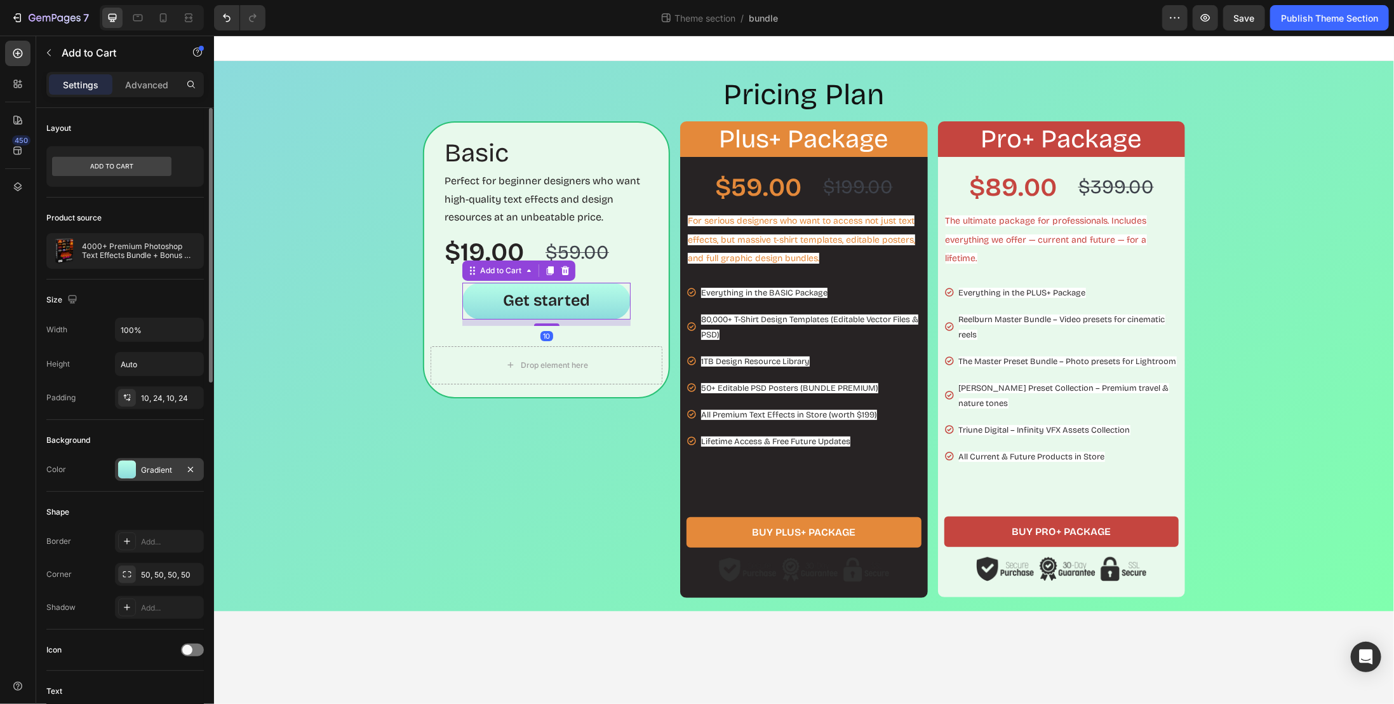
click at [156, 474] on div "Gradient" at bounding box center [159, 469] width 89 height 23
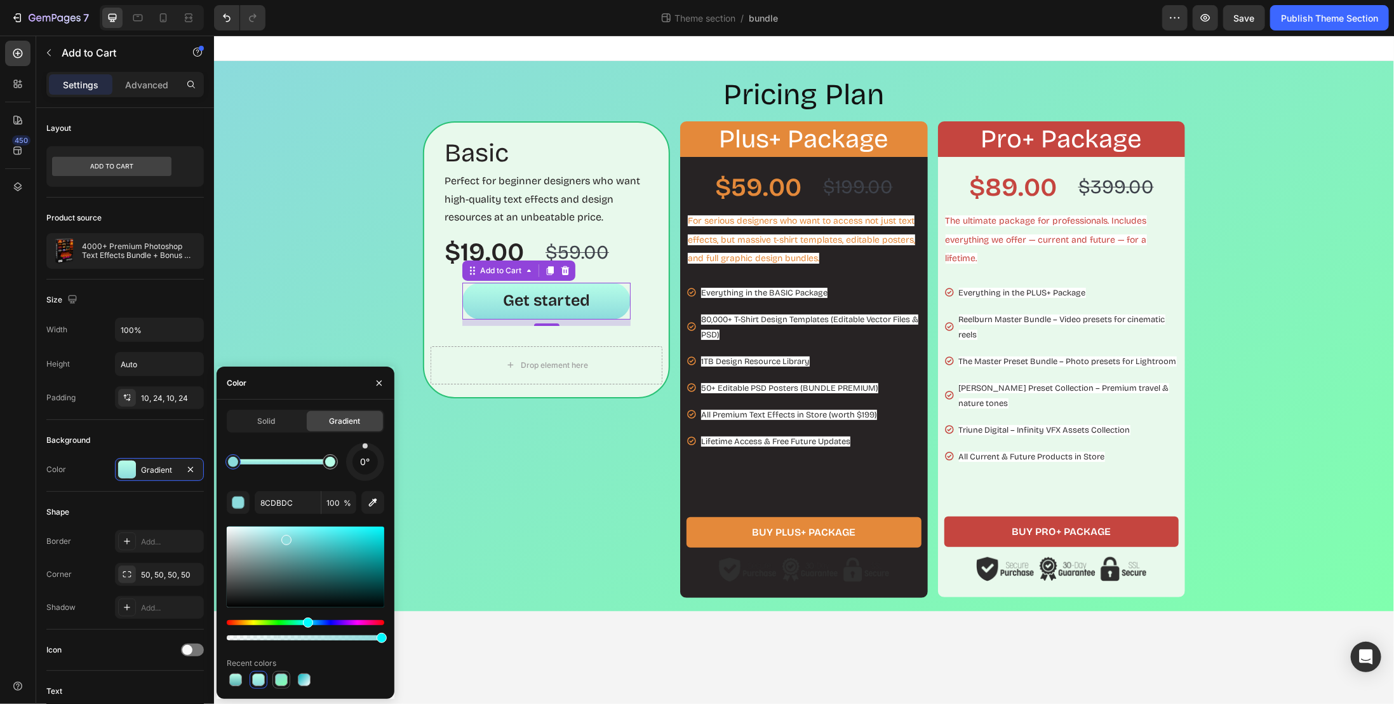
click at [276, 682] on div at bounding box center [281, 679] width 13 height 13
click at [262, 682] on div at bounding box center [258, 679] width 13 height 13
click at [230, 466] on div at bounding box center [233, 462] width 10 height 10
click at [235, 464] on div at bounding box center [233, 462] width 10 height 10
click at [293, 502] on input "8CDBDC" at bounding box center [288, 502] width 66 height 23
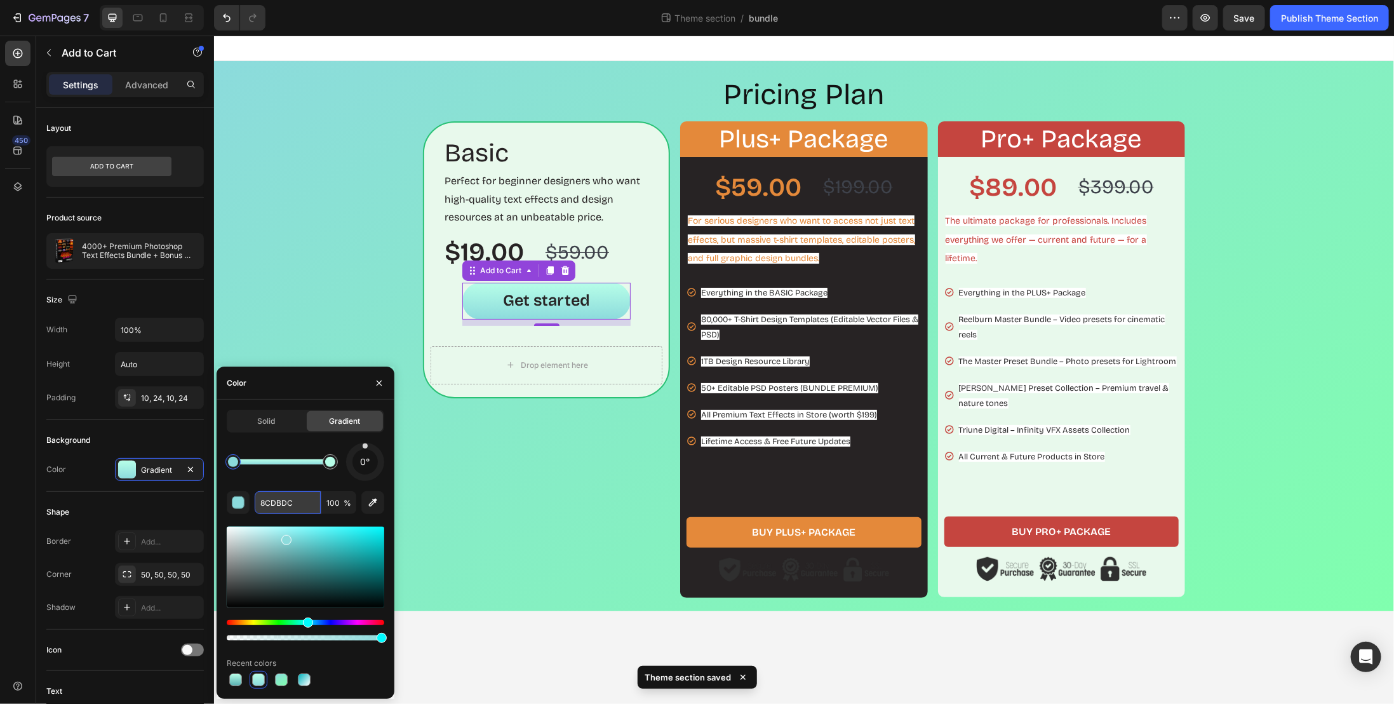
click at [291, 502] on input "8CDBDC" at bounding box center [288, 502] width 66 height 23
paste input "c8f4db"
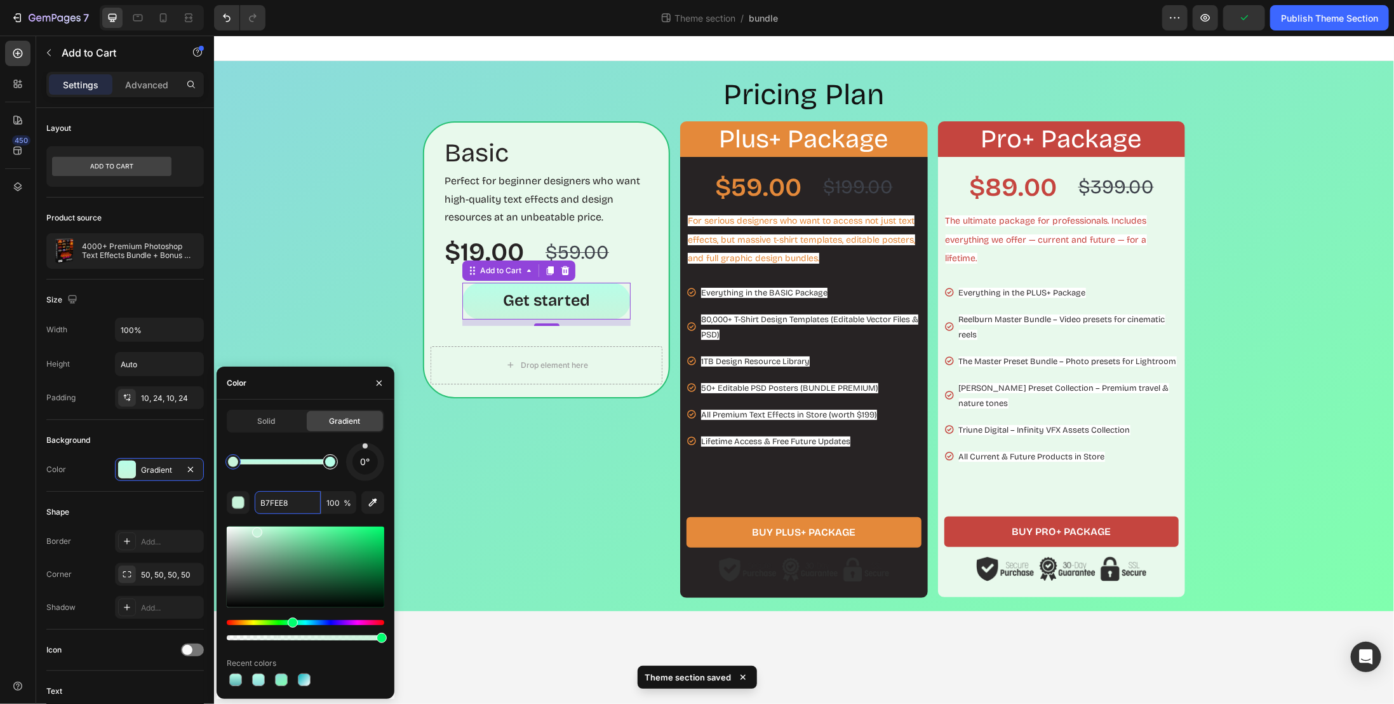
click at [334, 464] on div at bounding box center [330, 462] width 10 height 10
click at [271, 505] on input "B7FEE8" at bounding box center [288, 502] width 66 height 23
paste input "b7ffe9"
type input "b7ffe9"
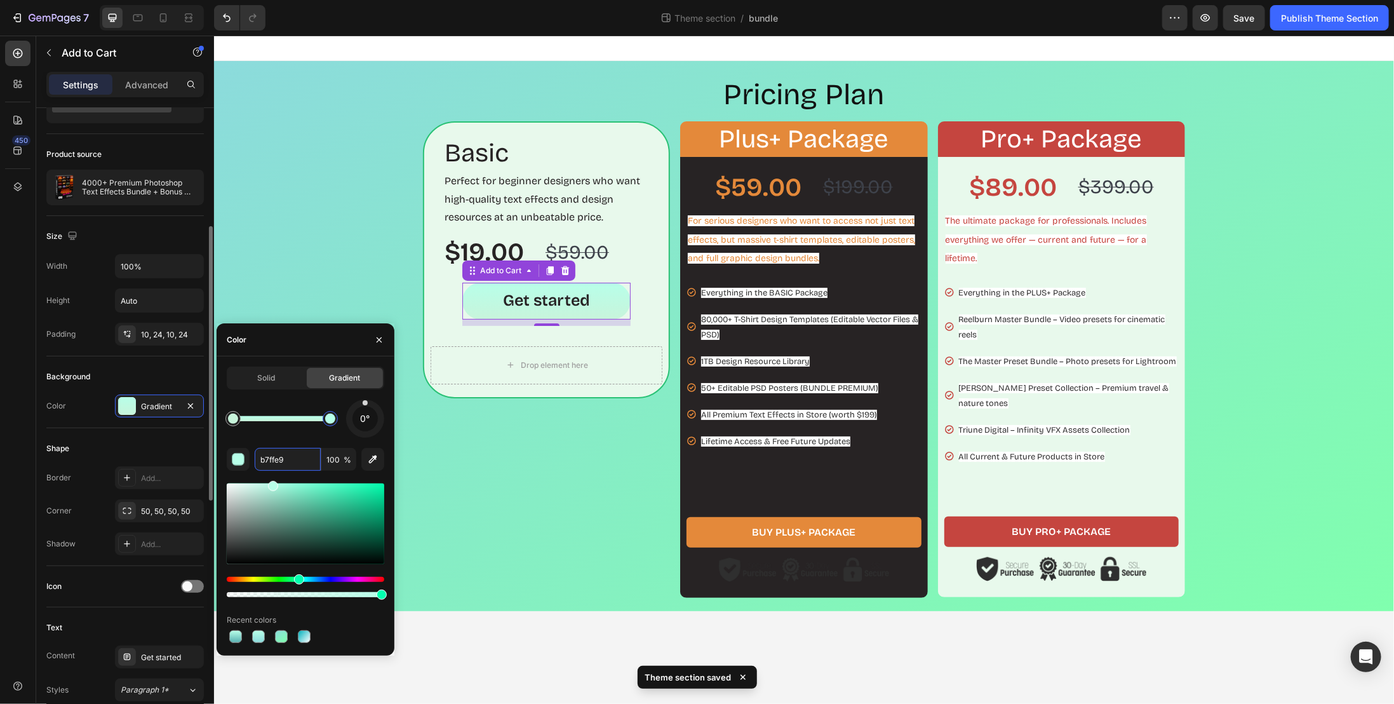
scroll to position [127, 0]
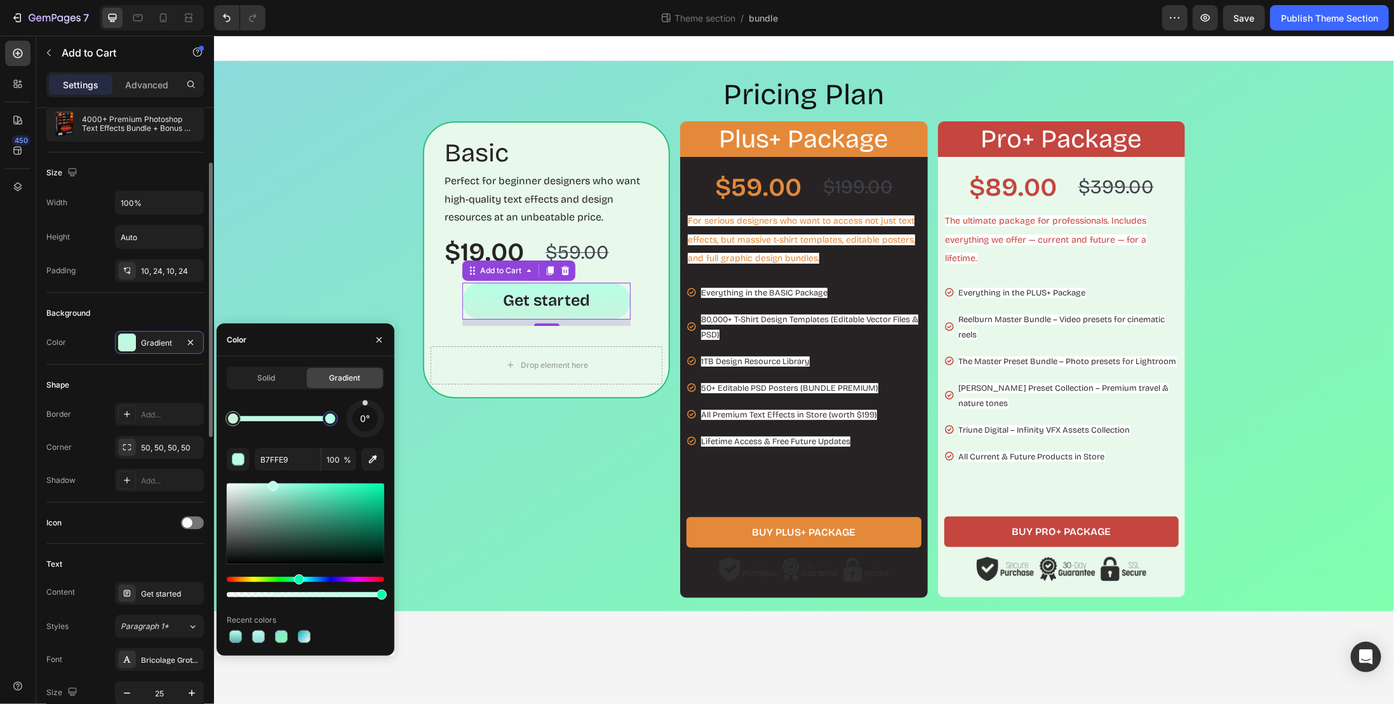
click at [138, 561] on div "Text" at bounding box center [125, 564] width 158 height 20
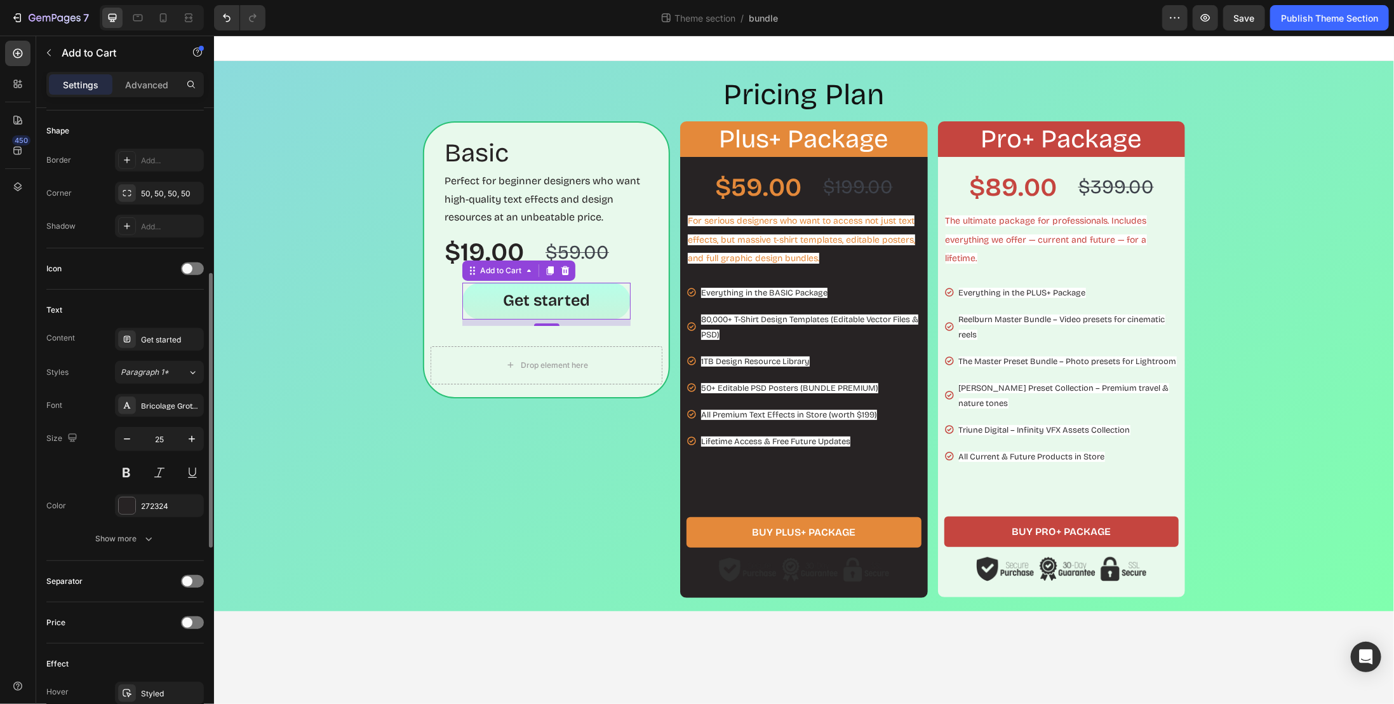
scroll to position [572, 0]
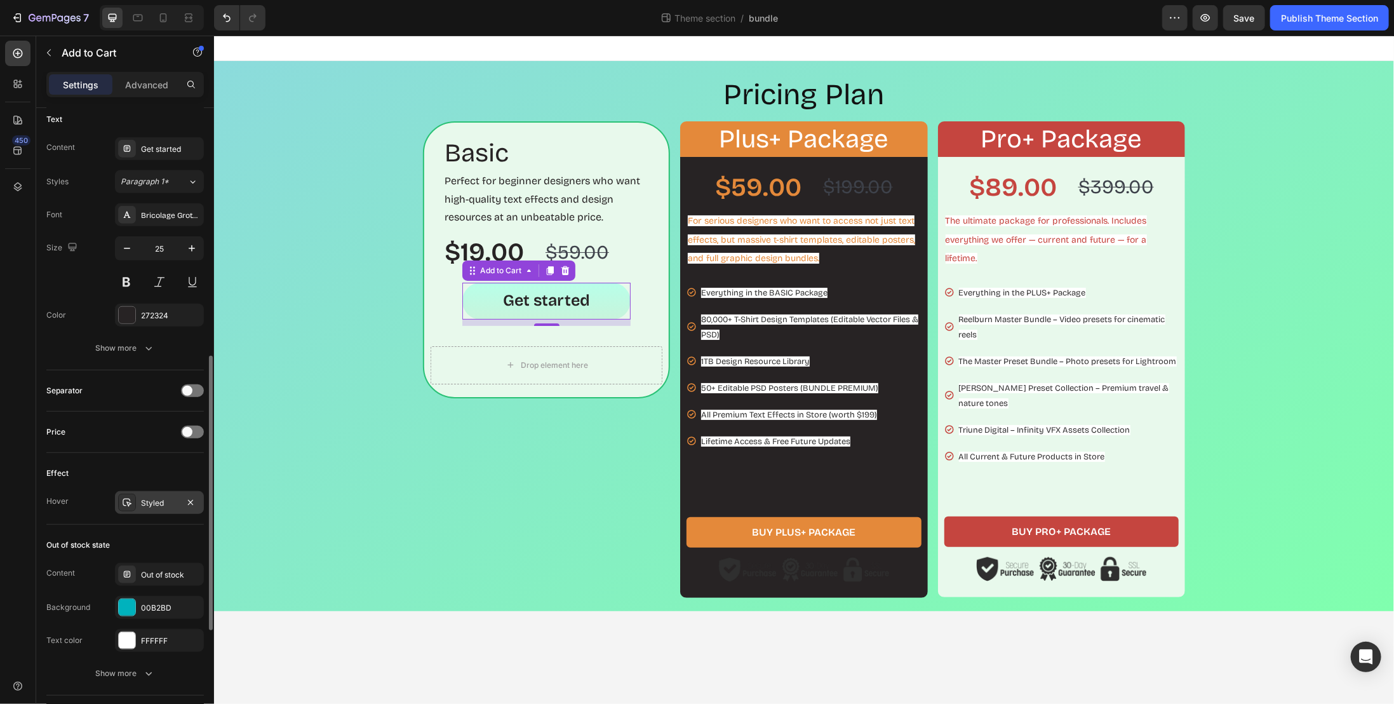
click at [146, 497] on div "Styled" at bounding box center [159, 502] width 37 height 11
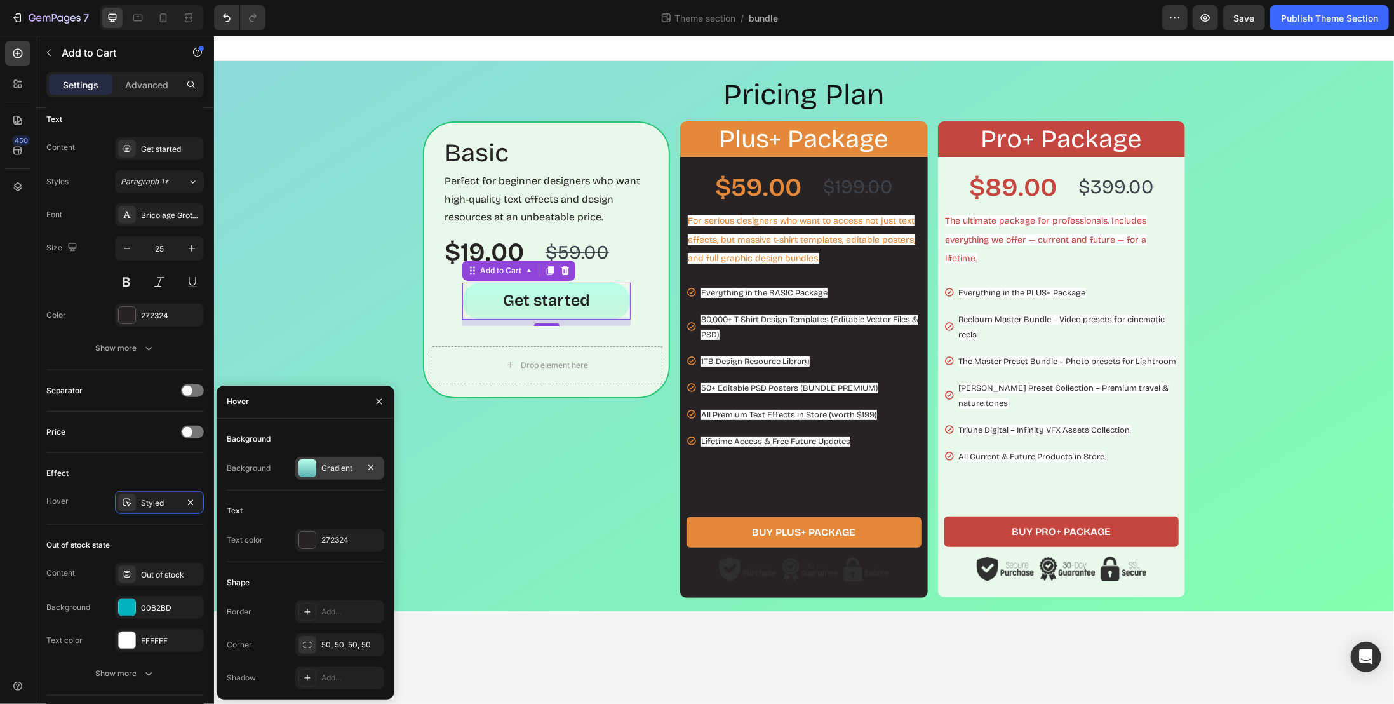
click at [332, 464] on div "Gradient" at bounding box center [339, 467] width 37 height 11
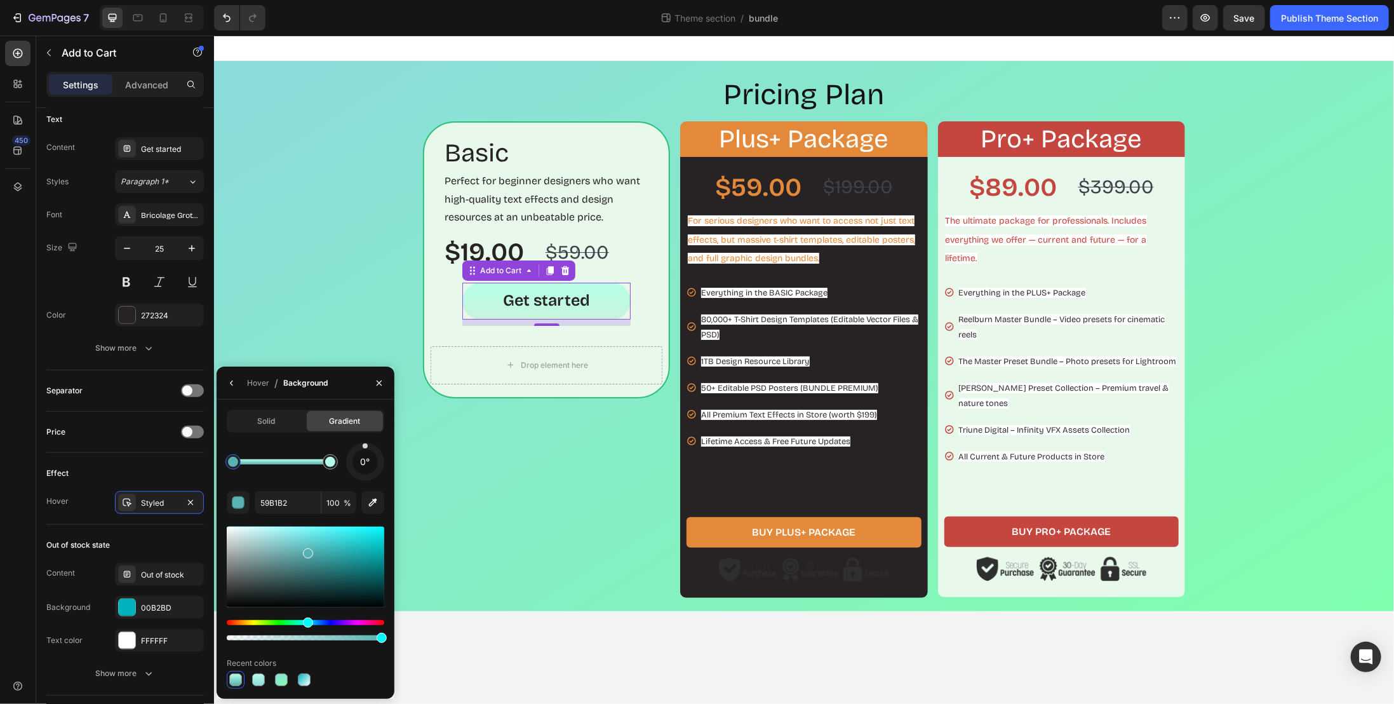
click at [238, 680] on div at bounding box center [235, 679] width 13 height 13
click at [330, 466] on div at bounding box center [330, 462] width 10 height 10
type input "B7FEE8"
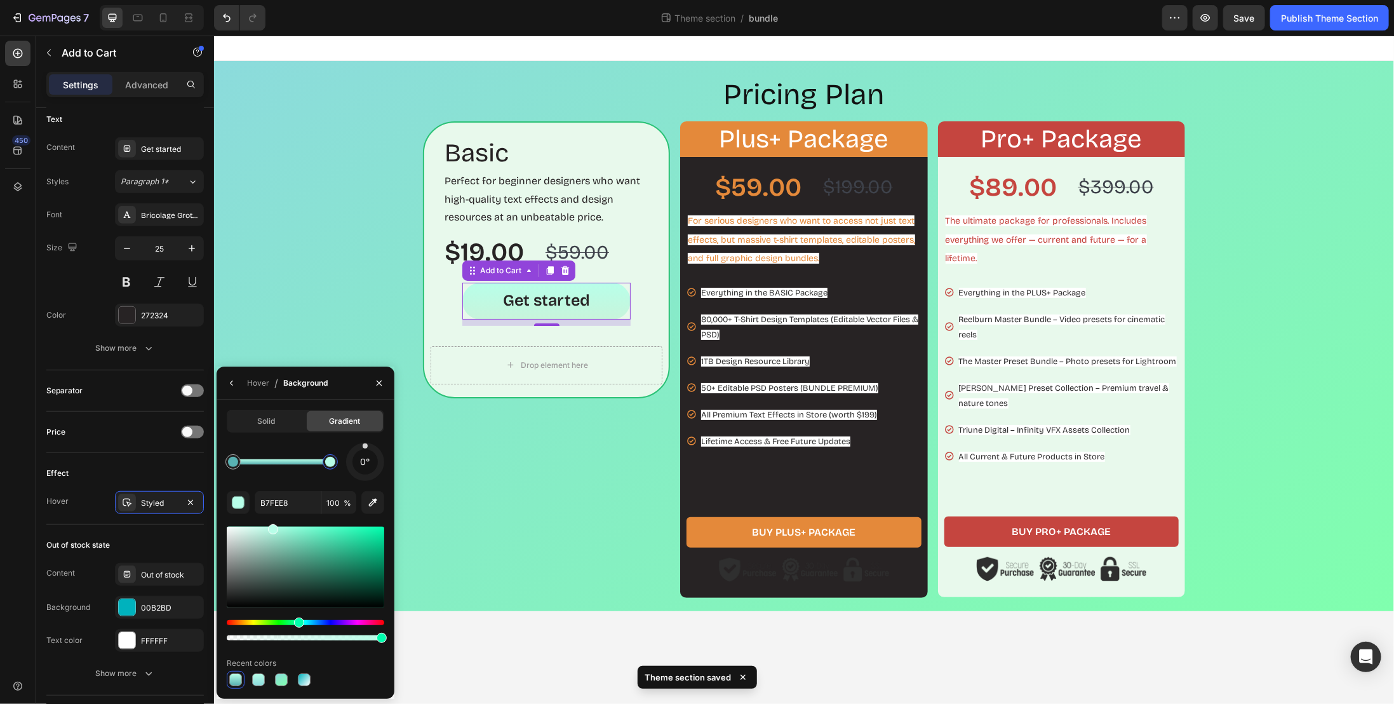
click at [283, 533] on div at bounding box center [306, 567] width 158 height 81
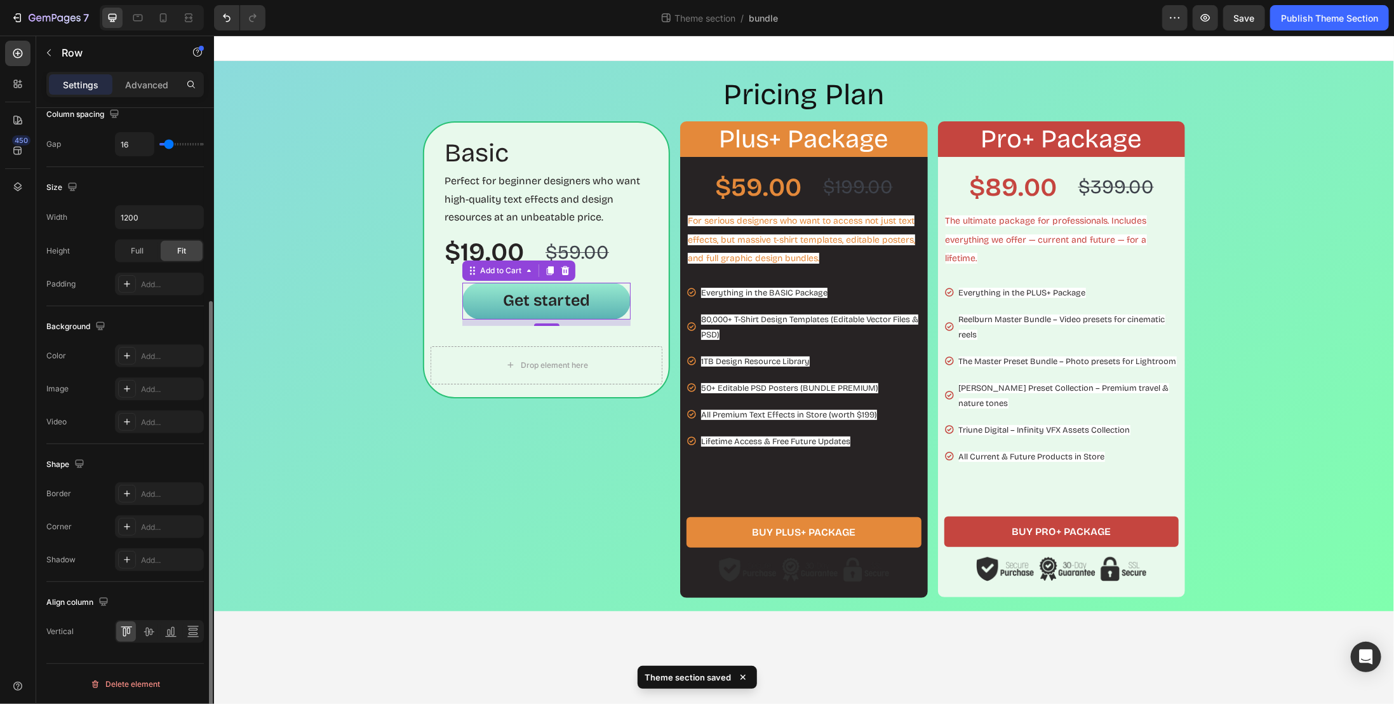
click at [453, 514] on div "Basic Heading Perfect for beginner designers who want high-quality text effects…" at bounding box center [545, 359] width 247 height 477
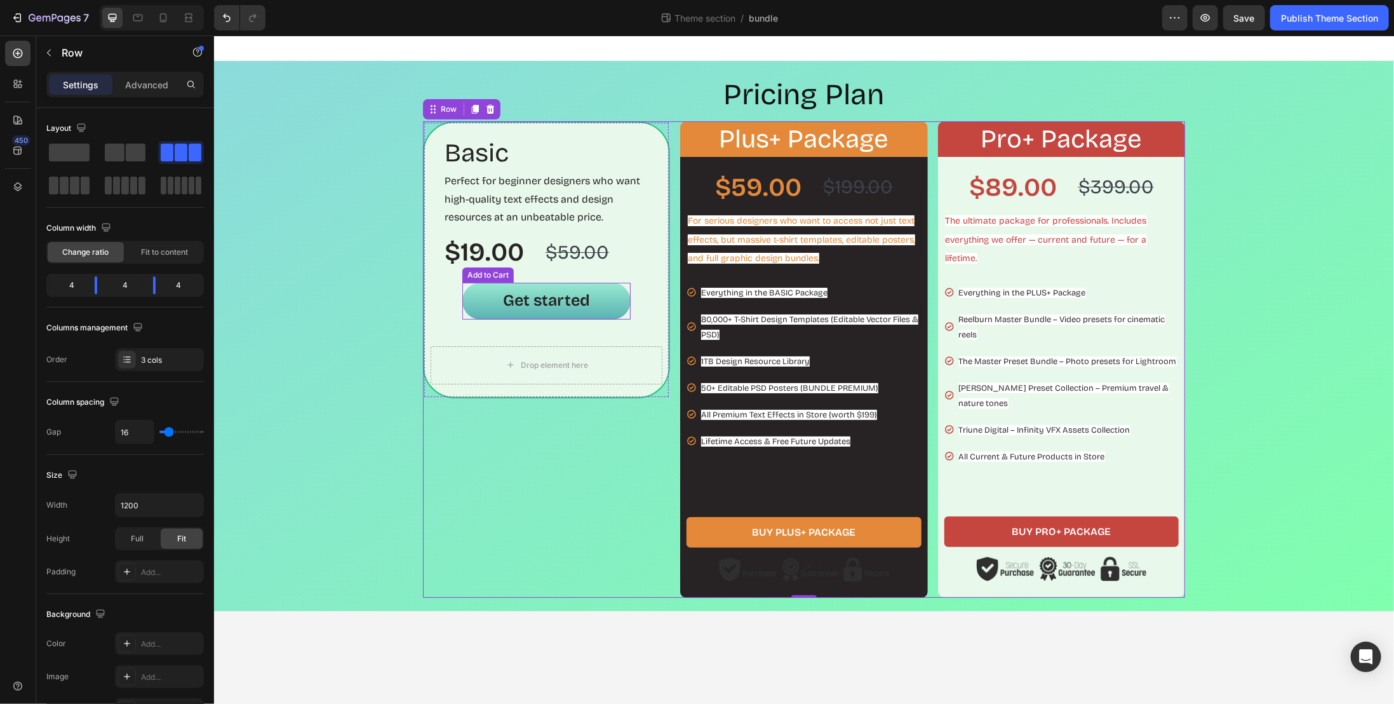
click at [472, 310] on button "Get started" at bounding box center [546, 300] width 168 height 37
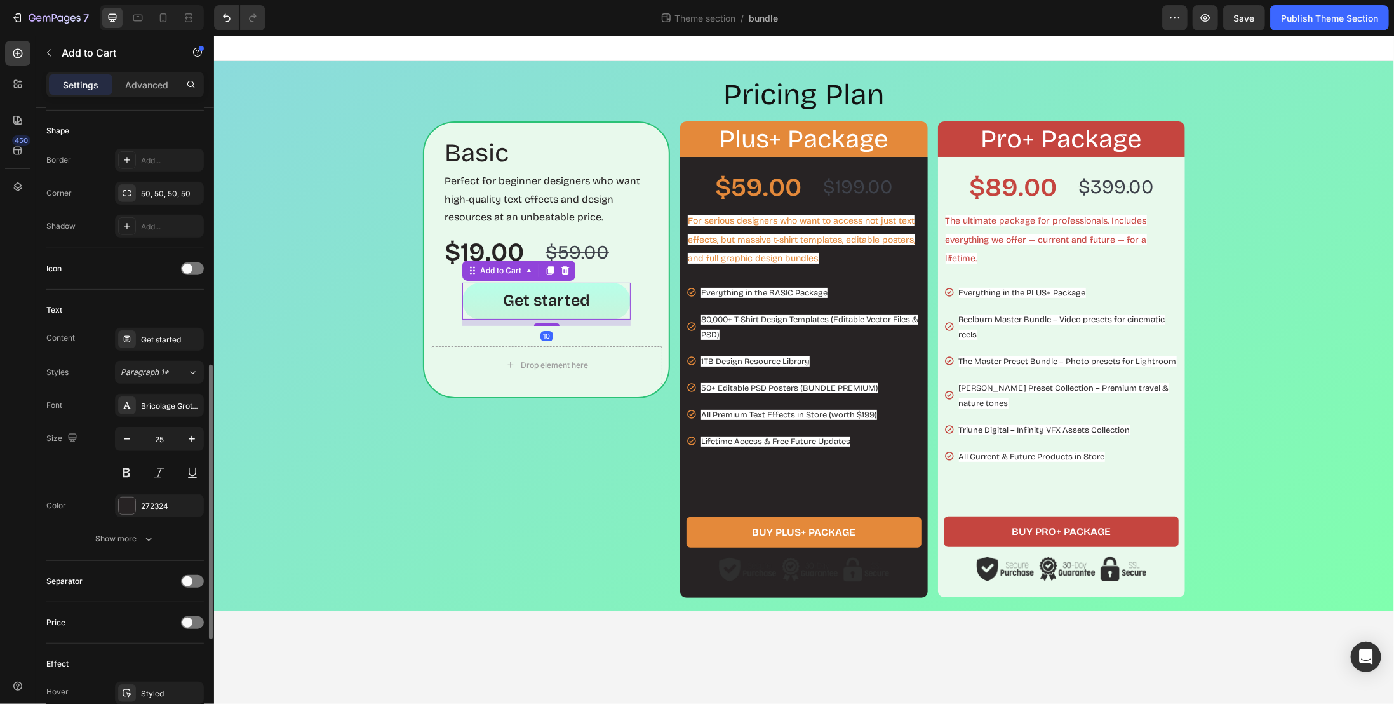
scroll to position [572, 0]
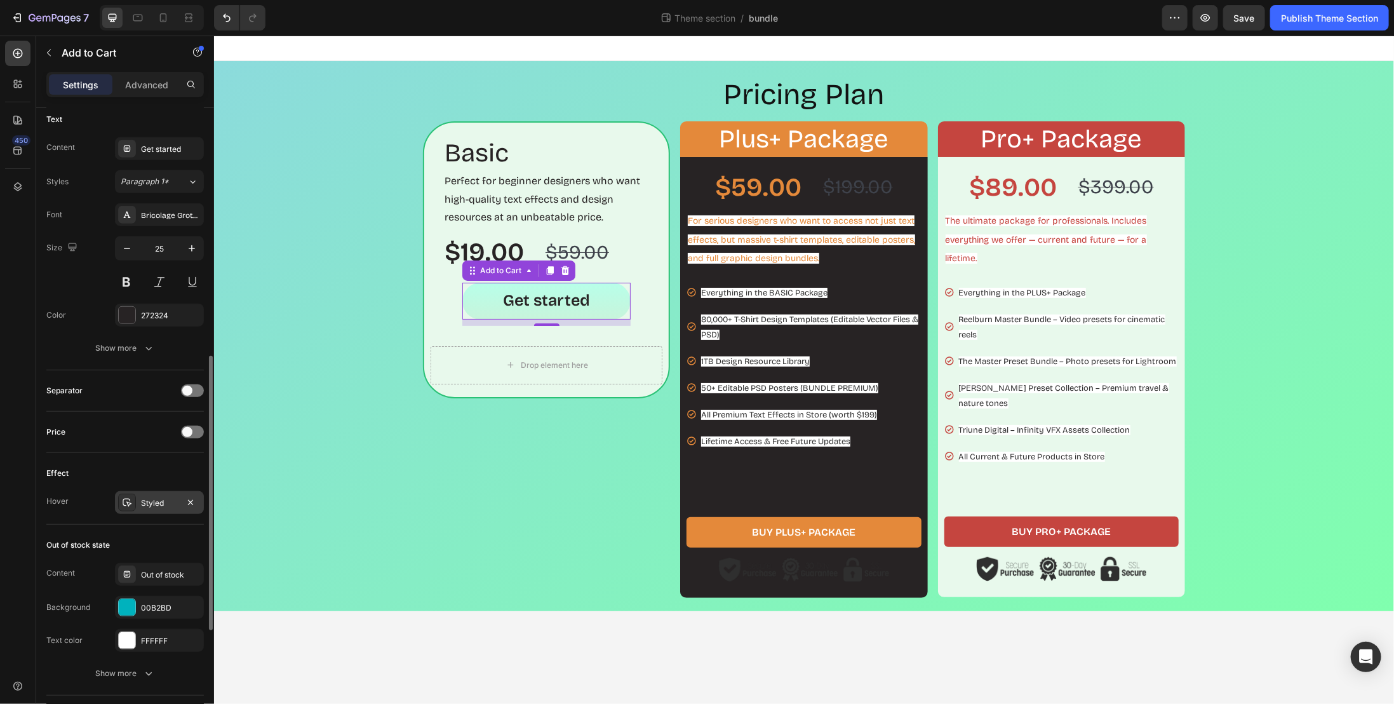
click at [158, 491] on div "Styled" at bounding box center [159, 502] width 89 height 23
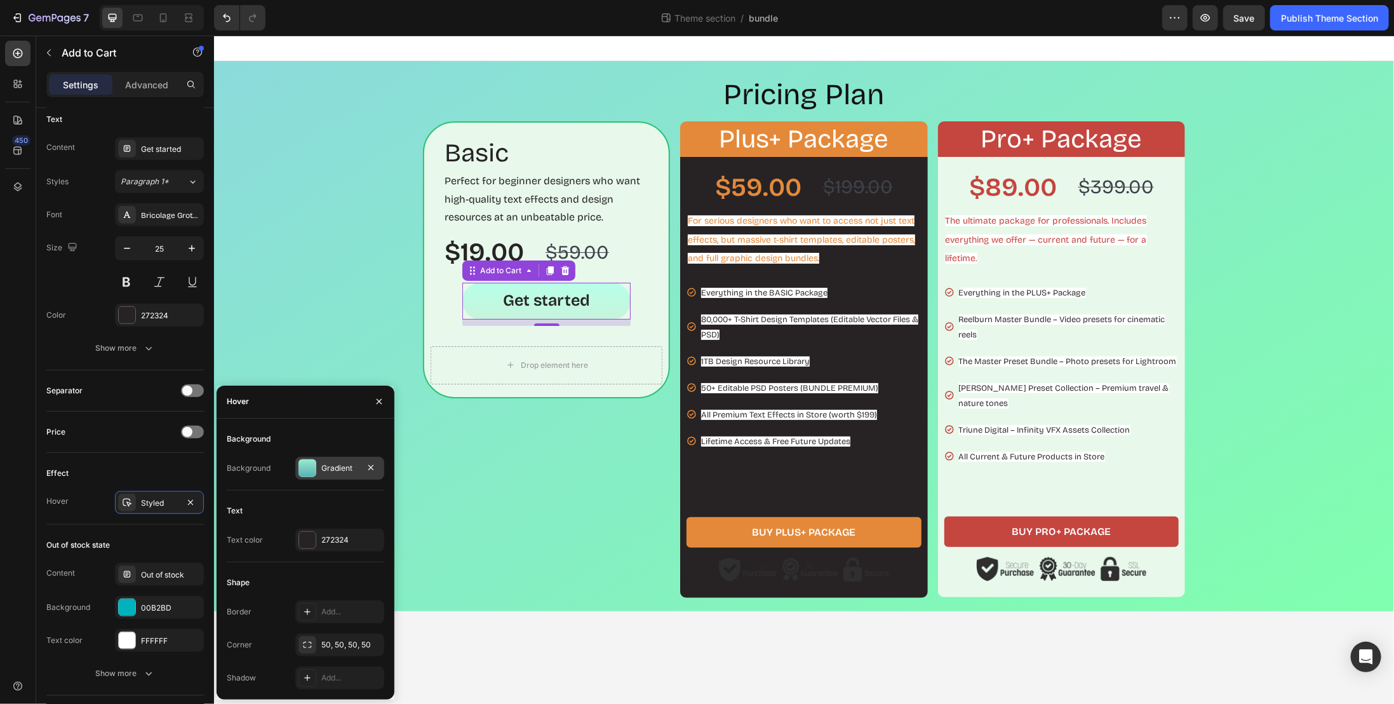
click at [335, 472] on div "Gradient" at bounding box center [339, 467] width 37 height 11
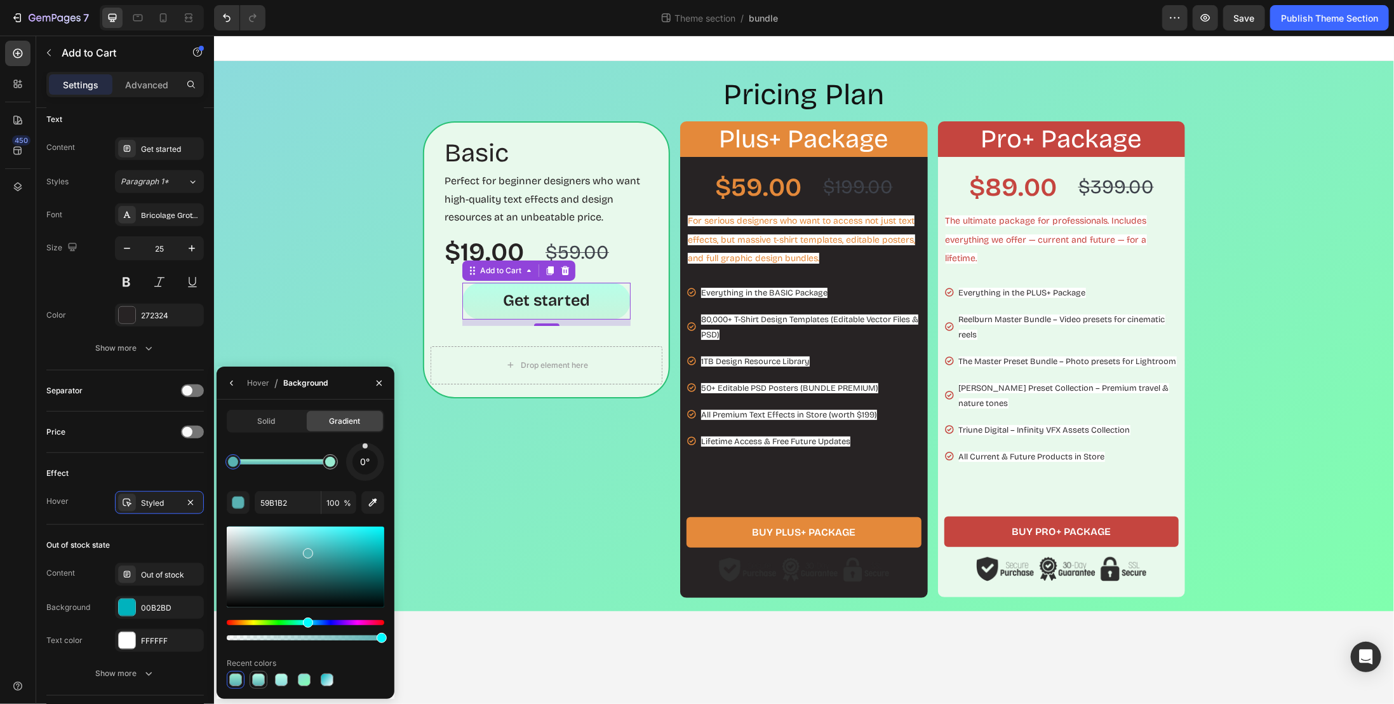
click at [262, 678] on div at bounding box center [258, 679] width 13 height 13
click at [334, 467] on div at bounding box center [330, 461] width 15 height 15
click at [282, 525] on div at bounding box center [283, 529] width 10 height 10
click at [242, 480] on div "0°" at bounding box center [306, 462] width 158 height 38
click at [296, 528] on div at bounding box center [297, 530] width 10 height 10
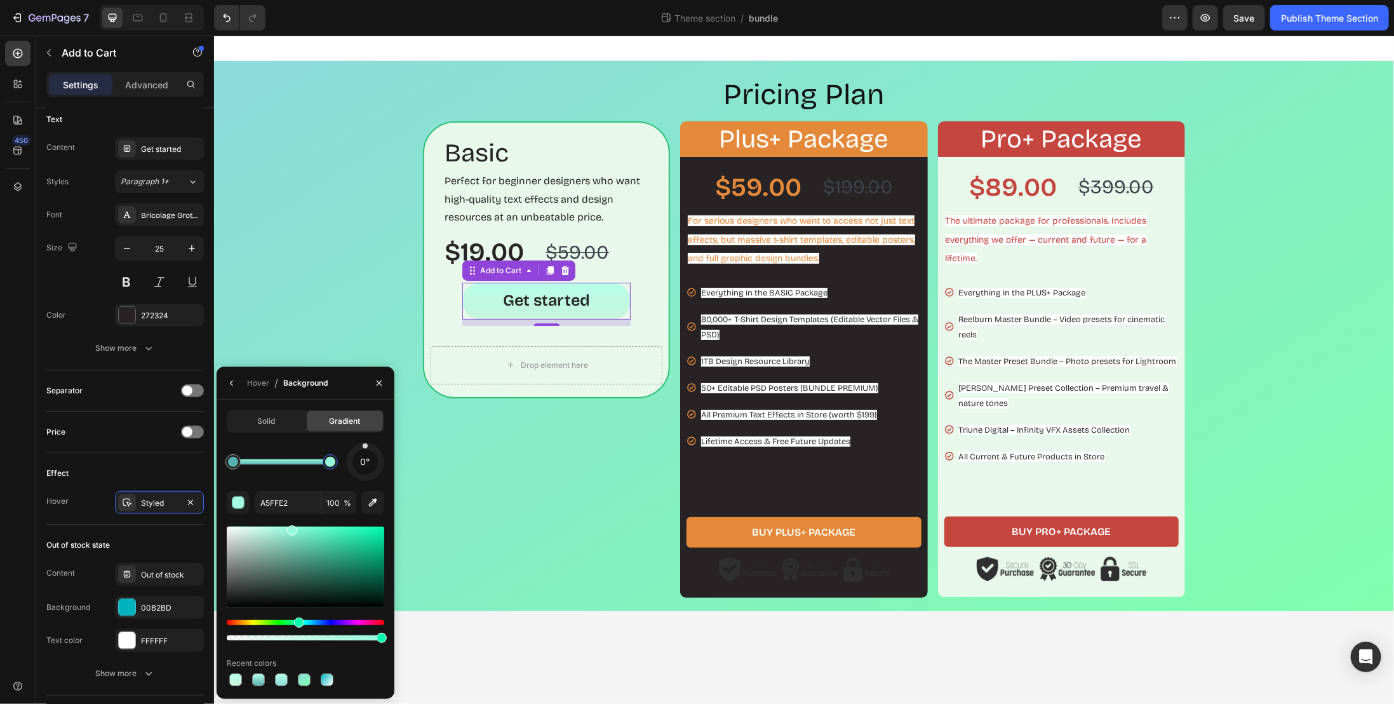
click at [291, 528] on div at bounding box center [292, 530] width 10 height 10
click at [295, 509] on input "A5FFE2" at bounding box center [288, 502] width 66 height 23
click at [300, 529] on div at bounding box center [306, 567] width 158 height 81
click at [286, 527] on div at bounding box center [306, 567] width 158 height 81
click at [360, 671] on div at bounding box center [306, 680] width 158 height 18
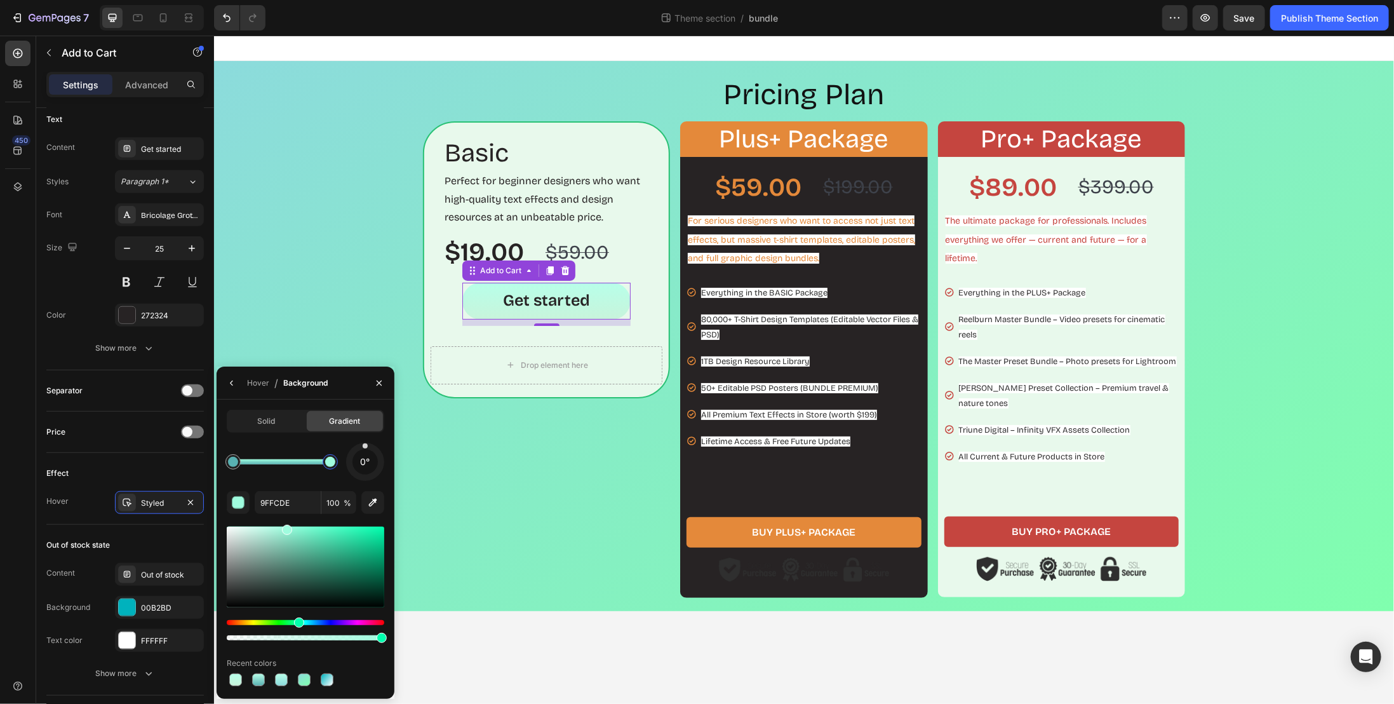
click at [333, 469] on div at bounding box center [330, 461] width 23 height 23
click at [280, 504] on input "9FFCDE" at bounding box center [288, 502] width 66 height 23
paste input "88e4d0"
click at [313, 483] on div "0° 88E4D0 100 % Recent colors" at bounding box center [306, 566] width 158 height 246
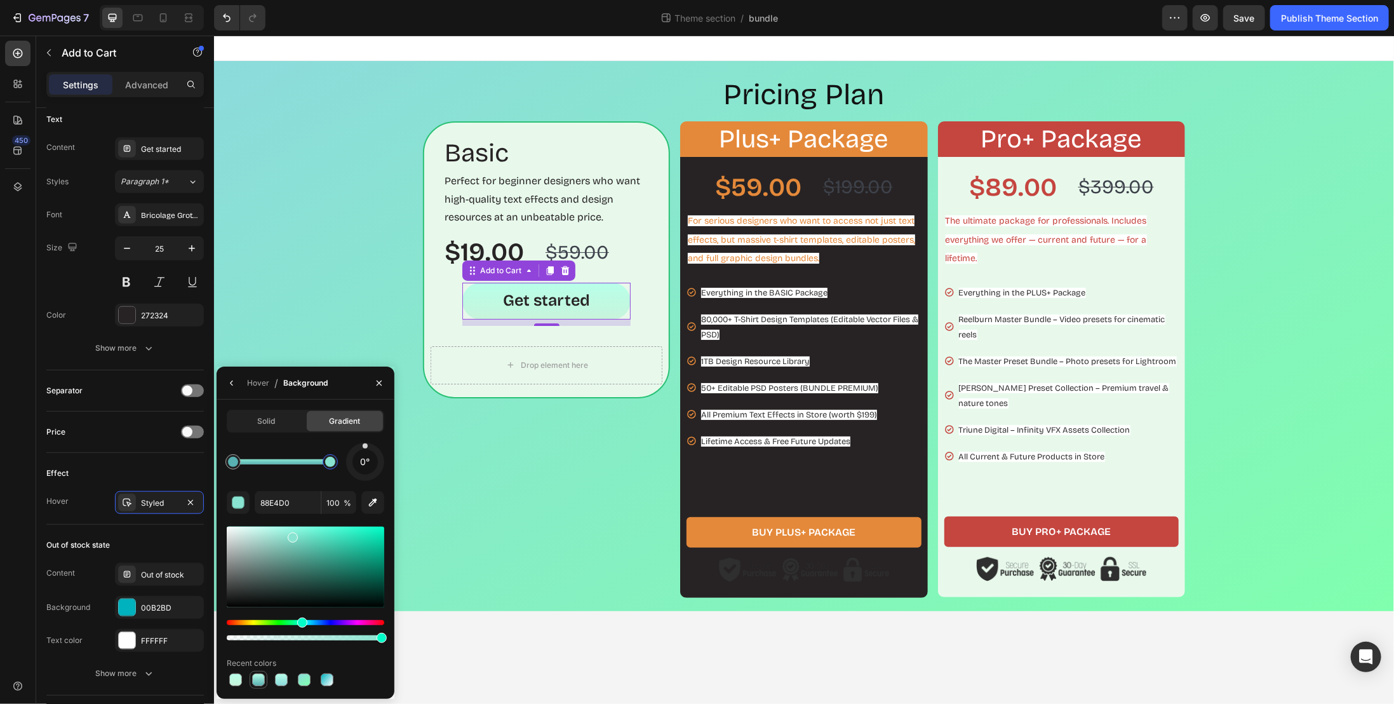
click at [259, 682] on div at bounding box center [258, 679] width 13 height 13
click at [276, 677] on div at bounding box center [281, 679] width 13 height 13
click at [305, 677] on div at bounding box center [304, 679] width 13 height 13
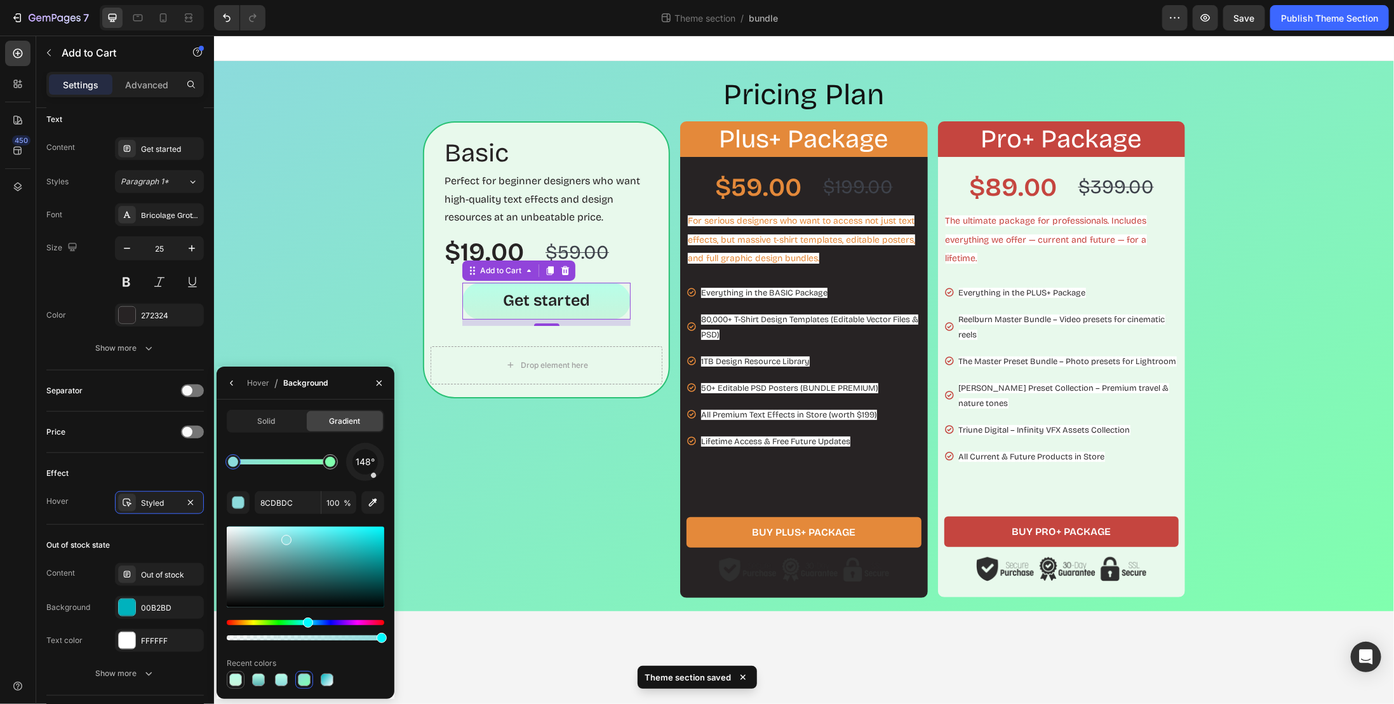
click at [236, 687] on div at bounding box center [236, 680] width 18 height 18
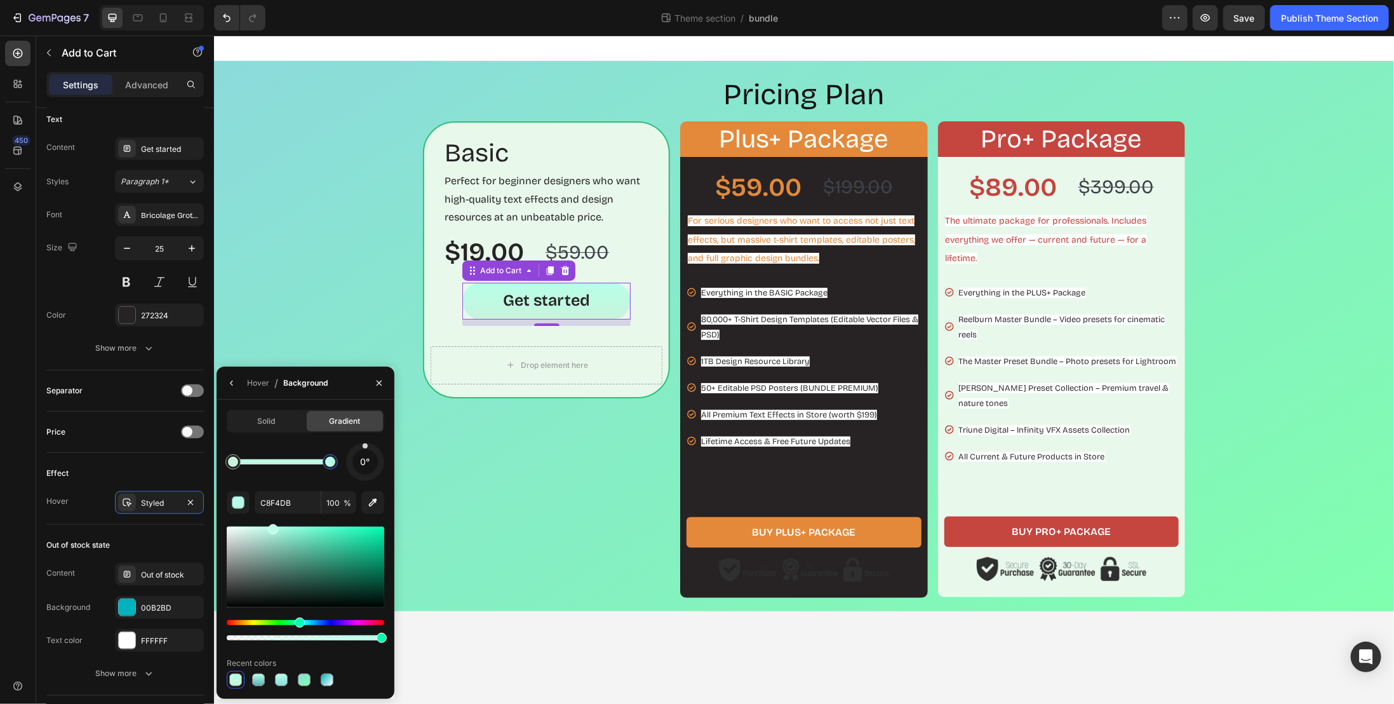
click at [334, 467] on div at bounding box center [330, 461] width 15 height 15
click at [287, 496] on input "B7FFE9" at bounding box center [288, 502] width 66 height 23
paste input "88e4d0"
type input "88e4d0"
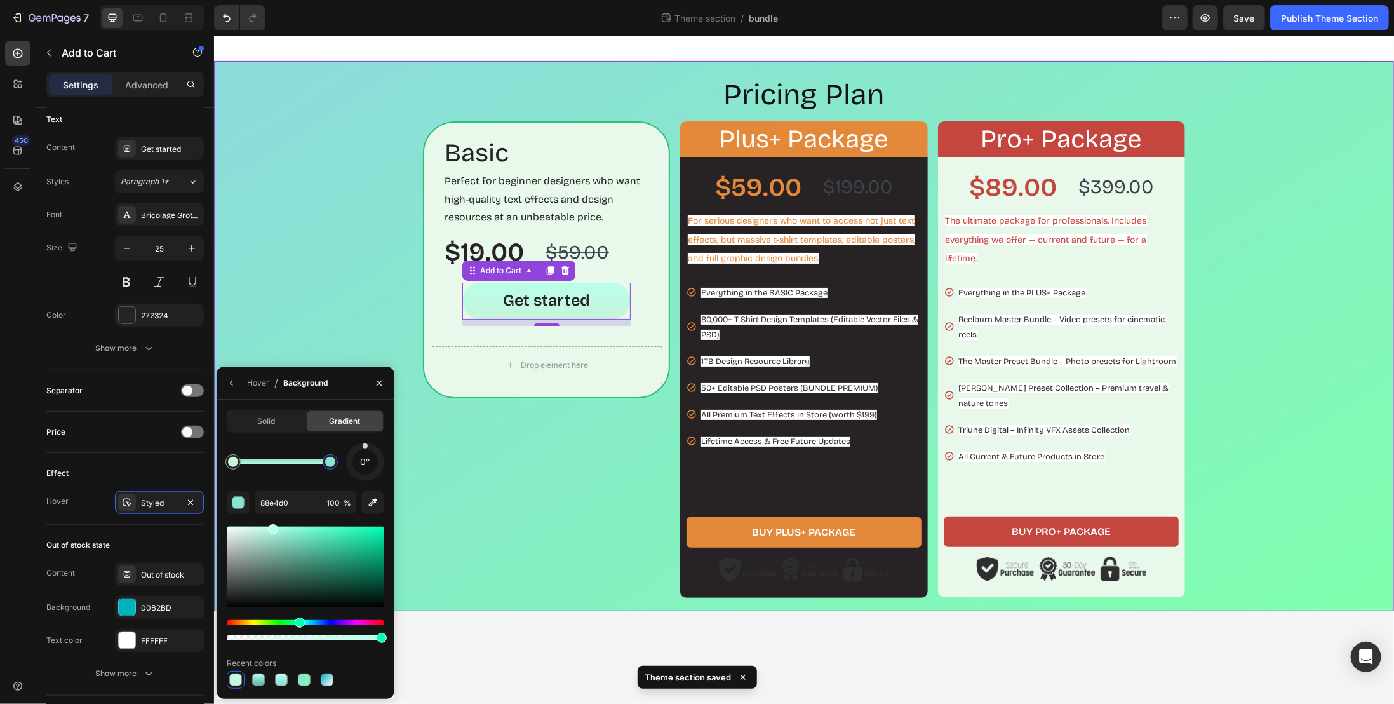
click at [352, 318] on div "Pricing Plan Heading Basic Heading Perfect for beginner designers who want high…" at bounding box center [804, 335] width 1168 height 523
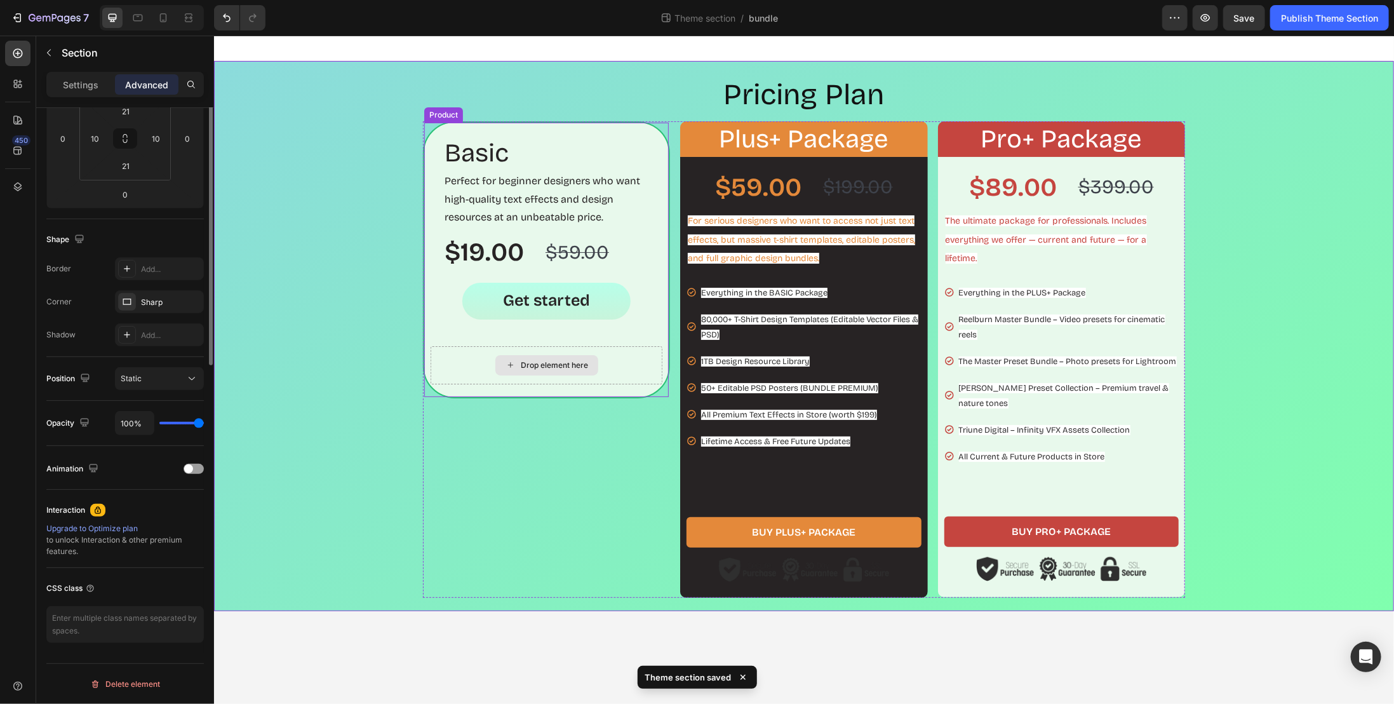
scroll to position [0, 0]
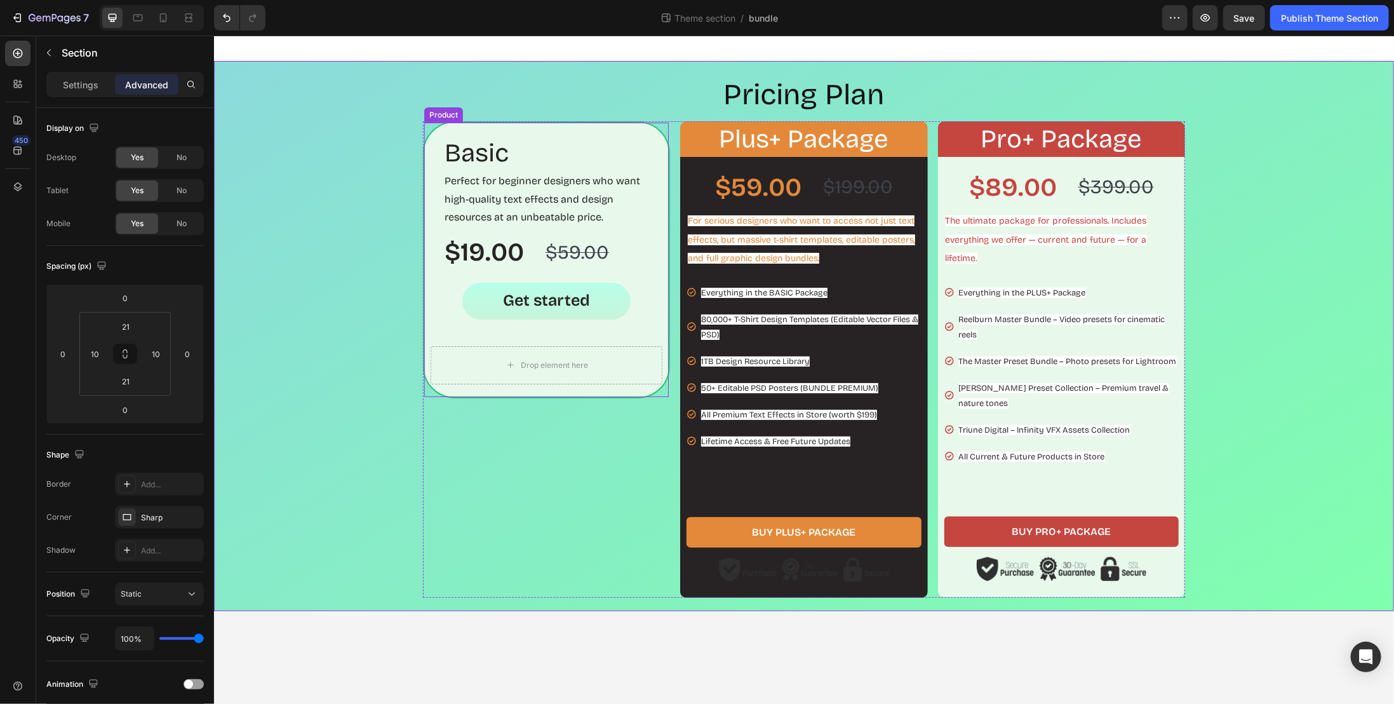
click at [422, 331] on div "Basic Heading Perfect for beginner designers who want high-quality text effects…" at bounding box center [545, 259] width 247 height 277
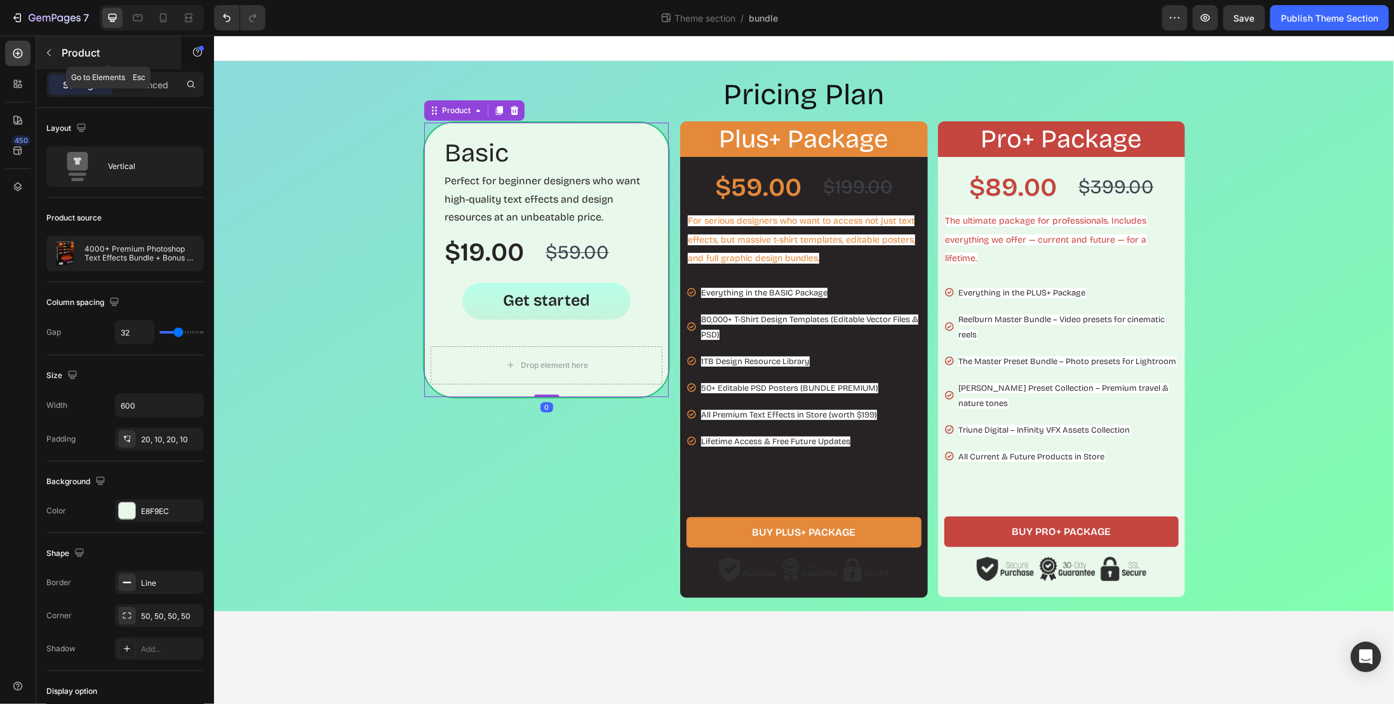
click at [54, 57] on button "button" at bounding box center [49, 53] width 20 height 20
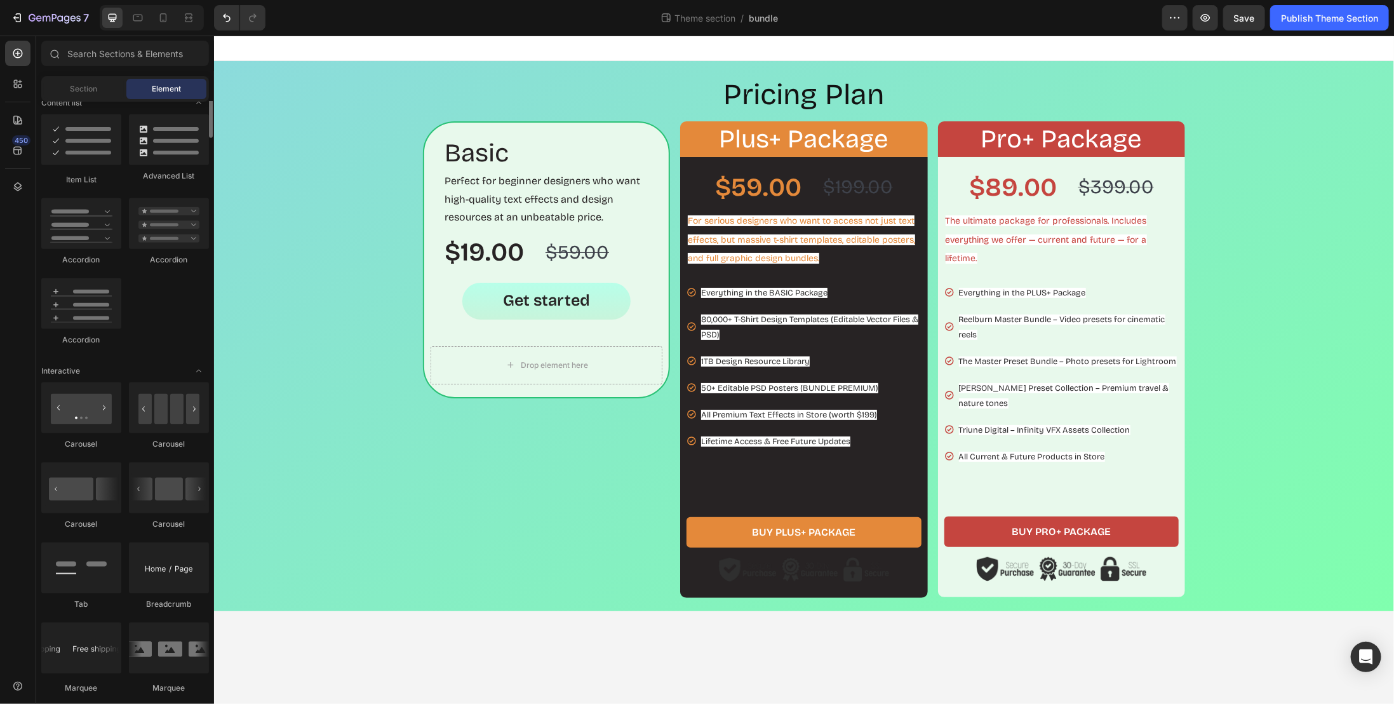
scroll to position [826, 0]
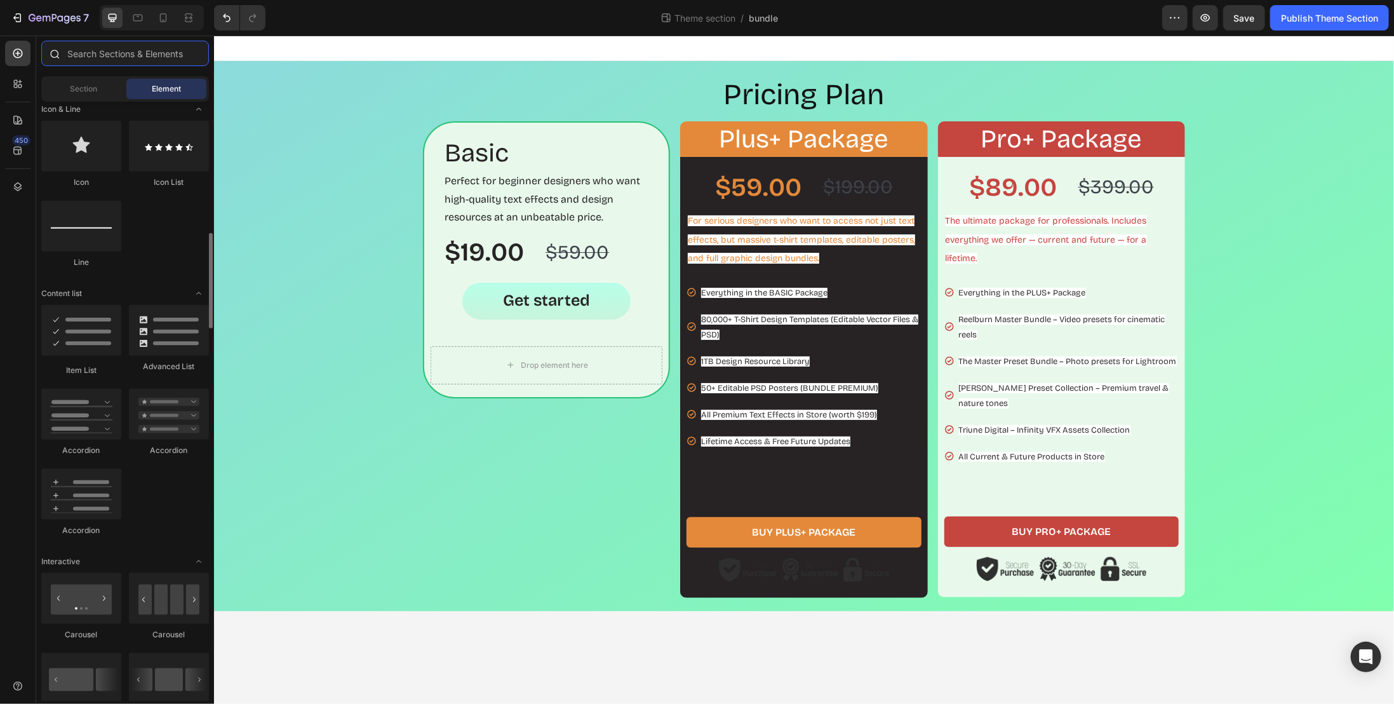
click at [104, 58] on input "text" at bounding box center [125, 53] width 168 height 25
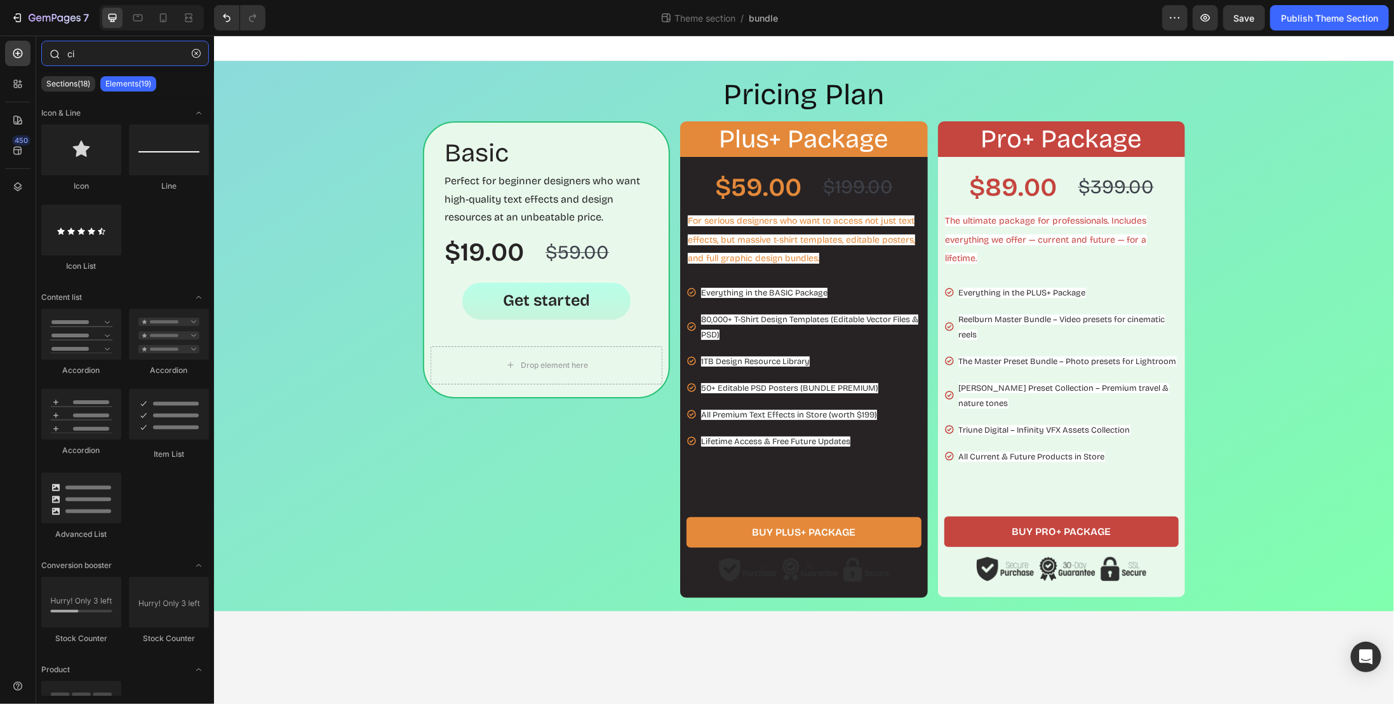
type input "c"
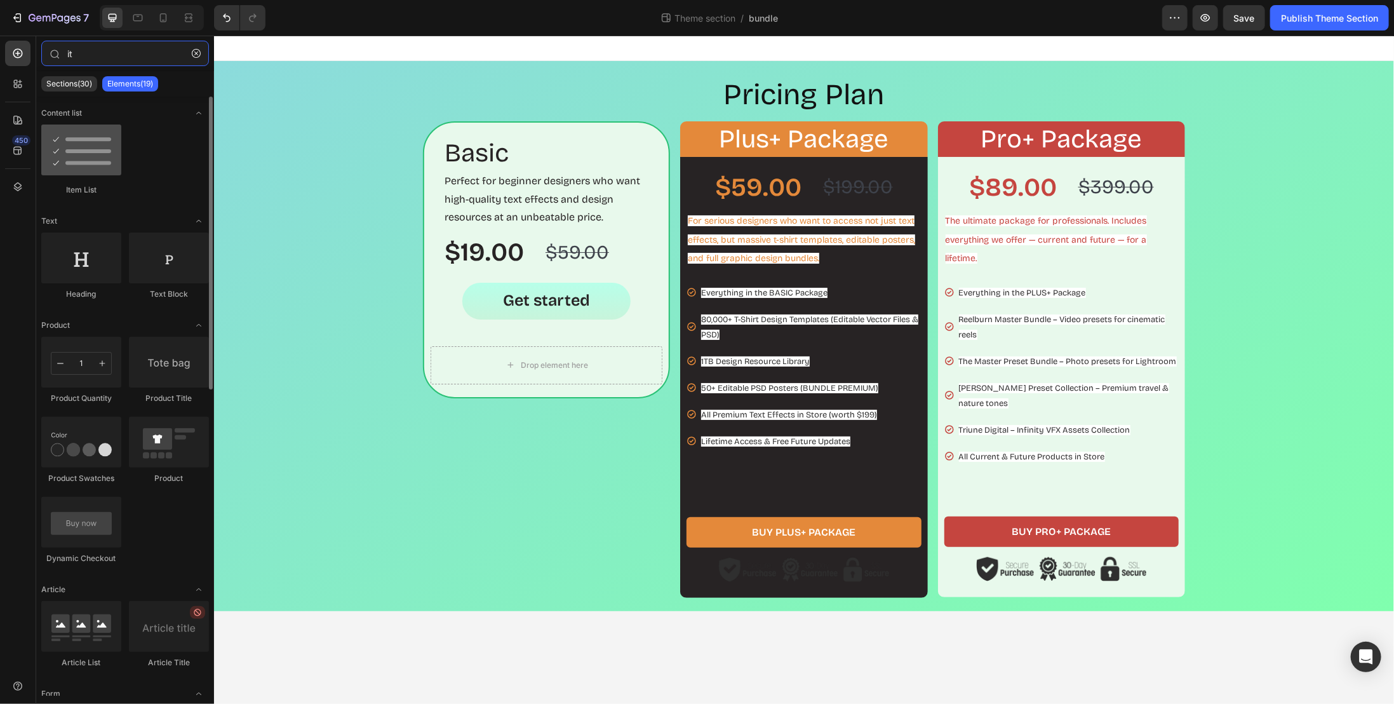
type input "it"
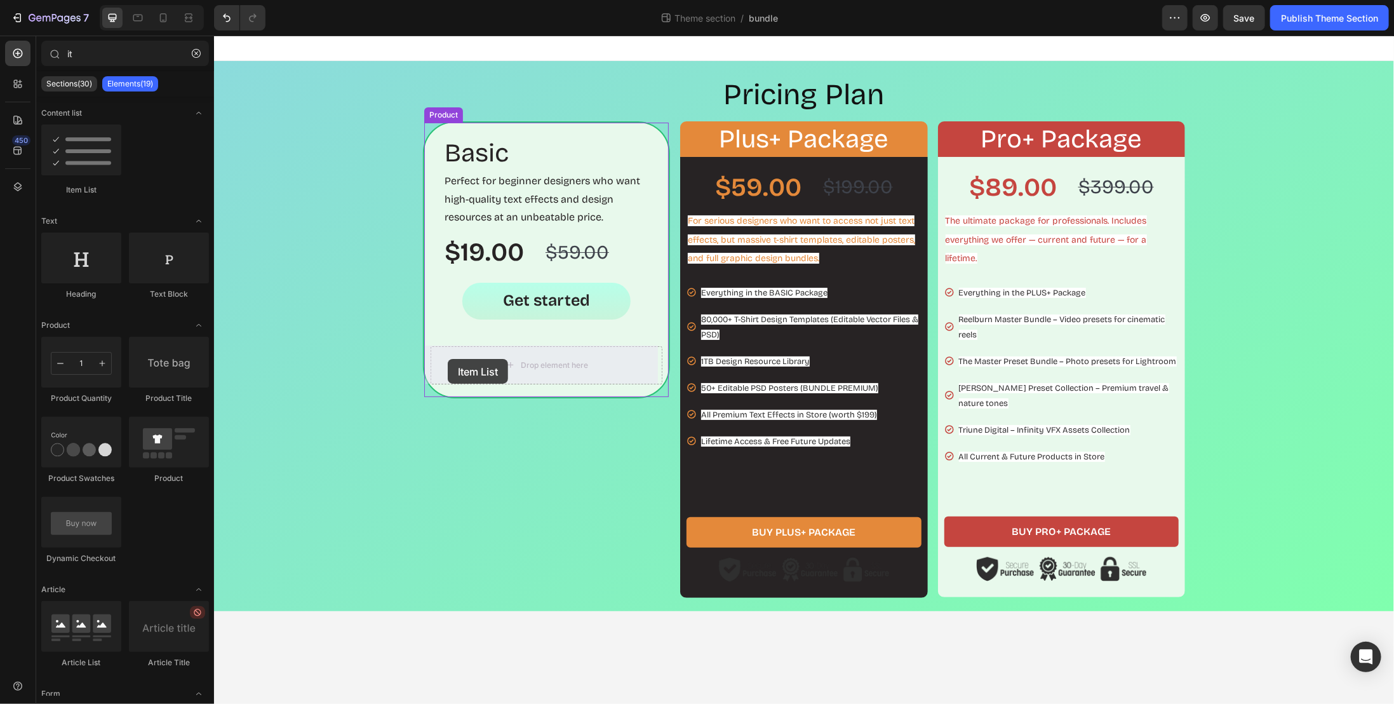
drag, startPoint x: 268, startPoint y: 179, endPoint x: 447, endPoint y: 358, distance: 252.9
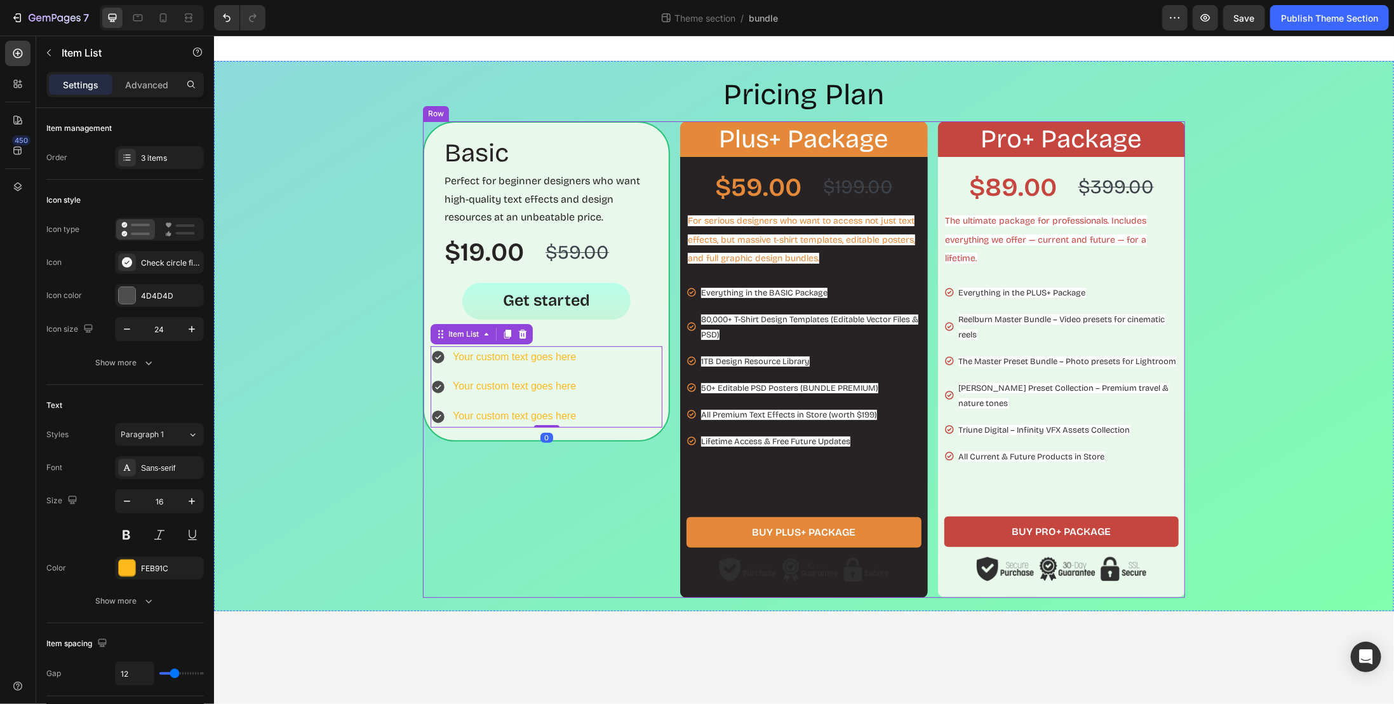
click at [596, 494] on div "Basic Heading Perfect for beginner designers who want high-quality text effects…" at bounding box center [545, 359] width 247 height 477
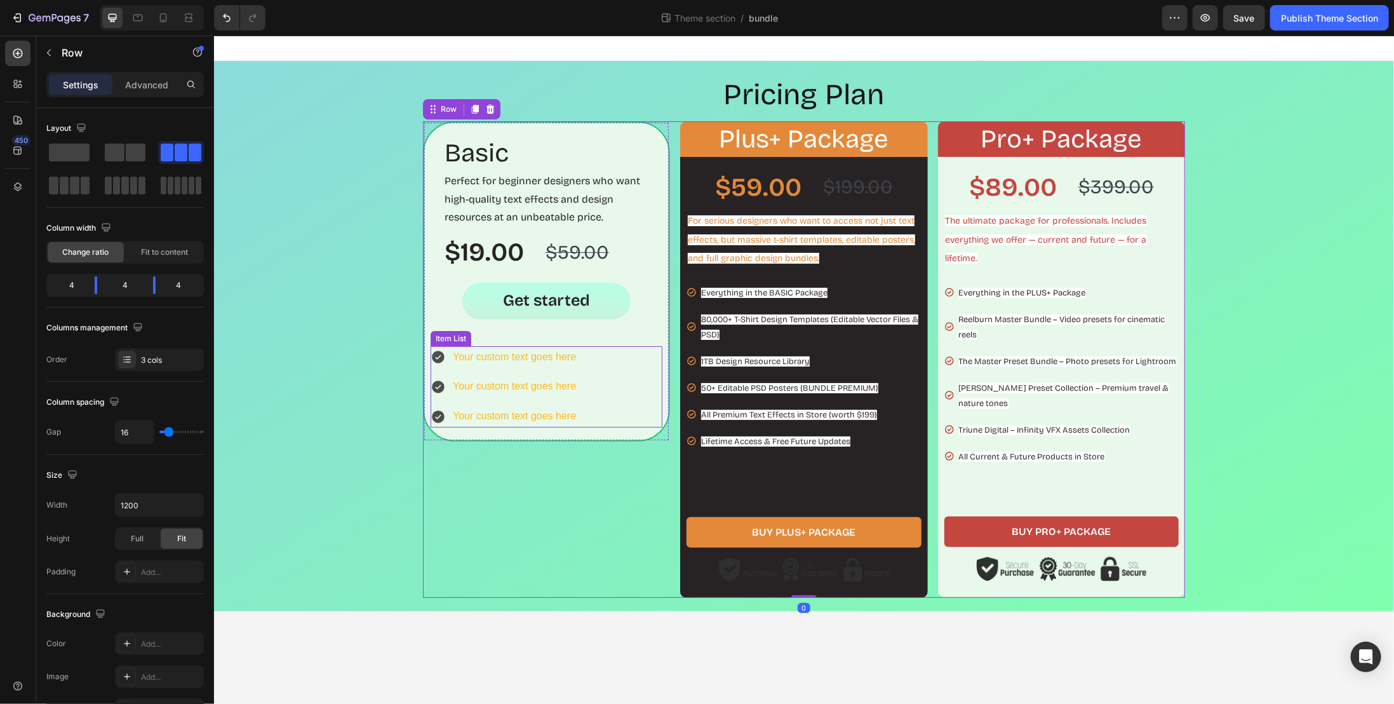
click at [605, 381] on div "Your custom text goes here Your custom text goes here Your custom text goes here" at bounding box center [546, 386] width 232 height 81
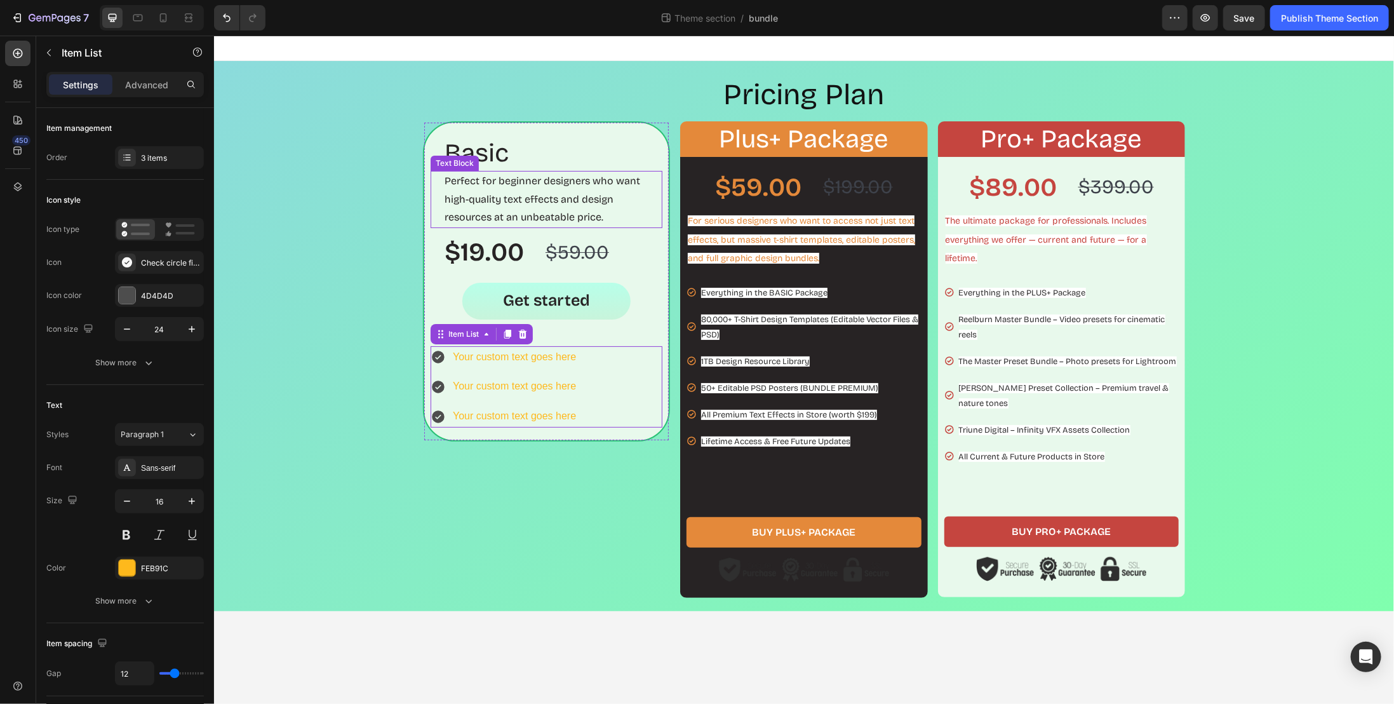
click at [625, 197] on p "Perfect for beginner designers who want high-quality text effects and design re…" at bounding box center [552, 199] width 217 height 55
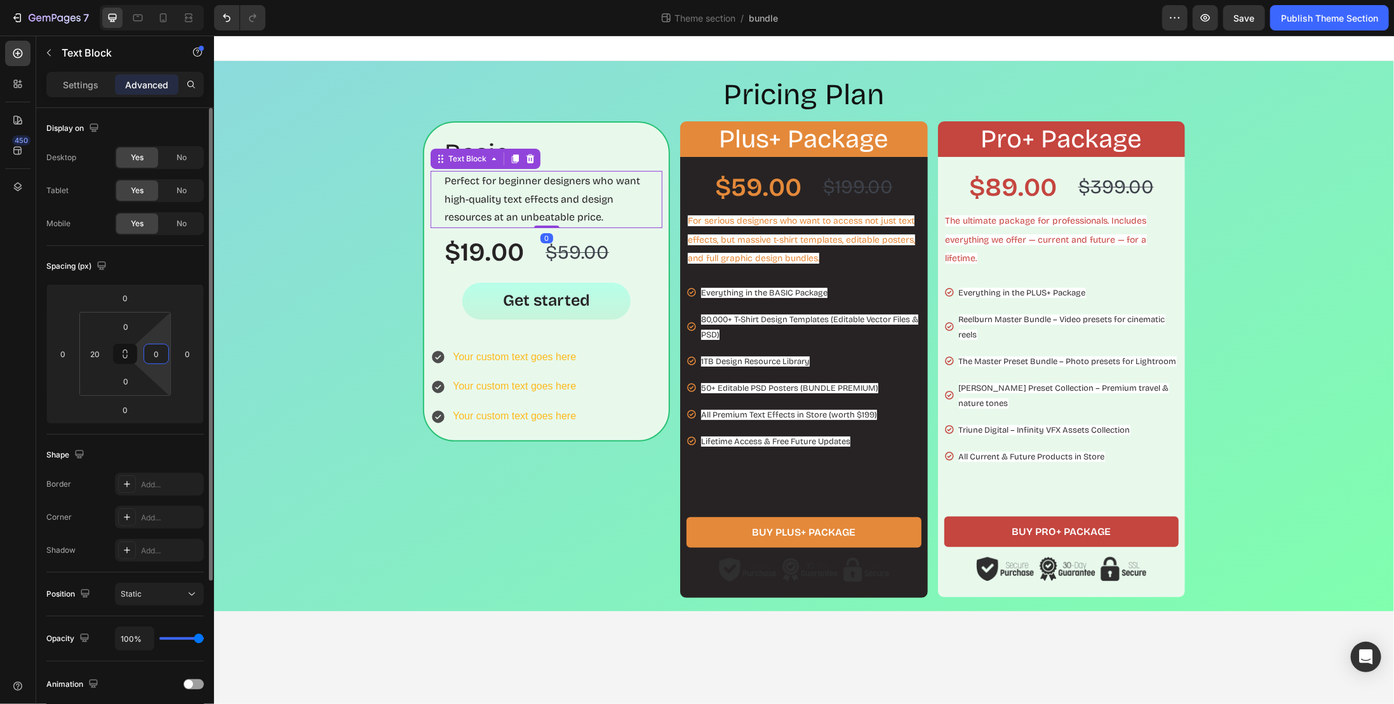
click at [154, 352] on input "0" at bounding box center [156, 353] width 19 height 19
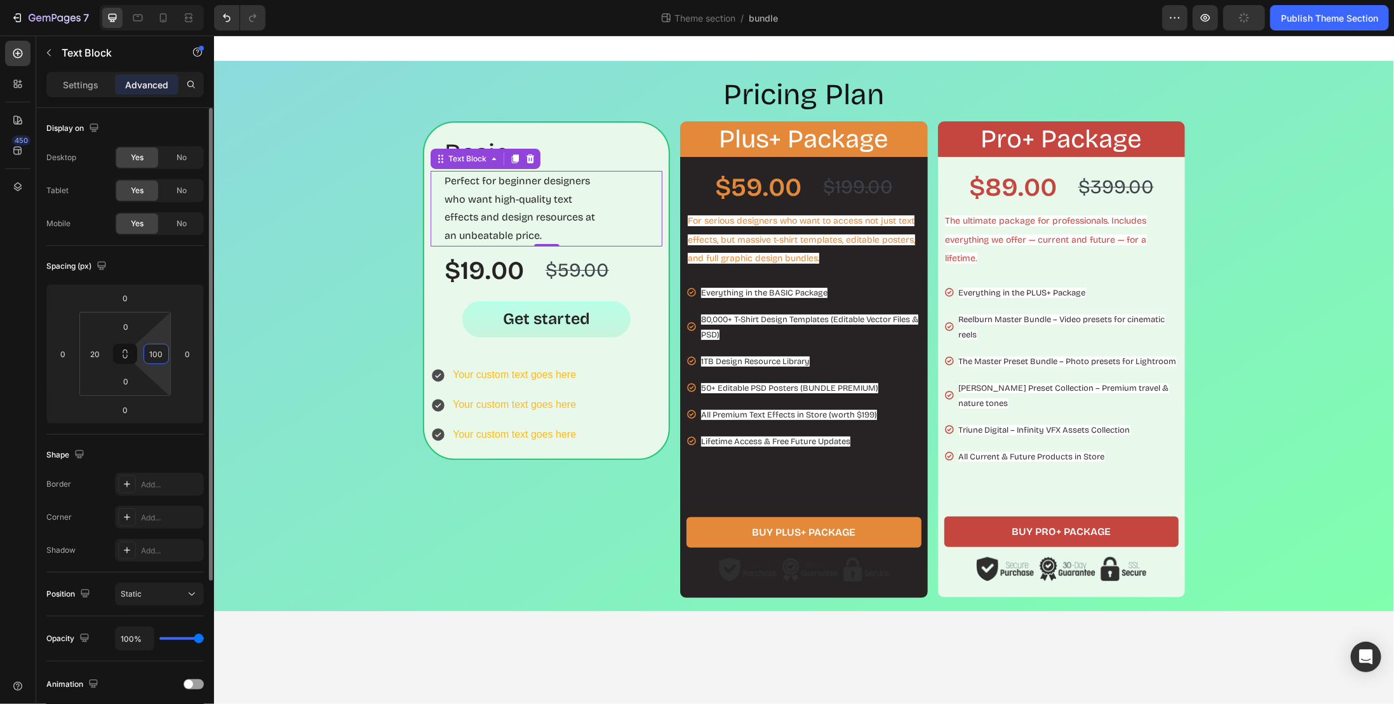
click at [163, 352] on input "100" at bounding box center [156, 353] width 19 height 19
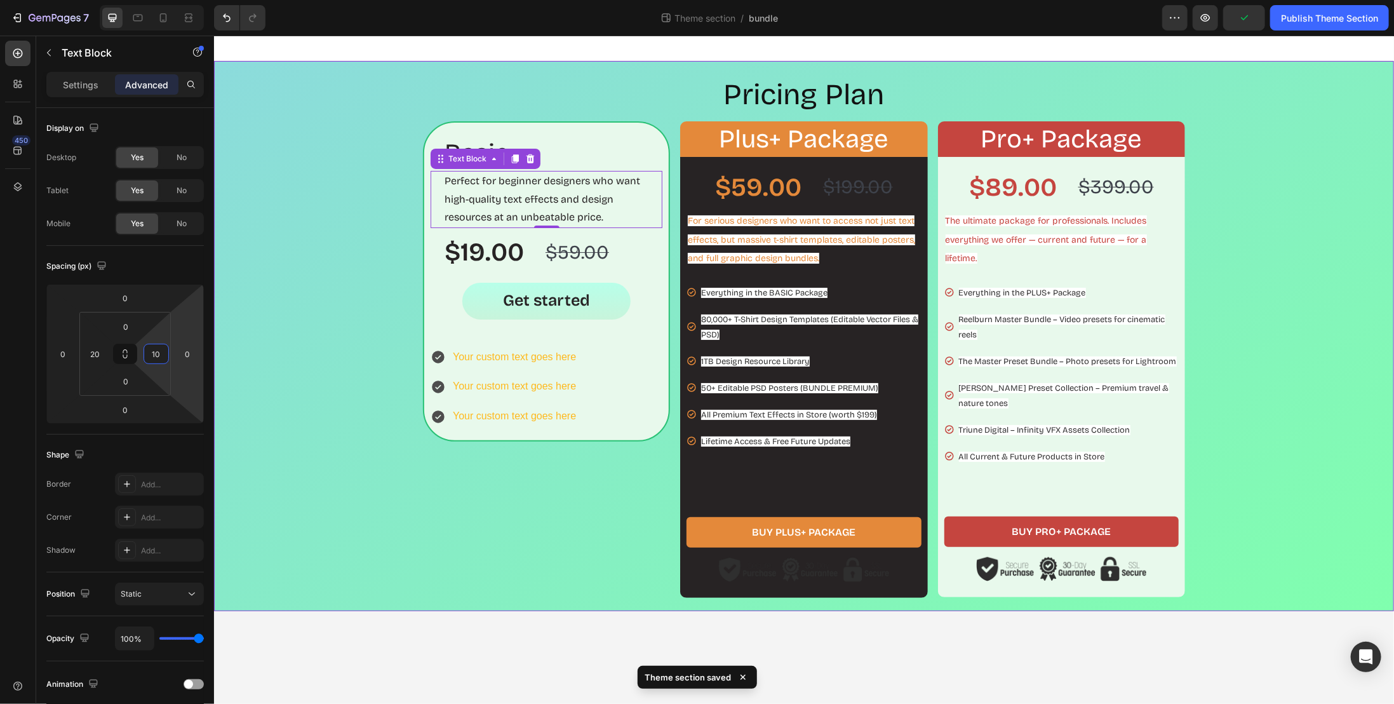
type input "1"
type input "20"
click at [639, 257] on div "$19.00 Product Price Product Price $59.00 Product Price Product Price Row" at bounding box center [546, 252] width 232 height 36
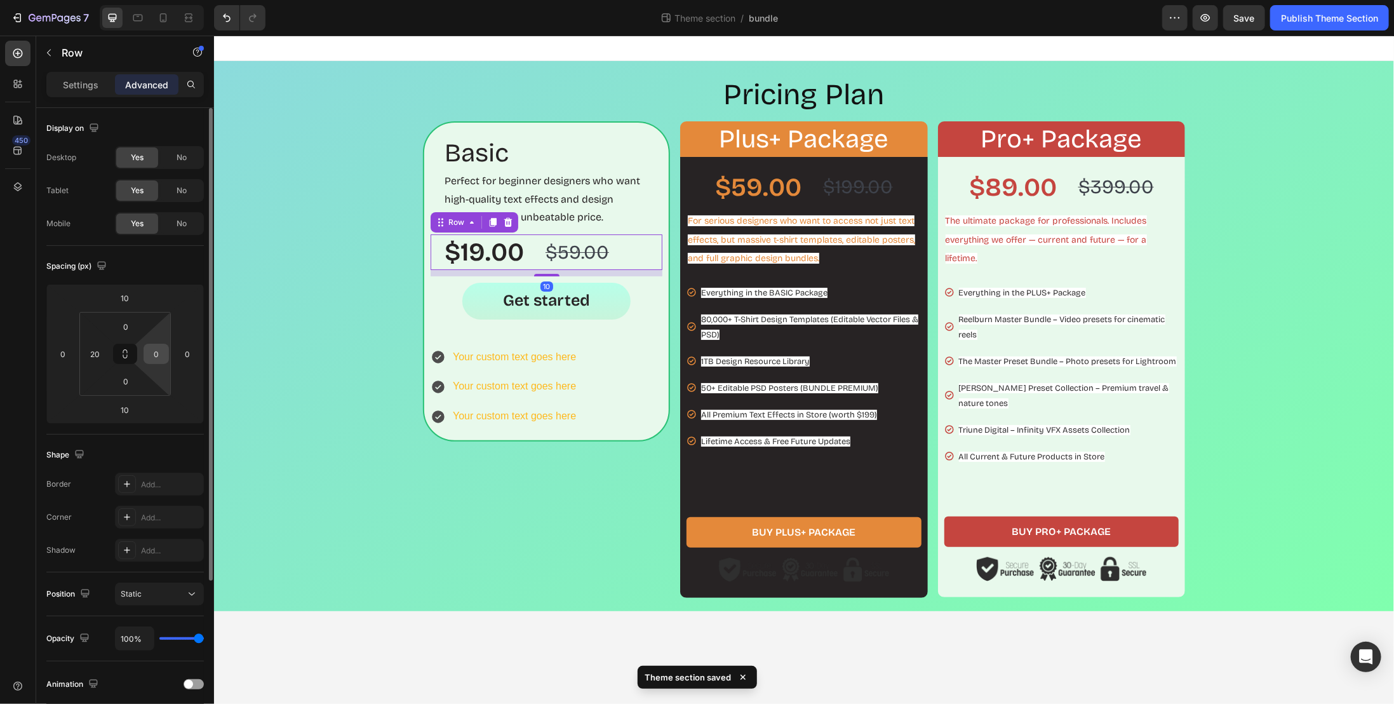
click at [161, 357] on input "0" at bounding box center [156, 353] width 19 height 19
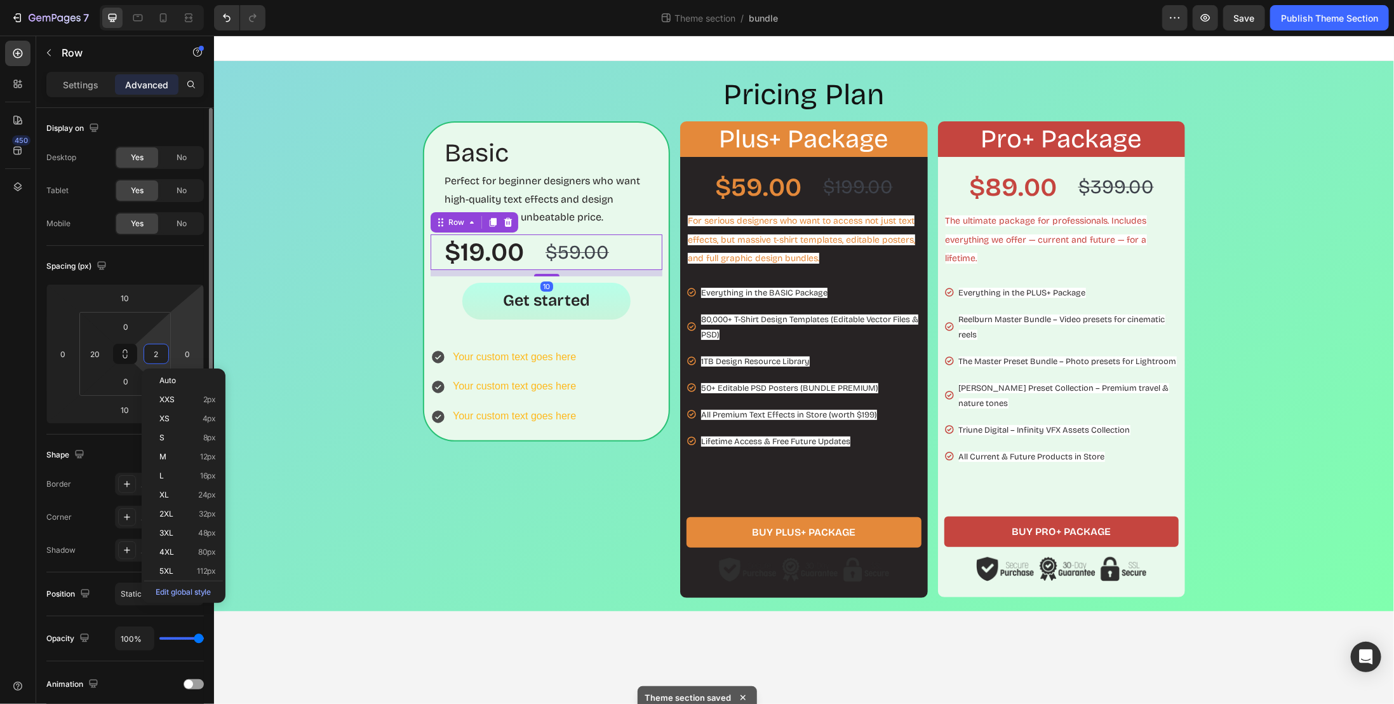
type input "20"
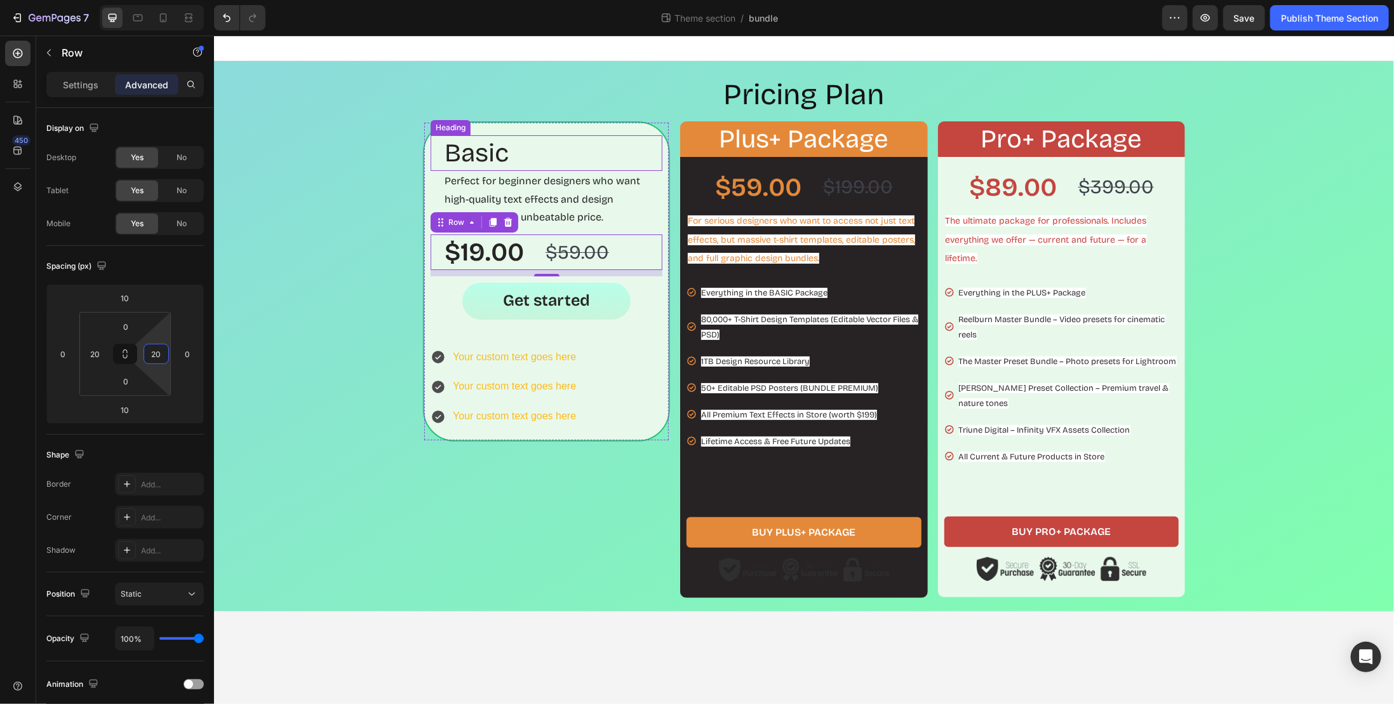
click at [588, 147] on h2 "Basic" at bounding box center [552, 153] width 219 height 36
click at [158, 352] on input "0" at bounding box center [156, 353] width 19 height 19
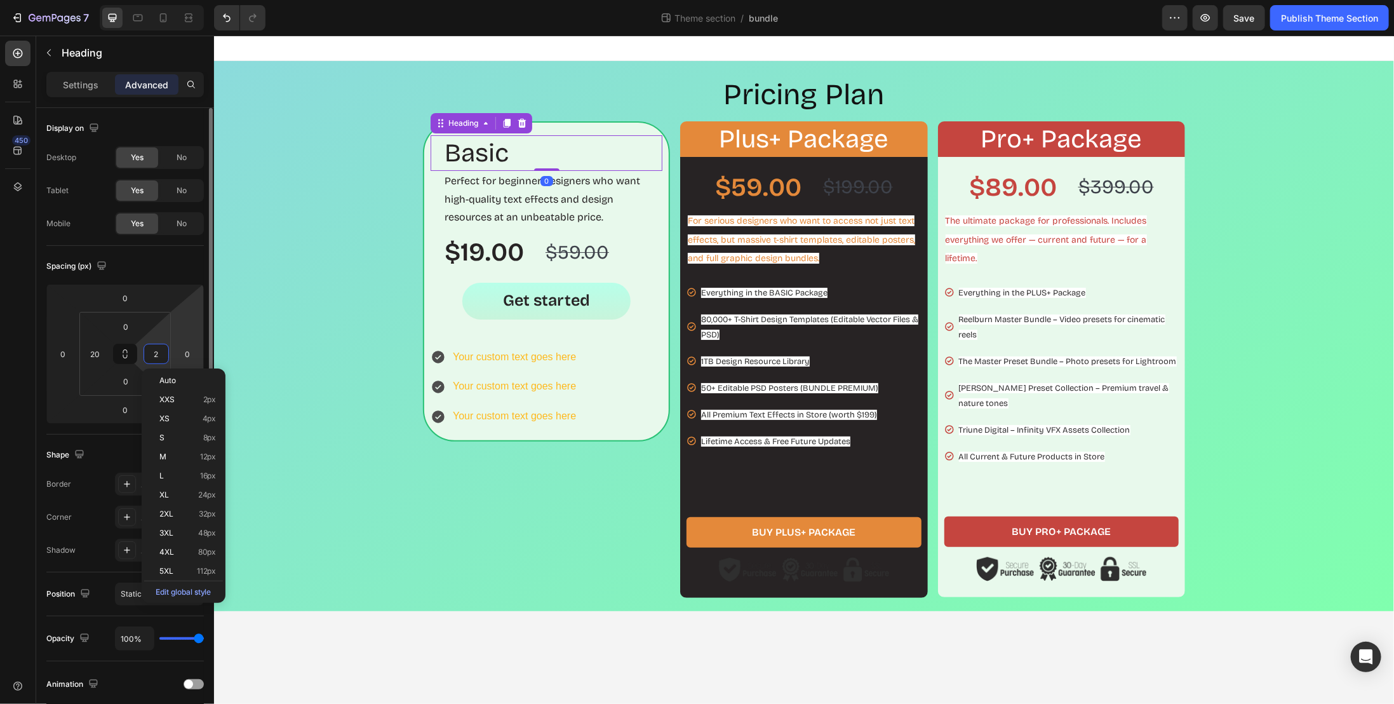
type input "20"
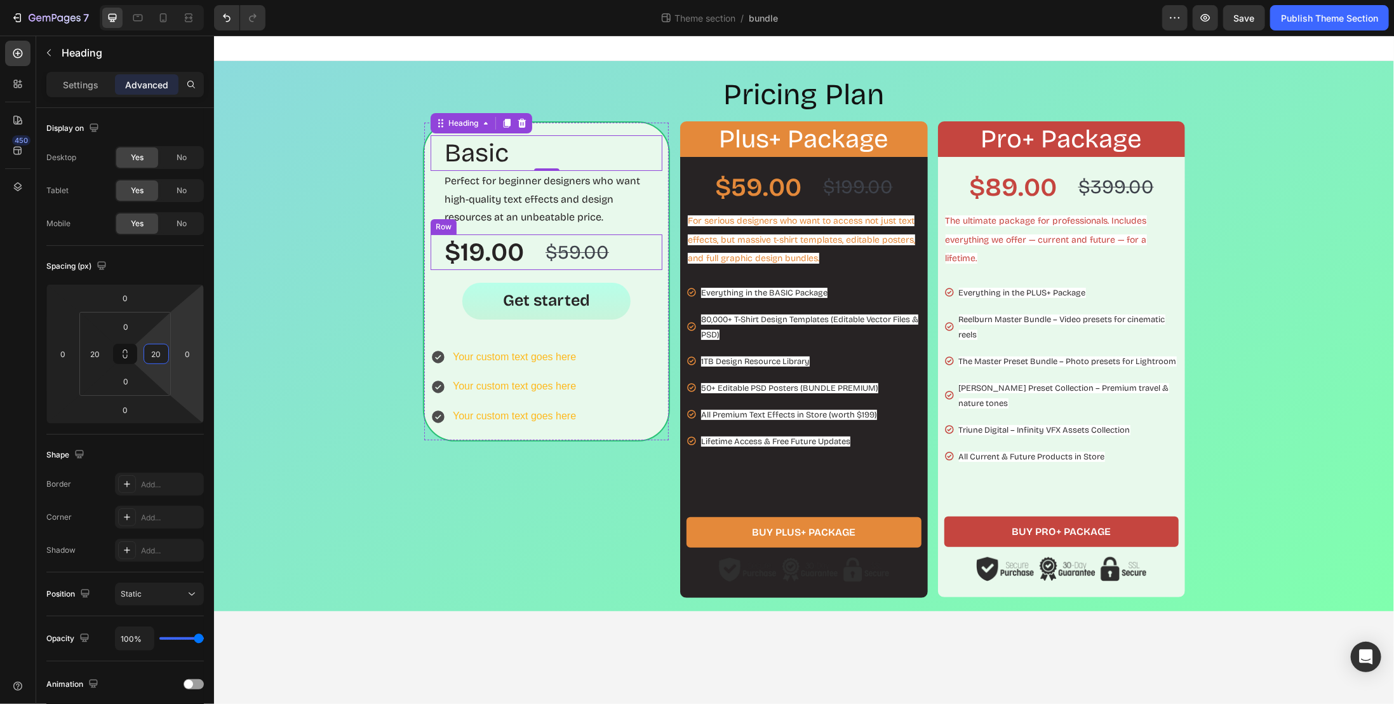
click at [624, 252] on div "$19.00 Product Price Product Price $59.00 Product Price Product Price Row" at bounding box center [546, 252] width 232 height 36
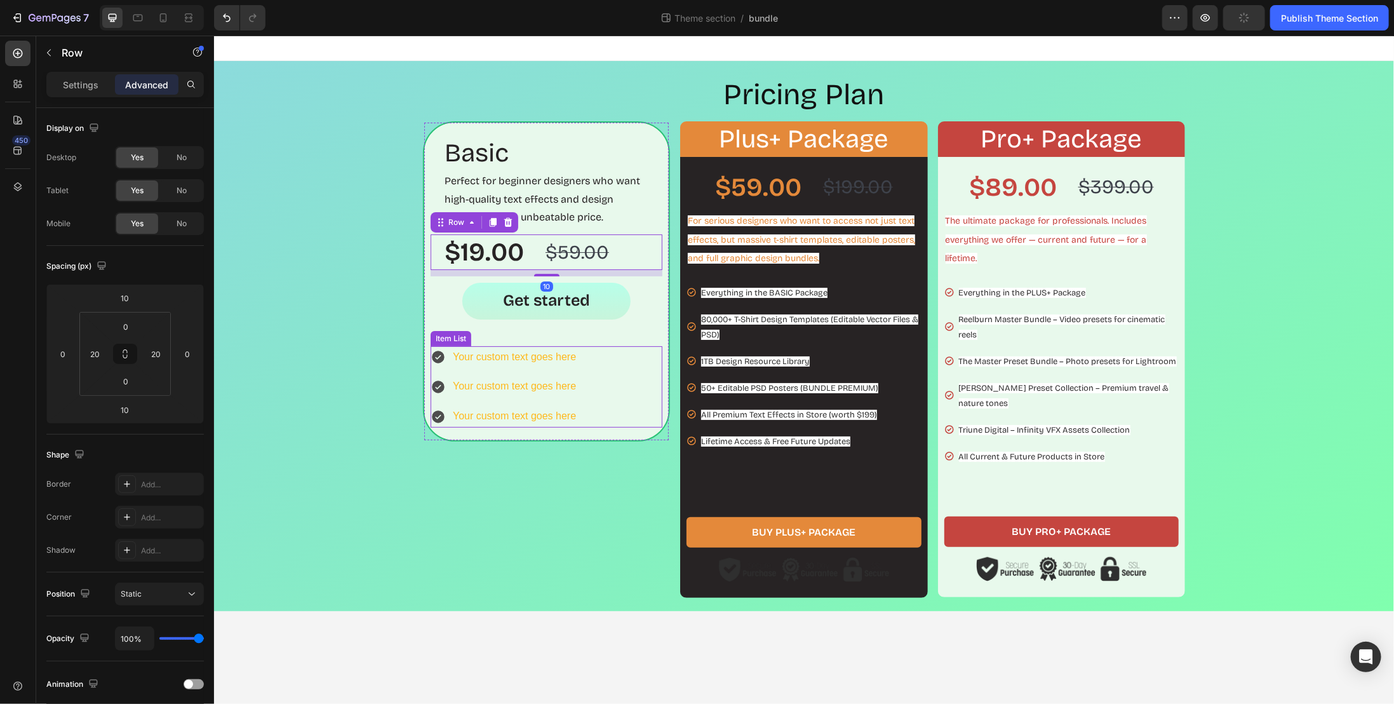
click at [607, 361] on div "Your custom text goes here Your custom text goes here Your custom text goes here" at bounding box center [546, 386] width 232 height 81
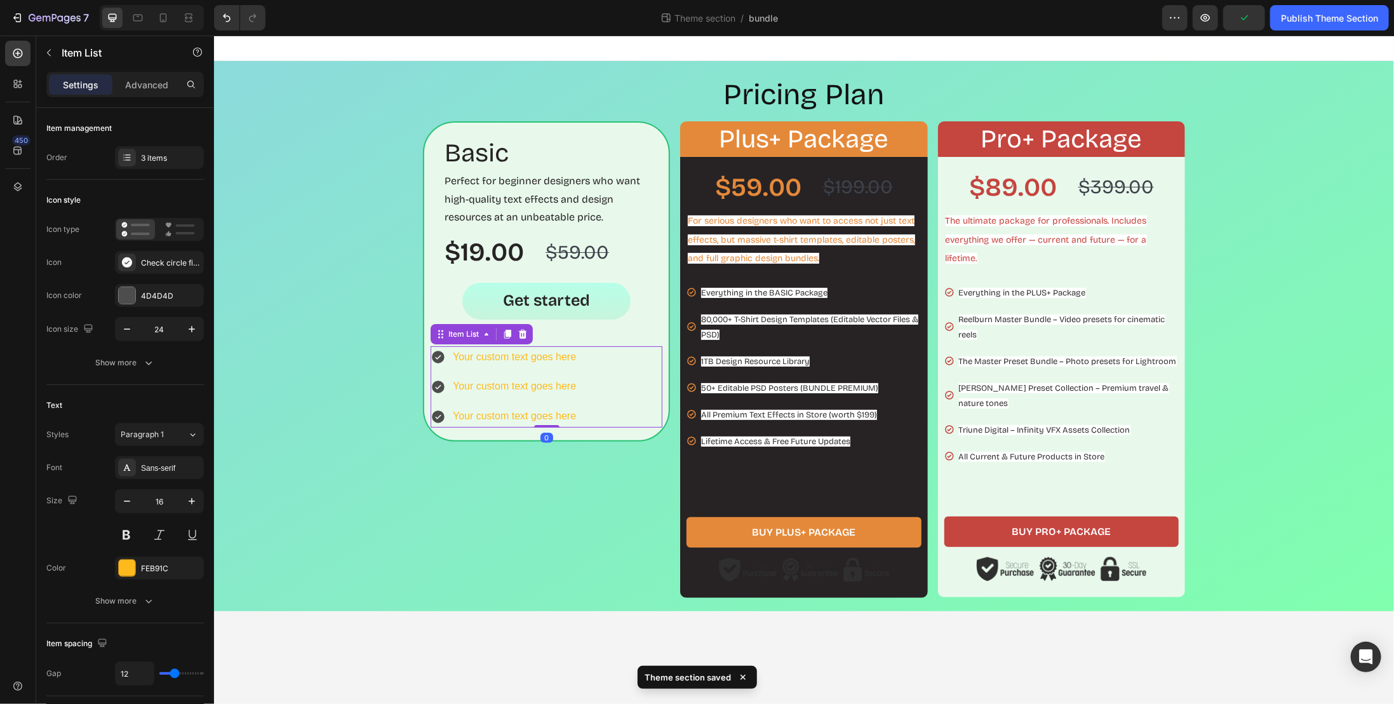
click at [155, 97] on div "Settings Advanced" at bounding box center [125, 90] width 178 height 36
click at [156, 83] on p "Advanced" at bounding box center [146, 84] width 43 height 13
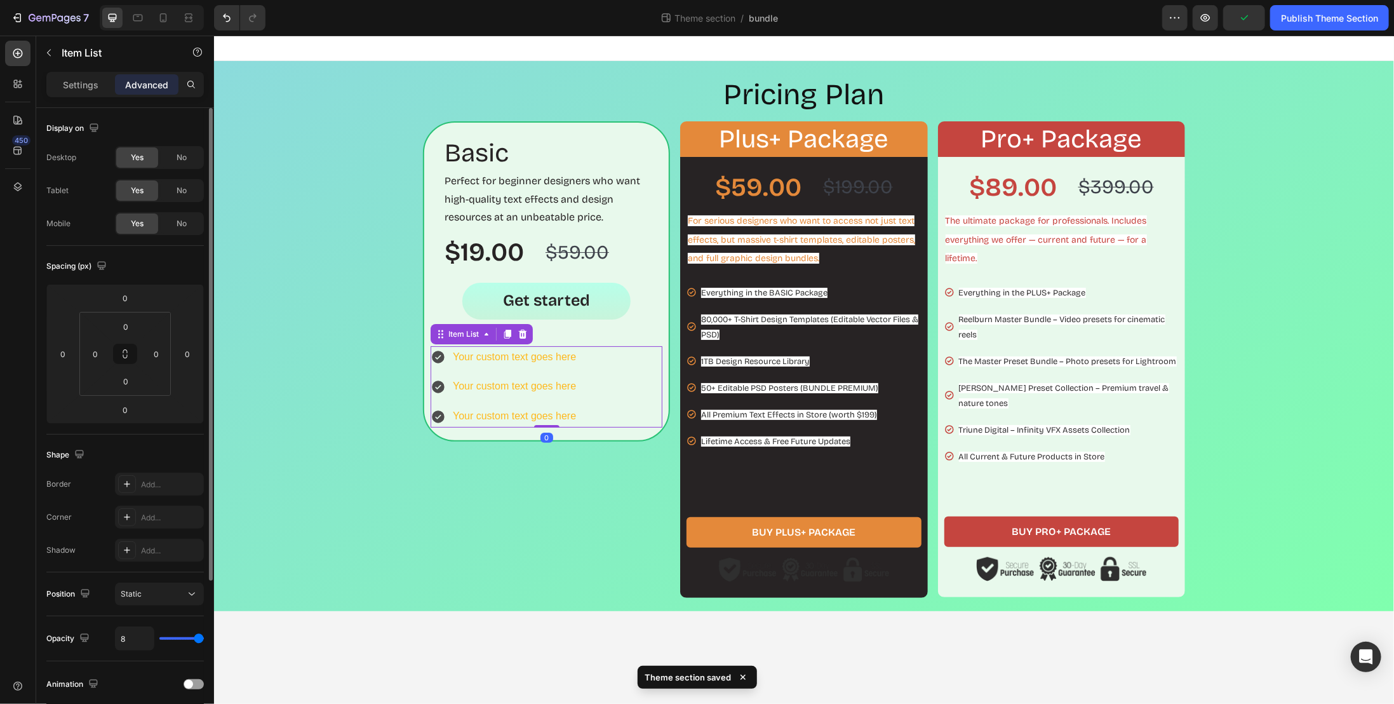
type input "100%"
click at [100, 352] on input "0" at bounding box center [95, 353] width 19 height 19
type input "20"
click at [158, 352] on input "0" at bounding box center [156, 353] width 19 height 19
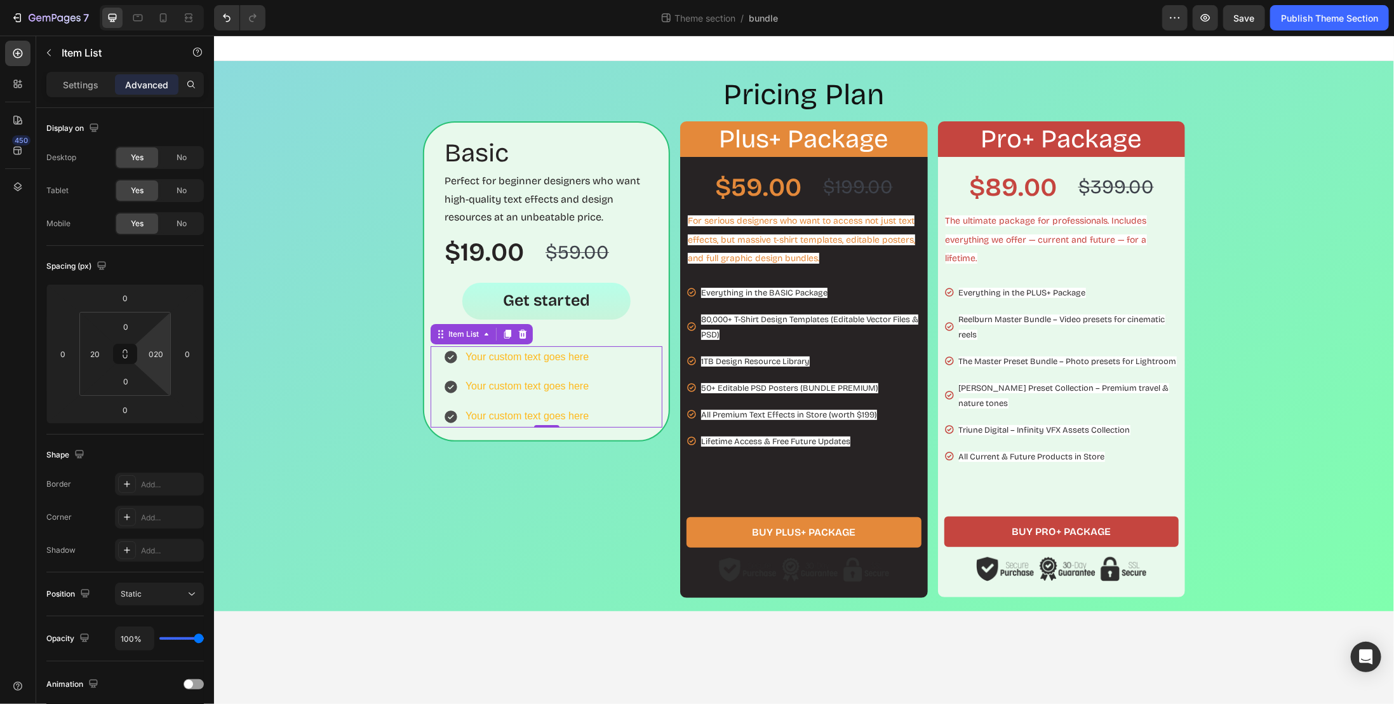
type input "20"
click at [131, 407] on input "0" at bounding box center [124, 409] width 25 height 19
type input "20"
click at [252, 403] on div "Pricing Plan Heading Basic Heading Perfect for beginner designers who want high…" at bounding box center [804, 335] width 1168 height 523
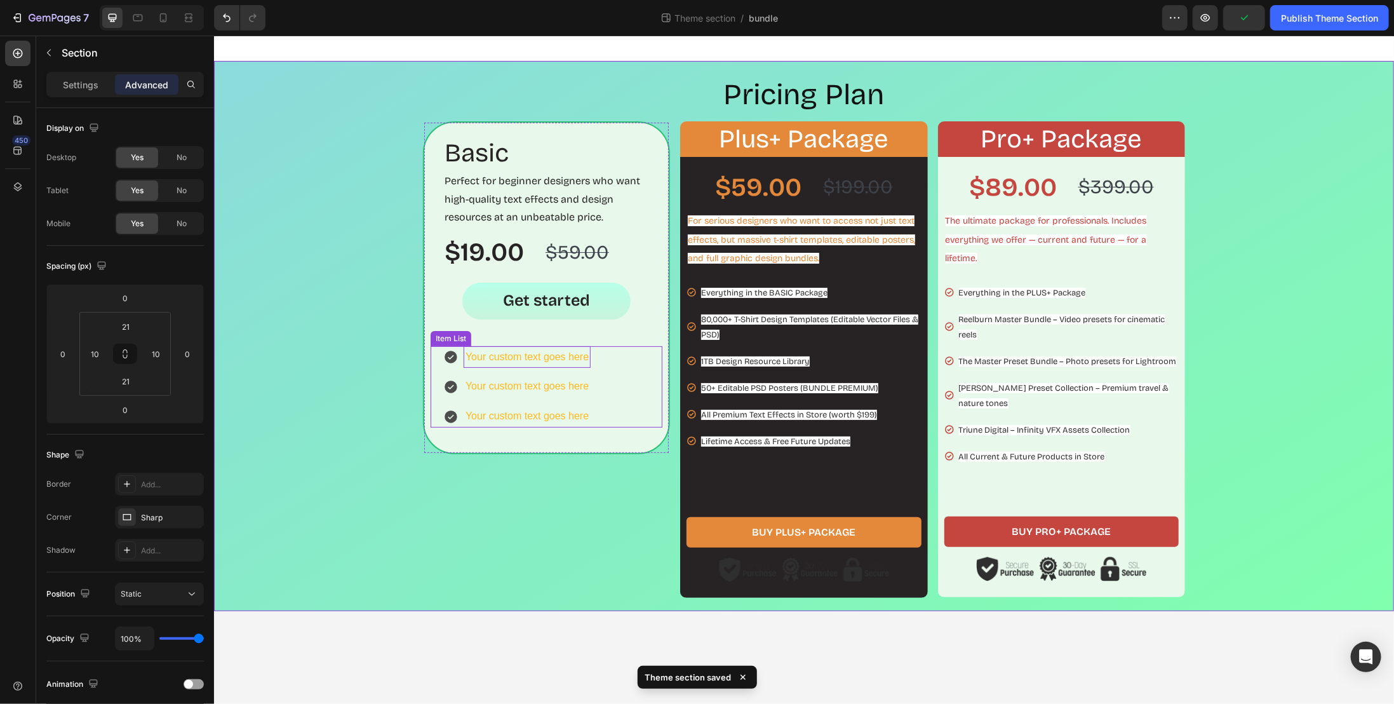
click at [522, 362] on div "Your custom text goes here" at bounding box center [526, 357] width 127 height 22
click at [495, 353] on div "Your custom text goes here" at bounding box center [526, 357] width 127 height 22
click at [60, 88] on div "Settings" at bounding box center [81, 84] width 64 height 20
type input "8"
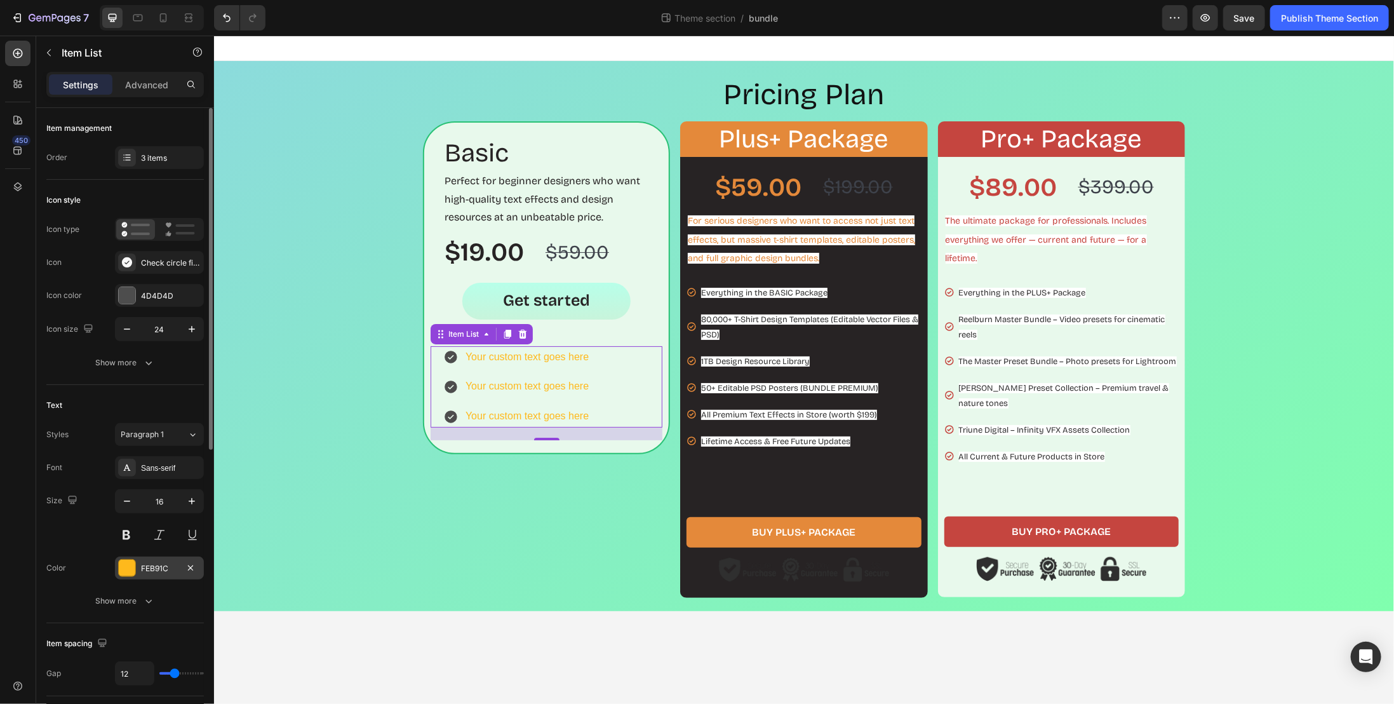
drag, startPoint x: 152, startPoint y: 569, endPoint x: 159, endPoint y: 558, distance: 12.3
click at [152, 569] on div "FEB91C" at bounding box center [159, 568] width 37 height 11
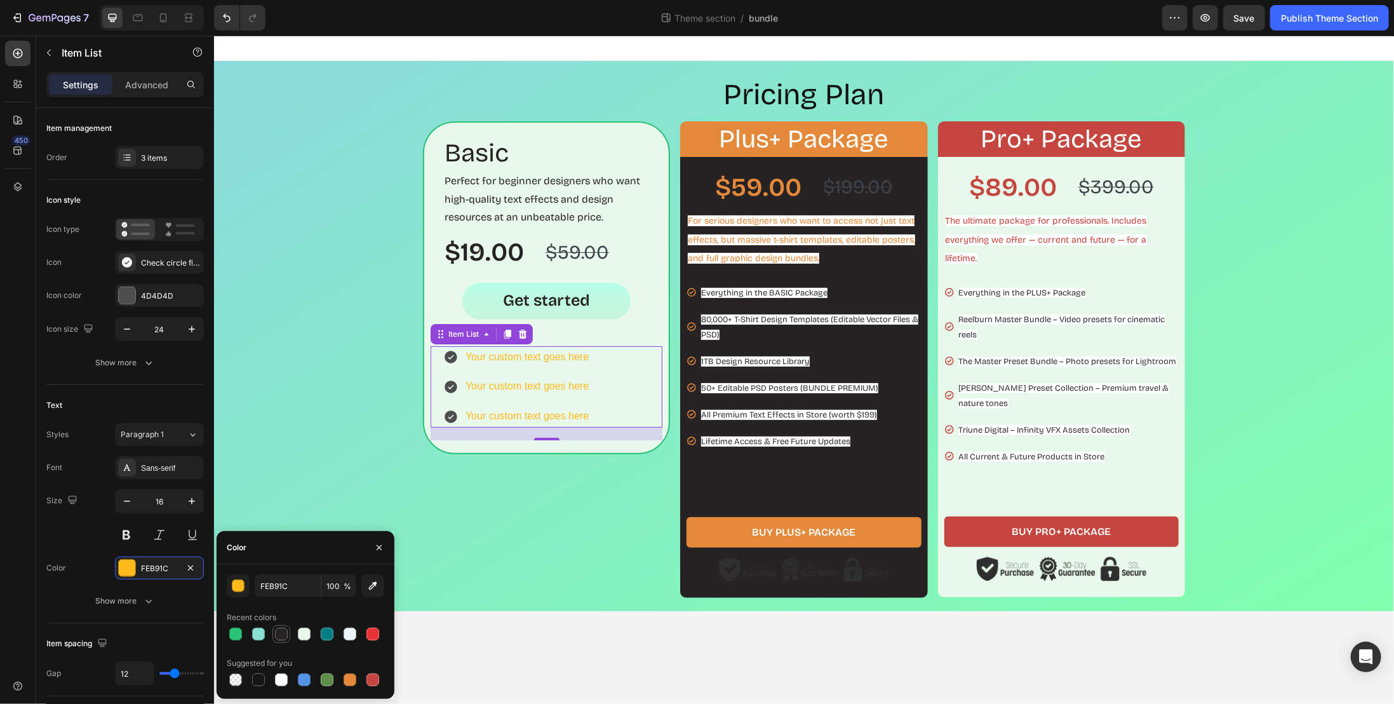
click at [277, 631] on div at bounding box center [281, 634] width 13 height 13
type input "272324"
click at [558, 537] on div "Basic Heading Perfect for beginner designers who want high-quality text effects…" at bounding box center [545, 359] width 247 height 477
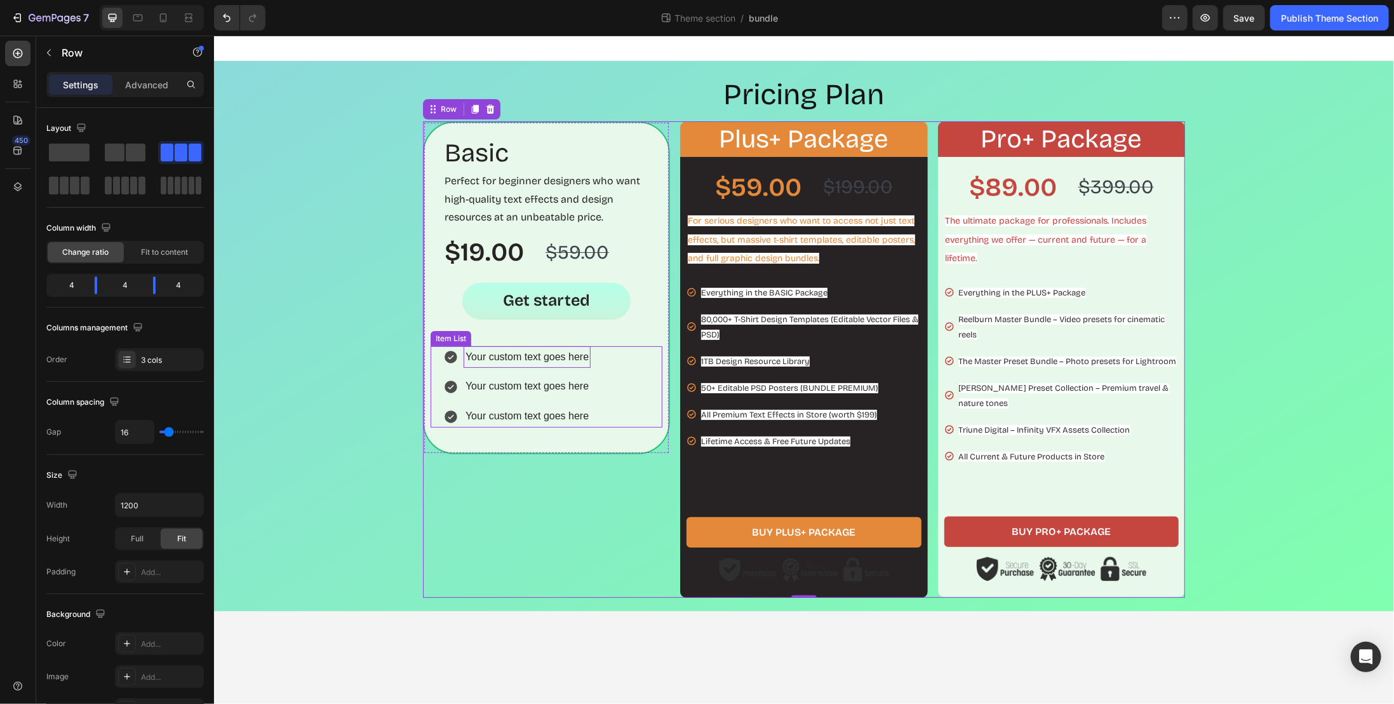
click at [508, 357] on p "Your custom text goes here" at bounding box center [526, 356] width 123 height 18
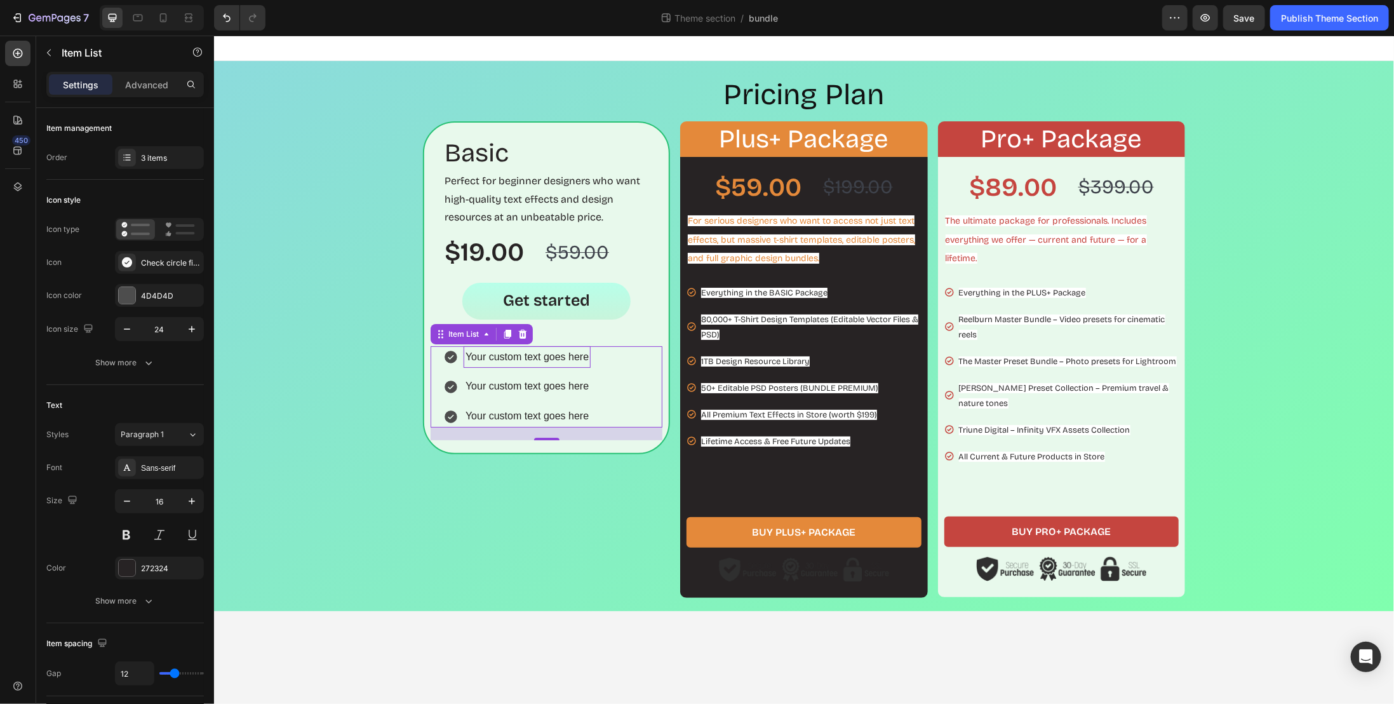
click at [527, 360] on p "Your custom text goes here" at bounding box center [526, 356] width 123 height 18
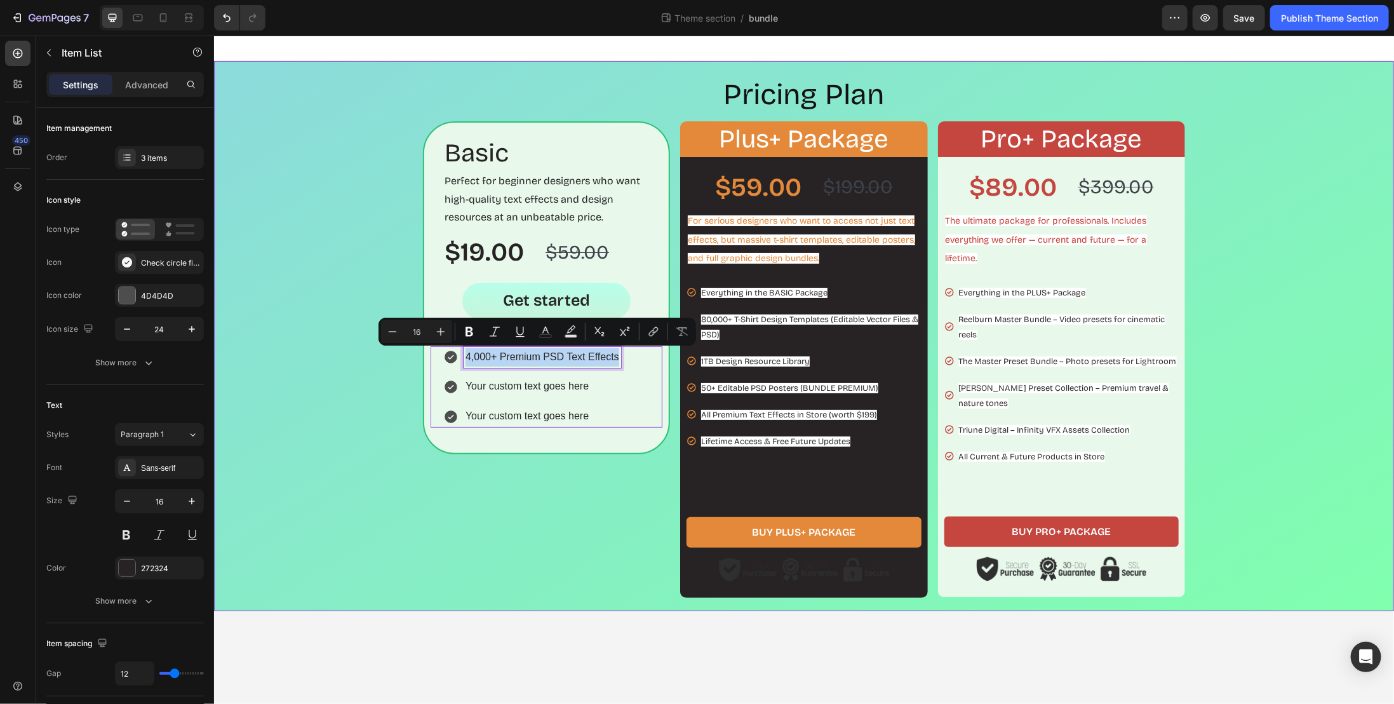
click at [299, 301] on div "Pricing Plan Heading Basic Heading Perfect for beginner designers who want high…" at bounding box center [804, 335] width 1168 height 523
click at [587, 356] on p "4,000+ Premium PSD Text Effects" at bounding box center [542, 356] width 154 height 18
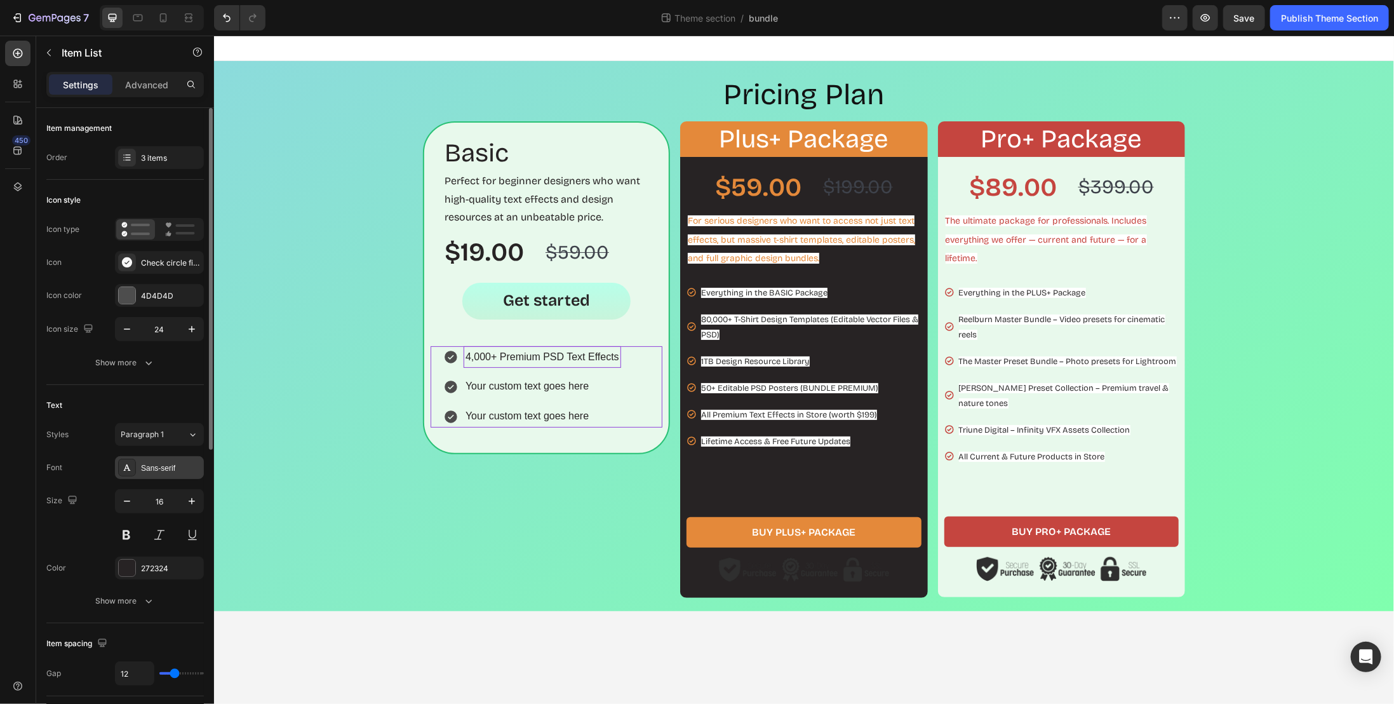
click at [170, 474] on div "Sans-serif" at bounding box center [159, 467] width 89 height 23
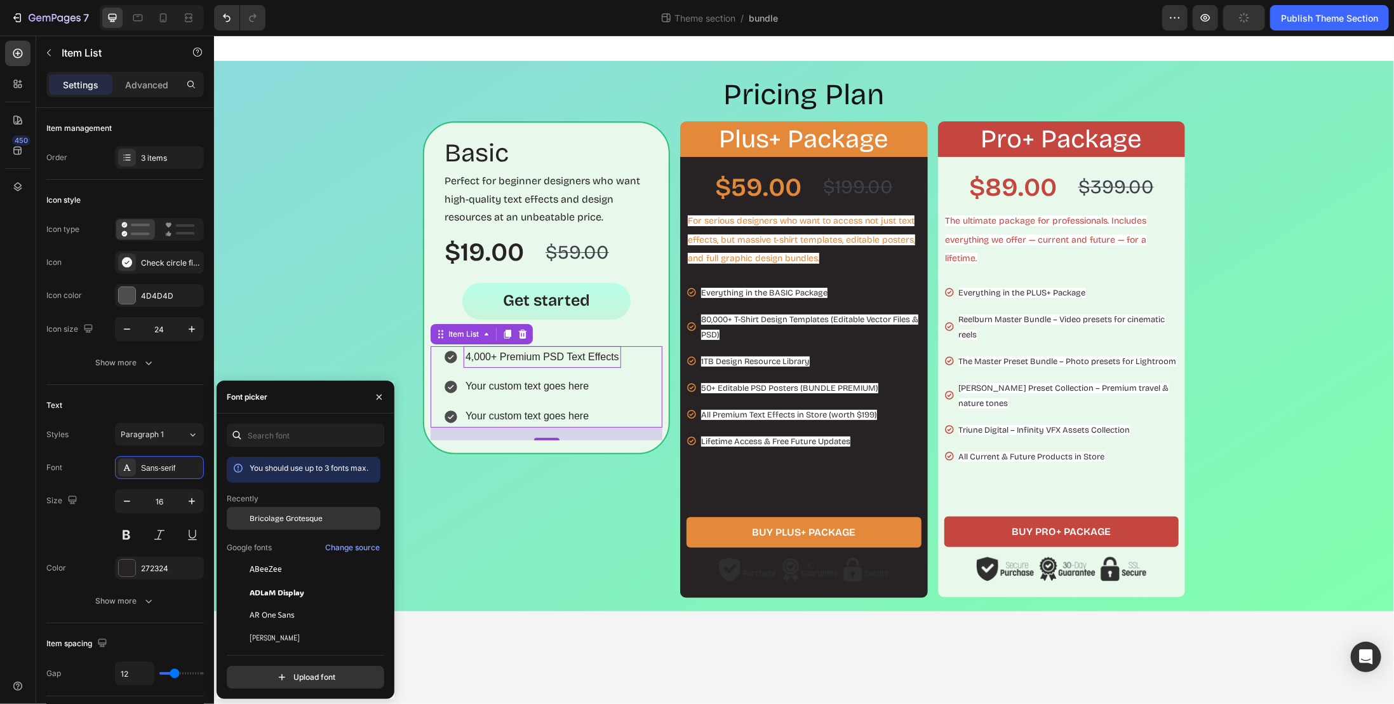
click at [266, 517] on span "Bricolage Grotesque" at bounding box center [286, 518] width 73 height 11
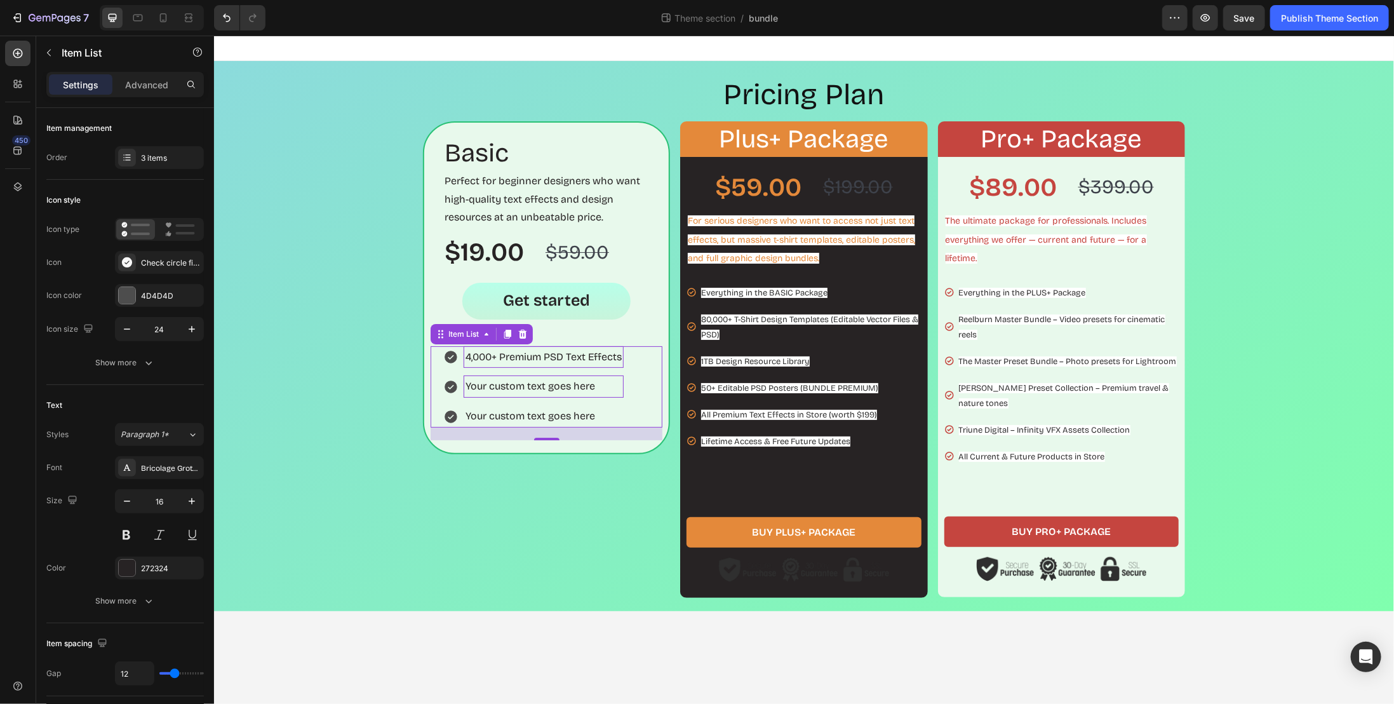
drag, startPoint x: 523, startPoint y: 394, endPoint x: 529, endPoint y: 387, distance: 9.0
click at [524, 393] on p "Your custom text goes here" at bounding box center [543, 386] width 156 height 18
click at [531, 386] on p "Your custom text goes here" at bounding box center [543, 386] width 156 height 18
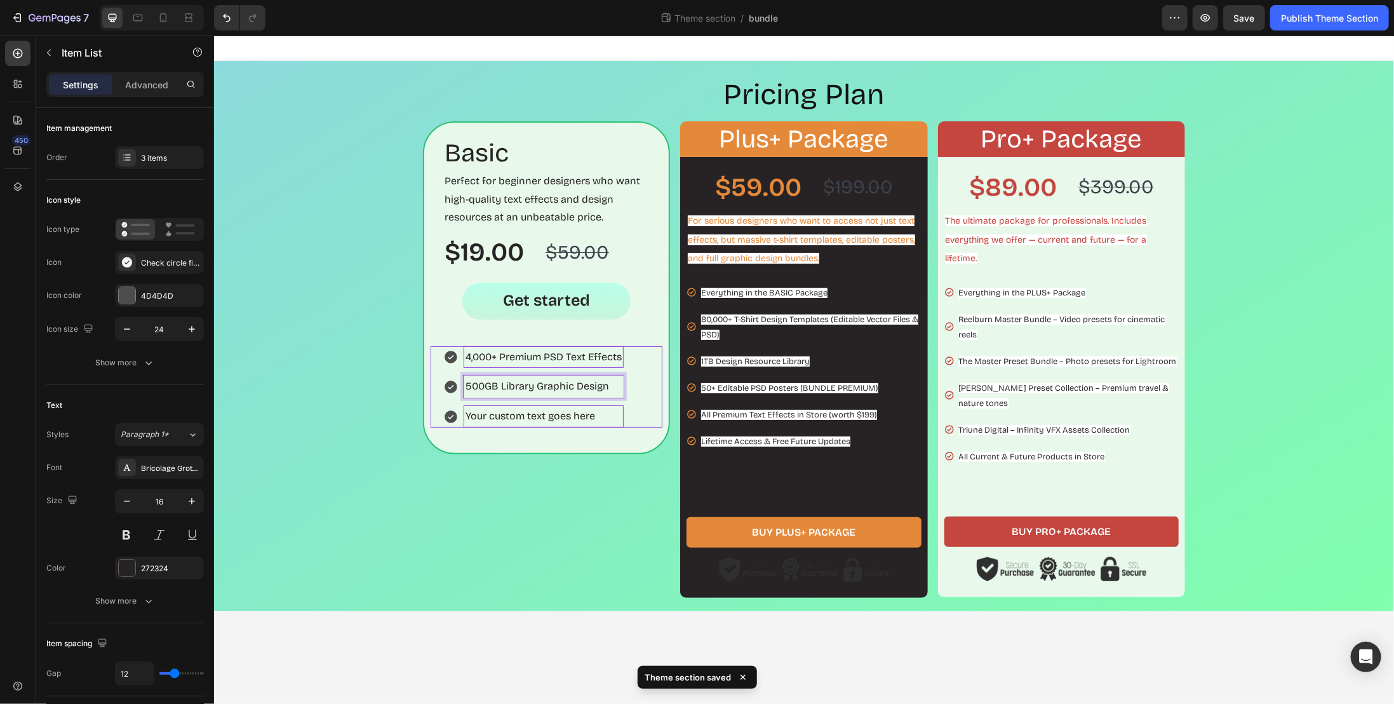
click at [540, 420] on p "Your custom text goes here" at bounding box center [543, 416] width 156 height 18
drag, startPoint x: 516, startPoint y: 511, endPoint x: 496, endPoint y: 412, distance: 101.7
click at [516, 511] on div "Basic Heading Perfect for beginner designers who want high-quality text effects…" at bounding box center [545, 359] width 247 height 477
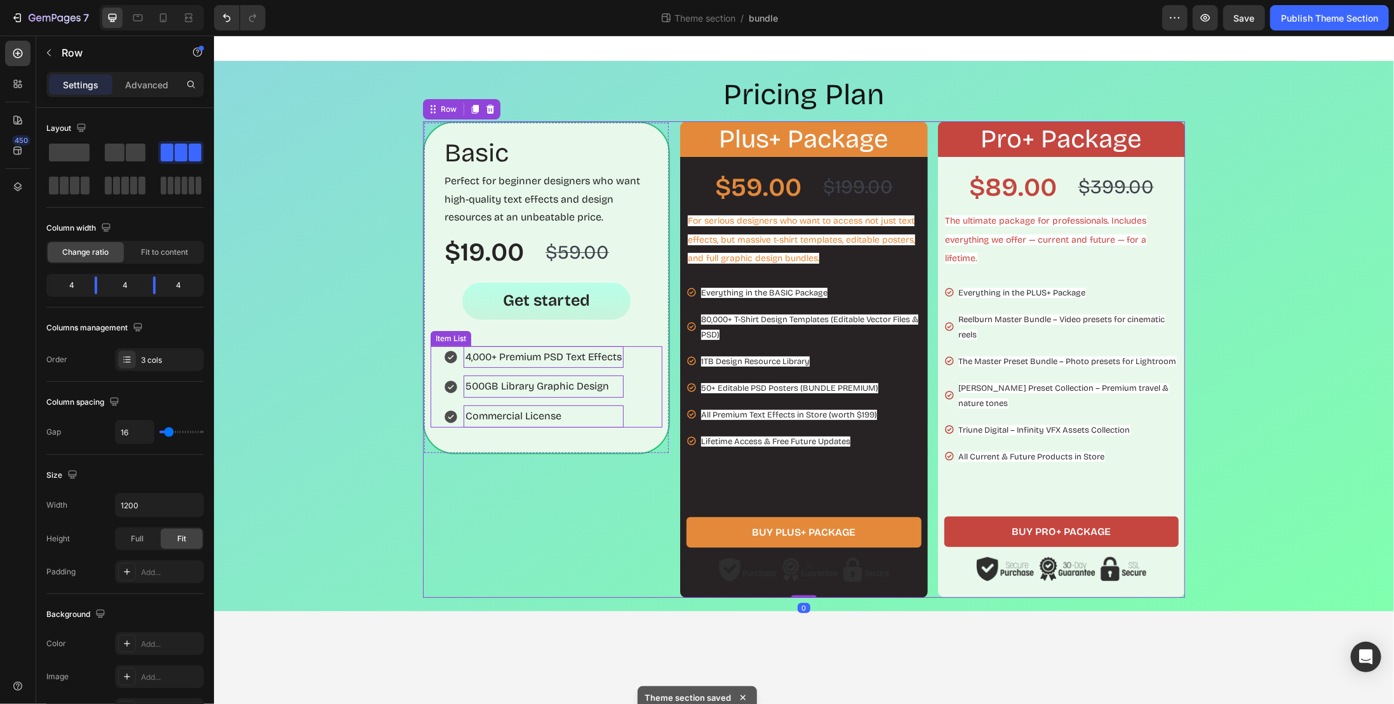
click at [620, 410] on div "Commercial License" at bounding box center [543, 416] width 160 height 22
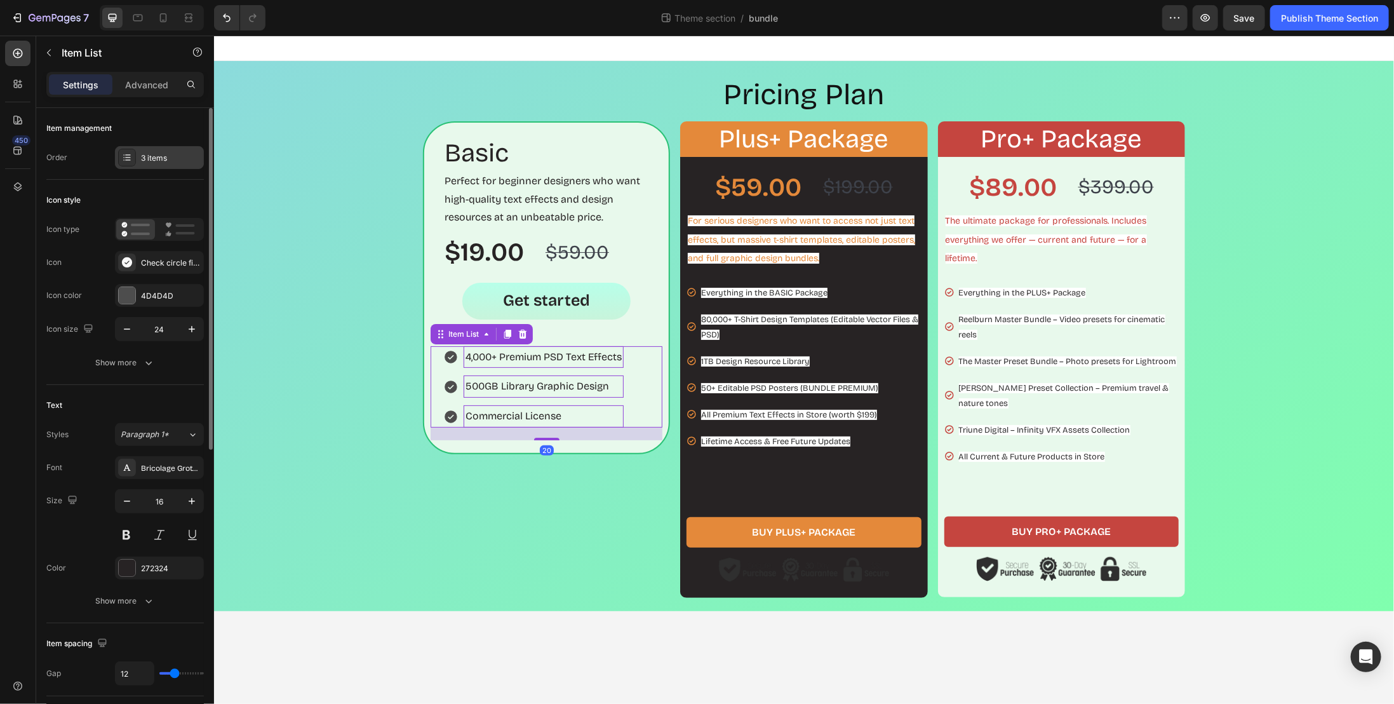
click at [135, 159] on div "3 items" at bounding box center [159, 157] width 89 height 23
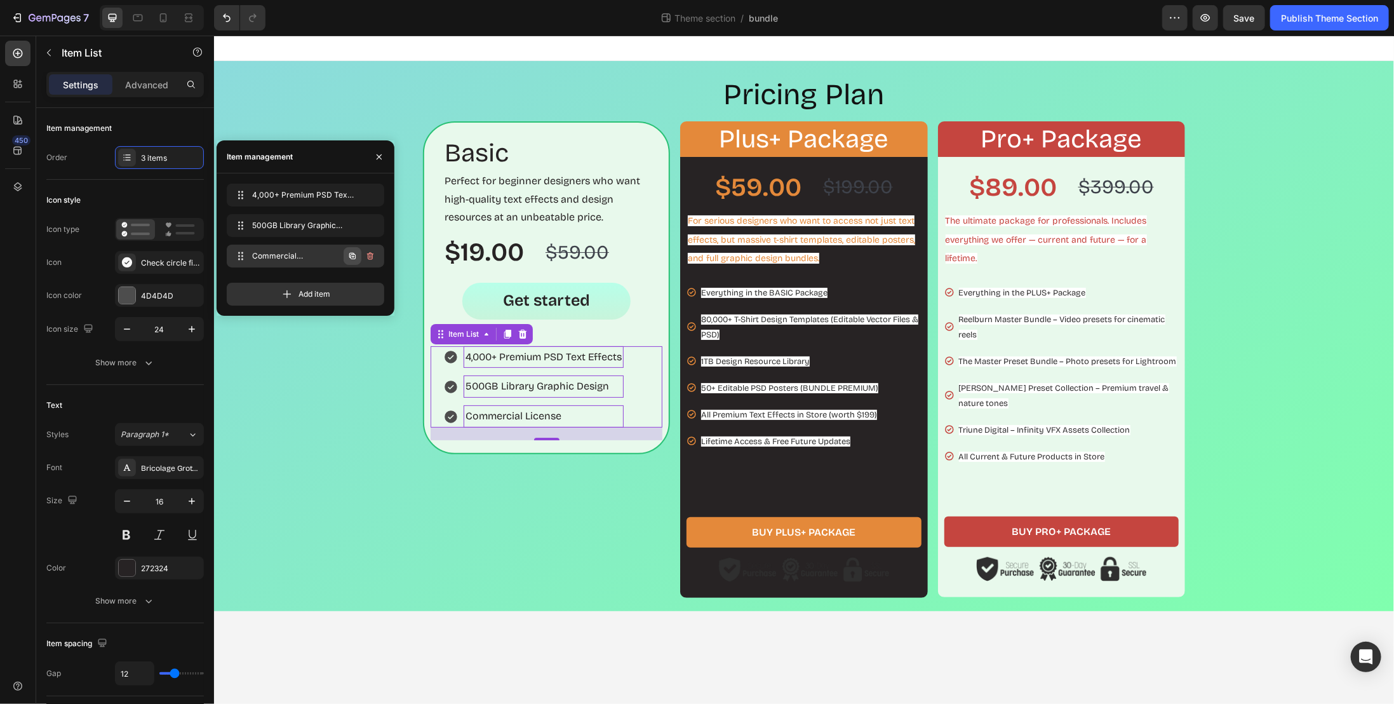
click at [351, 257] on icon "button" at bounding box center [352, 256] width 10 height 10
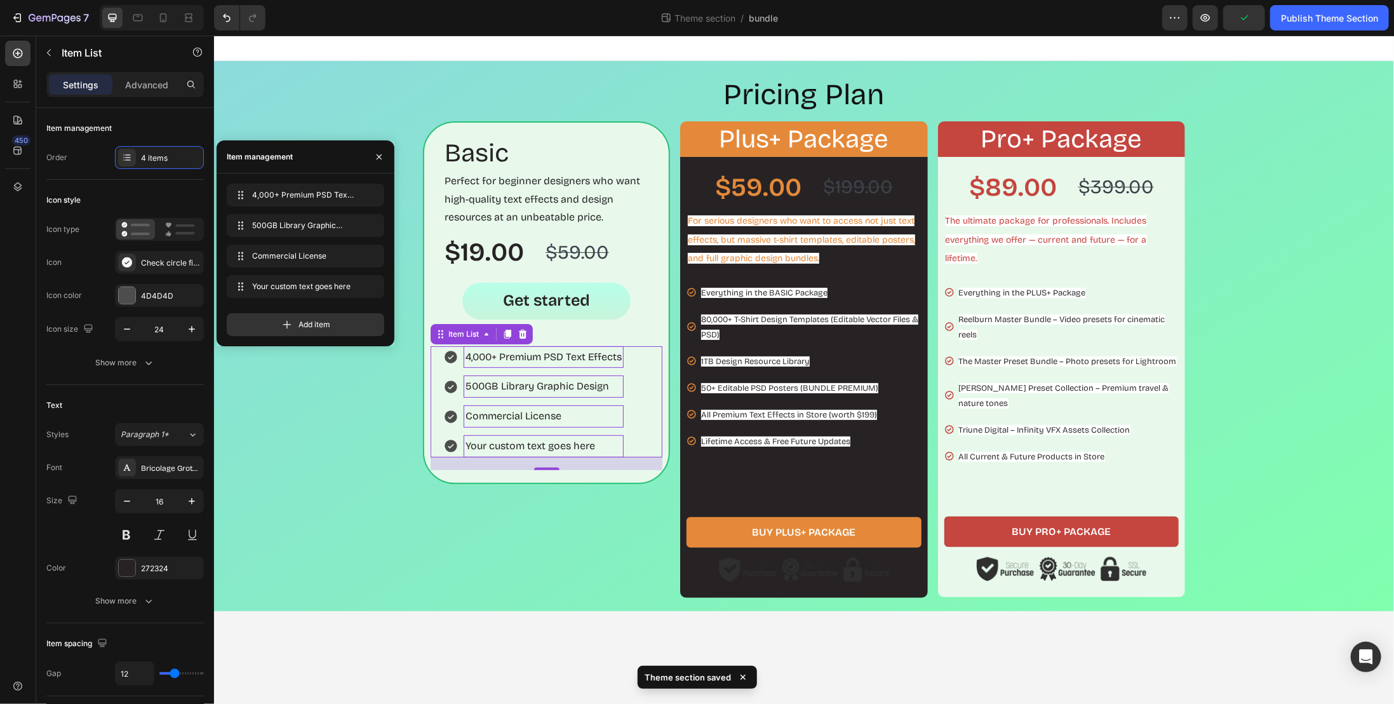
click at [487, 445] on div "Your custom text goes here" at bounding box center [543, 446] width 160 height 22
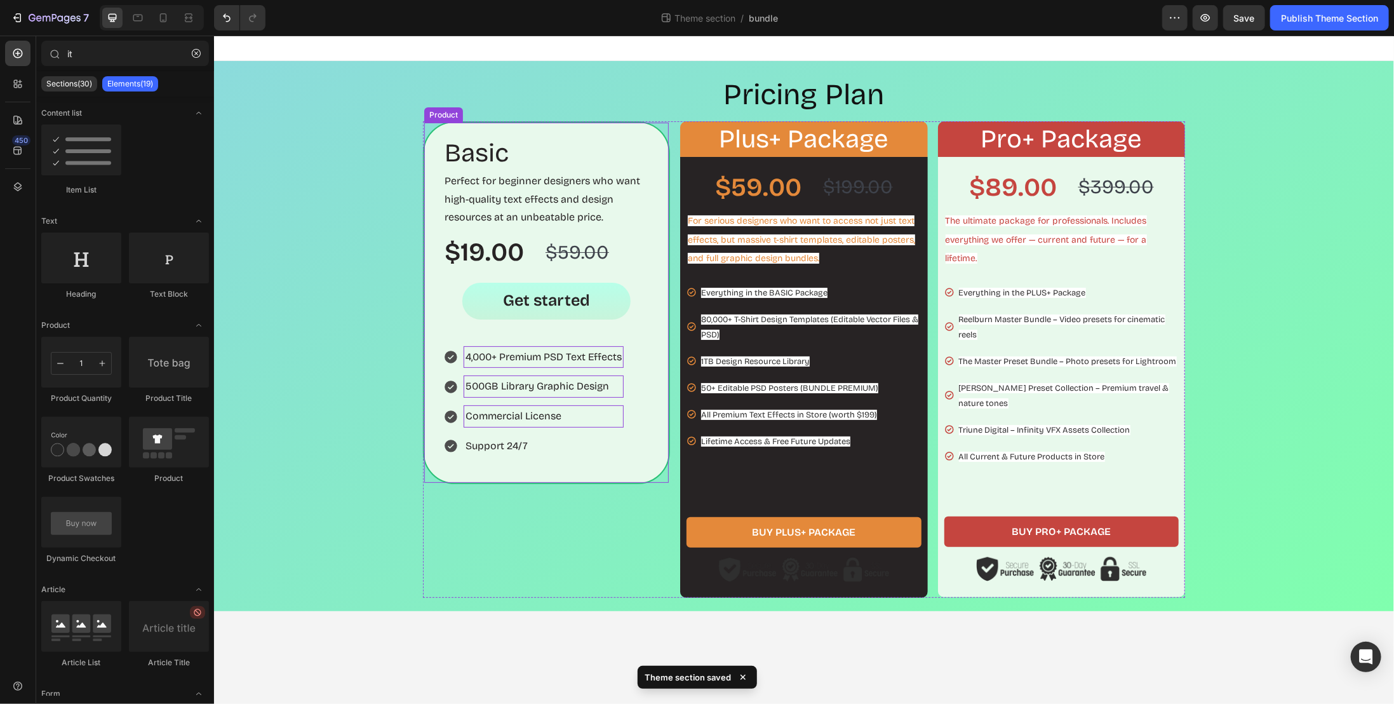
click at [653, 128] on div "Basic Heading Perfect for beginner designers who want high-quality text effects…" at bounding box center [545, 302] width 247 height 363
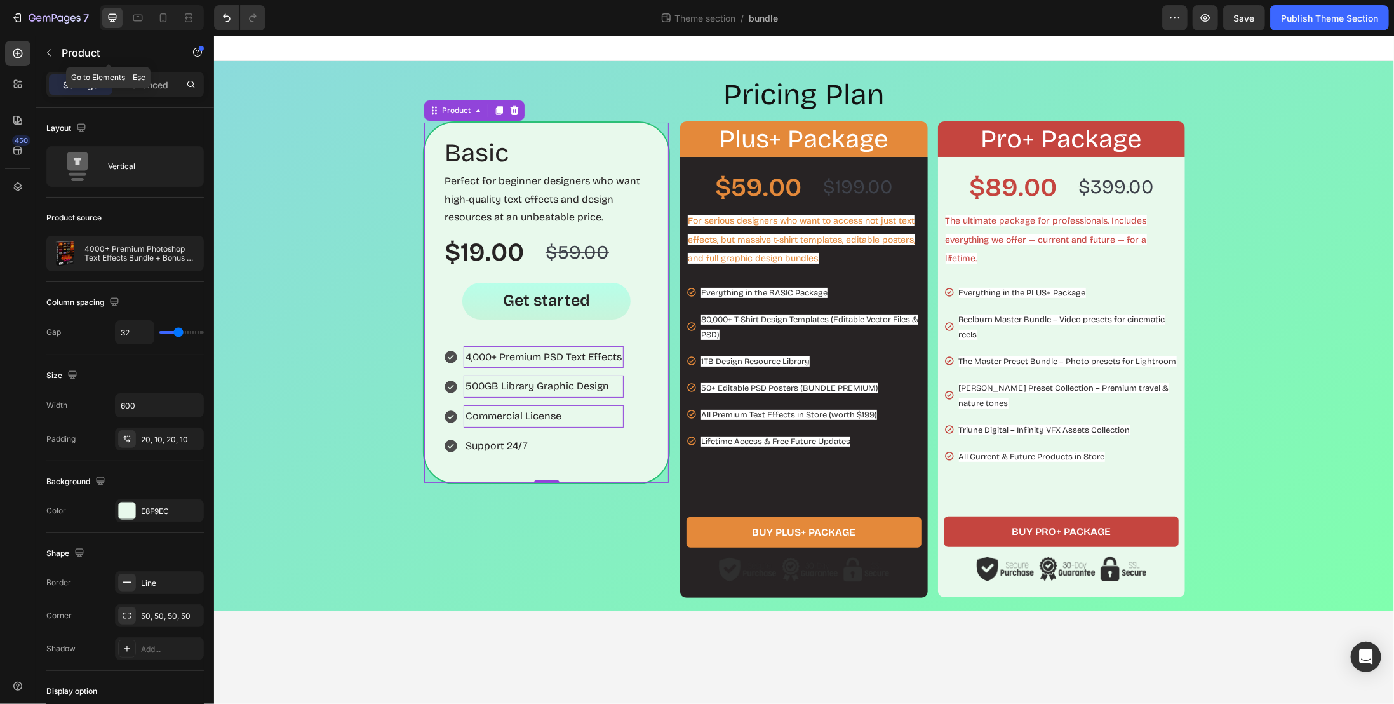
click at [51, 53] on icon "button" at bounding box center [49, 53] width 10 height 10
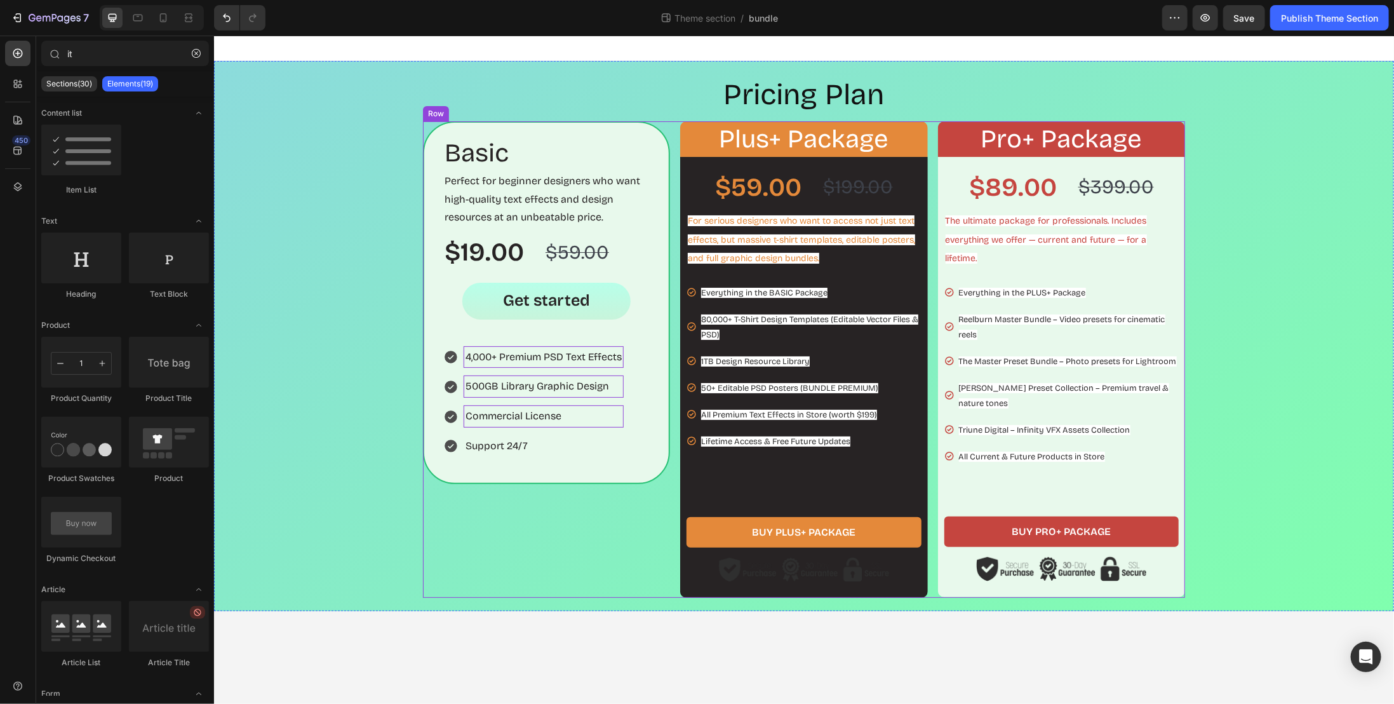
click at [655, 124] on div "Basic Heading Perfect for beginner designers who want high-quality text effects…" at bounding box center [545, 359] width 247 height 477
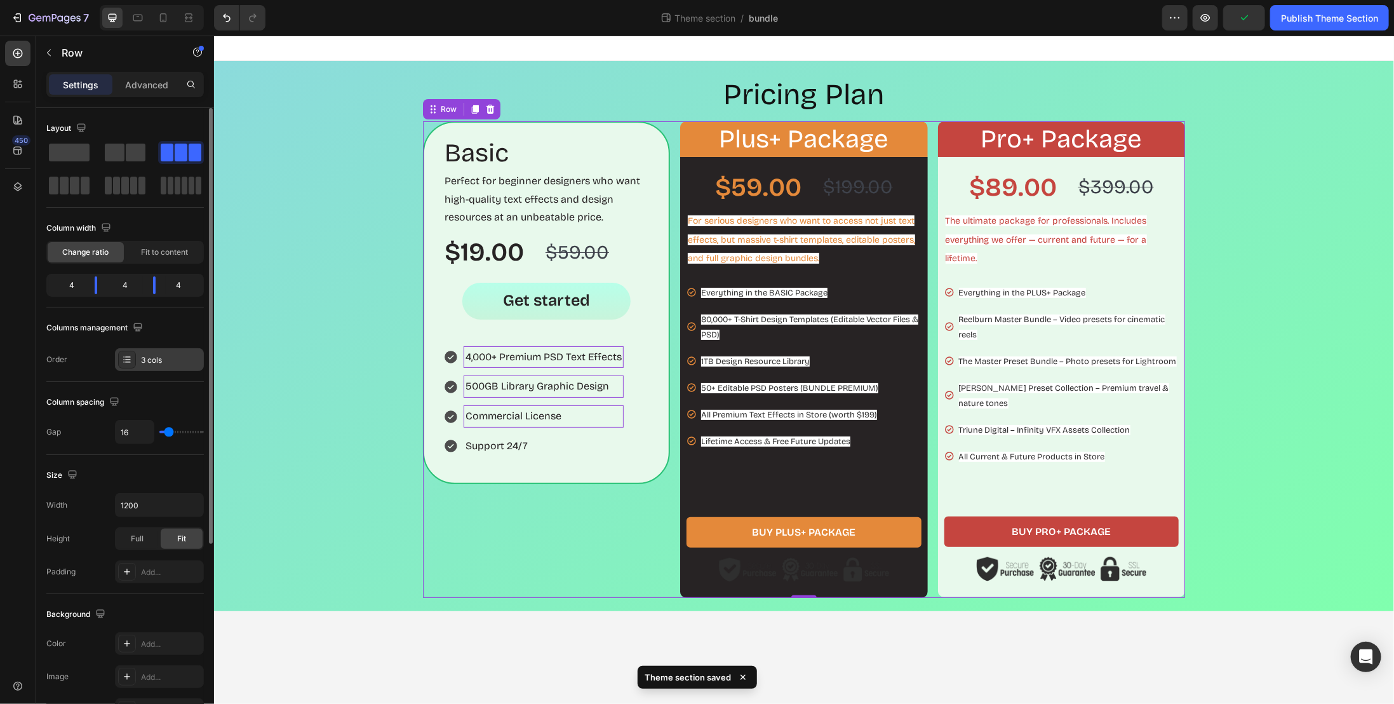
click at [128, 365] on div at bounding box center [127, 360] width 18 height 18
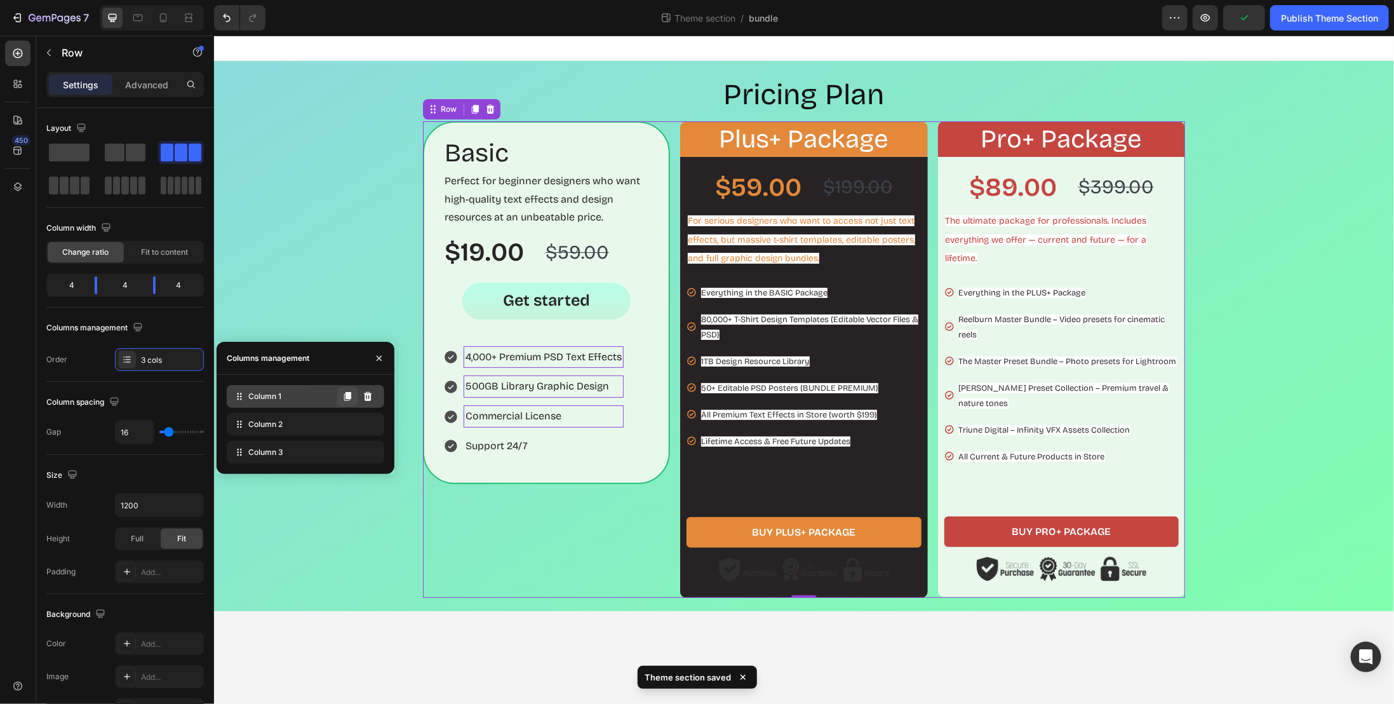
click at [347, 396] on icon at bounding box center [347, 396] width 7 height 9
click at [345, 397] on icon at bounding box center [347, 396] width 10 height 10
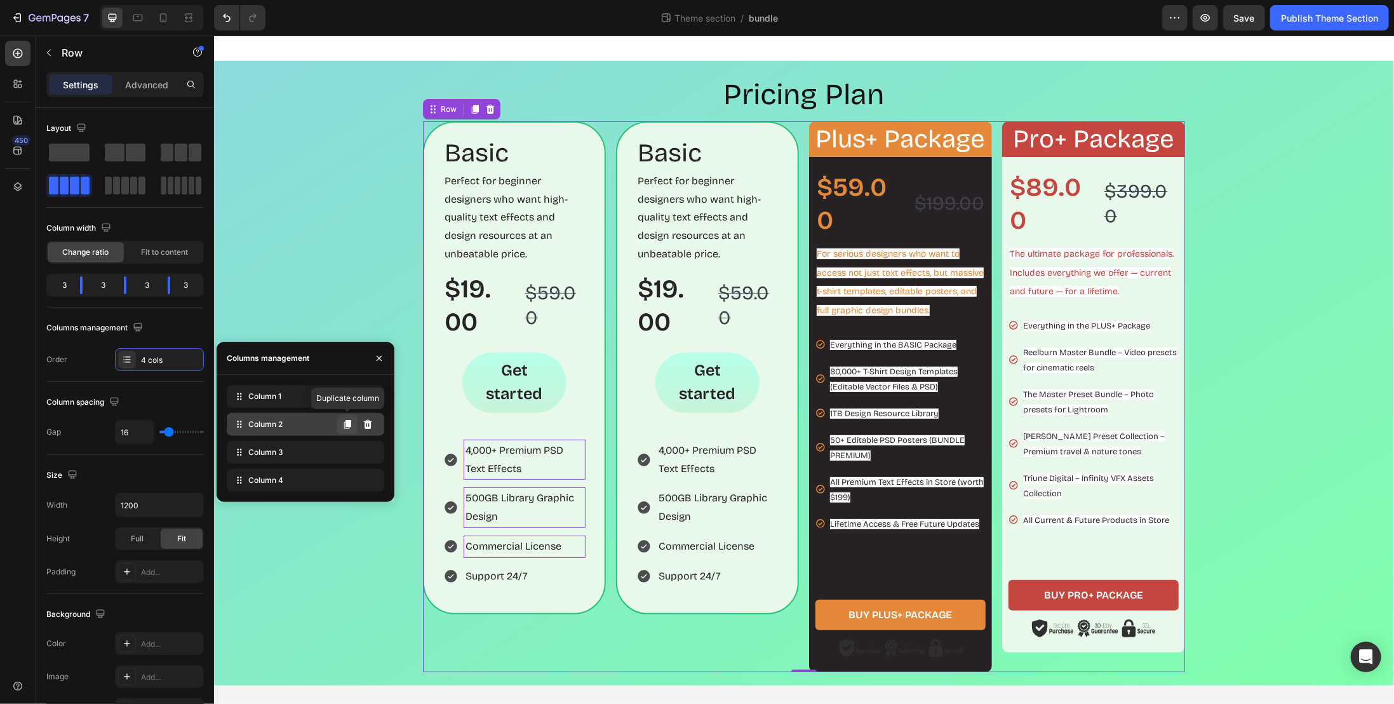
click at [348, 426] on icon at bounding box center [347, 424] width 7 height 9
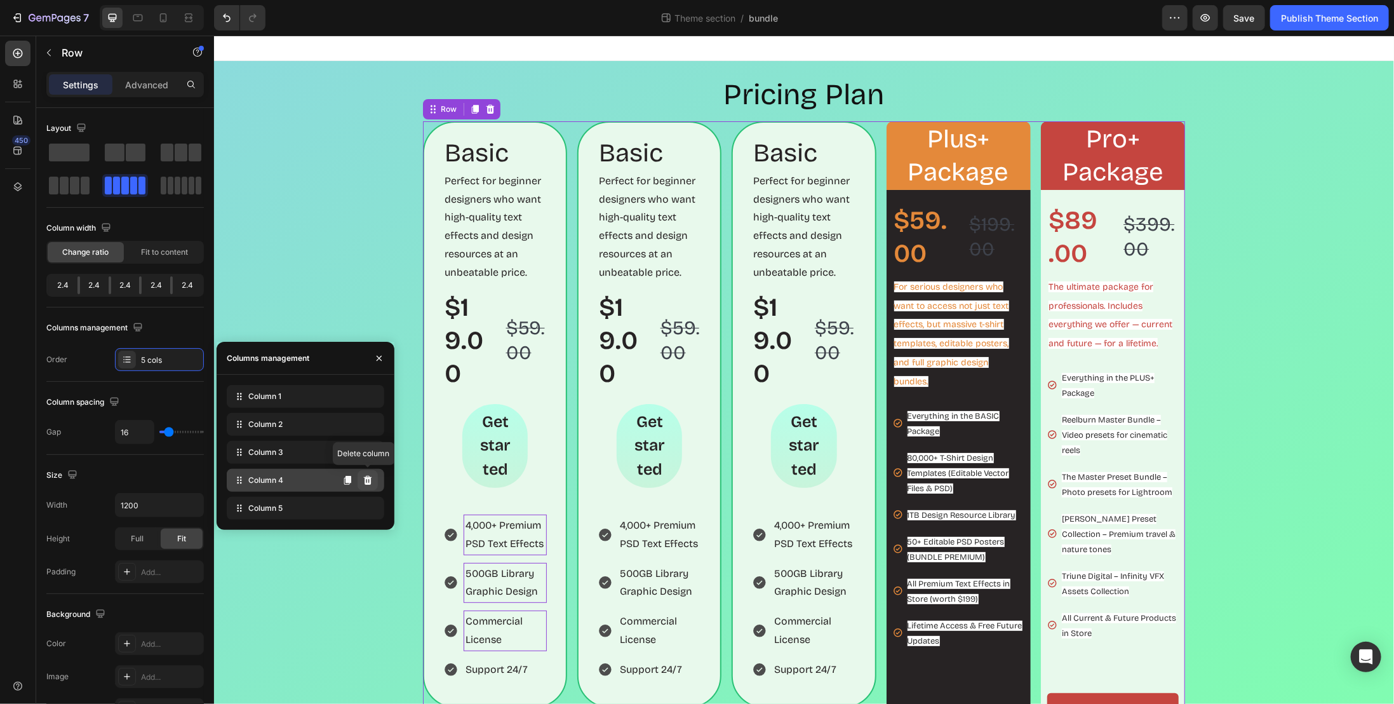
click at [369, 478] on icon at bounding box center [368, 480] width 8 height 9
click at [368, 482] on icon at bounding box center [368, 480] width 8 height 9
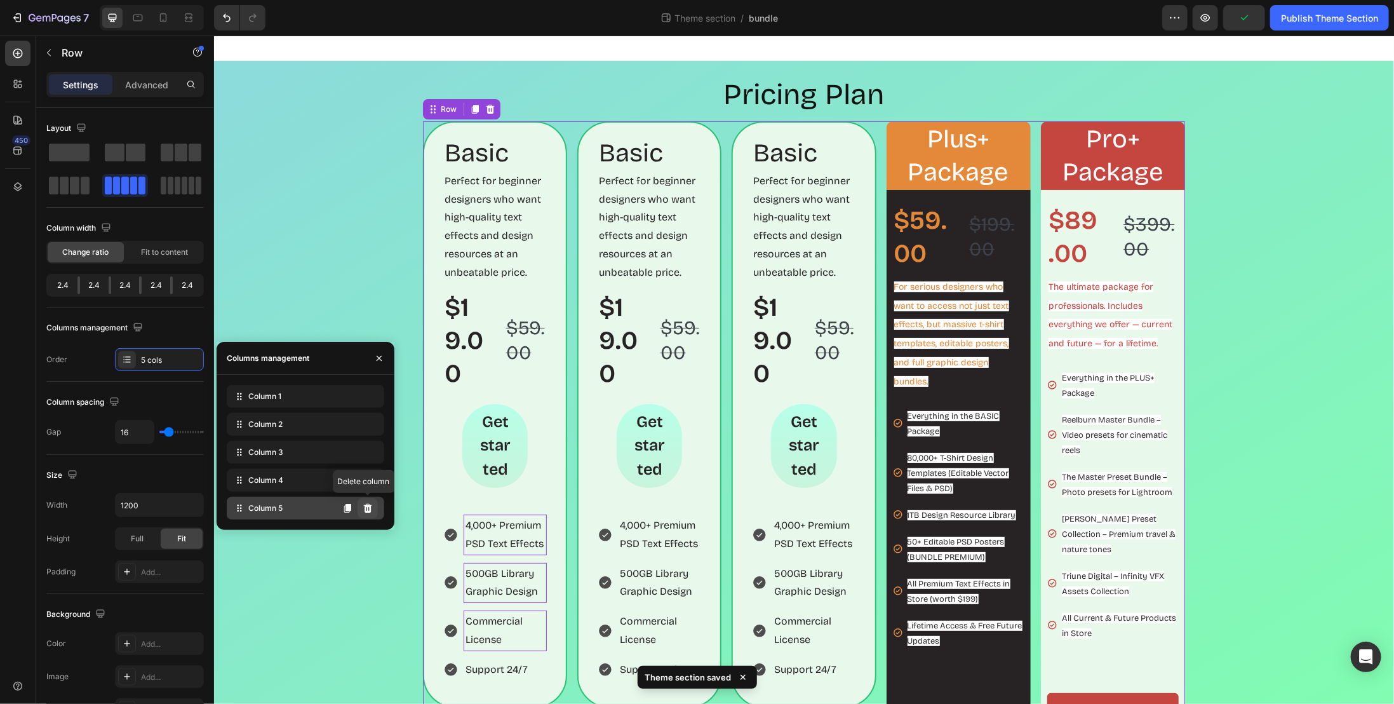
click at [368, 506] on icon at bounding box center [368, 508] width 8 height 9
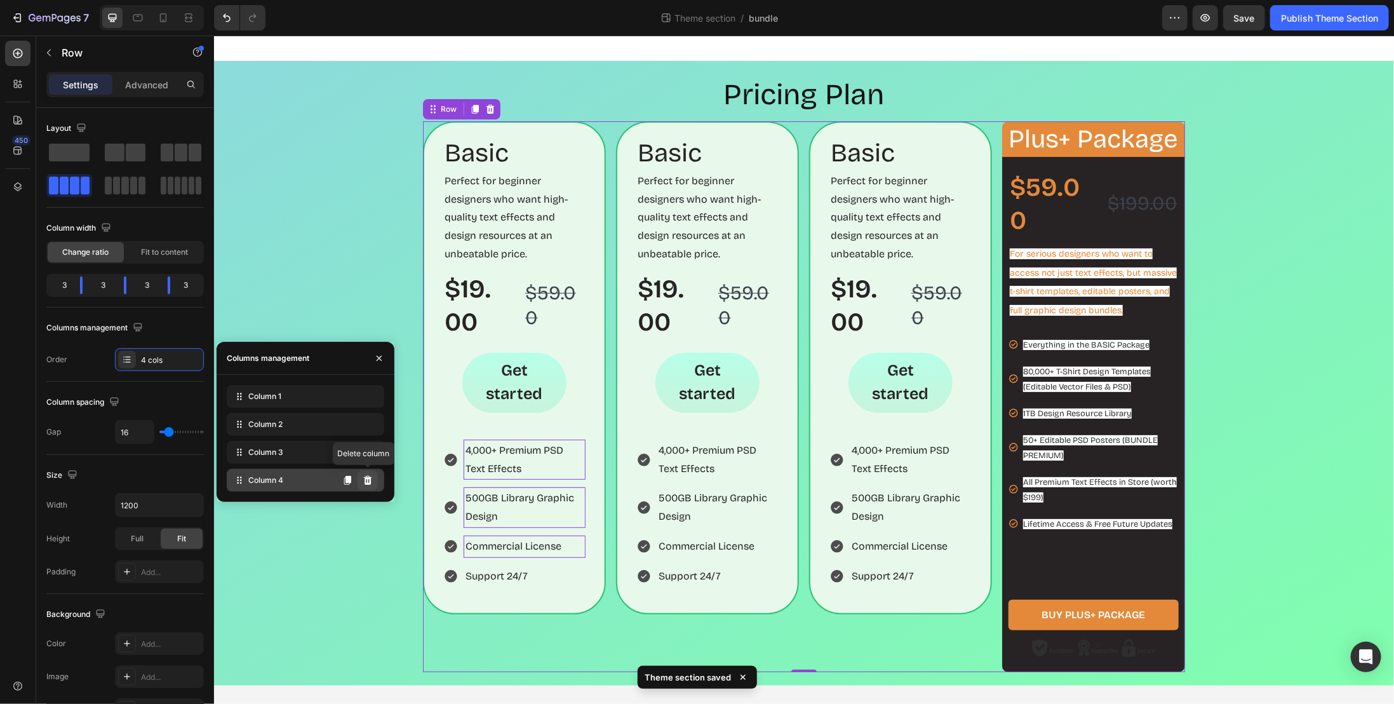
click at [372, 481] on icon at bounding box center [368, 480] width 10 height 10
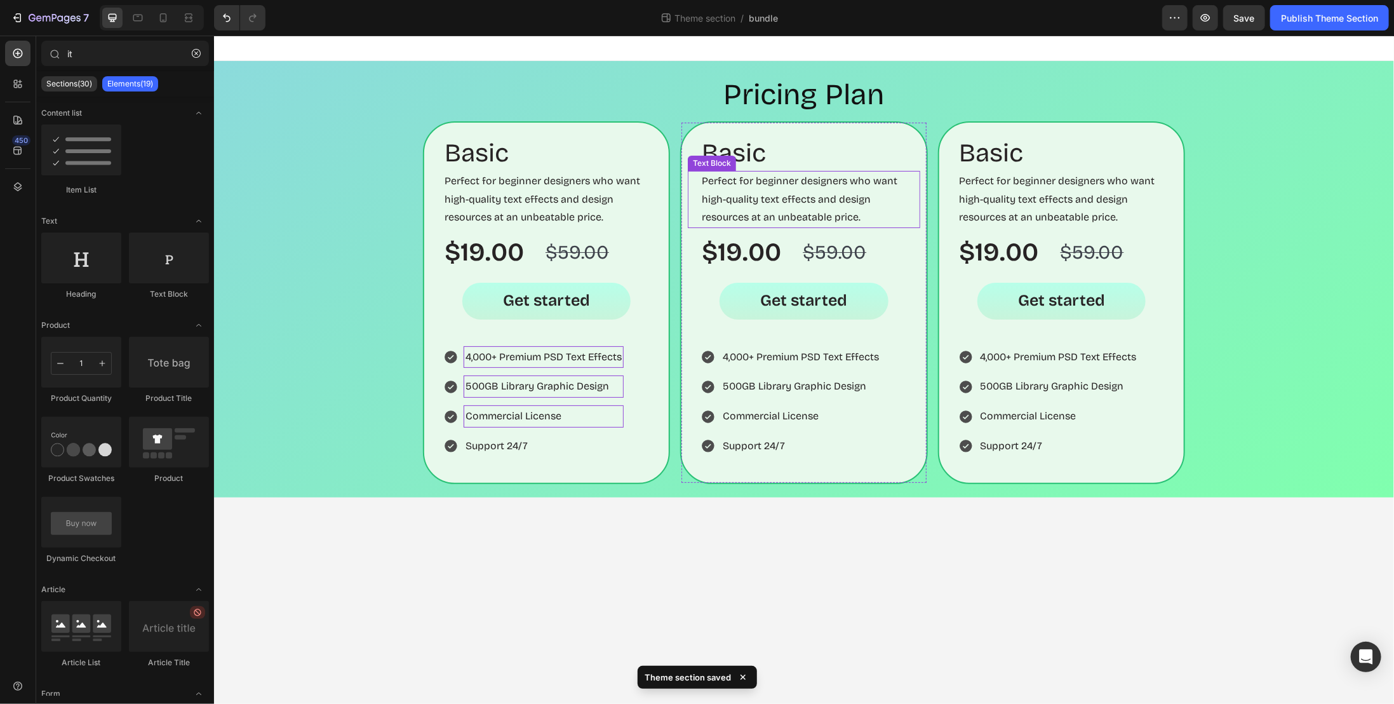
click at [760, 184] on p "Perfect for beginner designers who want high-quality text effects and design re…" at bounding box center [803, 199] width 204 height 55
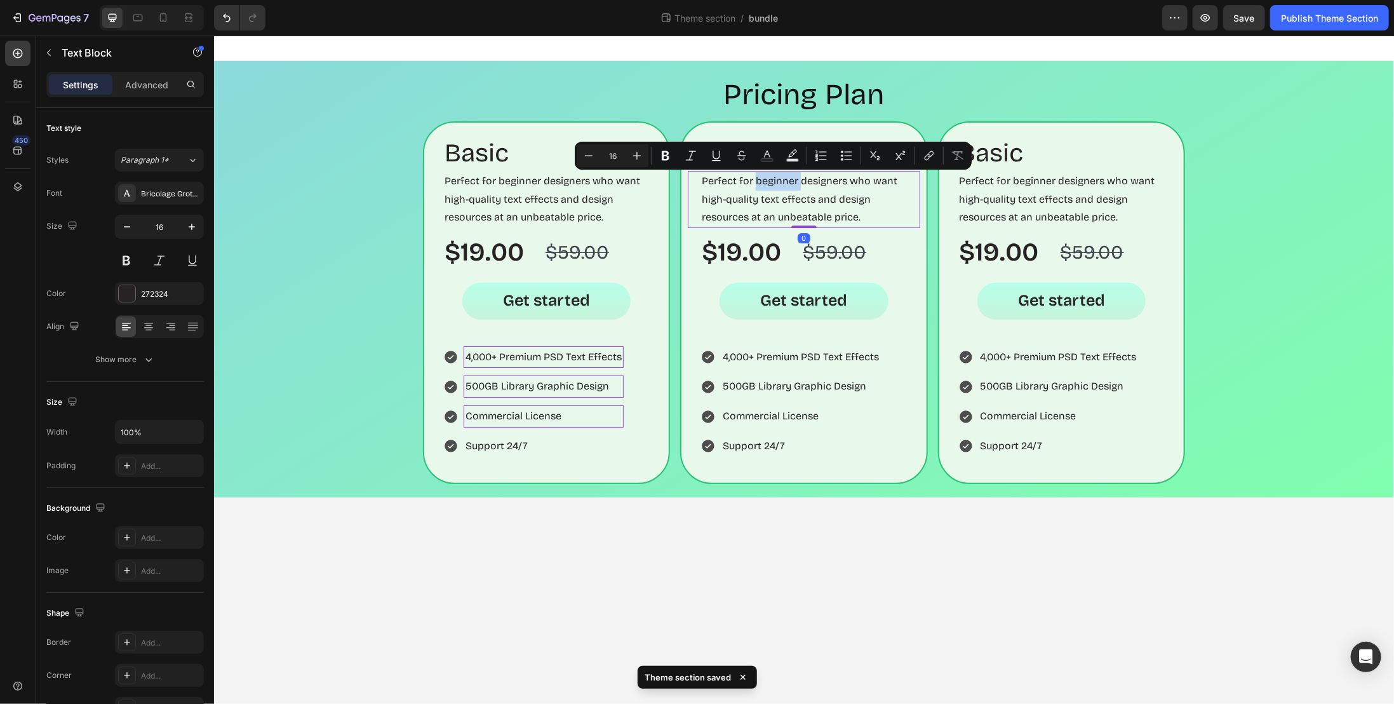
click at [777, 184] on p "Perfect for beginner designers who want high-quality text effects and design re…" at bounding box center [803, 199] width 204 height 55
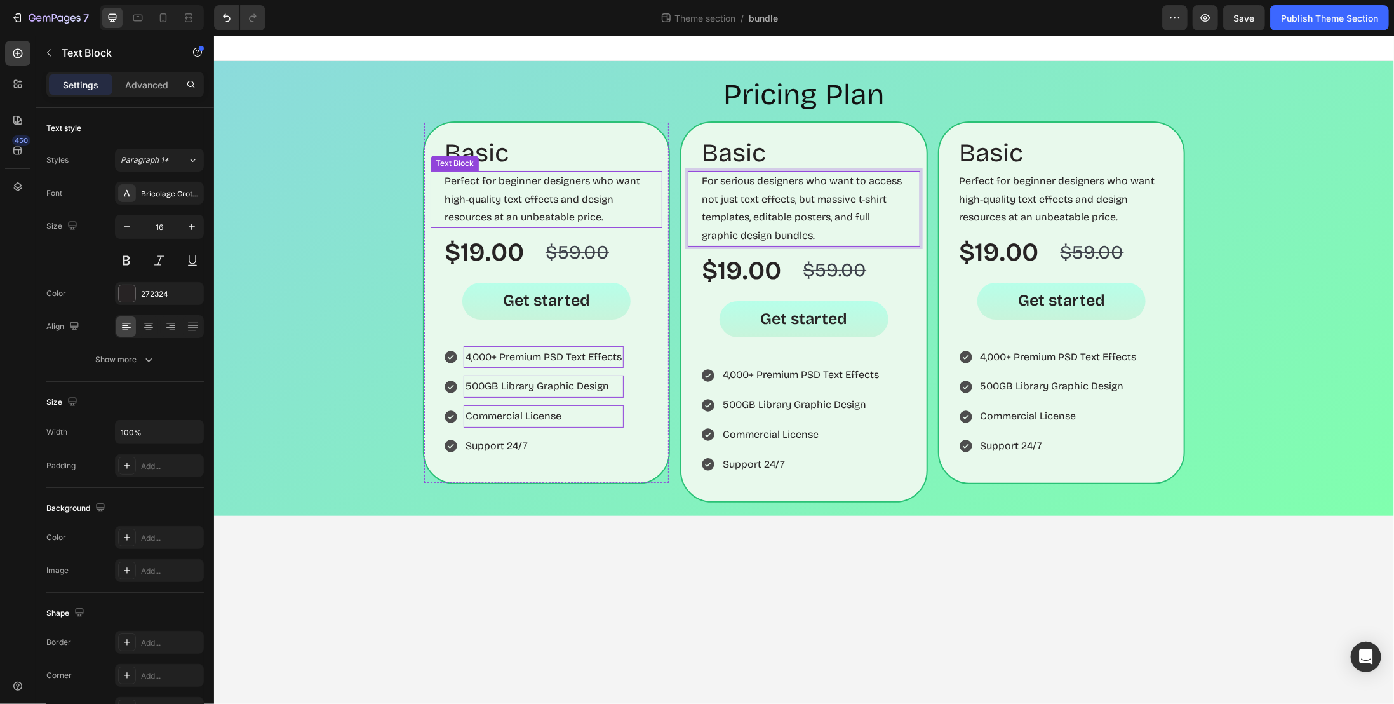
click at [518, 211] on p "Perfect for beginner designers who want high-quality text effects and design re…" at bounding box center [546, 199] width 204 height 55
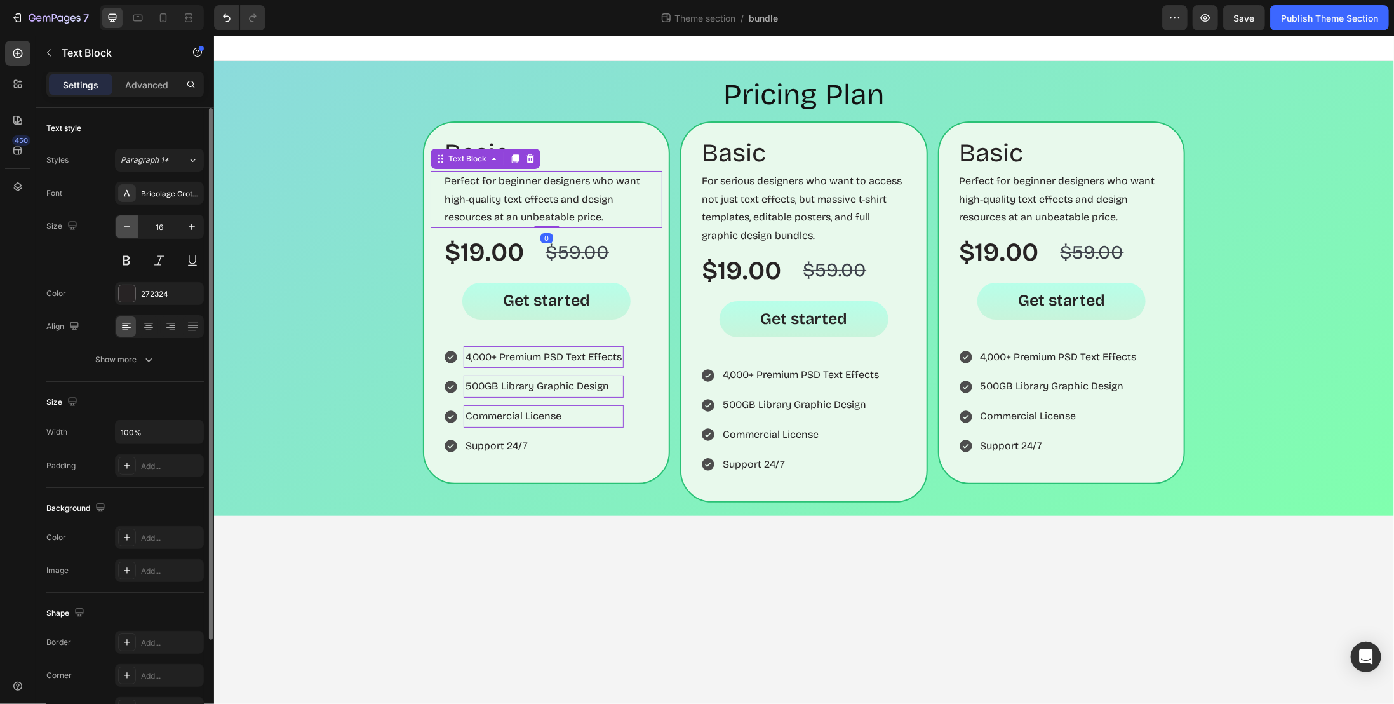
click at [128, 225] on icon "button" at bounding box center [127, 226] width 13 height 13
type input "14"
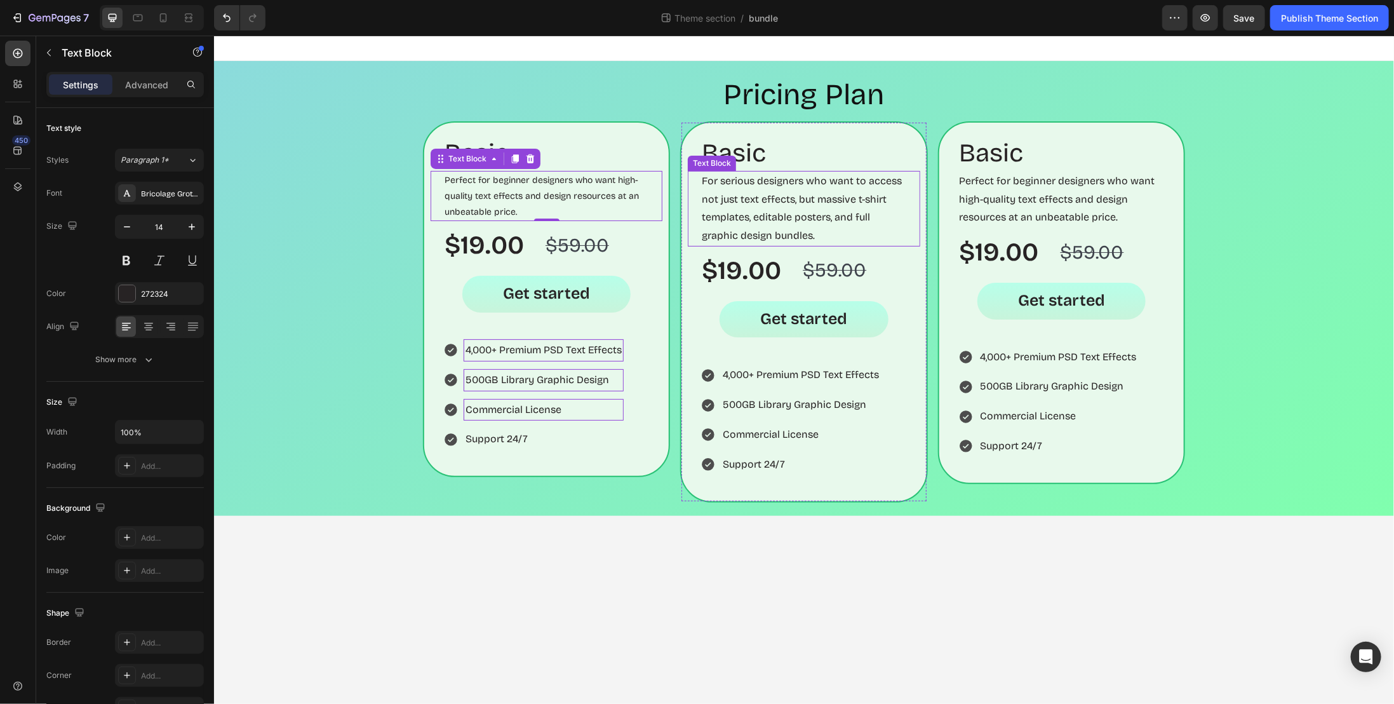
drag, startPoint x: 865, startPoint y: 204, endPoint x: 726, endPoint y: 216, distance: 139.0
click at [865, 204] on p "For serious designers who want to access not just text effects, but massive t-s…" at bounding box center [803, 208] width 204 height 73
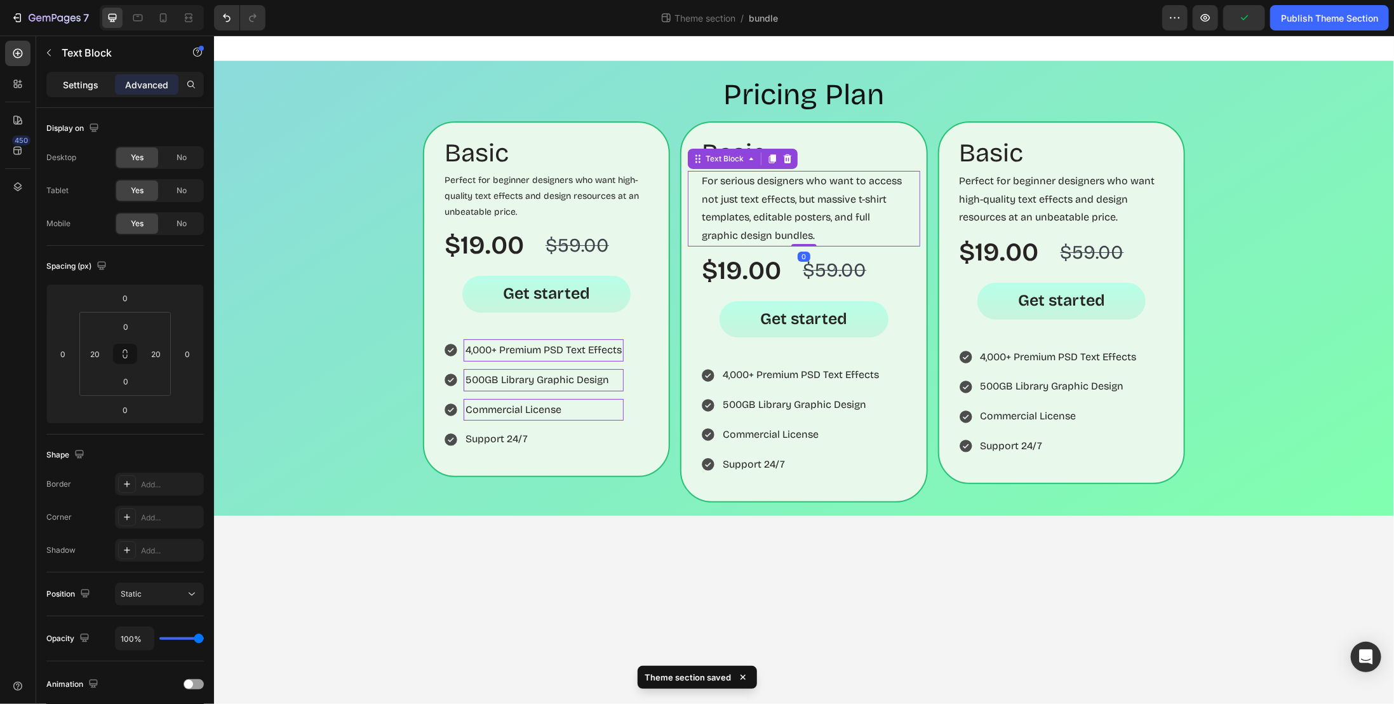
click at [87, 78] on p "Settings" at bounding box center [81, 84] width 36 height 13
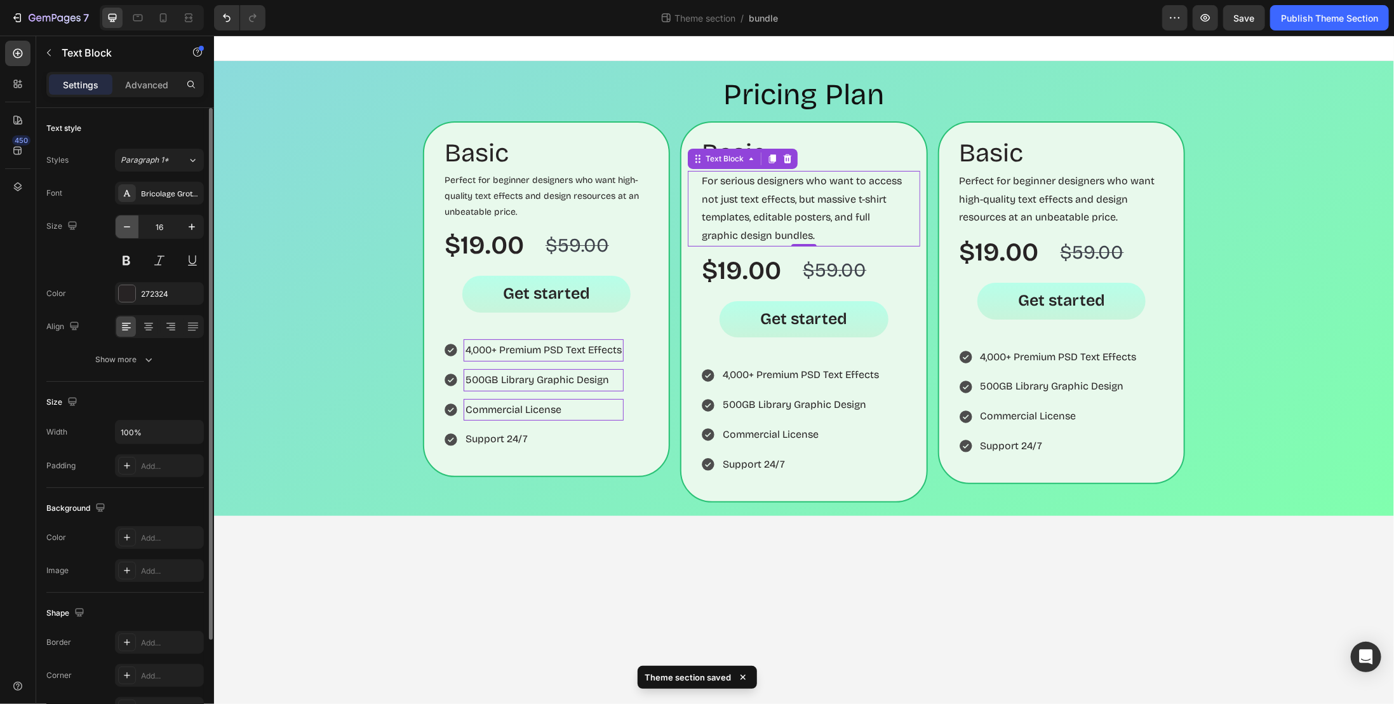
click at [118, 224] on button "button" at bounding box center [127, 226] width 23 height 23
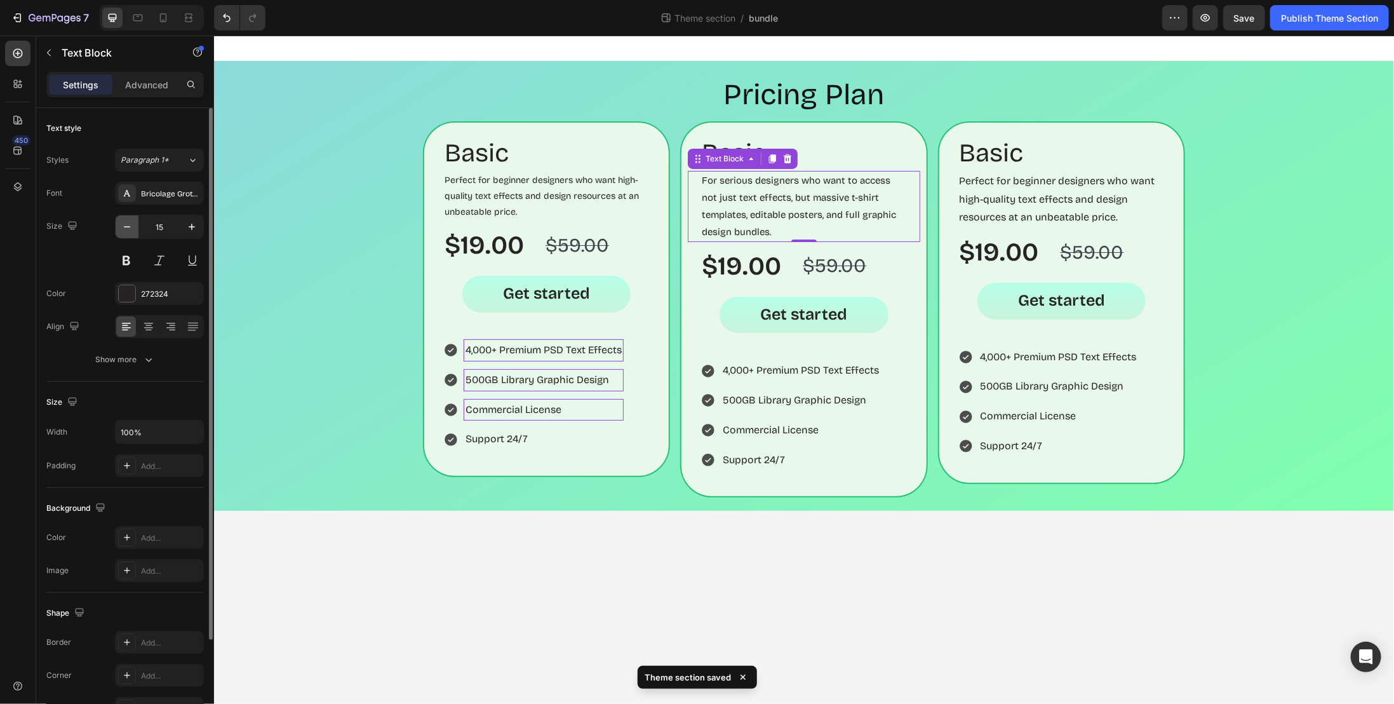
click at [121, 224] on icon "button" at bounding box center [127, 226] width 13 height 13
type input "14"
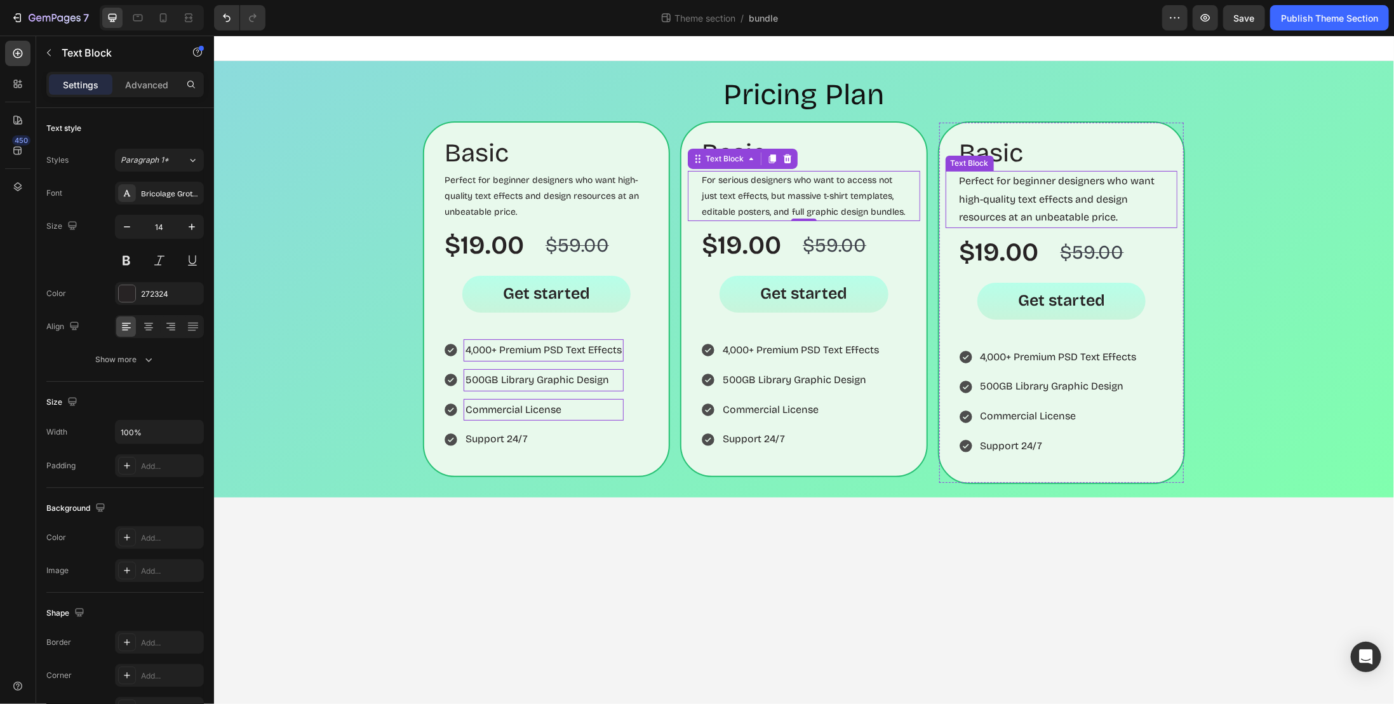
click at [1034, 201] on p "Perfect for beginner designers who want high-quality text effects and design re…" at bounding box center [1061, 199] width 204 height 55
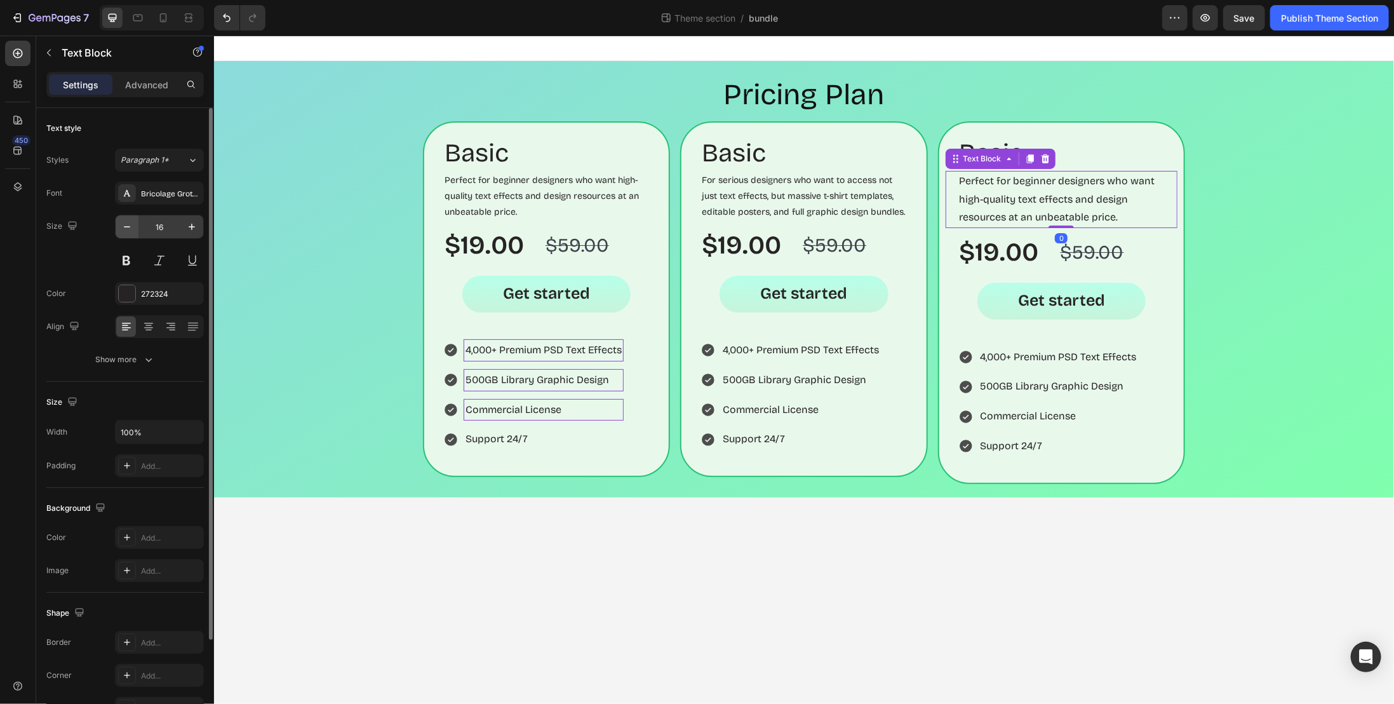
click at [136, 224] on button "button" at bounding box center [127, 226] width 23 height 23
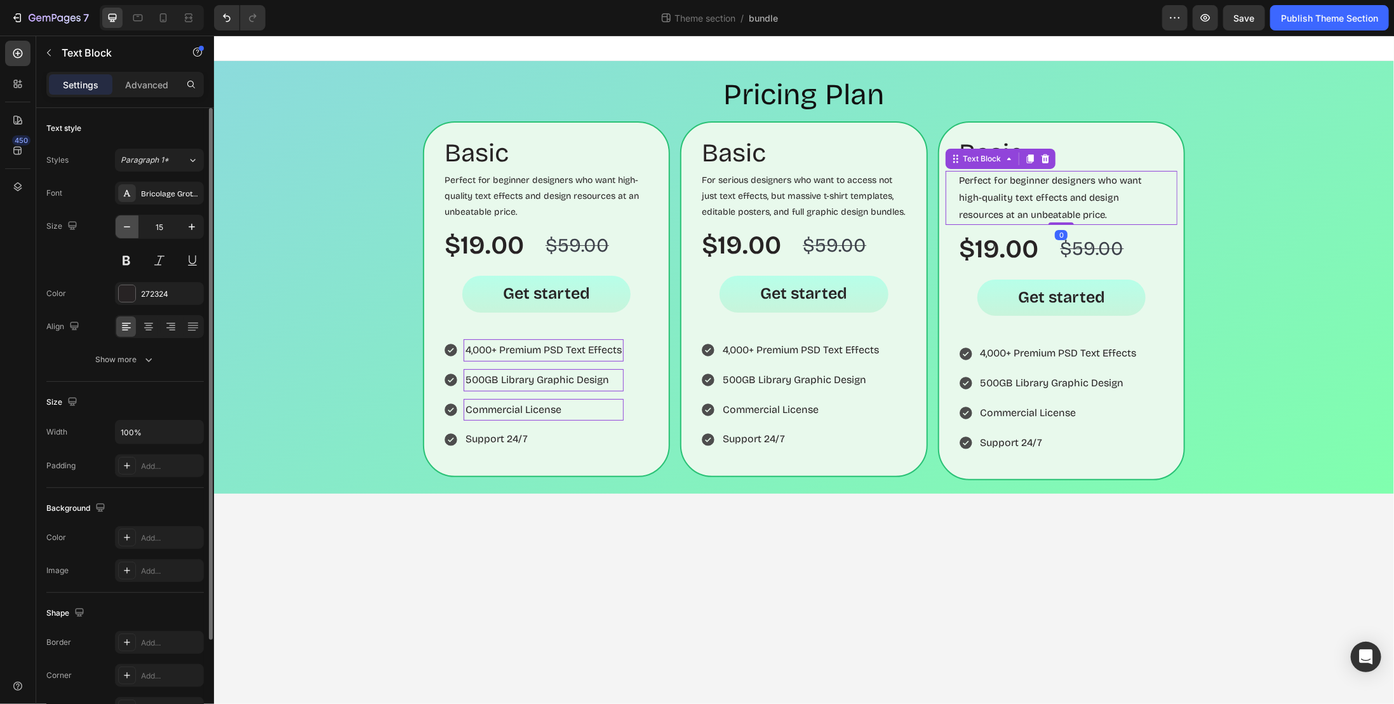
click at [133, 226] on icon "button" at bounding box center [127, 226] width 13 height 13
type input "14"
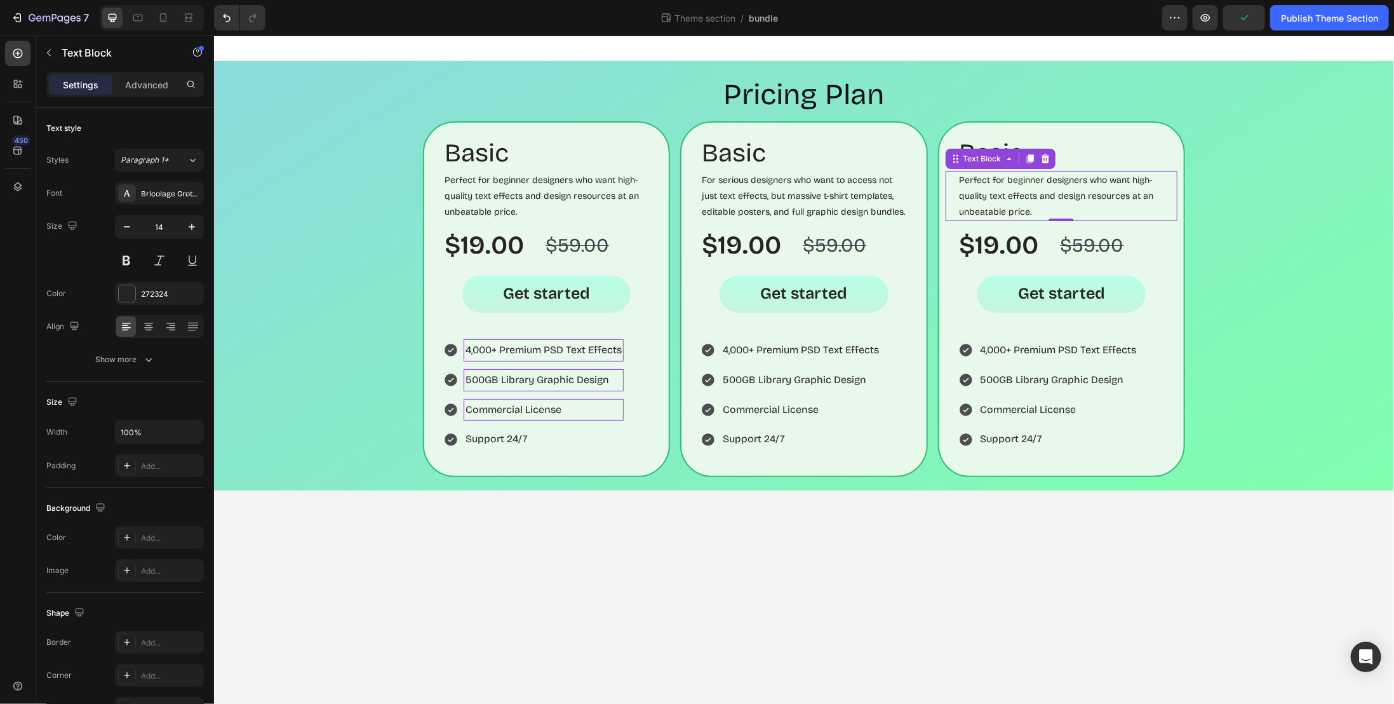
click at [989, 199] on p "Perfect for beginner designers who want high-quality text effects and design re…" at bounding box center [1061, 196] width 204 height 48
click at [1024, 199] on p "Perfect for beginner designers who want high-quality text effects and design re…" at bounding box center [1061, 196] width 204 height 48
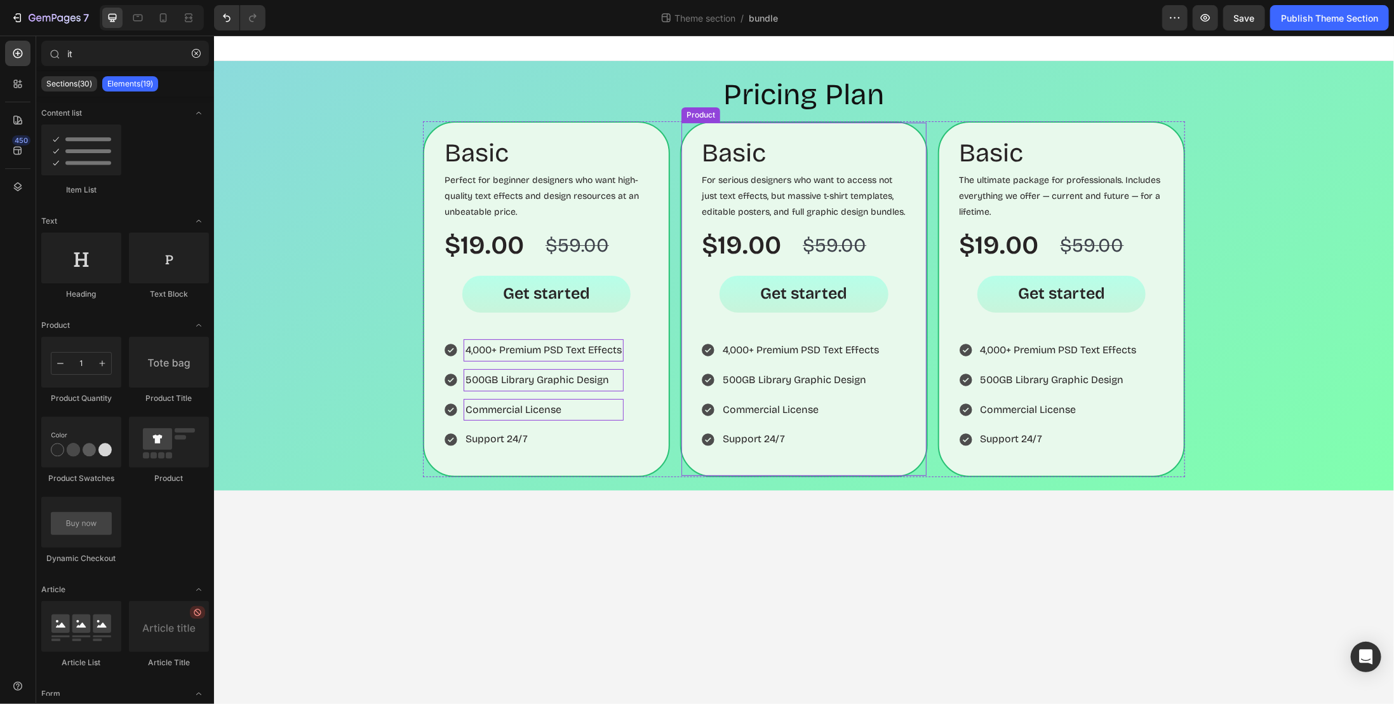
click at [691, 277] on div "Get started Add to Cart" at bounding box center [803, 294] width 232 height 50
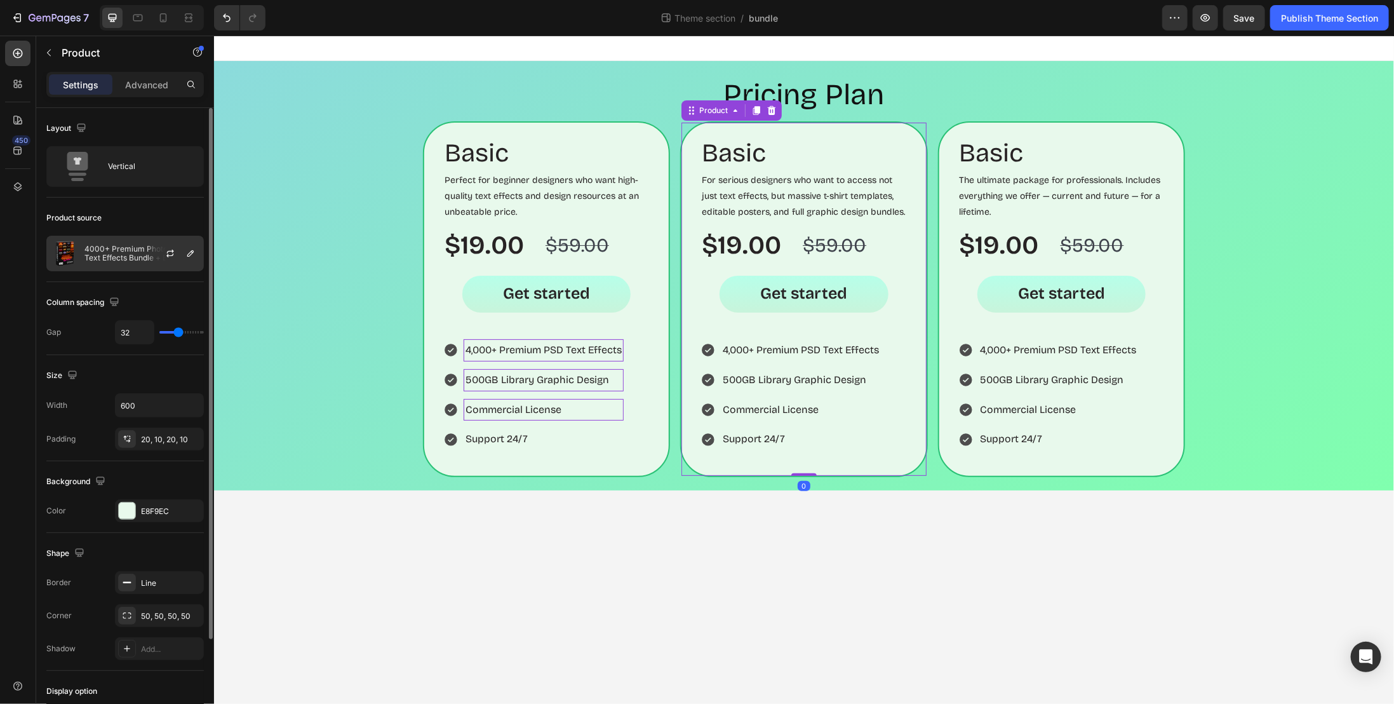
click at [135, 250] on p "4000+ Premium Photoshop Text Effects Bundle + Bonus 500GB Assets" at bounding box center [141, 254] width 114 height 18
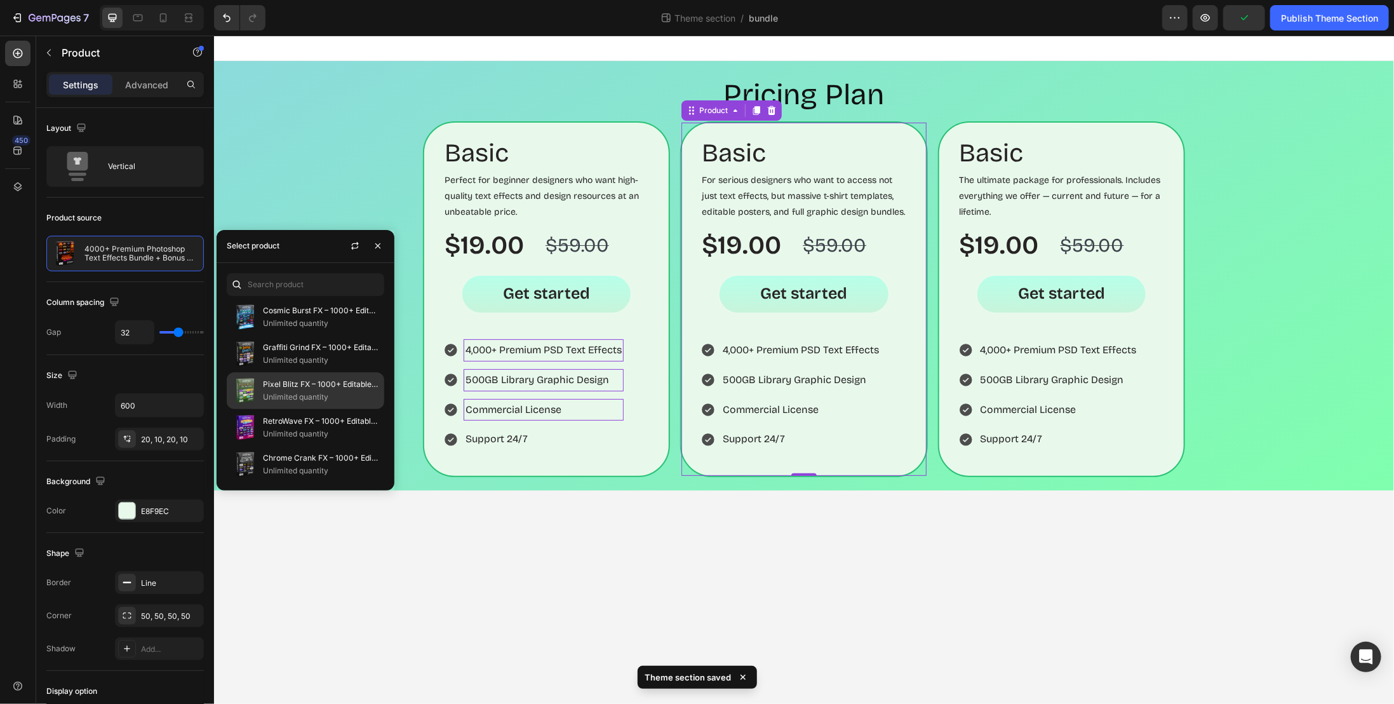
scroll to position [569, 0]
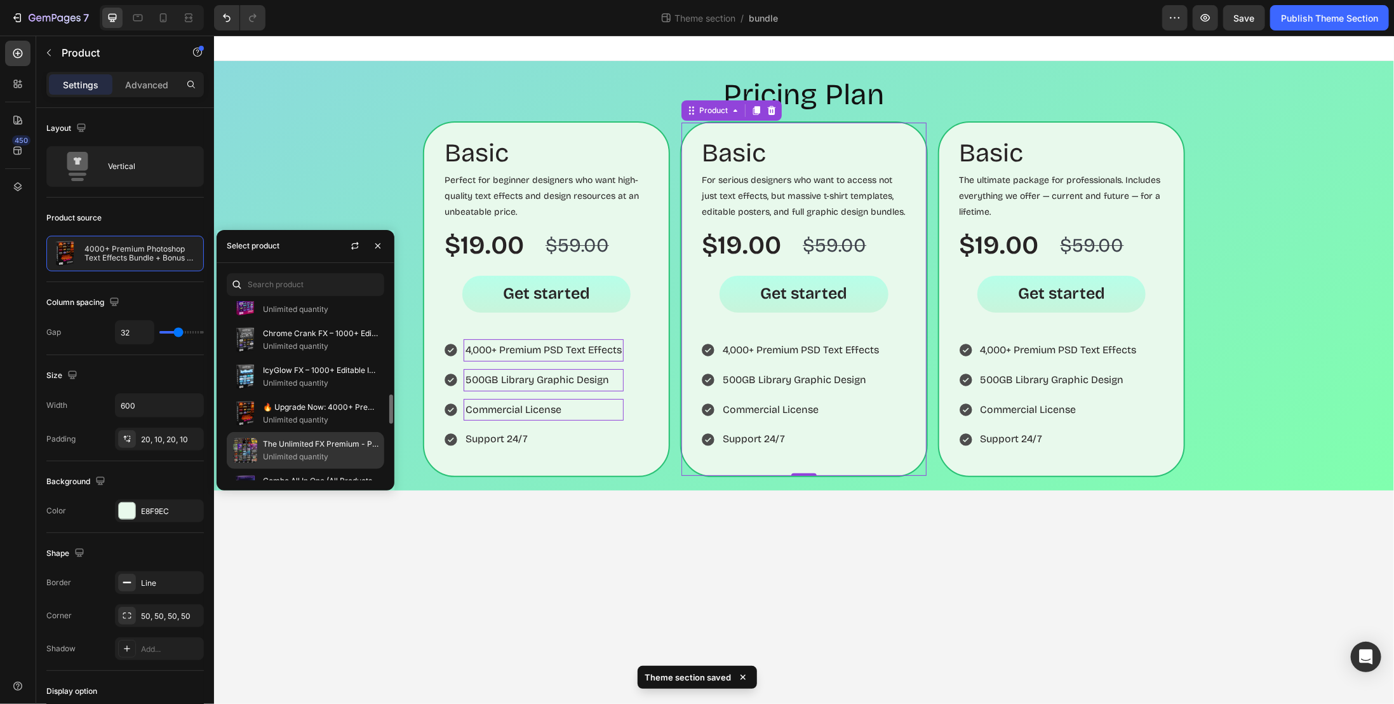
click at [319, 438] on p "The Unlimited FX Premium - Plus+ PACKAGE" at bounding box center [321, 444] width 116 height 13
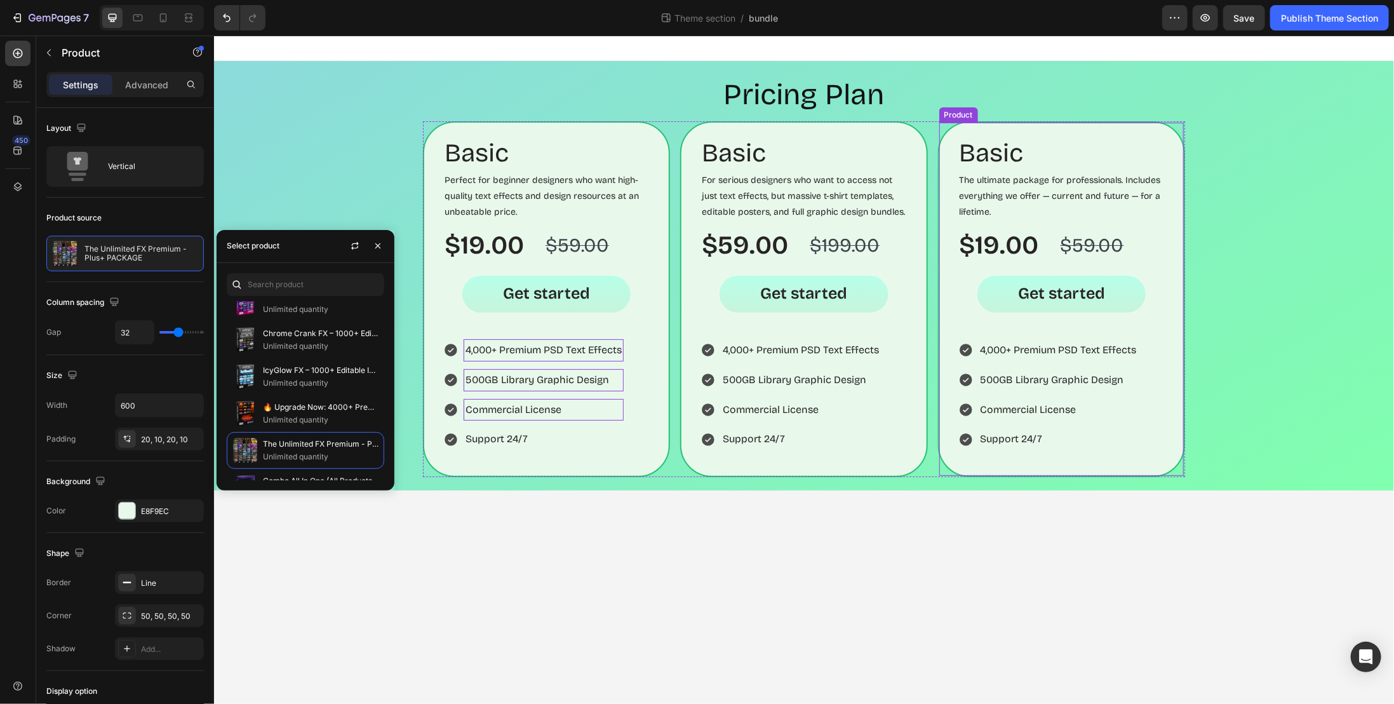
click at [1149, 283] on div "Get started Add to Cart" at bounding box center [1061, 294] width 232 height 50
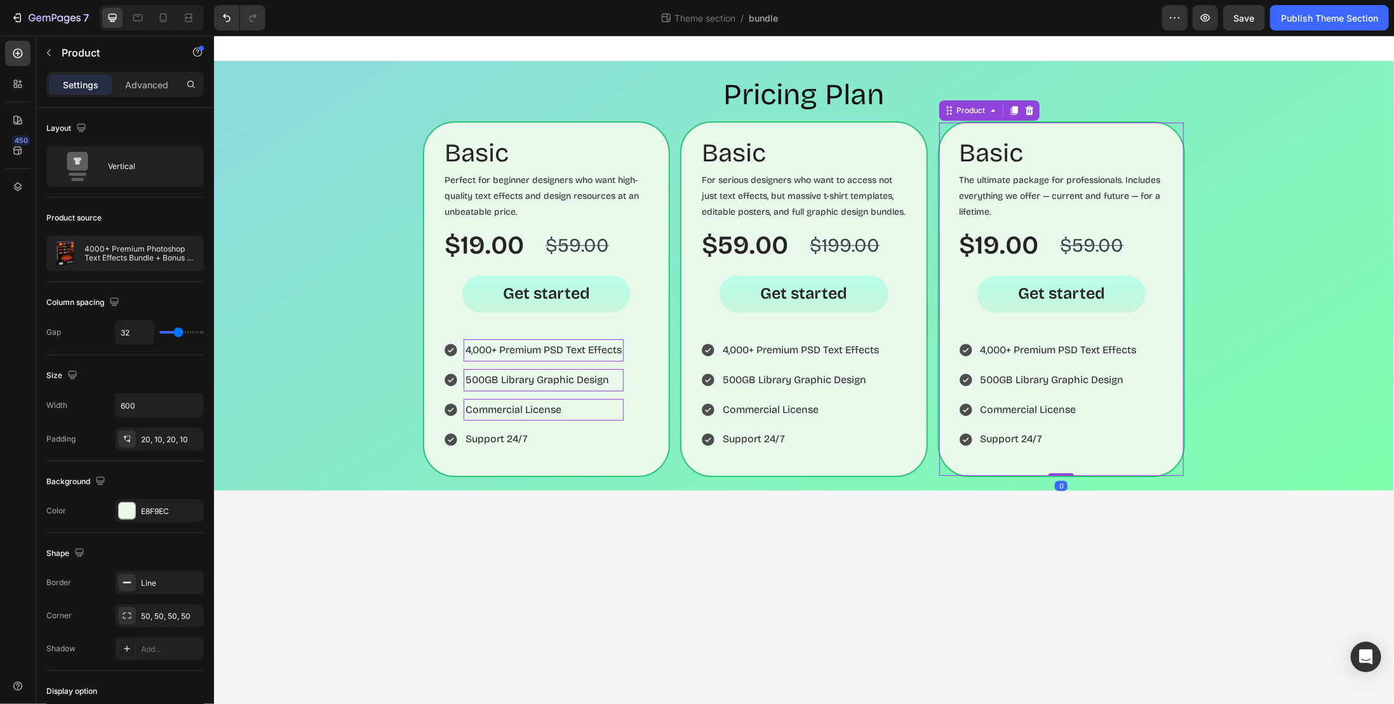
click at [967, 285] on div "Get started Add to Cart" at bounding box center [1061, 294] width 232 height 50
click at [985, 293] on button "Get started" at bounding box center [1061, 293] width 168 height 37
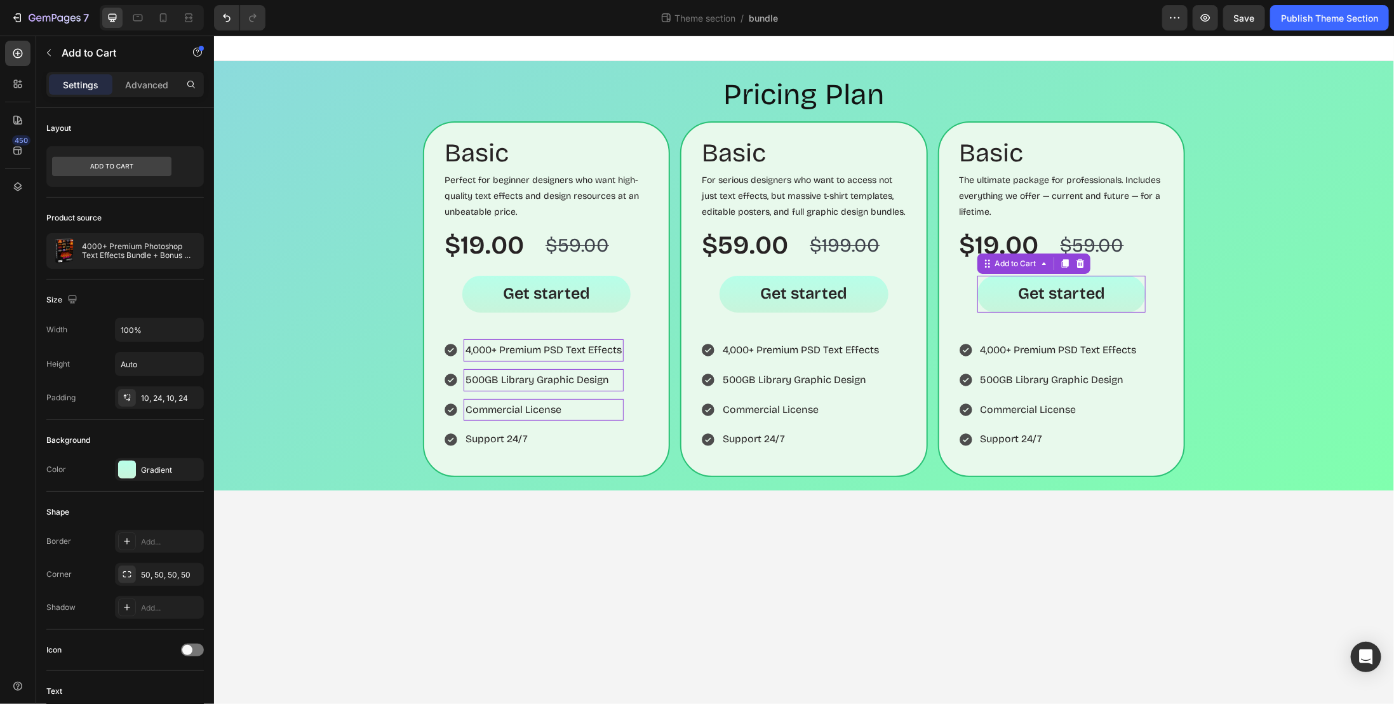
click at [161, 252] on p "4000+ Premium Photoshop Text Effects Bundle + Bonus 500GB Assets" at bounding box center [140, 251] width 117 height 18
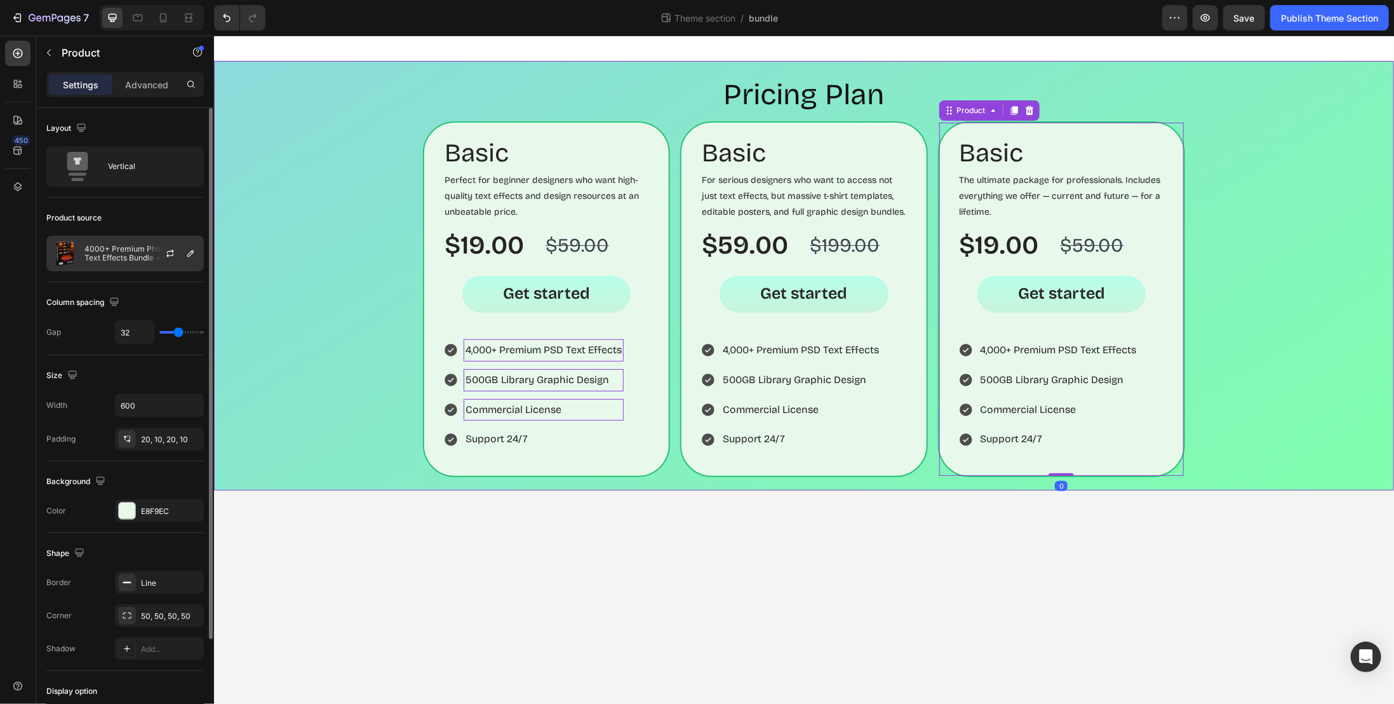
click at [176, 256] on button "button" at bounding box center [170, 253] width 15 height 15
click at [189, 252] on icon "button" at bounding box center [190, 253] width 10 height 10
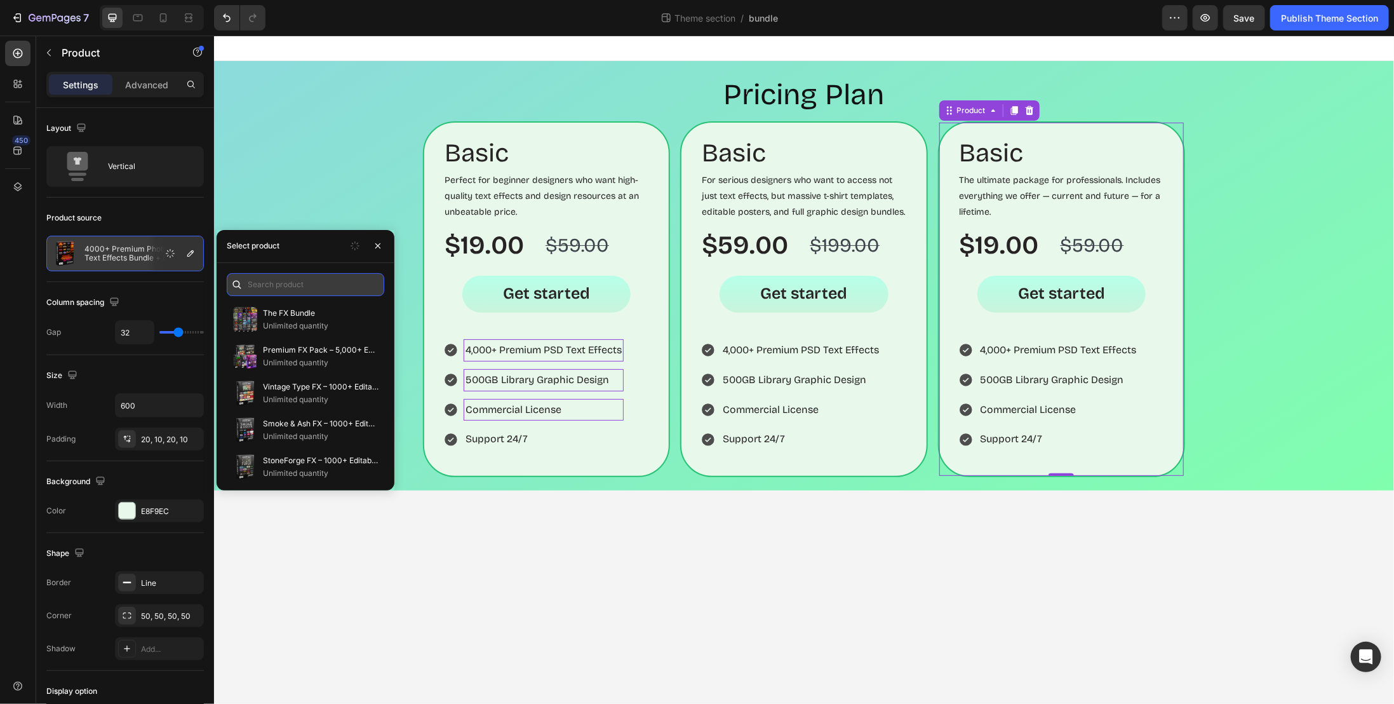
click at [306, 276] on input "text" at bounding box center [306, 284] width 158 height 23
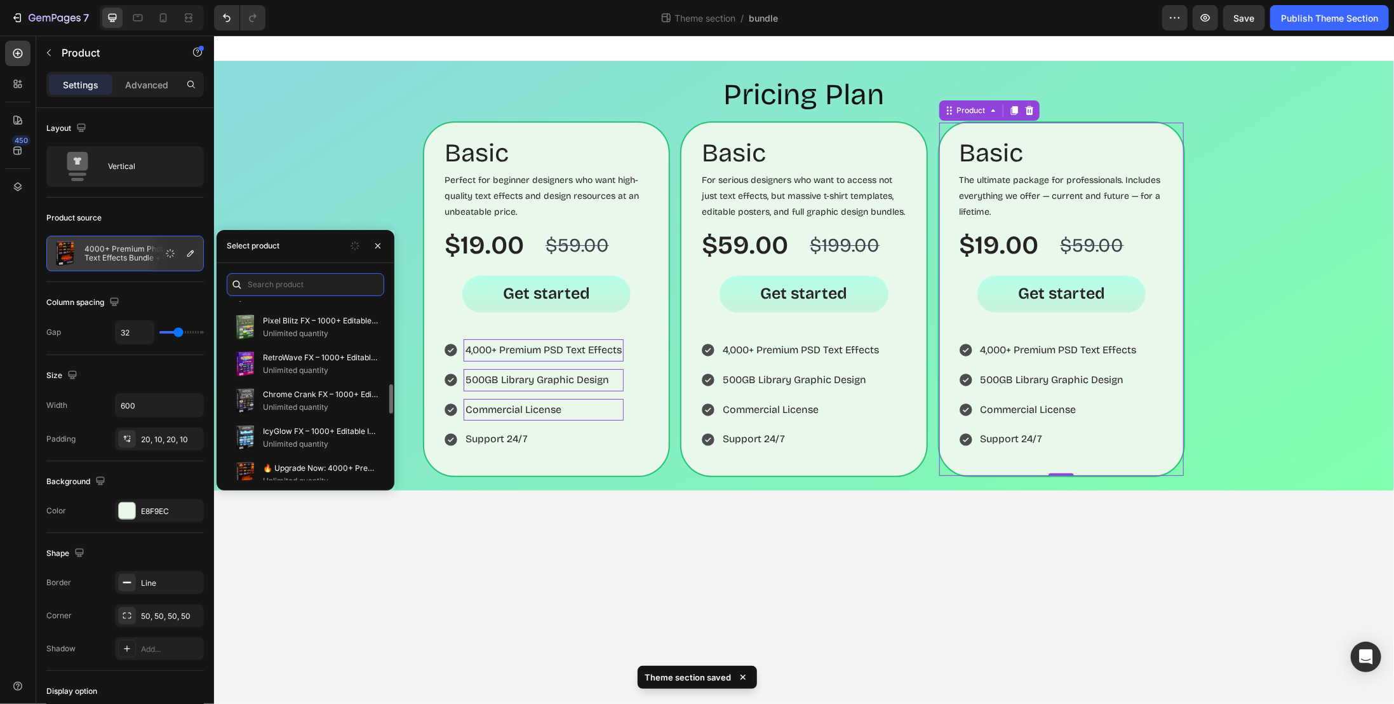
scroll to position [635, 0]
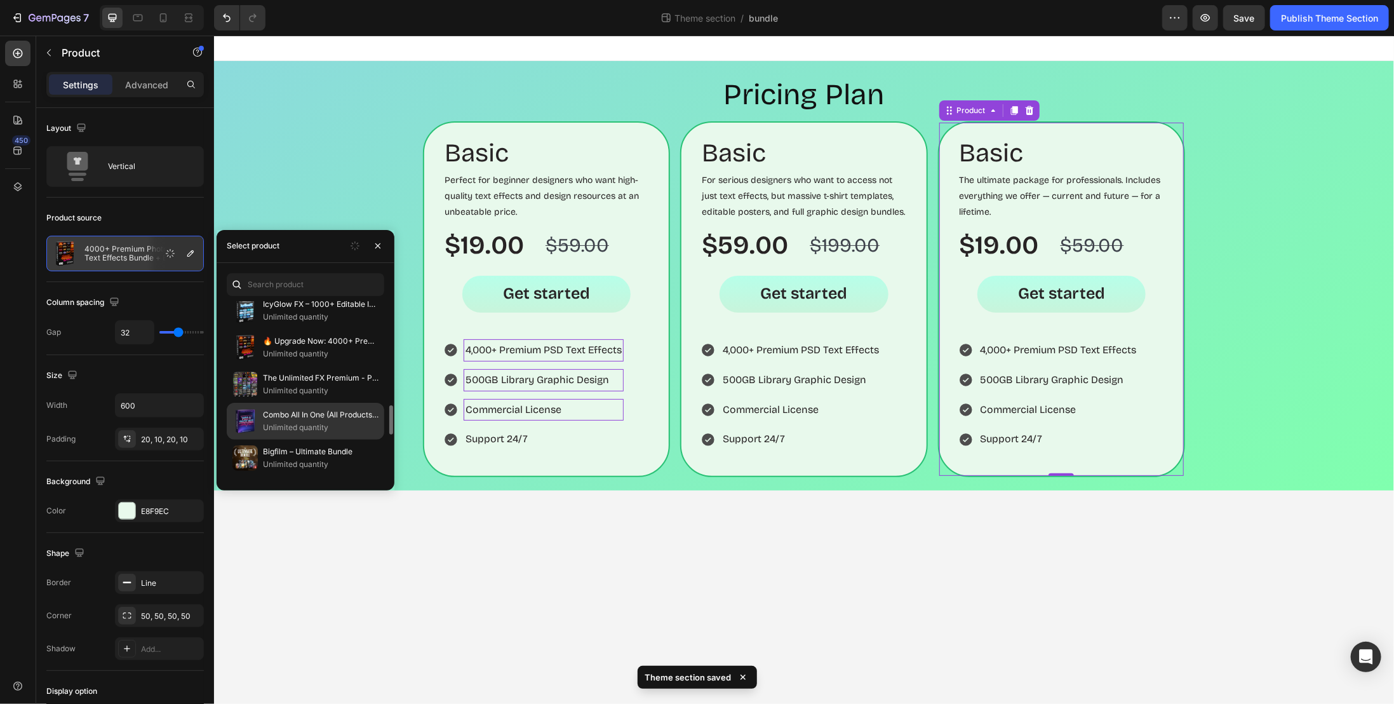
click at [300, 408] on p "Combo All In One (All Products in the Store)" at bounding box center [321, 414] width 116 height 13
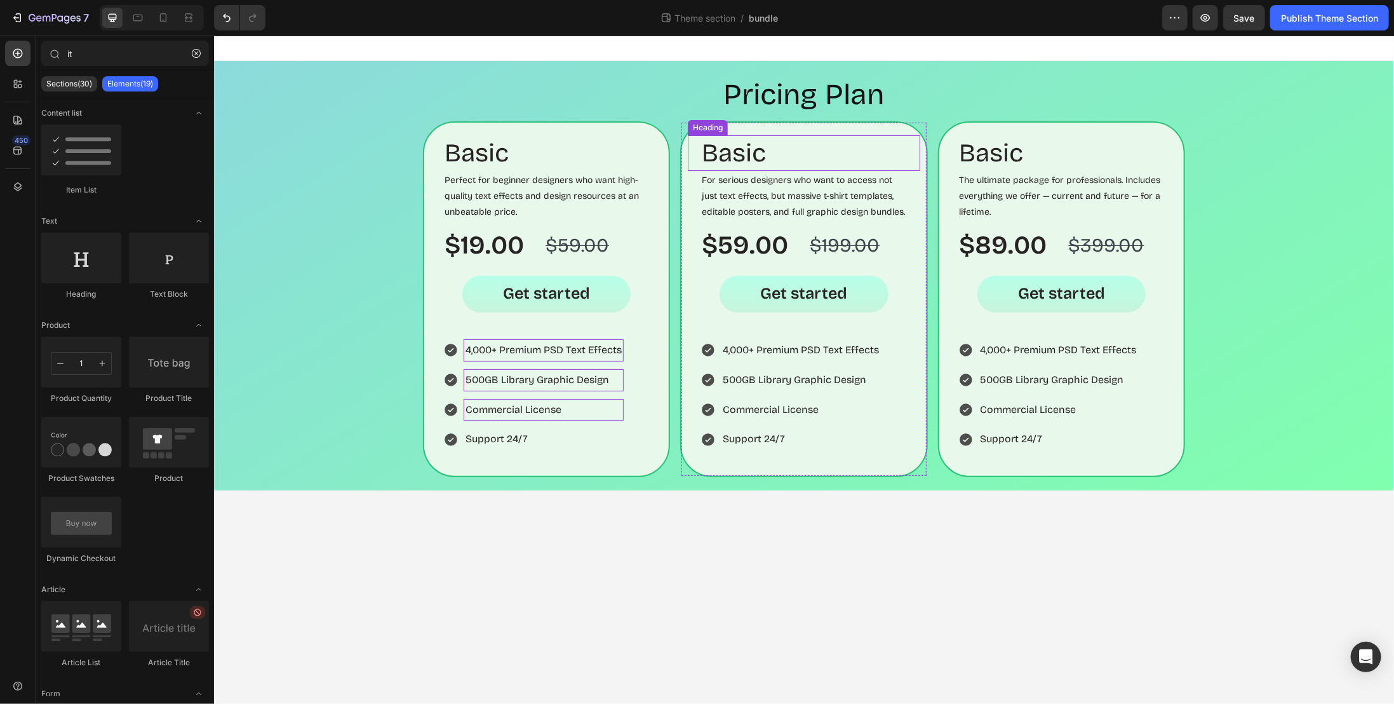
click at [724, 154] on h2 "Basic" at bounding box center [803, 153] width 206 height 36
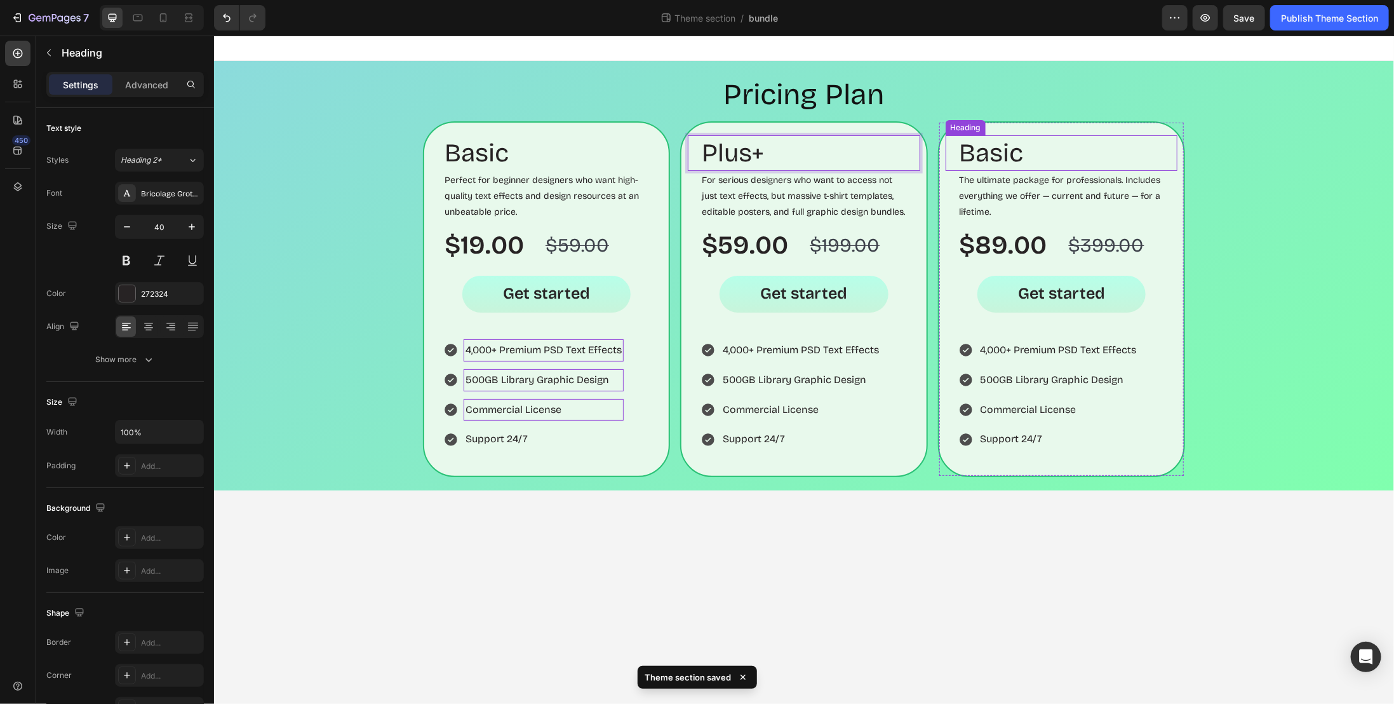
click at [1005, 147] on h2 "Basic" at bounding box center [1061, 153] width 206 height 36
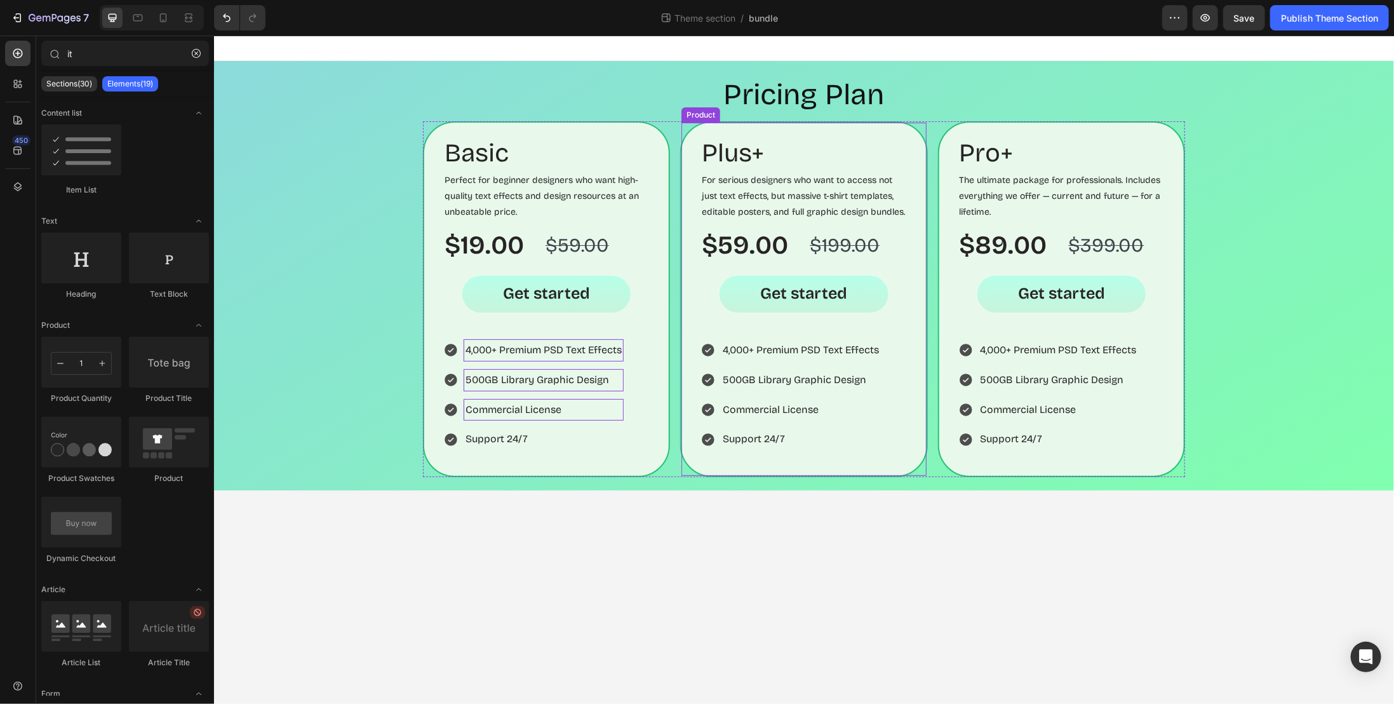
click at [824, 458] on div "4,000+ Premium PSD Text Effects 500GB Library Graphic Design Commercial License…" at bounding box center [803, 401] width 232 height 124
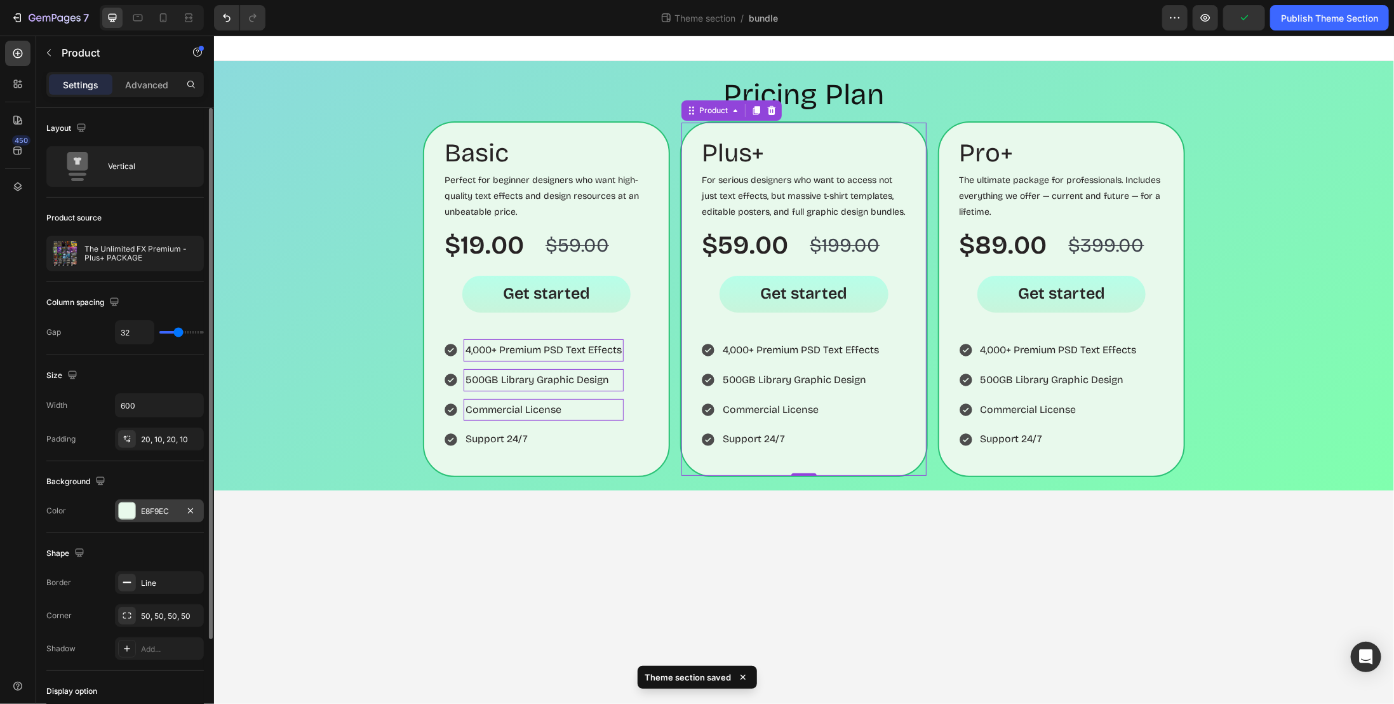
click at [164, 499] on div "E8F9EC" at bounding box center [159, 510] width 89 height 23
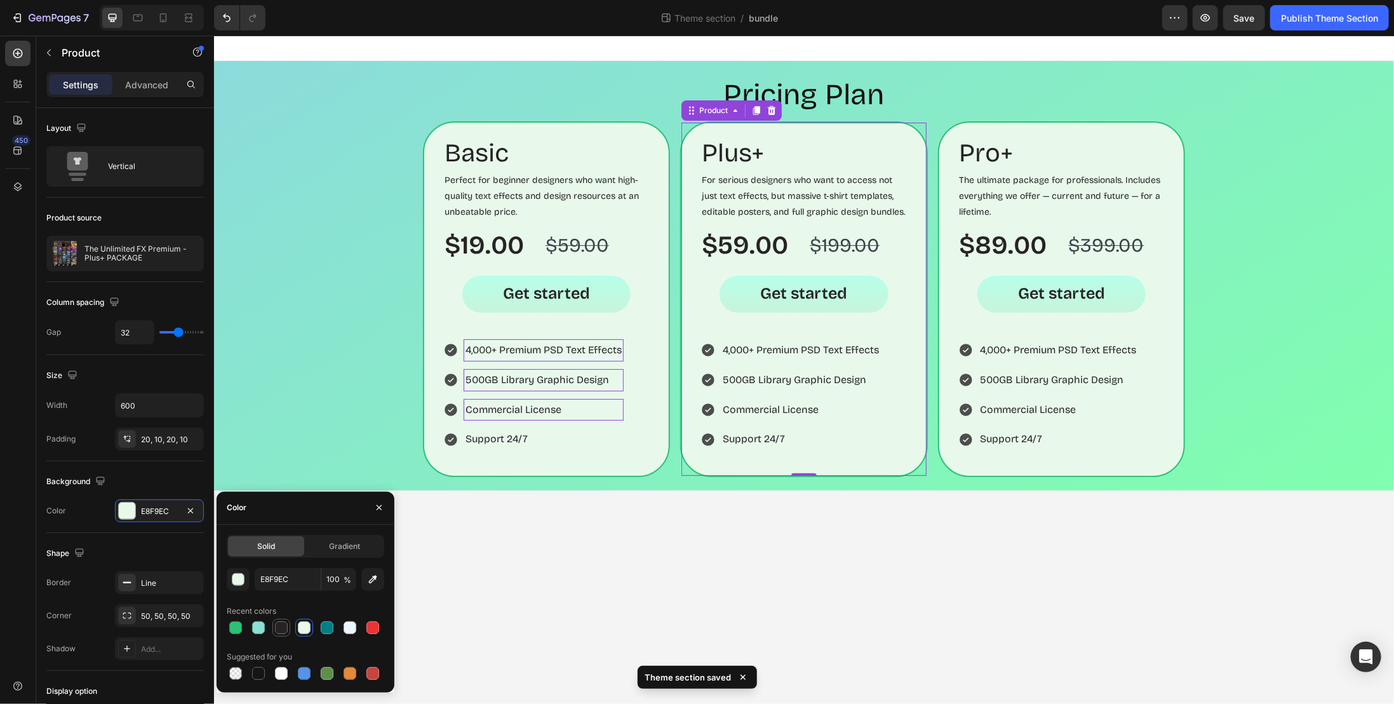
click at [277, 626] on div at bounding box center [281, 627] width 13 height 13
type input "272324"
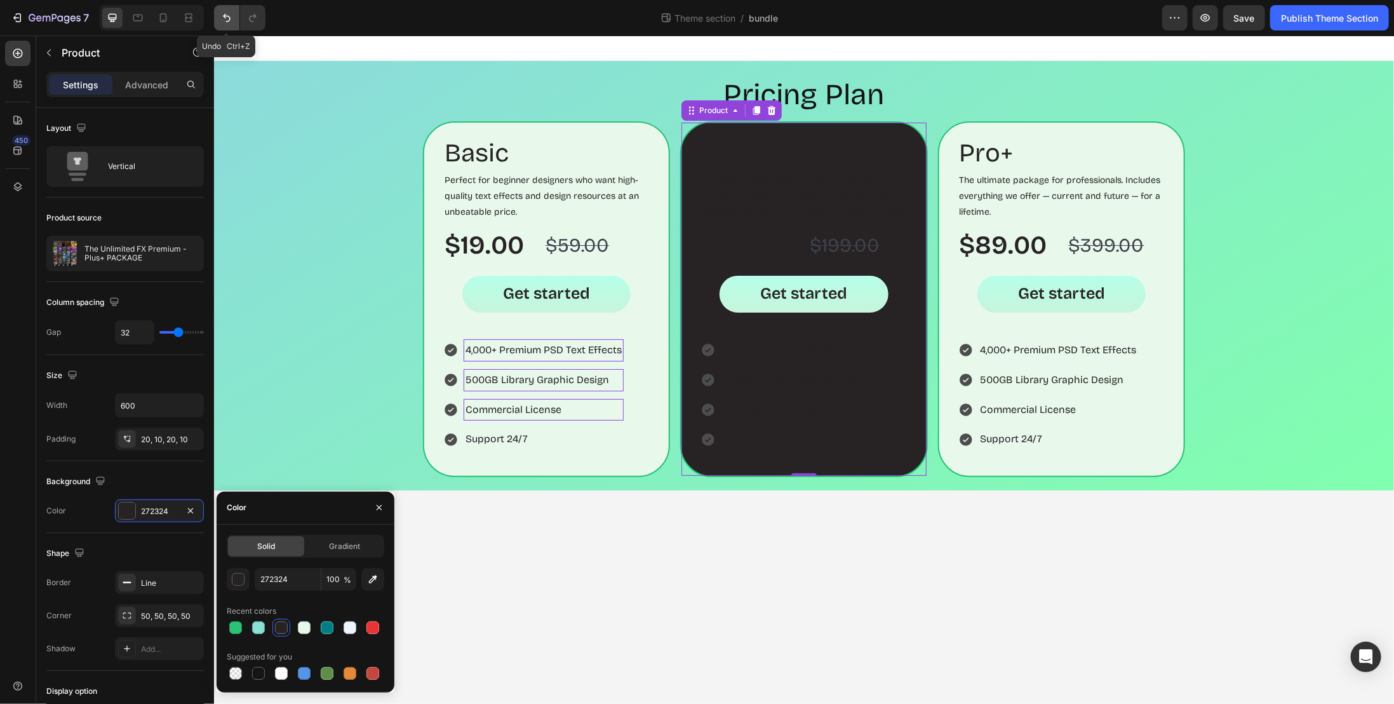
click at [227, 12] on icon "Undo/Redo" at bounding box center [226, 17] width 13 height 13
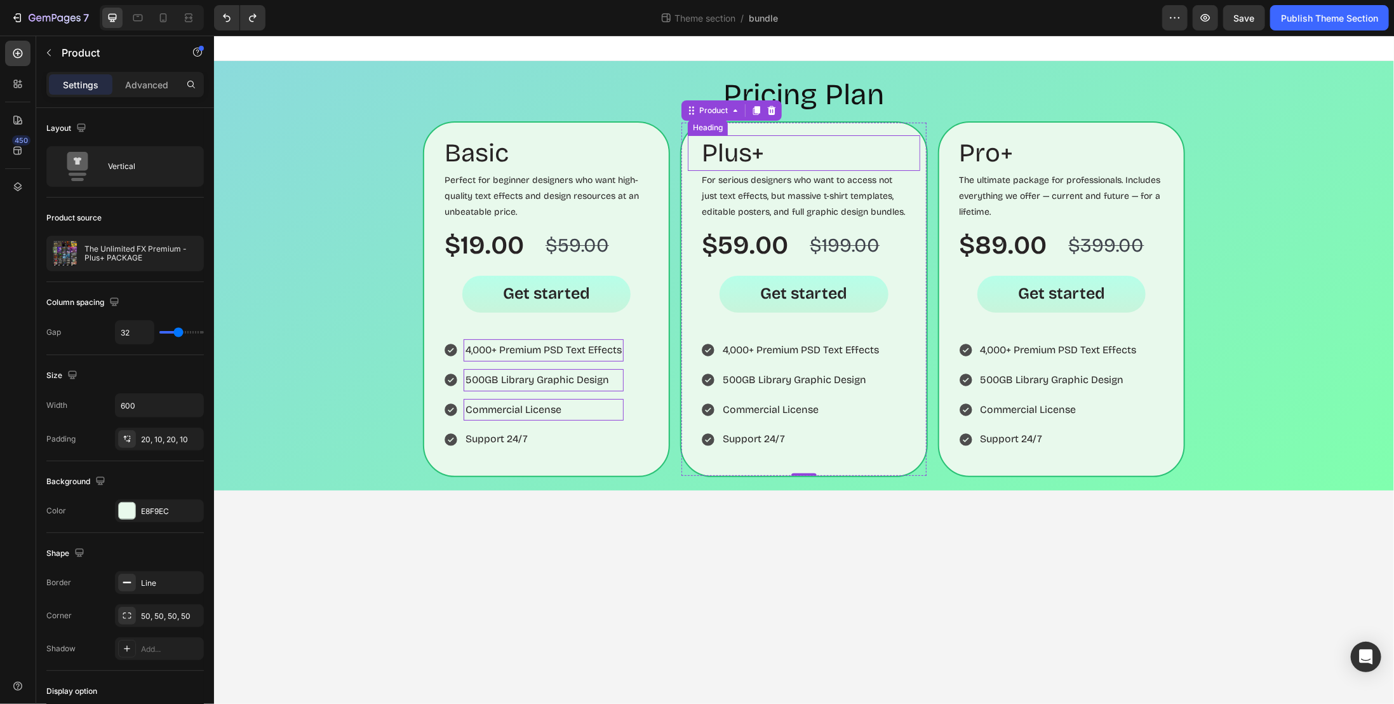
click at [737, 153] on p "Plus+" at bounding box center [803, 152] width 204 height 33
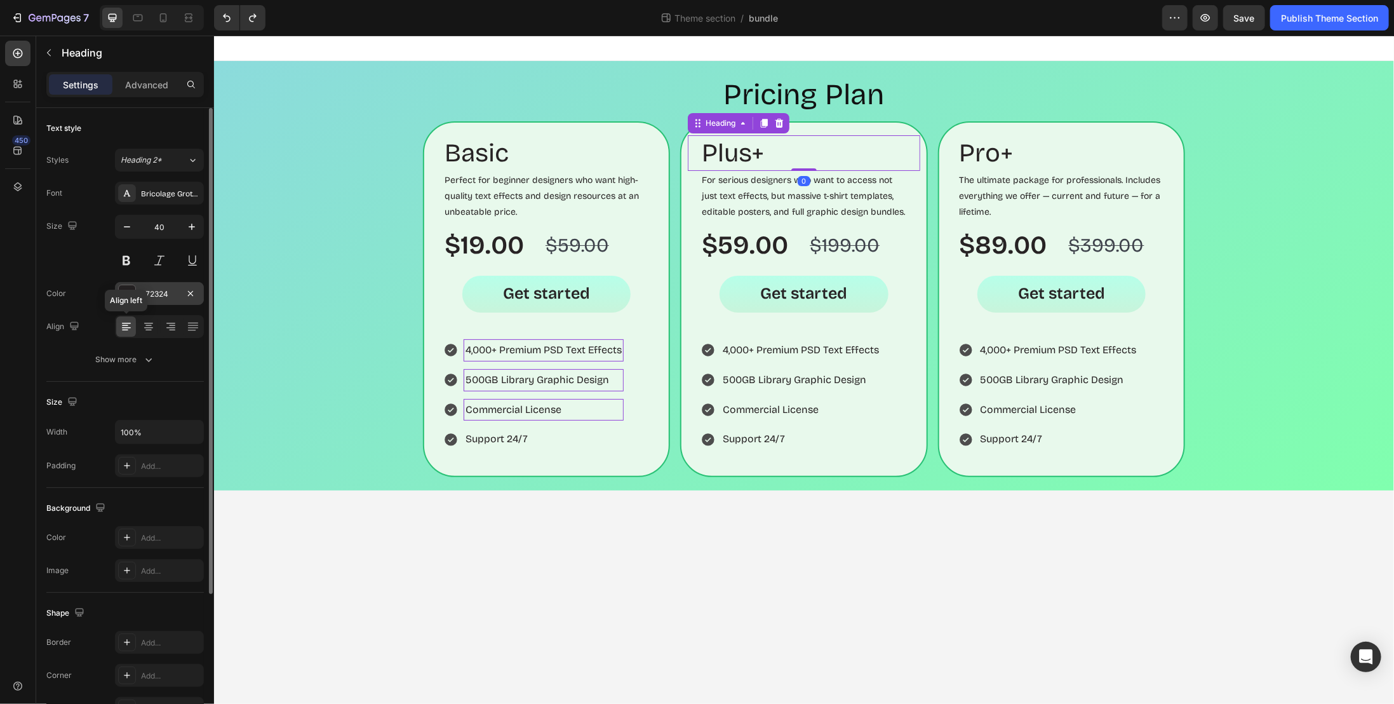
click at [161, 291] on div "272324" at bounding box center [159, 293] width 37 height 11
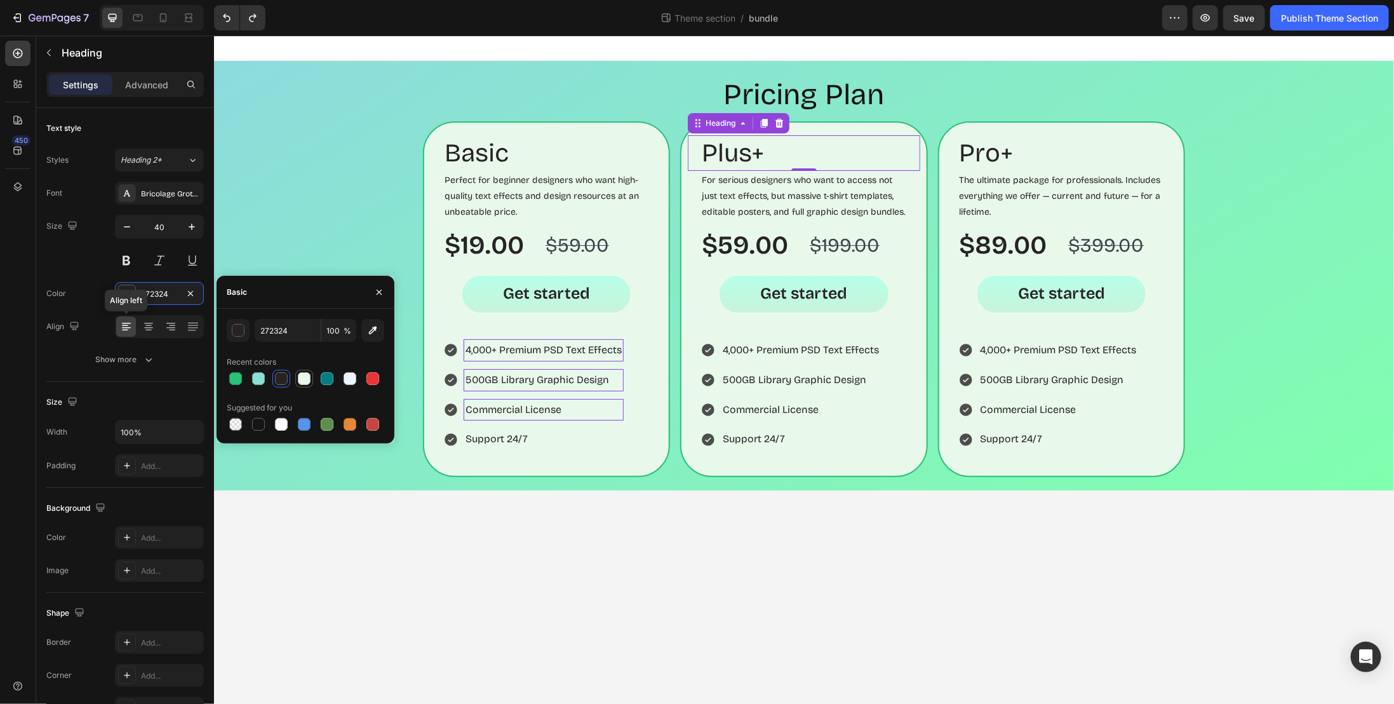
click at [306, 374] on div at bounding box center [304, 378] width 13 height 13
type input "E8F9EC"
drag, startPoint x: 794, startPoint y: 205, endPoint x: 778, endPoint y: 191, distance: 21.2
click at [794, 204] on p "For serious designers who want to access not just text effects, but massive t-s…" at bounding box center [803, 196] width 204 height 48
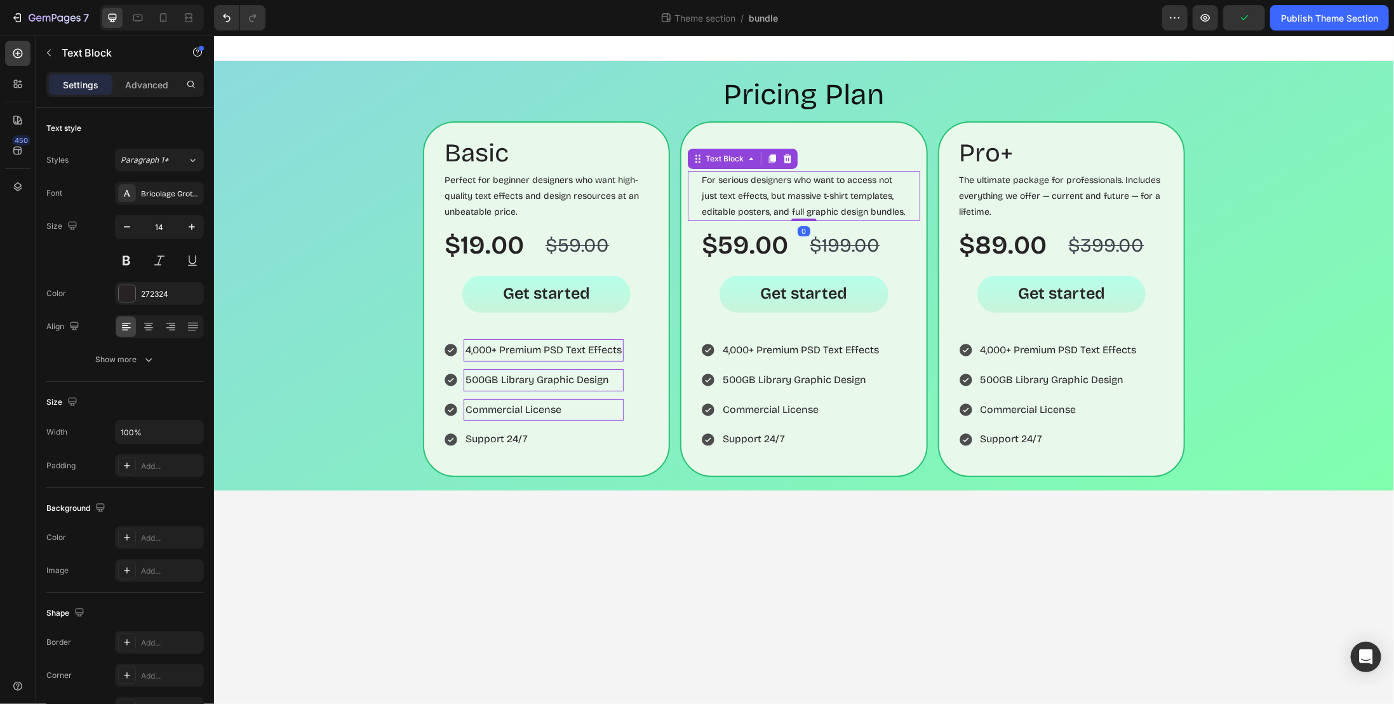
click at [777, 191] on p "For serious designers who want to access not just text effects, but massive t-s…" at bounding box center [803, 196] width 204 height 48
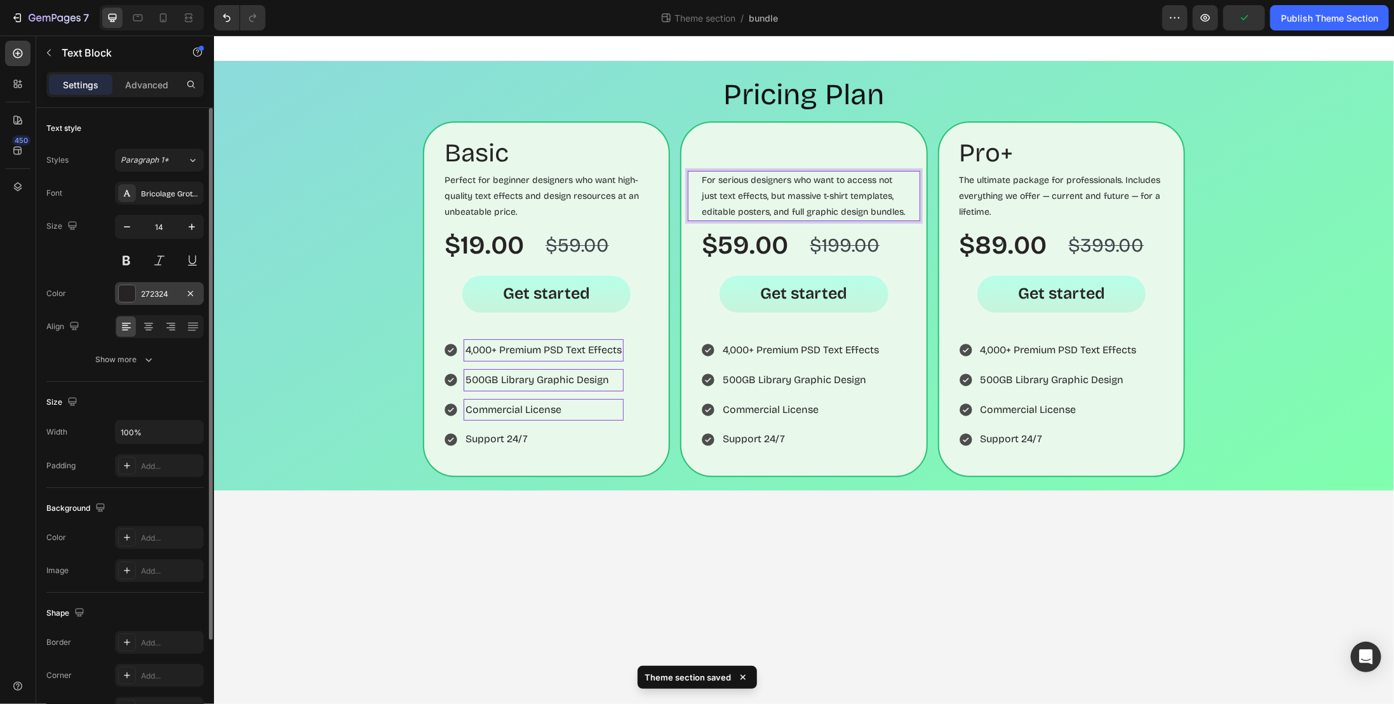
click at [151, 293] on div "272324" at bounding box center [159, 293] width 37 height 11
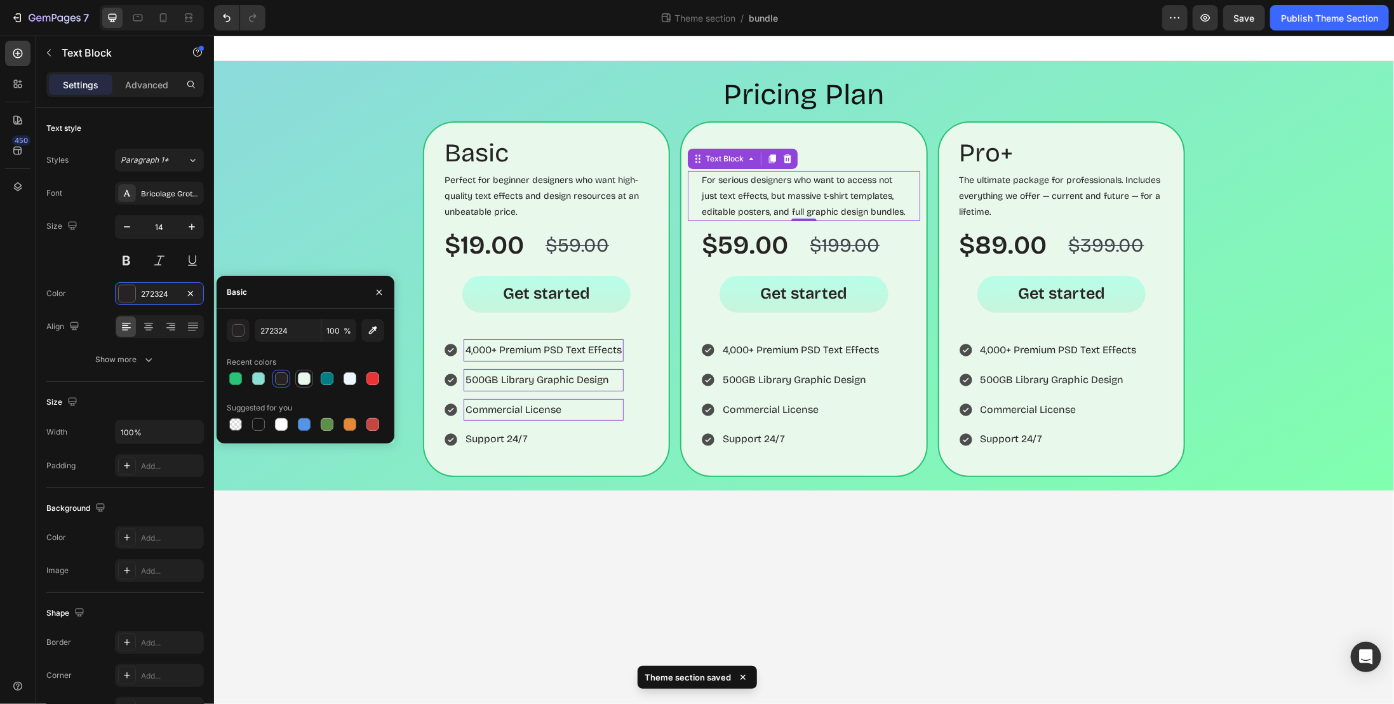
click at [303, 381] on div at bounding box center [304, 378] width 13 height 13
type input "E8F9EC"
click at [751, 247] on div "$59.00" at bounding box center [744, 245] width 89 height 36
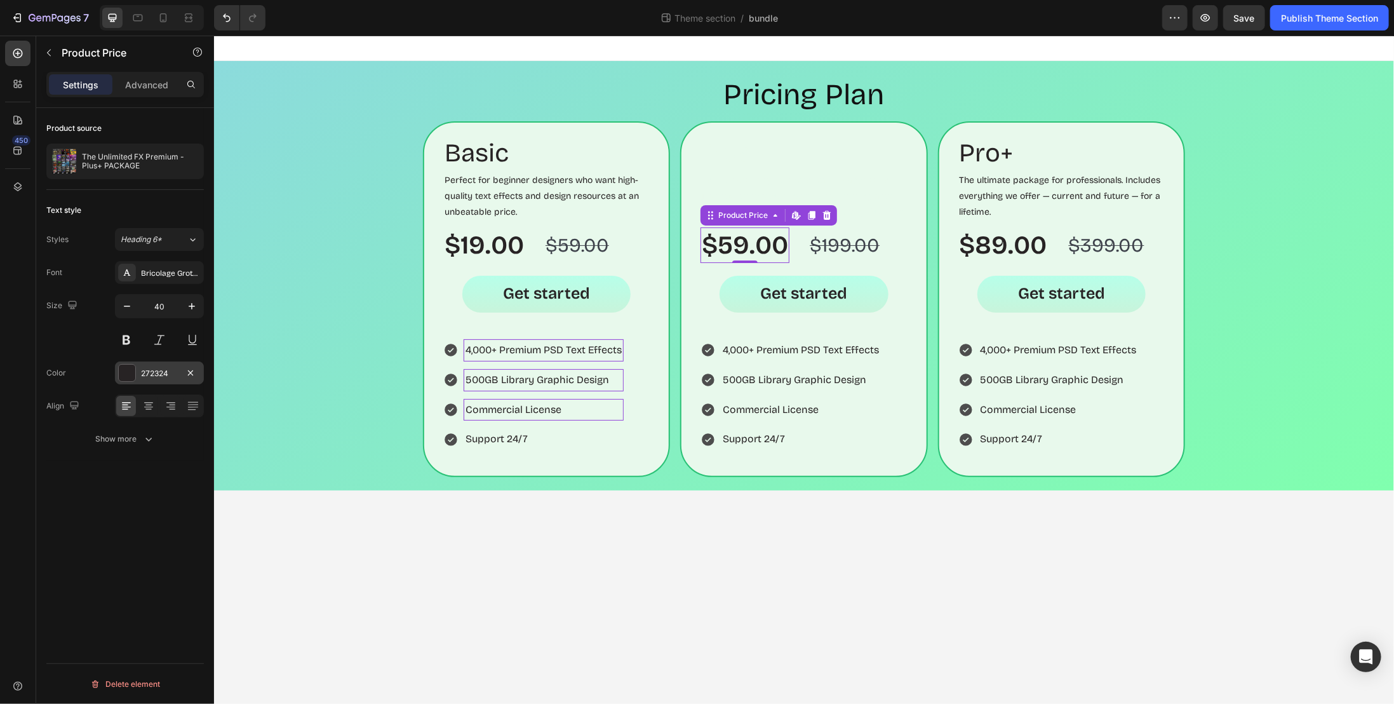
click at [153, 368] on div "272324" at bounding box center [159, 373] width 37 height 11
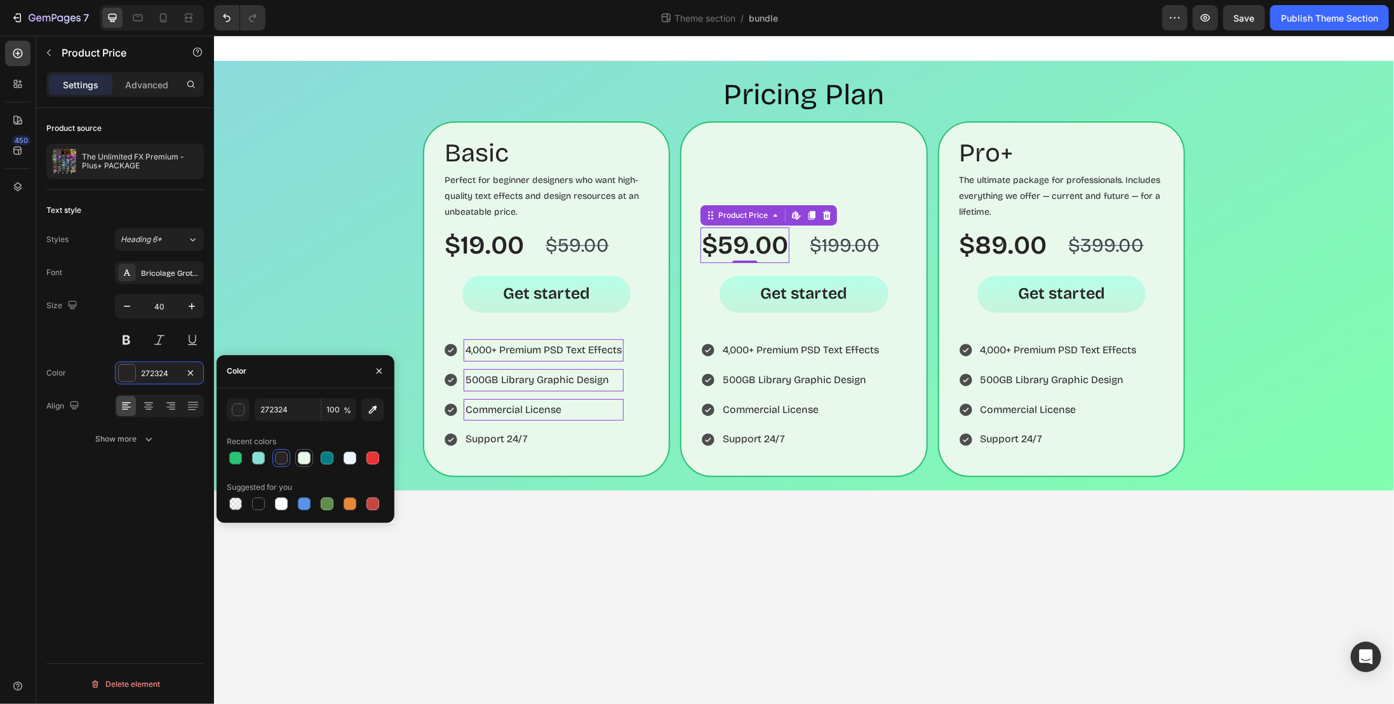
click at [302, 461] on div at bounding box center [304, 458] width 13 height 13
type input "E8F9EC"
click at [838, 248] on div "$199.00" at bounding box center [844, 244] width 72 height 27
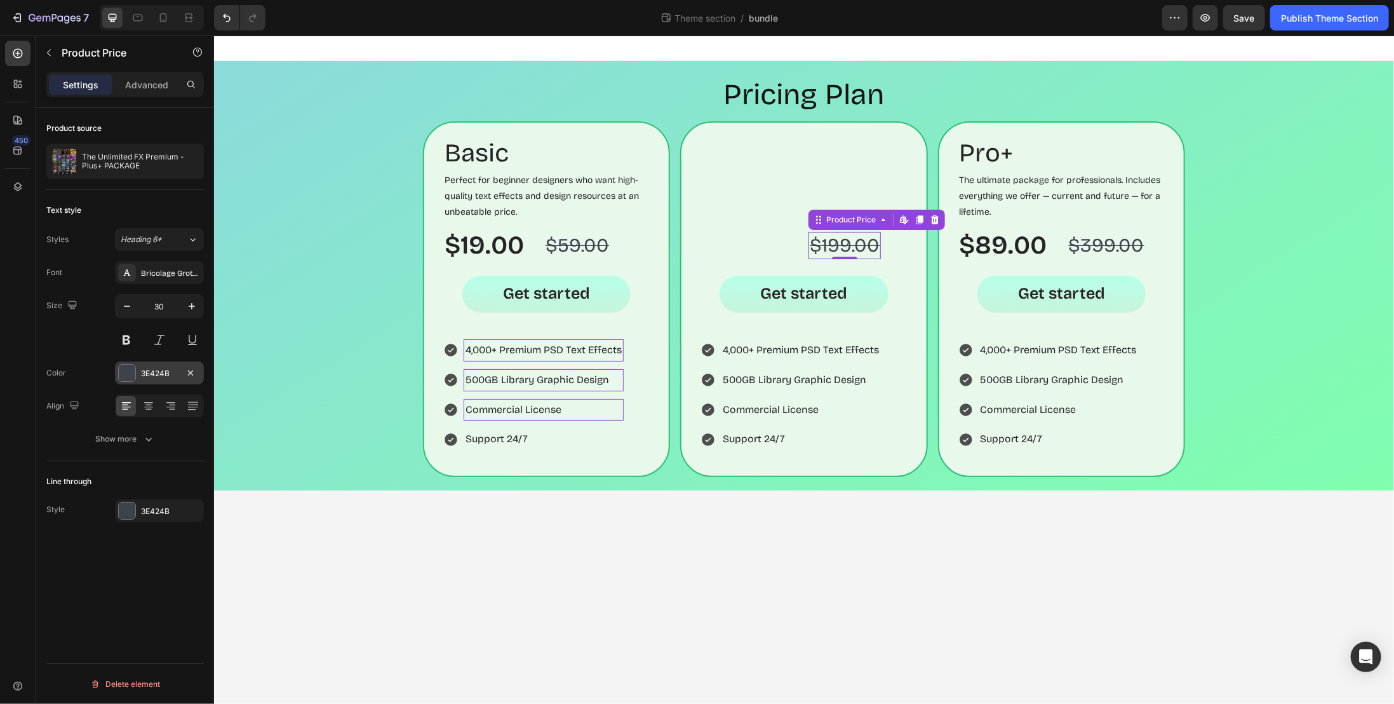
click at [163, 369] on div "3E424B" at bounding box center [159, 373] width 37 height 11
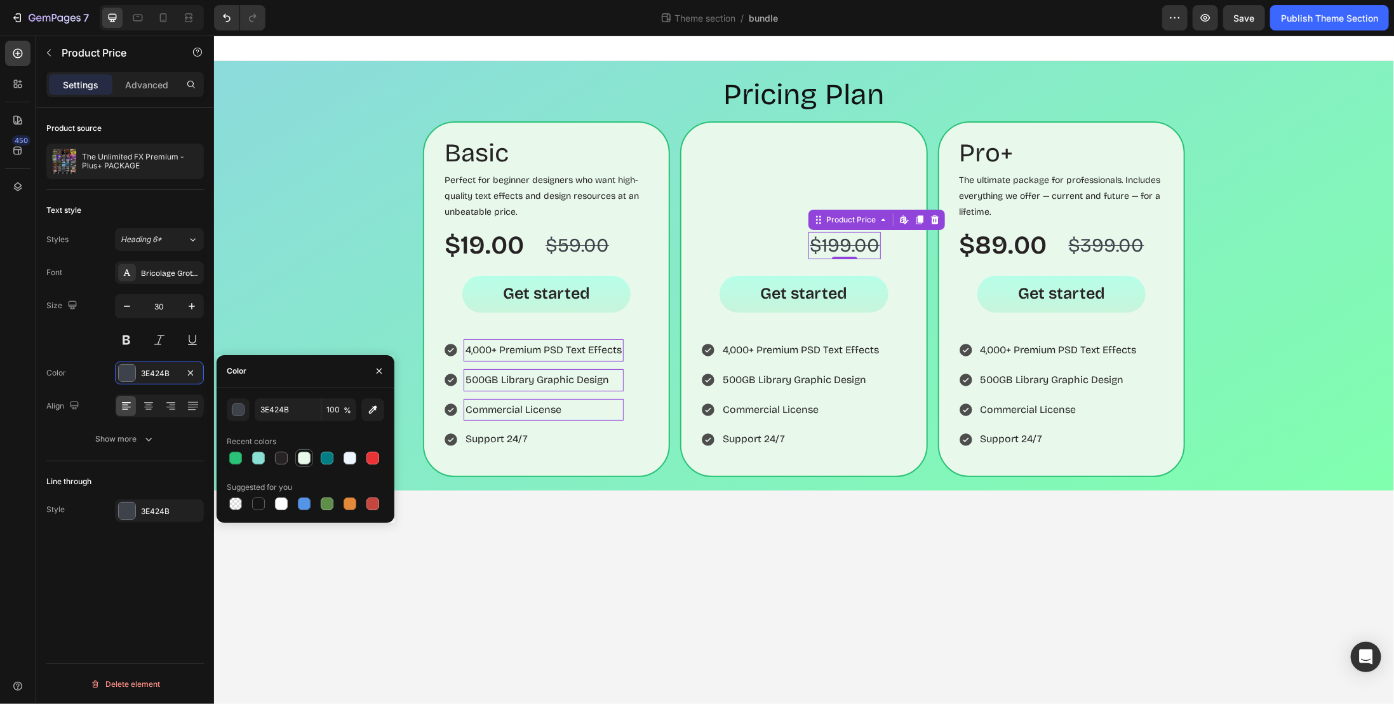
click at [299, 455] on div at bounding box center [304, 458] width 13 height 13
type input "E8F9EC"
drag, startPoint x: 866, startPoint y: 400, endPoint x: 882, endPoint y: 398, distance: 16.7
click at [866, 400] on p "Commercial License" at bounding box center [800, 409] width 156 height 18
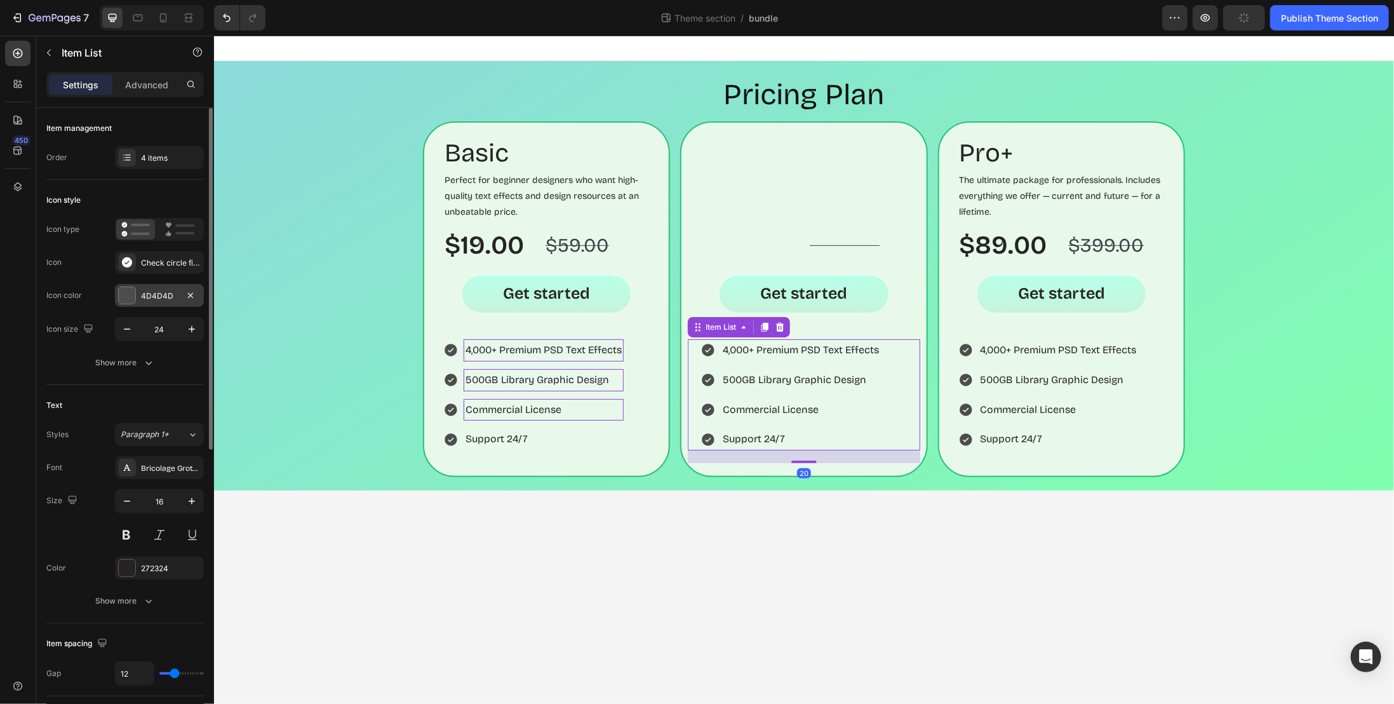
click at [165, 296] on div "4D4D4D" at bounding box center [159, 295] width 37 height 11
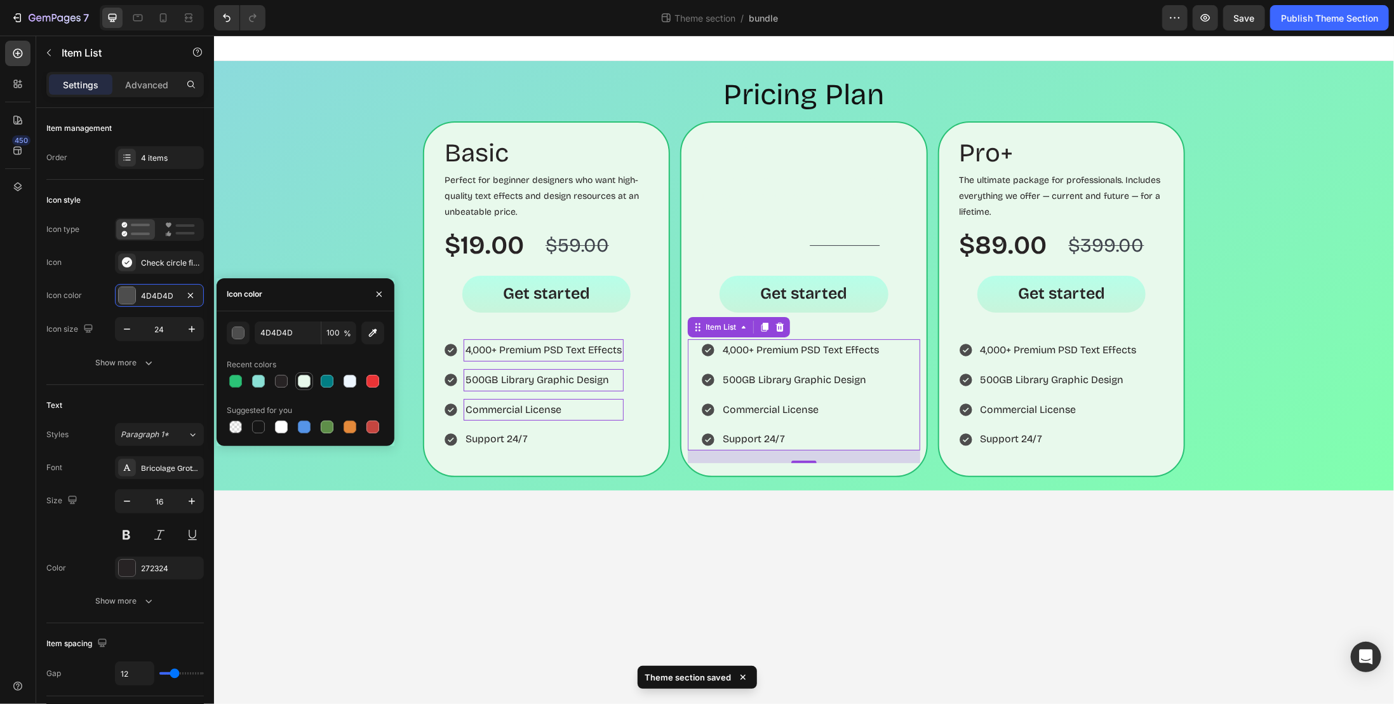
click at [302, 383] on div at bounding box center [304, 381] width 13 height 13
type input "E8F9EC"
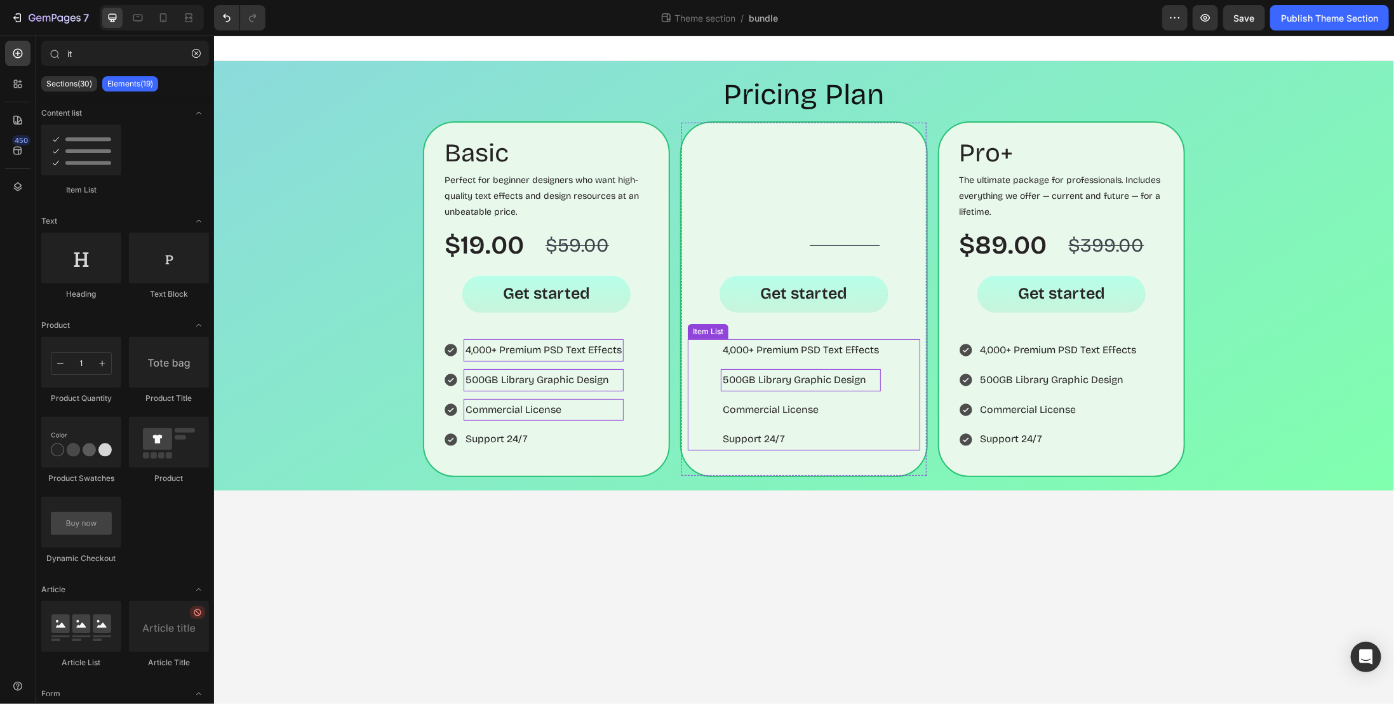
click at [834, 380] on p "500GB Library Graphic Design" at bounding box center [800, 379] width 156 height 18
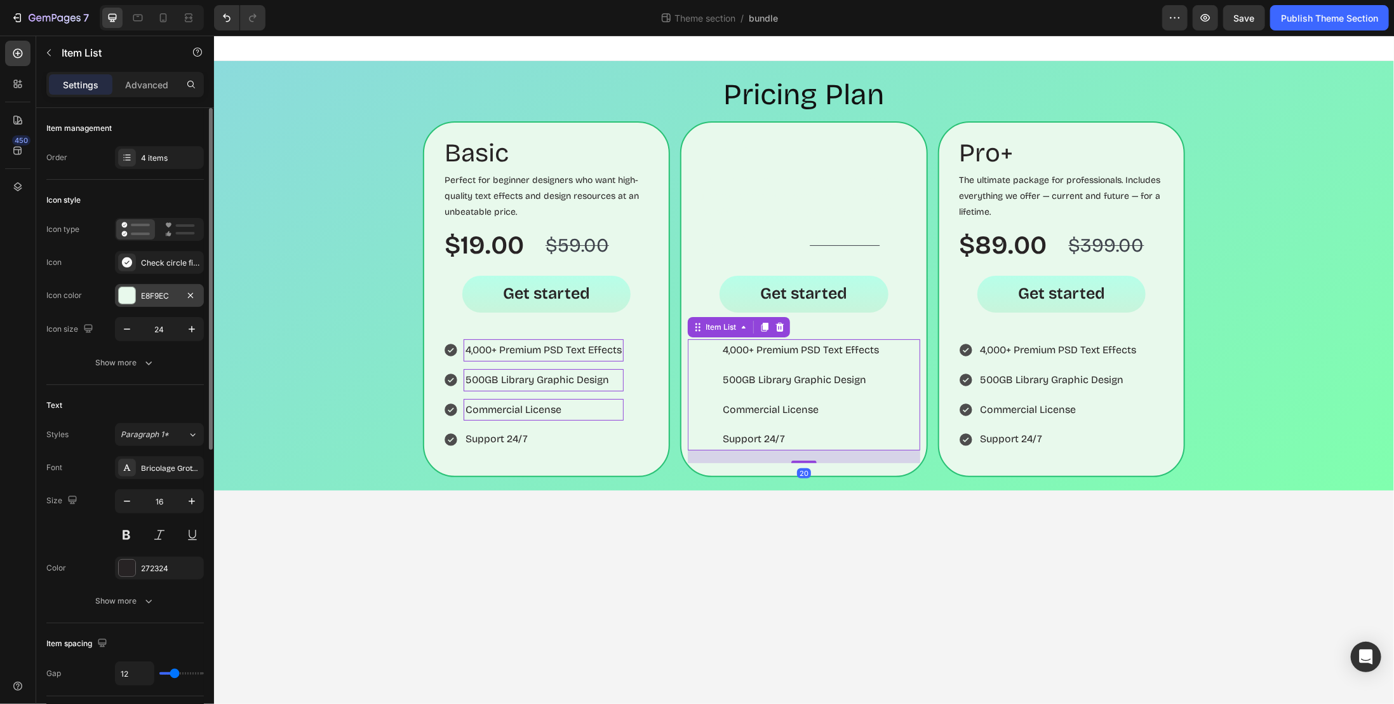
click at [161, 297] on div "E8F9EC" at bounding box center [159, 295] width 37 height 11
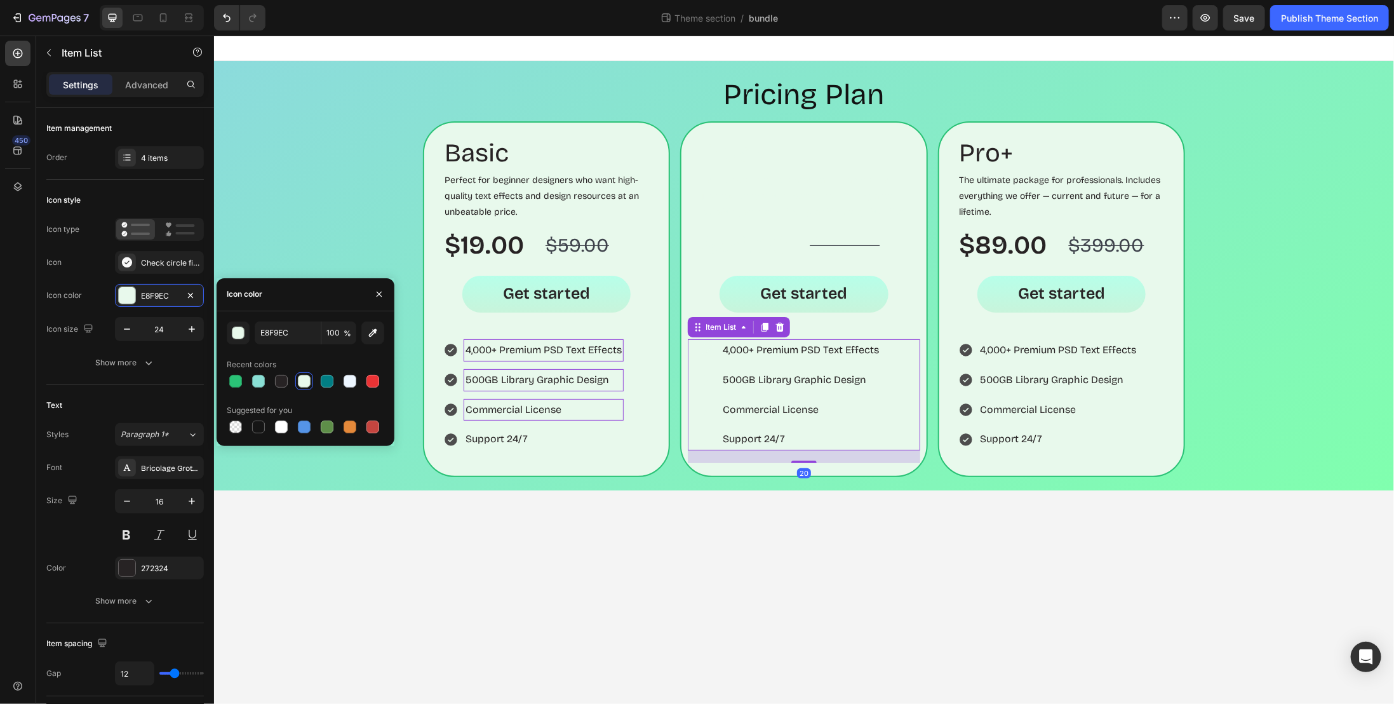
click at [305, 378] on div at bounding box center [304, 381] width 13 height 13
click at [792, 349] on p "4,000+ Premium PSD Text Effects" at bounding box center [800, 349] width 156 height 18
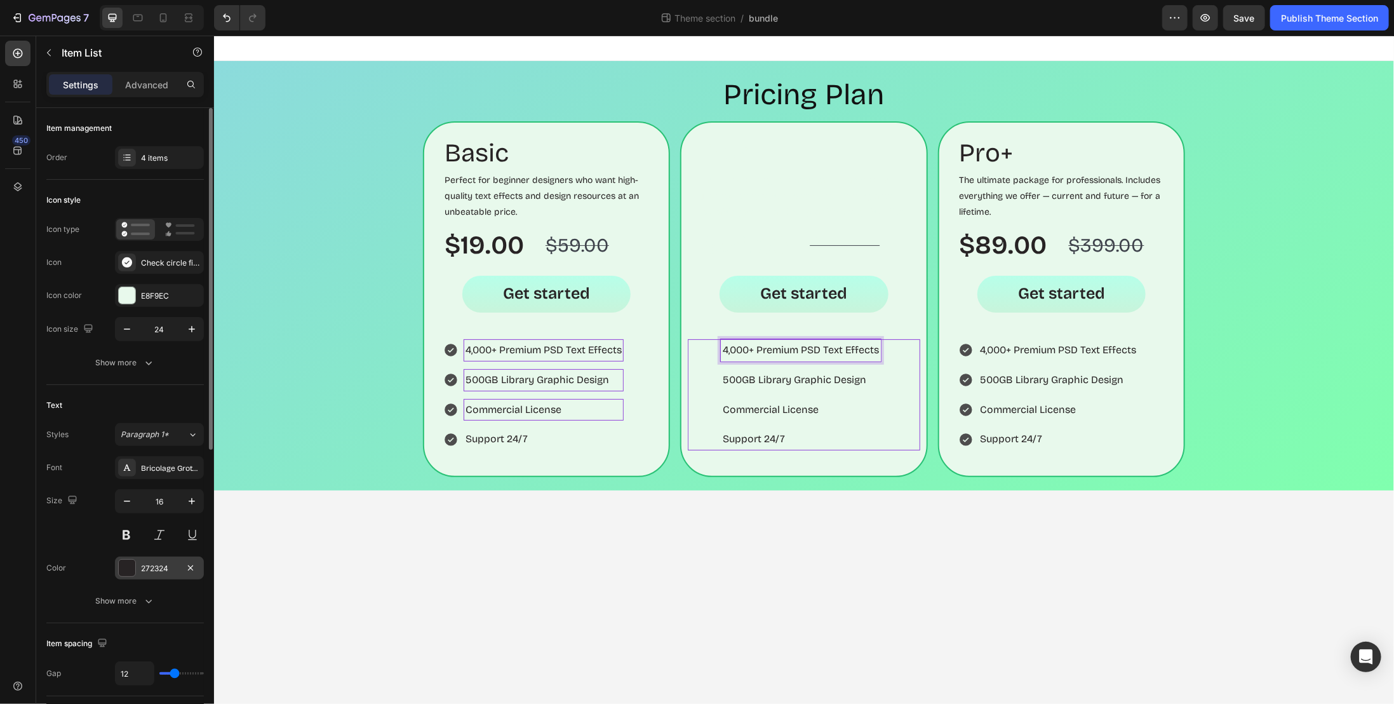
click at [158, 563] on div "272324" at bounding box center [159, 568] width 37 height 11
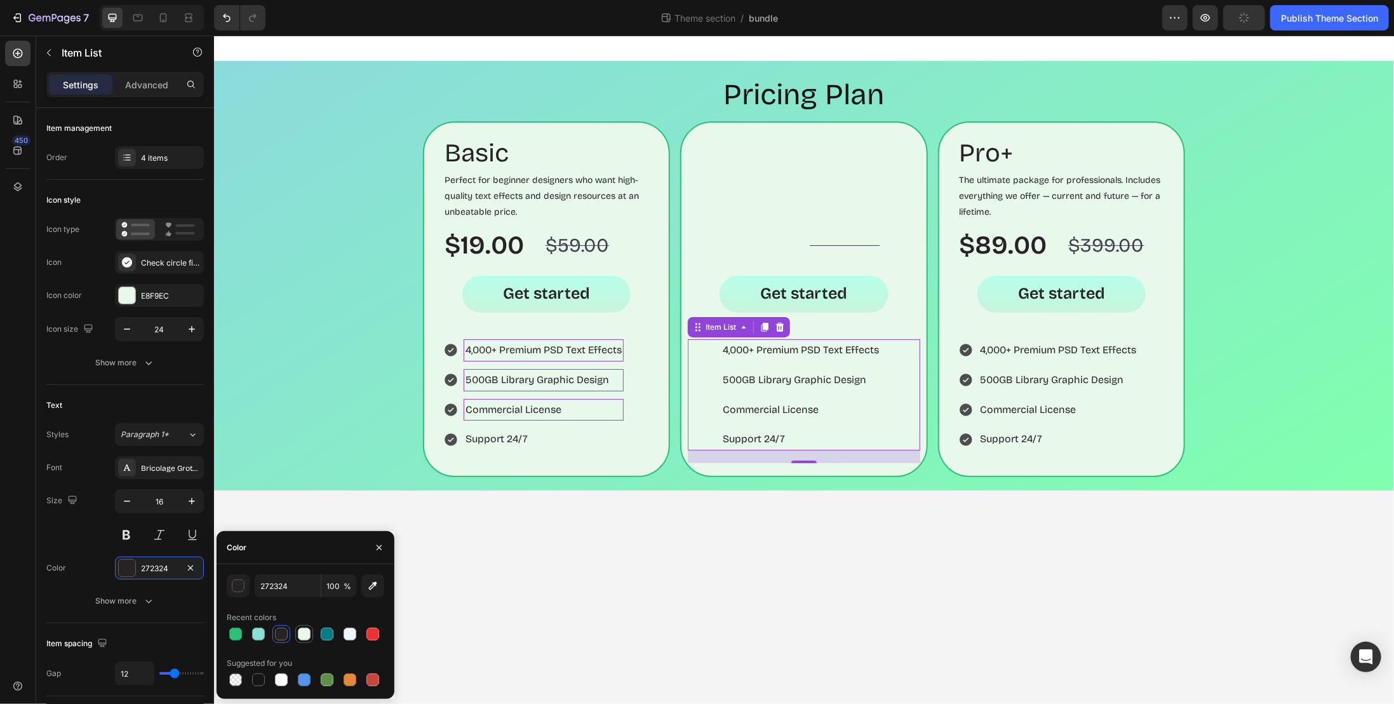
click at [304, 635] on div at bounding box center [304, 634] width 13 height 13
type input "E8F9EC"
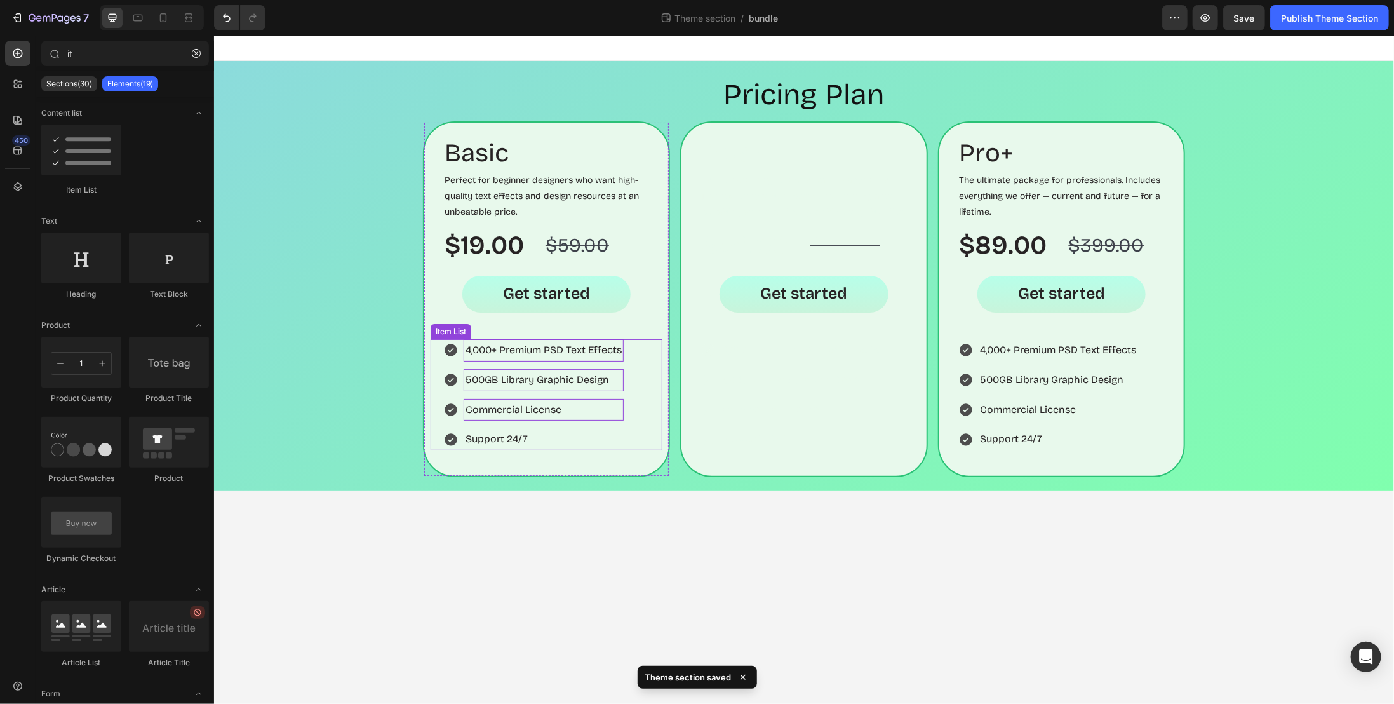
click at [516, 351] on p "4,000+ Premium PSD Text Effects" at bounding box center [543, 349] width 156 height 18
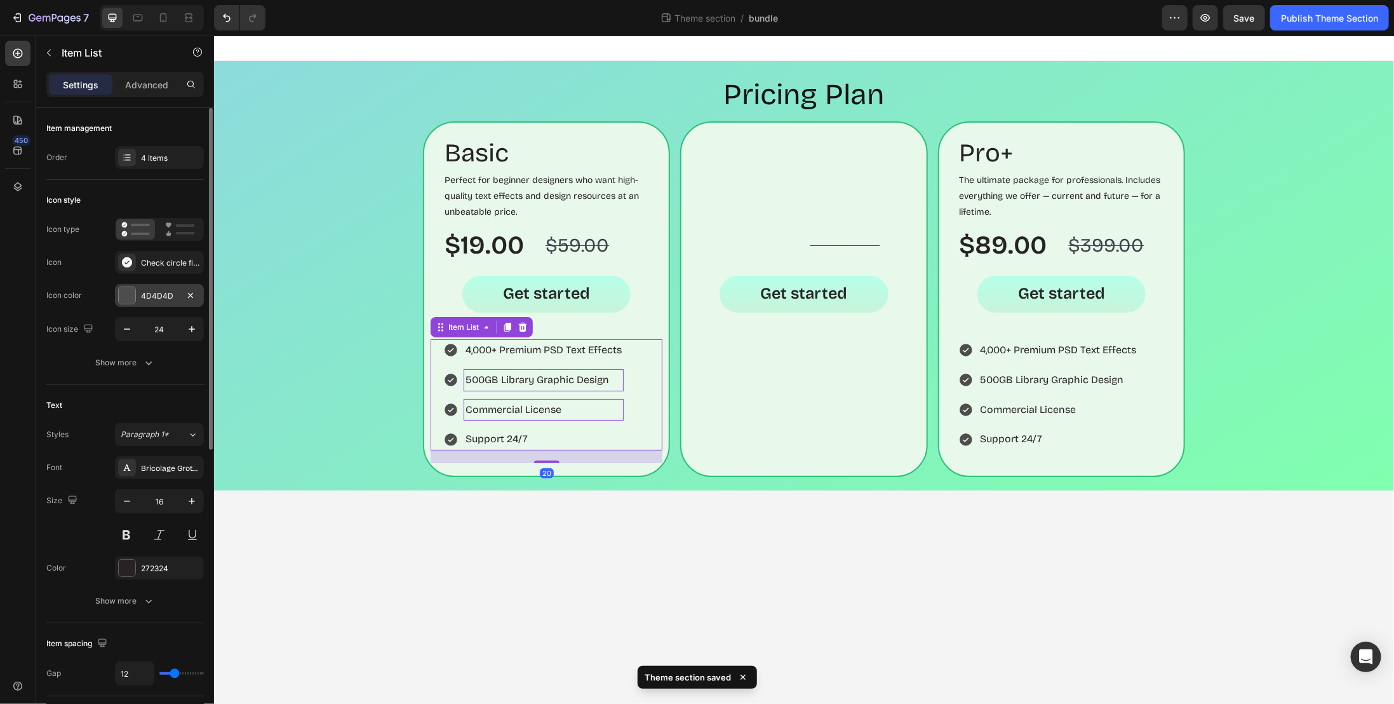
click at [163, 295] on div "4D4D4D" at bounding box center [159, 295] width 37 height 11
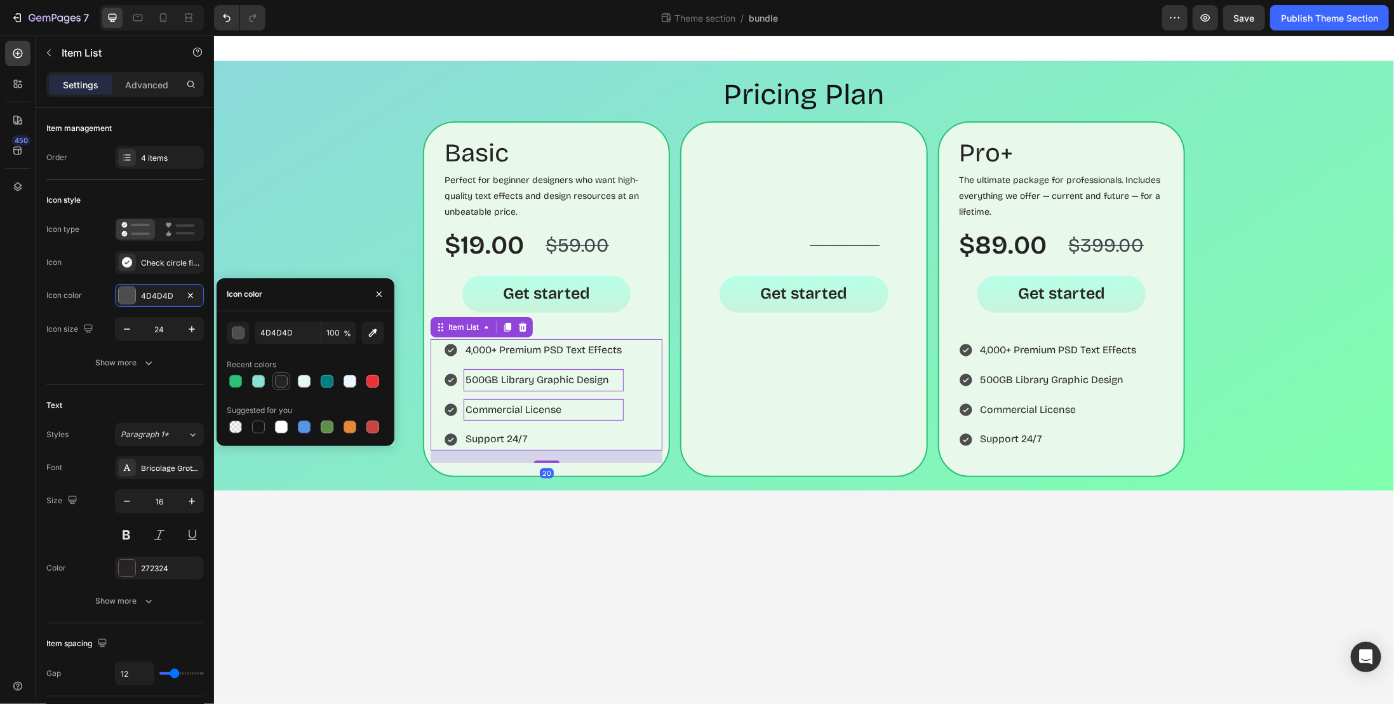
click at [283, 377] on div at bounding box center [281, 381] width 13 height 13
type input "272324"
click at [960, 351] on icon at bounding box center [965, 350] width 13 height 13
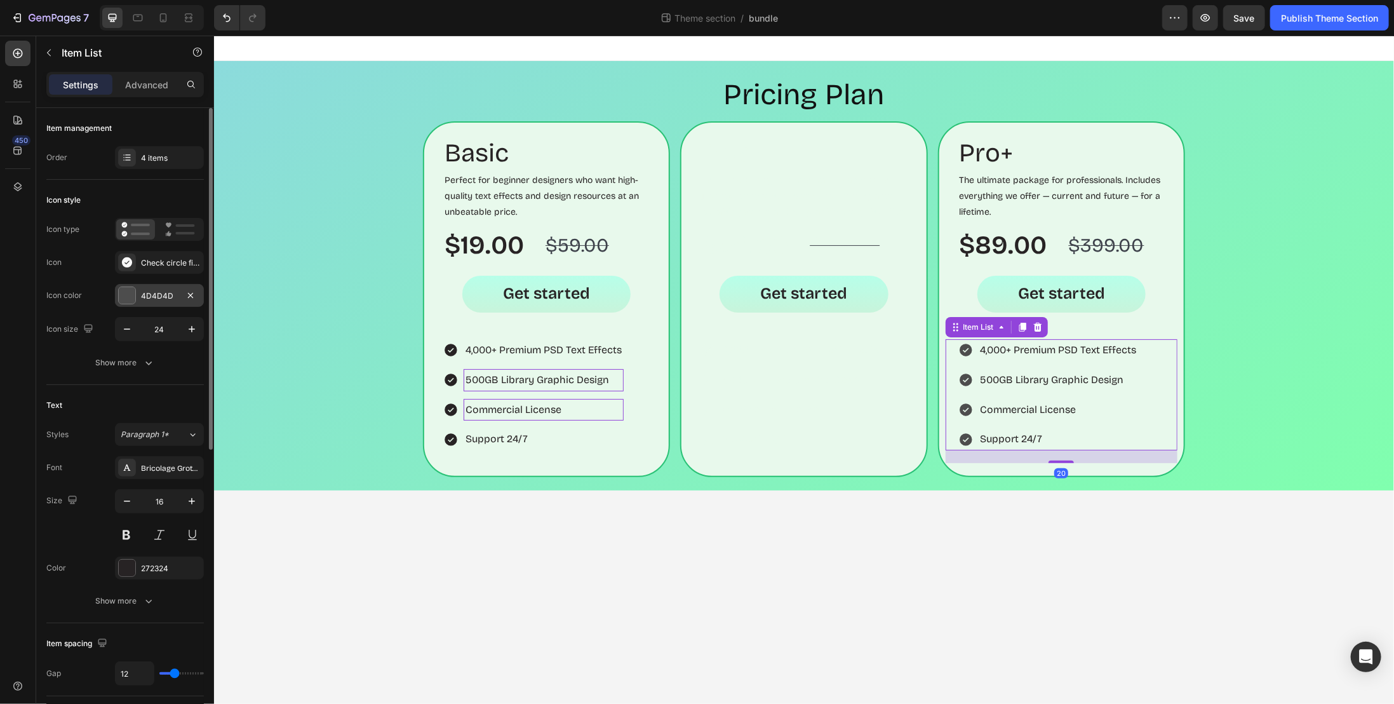
click at [158, 298] on div "4D4D4D" at bounding box center [159, 295] width 37 height 11
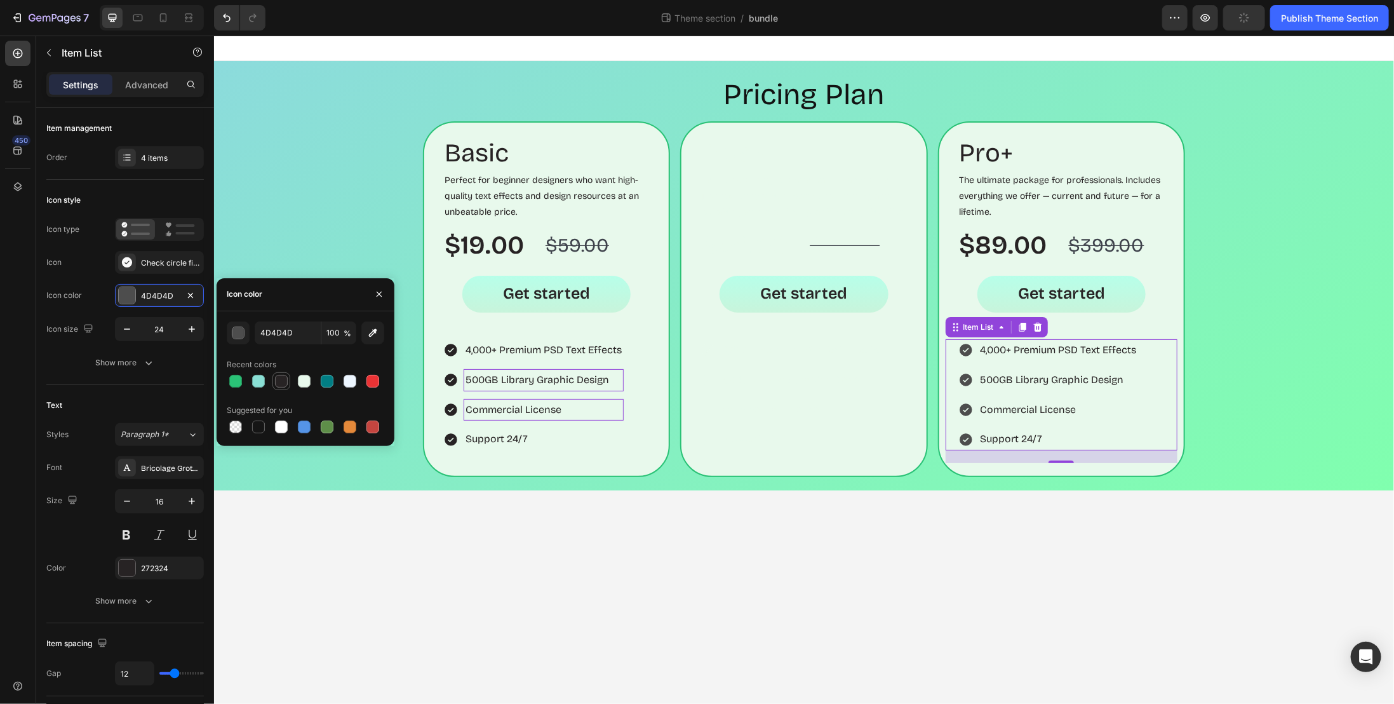
click at [278, 379] on div at bounding box center [281, 381] width 13 height 13
type input "272324"
drag, startPoint x: 903, startPoint y: 456, endPoint x: 301, endPoint y: 374, distance: 607.2
click at [903, 457] on div "4,000+ Premium PSD Text Effects 500GB Library Graphic Design Commercial License…" at bounding box center [803, 401] width 232 height 124
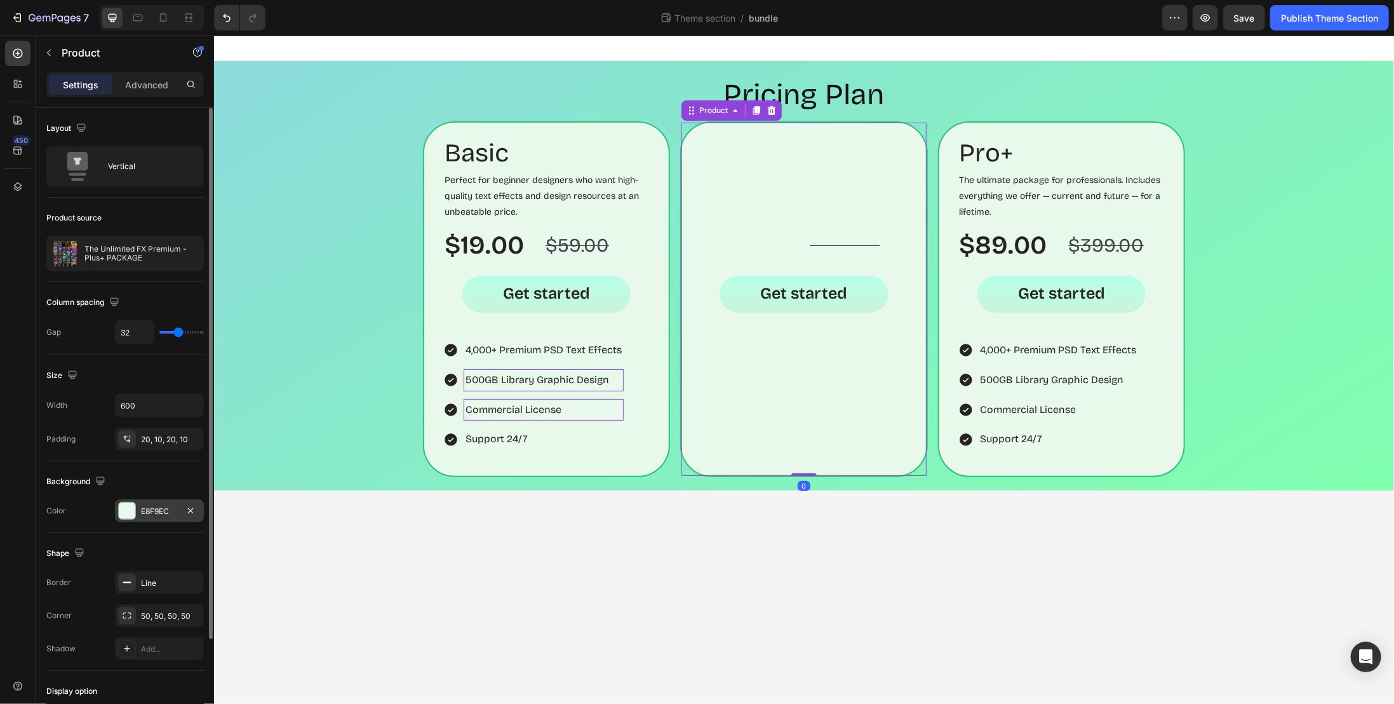
click at [170, 506] on div "E8F9EC" at bounding box center [159, 511] width 37 height 11
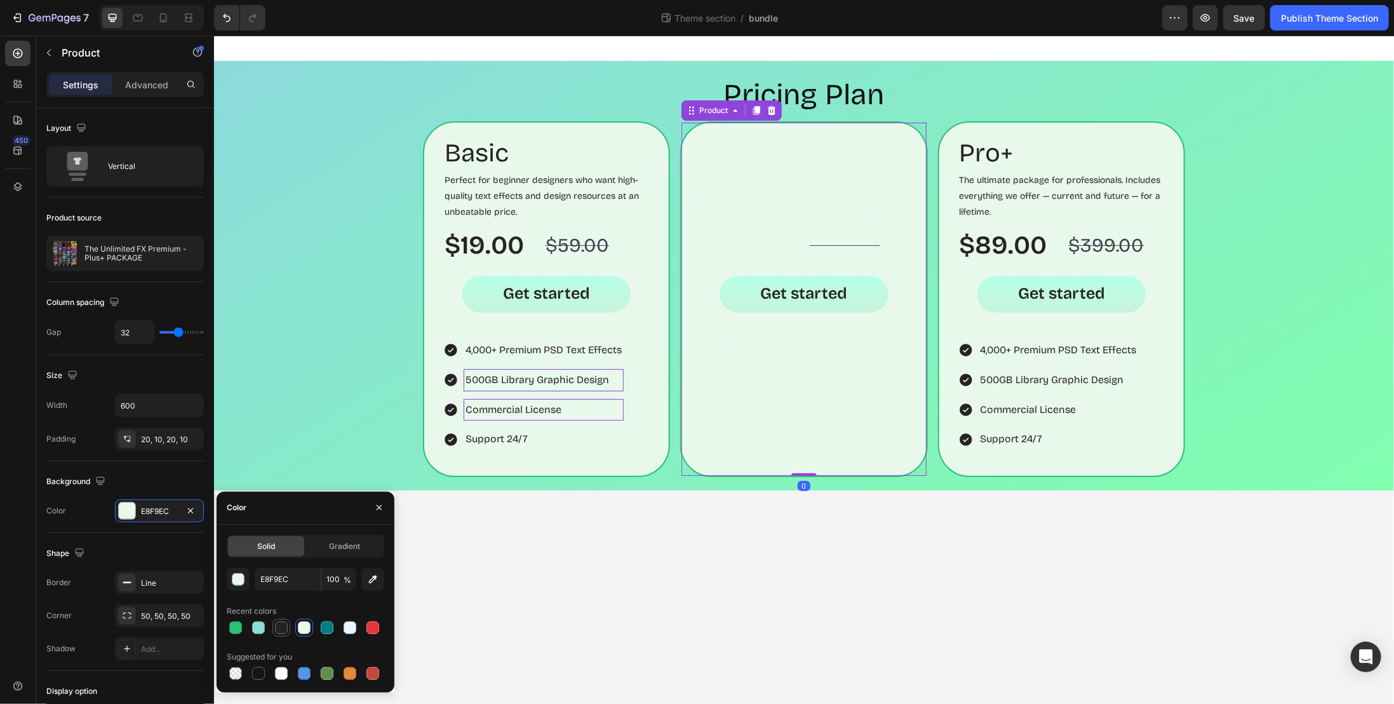
click at [279, 627] on div at bounding box center [281, 627] width 13 height 13
type input "272324"
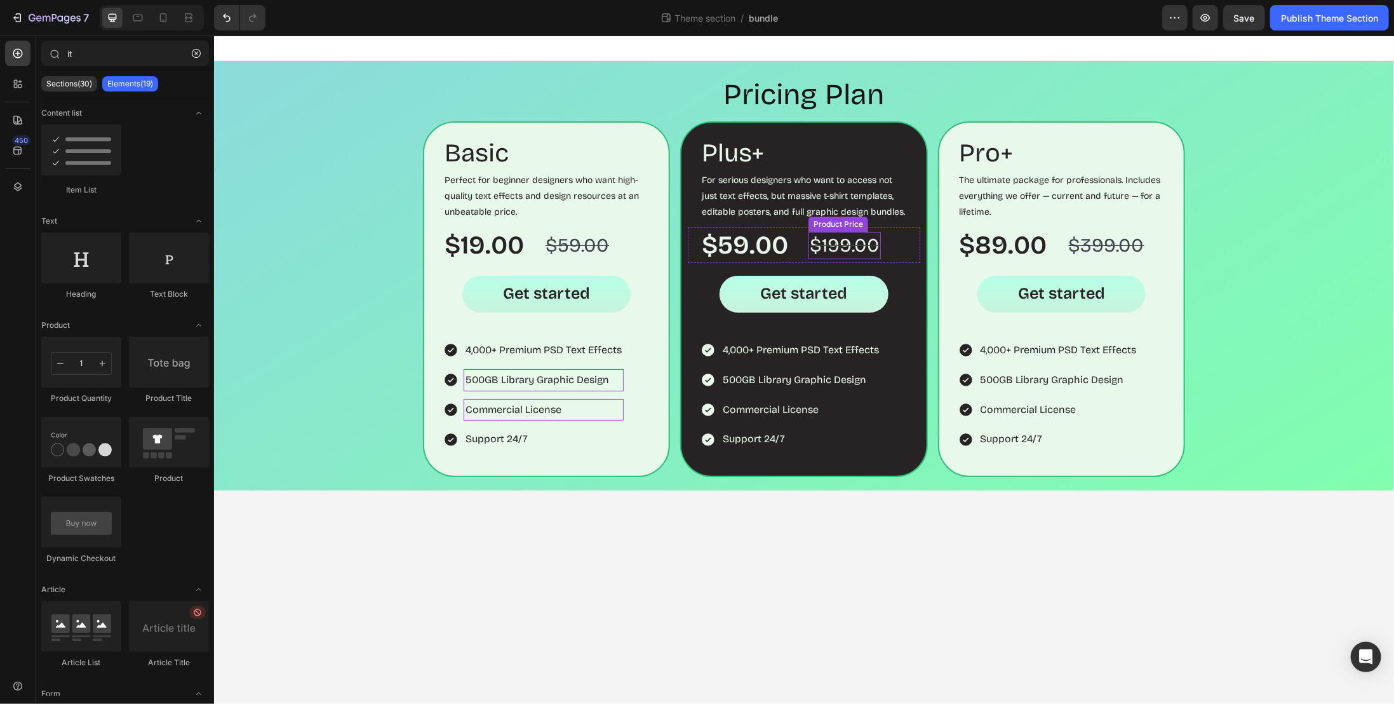
click at [852, 245] on div "$199.00" at bounding box center [844, 244] width 72 height 27
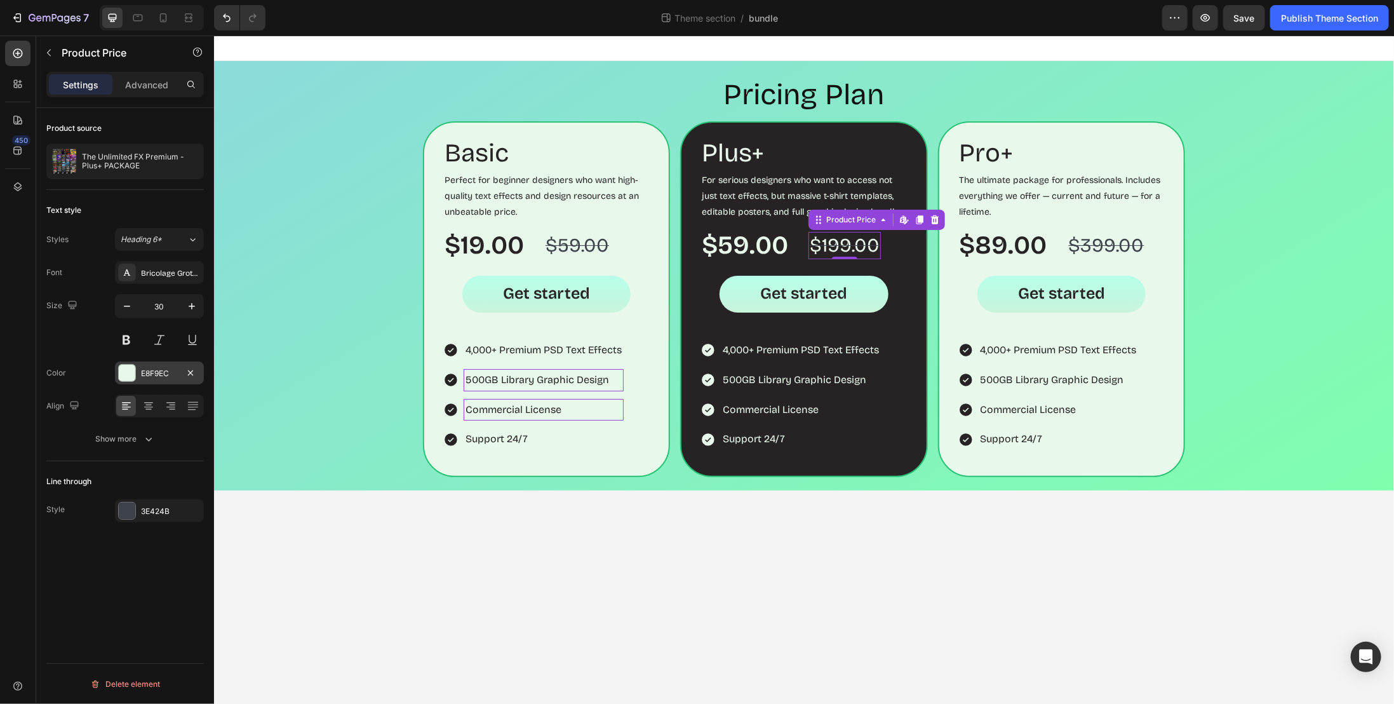
click at [159, 368] on div "E8F9EC" at bounding box center [159, 373] width 37 height 11
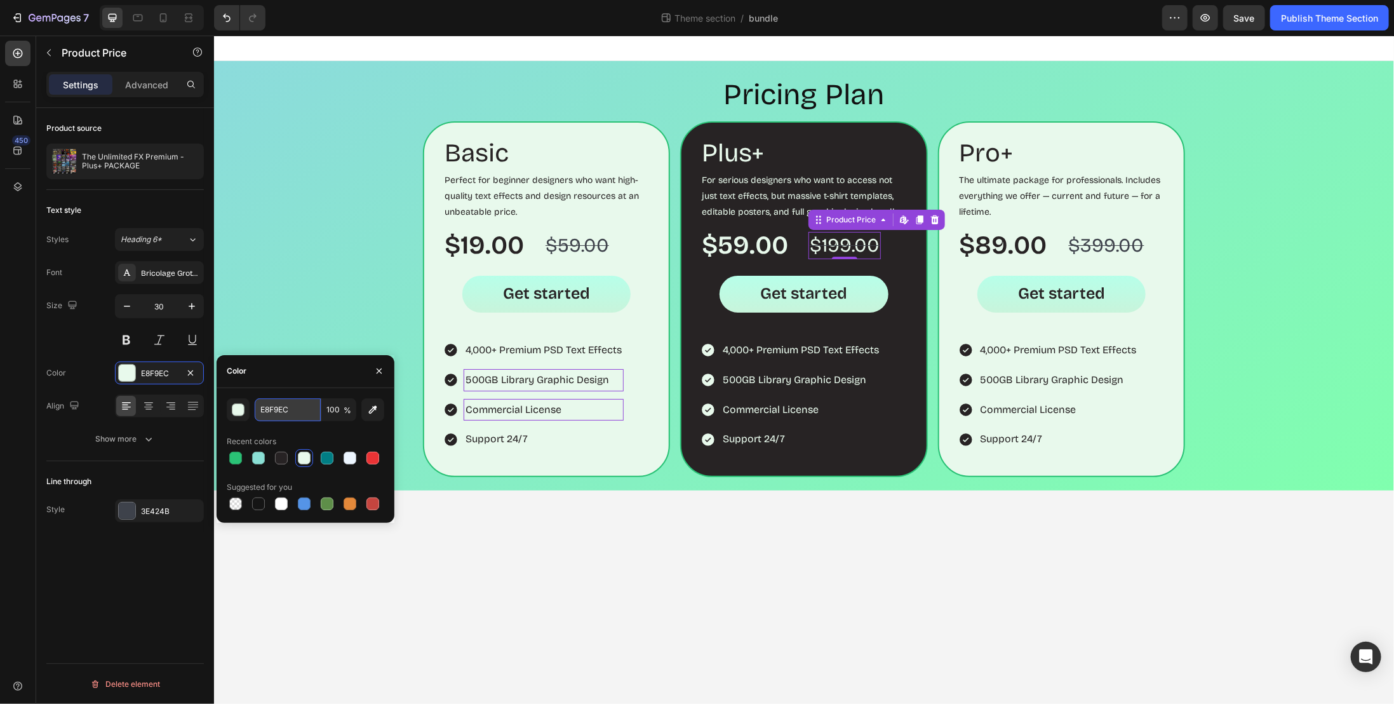
click at [285, 408] on input "E8F9EC" at bounding box center [288, 409] width 66 height 23
click at [287, 451] on div at bounding box center [281, 457] width 15 height 15
click at [297, 454] on div at bounding box center [304, 458] width 18 height 18
type input "E8F9EC"
click at [278, 411] on input "E8F9EC" at bounding box center [288, 409] width 66 height 23
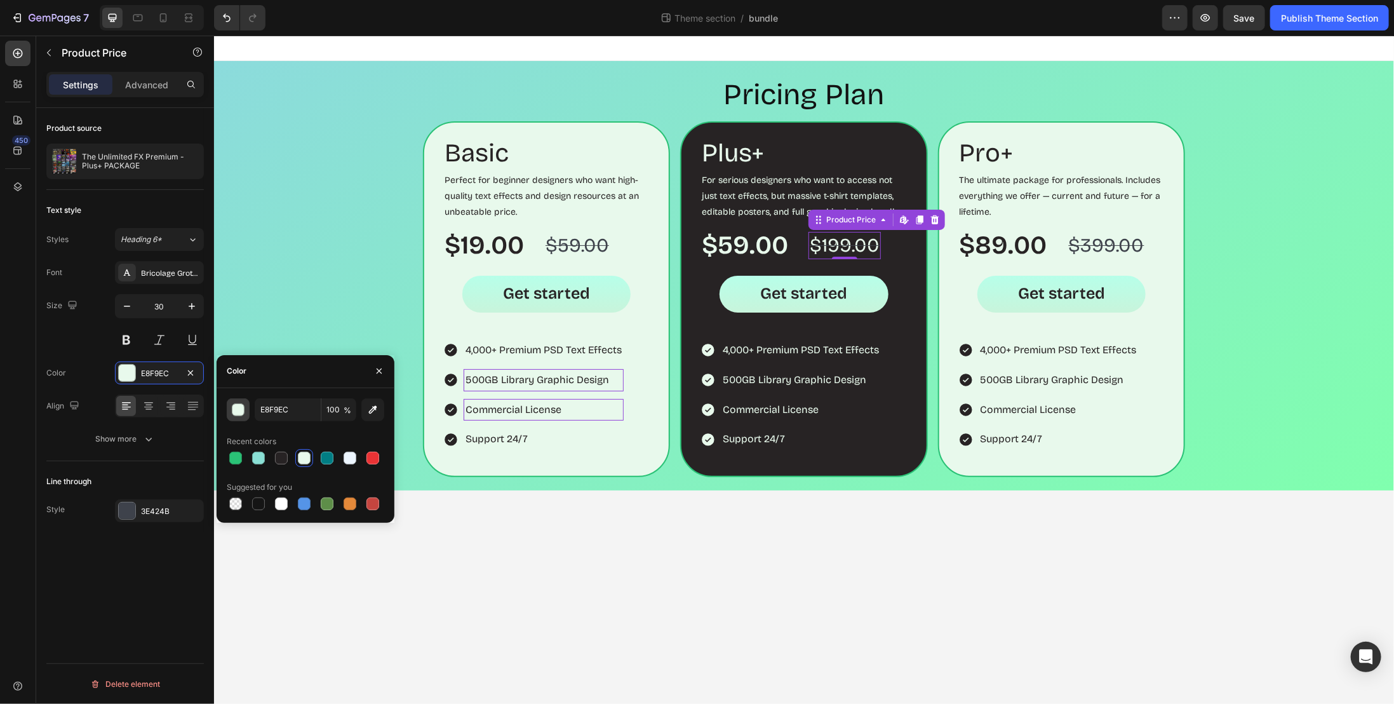
click at [232, 411] on div "button" at bounding box center [238, 410] width 13 height 13
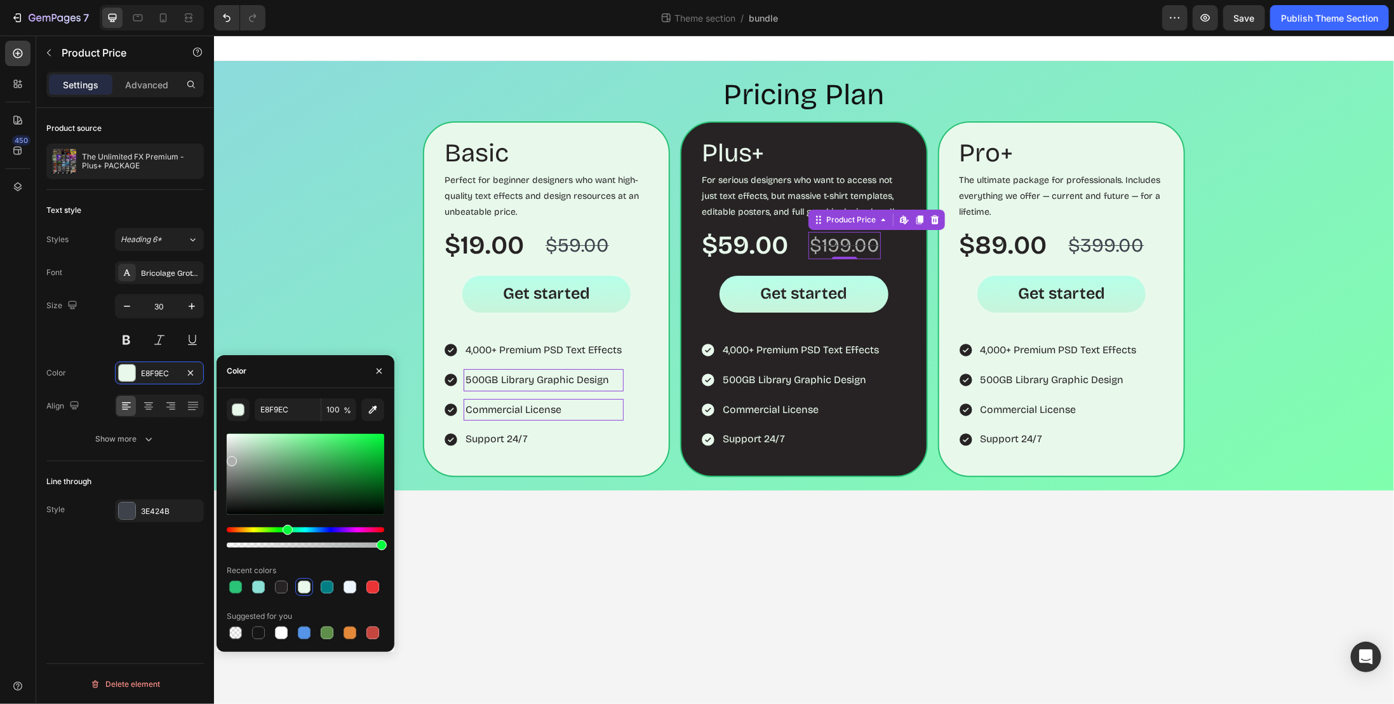
drag, startPoint x: 239, startPoint y: 447, endPoint x: 230, endPoint y: 458, distance: 14.9
click at [230, 459] on div at bounding box center [306, 474] width 158 height 81
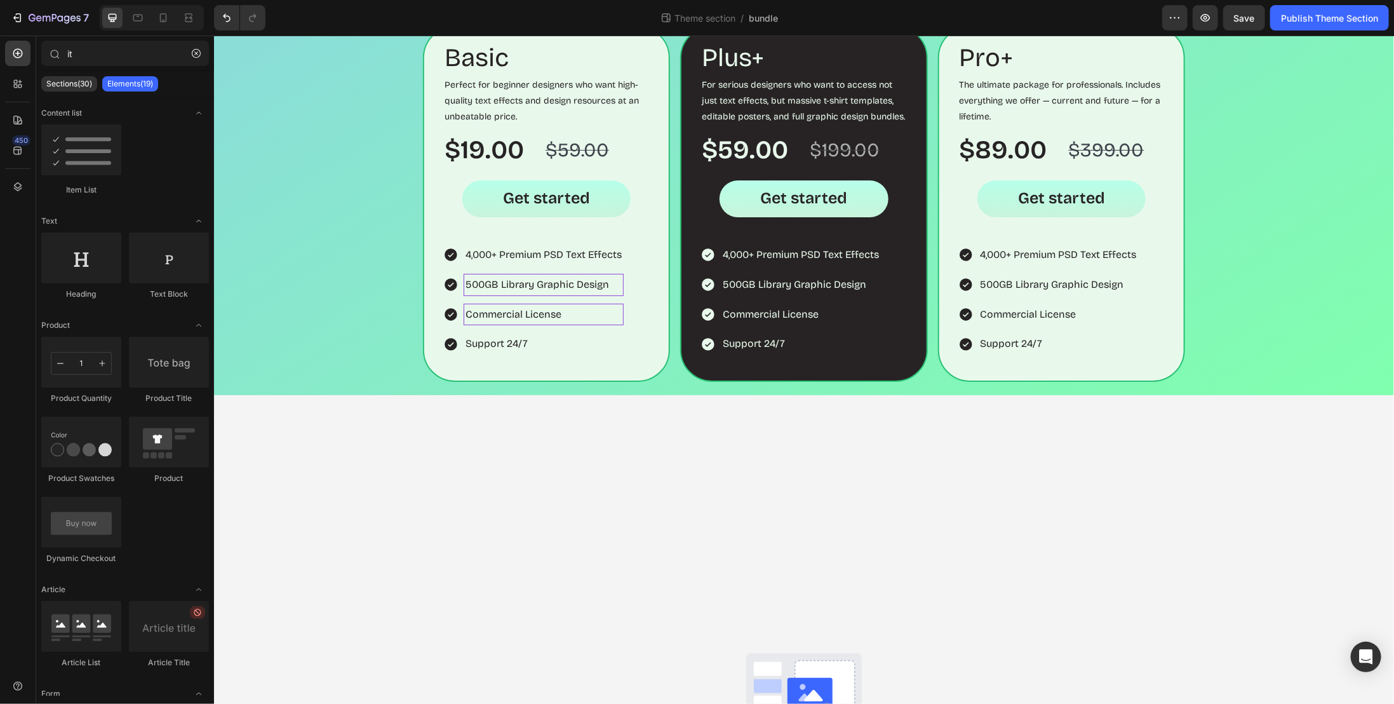
scroll to position [0, 0]
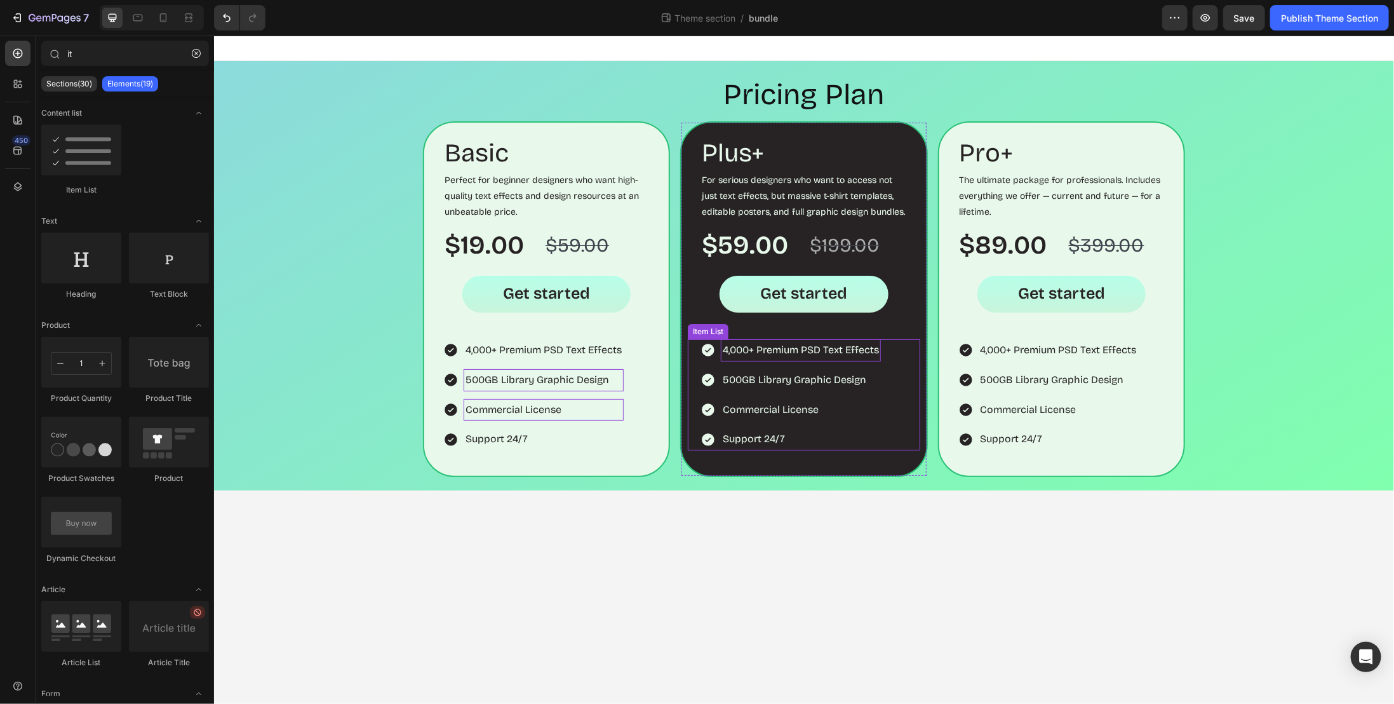
click at [743, 347] on p "4,000+ Premium PSD Text Effects" at bounding box center [800, 349] width 156 height 18
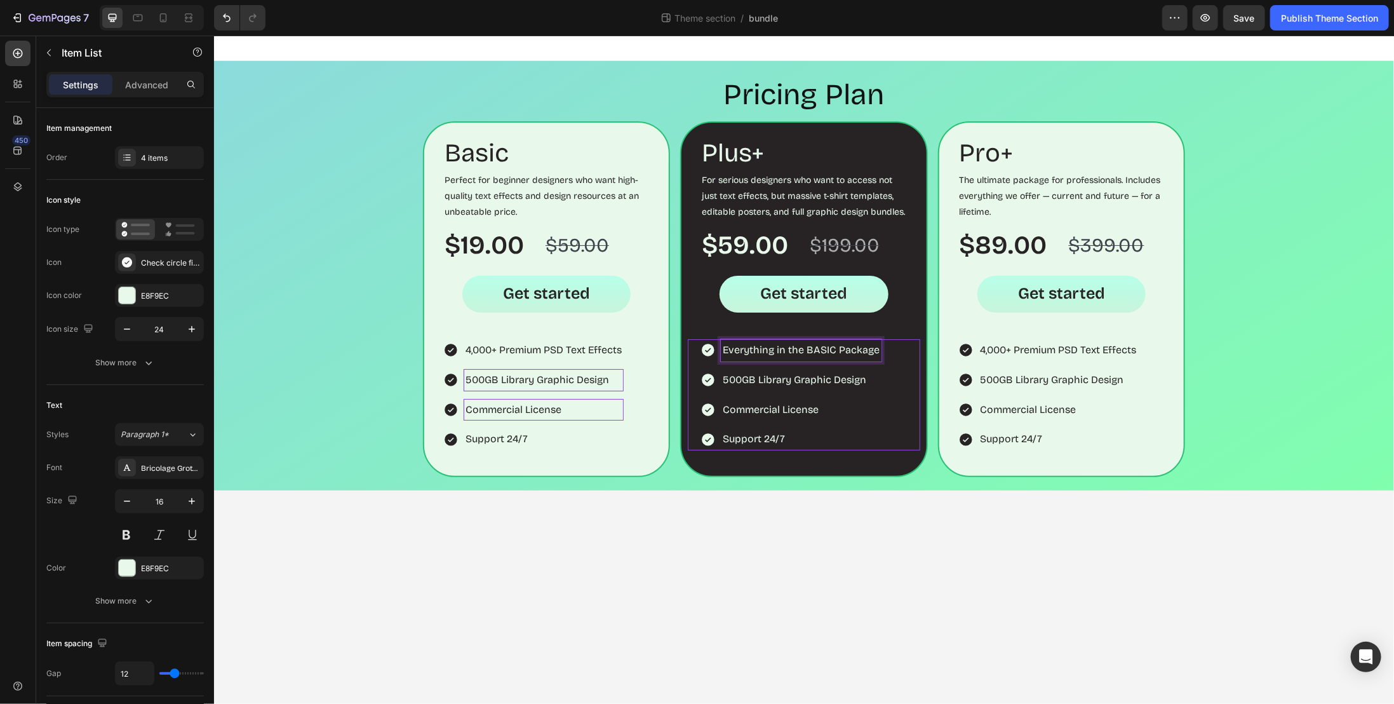
click at [846, 351] on p "Everything in the BASIC Package" at bounding box center [800, 349] width 157 height 18
click at [771, 381] on p "500GB Library Graphic Design" at bounding box center [800, 379] width 157 height 18
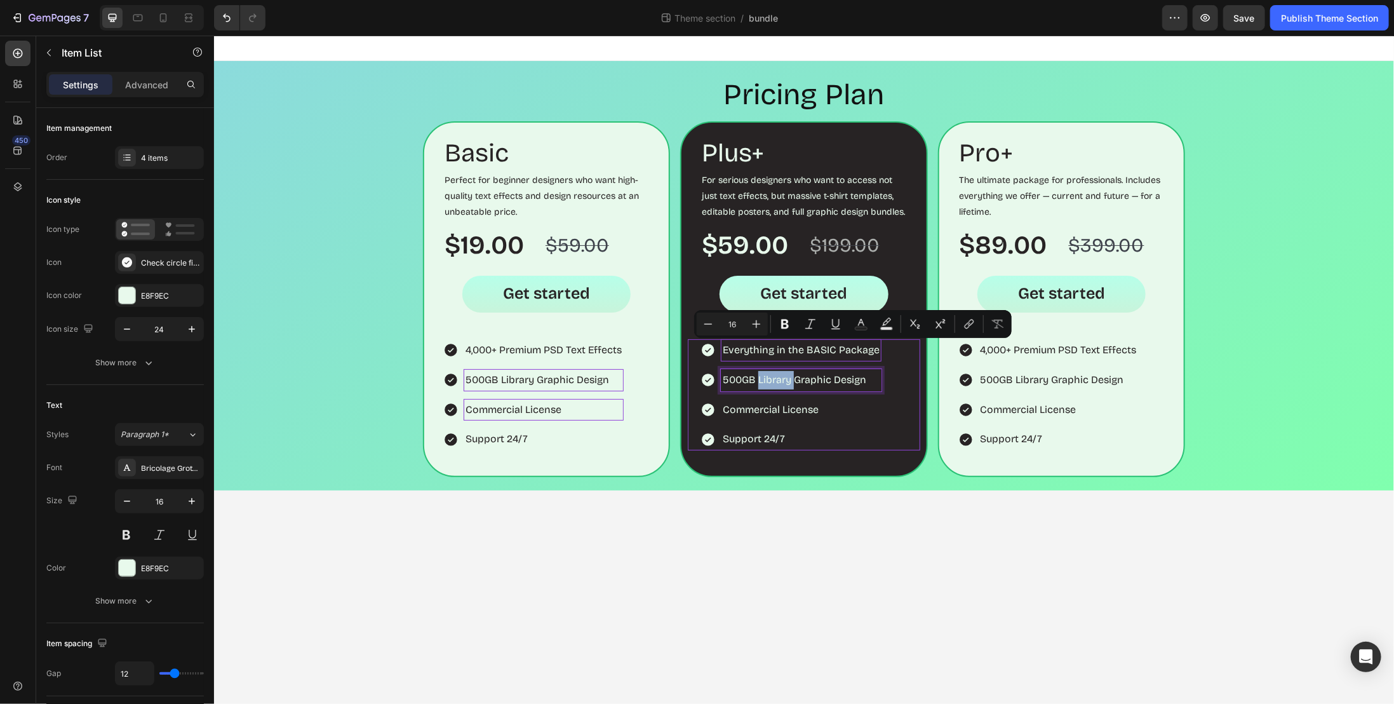
click at [771, 381] on p "500GB Library Graphic Design" at bounding box center [800, 379] width 157 height 18
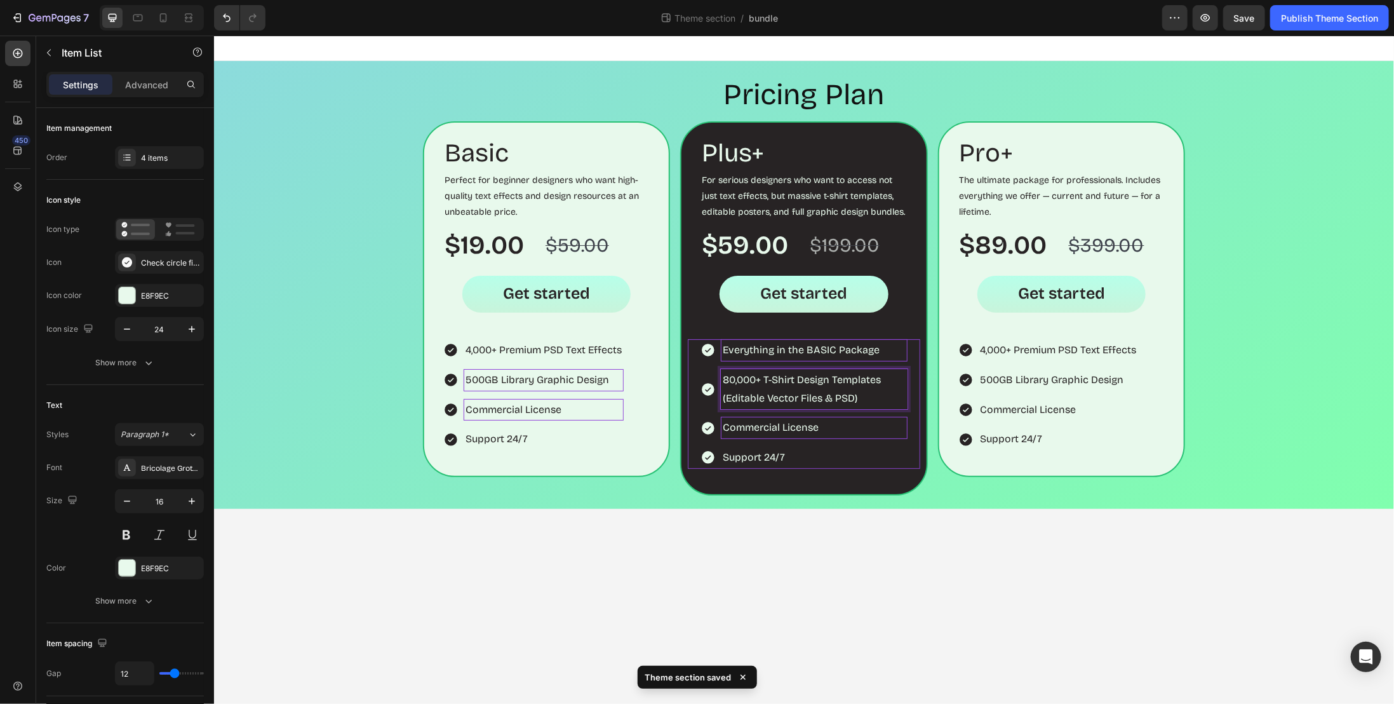
click at [734, 423] on p "Commercial License" at bounding box center [813, 427] width 182 height 18
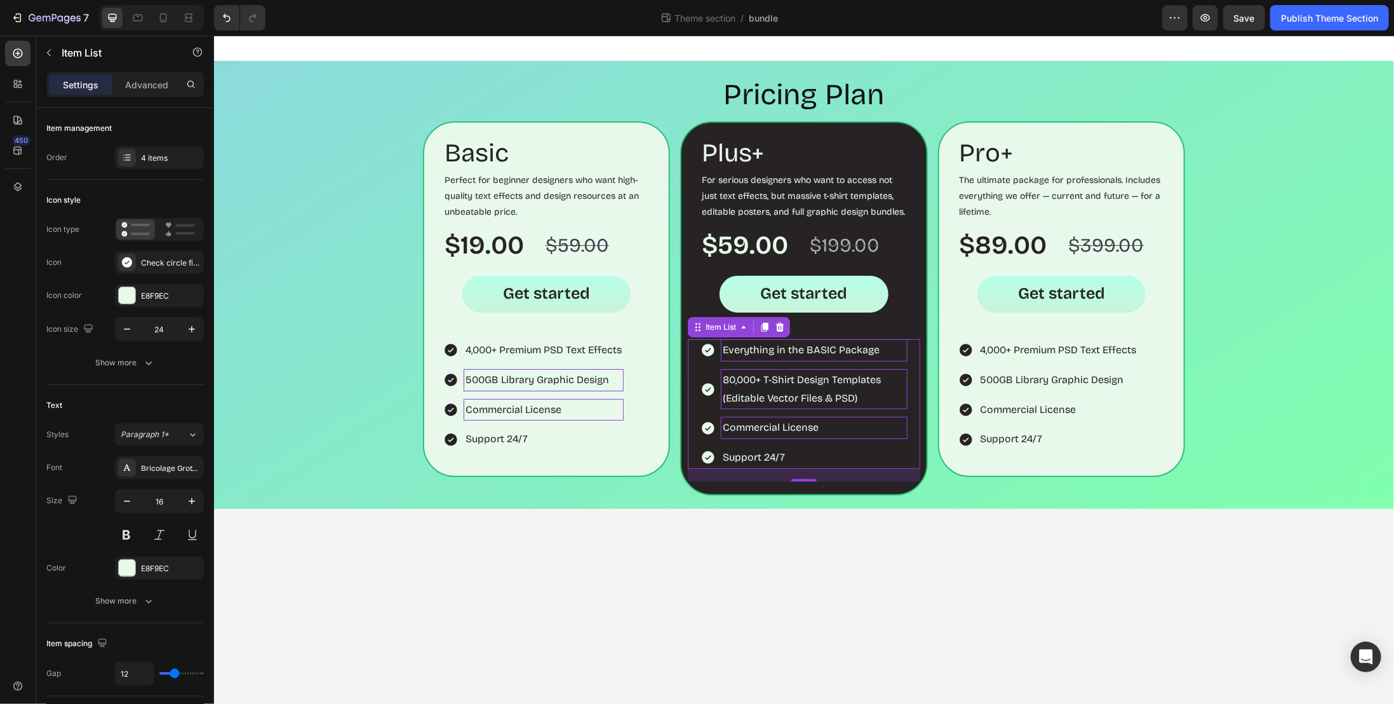
click at [826, 432] on p "Commercial License" at bounding box center [813, 427] width 182 height 18
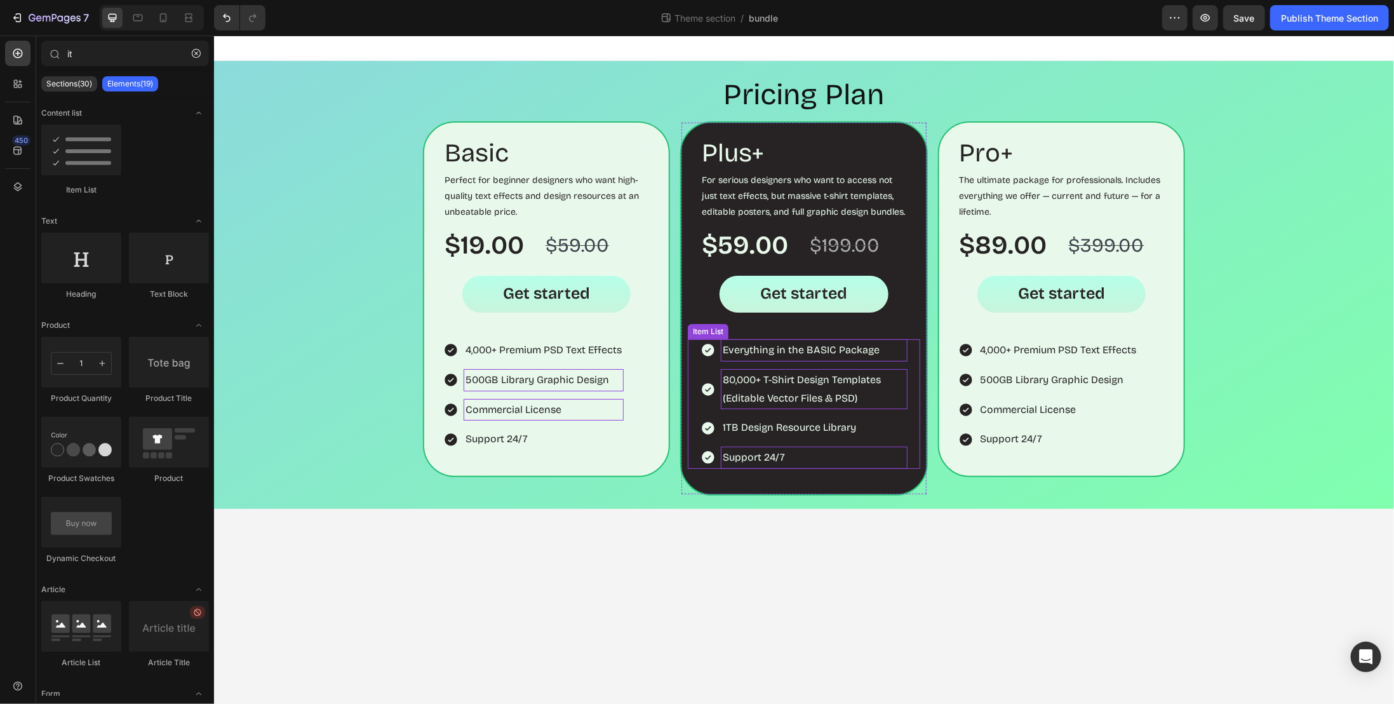
click at [783, 461] on p "Support 24/7" at bounding box center [813, 457] width 182 height 18
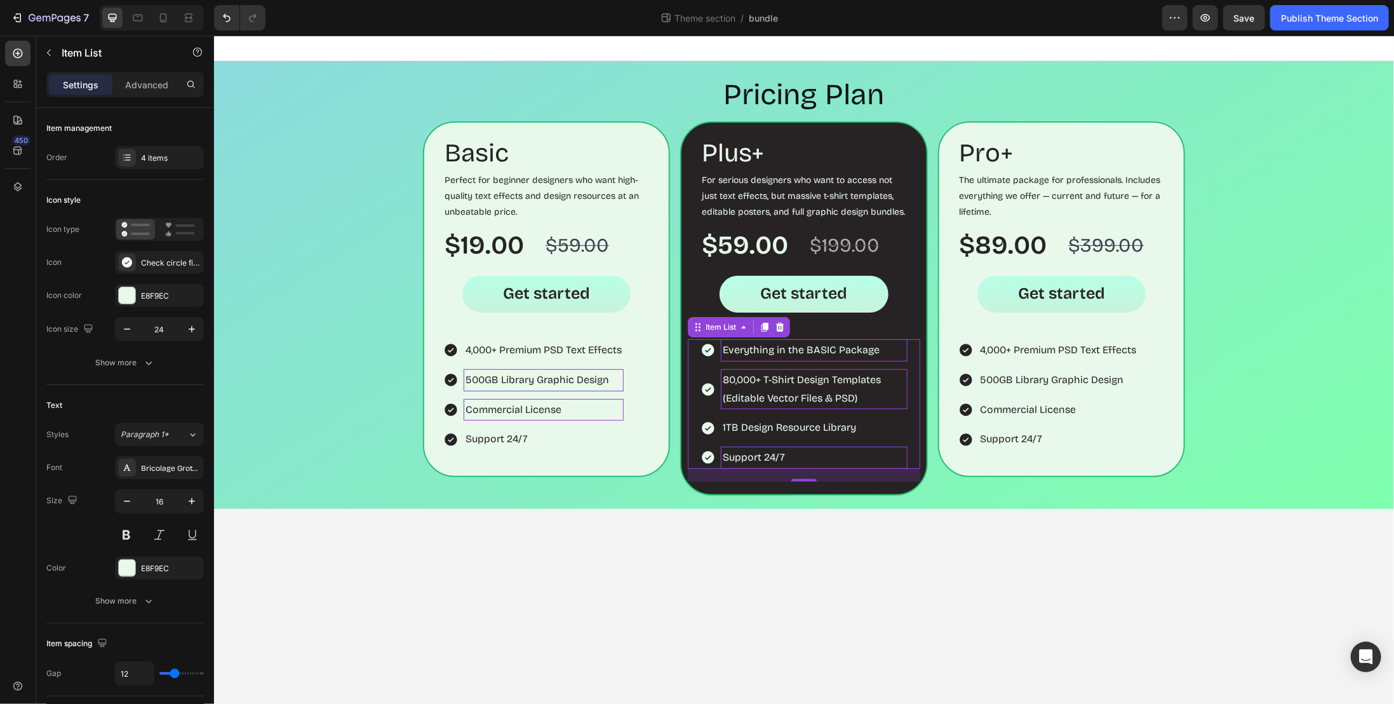
click at [809, 453] on p "Support 24/7" at bounding box center [813, 457] width 182 height 18
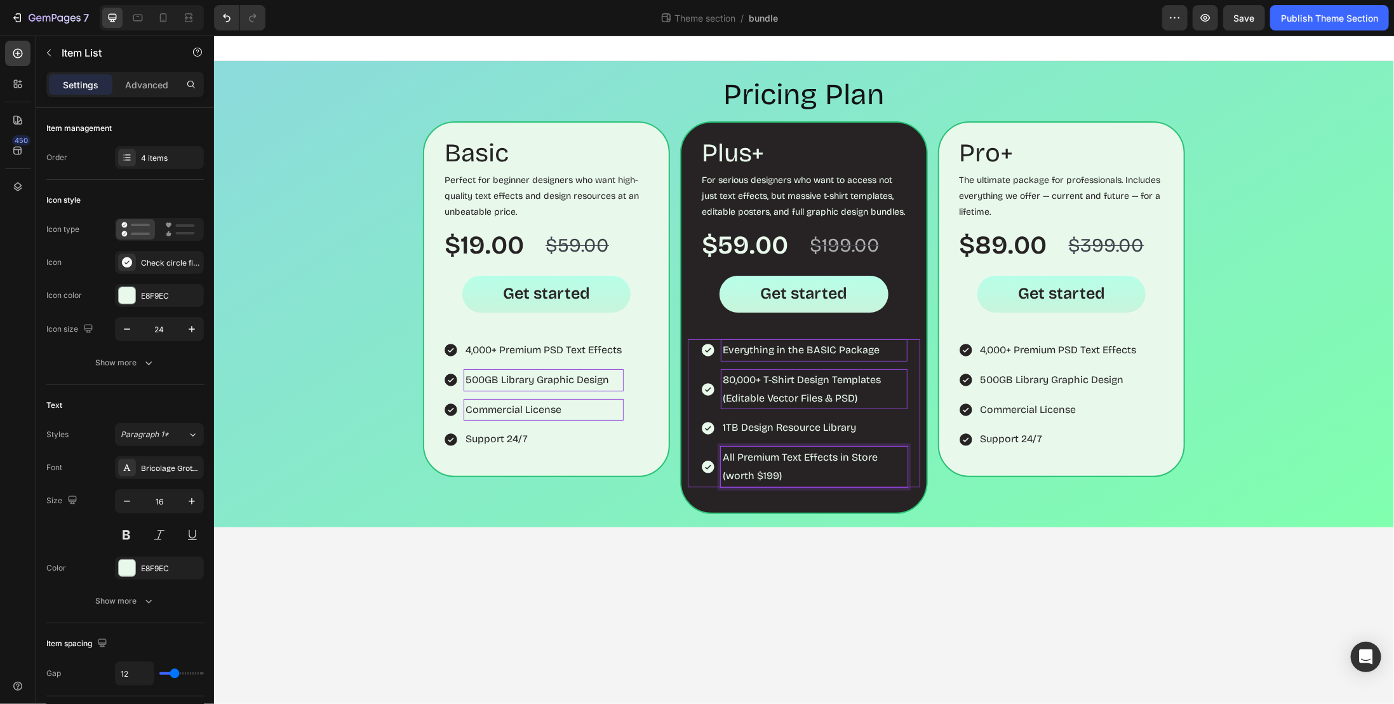
click at [761, 469] on p "All Premium Text Effects in Store (worth $199)" at bounding box center [813, 466] width 182 height 37
click at [155, 156] on div "4 items" at bounding box center [171, 157] width 60 height 11
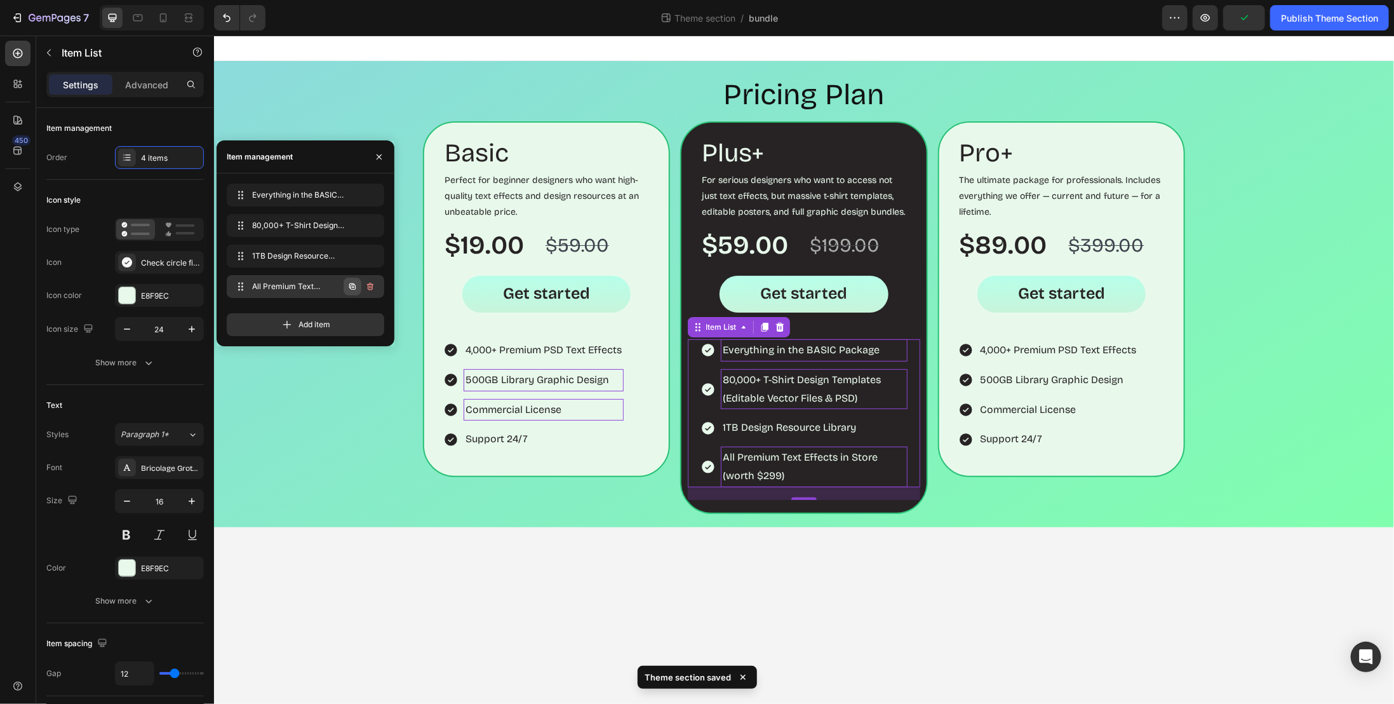
click at [356, 288] on icon "button" at bounding box center [352, 286] width 10 height 10
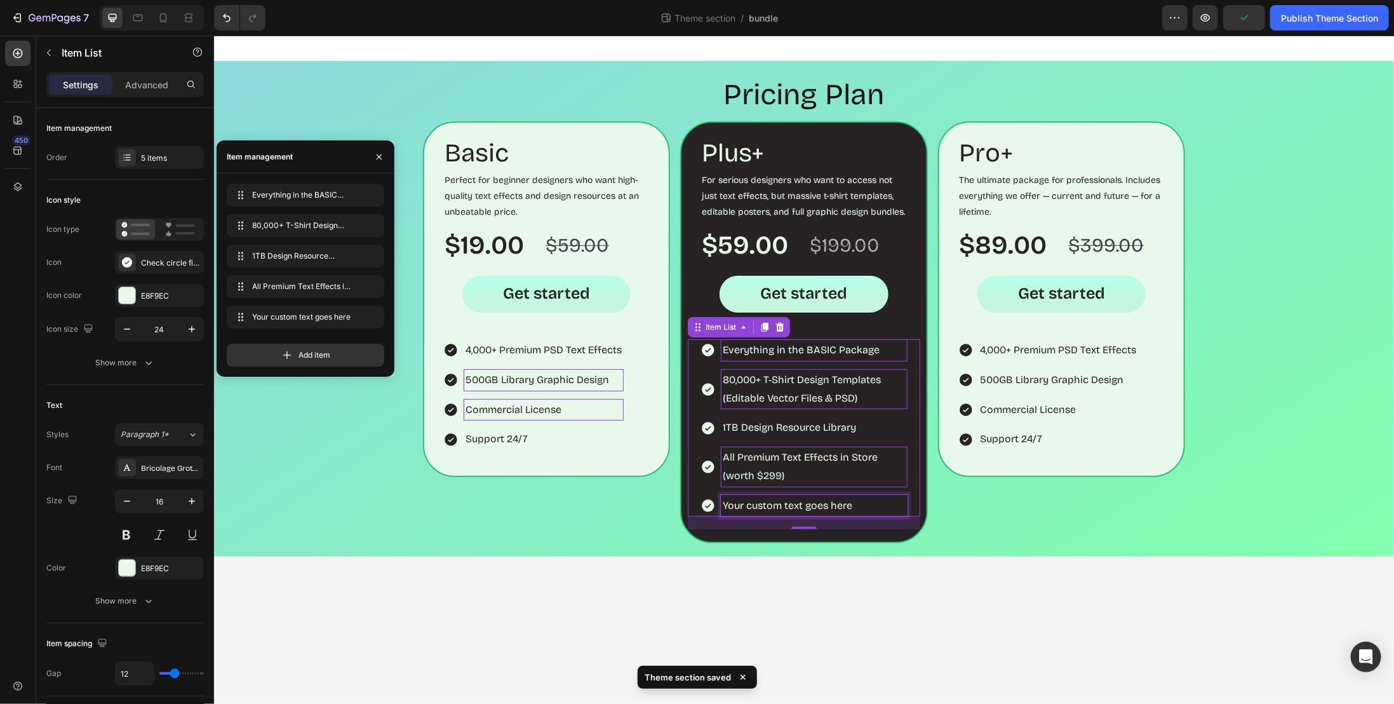
click at [758, 499] on p "Your custom text goes here" at bounding box center [813, 505] width 182 height 18
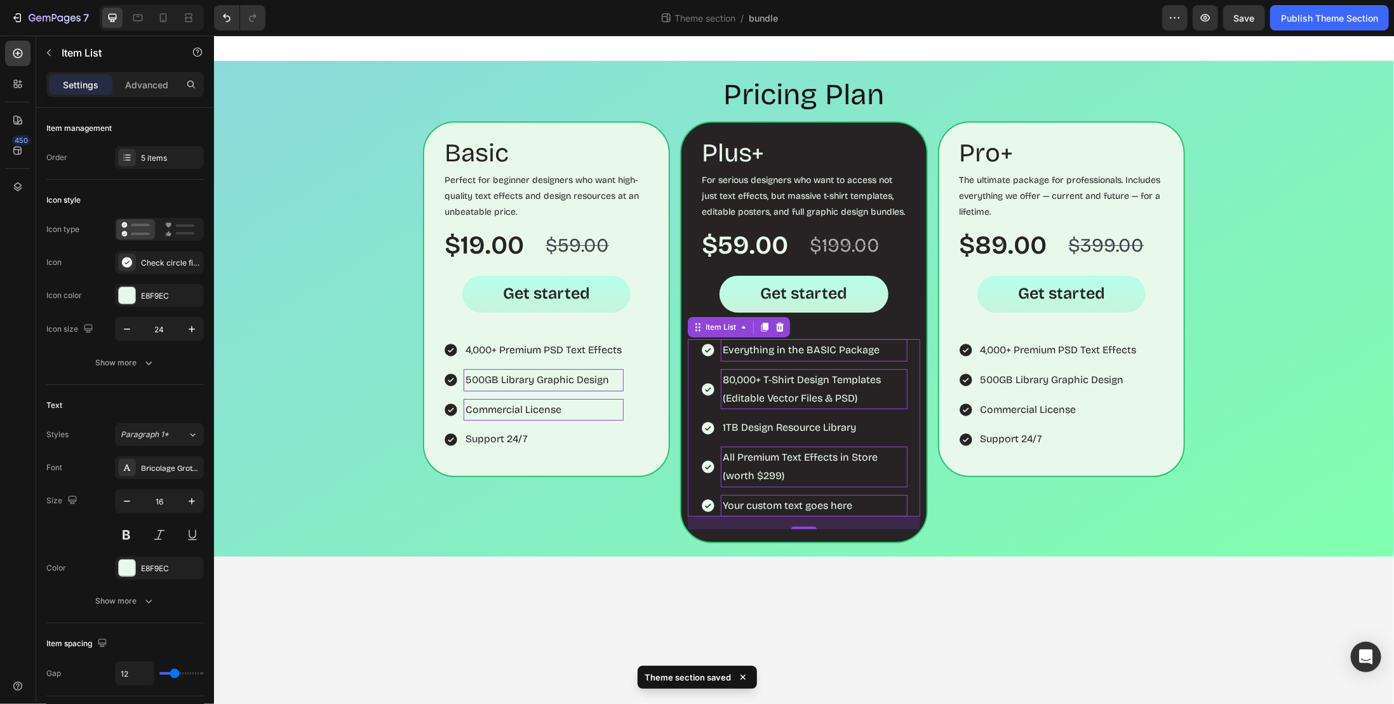
click at [801, 499] on p "Your custom text goes here" at bounding box center [813, 505] width 182 height 18
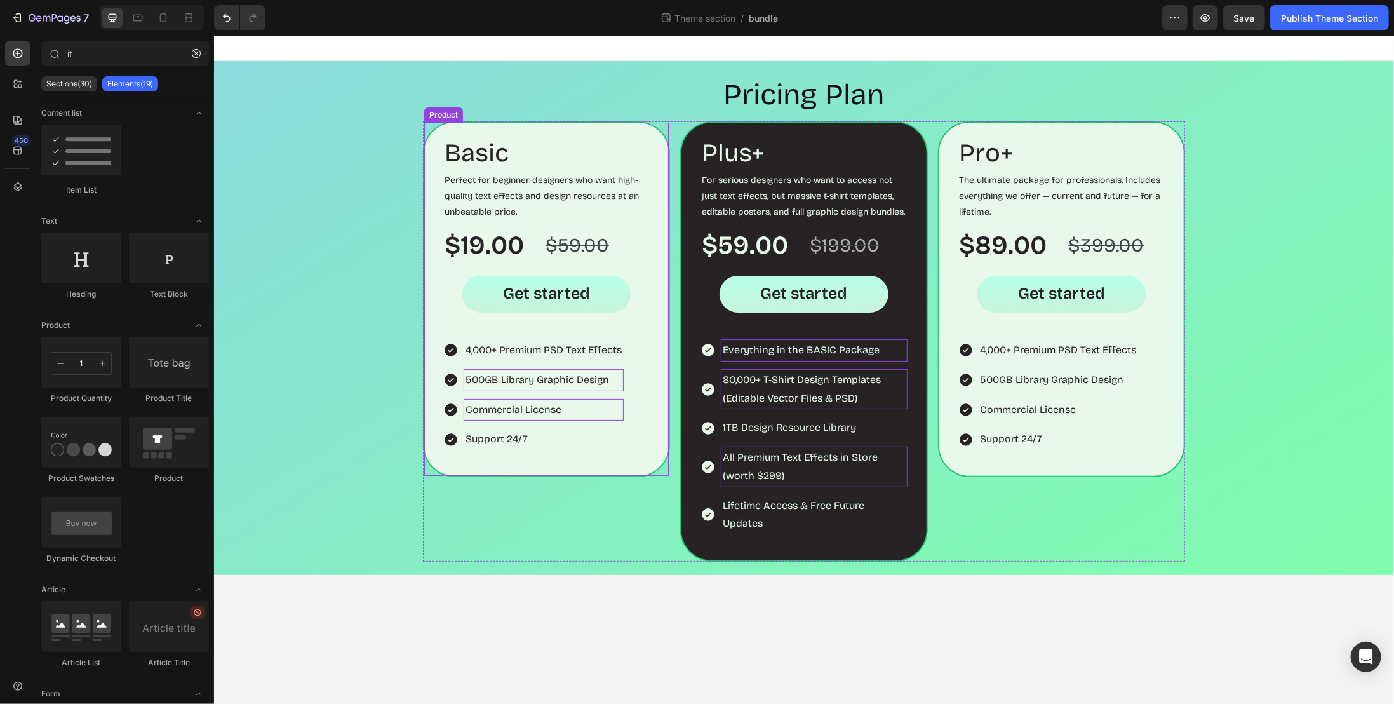
click at [656, 449] on div "4,000+ Premium PSD Text Effects 500GB Library Graphic Design Commercial License…" at bounding box center [546, 401] width 232 height 124
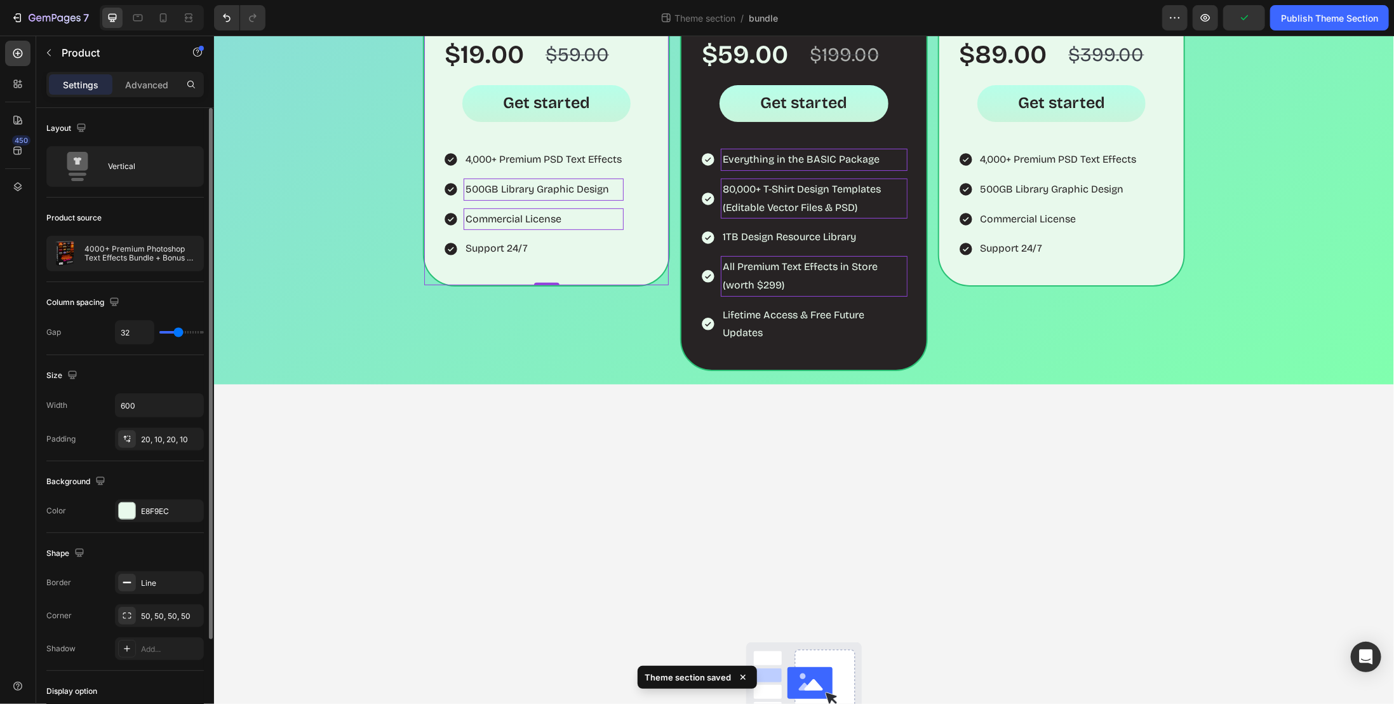
drag, startPoint x: 149, startPoint y: 88, endPoint x: 155, endPoint y: 144, distance: 56.3
click at [149, 88] on p "Advanced" at bounding box center [146, 84] width 43 height 13
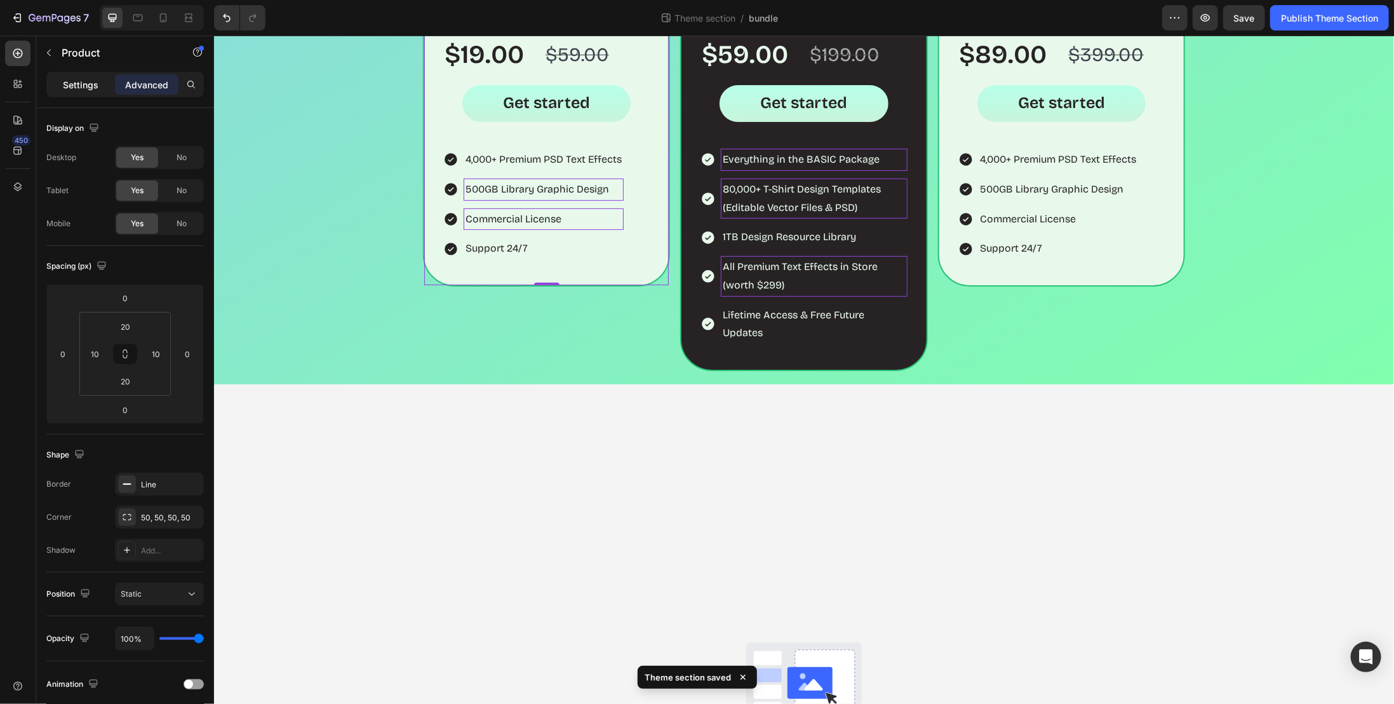
click at [72, 88] on p "Settings" at bounding box center [81, 84] width 36 height 13
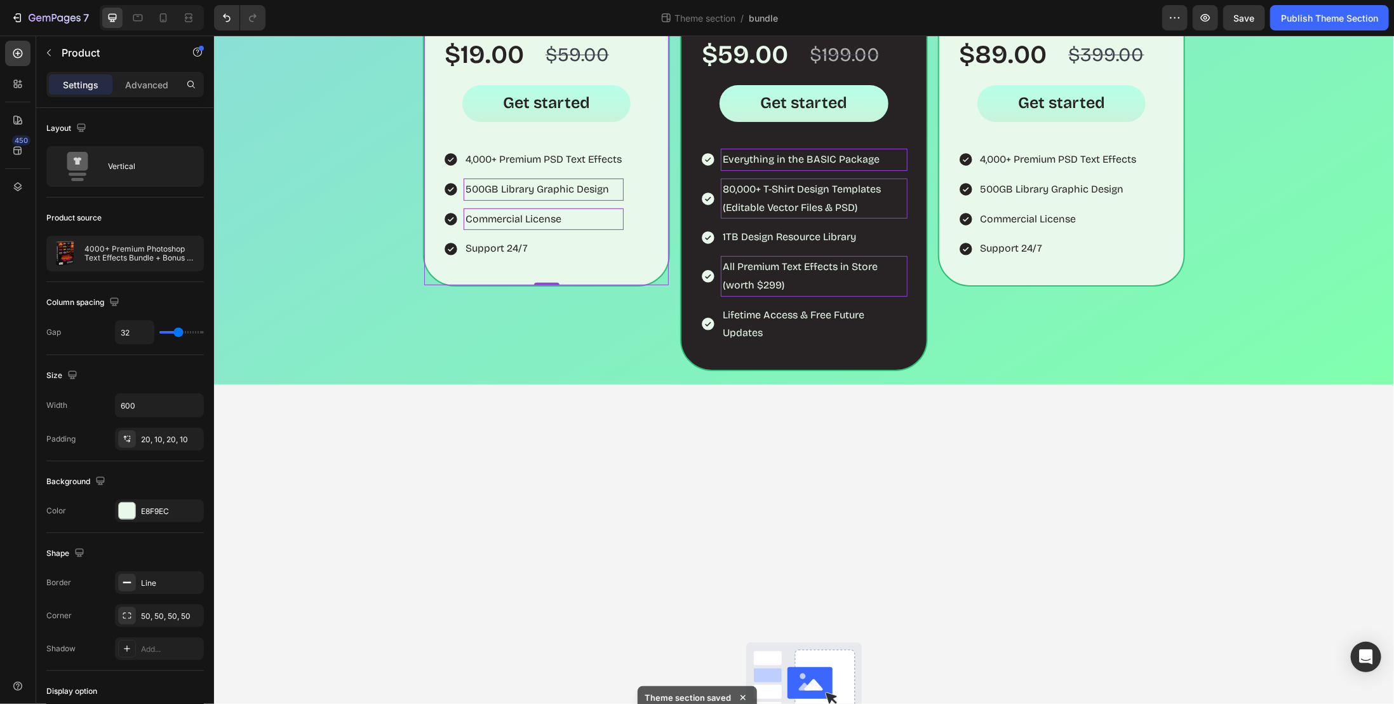
click at [507, 488] on div "Drag & drop element from sidebar or Explore Library" at bounding box center [803, 718] width 1180 height 668
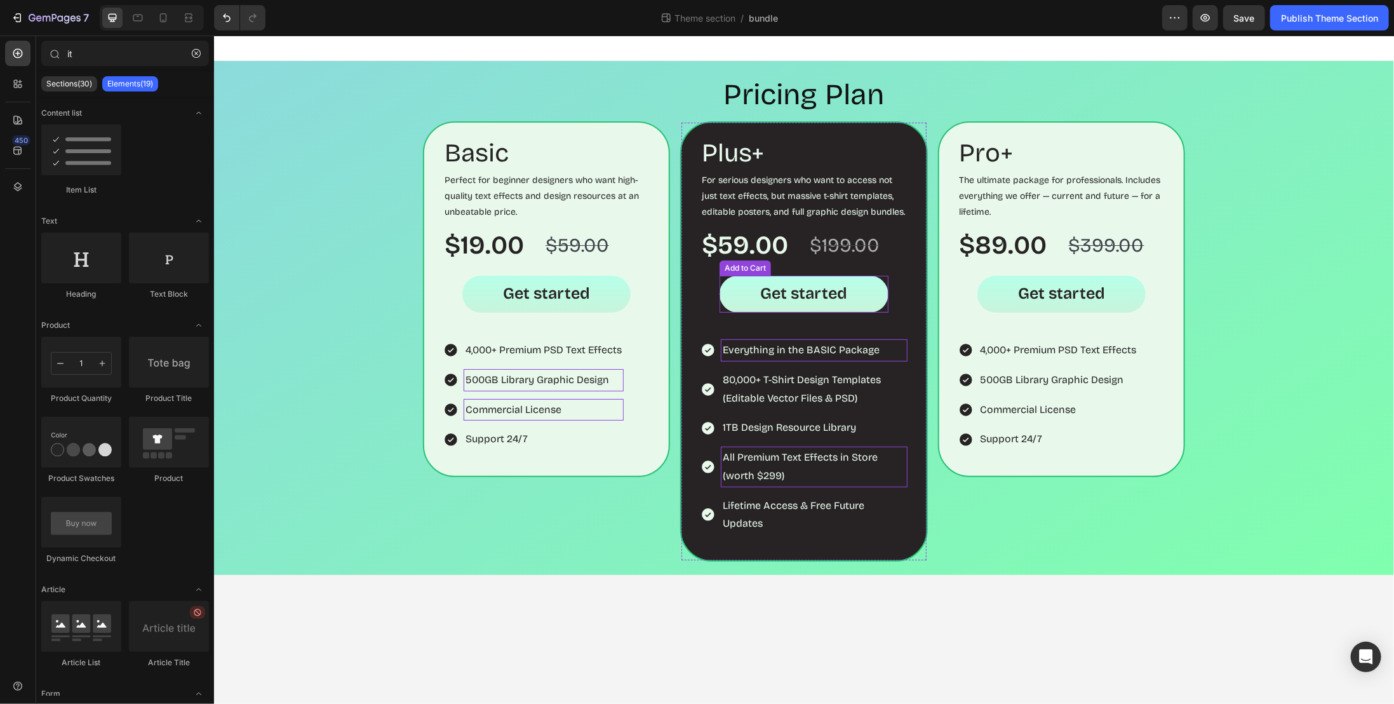
click at [871, 287] on button "Get started" at bounding box center [803, 293] width 168 height 37
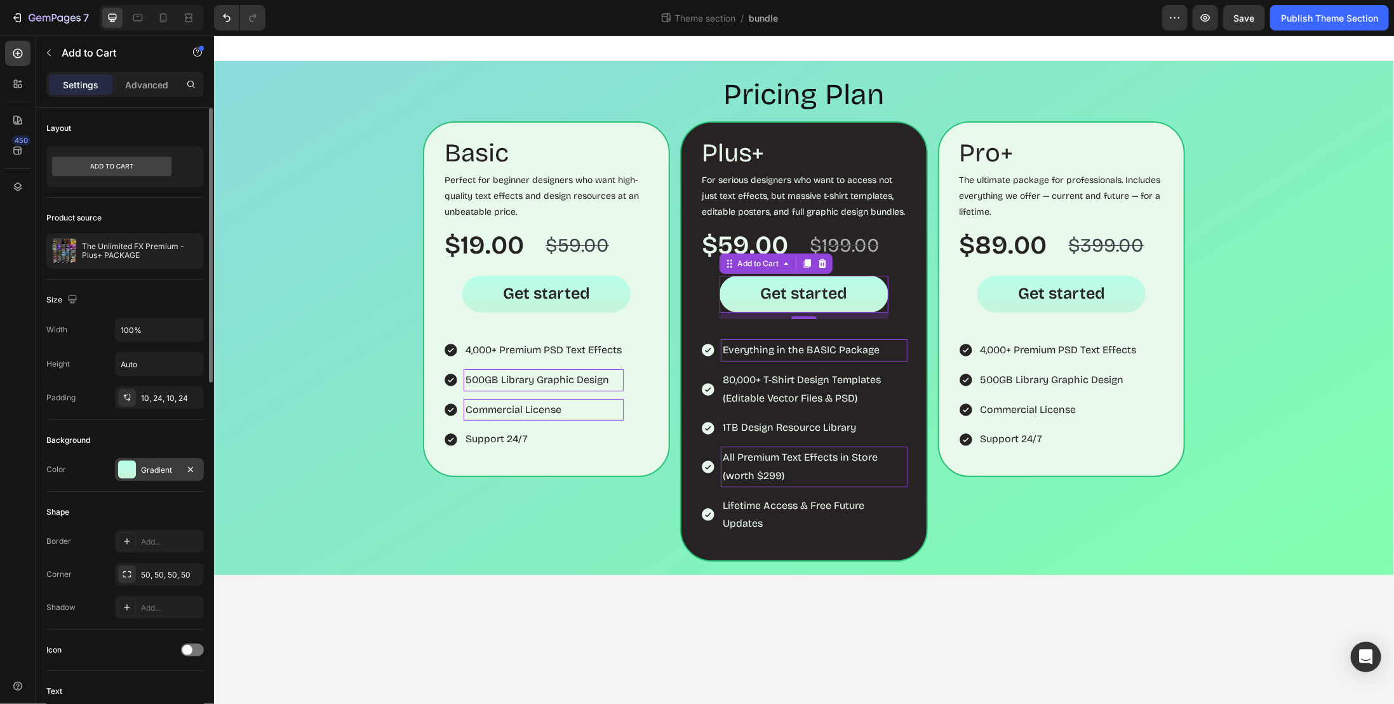
click at [160, 464] on div "Gradient" at bounding box center [159, 469] width 37 height 11
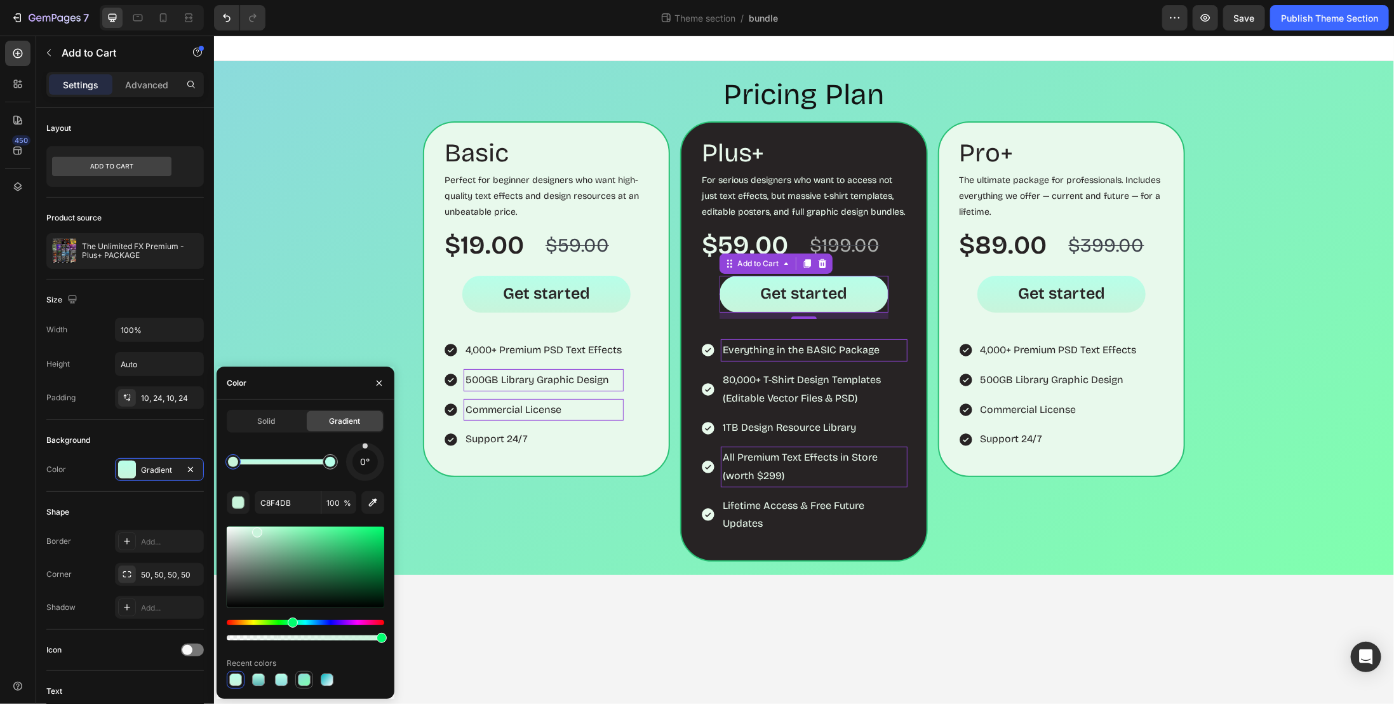
click at [304, 680] on div at bounding box center [304, 679] width 13 height 13
type input "8CDBDC"
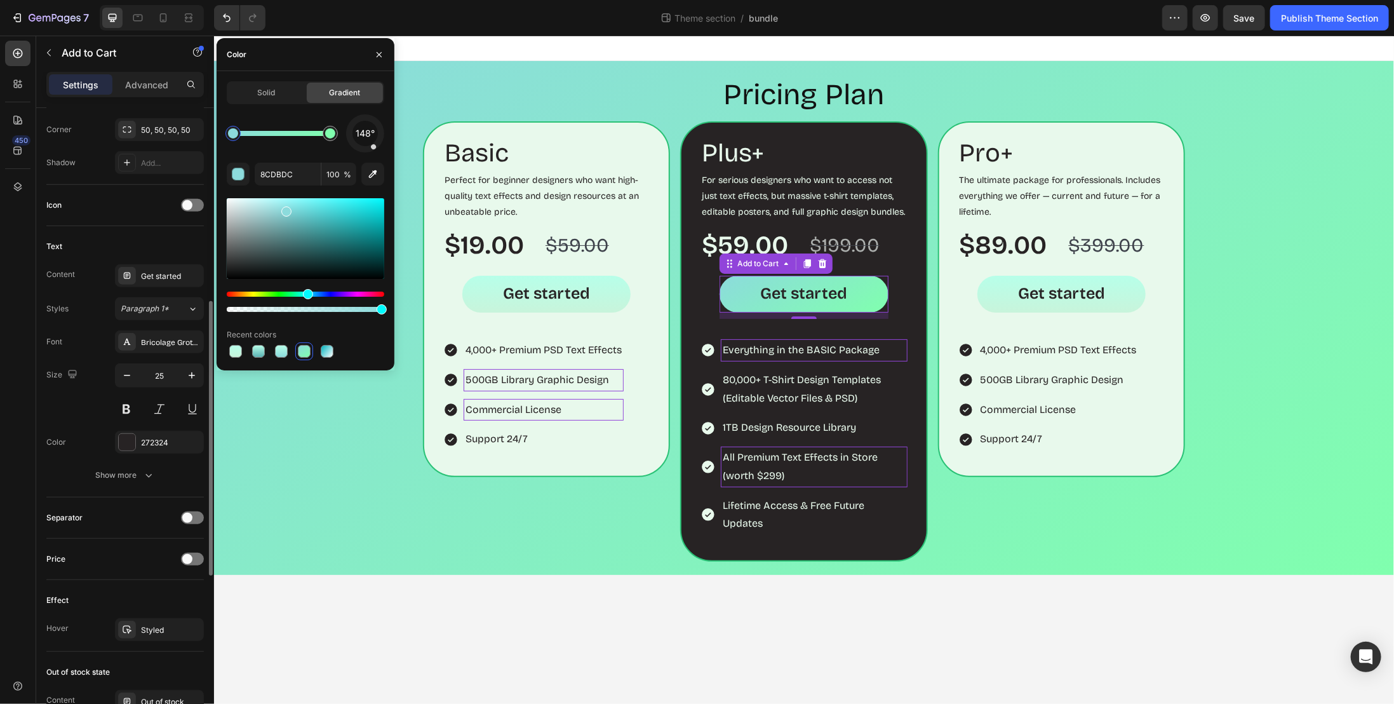
scroll to position [572, 0]
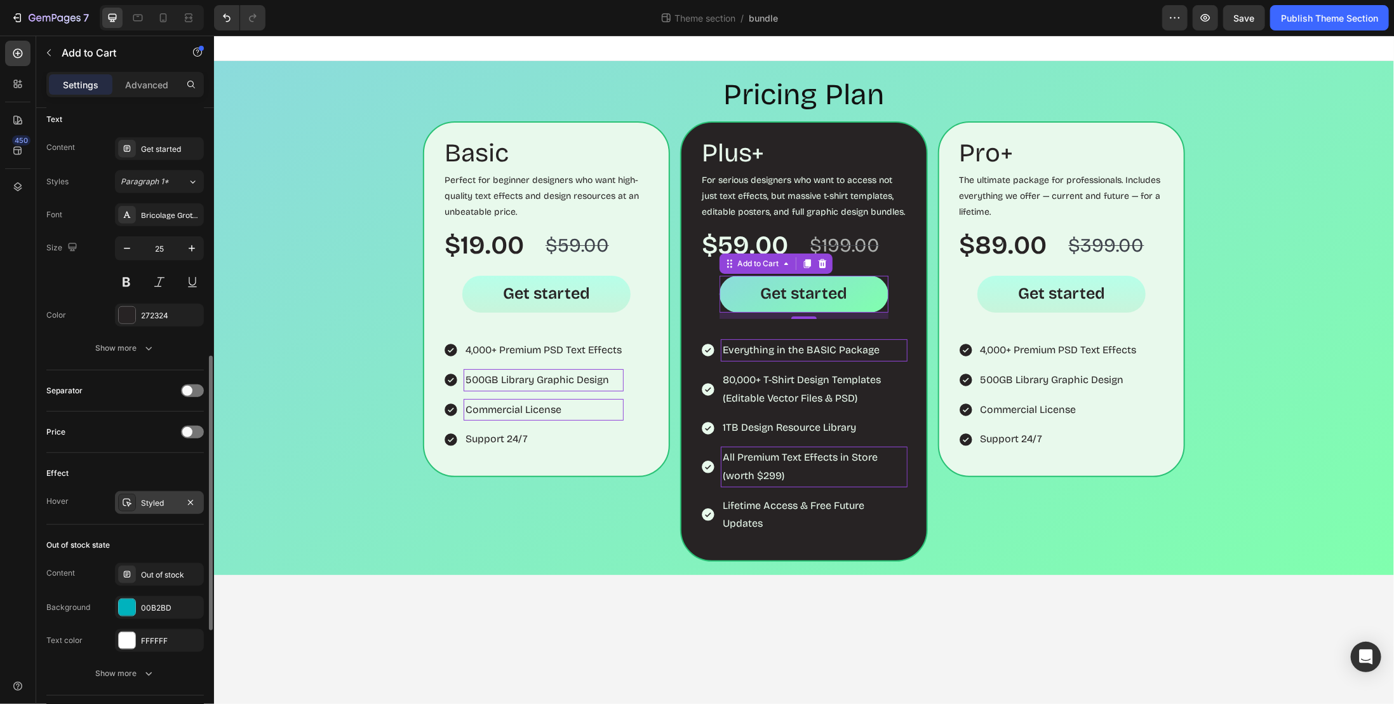
click at [151, 491] on div "Styled" at bounding box center [159, 502] width 89 height 23
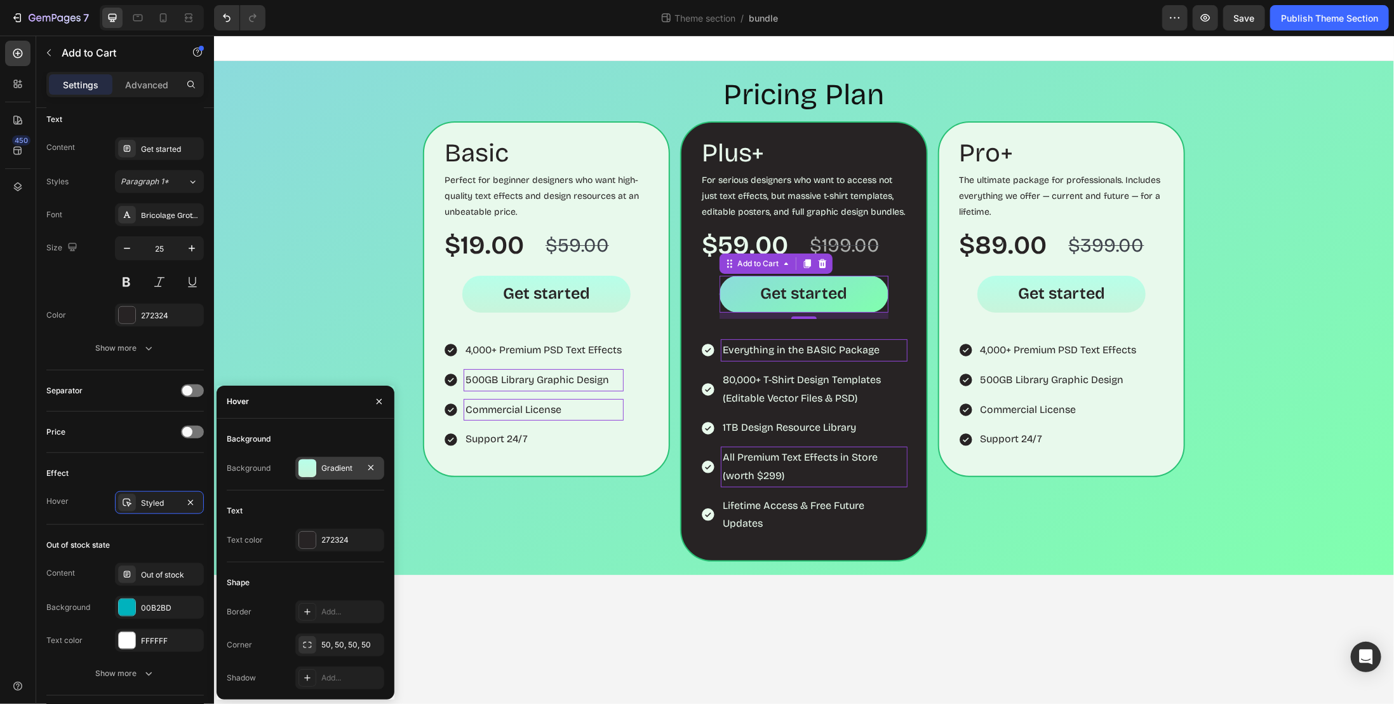
click at [325, 464] on div "Gradient" at bounding box center [339, 467] width 37 height 11
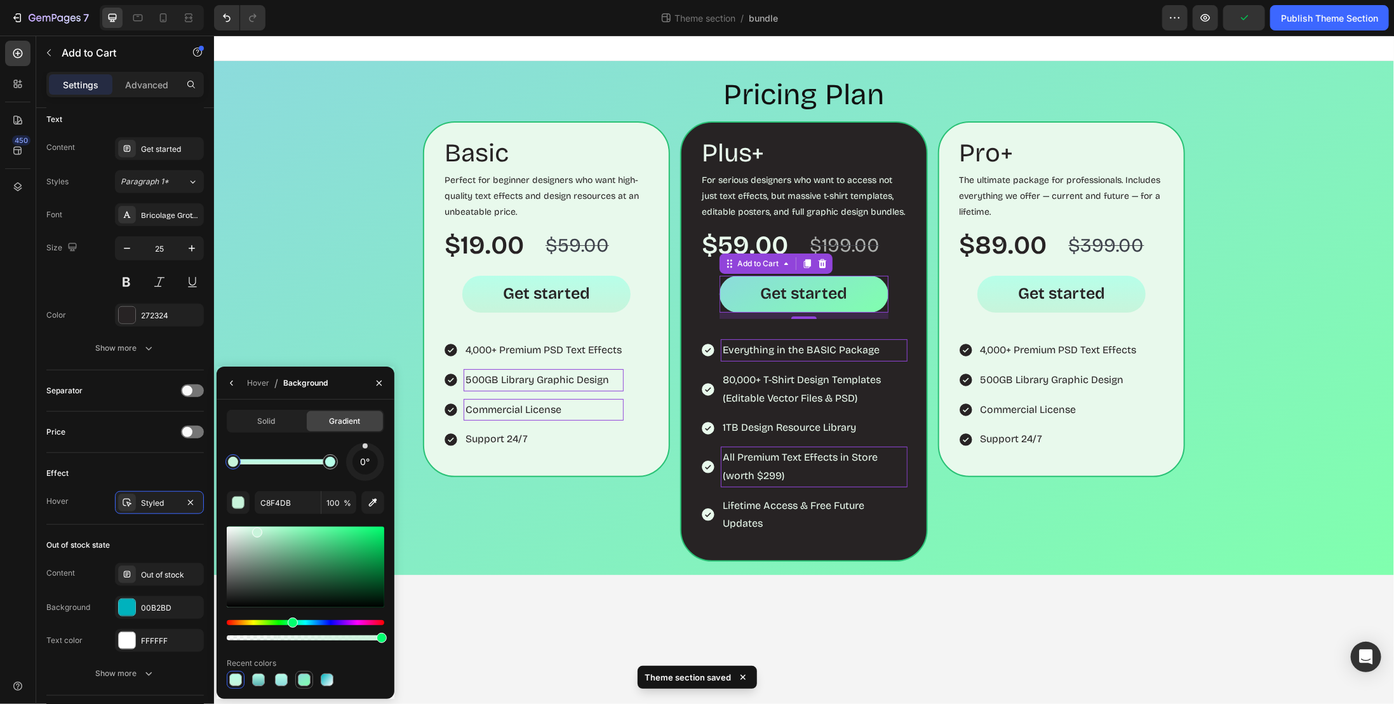
click at [304, 680] on div at bounding box center [304, 679] width 13 height 13
type input "8CDBDC"
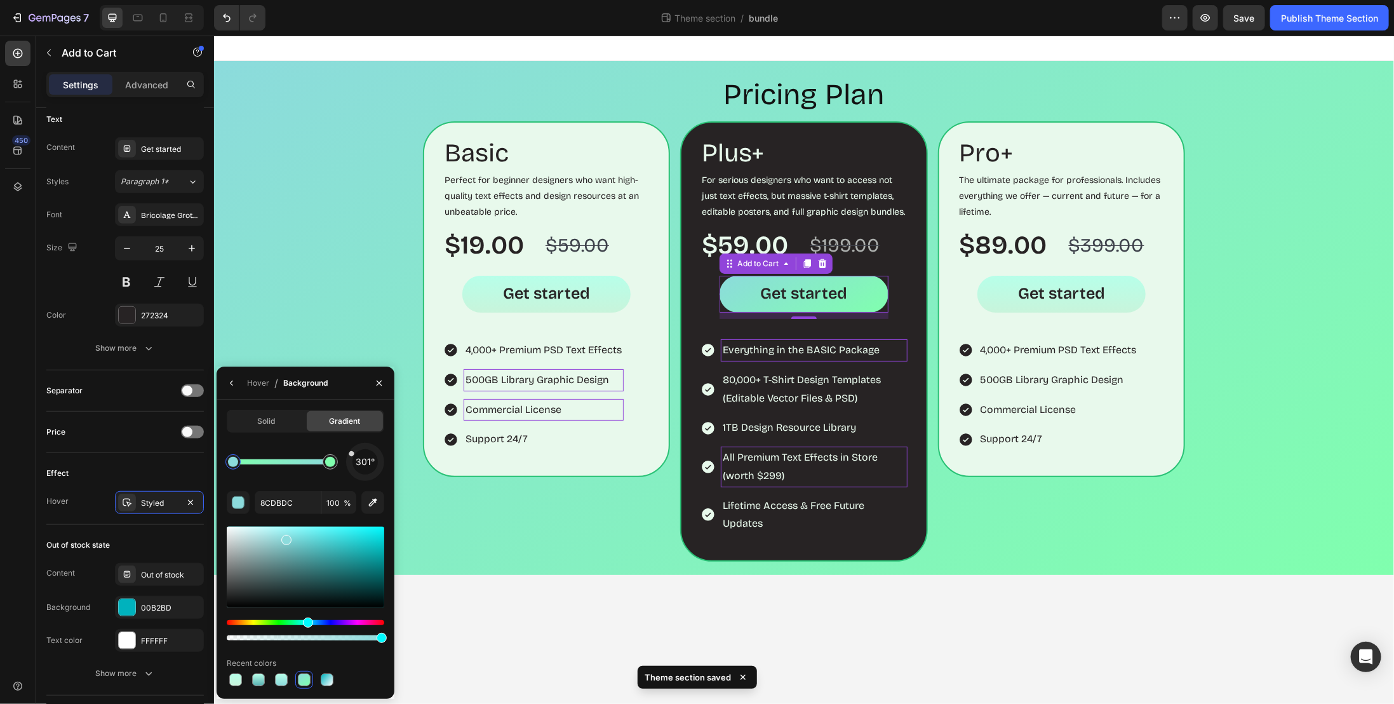
click at [356, 456] on span "301°" at bounding box center [365, 461] width 19 height 15
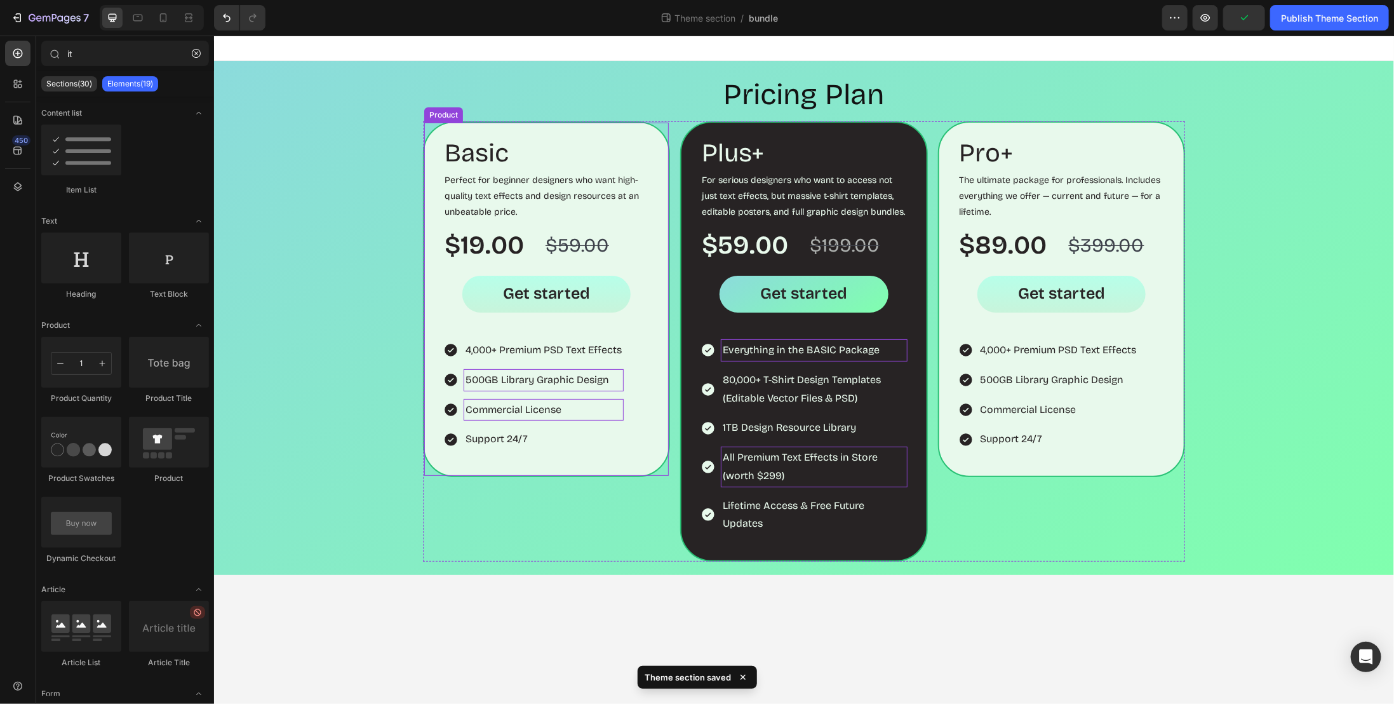
click at [640, 334] on div "Basic Heading Perfect for beginner designers who want high-quality text effects…" at bounding box center [545, 299] width 247 height 356
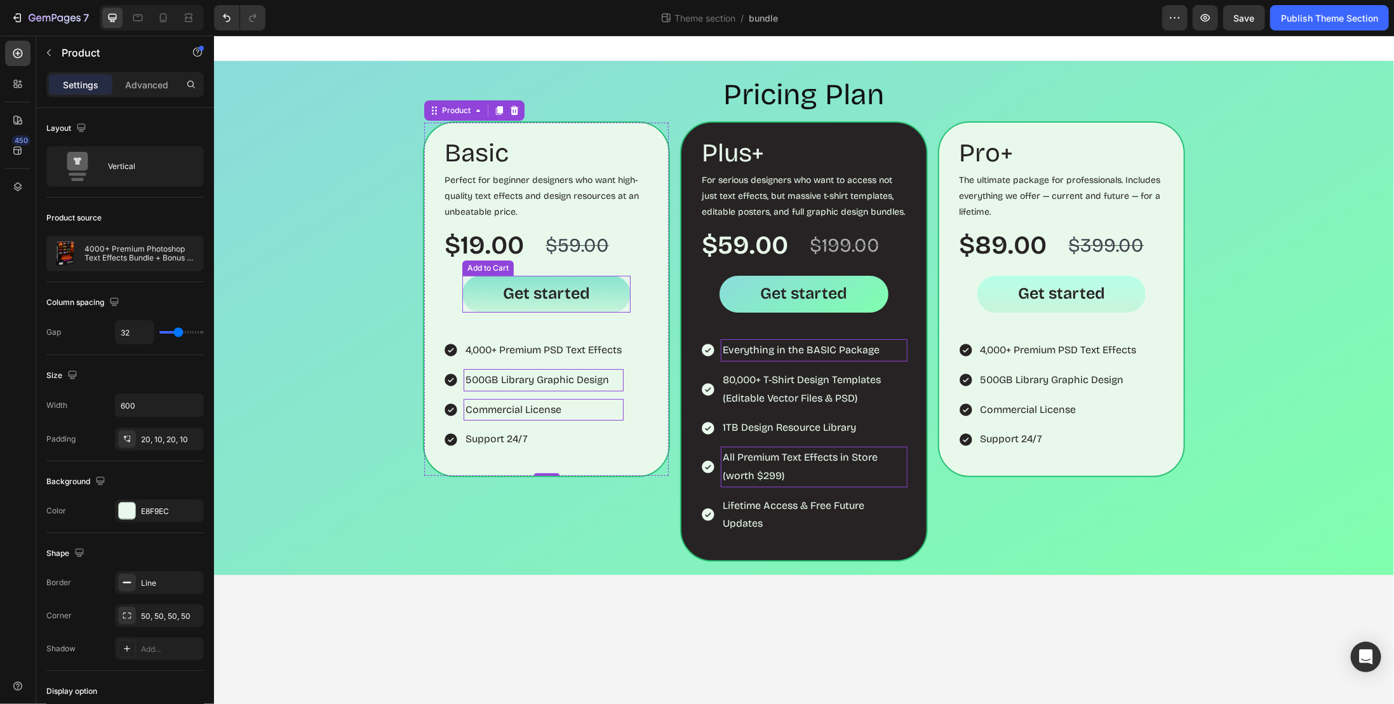
click at [609, 295] on button "Get started" at bounding box center [546, 293] width 168 height 37
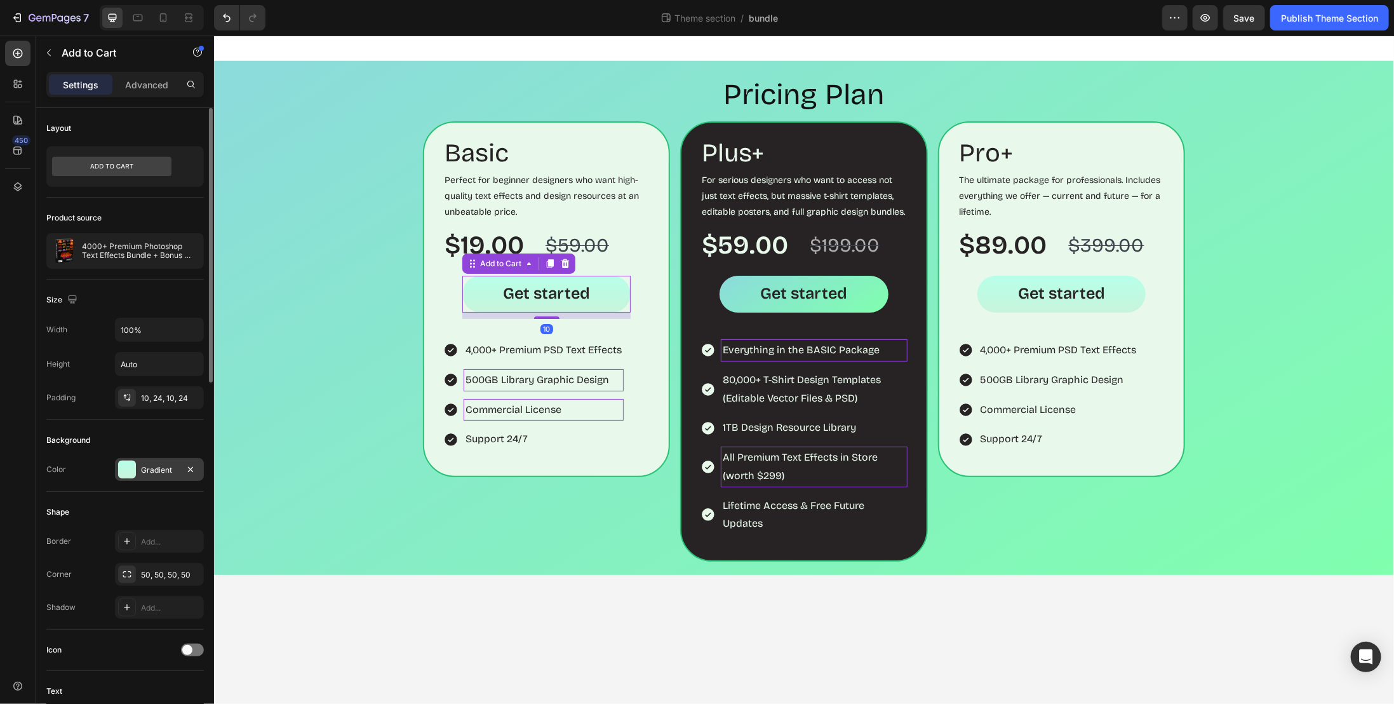
click at [170, 469] on div "Gradient" at bounding box center [159, 469] width 37 height 11
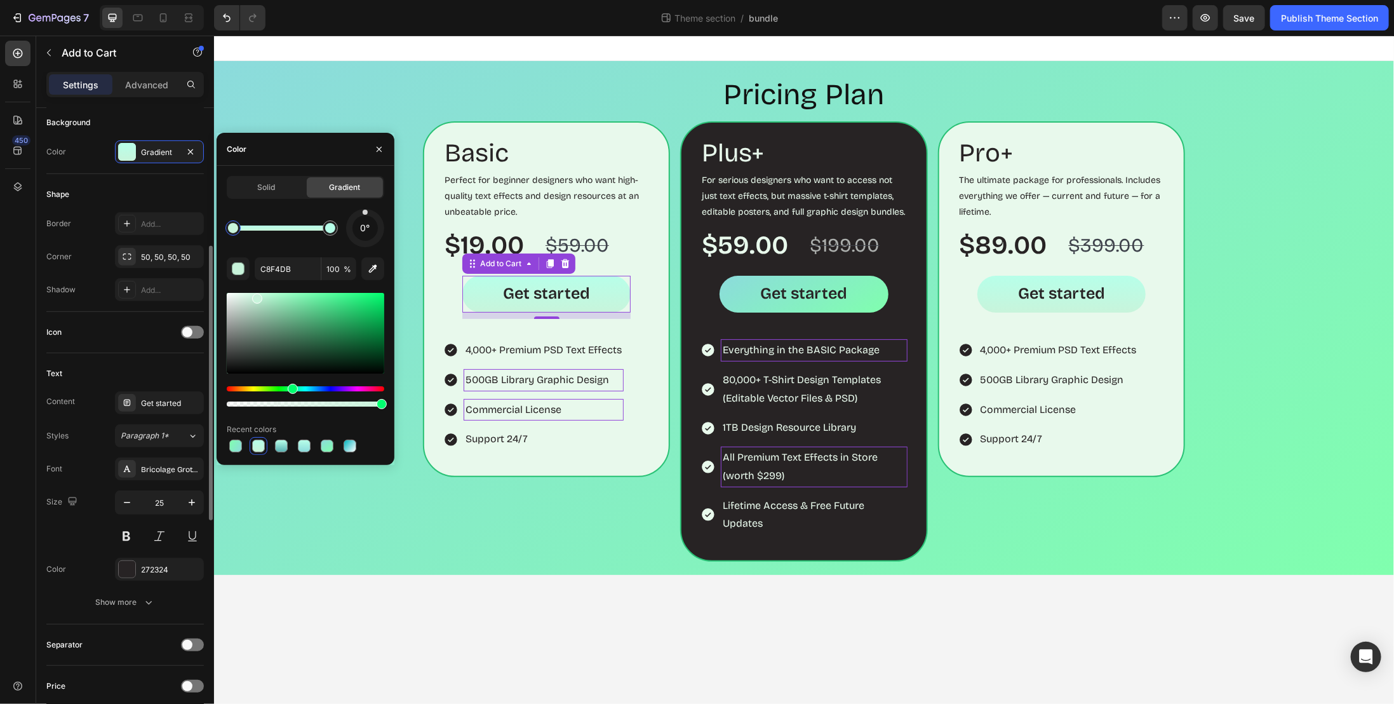
scroll to position [445, 0]
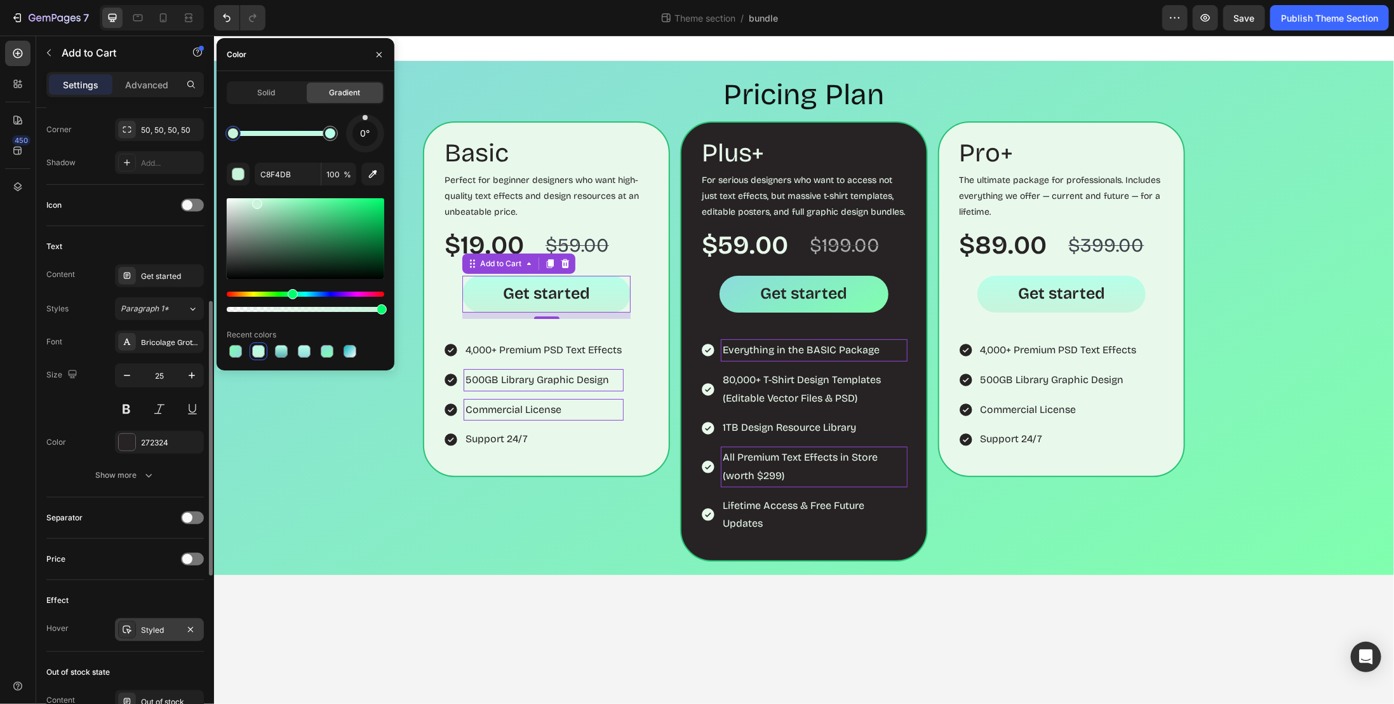
click at [156, 624] on div "Styled" at bounding box center [159, 629] width 37 height 11
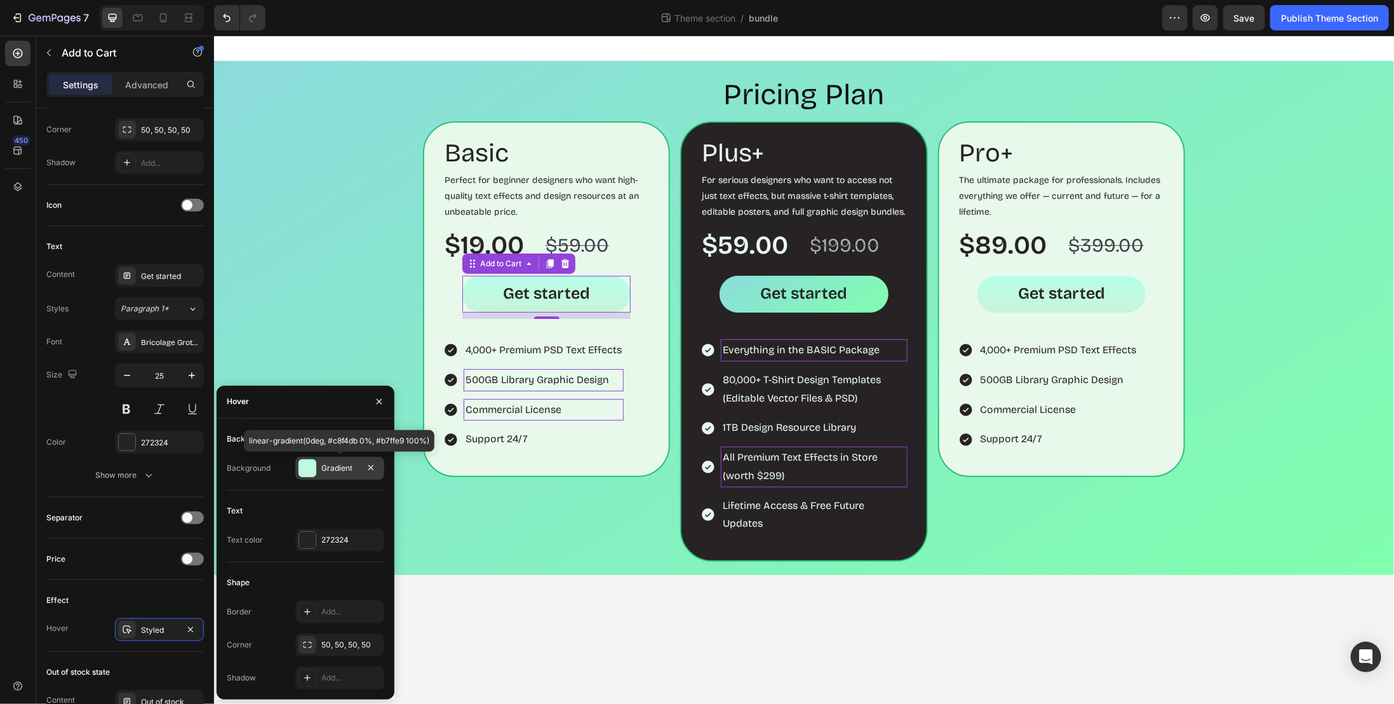
click at [333, 469] on div "Gradient" at bounding box center [339, 467] width 37 height 11
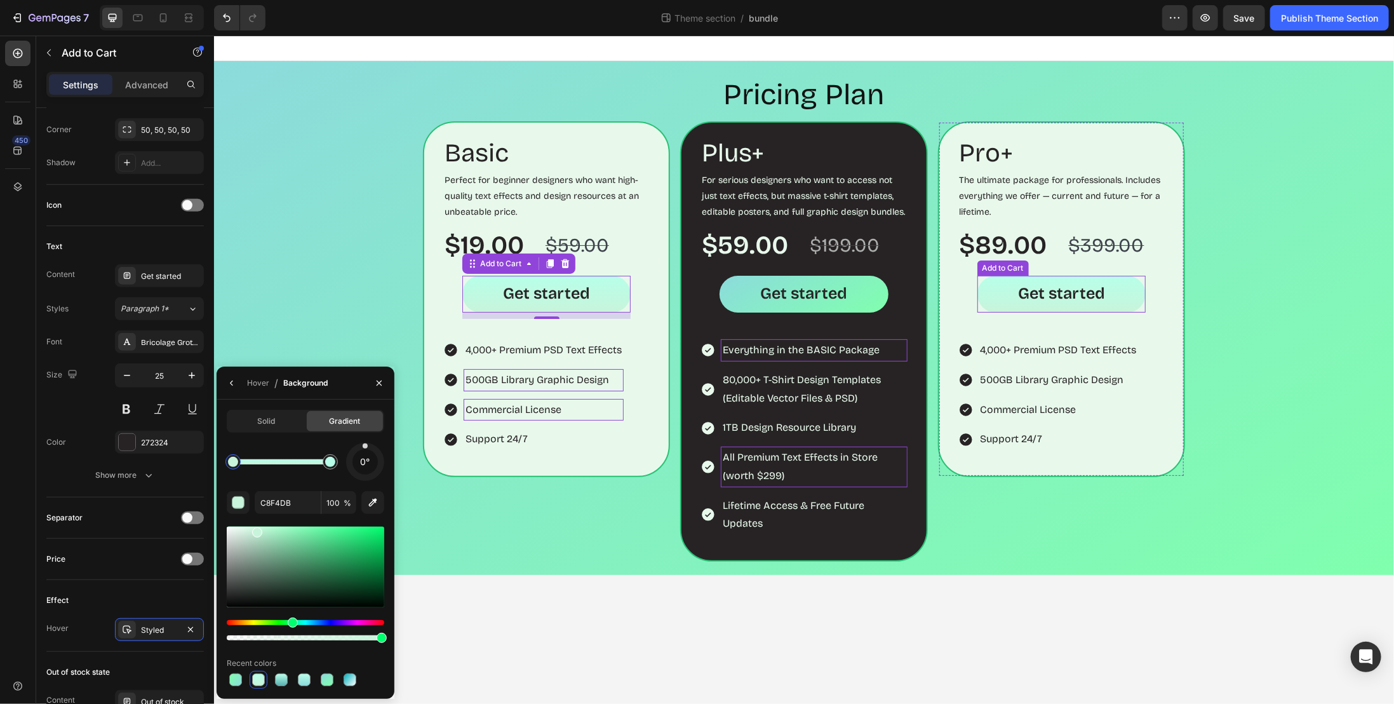
click at [997, 300] on button "Get started" at bounding box center [1061, 293] width 168 height 37
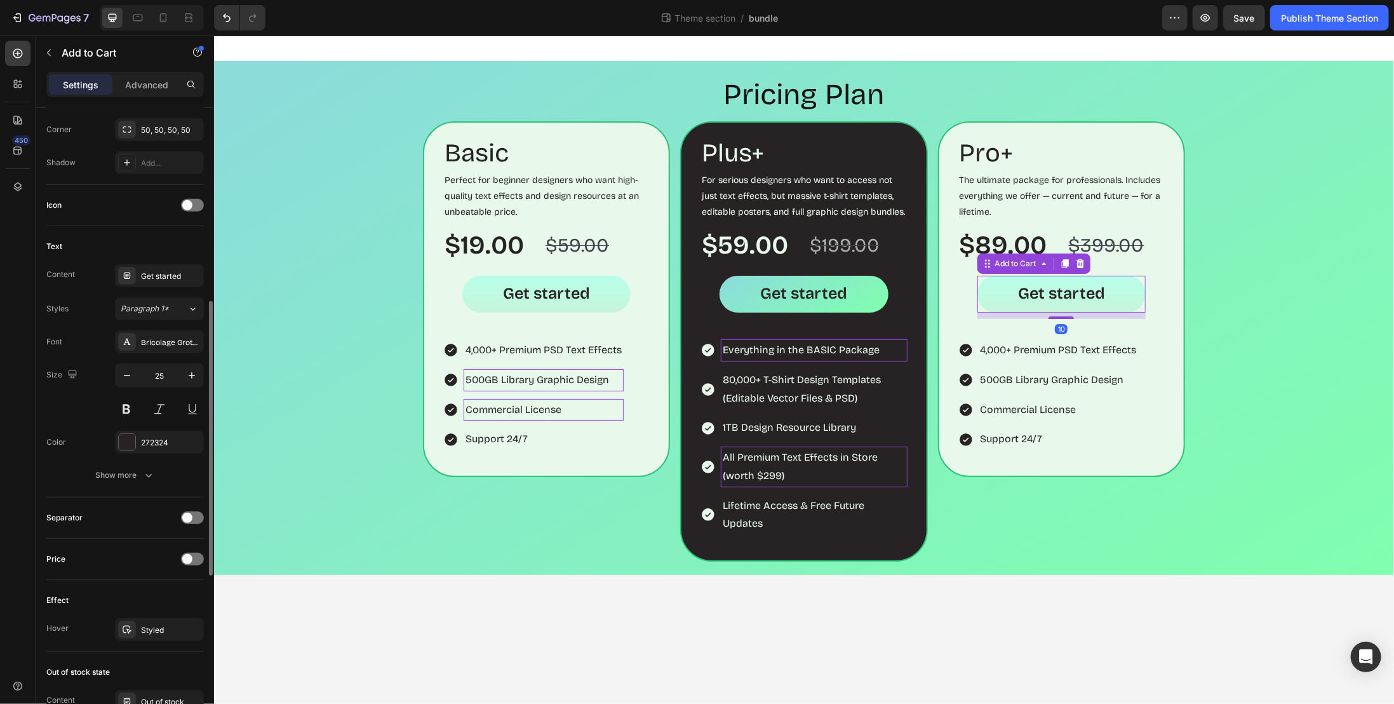
scroll to position [635, 0]
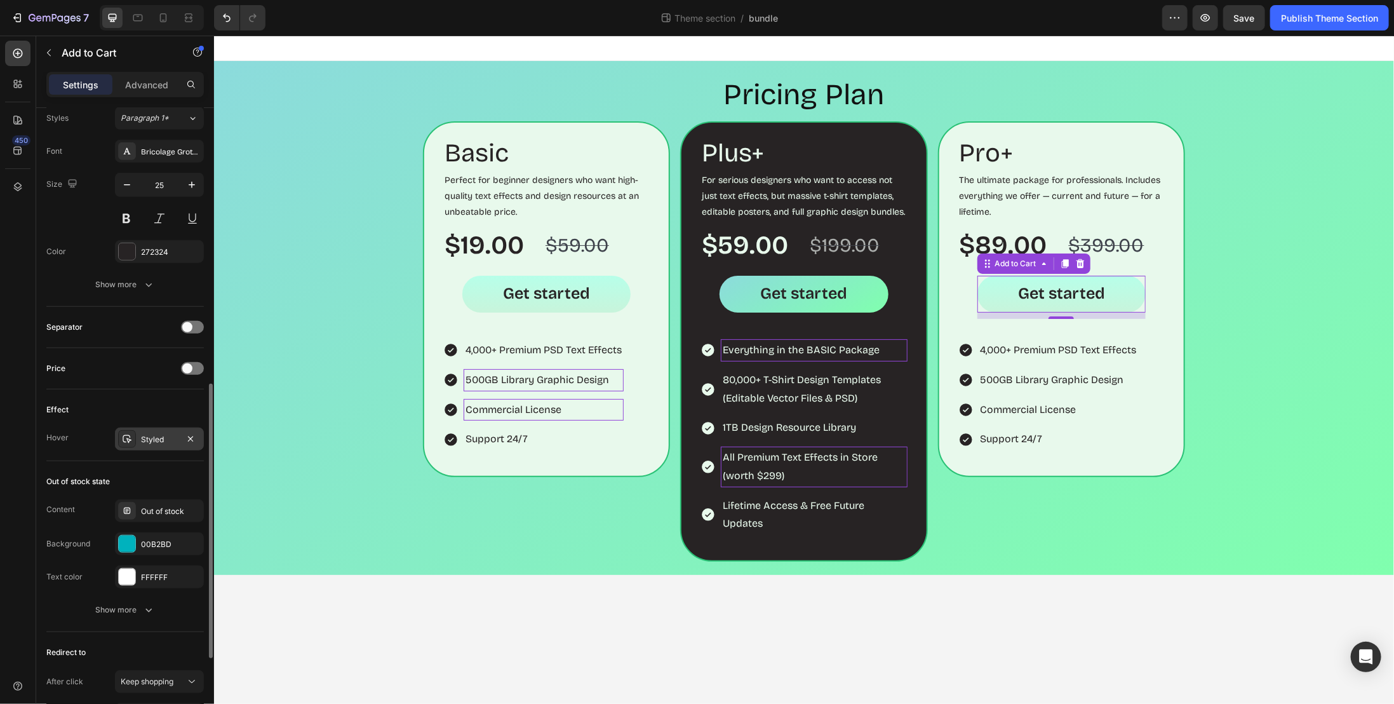
click at [158, 434] on div "Styled" at bounding box center [159, 439] width 37 height 11
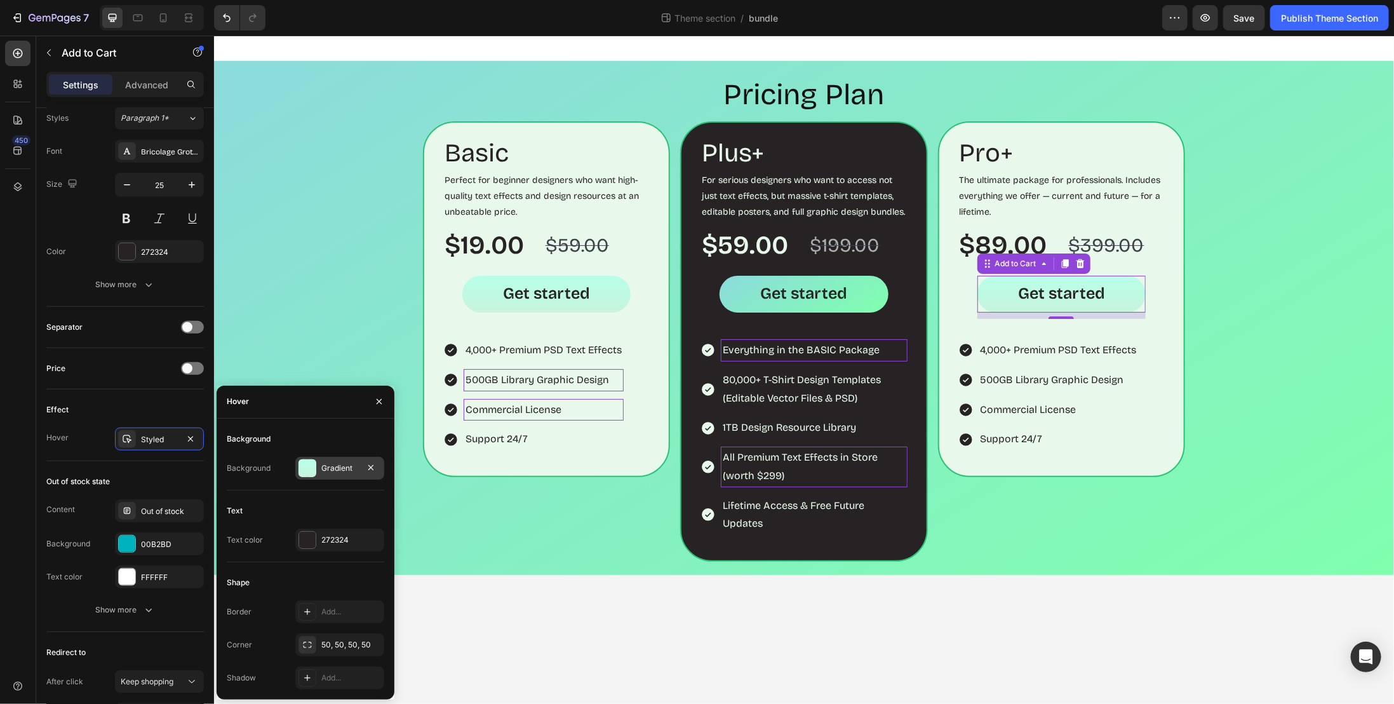
click at [329, 467] on div "Gradient" at bounding box center [339, 467] width 37 height 11
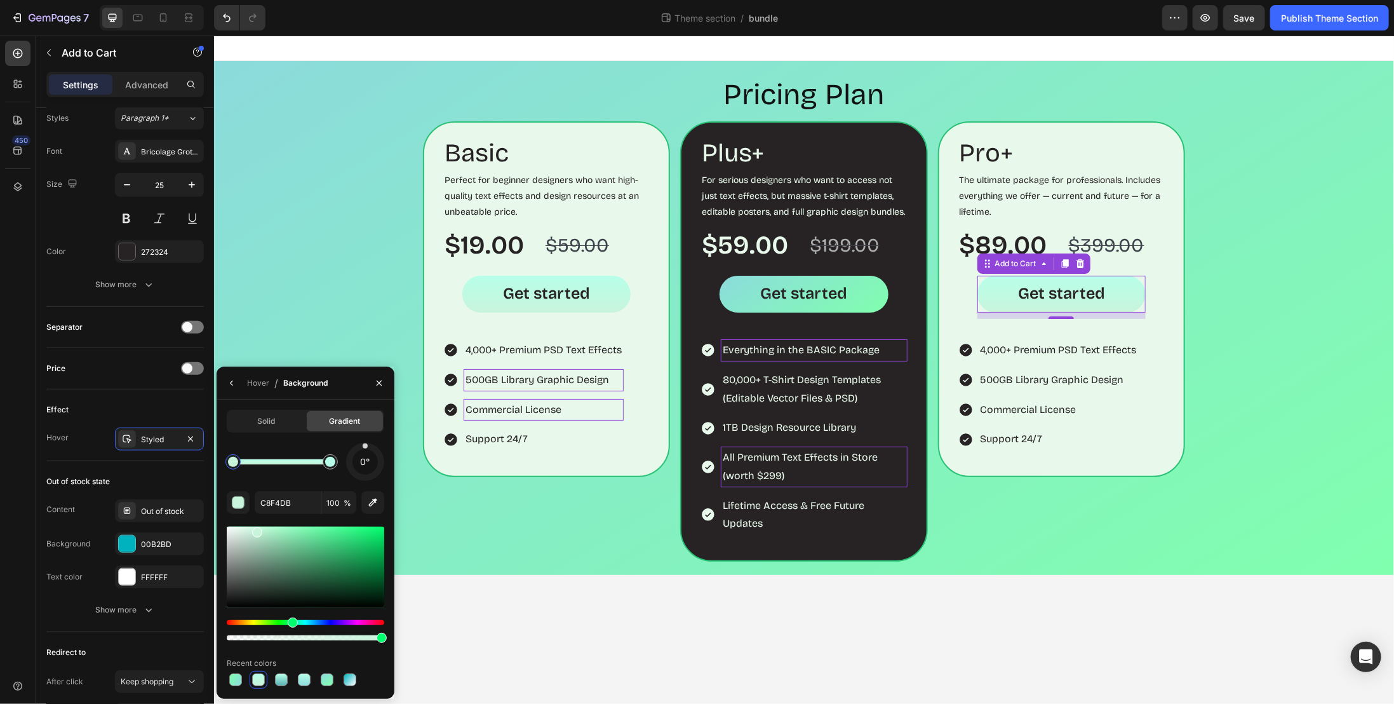
drag, startPoint x: 231, startPoint y: 680, endPoint x: 250, endPoint y: 677, distance: 18.7
click at [231, 680] on div at bounding box center [235, 679] width 13 height 13
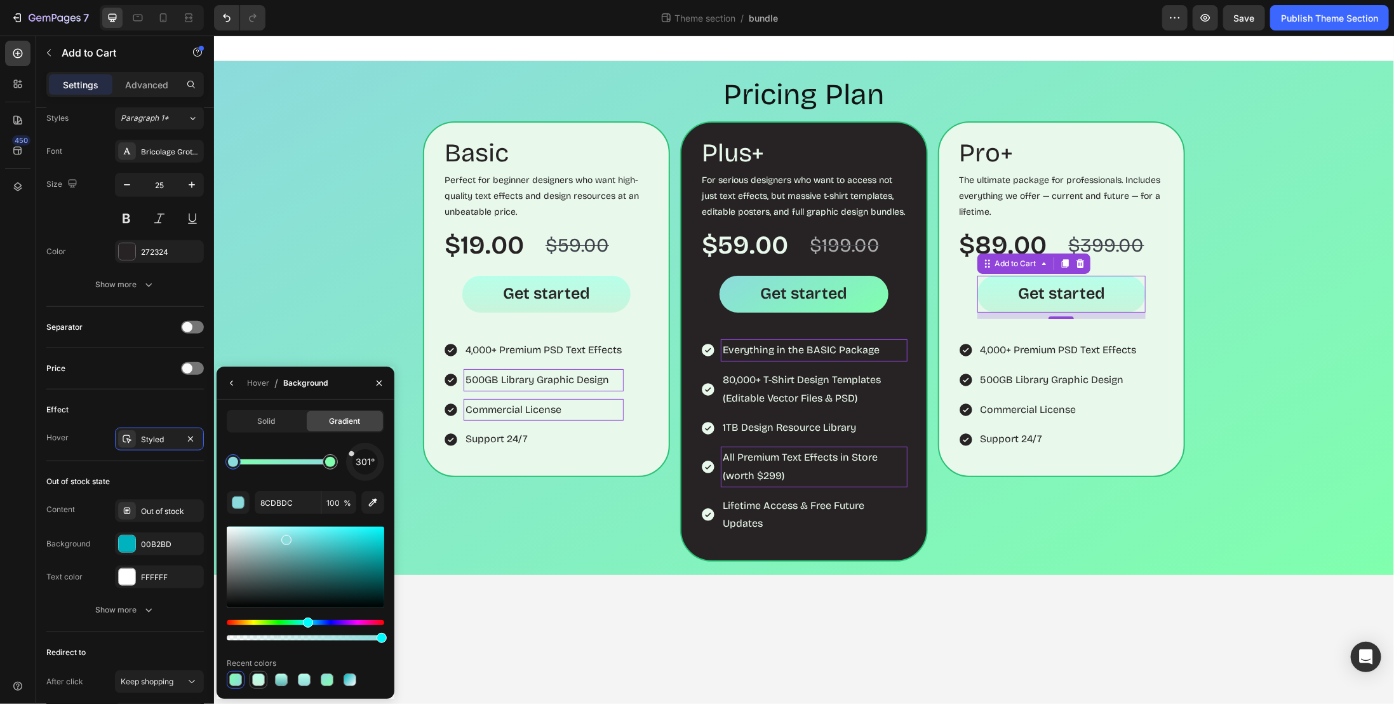
click at [255, 677] on div at bounding box center [258, 679] width 13 height 13
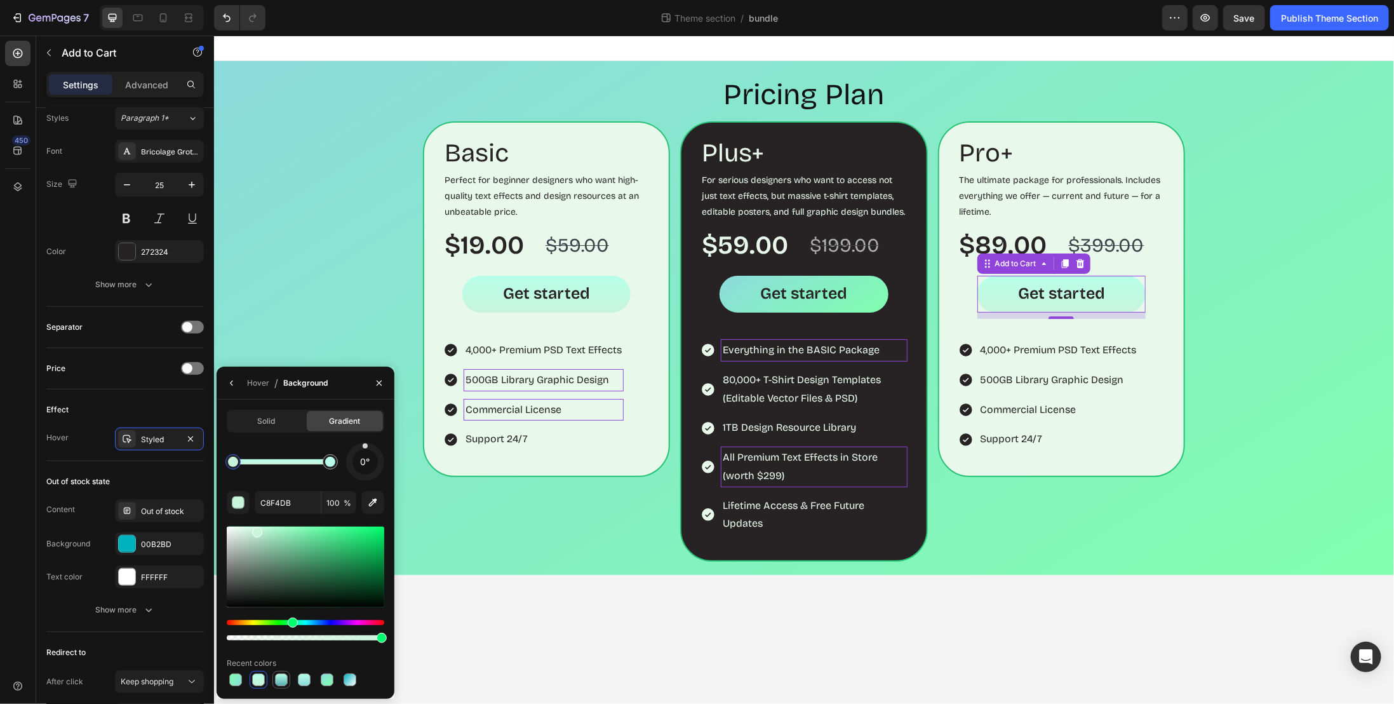
click at [281, 682] on div at bounding box center [281, 679] width 13 height 13
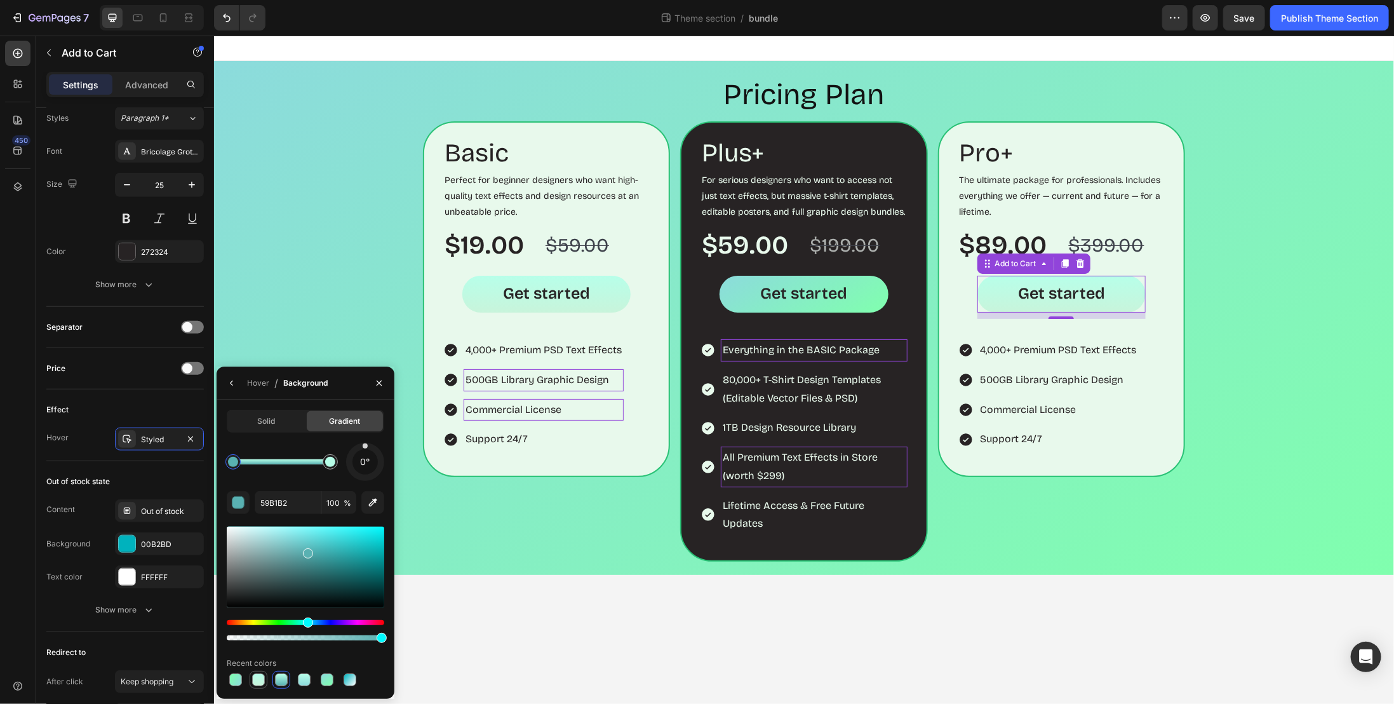
click at [253, 680] on div at bounding box center [258, 679] width 13 height 13
type input "C8F4DB"
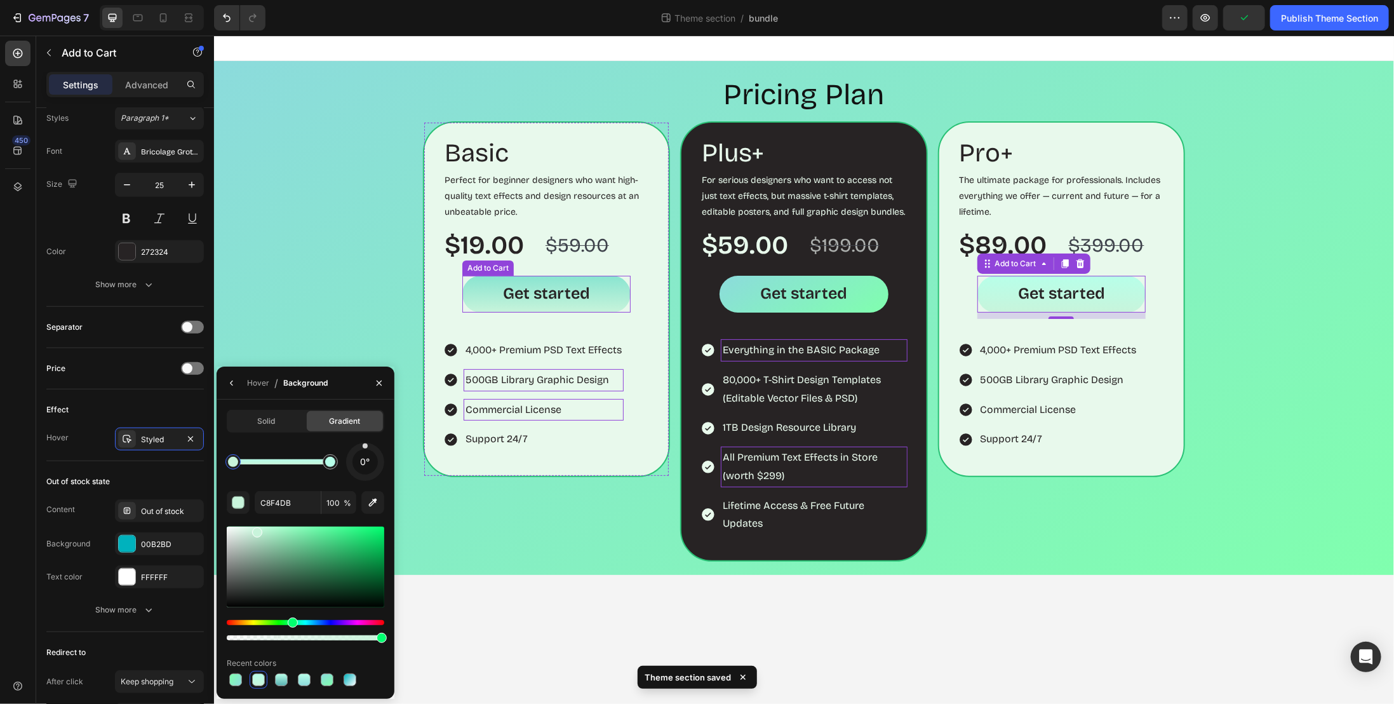
click at [617, 298] on button "Get started" at bounding box center [546, 293] width 168 height 37
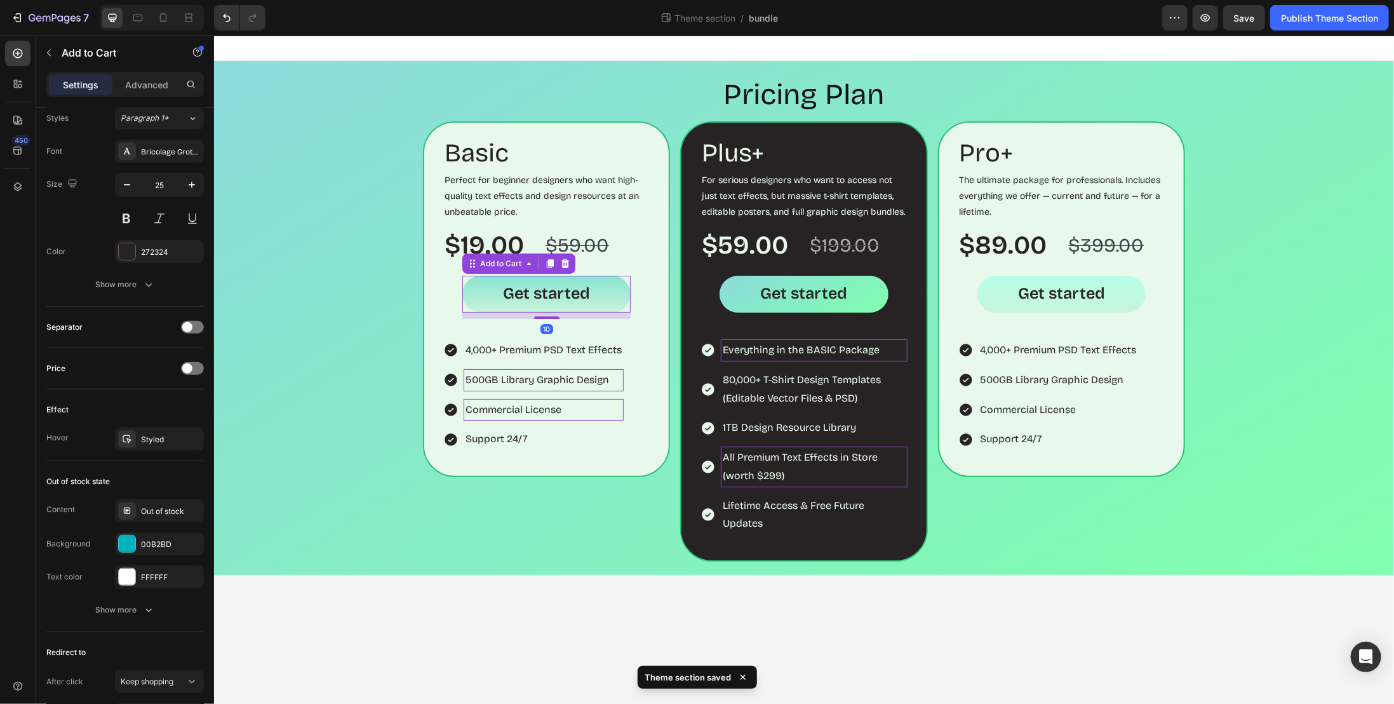
click at [612, 297] on button "Get started" at bounding box center [546, 293] width 168 height 37
click at [145, 436] on div "Styled" at bounding box center [159, 439] width 37 height 11
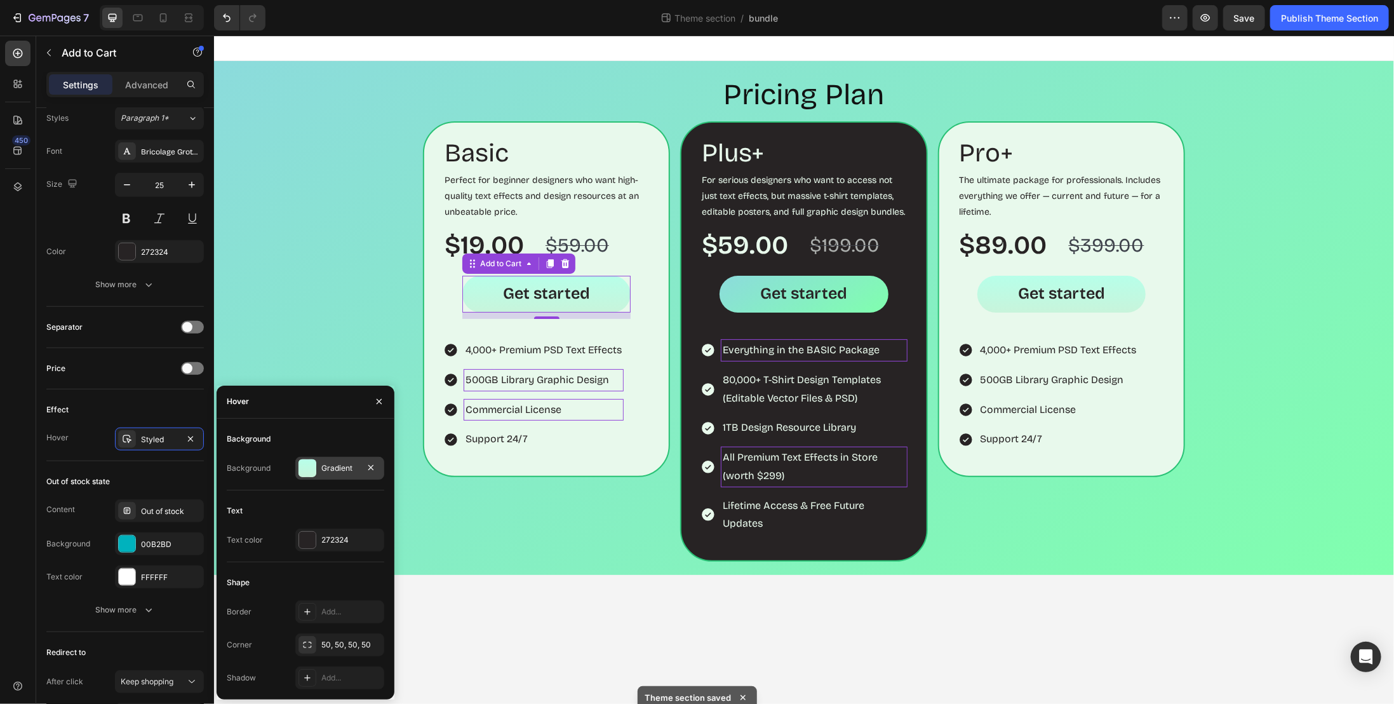
click at [329, 468] on div "Gradient" at bounding box center [339, 467] width 37 height 11
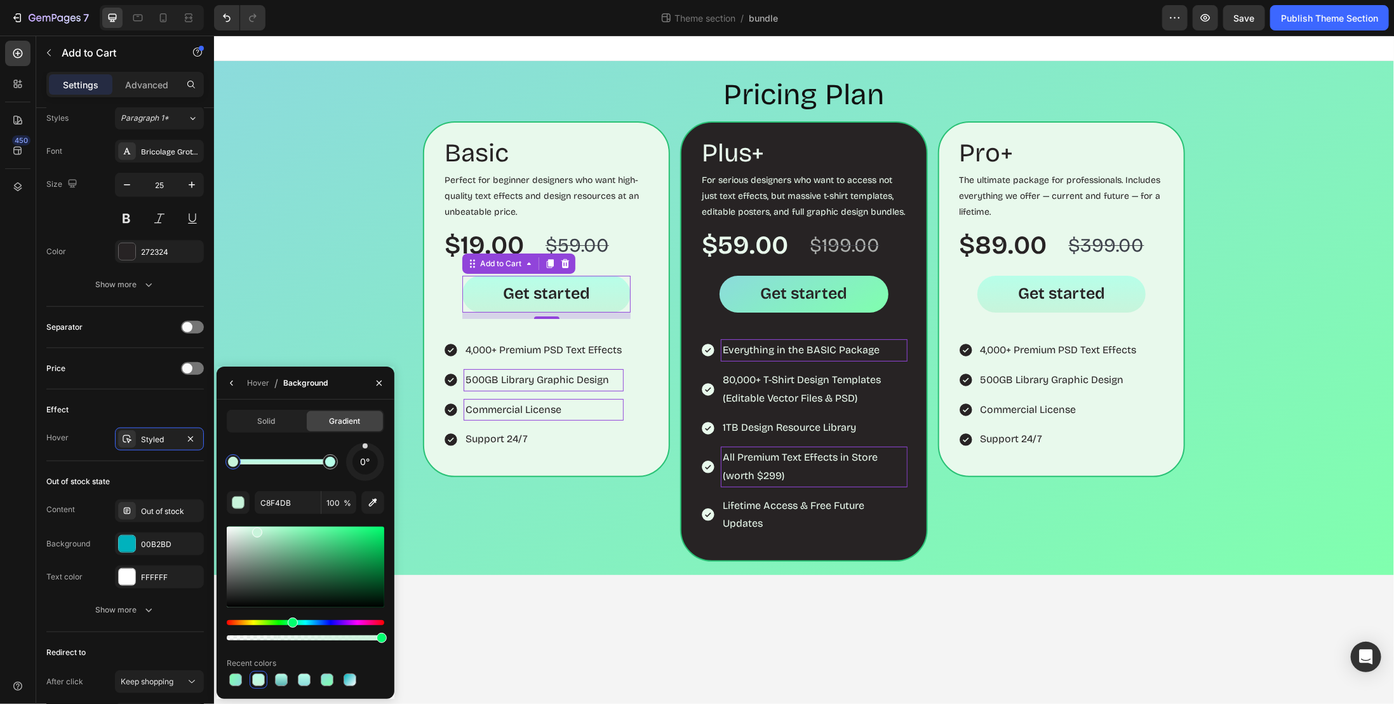
click at [232, 467] on div at bounding box center [233, 461] width 15 height 15
type input "B7FFE9"
click at [337, 464] on div at bounding box center [330, 461] width 15 height 15
click at [291, 505] on input "B7FFE9" at bounding box center [288, 502] width 66 height 23
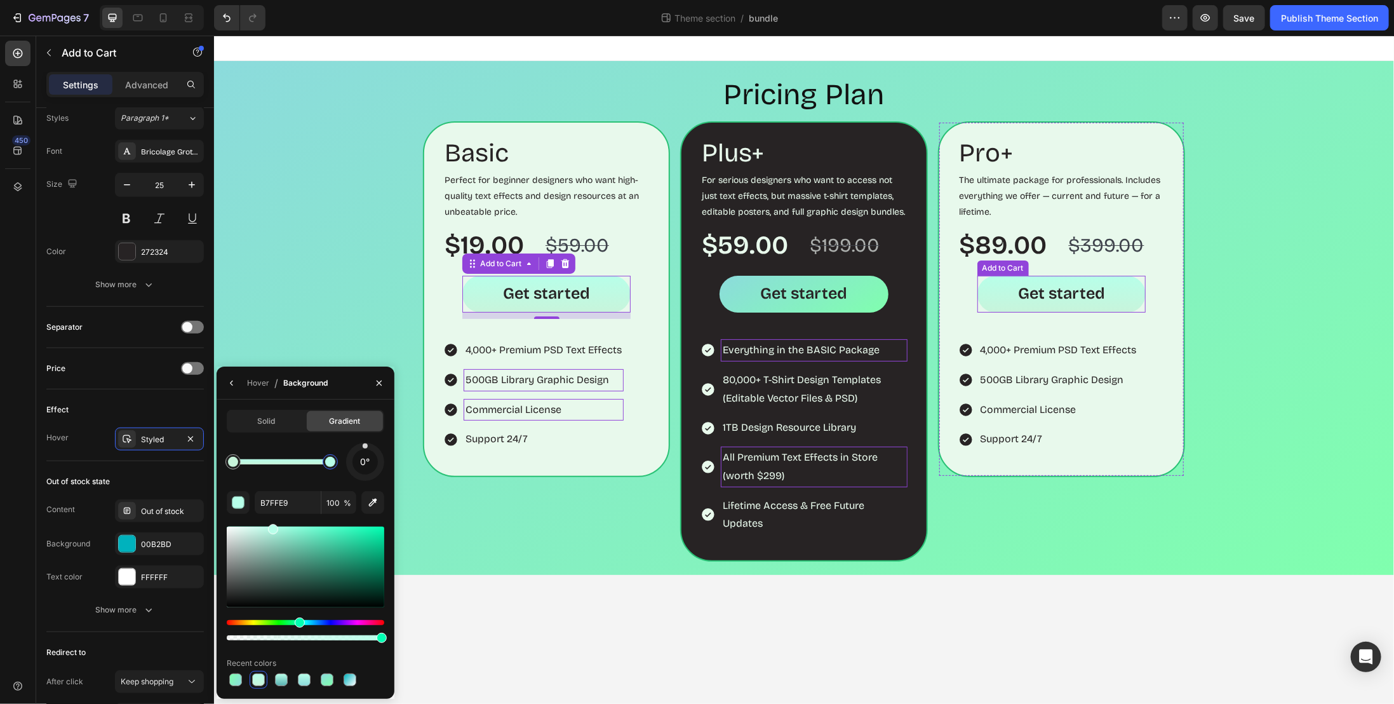
click at [1114, 295] on button "Get started" at bounding box center [1061, 293] width 168 height 37
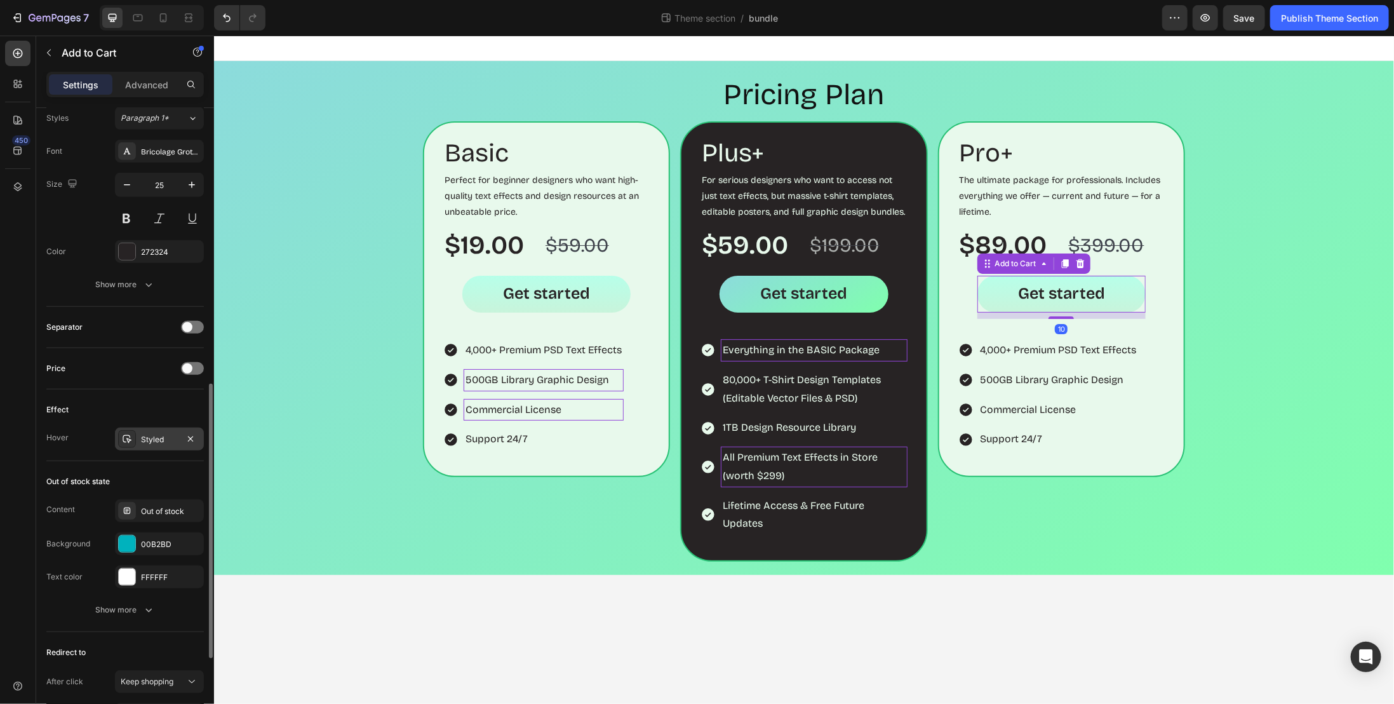
click at [156, 434] on div "Styled" at bounding box center [159, 439] width 37 height 11
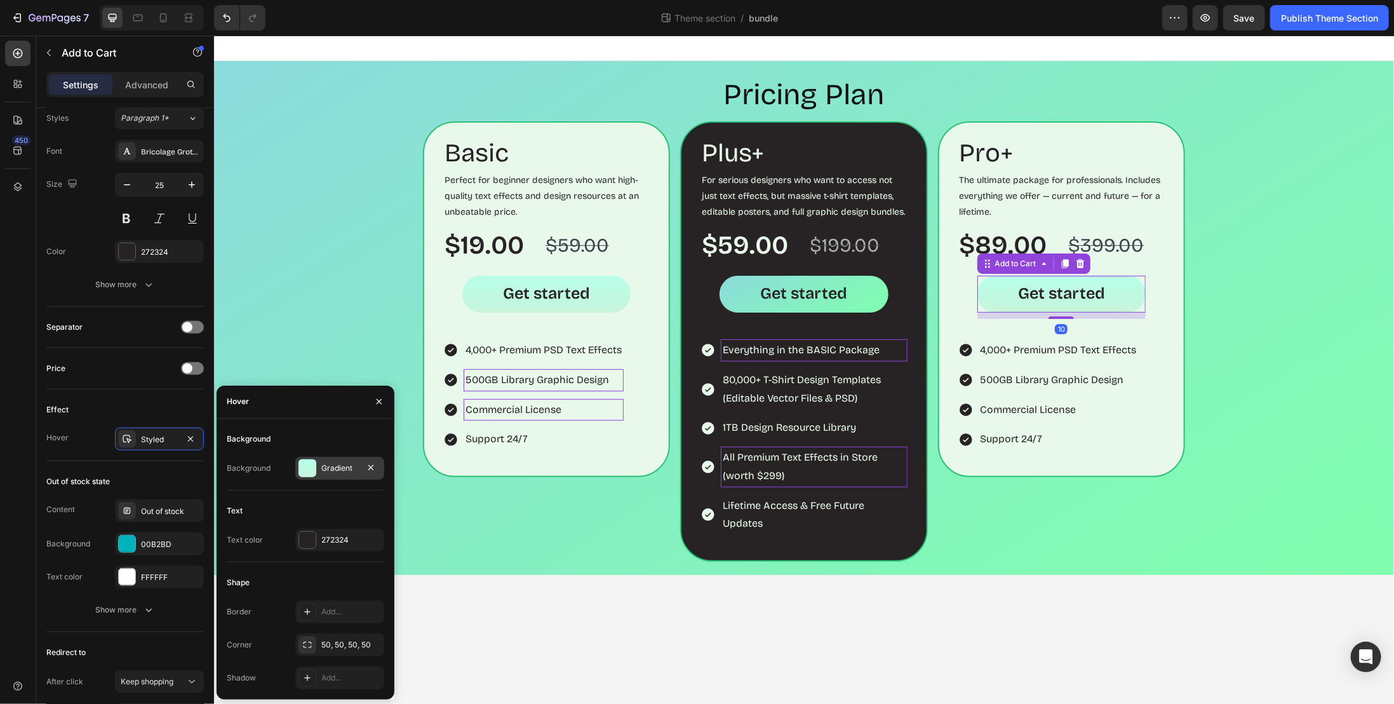
click at [354, 473] on div "Gradient" at bounding box center [339, 467] width 37 height 11
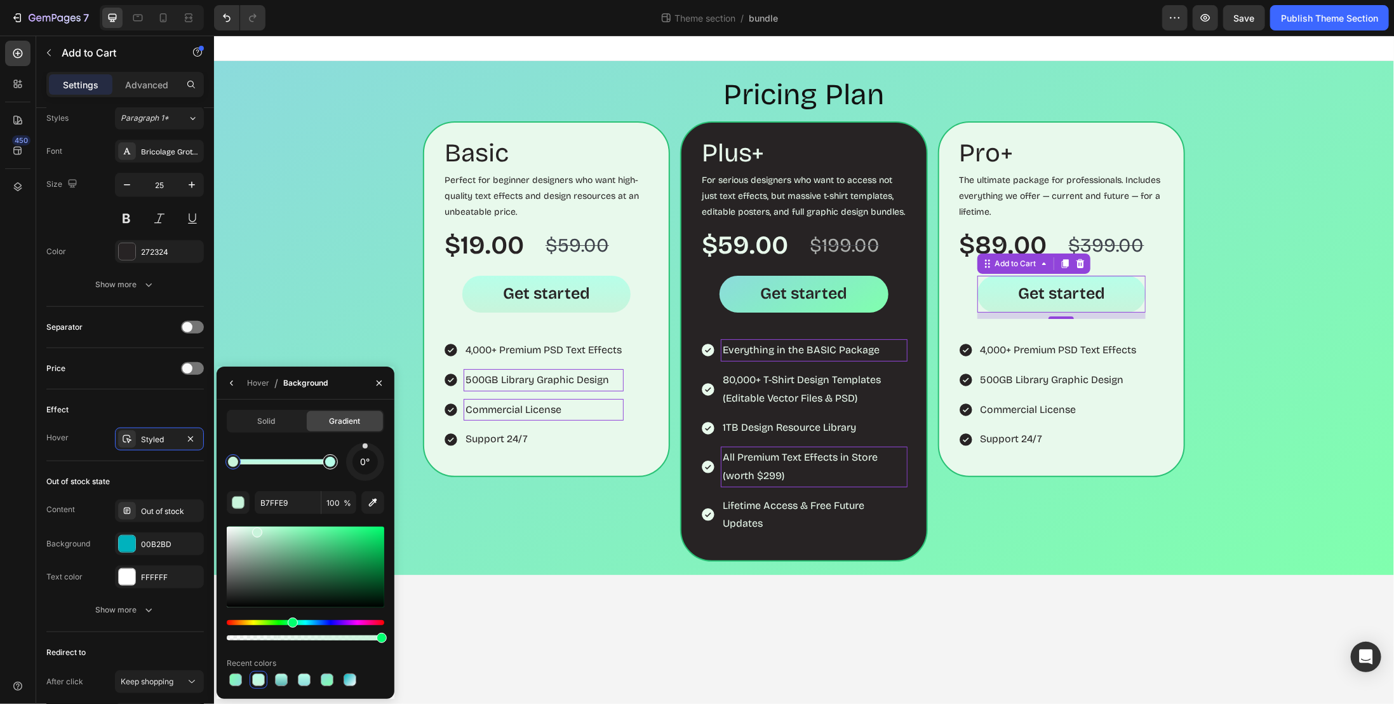
click at [334, 466] on div at bounding box center [330, 461] width 15 height 15
click at [288, 502] on input "B7FFE9" at bounding box center [288, 502] width 66 height 23
paste input "C8F4DB"
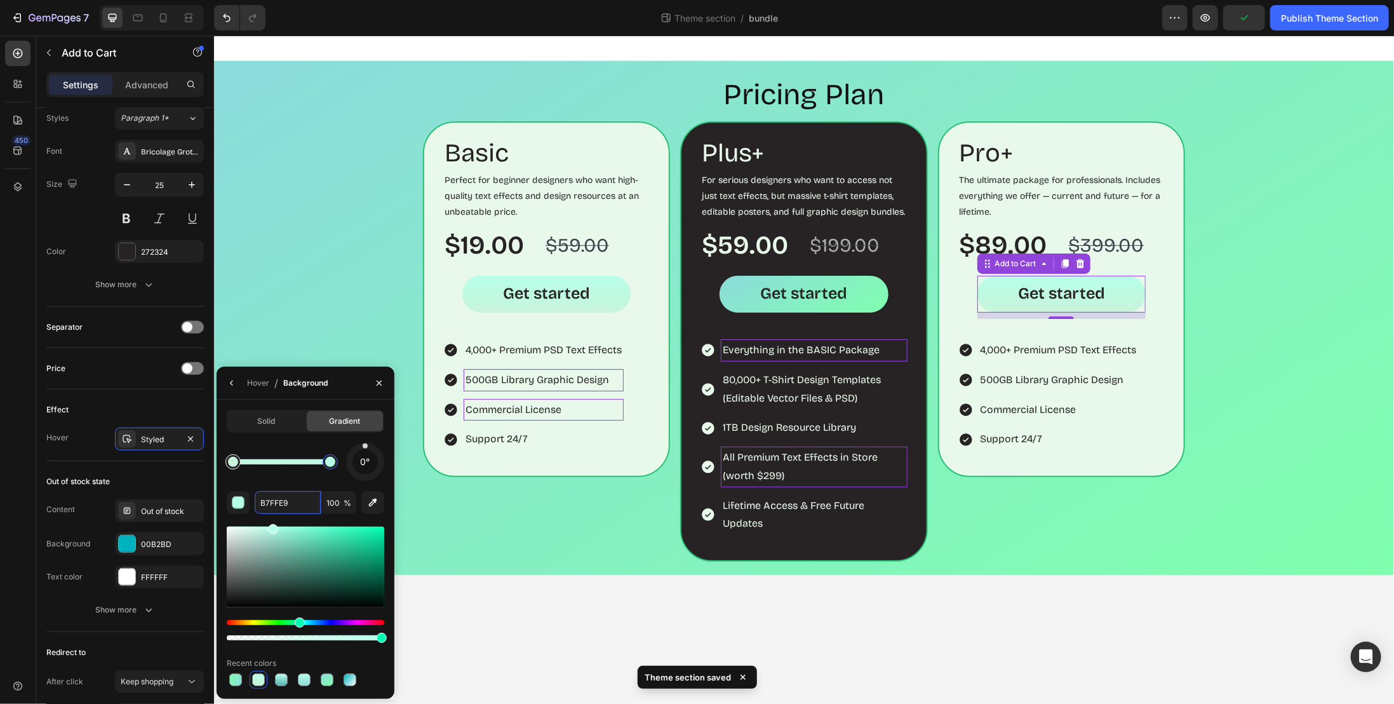
type input "C8F4DB"
click at [239, 468] on div at bounding box center [233, 461] width 23 height 23
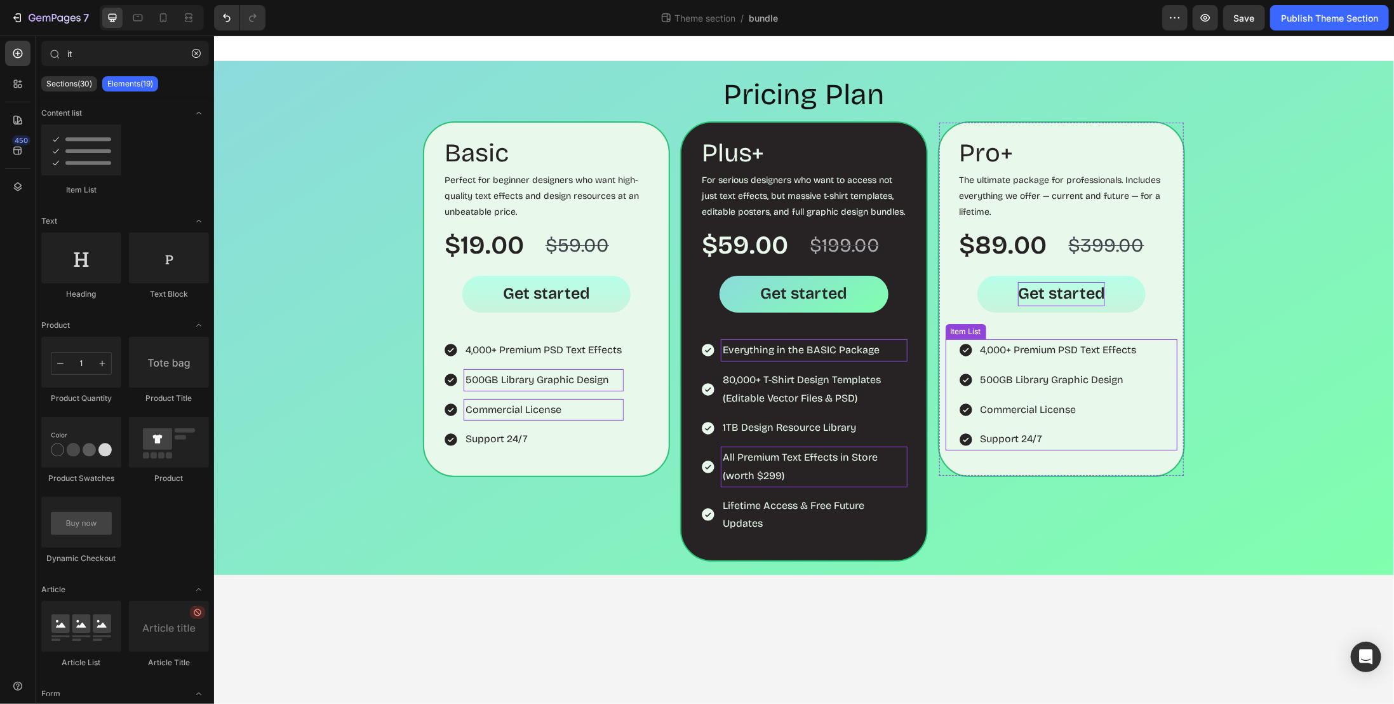
click at [1028, 346] on p "4,000+ Premium PSD Text Effects" at bounding box center [1058, 349] width 156 height 18
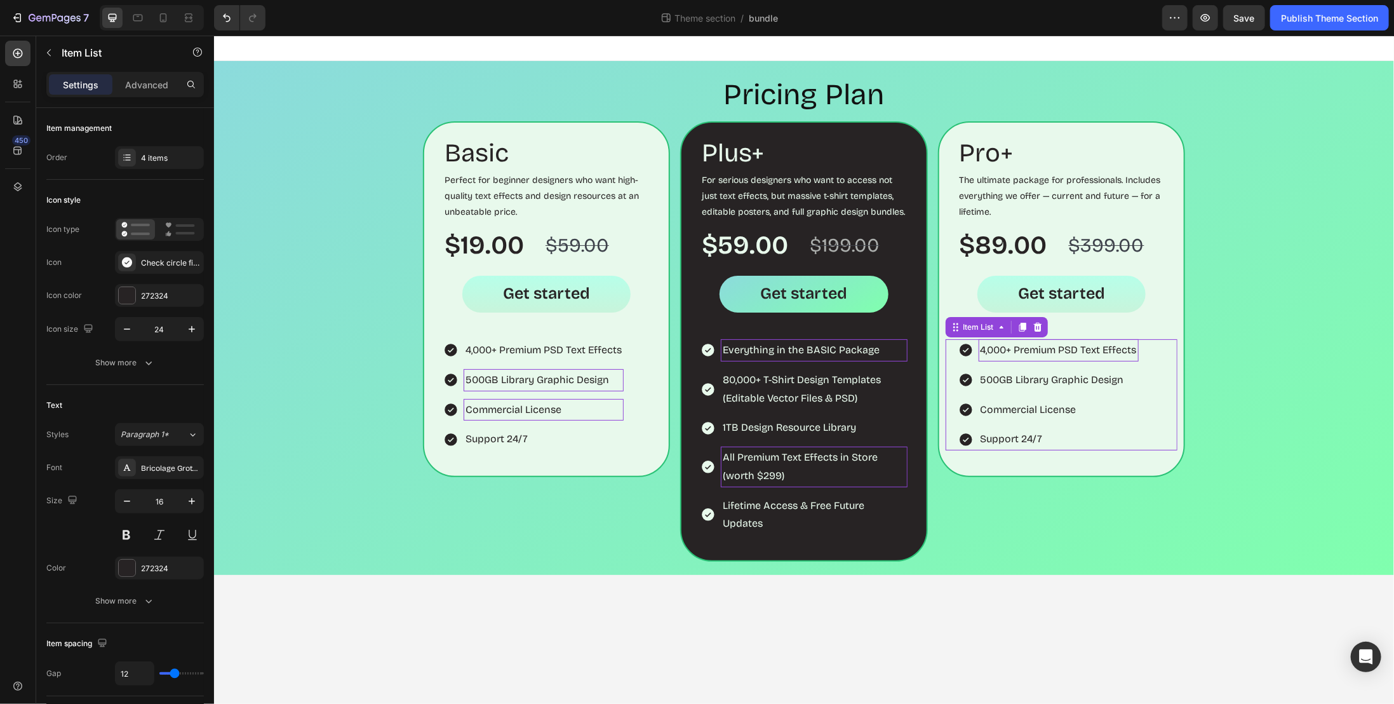
drag, startPoint x: 1180, startPoint y: 37, endPoint x: 1042, endPoint y: 351, distance: 343.1
click at [1042, 352] on p "4,000+ Premium PSD Text Effects" at bounding box center [1058, 349] width 156 height 18
click at [995, 377] on p "500GB Library Graphic Design" at bounding box center [1058, 379] width 157 height 18
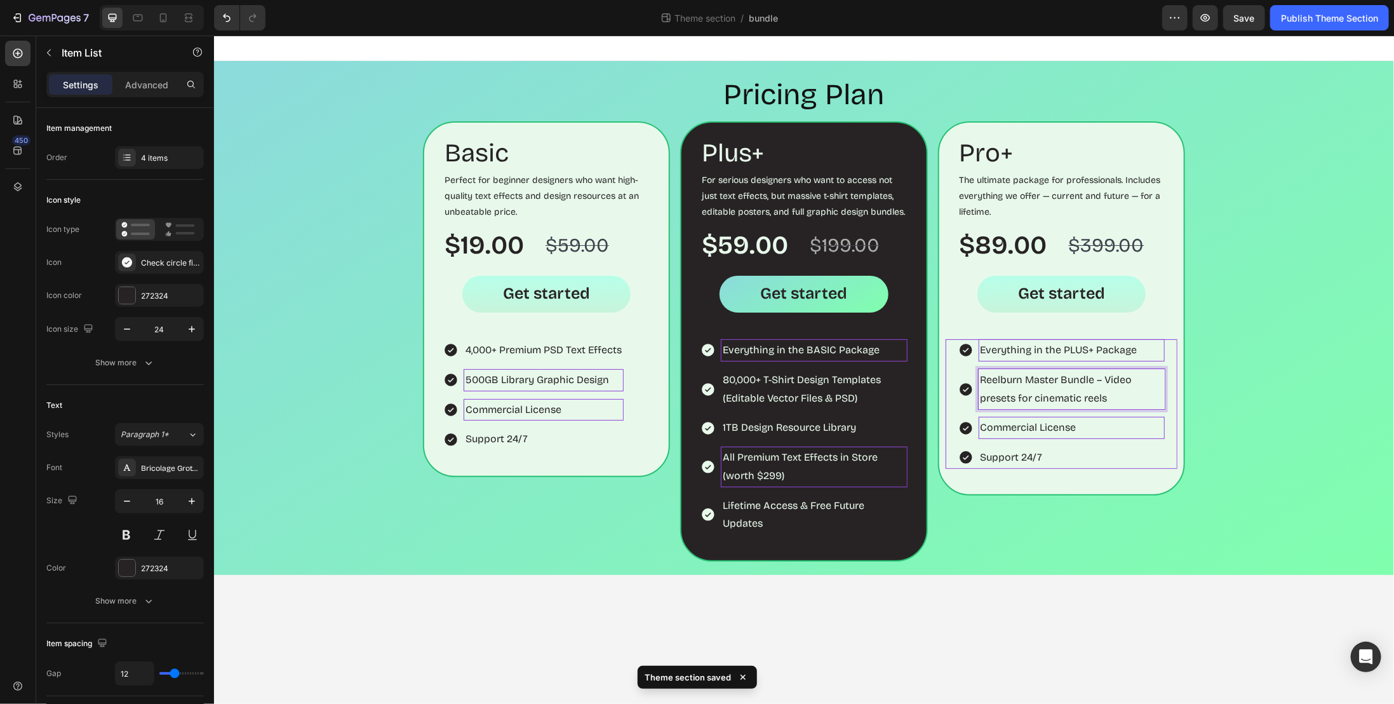
click at [1012, 432] on p "Commercial License" at bounding box center [1071, 427] width 182 height 18
click at [1012, 431] on p "Commercial License" at bounding box center [1071, 427] width 182 height 18
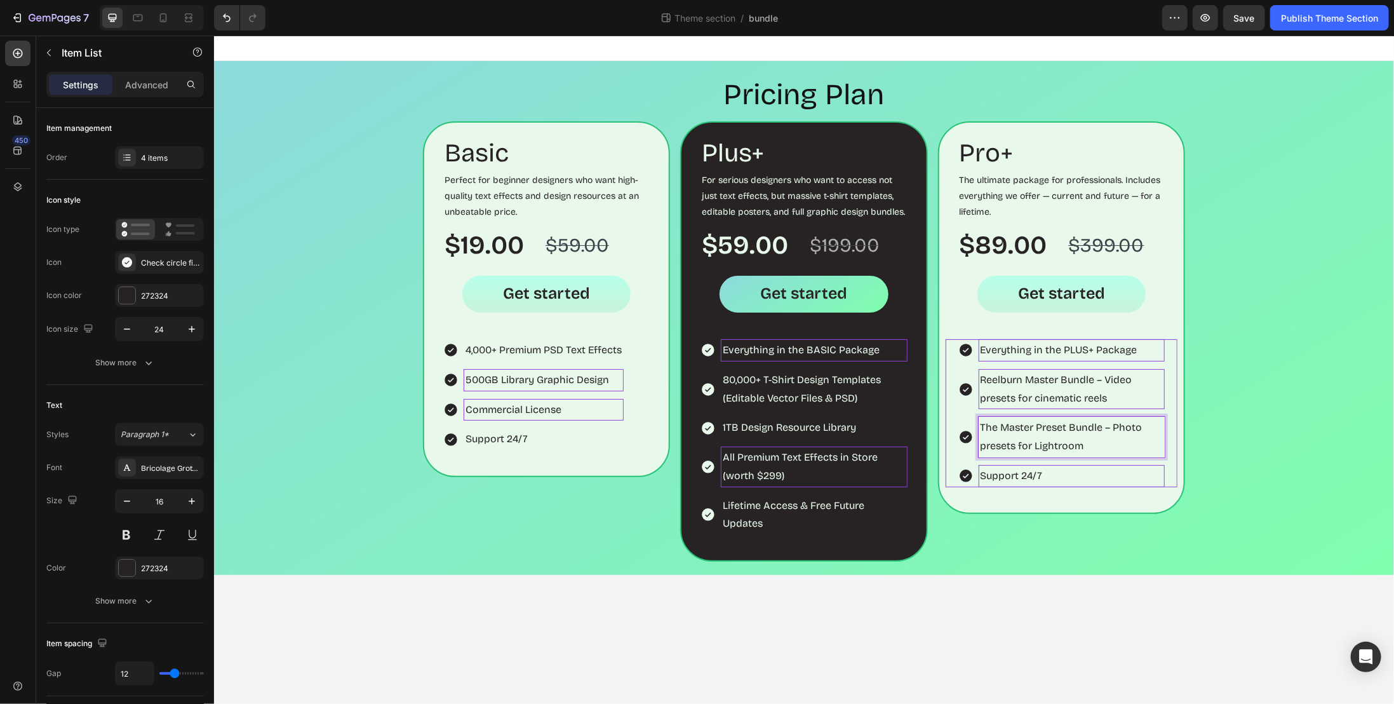
click at [978, 480] on div "Support 24/7" at bounding box center [1071, 475] width 186 height 22
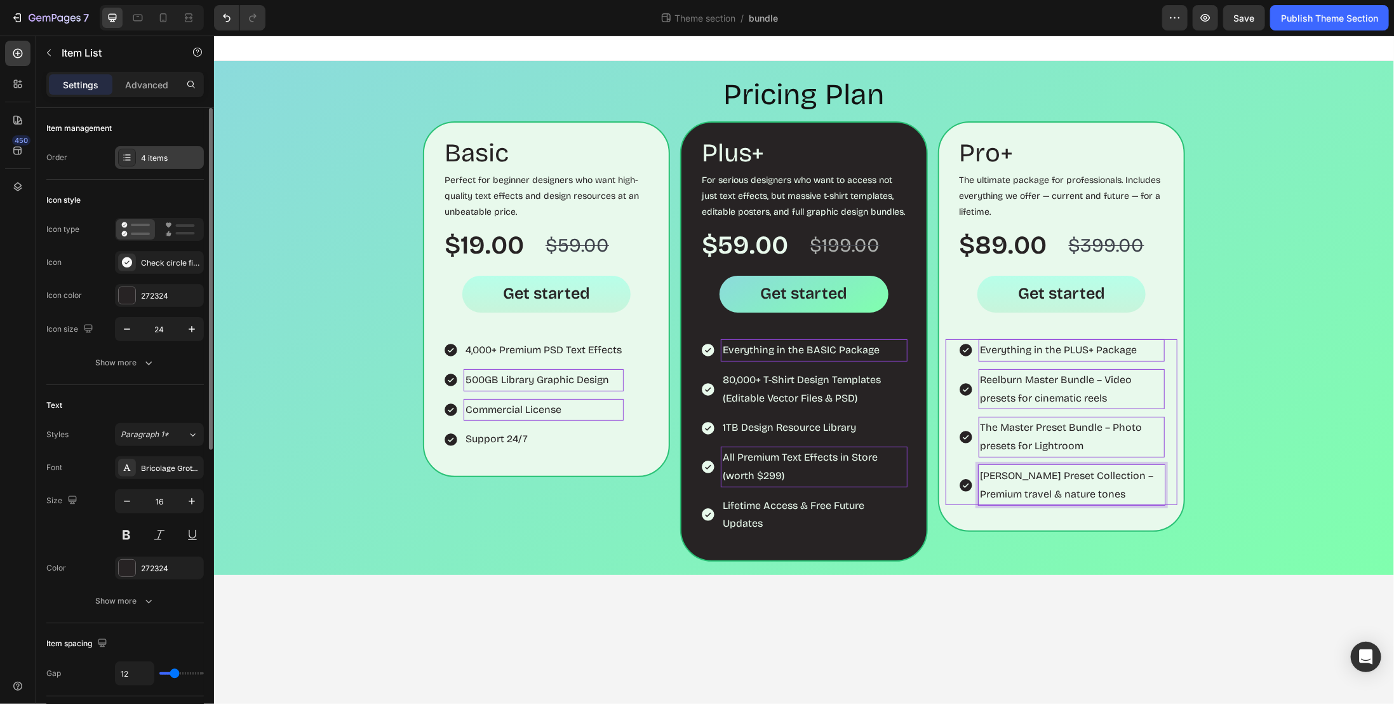
click at [169, 152] on div "4 items" at bounding box center [171, 157] width 60 height 11
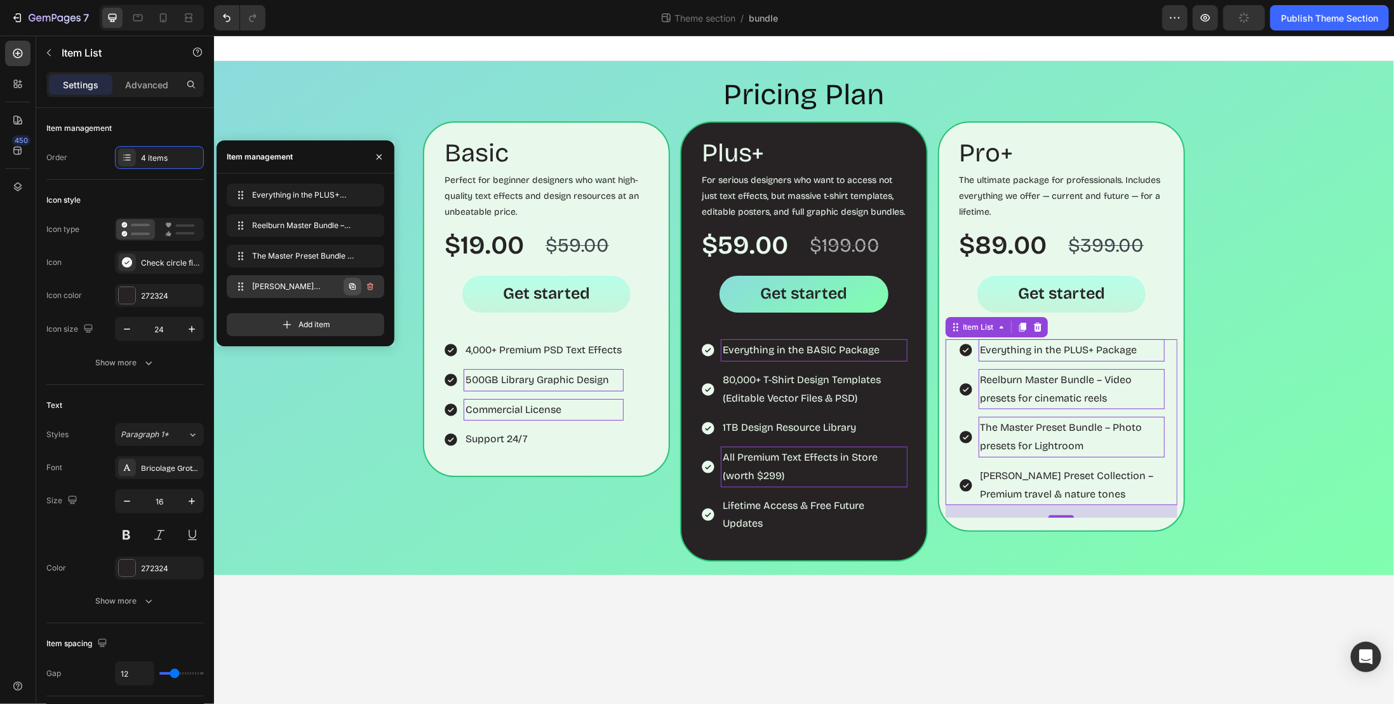
click at [349, 285] on icon "button" at bounding box center [352, 286] width 6 height 6
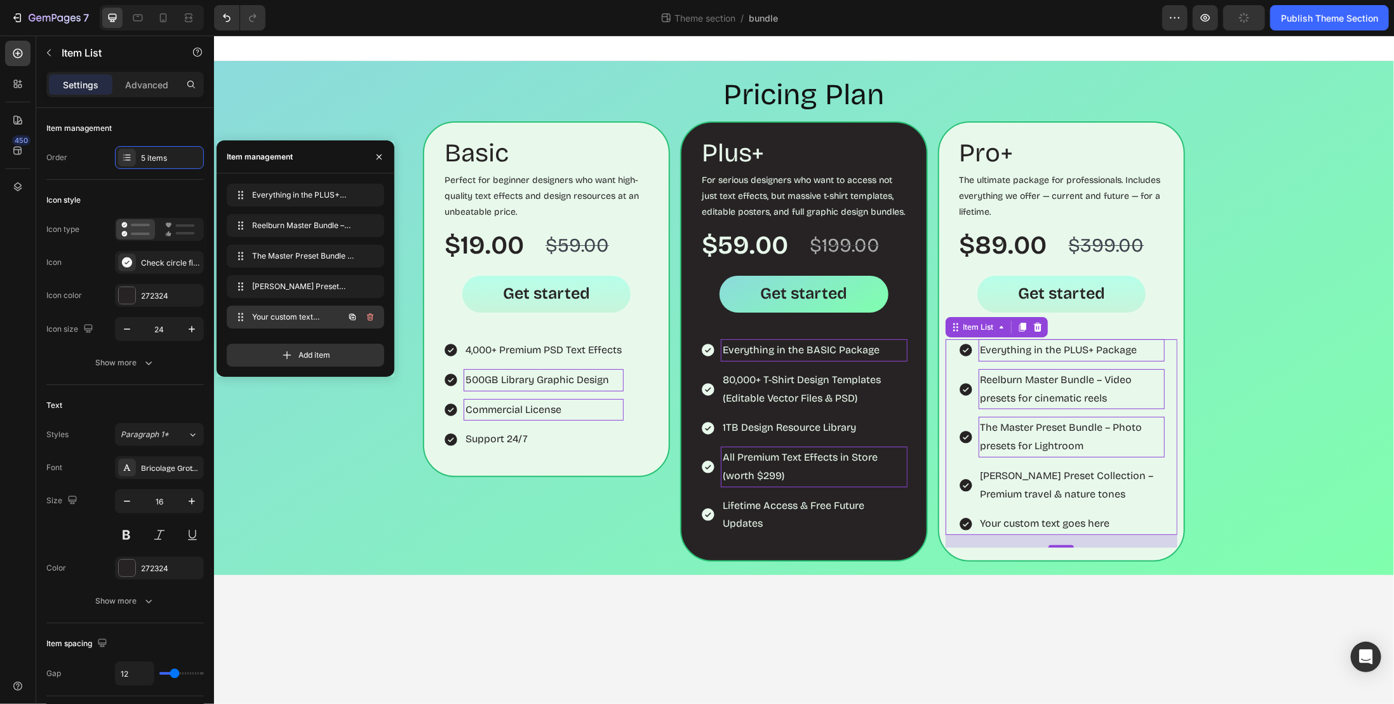
click at [352, 316] on icon "button" at bounding box center [352, 317] width 10 height 10
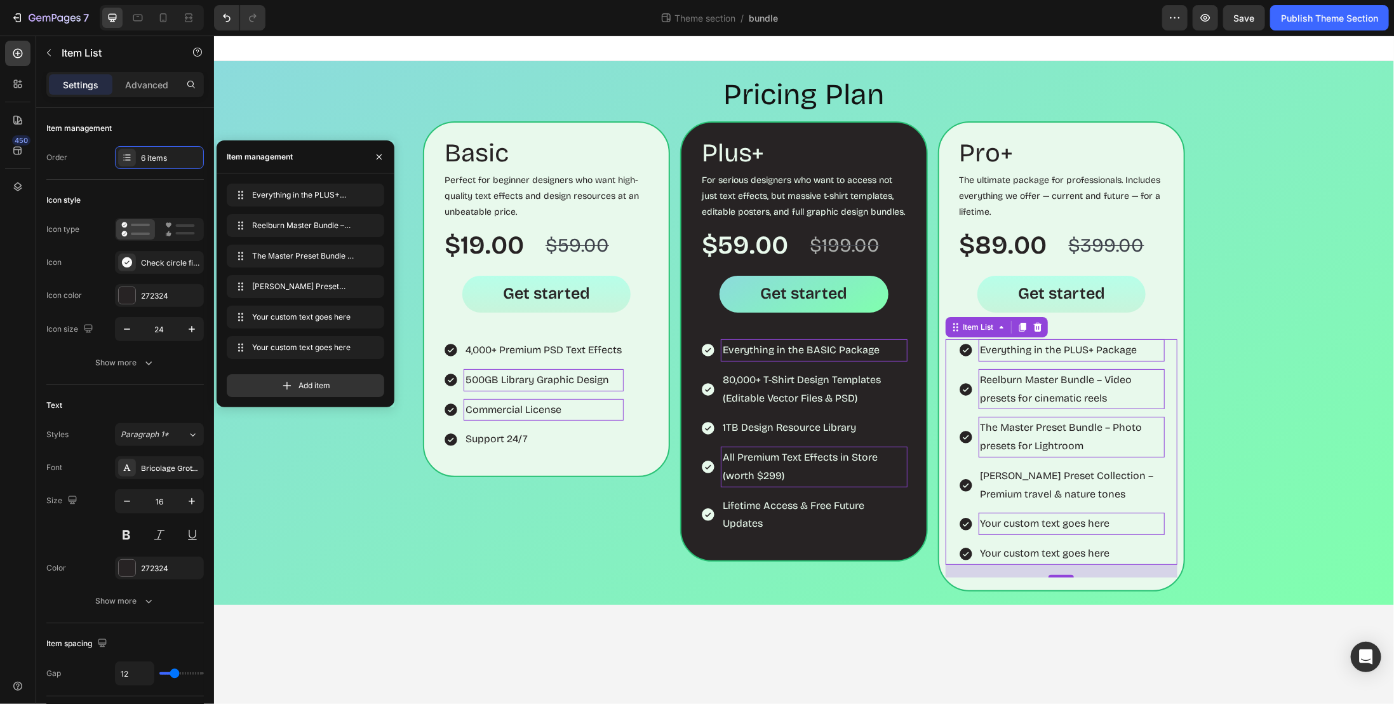
click at [1078, 522] on p "Your custom text goes here" at bounding box center [1071, 523] width 182 height 18
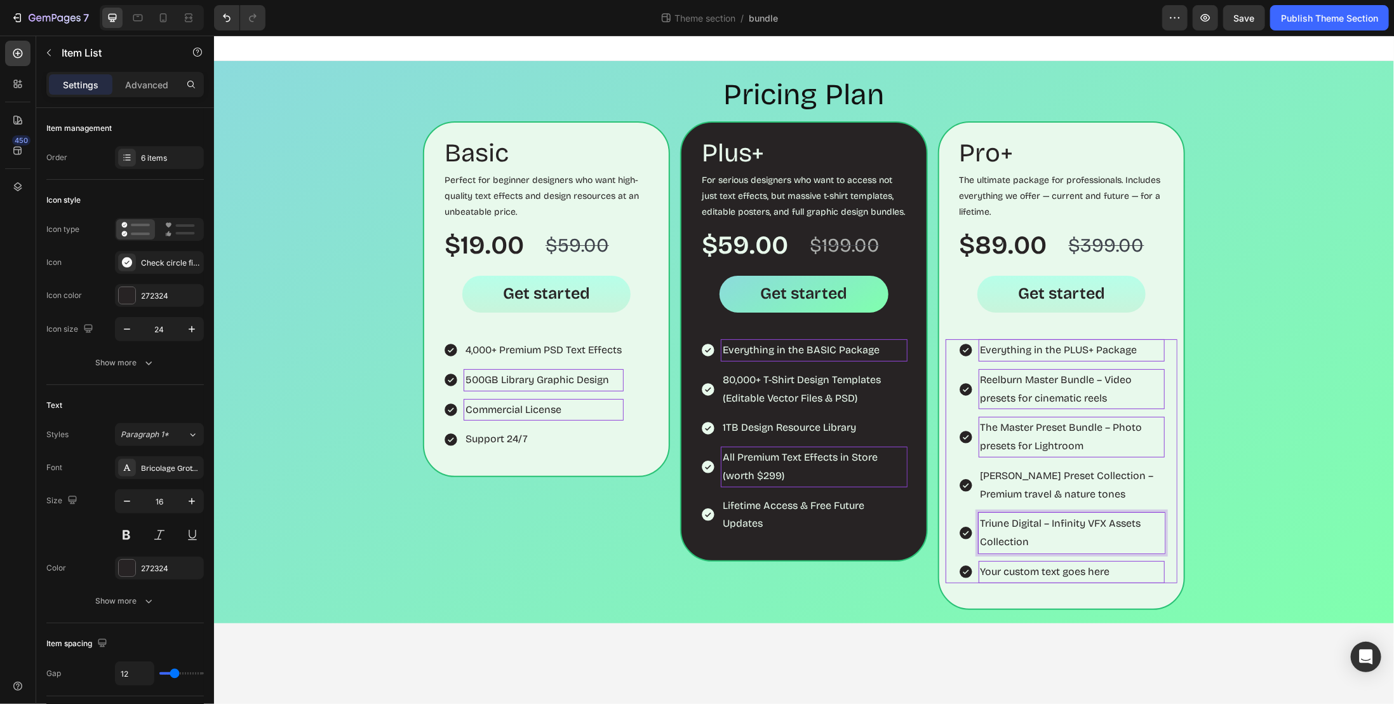
click at [1020, 571] on p "Your custom text goes here" at bounding box center [1071, 571] width 182 height 18
click at [1060, 577] on div "Your custom text goes here" at bounding box center [1071, 571] width 186 height 22
click at [1060, 577] on p "Your custom text goes here" at bounding box center [1071, 571] width 182 height 18
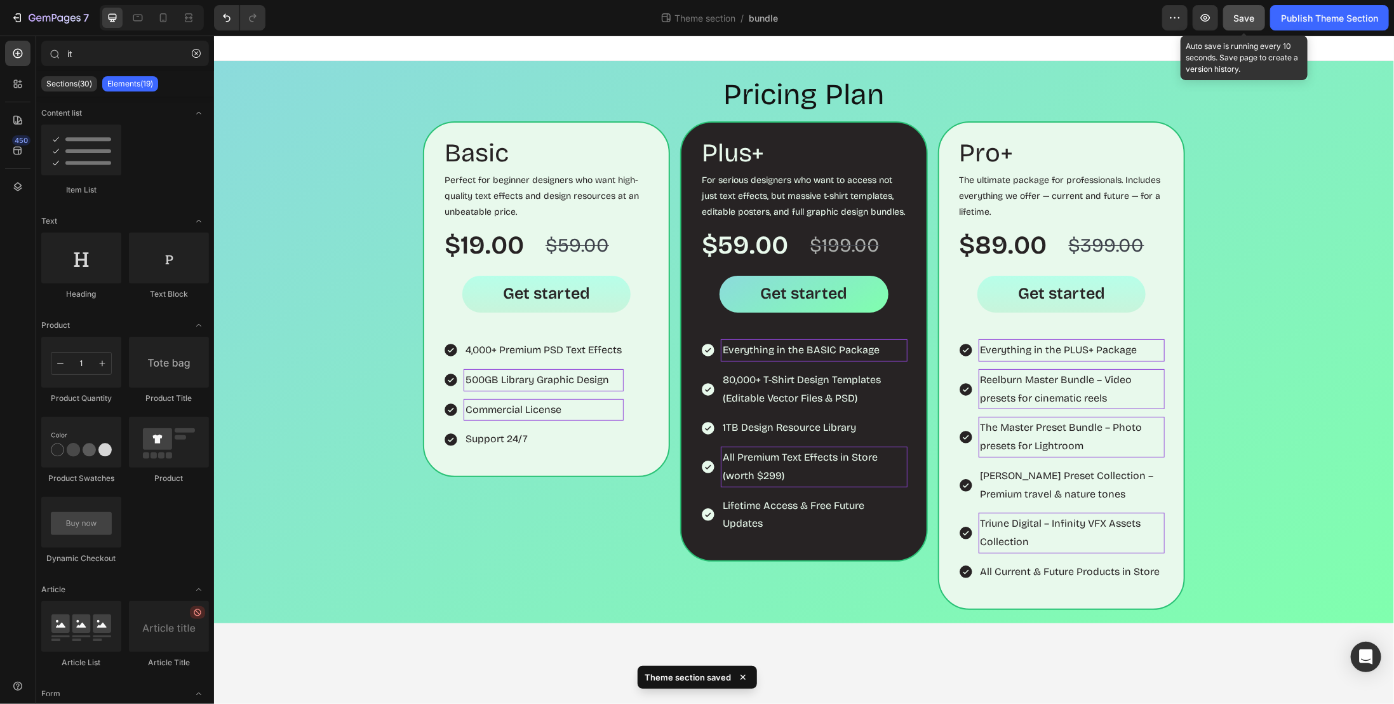
click at [1255, 7] on button "Save" at bounding box center [1244, 17] width 42 height 25
click at [616, 295] on button "Get started" at bounding box center [546, 293] width 168 height 37
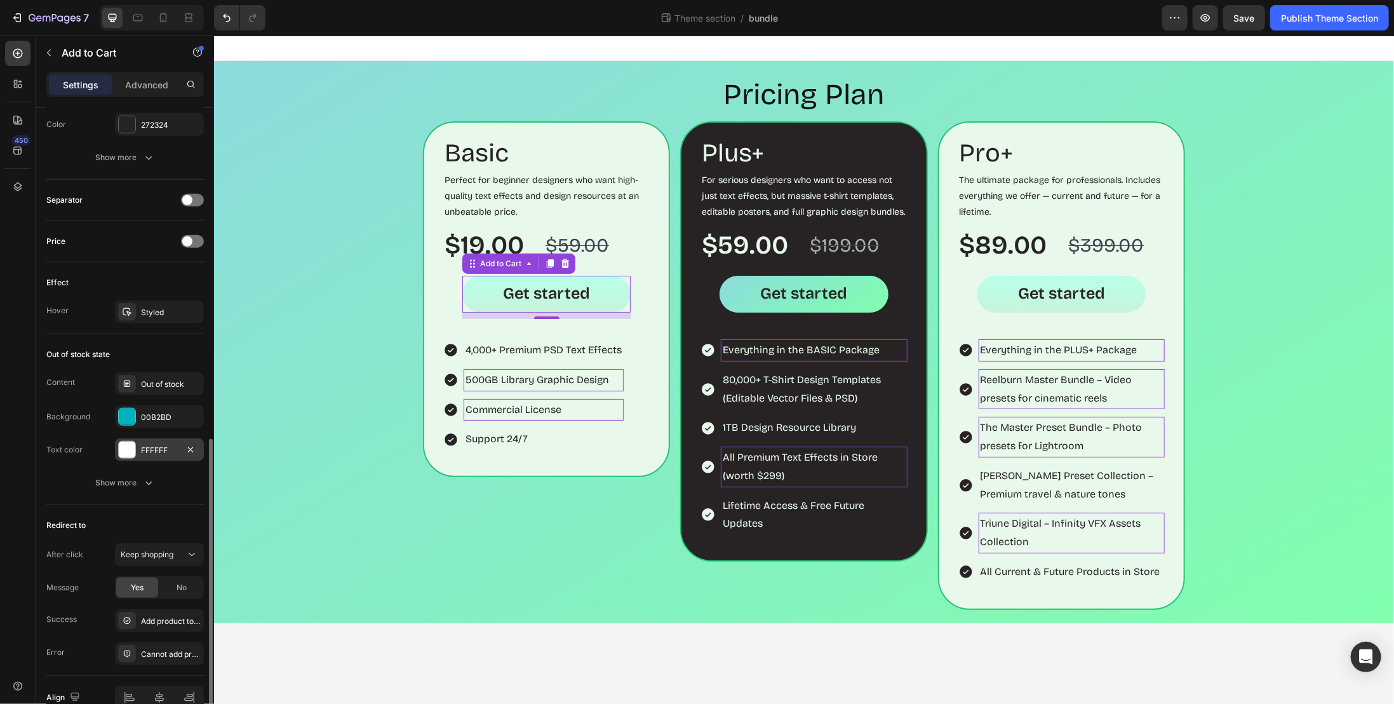
scroll to position [823, 0]
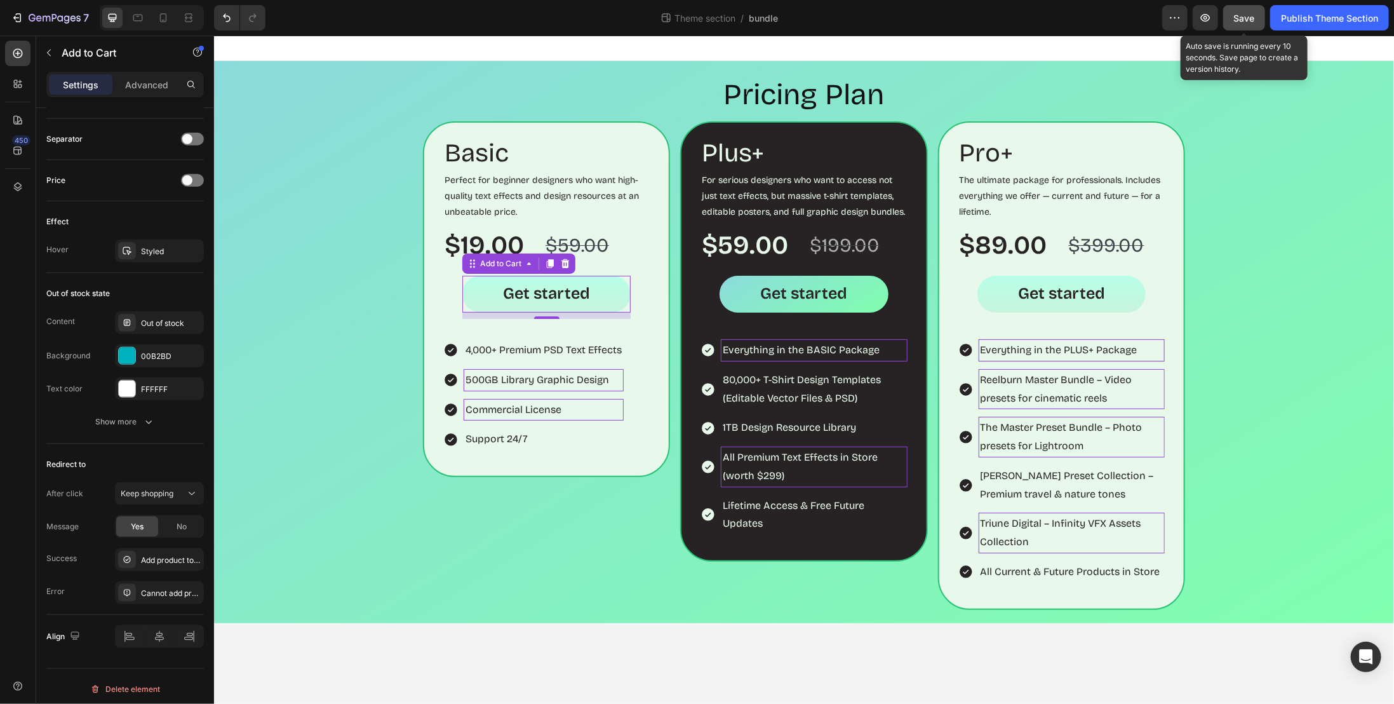
click at [1251, 13] on span "Save" at bounding box center [1244, 18] width 21 height 11
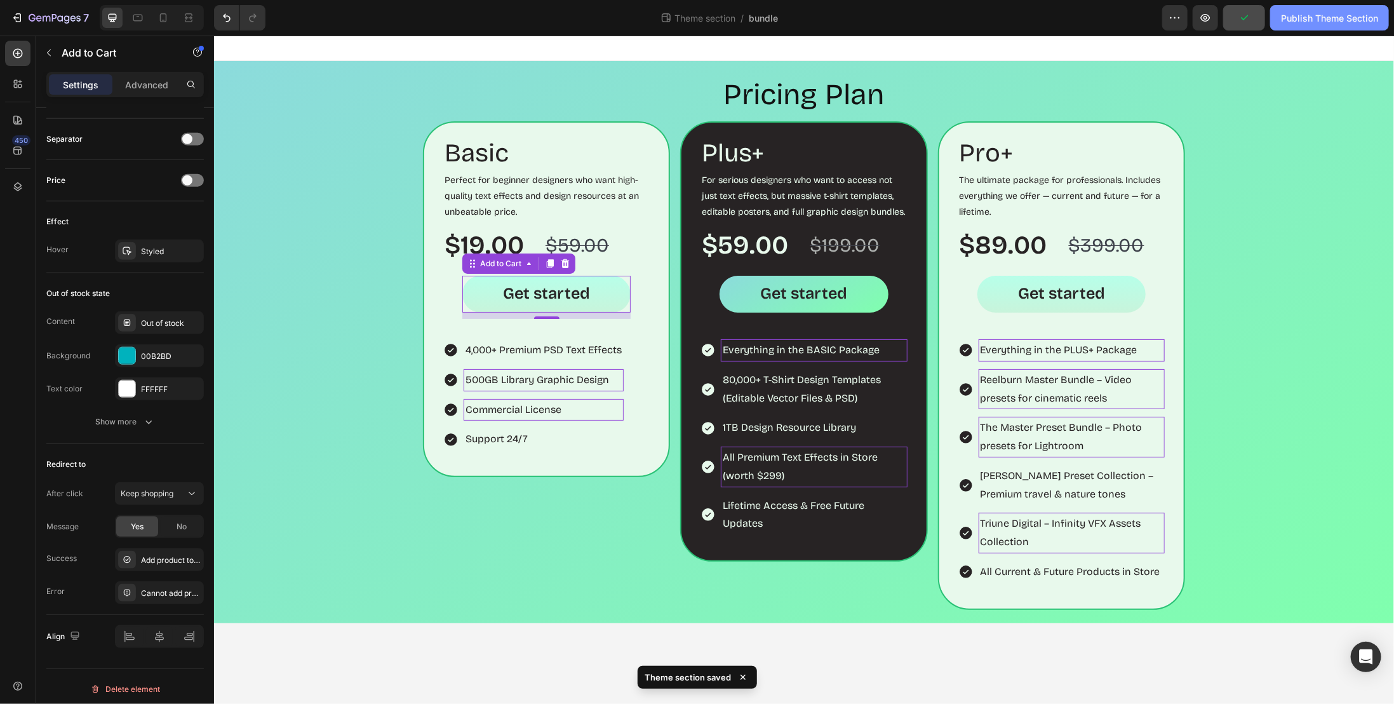
click at [1307, 16] on div "Publish Theme Section" at bounding box center [1329, 17] width 97 height 13
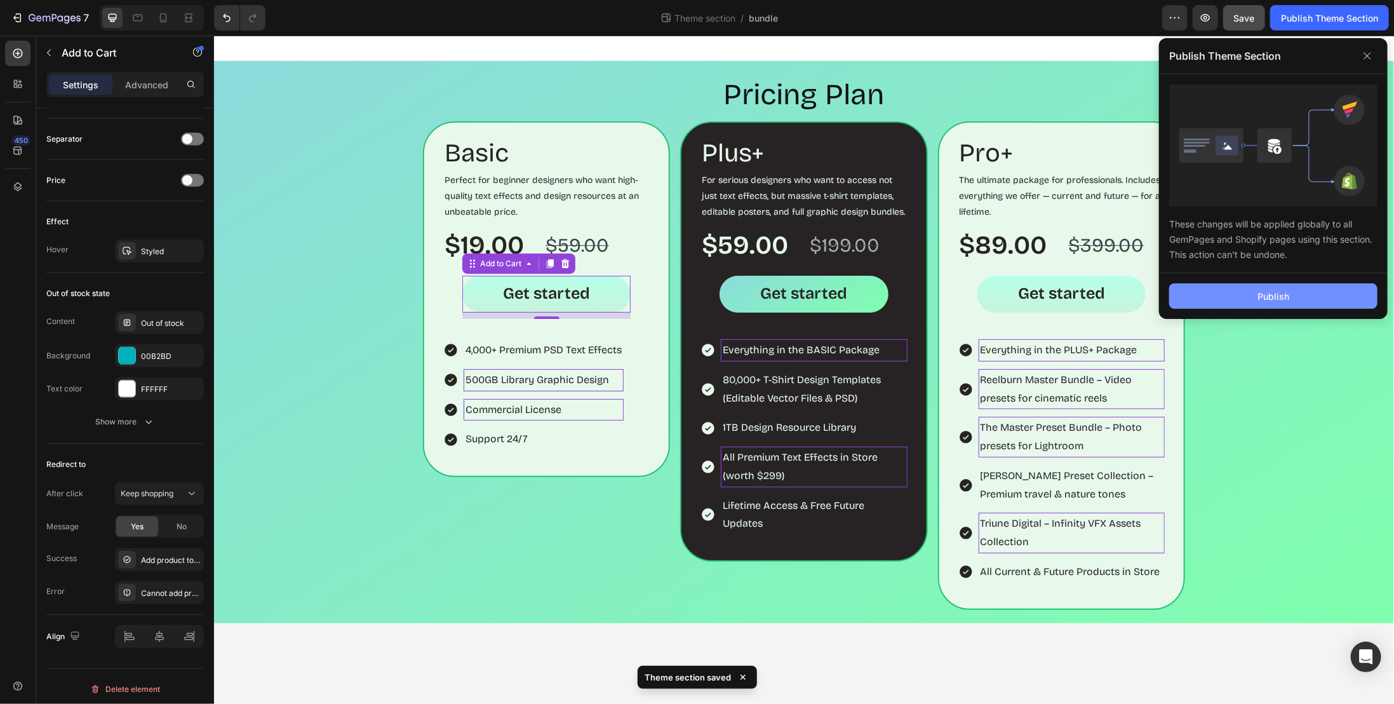
click at [1272, 300] on div "Publish" at bounding box center [1274, 296] width 32 height 13
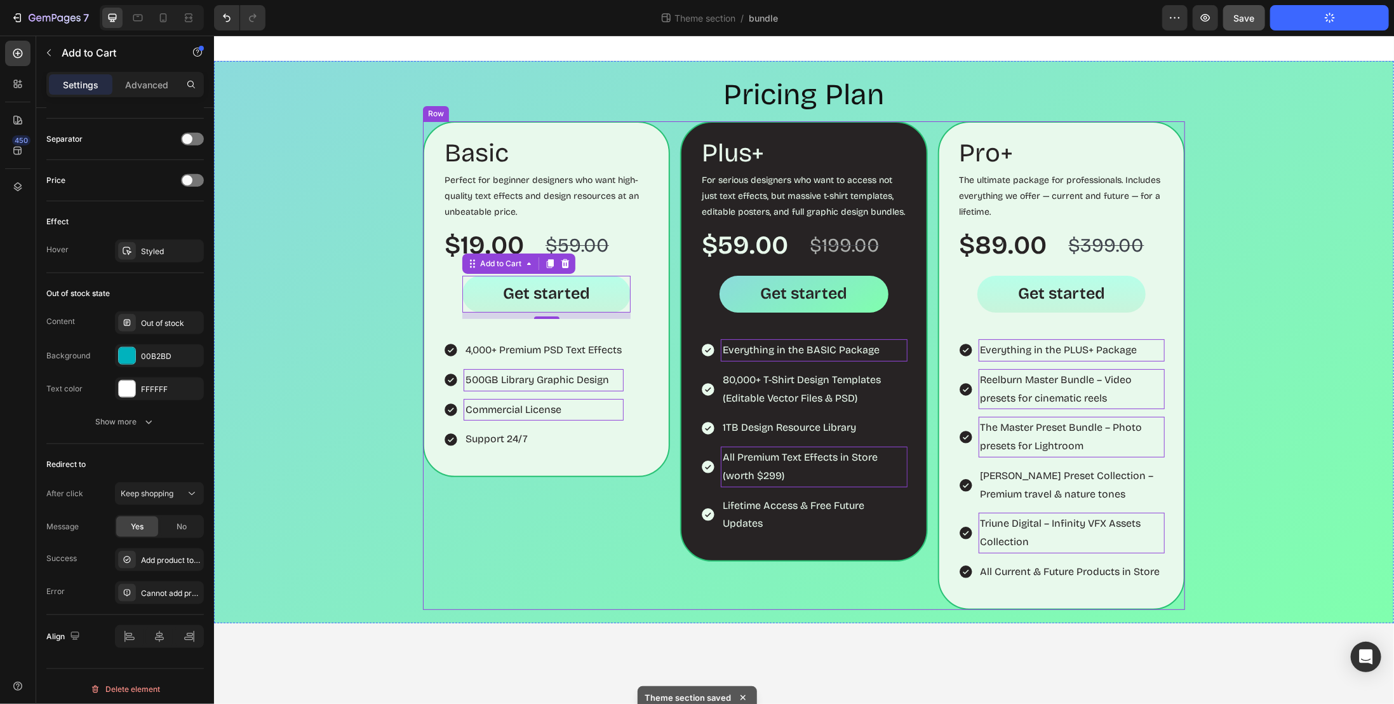
click at [673, 302] on div "Basic Heading Perfect for beginner designers who want high-quality text effects…" at bounding box center [803, 365] width 762 height 489
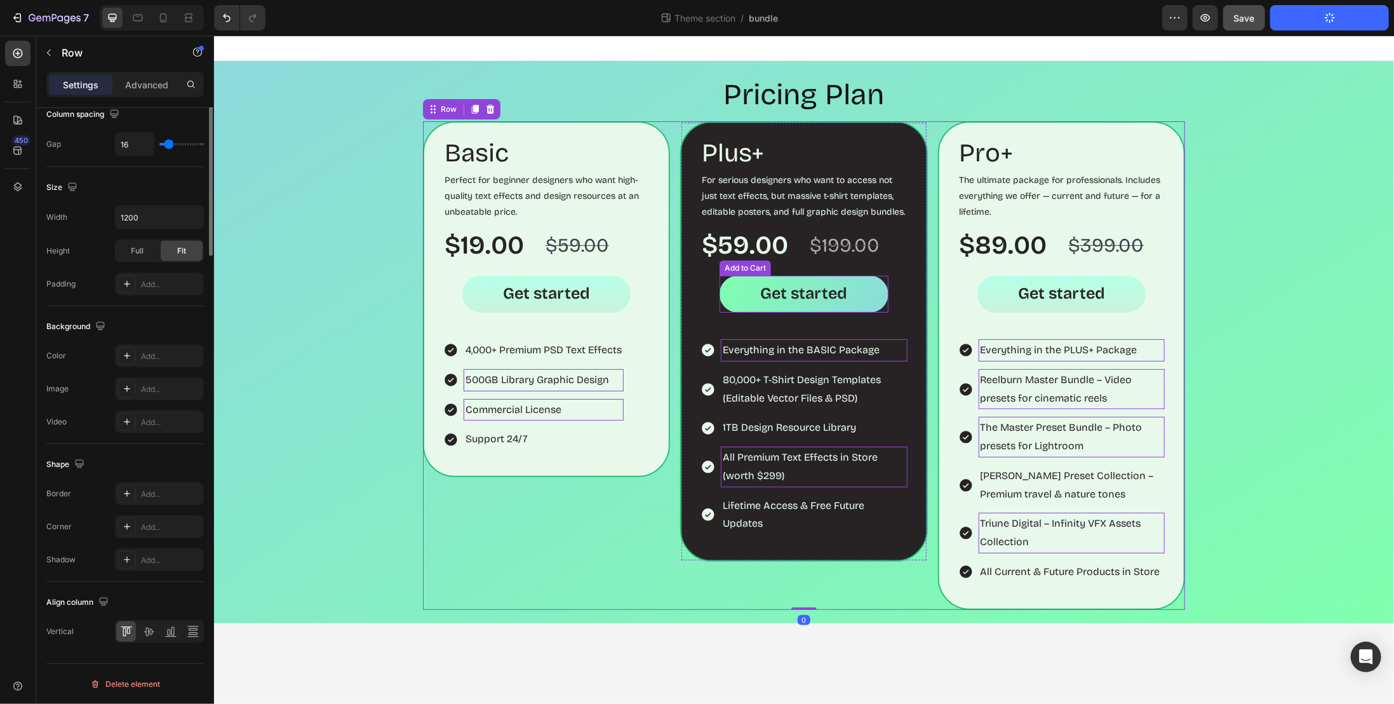
scroll to position [0, 0]
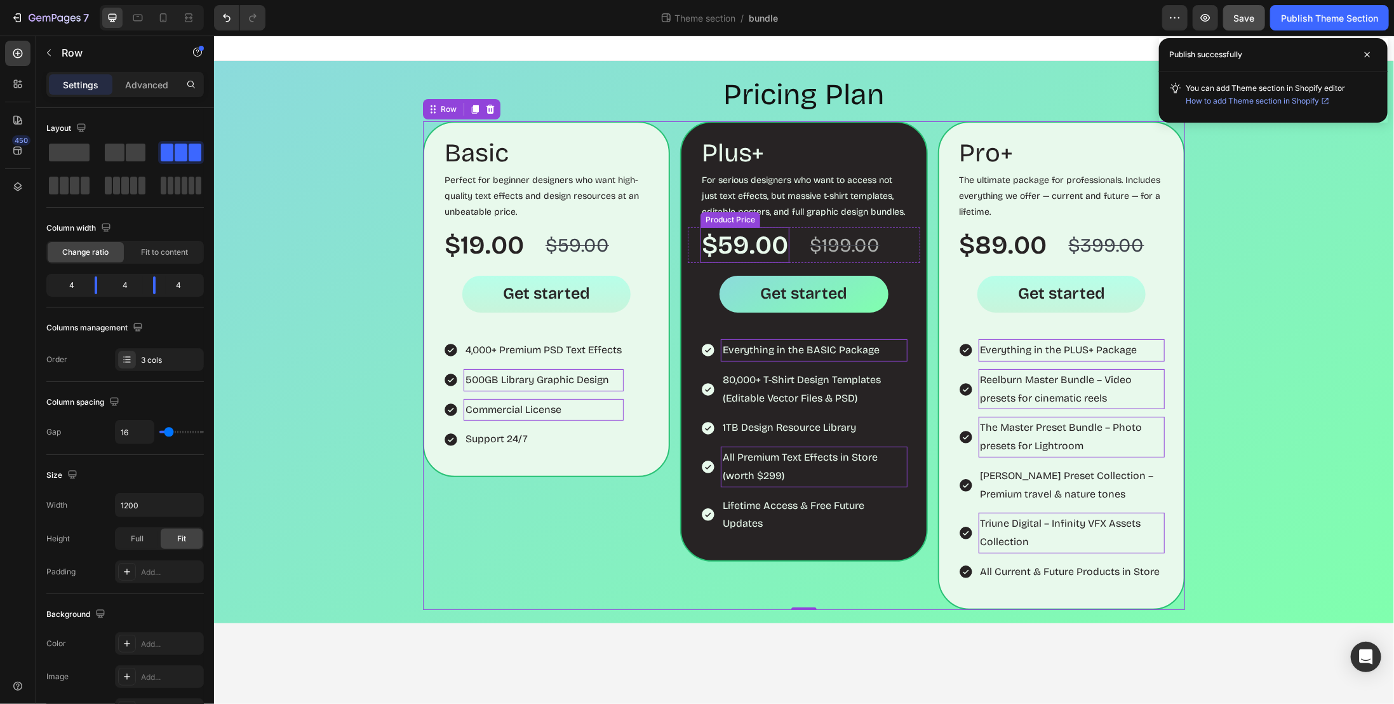
click at [725, 237] on div "$59.00" at bounding box center [744, 245] width 89 height 36
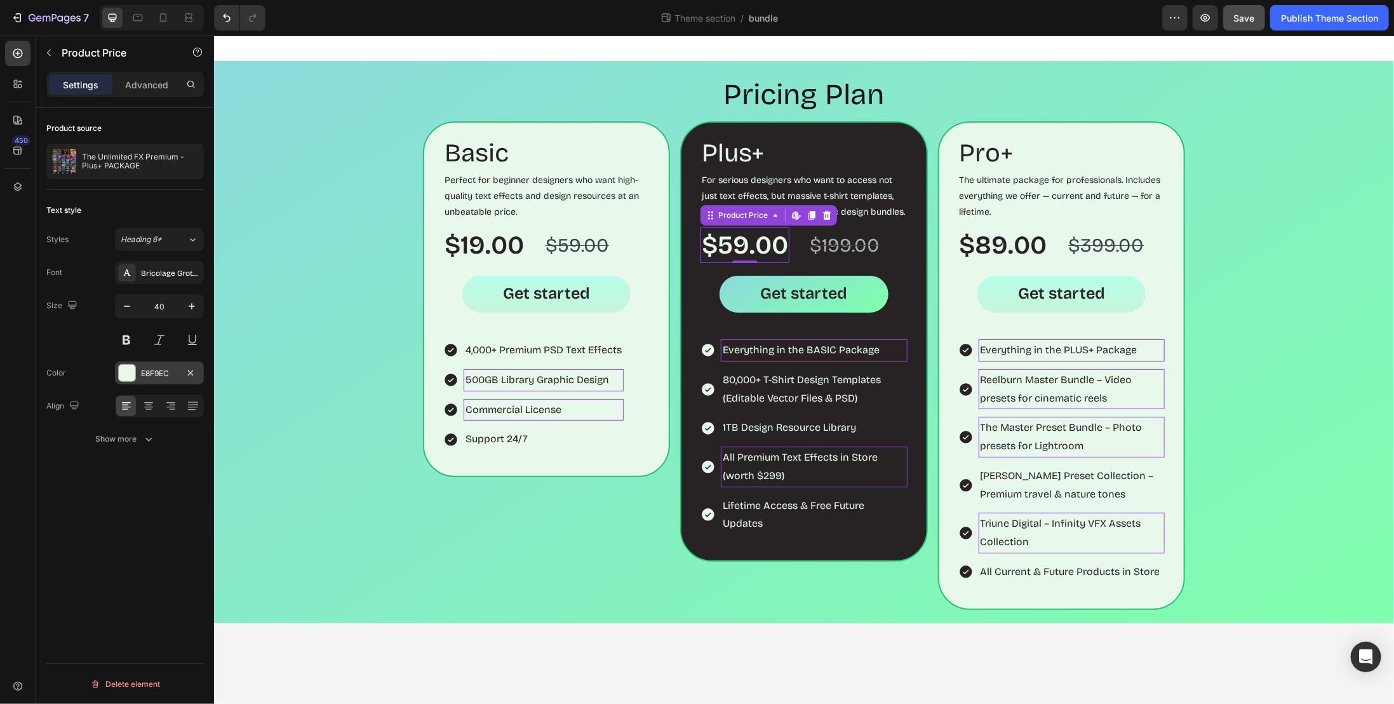
click at [158, 372] on div "E8F9EC" at bounding box center [159, 373] width 37 height 11
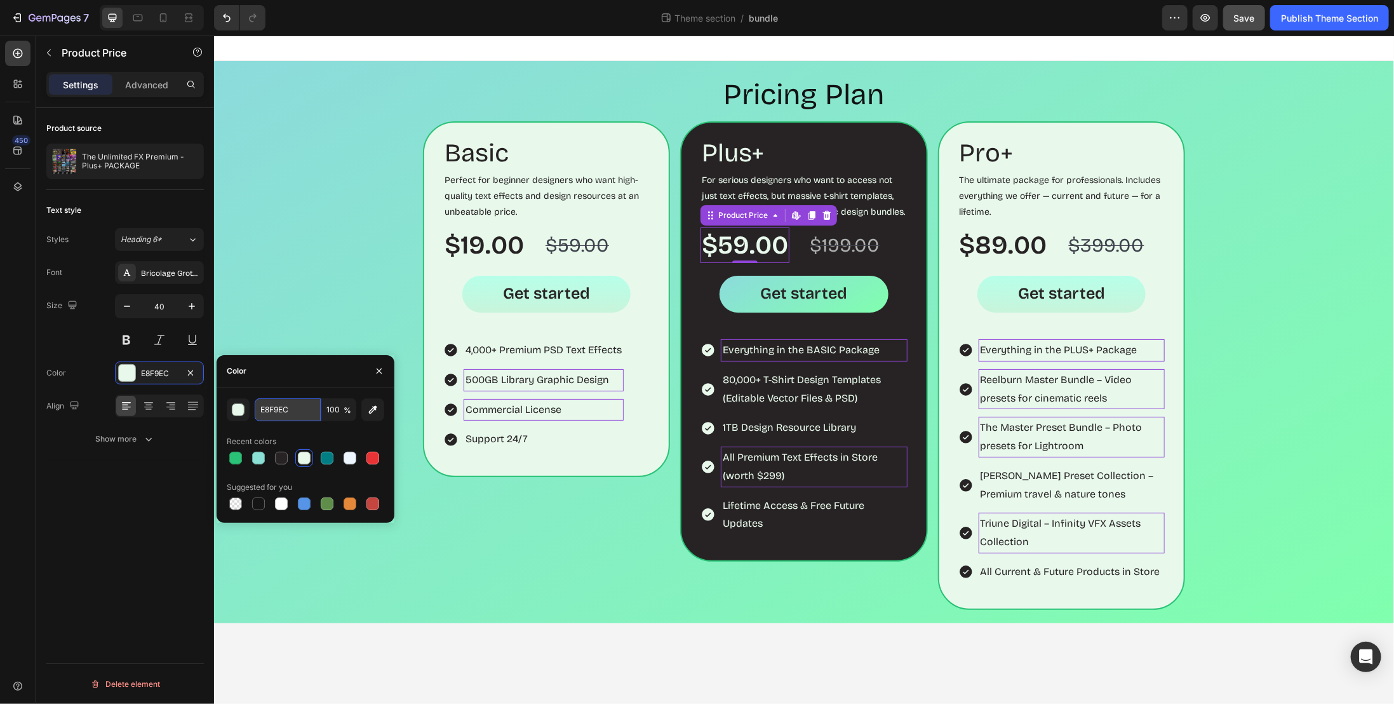
click at [288, 408] on input "E8F9EC" at bounding box center [288, 409] width 66 height 23
paste input "5efa94"
type input "5efa94"
click at [832, 246] on div "$199.00" at bounding box center [844, 244] width 72 height 27
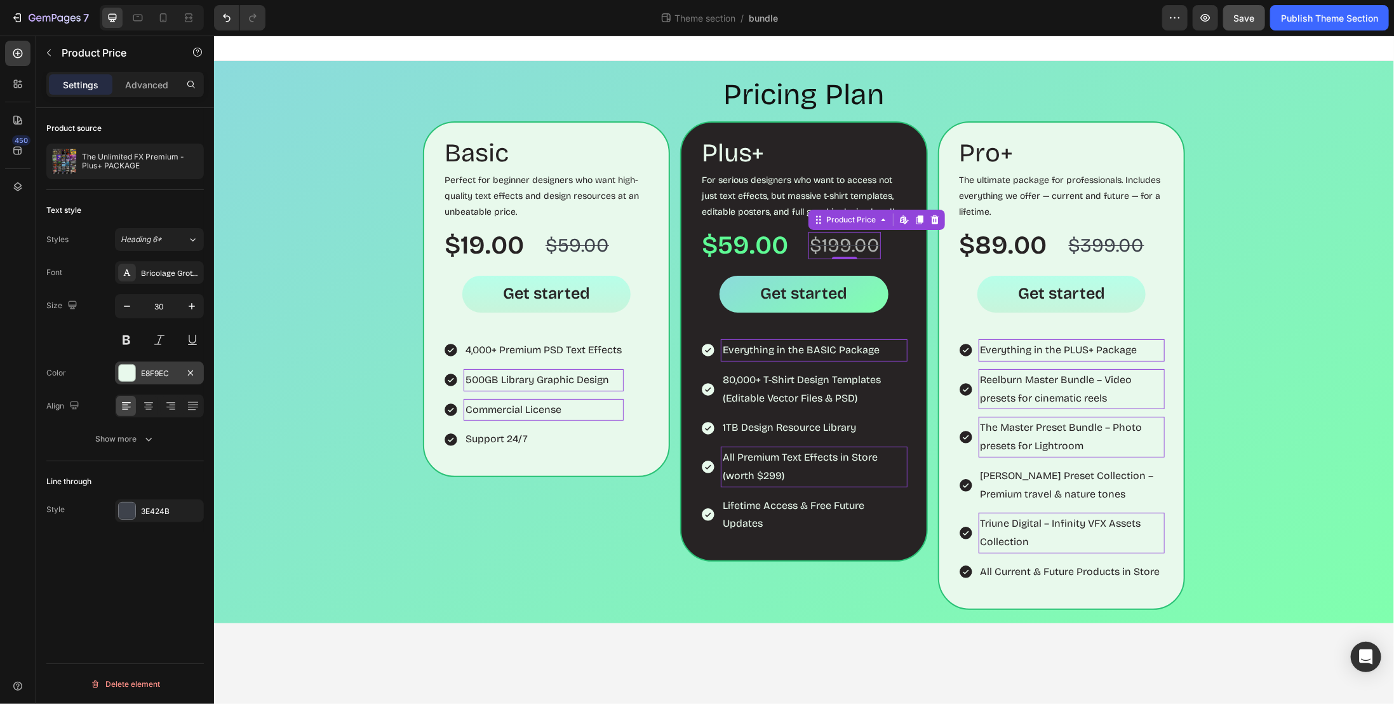
click at [155, 372] on div "E8F9EC" at bounding box center [159, 373] width 37 height 11
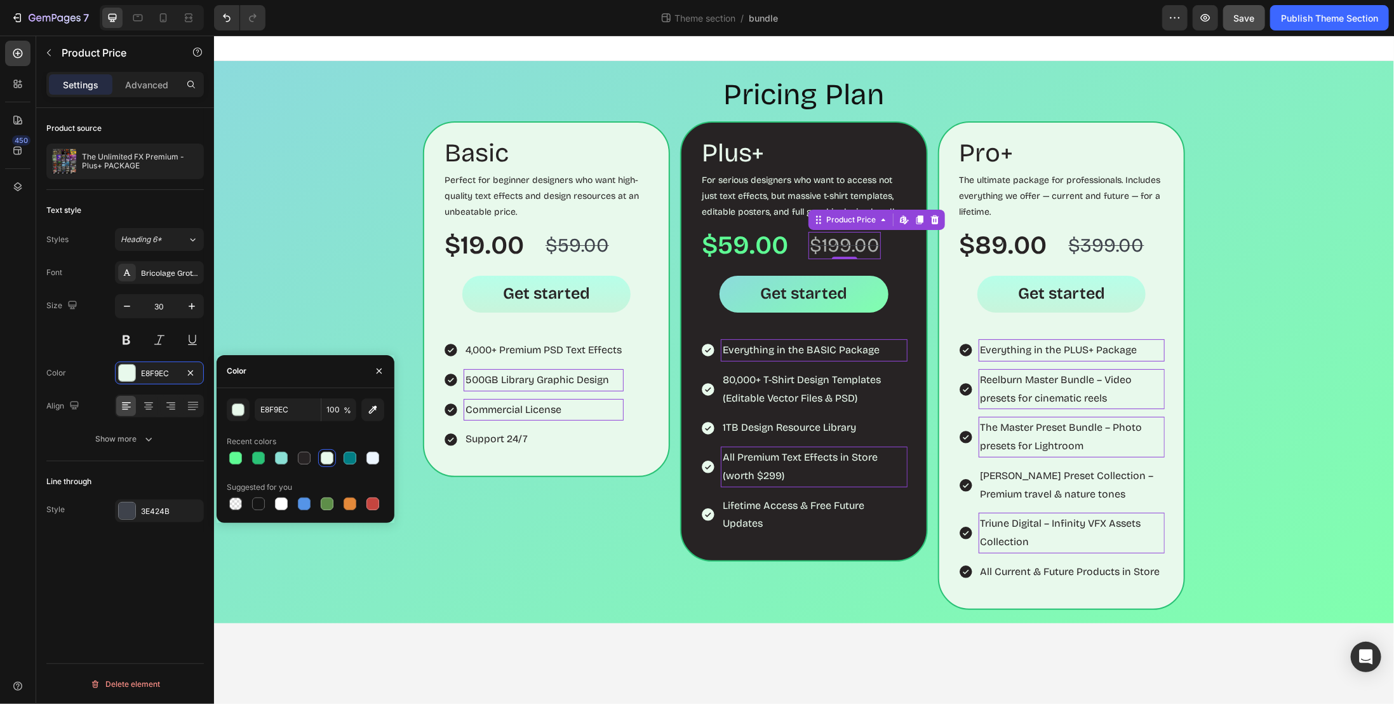
click at [326, 459] on div at bounding box center [327, 458] width 13 height 13
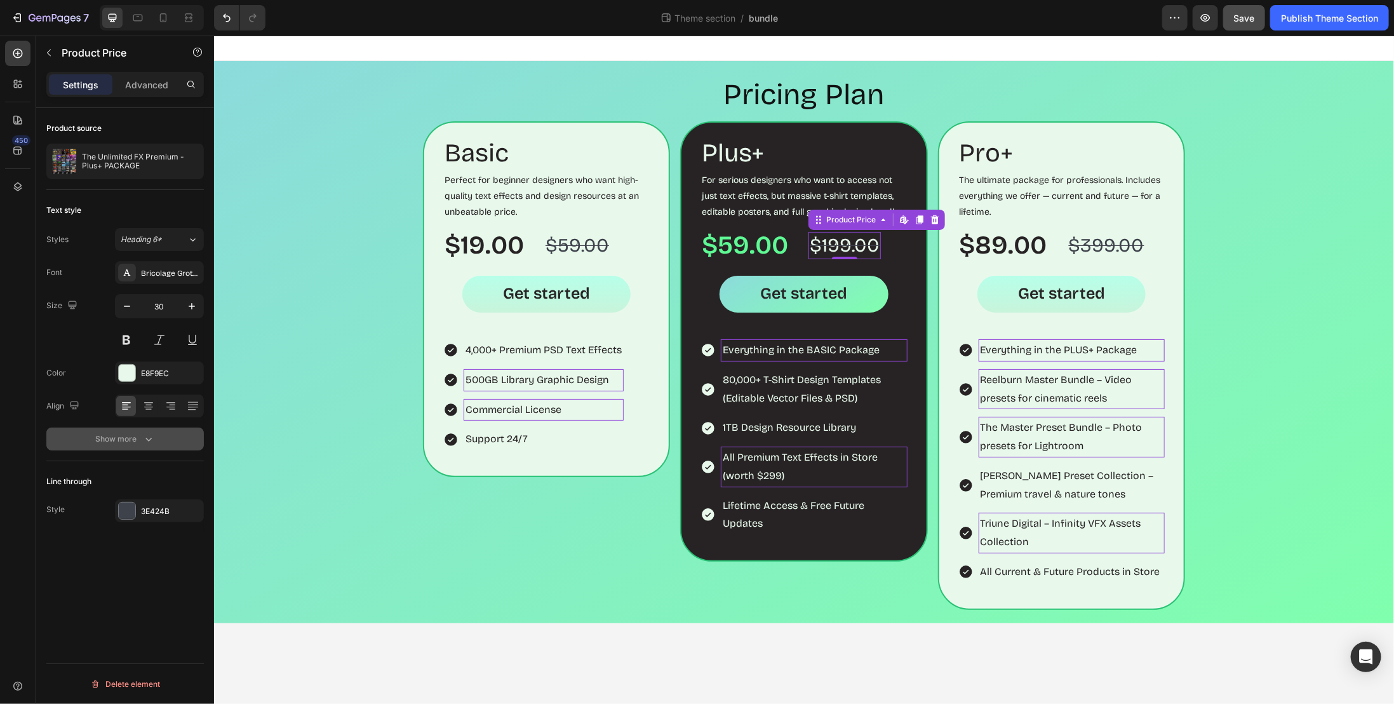
click at [144, 442] on icon "button" at bounding box center [148, 439] width 13 height 13
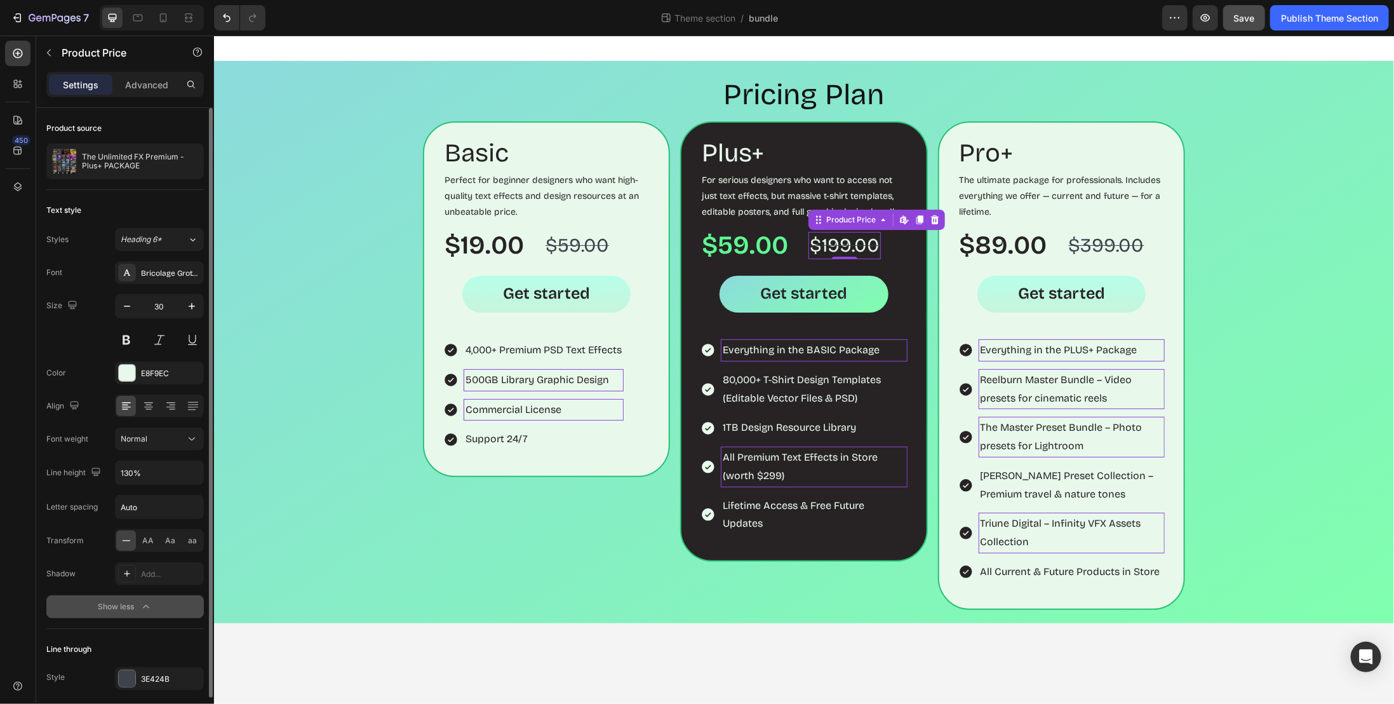
scroll to position [44, 0]
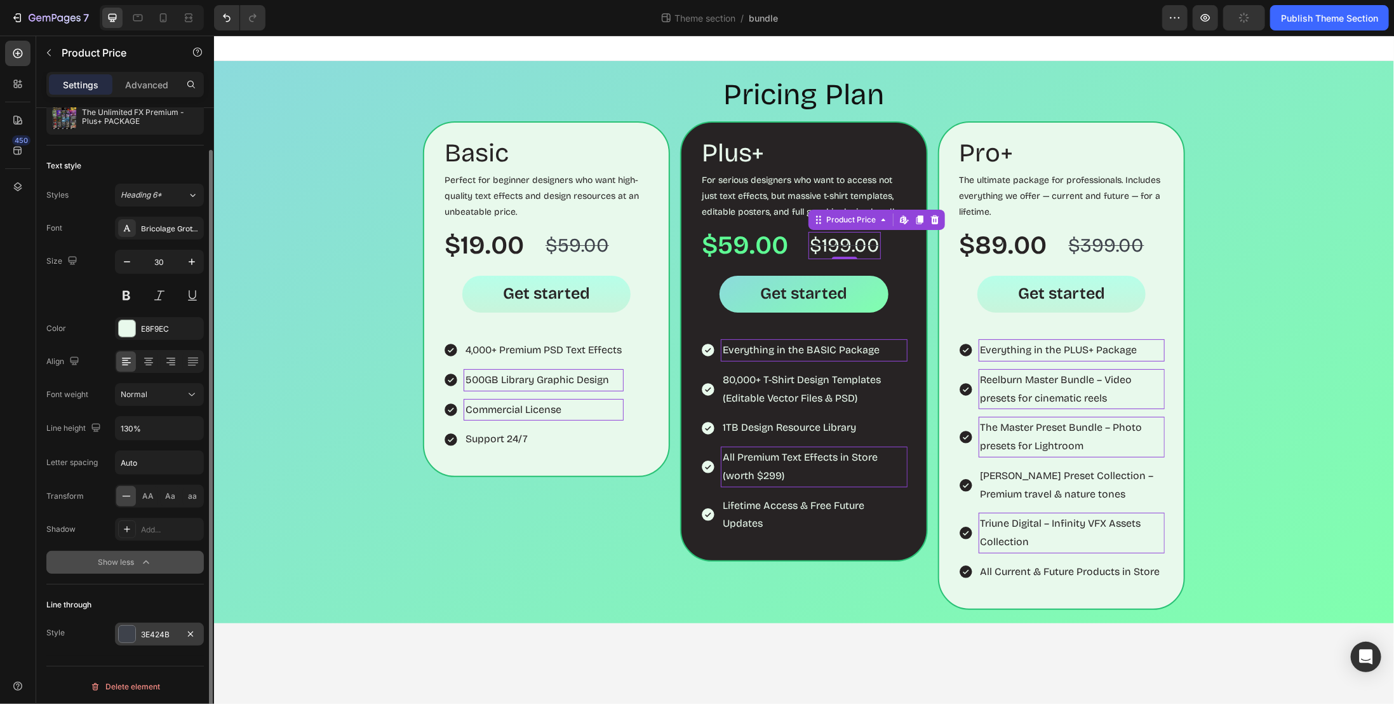
click at [159, 629] on div "3E424B" at bounding box center [159, 634] width 37 height 11
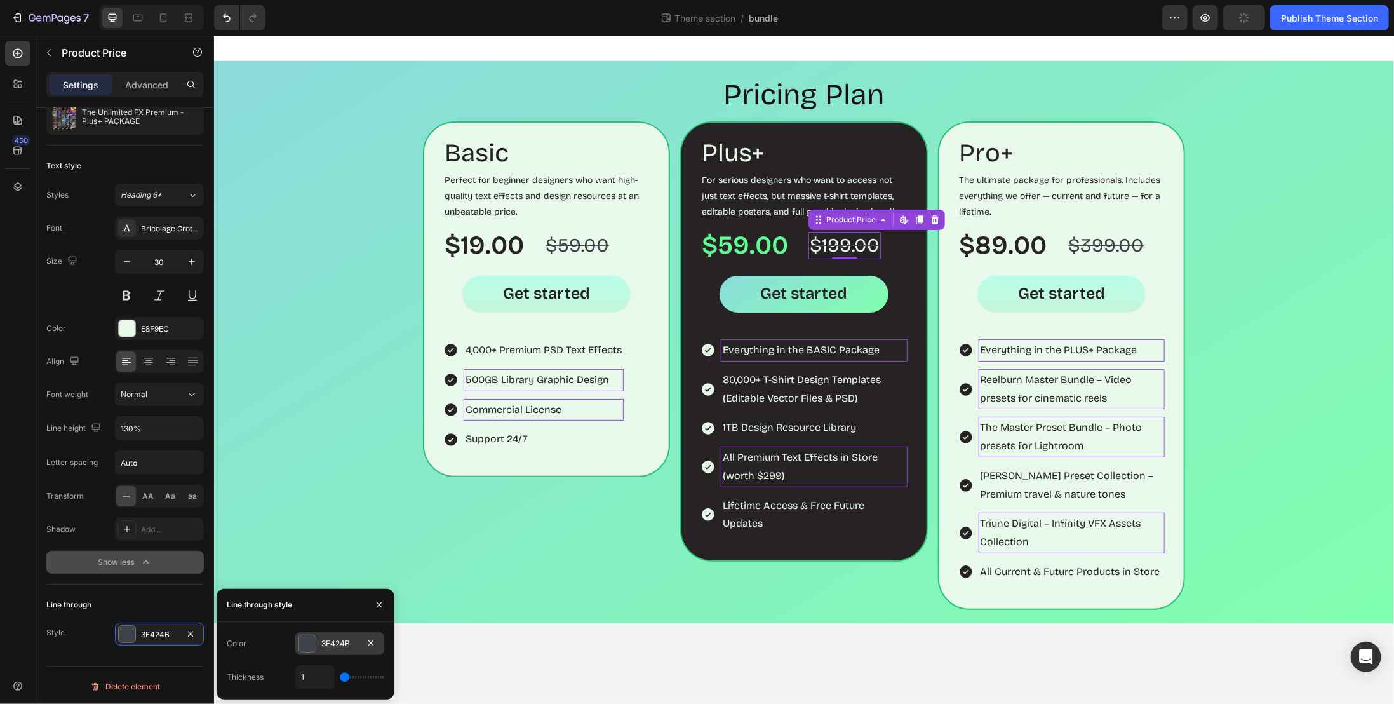
click at [332, 642] on div "3E424B" at bounding box center [339, 643] width 37 height 11
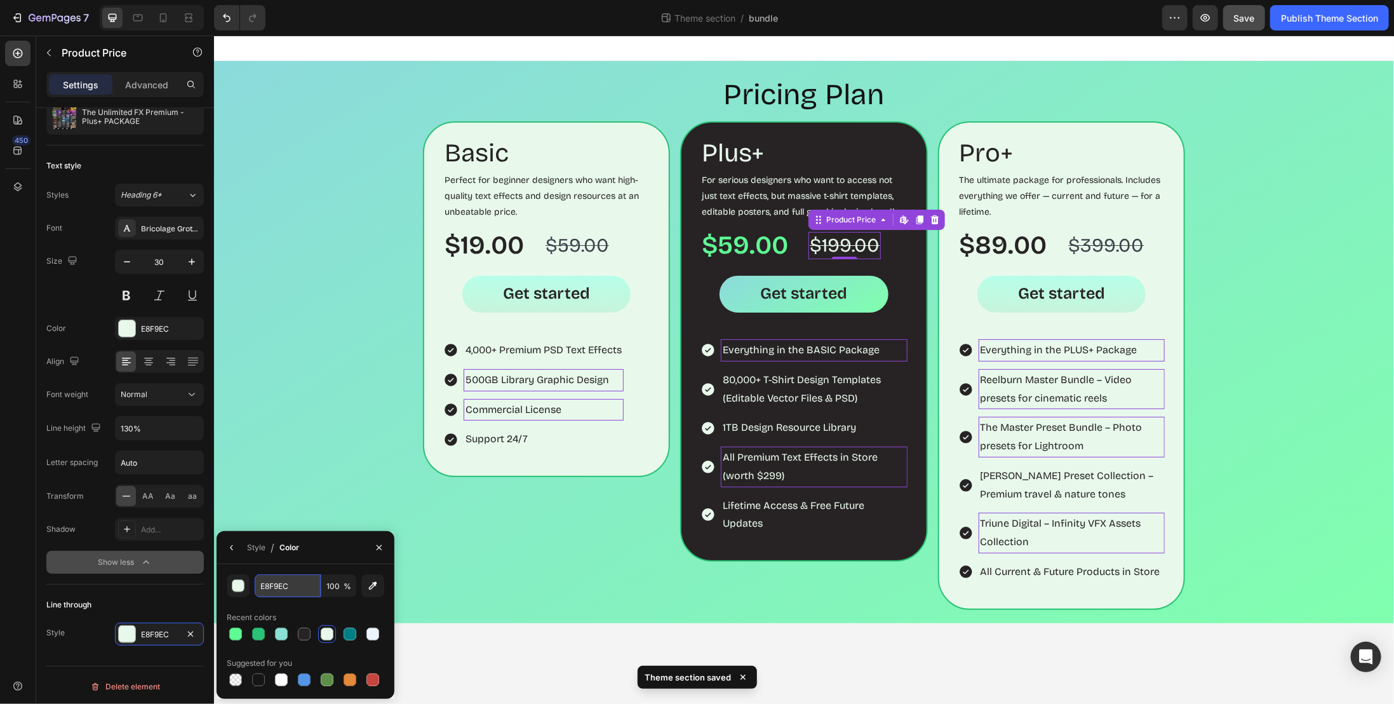
click at [0, 0] on input "E8F9EC" at bounding box center [0, 0] width 0 height 0
click at [262, 631] on div at bounding box center [258, 634] width 13 height 13
click at [0, 0] on input "2AC276" at bounding box center [0, 0] width 0 height 0
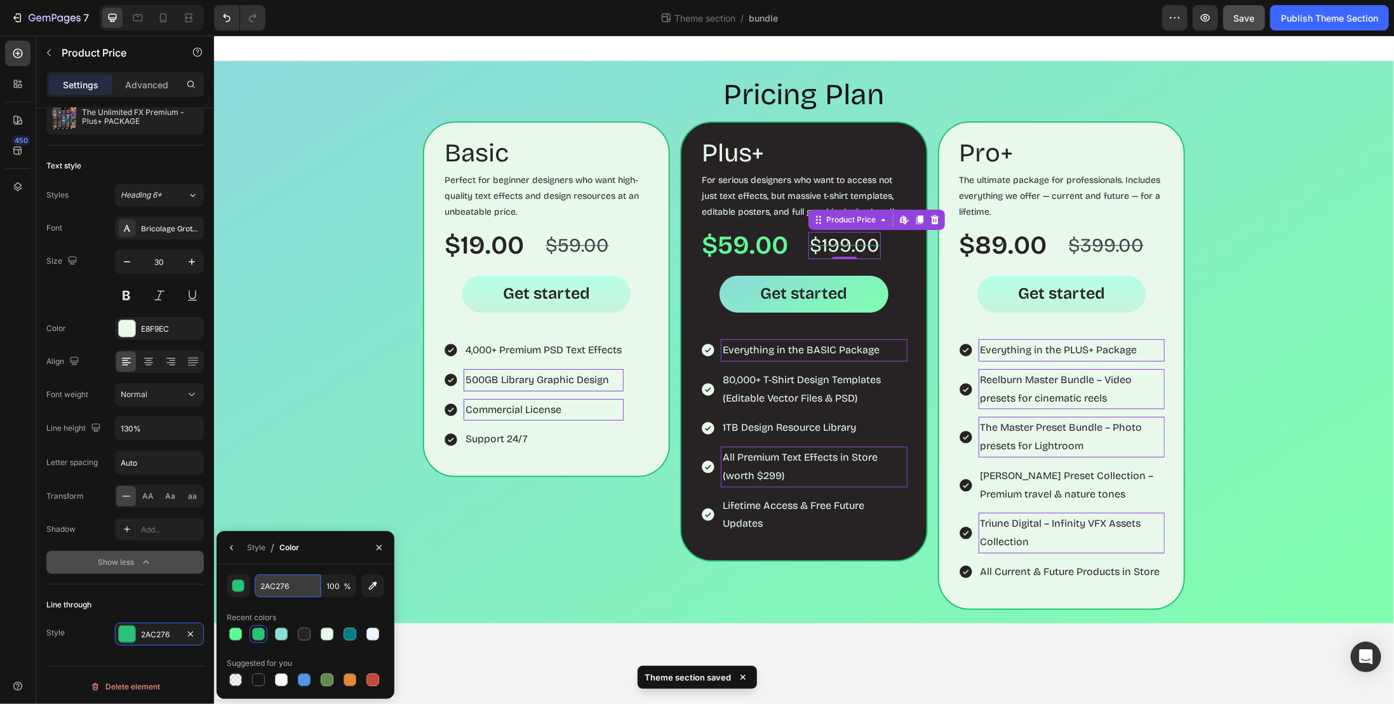
paste input "5efa94"
type input "5efa94"
drag, startPoint x: 477, startPoint y: 582, endPoint x: 674, endPoint y: 547, distance: 200.0
click at [477, 581] on div "Basic Heading Perfect for beginner designers who want high-quality text effects…" at bounding box center [545, 365] width 247 height 489
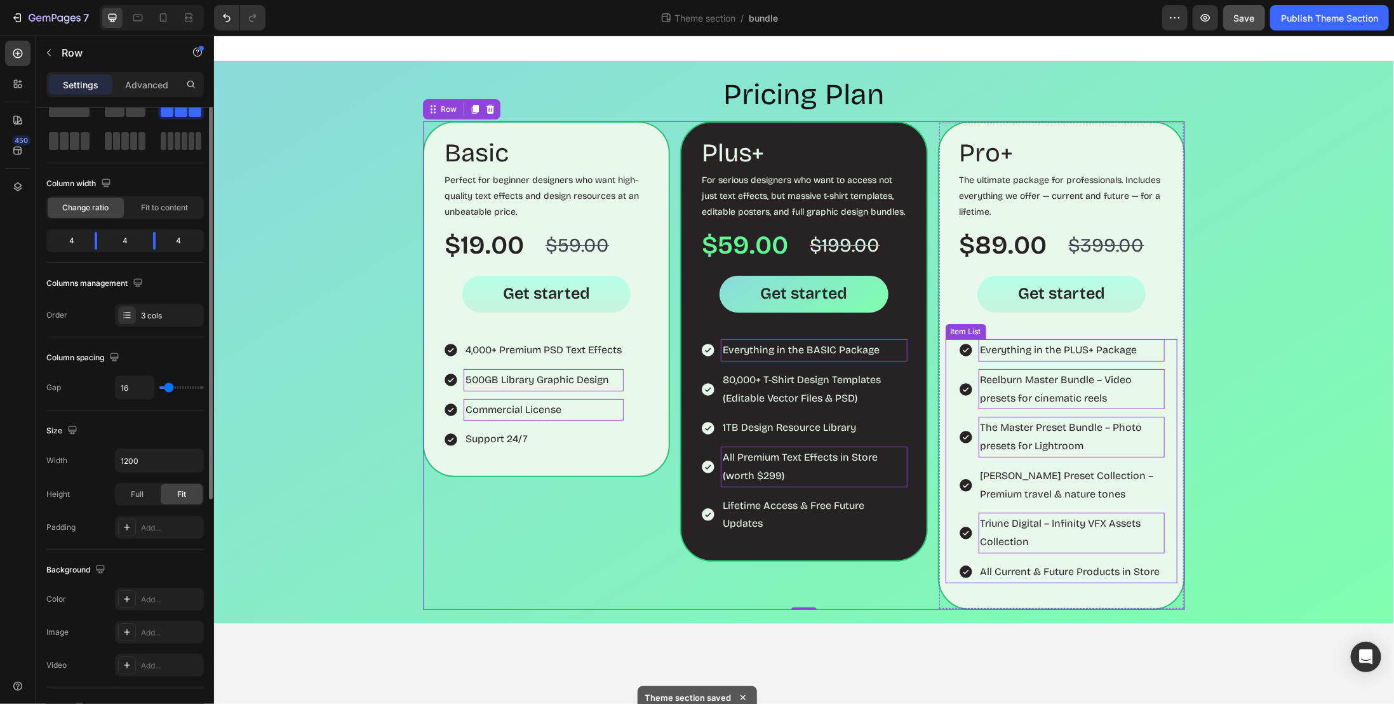
scroll to position [0, 0]
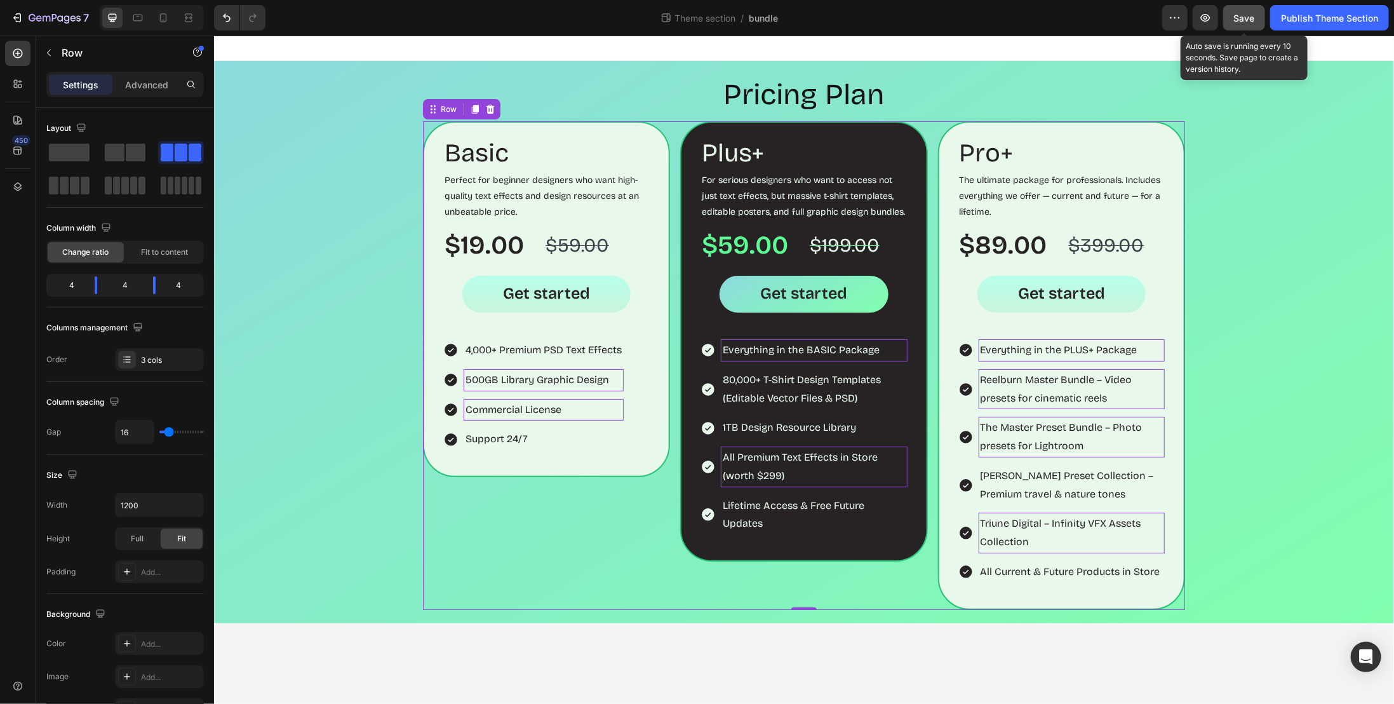
click at [1253, 18] on span "Save" at bounding box center [1244, 18] width 21 height 11
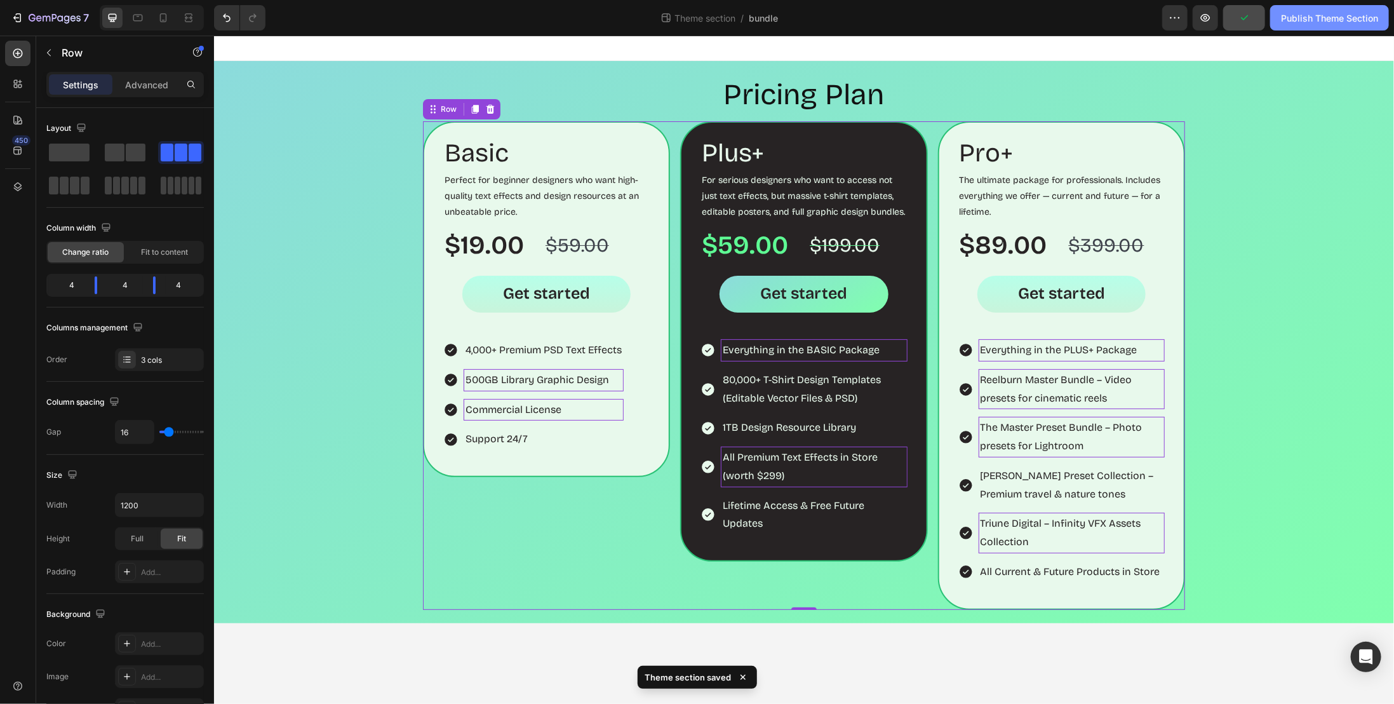
click at [1284, 17] on div "Publish Theme Section" at bounding box center [1329, 17] width 97 height 13
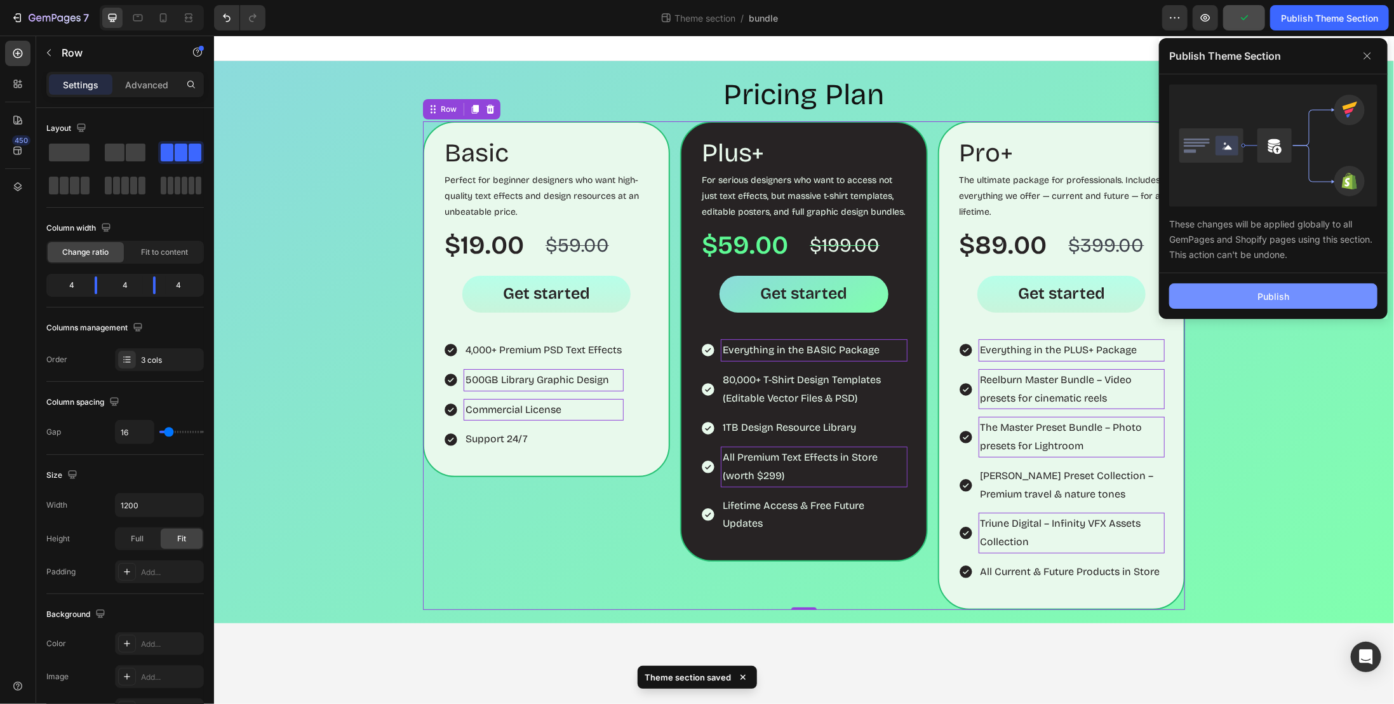
click at [1246, 287] on button "Publish" at bounding box center [1273, 295] width 208 height 25
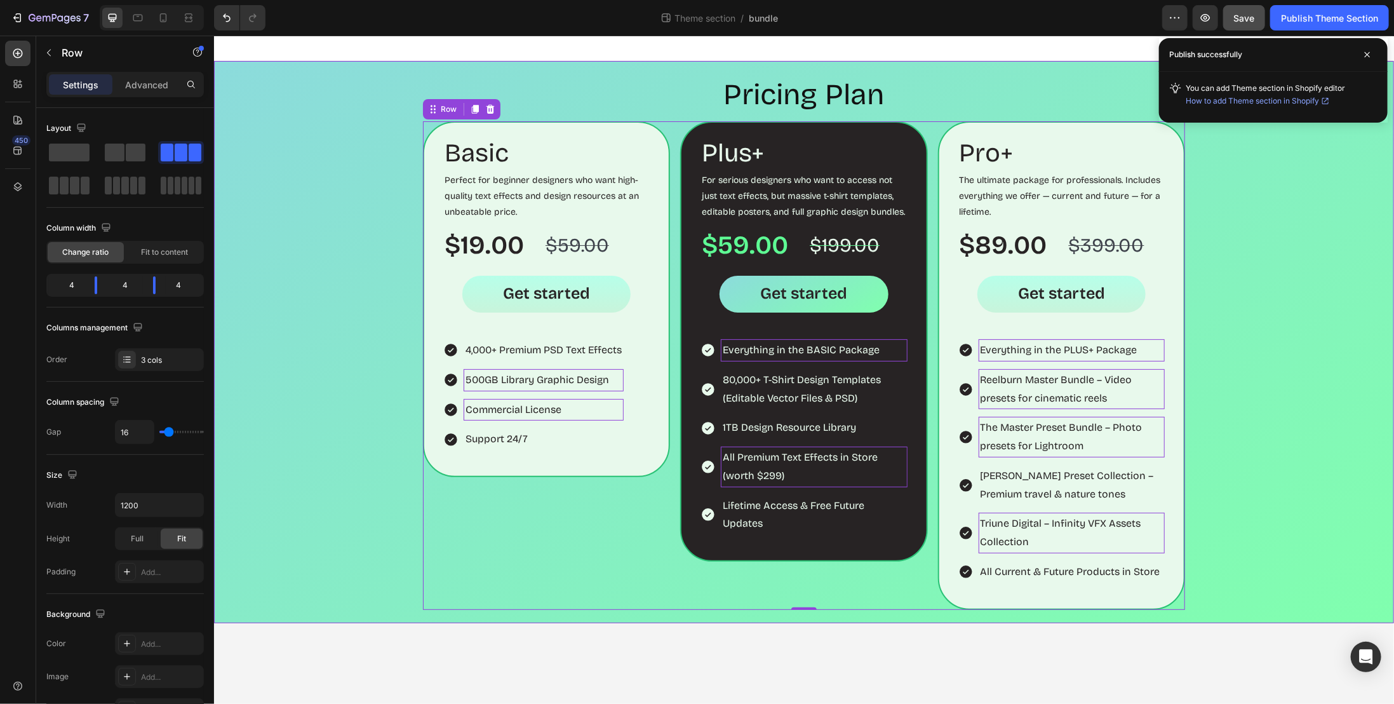
click at [1228, 239] on div "Pricing Plan Heading Basic Heading Perfect for beginner designers who want high…" at bounding box center [804, 342] width 1168 height 536
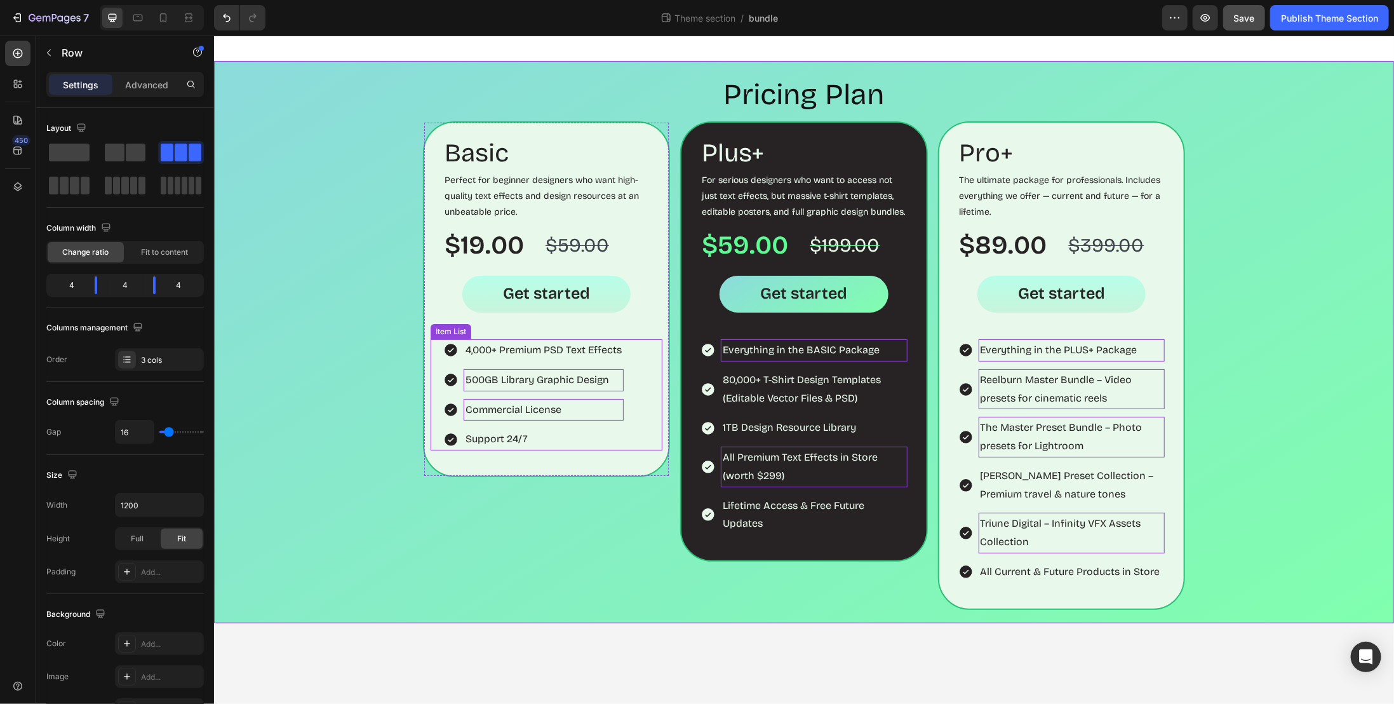
click at [556, 526] on div "Basic Heading Perfect for beginner designers who want high-quality text effects…" at bounding box center [545, 365] width 247 height 489
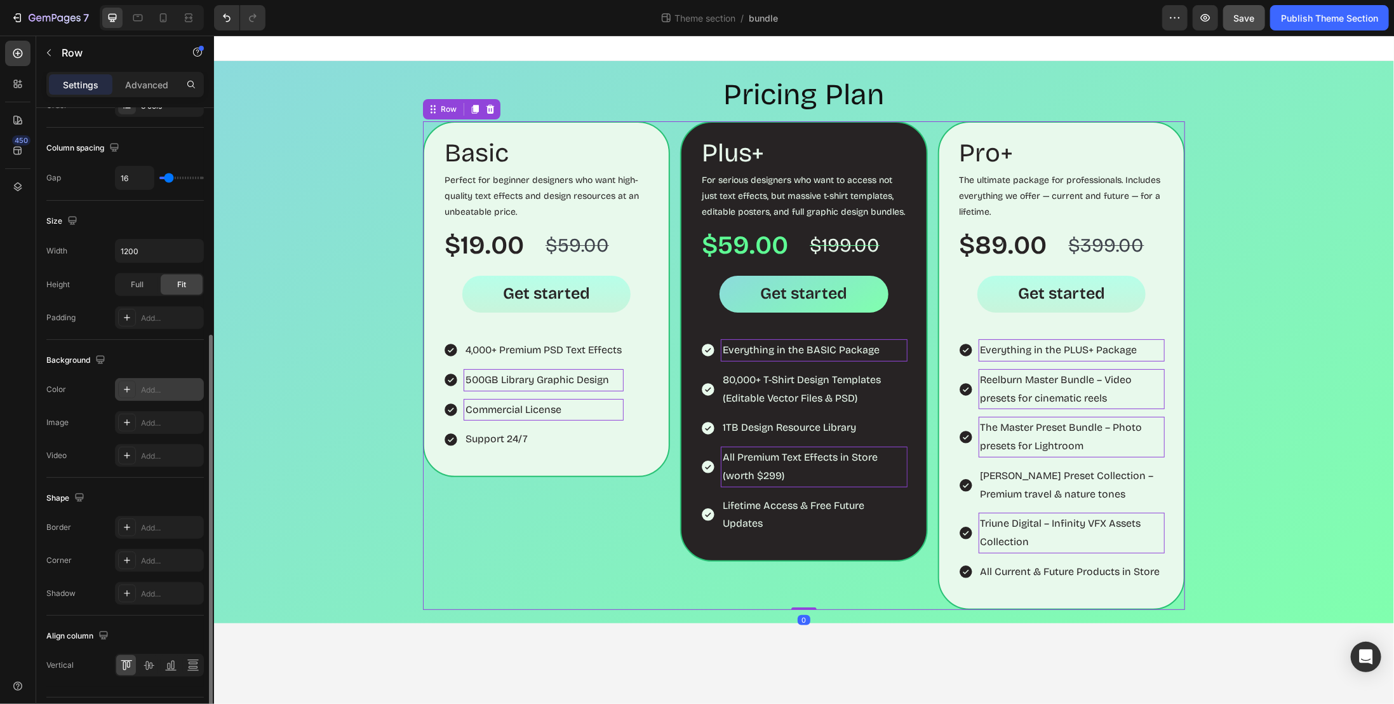
scroll to position [285, 0]
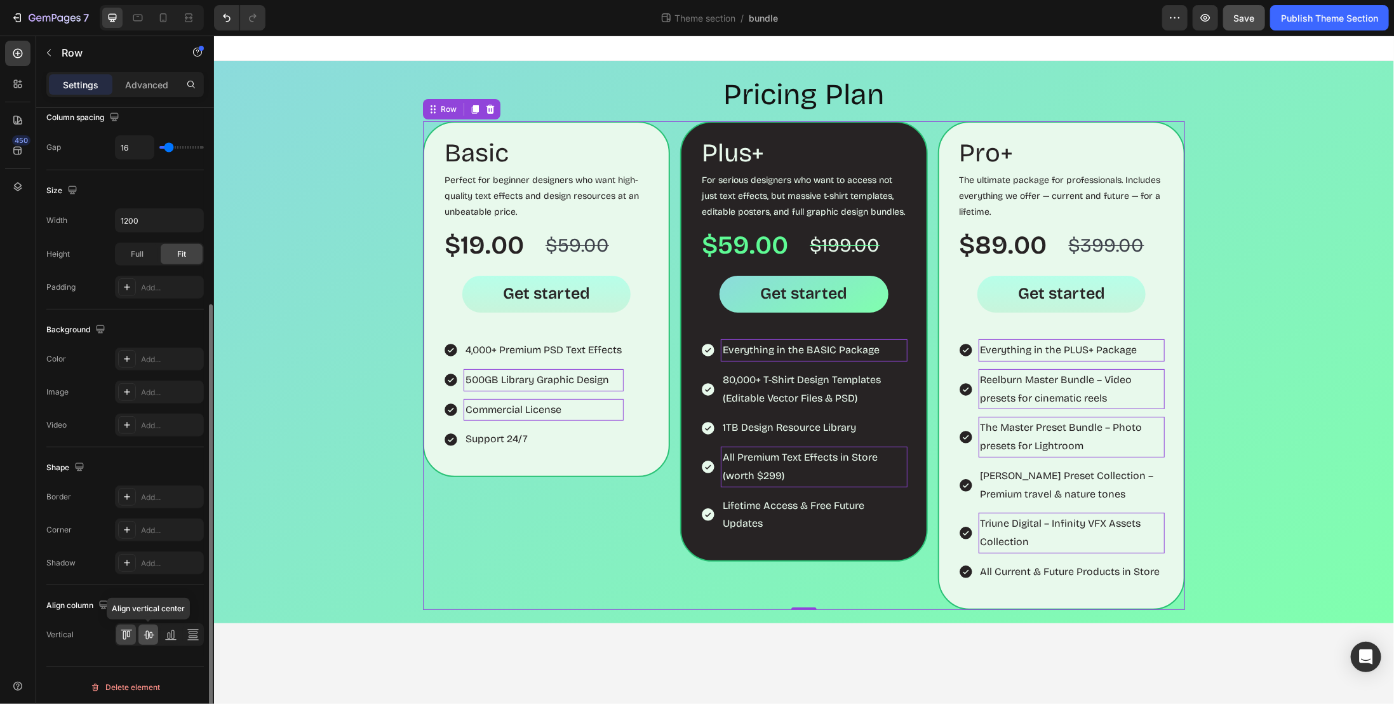
click at [148, 632] on icon at bounding box center [149, 635] width 10 height 9
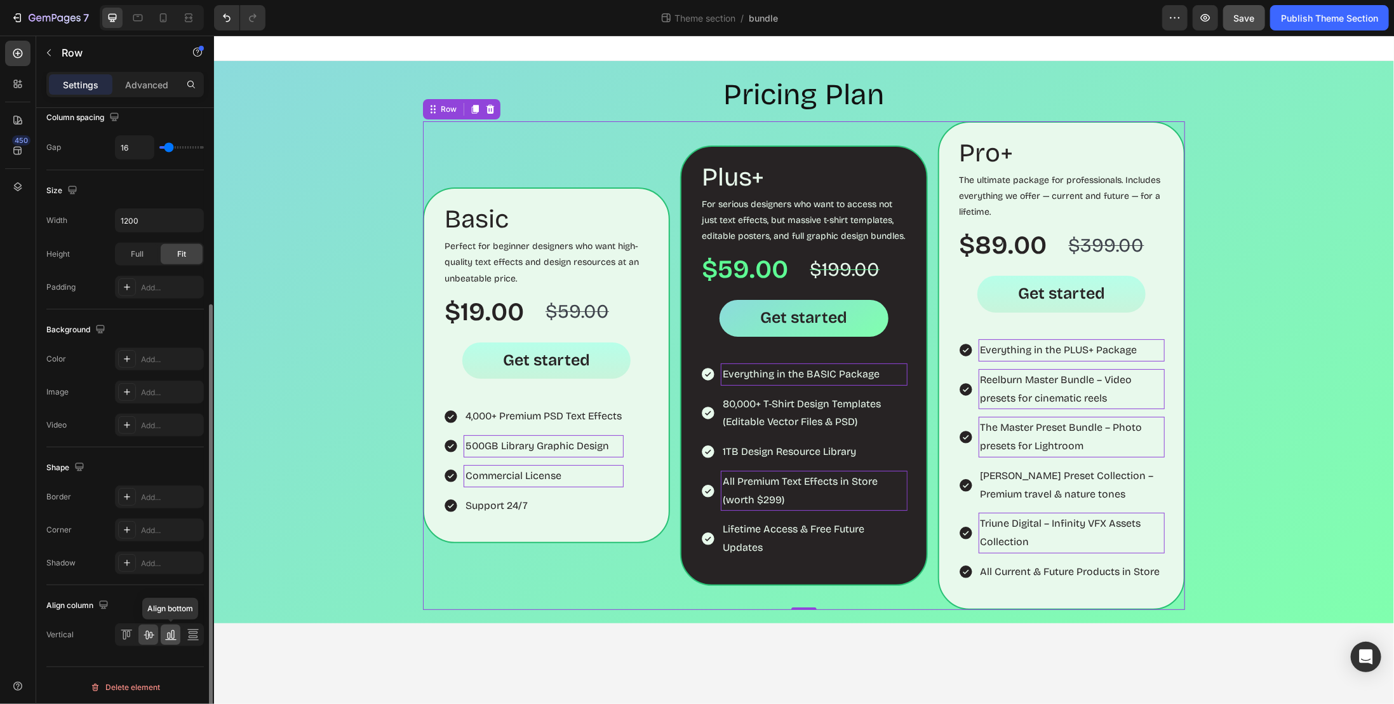
click at [166, 635] on icon at bounding box center [171, 634] width 13 height 13
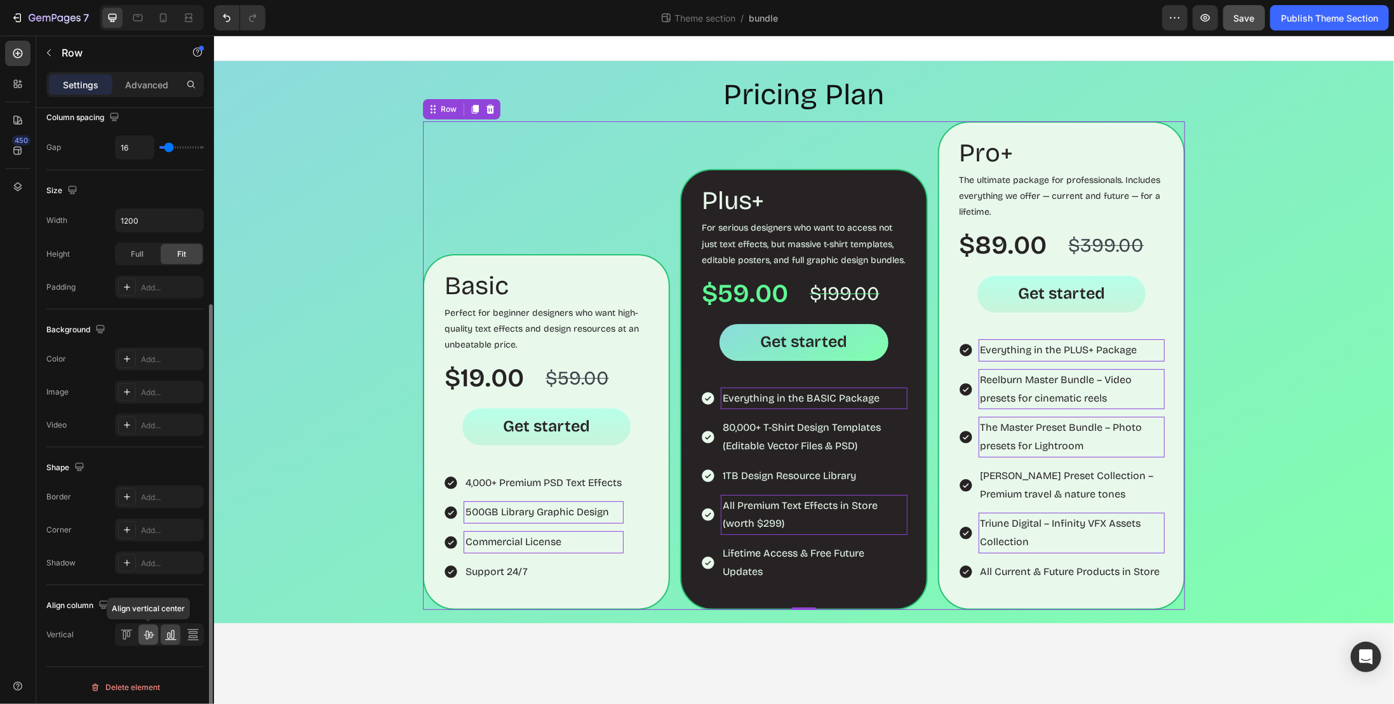
click at [144, 631] on icon at bounding box center [149, 635] width 10 height 9
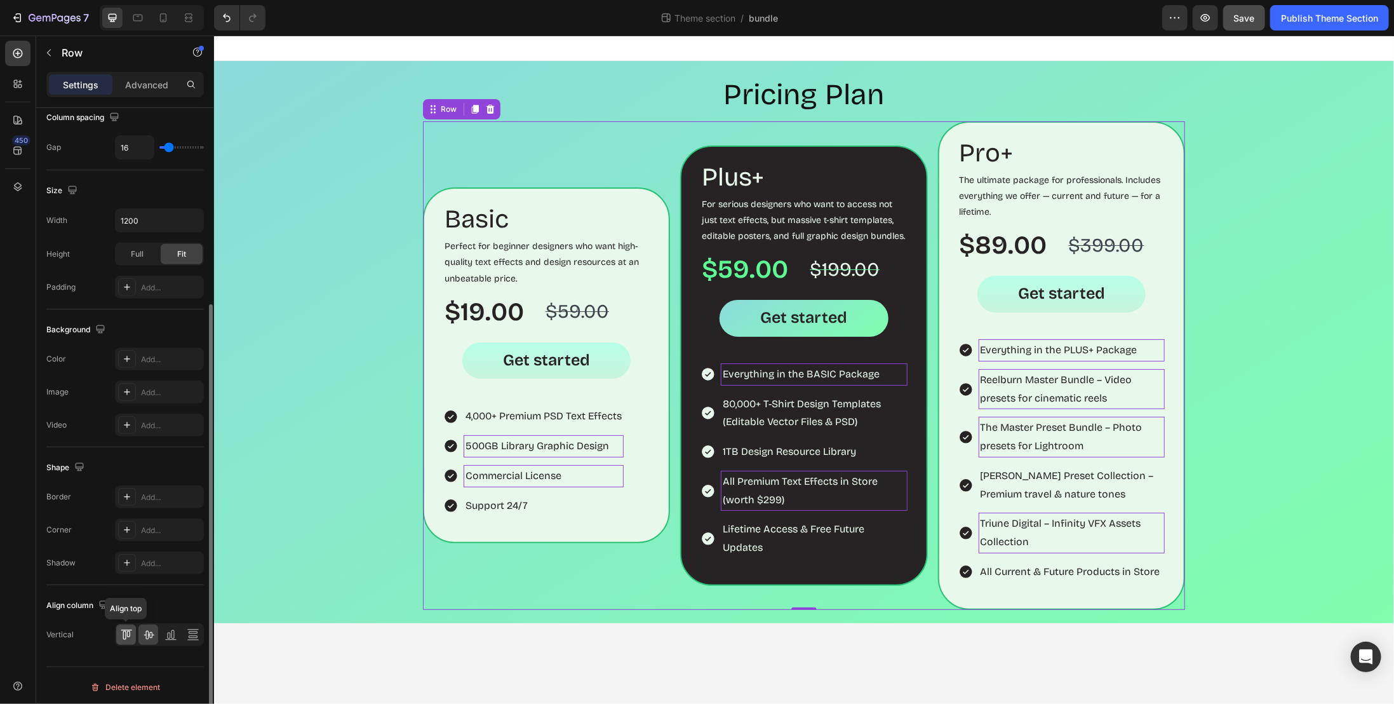
click at [128, 632] on icon at bounding box center [126, 634] width 13 height 13
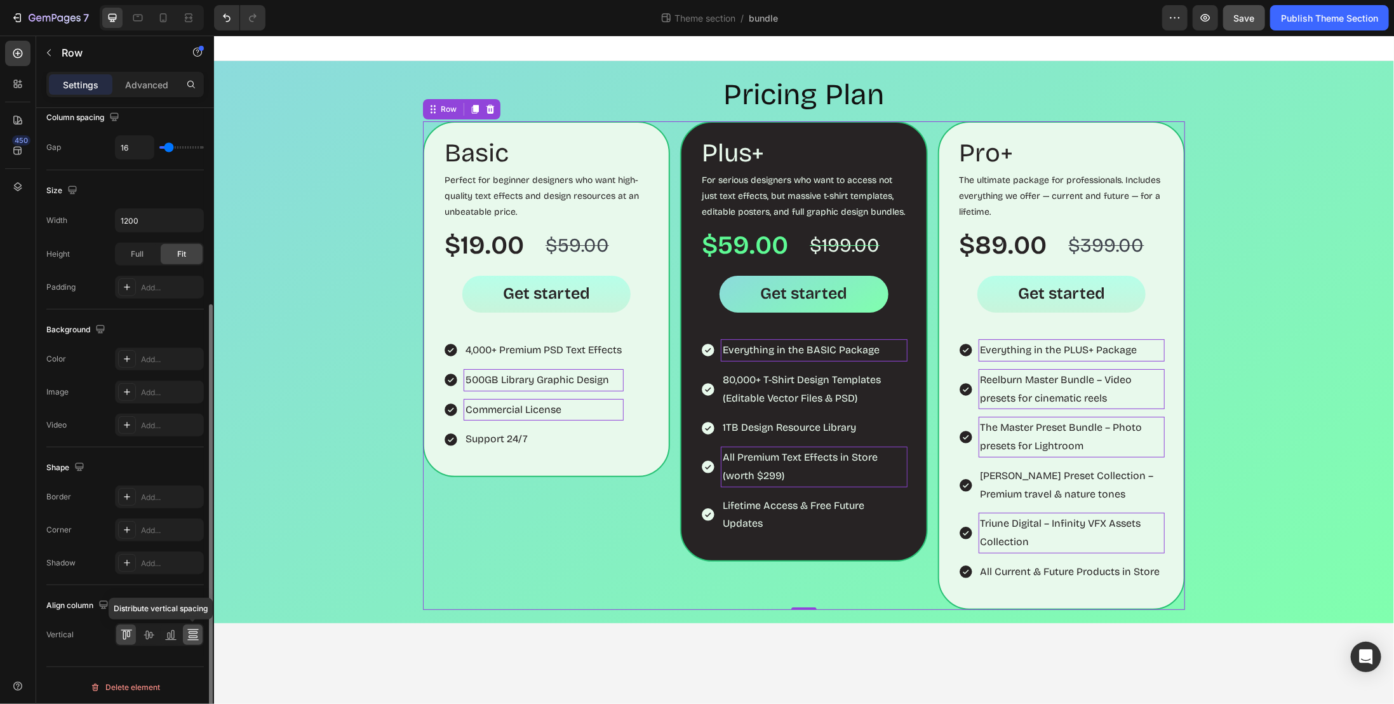
click at [187, 630] on icon at bounding box center [193, 634] width 13 height 13
click at [158, 636] on div at bounding box center [148, 634] width 20 height 20
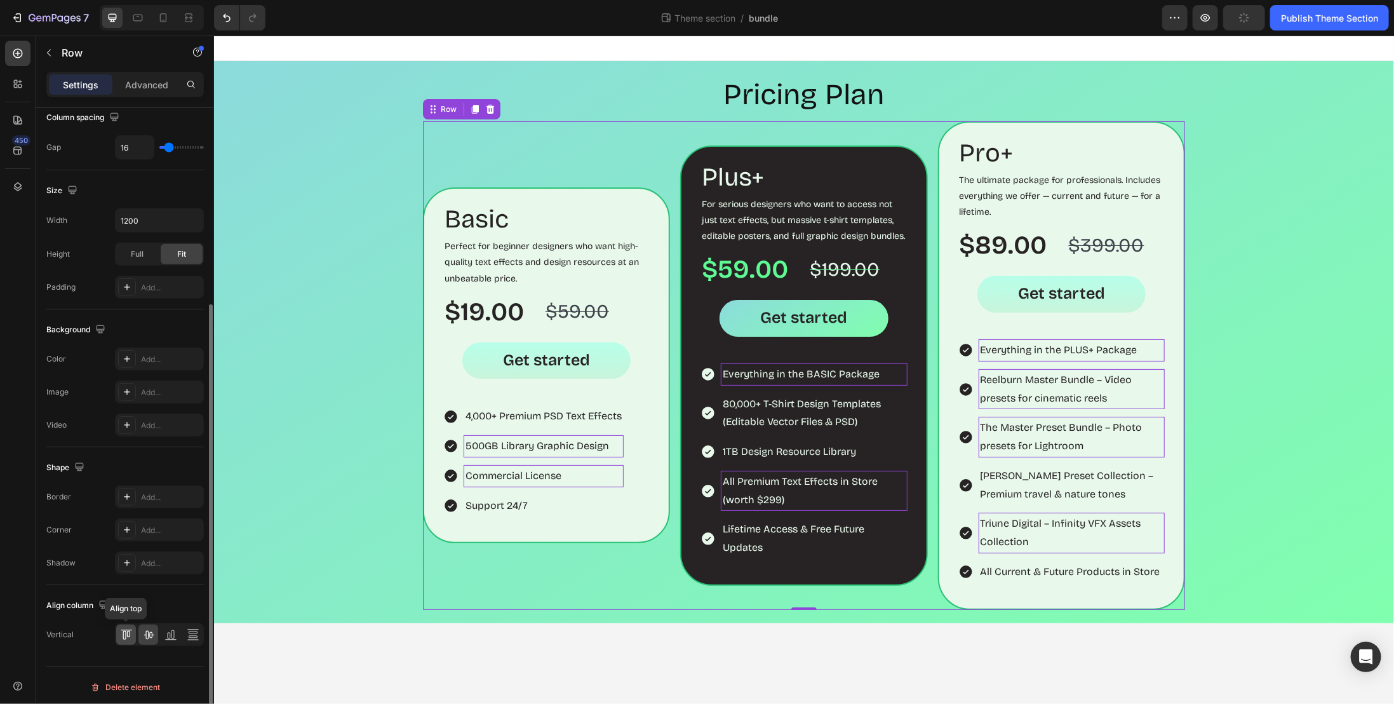
click at [132, 628] on icon at bounding box center [126, 634] width 13 height 13
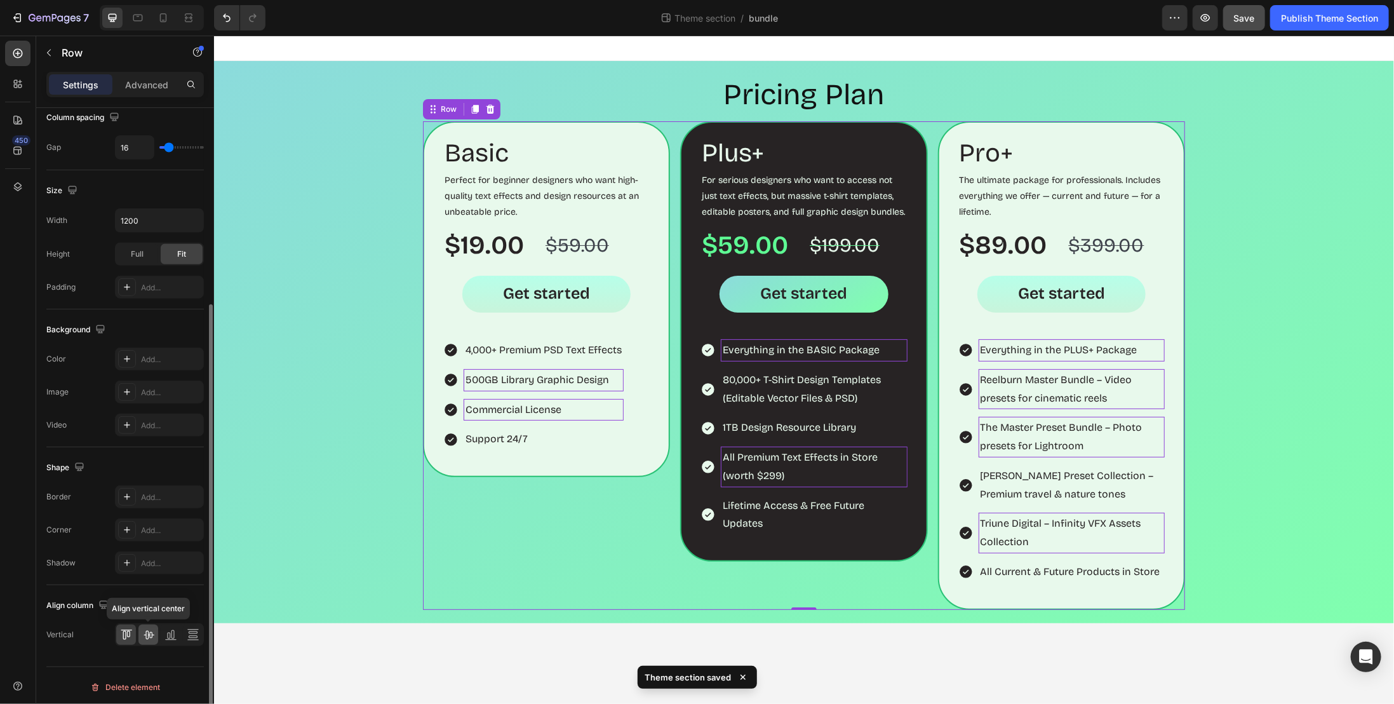
click at [148, 634] on icon at bounding box center [149, 635] width 10 height 9
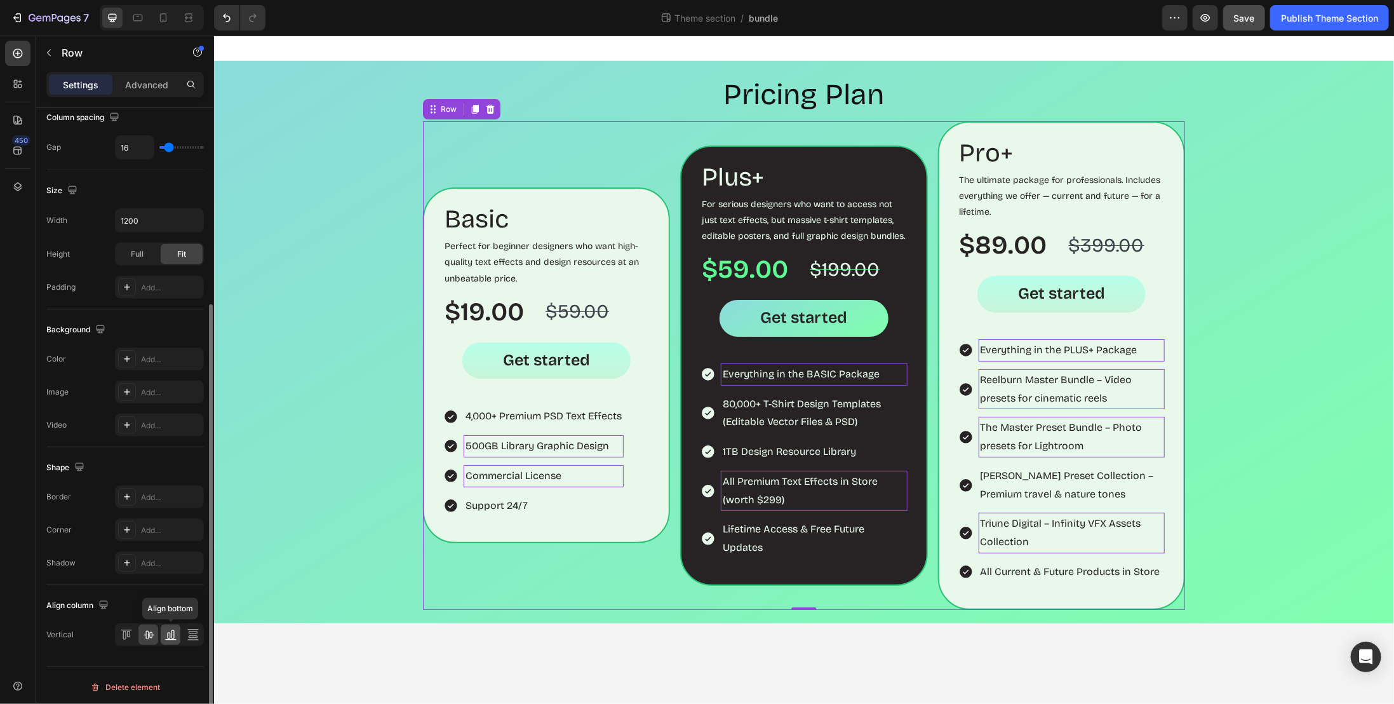
click at [172, 632] on icon at bounding box center [172, 634] width 3 height 9
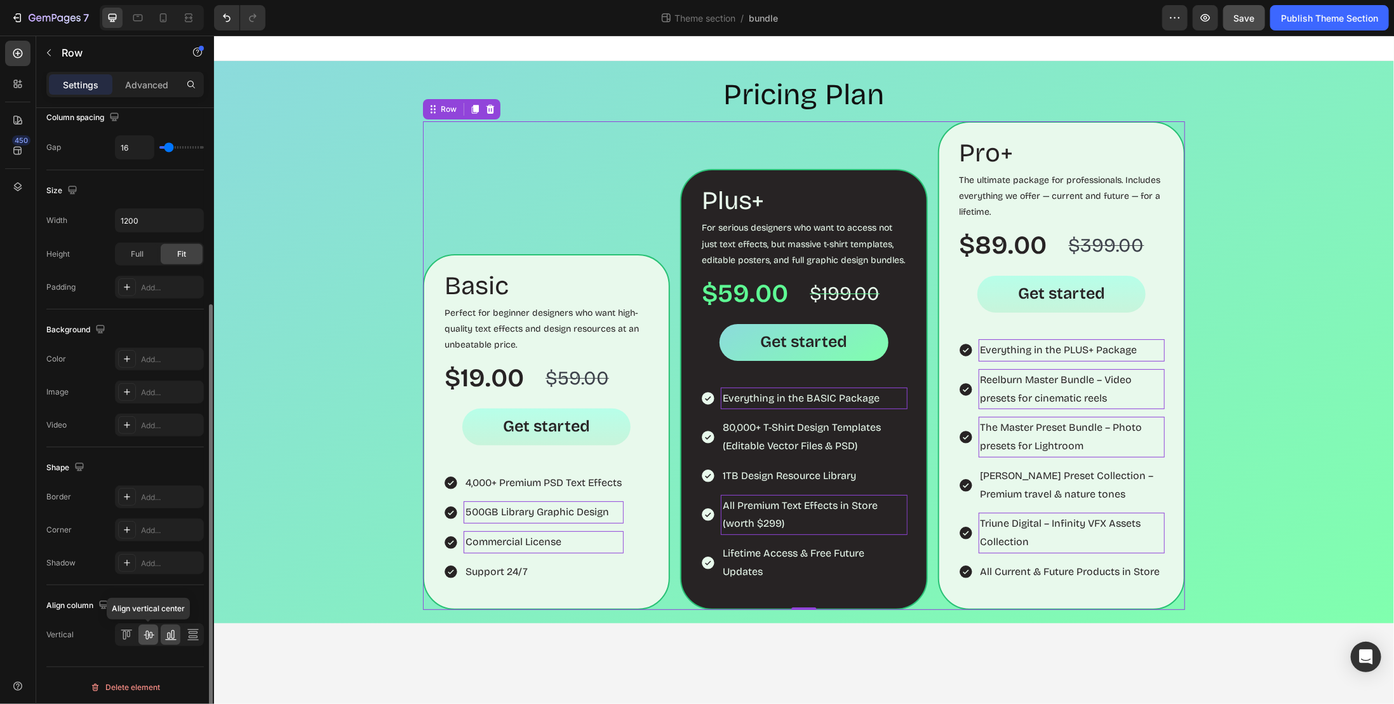
click at [149, 633] on icon at bounding box center [149, 635] width 10 height 9
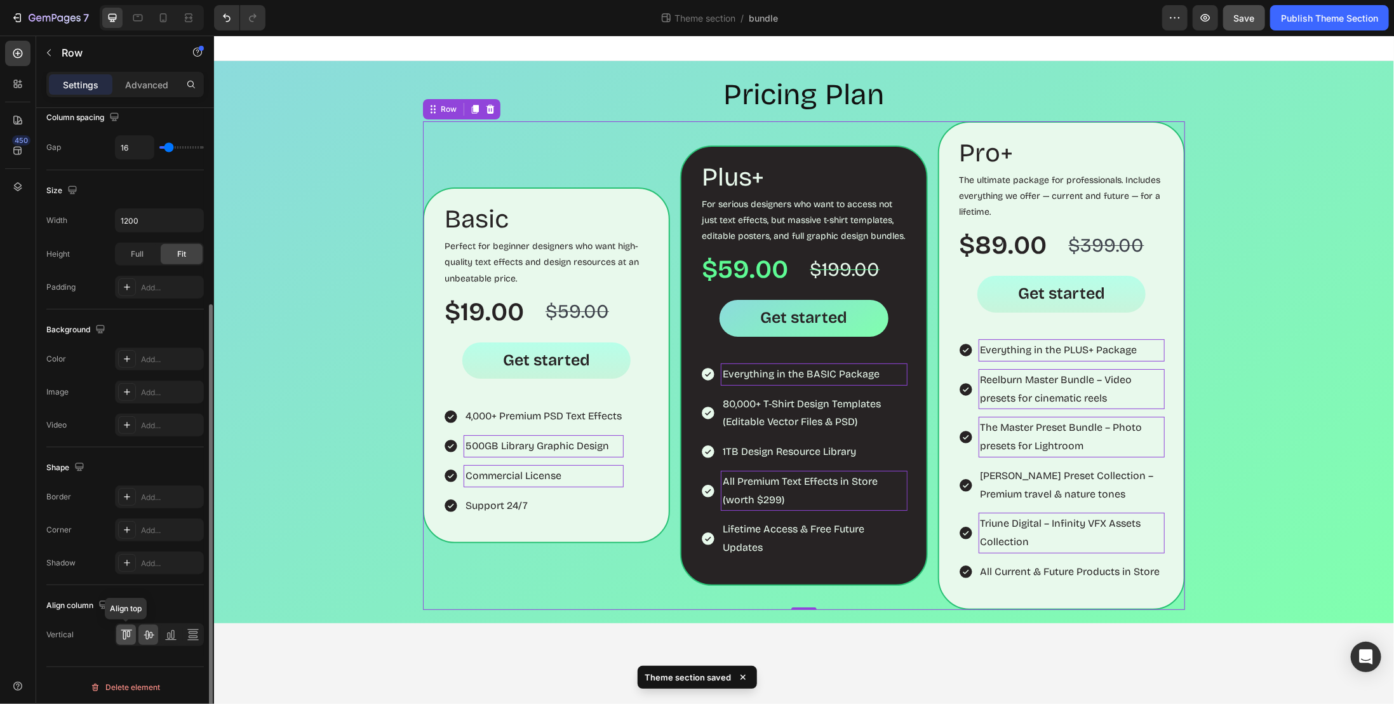
click at [125, 630] on icon at bounding box center [126, 630] width 11 height 1
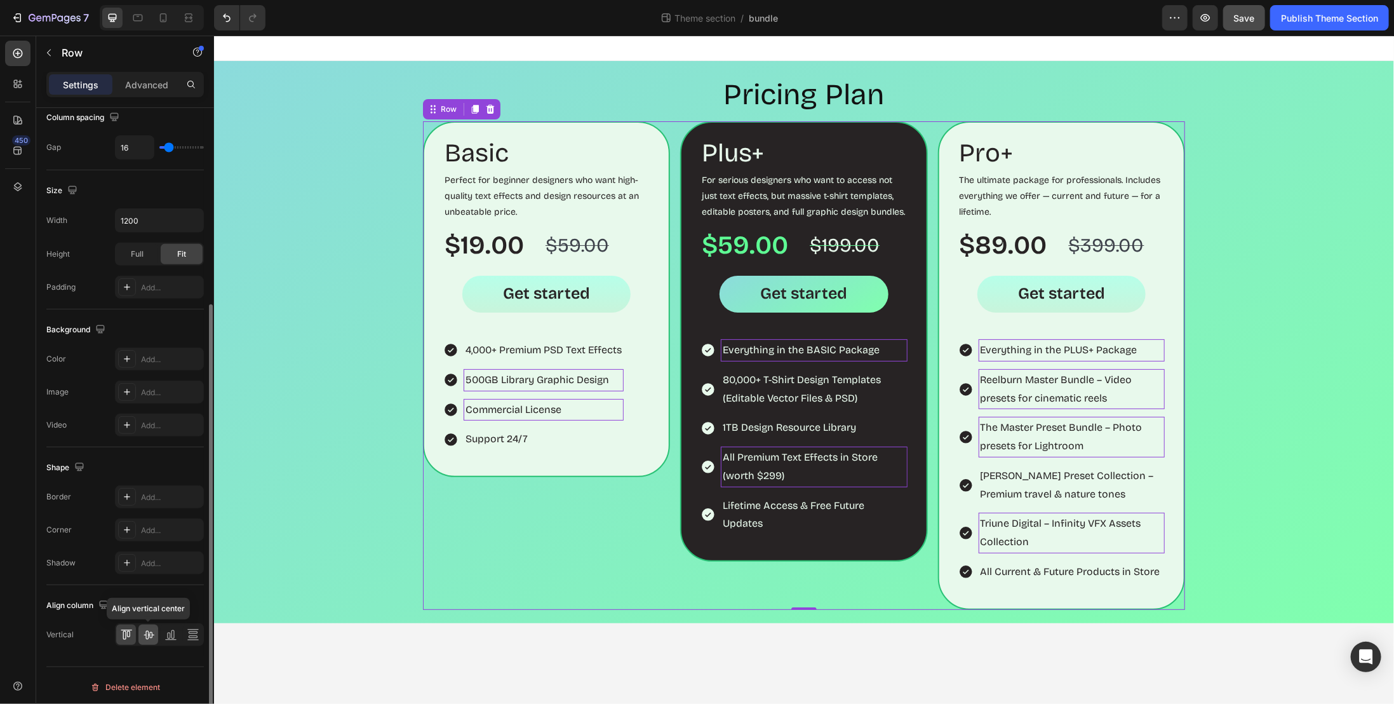
click at [148, 632] on icon at bounding box center [148, 634] width 13 height 13
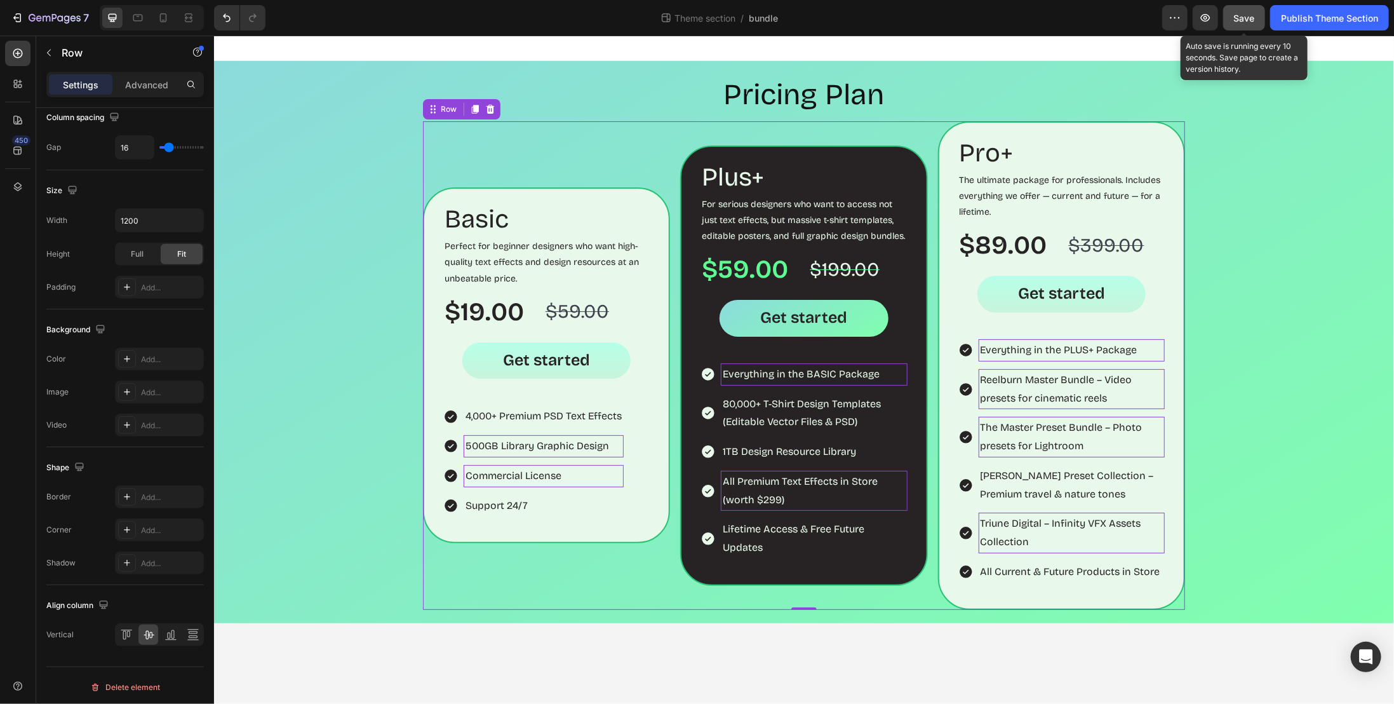
click at [1237, 21] on span "Save" at bounding box center [1244, 18] width 21 height 11
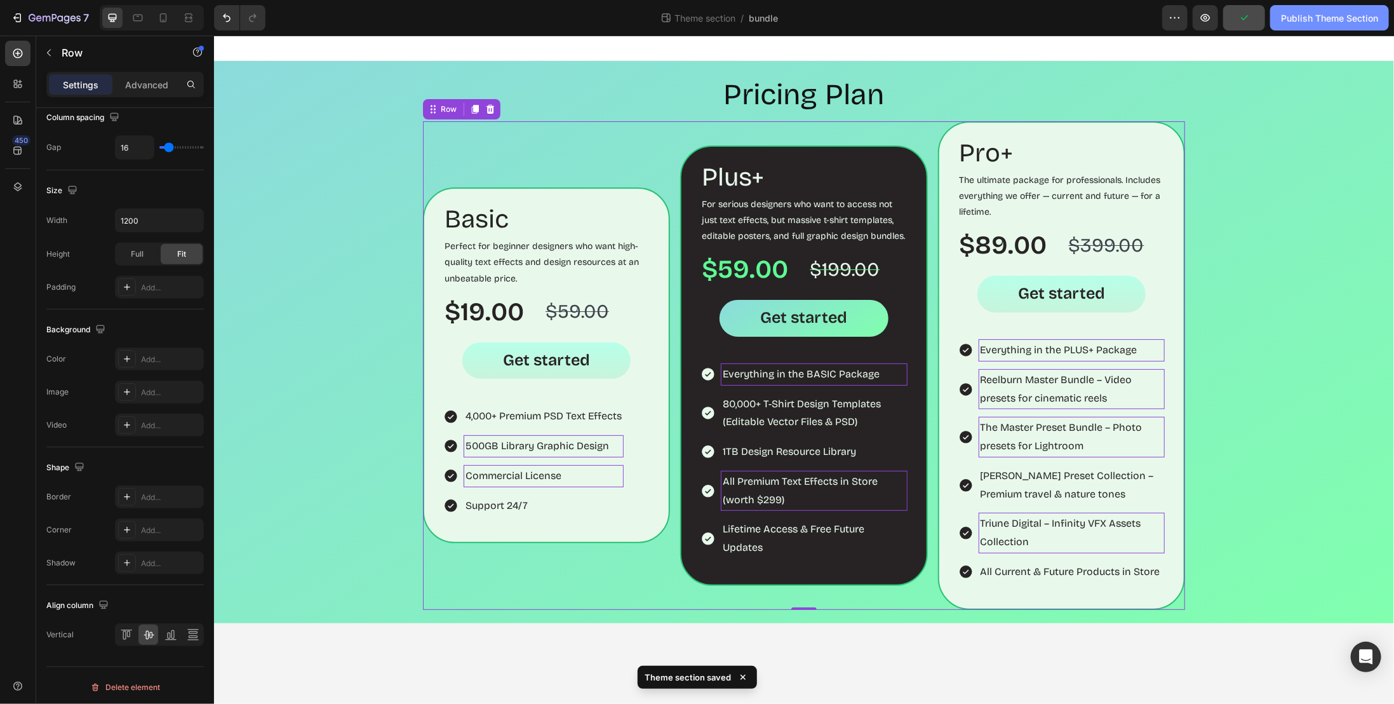
click at [1316, 19] on div "Publish Theme Section" at bounding box center [1329, 17] width 97 height 13
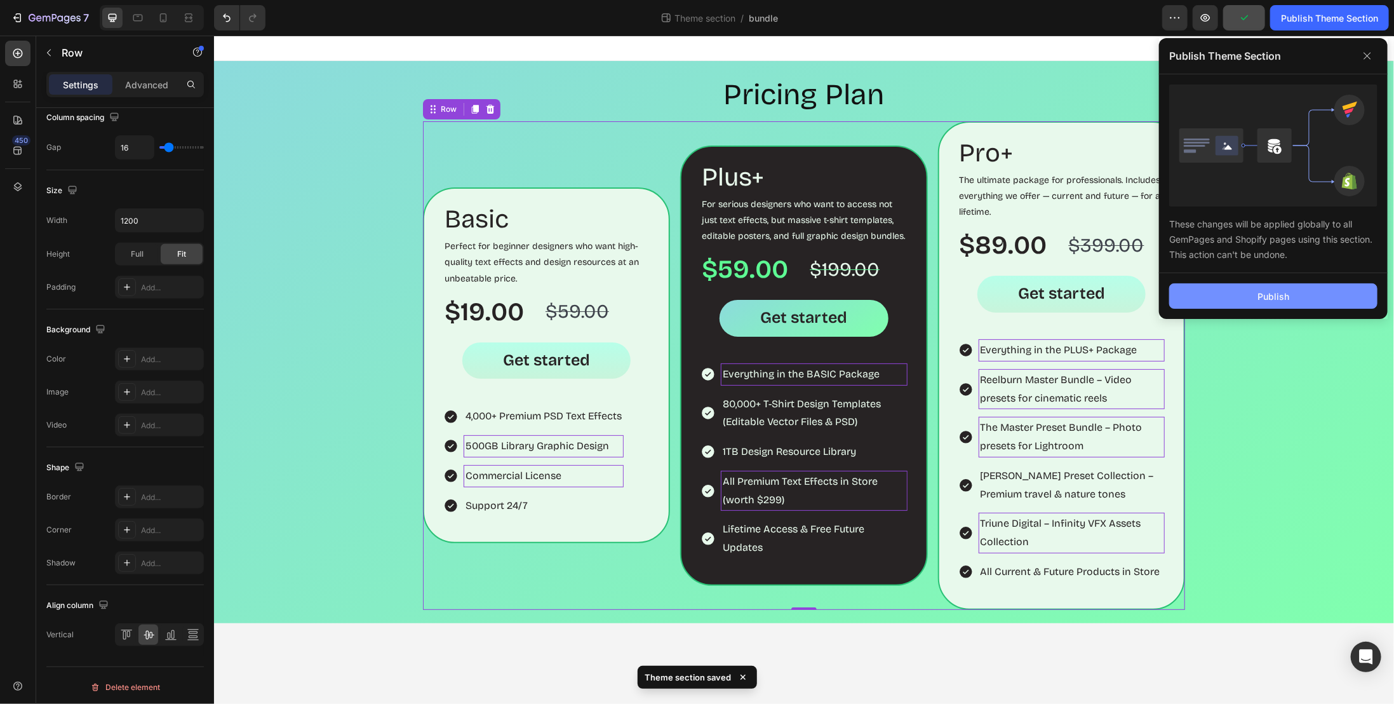
click at [1267, 292] on div "Publish" at bounding box center [1274, 296] width 32 height 13
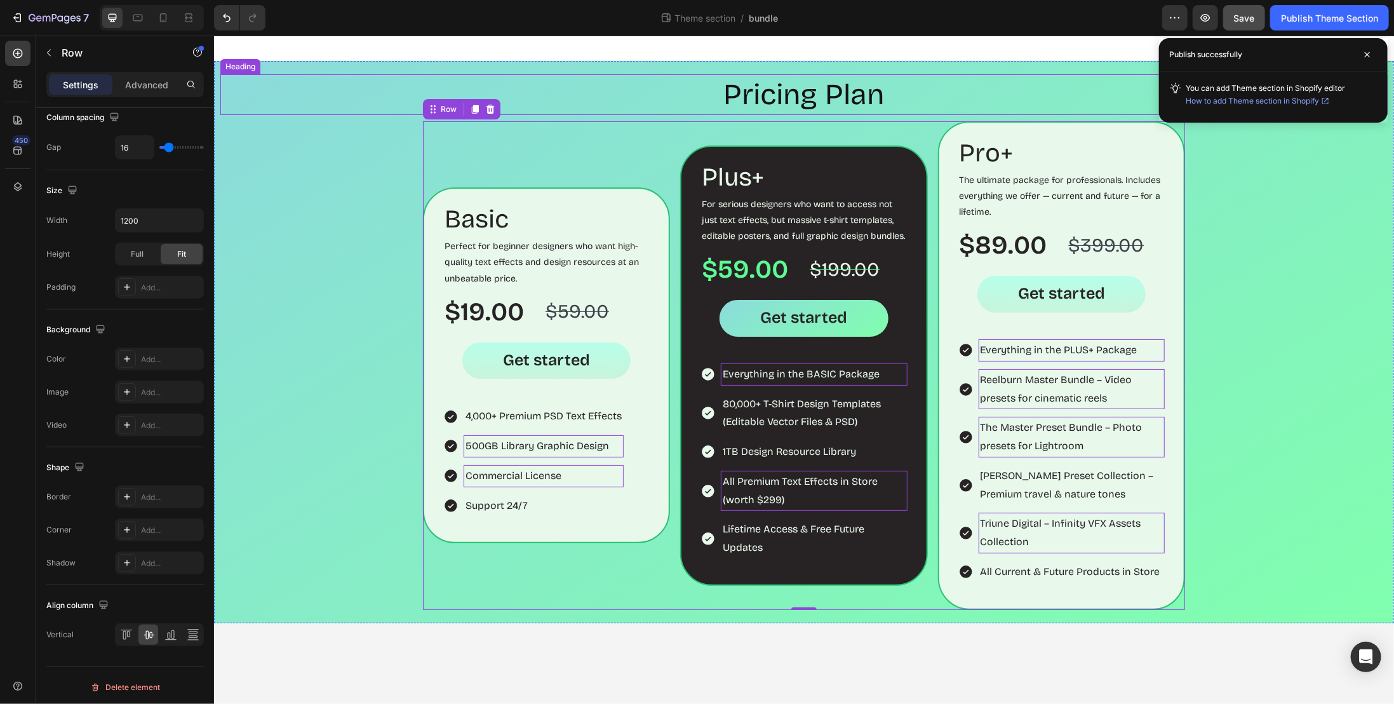
click at [786, 90] on p "Pricing Plan" at bounding box center [803, 94] width 1165 height 38
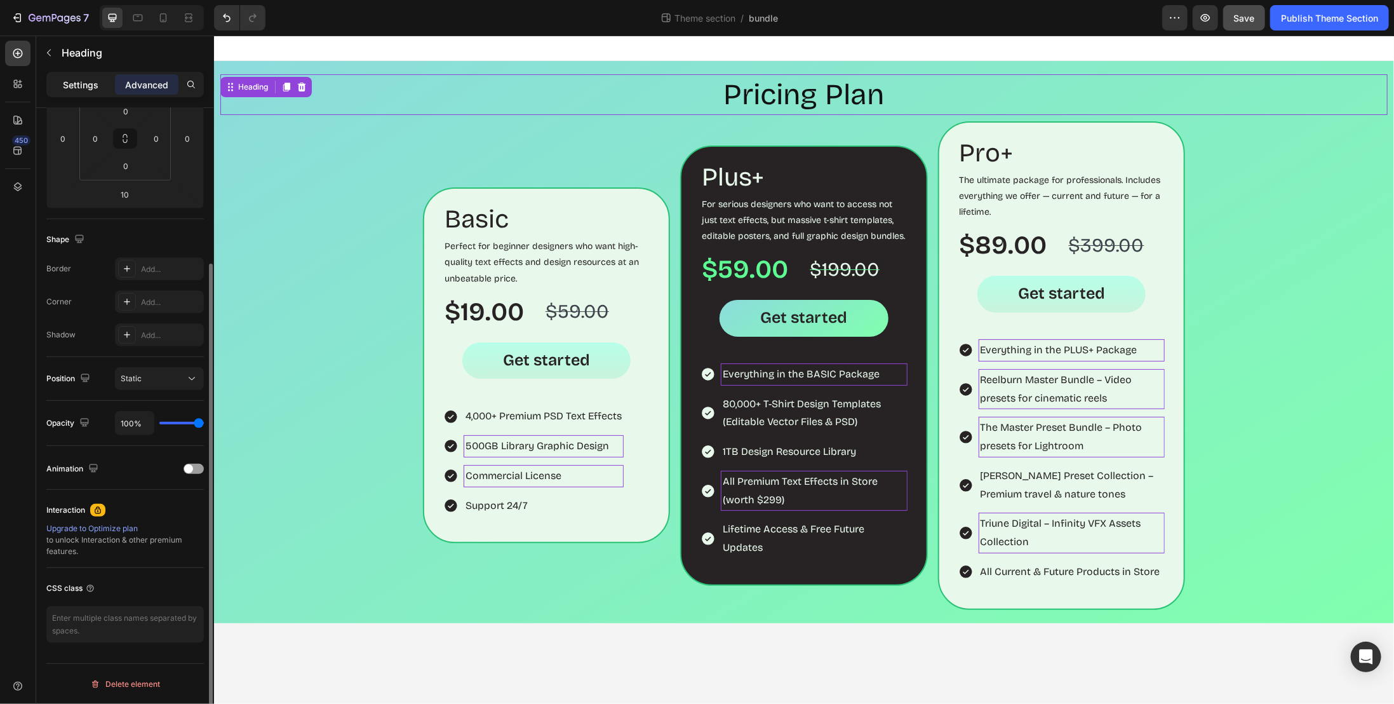
click at [74, 79] on p "Settings" at bounding box center [81, 84] width 36 height 13
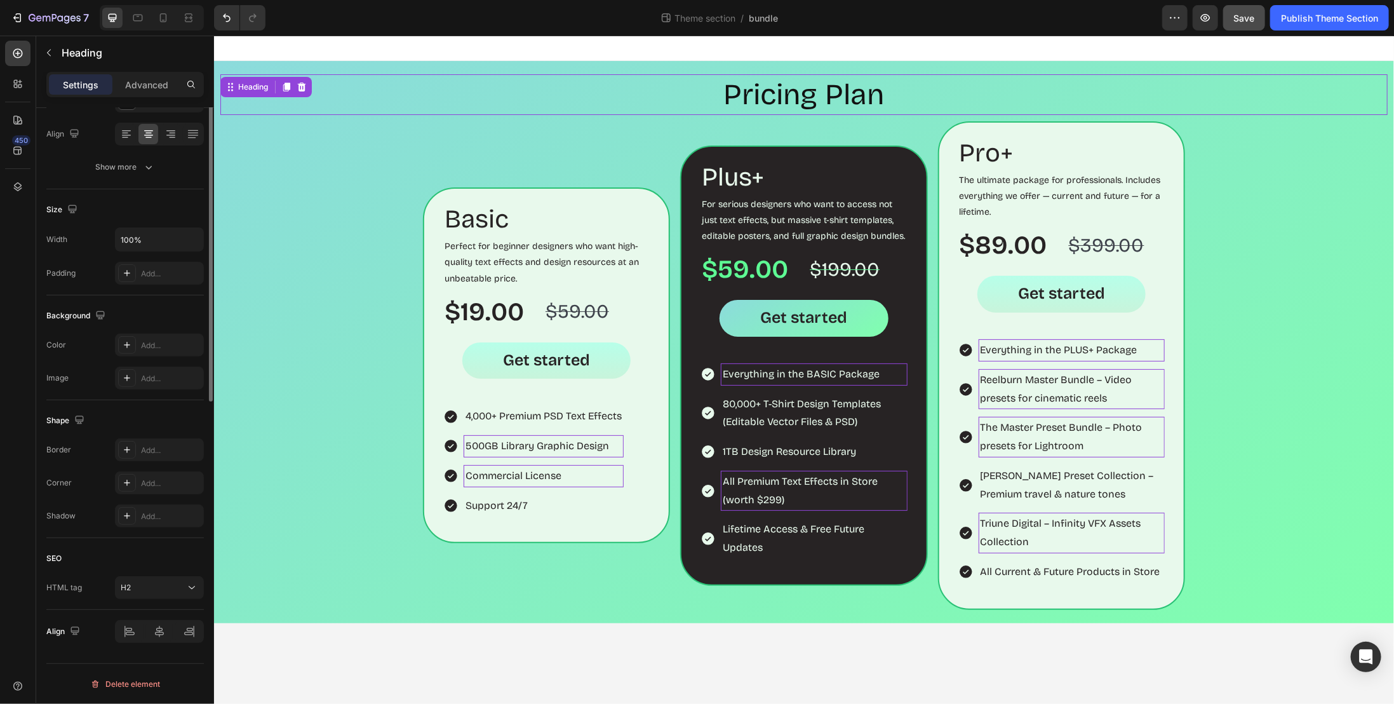
scroll to position [0, 0]
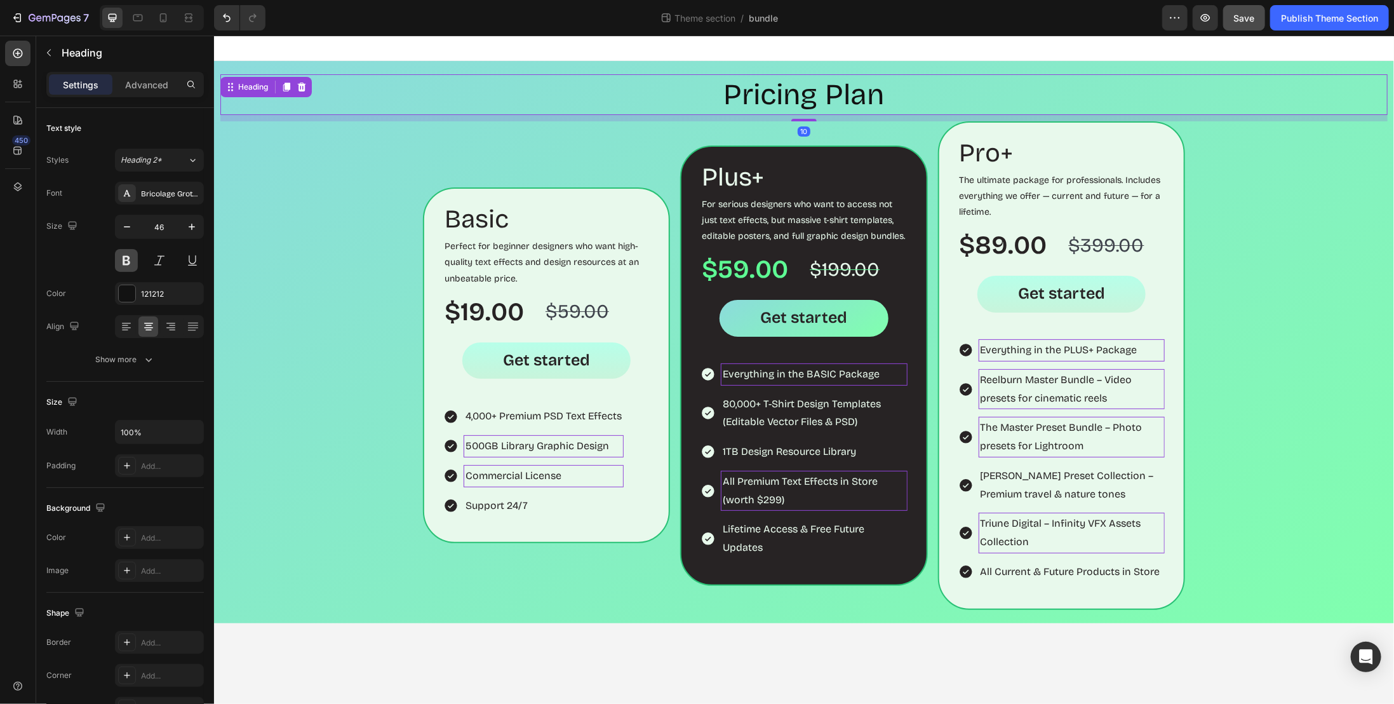
click at [131, 260] on button at bounding box center [126, 260] width 23 height 23
click at [1234, 20] on span "Save" at bounding box center [1244, 18] width 21 height 11
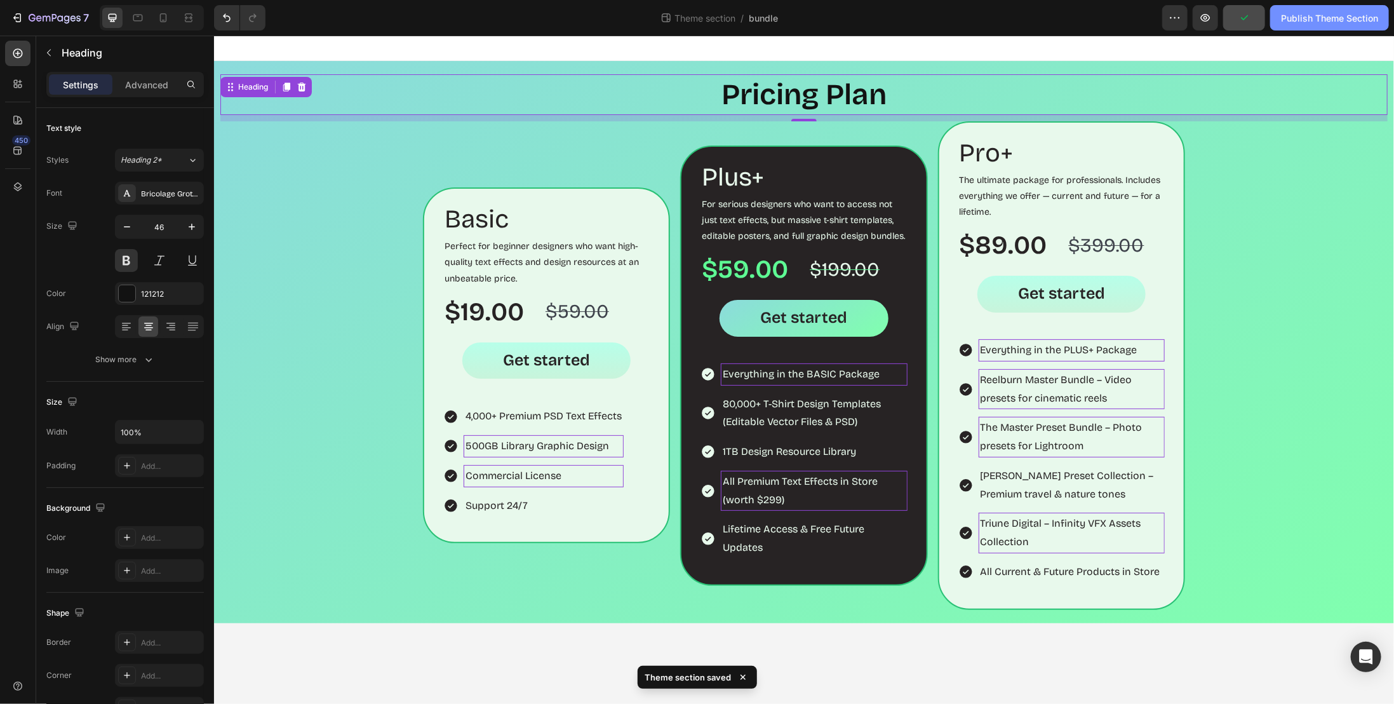
click at [1316, 13] on div "Publish Theme Section" at bounding box center [1329, 17] width 97 height 13
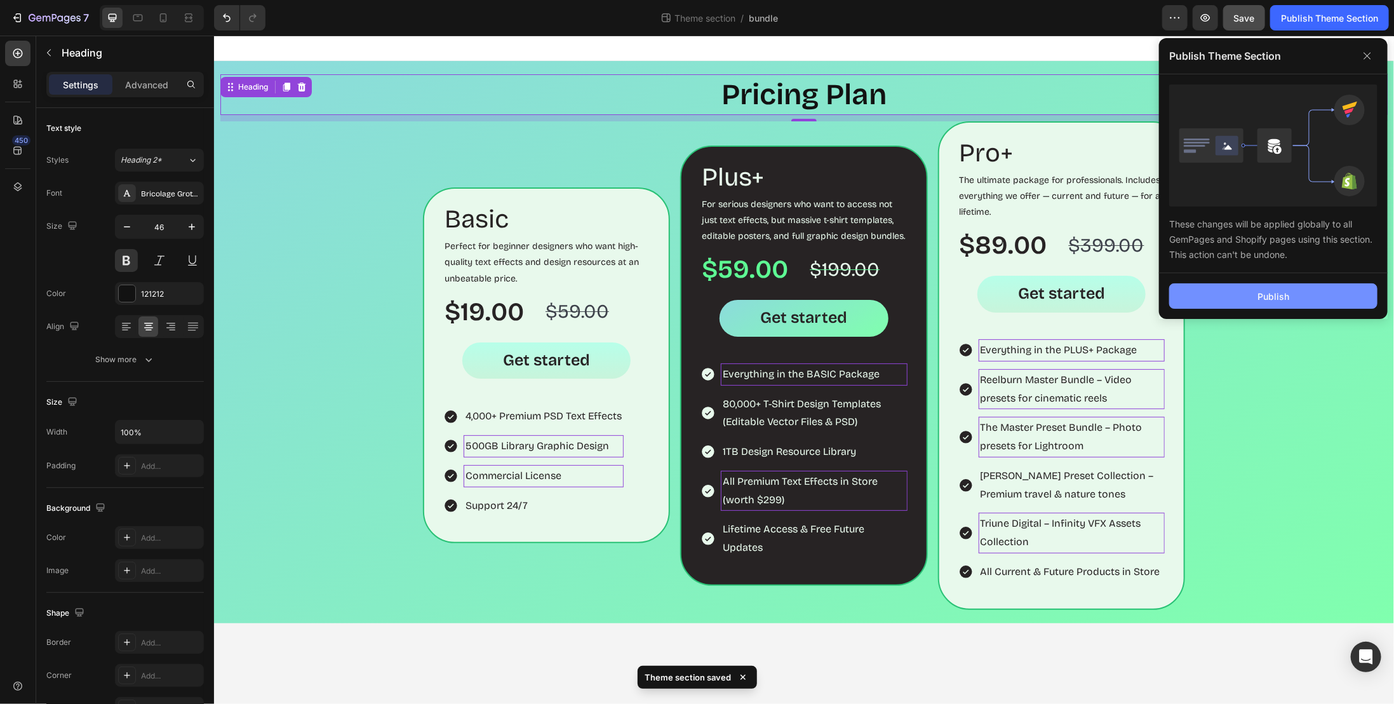
click at [1255, 300] on button "Publish" at bounding box center [1273, 295] width 208 height 25
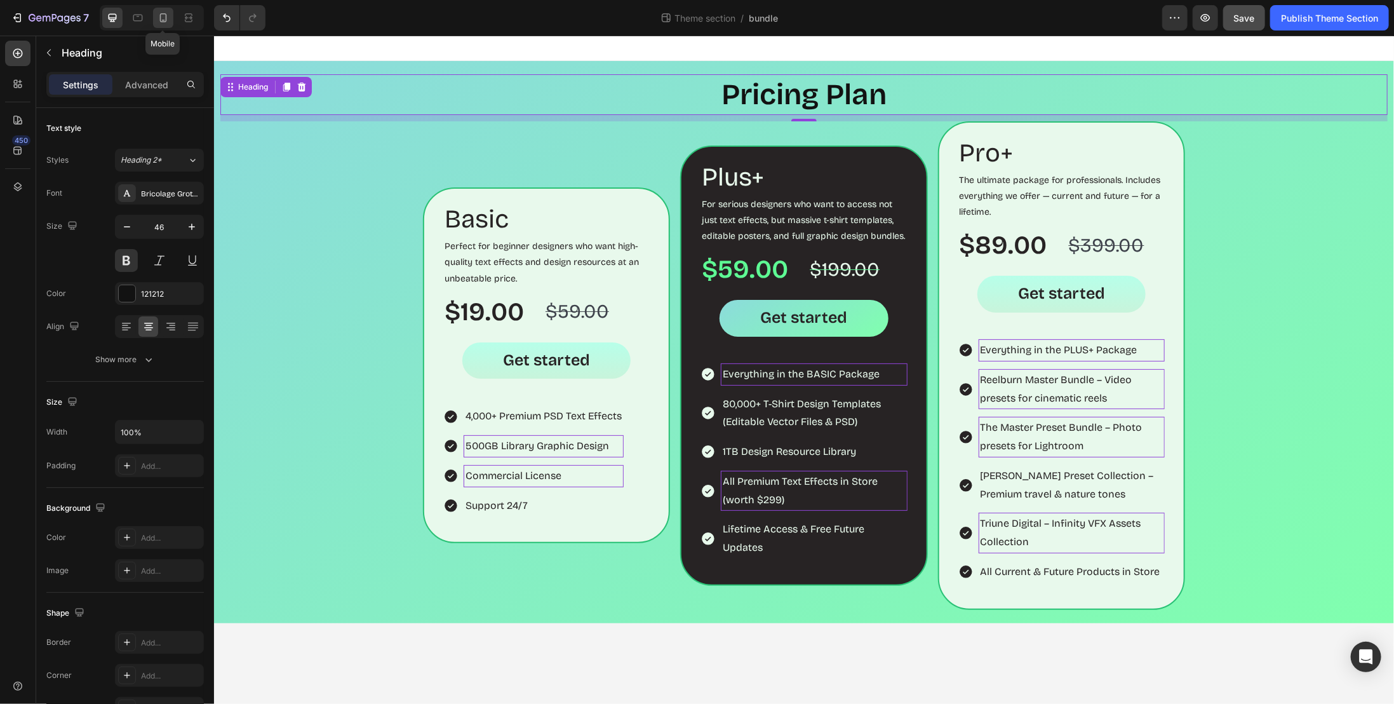
click at [162, 23] on icon at bounding box center [163, 17] width 13 height 13
type input "41"
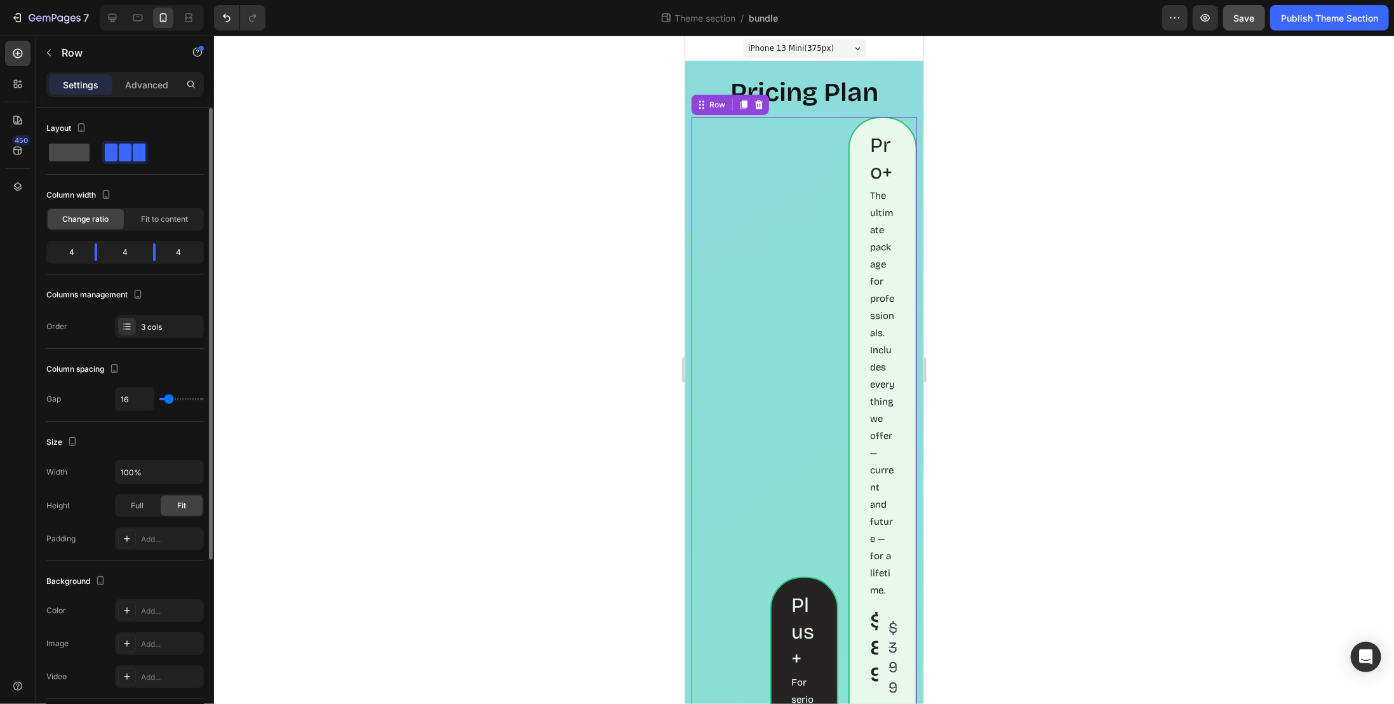
click at [79, 160] on span at bounding box center [69, 153] width 41 height 18
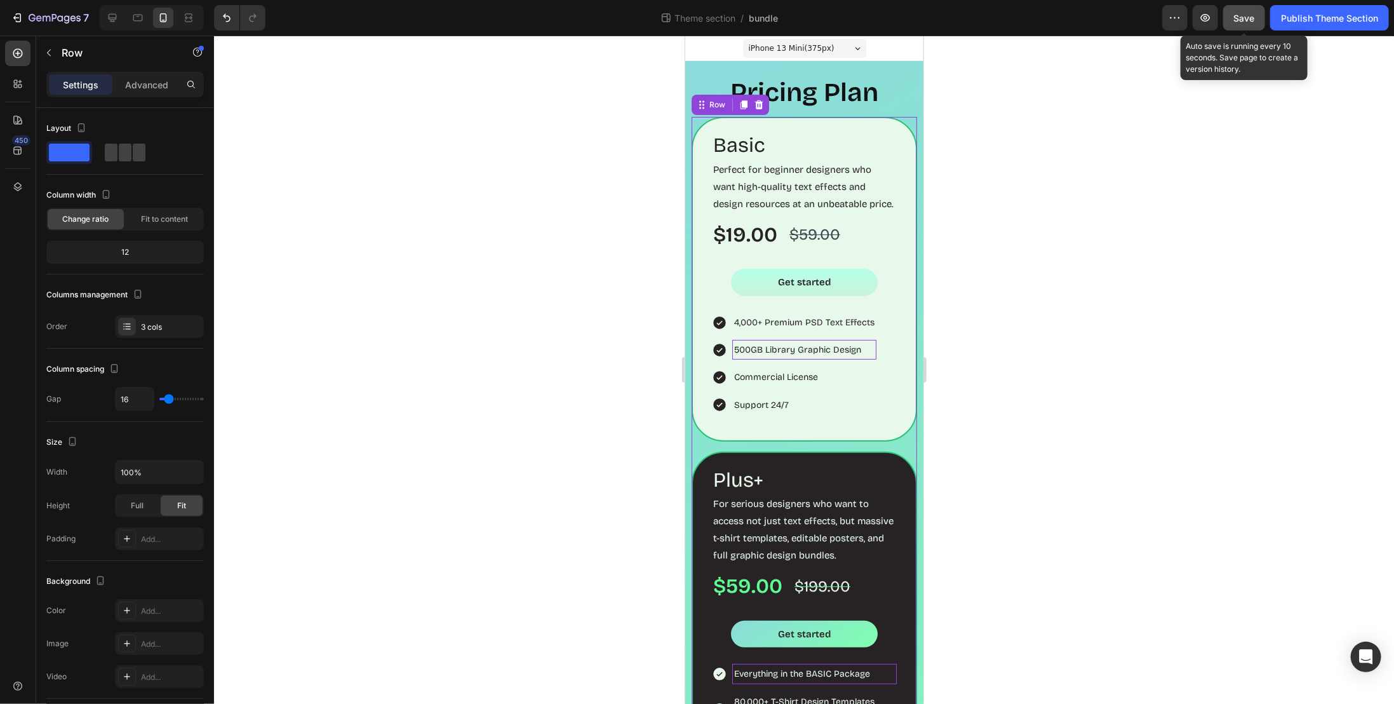
click at [1254, 23] on span "Save" at bounding box center [1244, 18] width 21 height 11
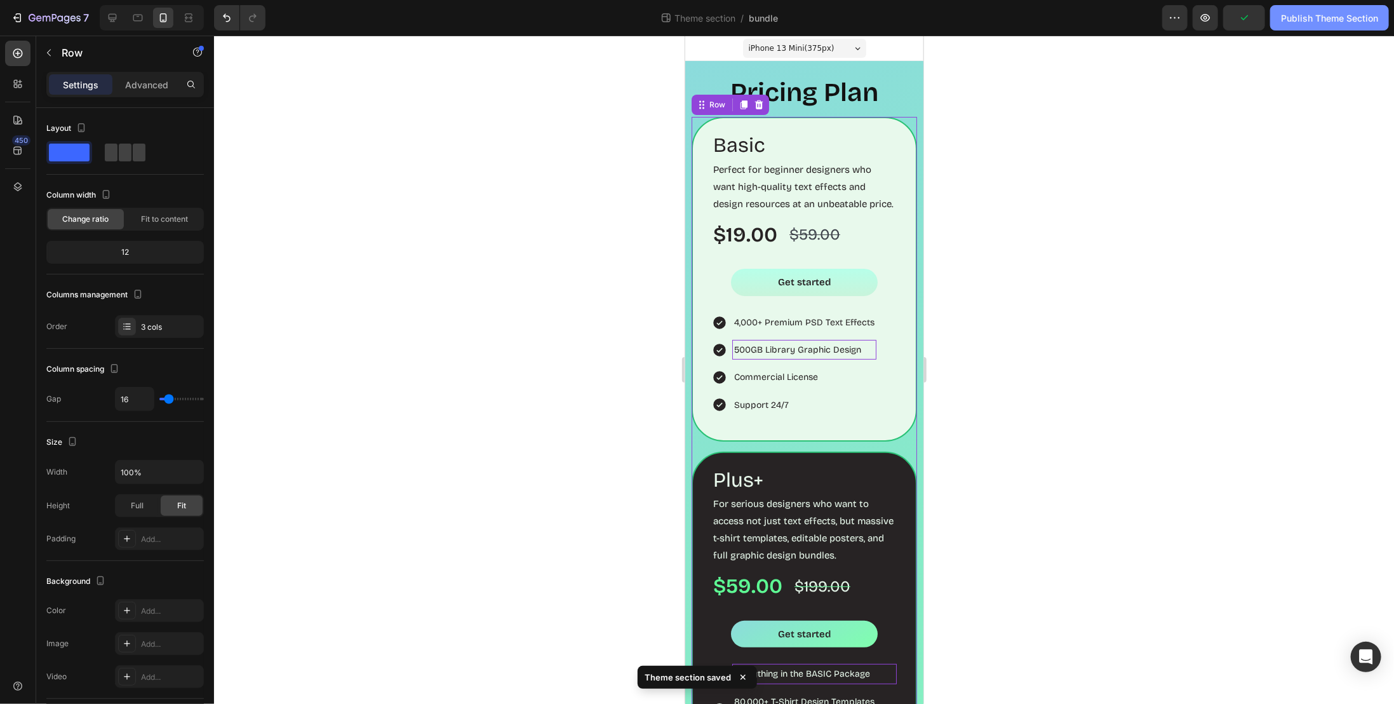
click at [1306, 22] on div "Publish Theme Section" at bounding box center [1329, 17] width 97 height 13
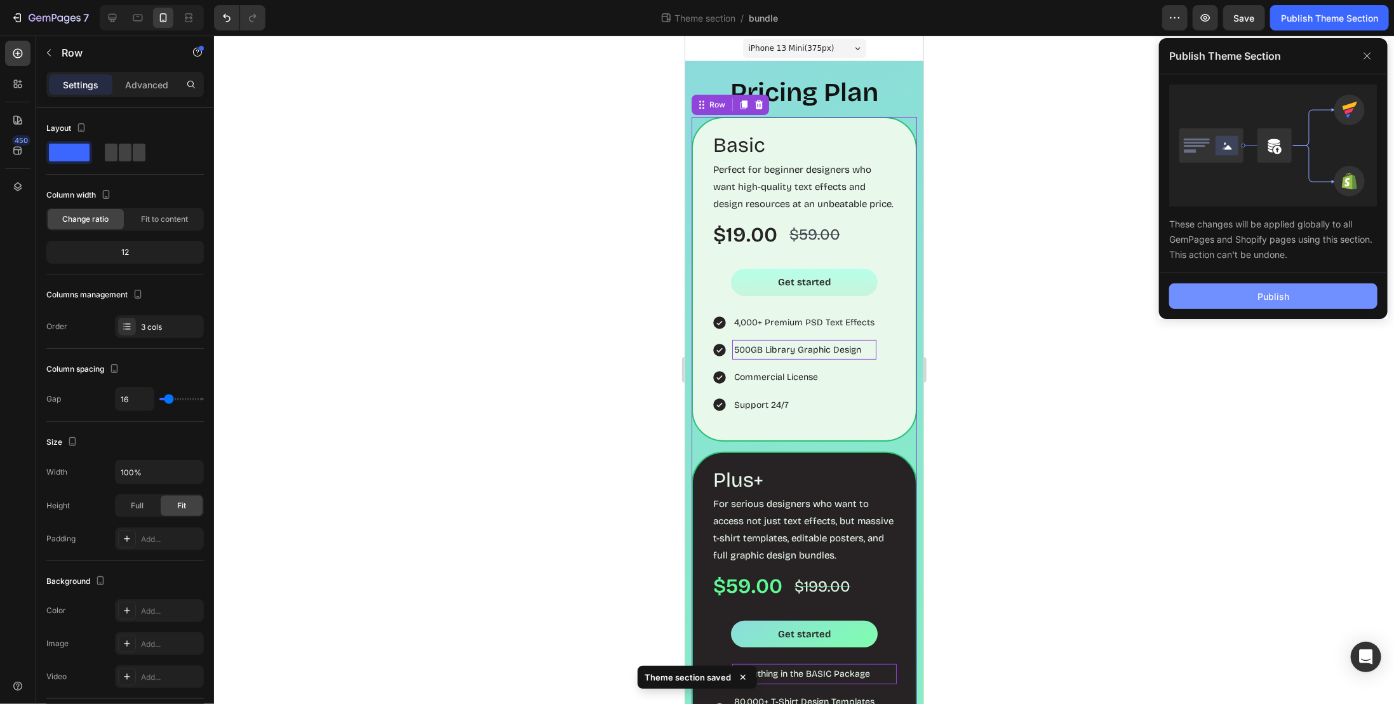
click at [1263, 290] on div "Publish" at bounding box center [1274, 296] width 32 height 13
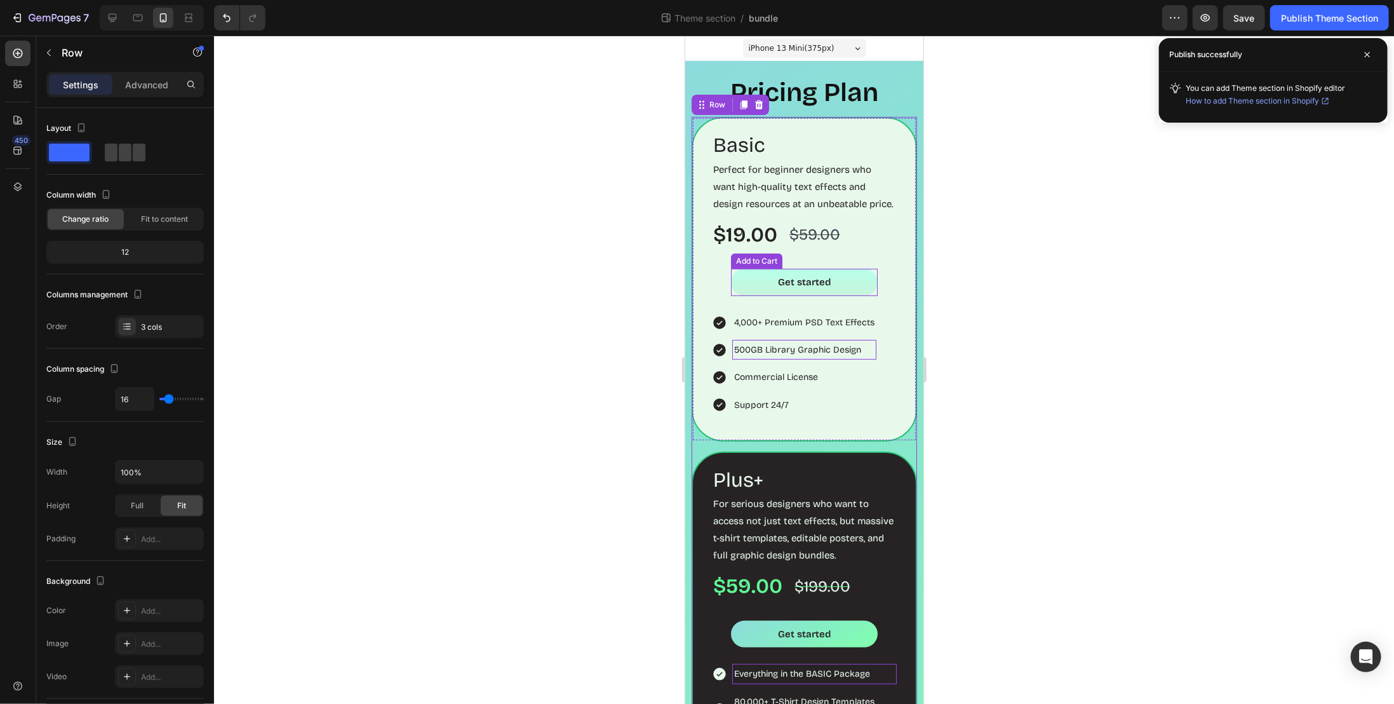
click at [842, 295] on button "Get started" at bounding box center [804, 281] width 147 height 27
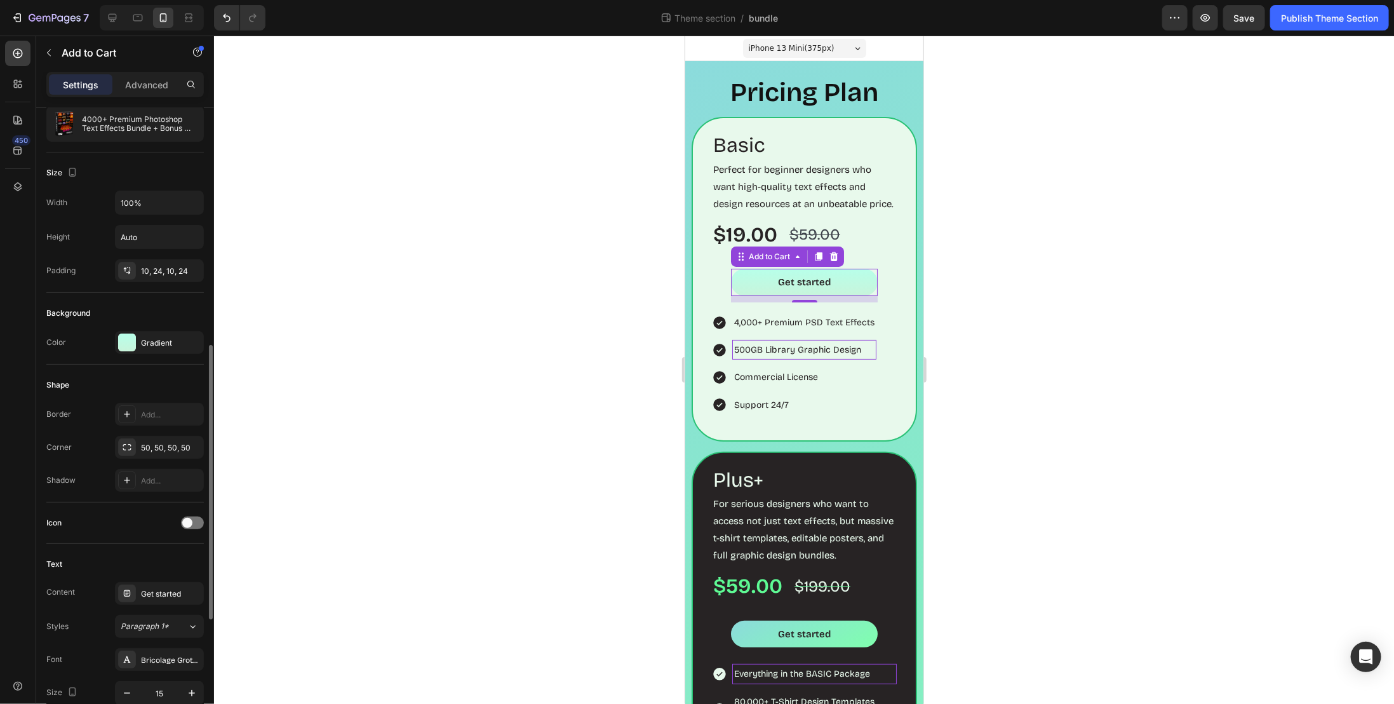
scroll to position [254, 0]
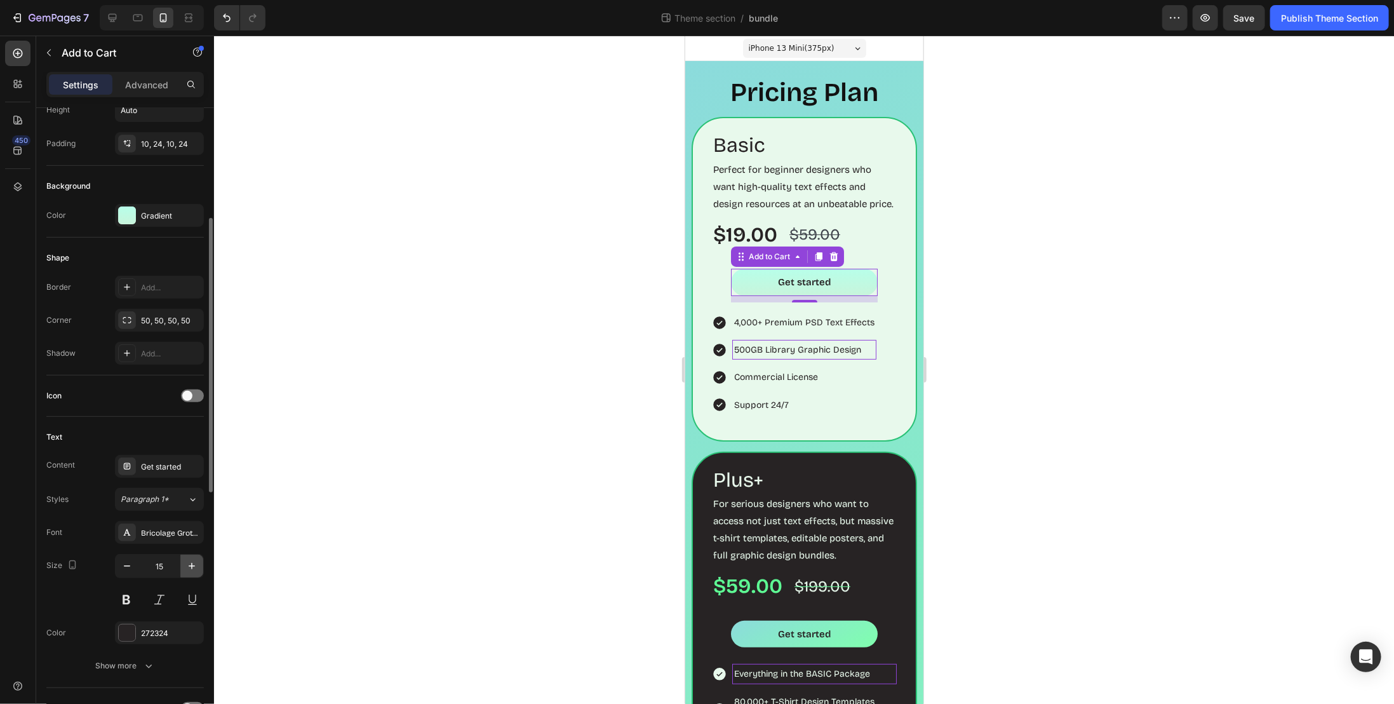
click at [191, 563] on icon "button" at bounding box center [191, 566] width 13 height 13
click at [191, 563] on icon "button" at bounding box center [192, 566] width 6 height 6
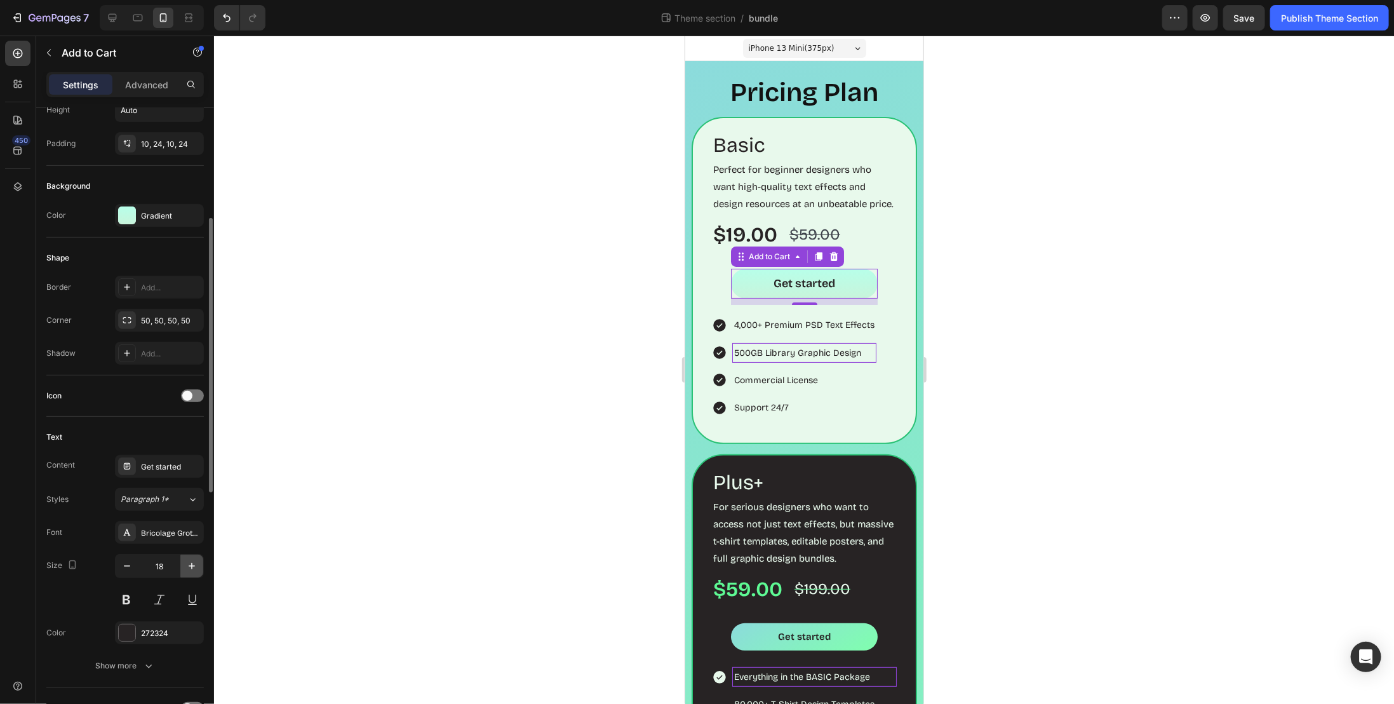
click at [191, 563] on icon "button" at bounding box center [192, 566] width 6 height 6
type input "20"
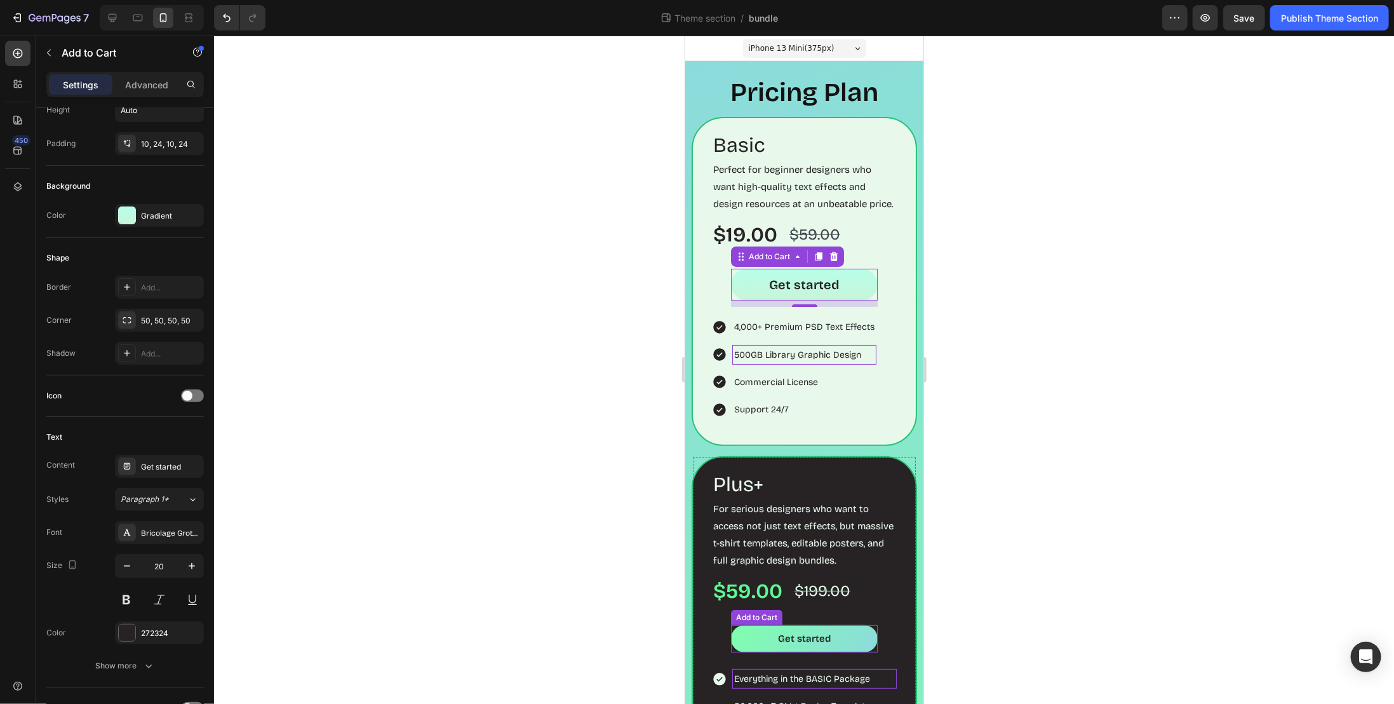
scroll to position [127, 0]
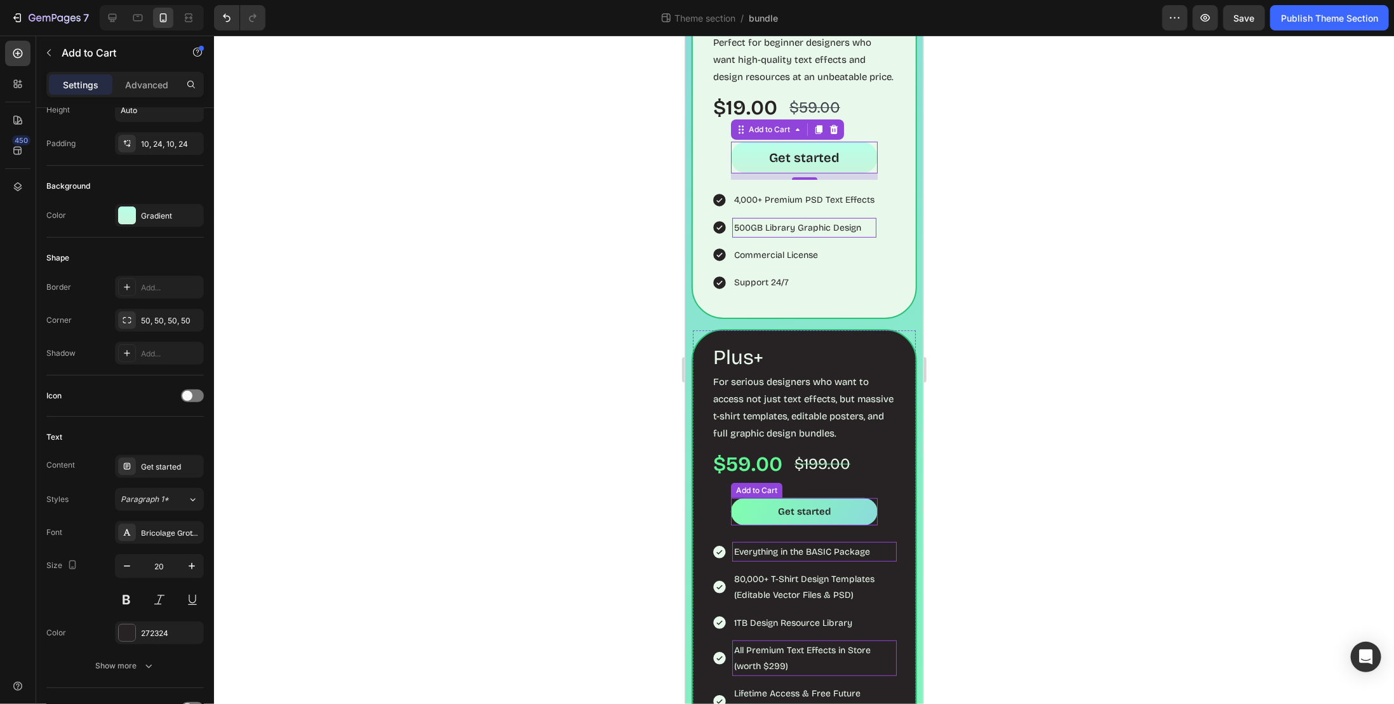
click at [840, 525] on button "Get started" at bounding box center [804, 510] width 147 height 27
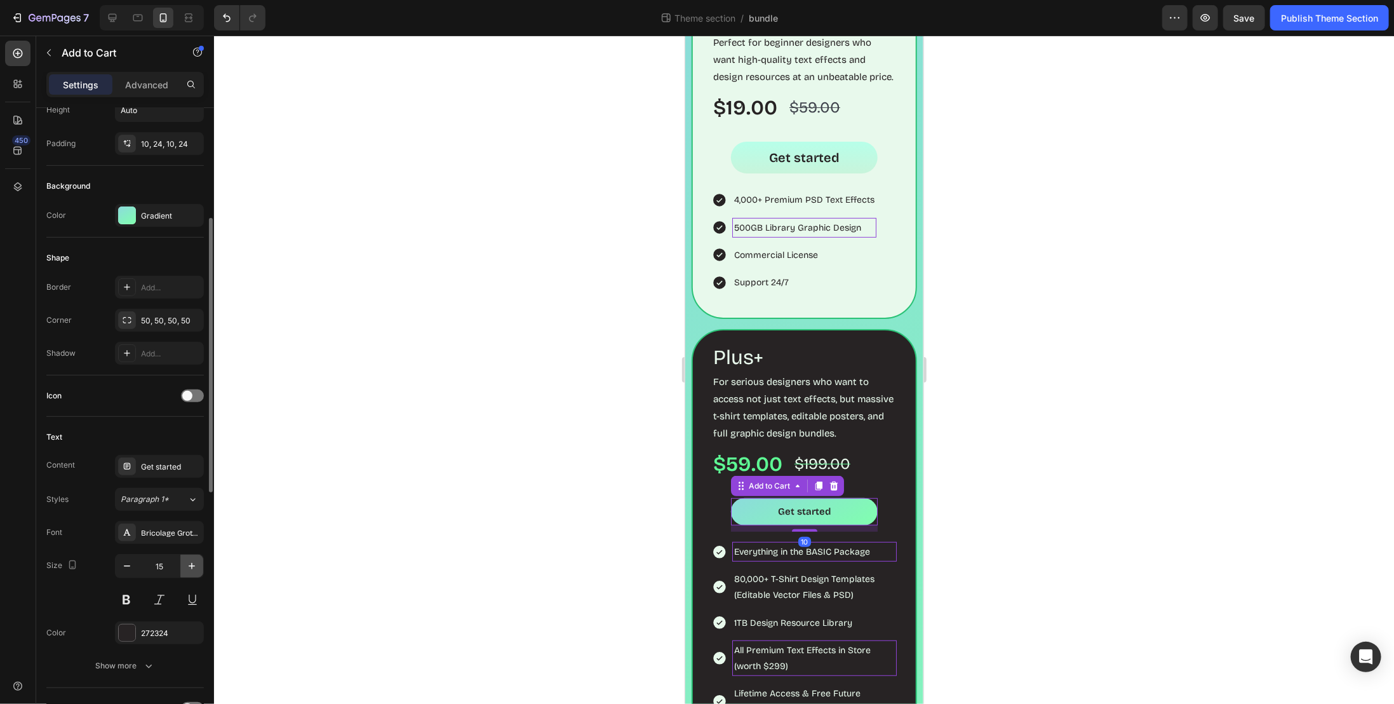
click at [194, 560] on icon "button" at bounding box center [191, 566] width 13 height 13
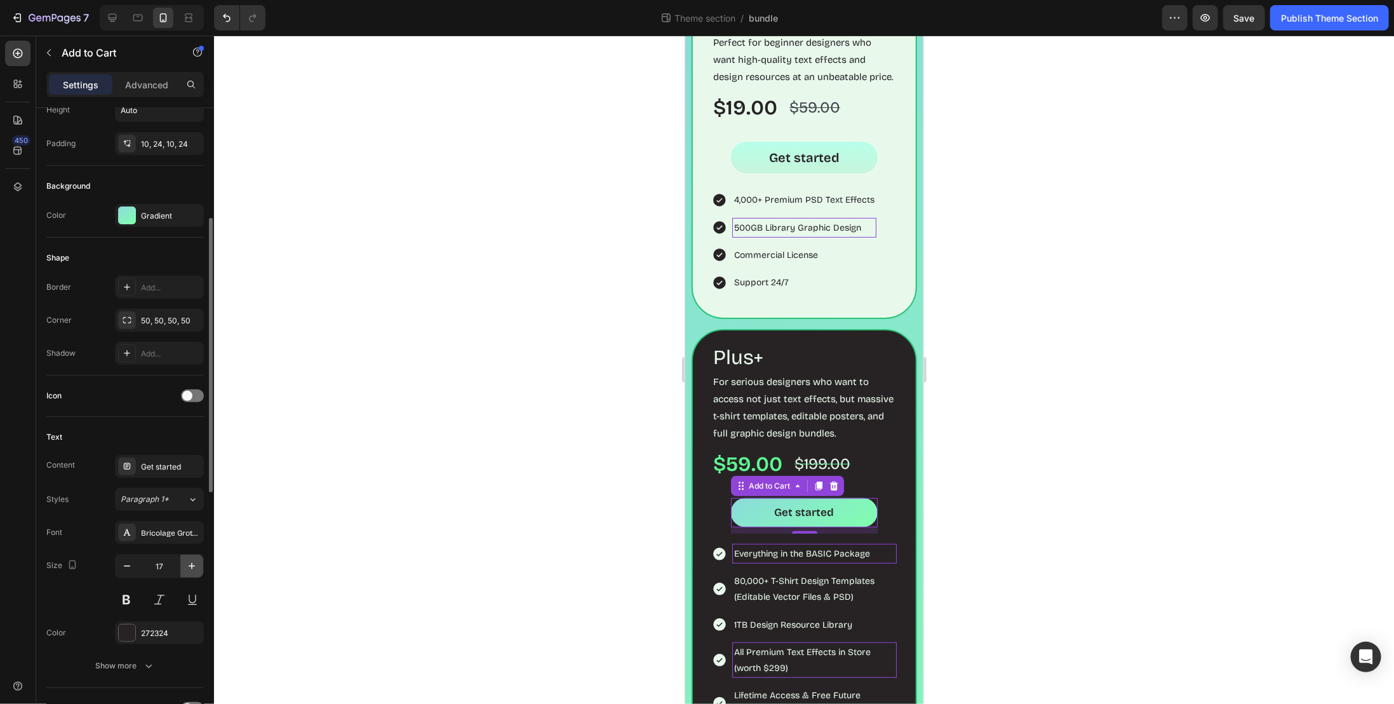
click at [194, 560] on icon "button" at bounding box center [191, 566] width 13 height 13
type input "20"
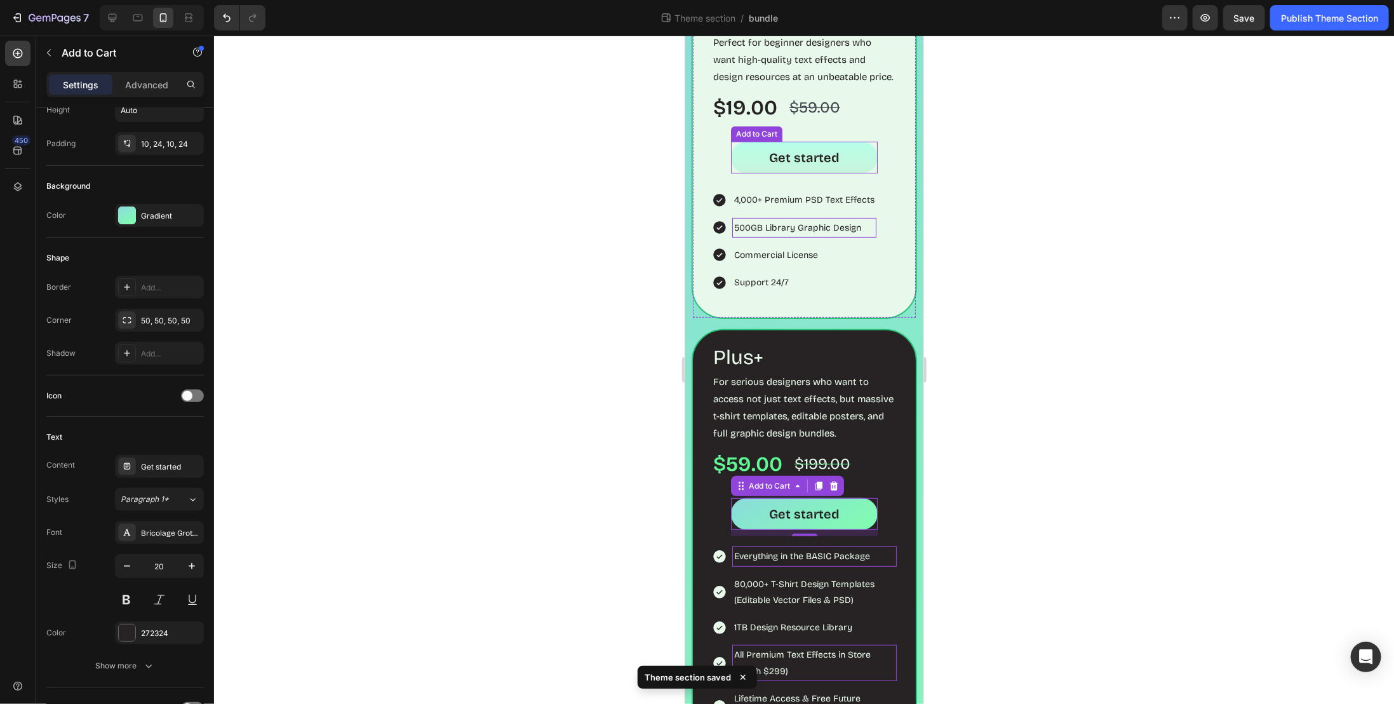
click at [847, 173] on button "Get started" at bounding box center [804, 157] width 147 height 32
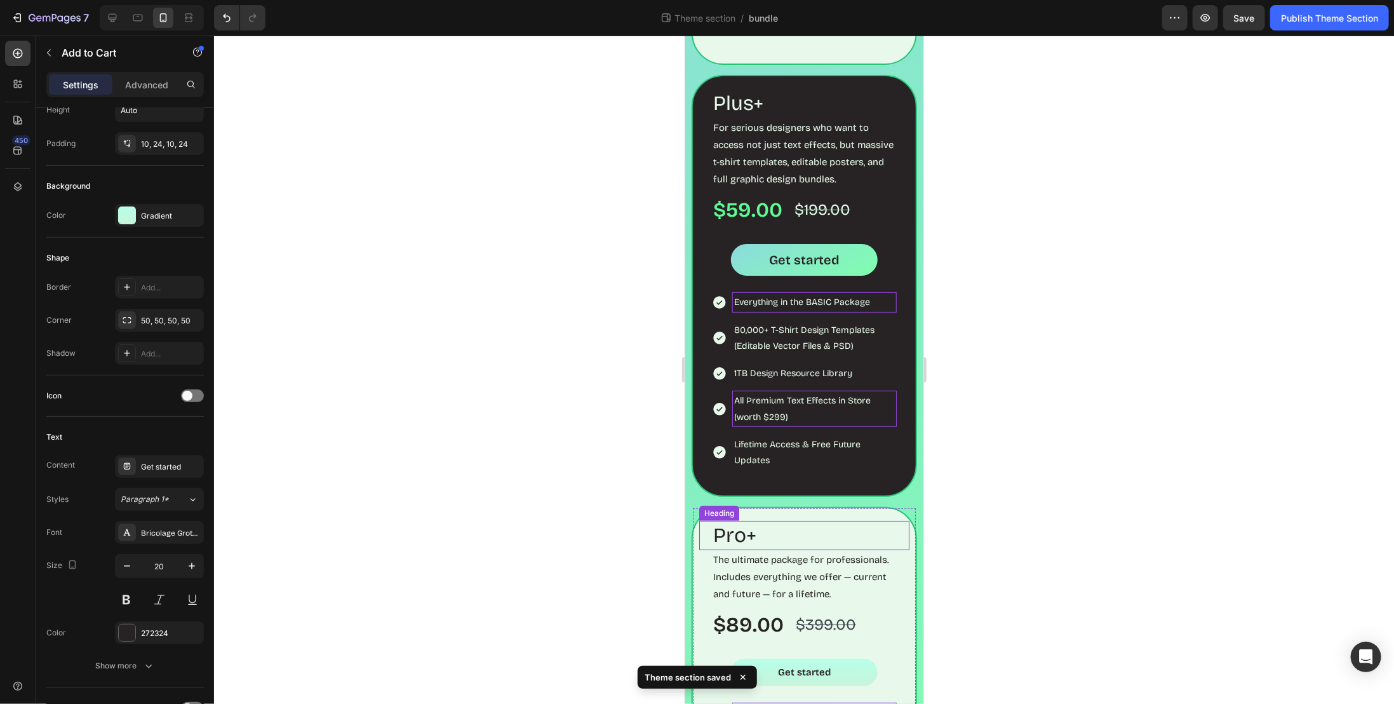
scroll to position [508, 0]
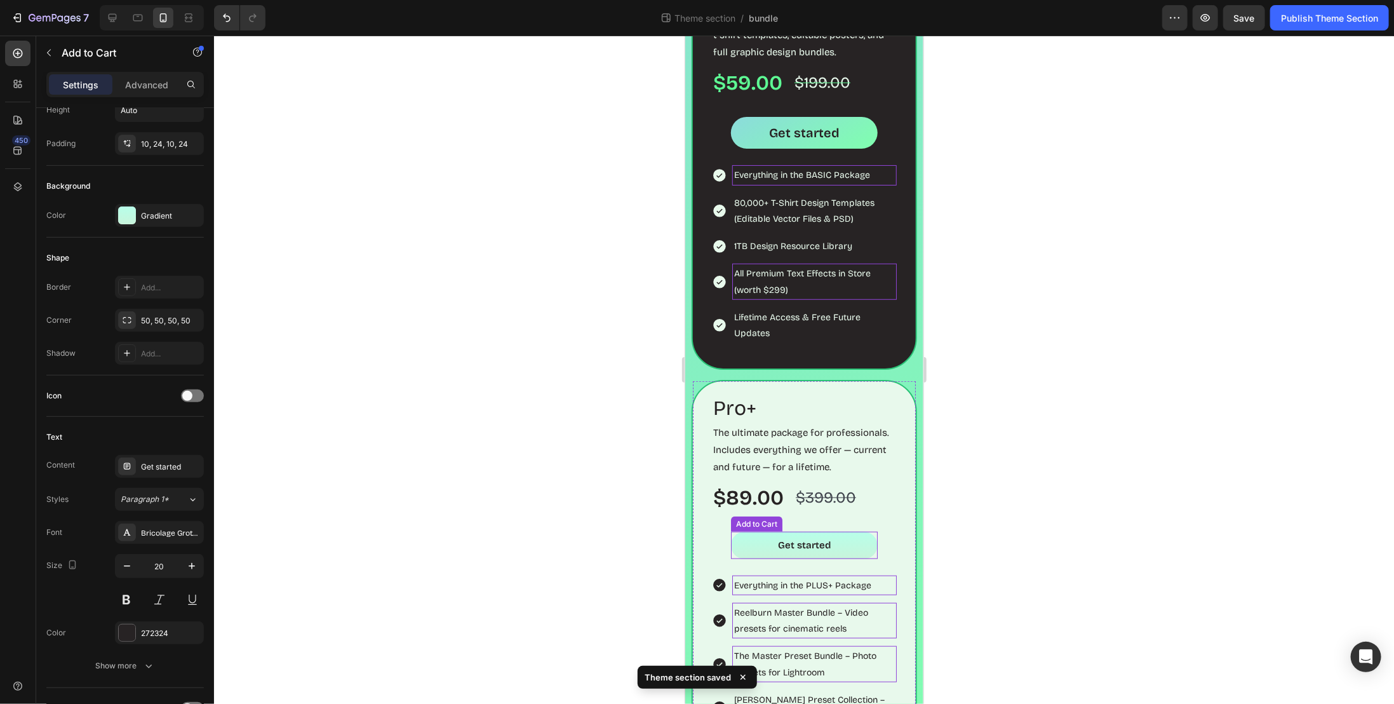
click at [847, 558] on button "Get started" at bounding box center [804, 544] width 147 height 27
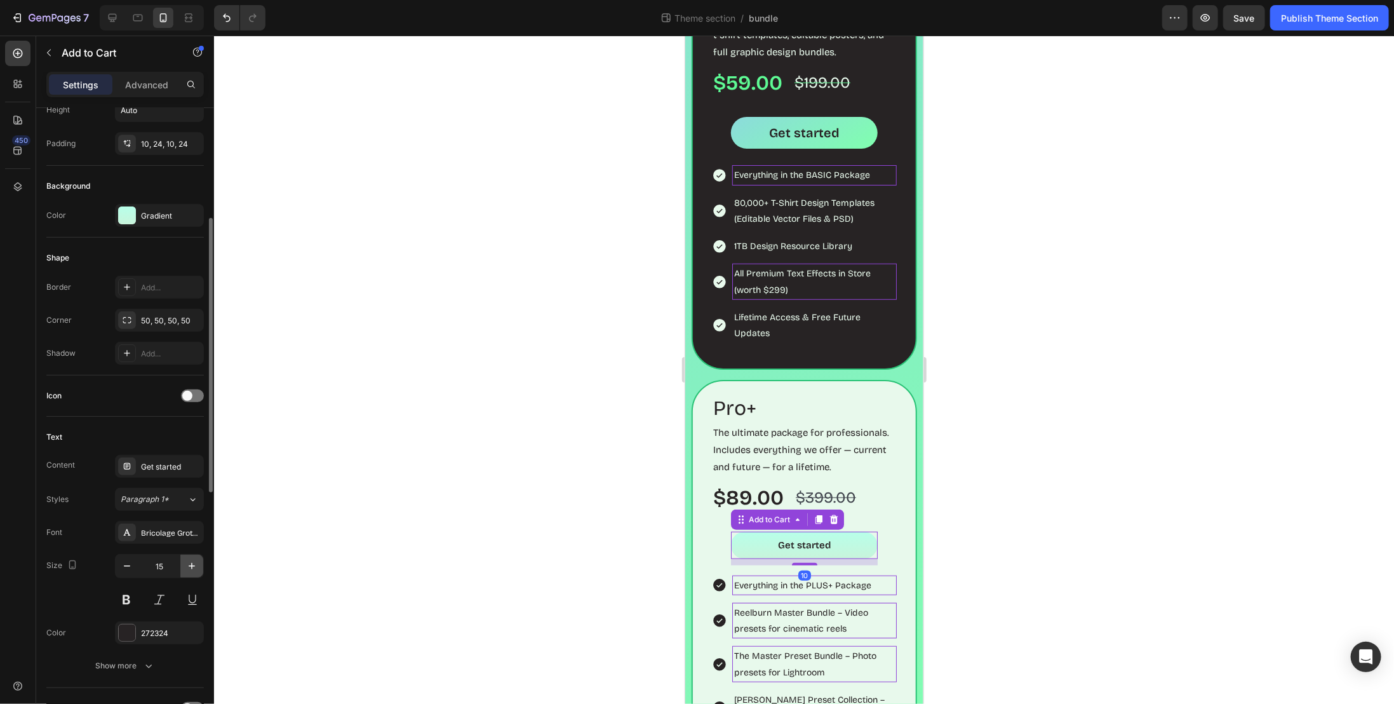
click at [192, 563] on icon "button" at bounding box center [192, 566] width 6 height 6
click at [191, 563] on icon "button" at bounding box center [192, 566] width 6 height 6
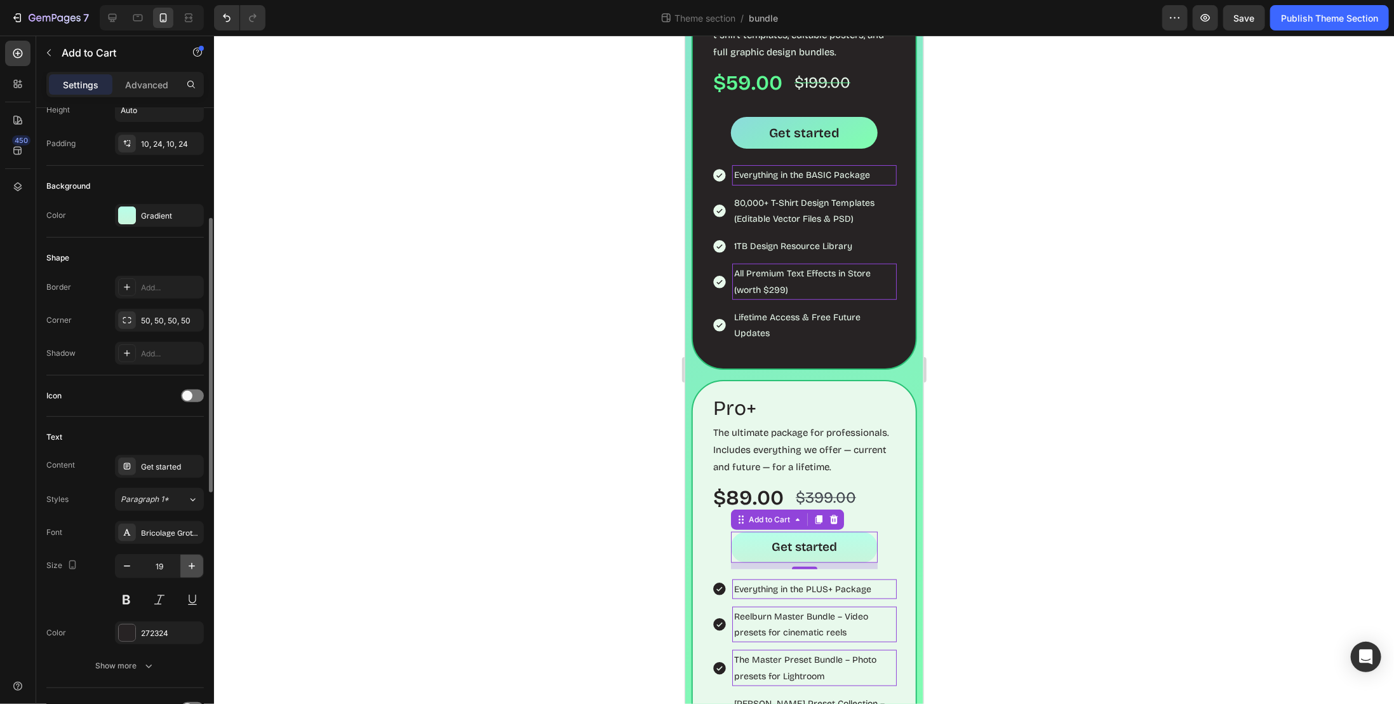
click at [191, 563] on icon "button" at bounding box center [192, 566] width 6 height 6
type input "20"
click at [1042, 478] on div at bounding box center [804, 370] width 1180 height 668
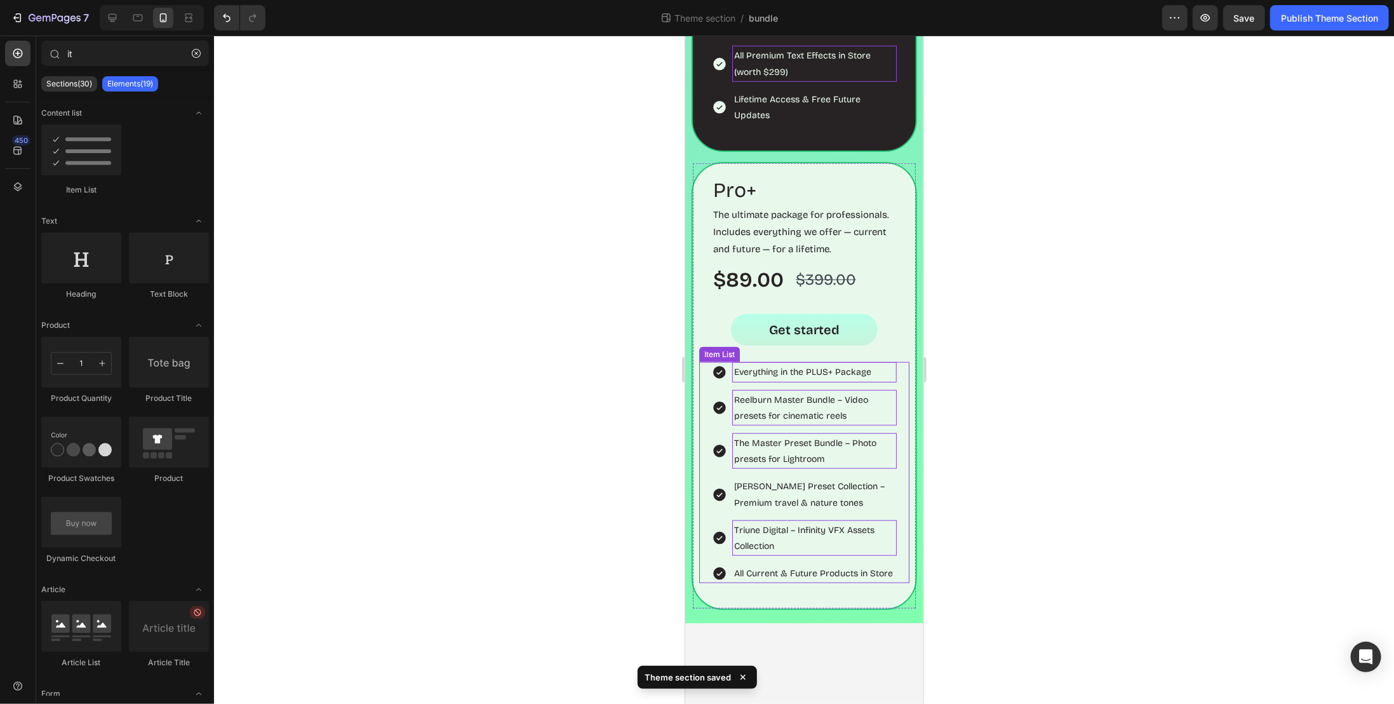
scroll to position [762, 0]
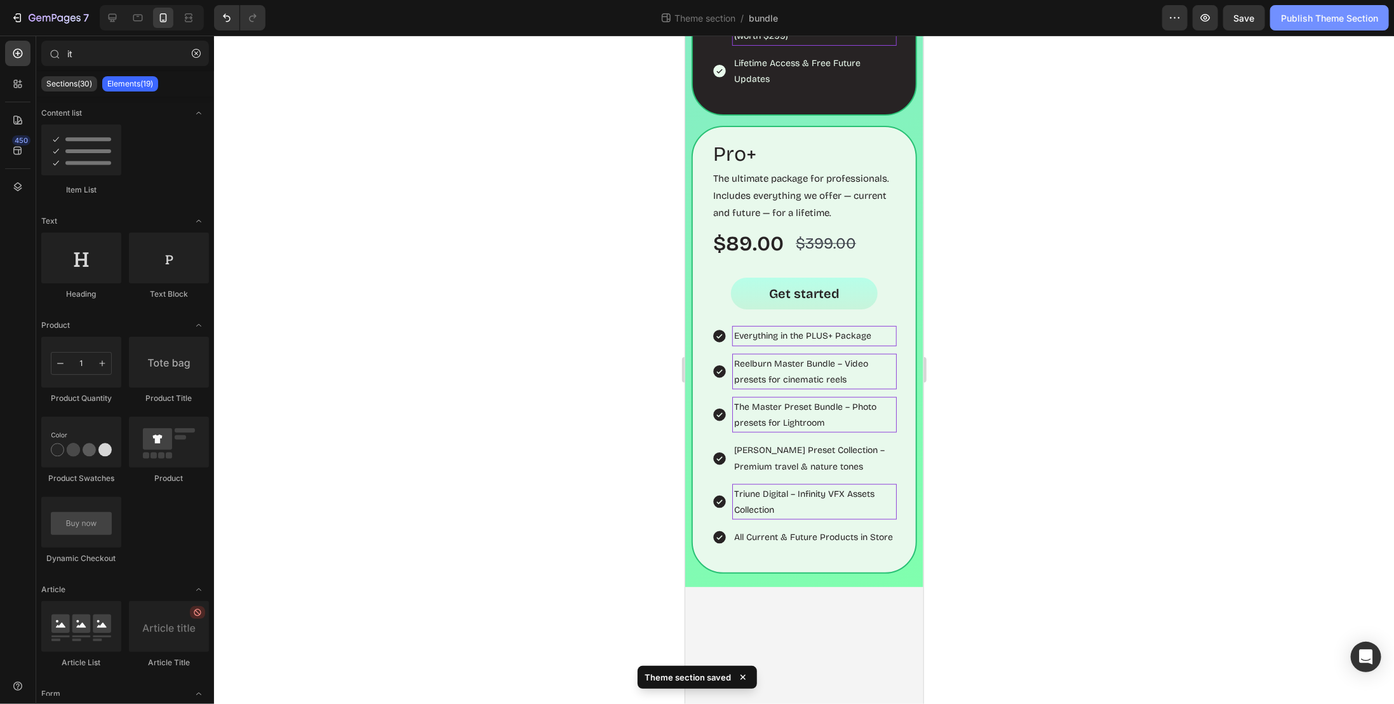
click at [1314, 15] on div "Publish Theme Section" at bounding box center [1329, 17] width 97 height 13
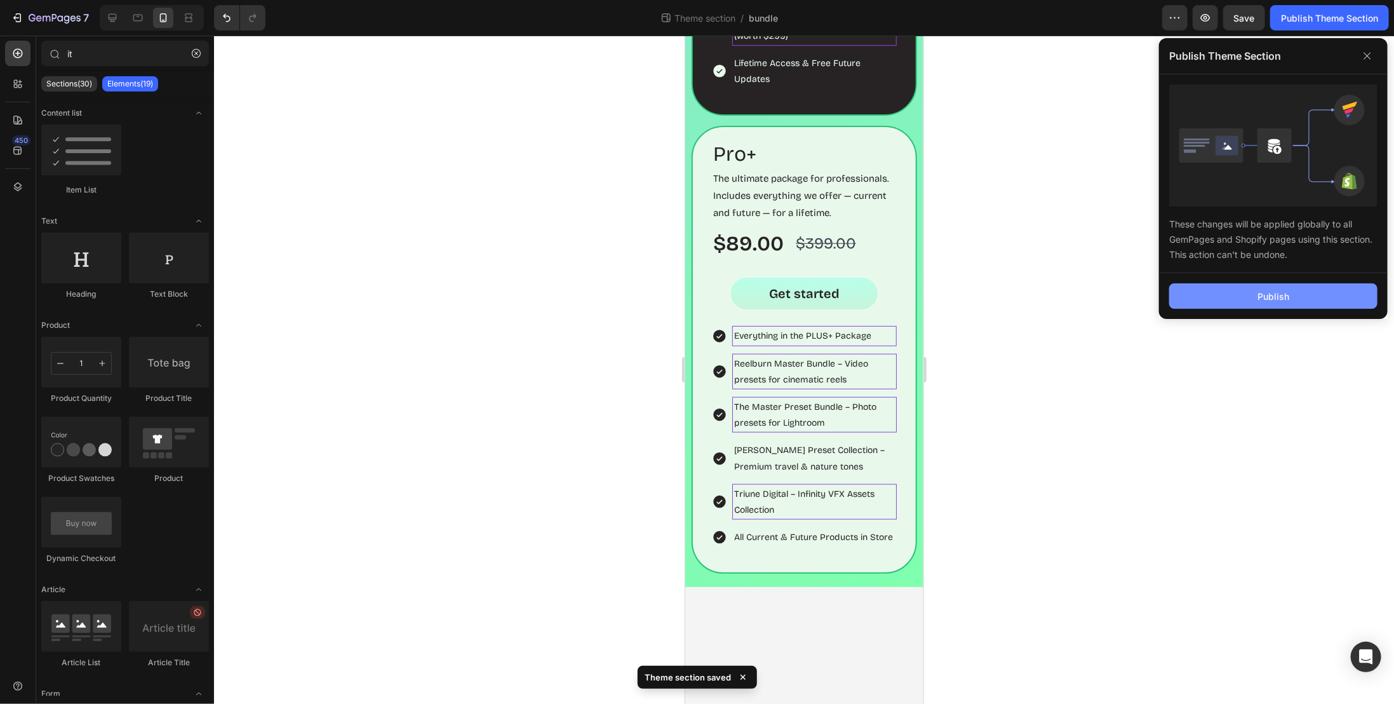
click at [1269, 300] on div "Publish" at bounding box center [1274, 296] width 32 height 13
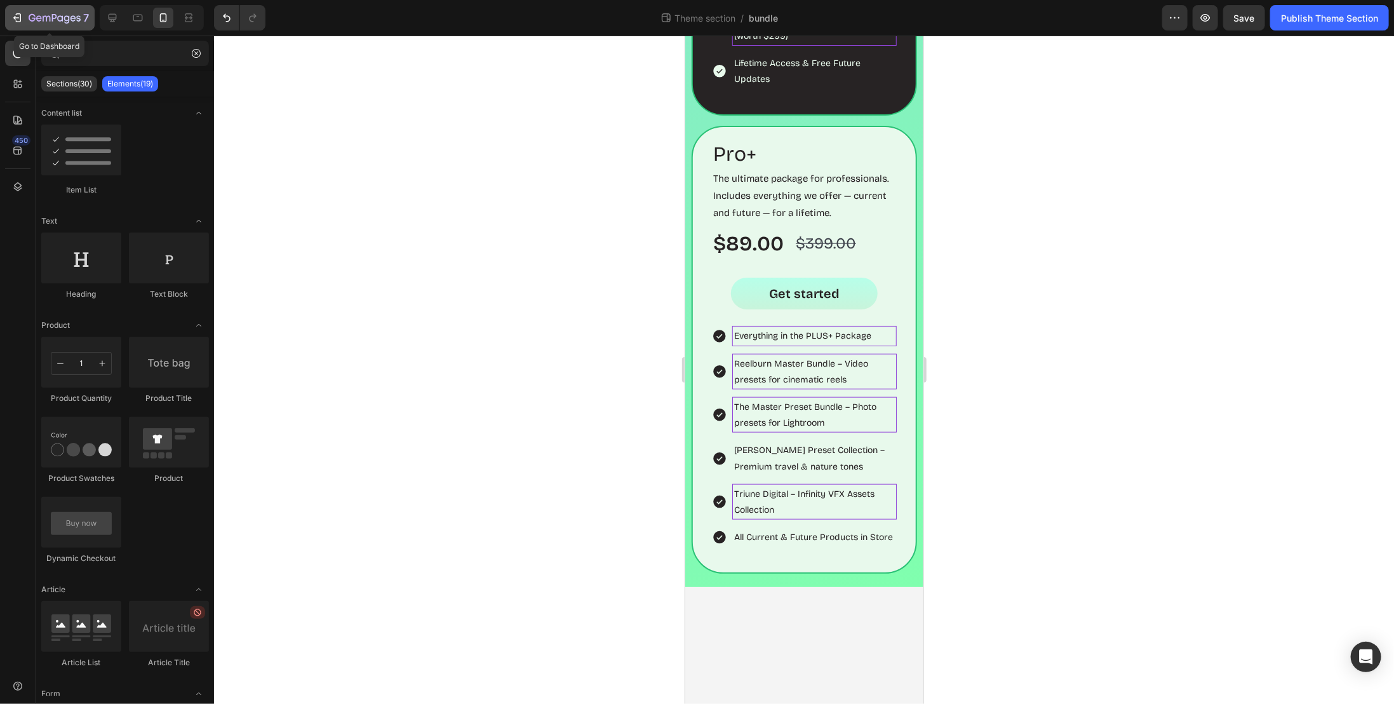
click at [55, 20] on icon "button" at bounding box center [55, 18] width 52 height 11
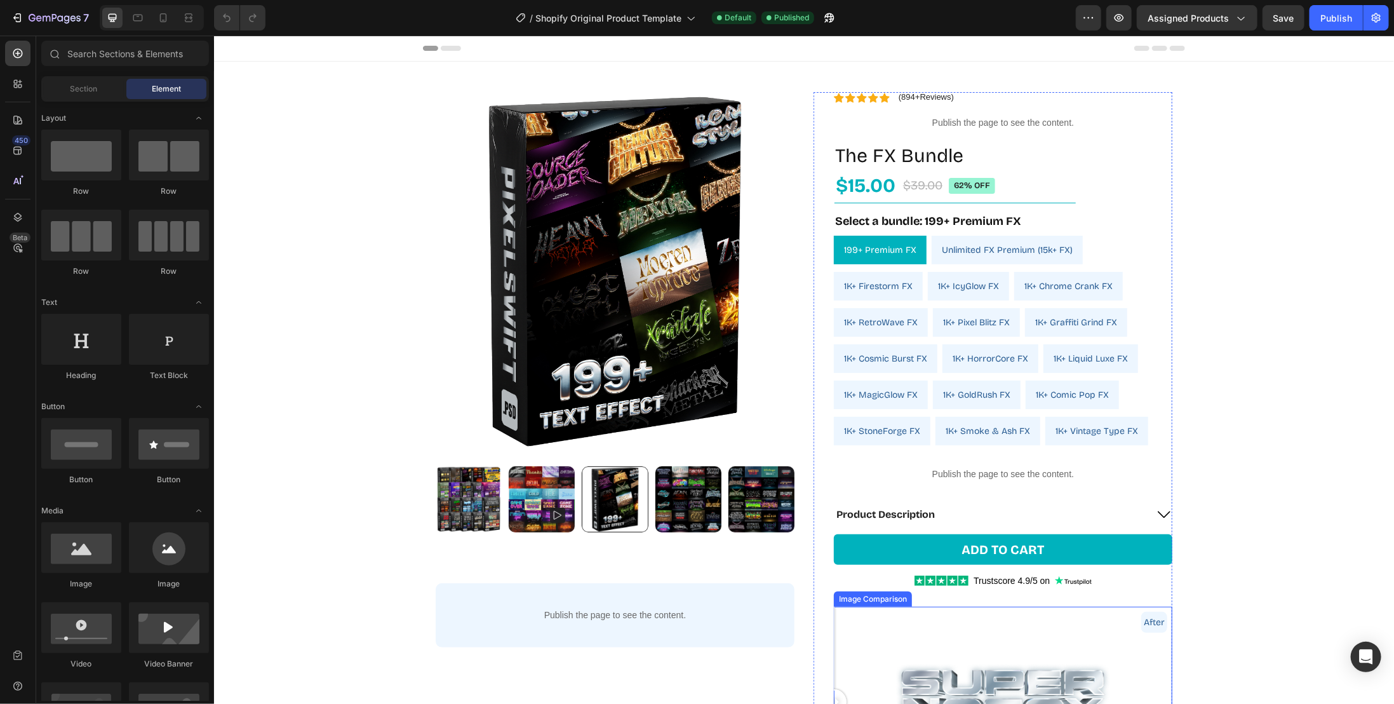
scroll to position [318, 0]
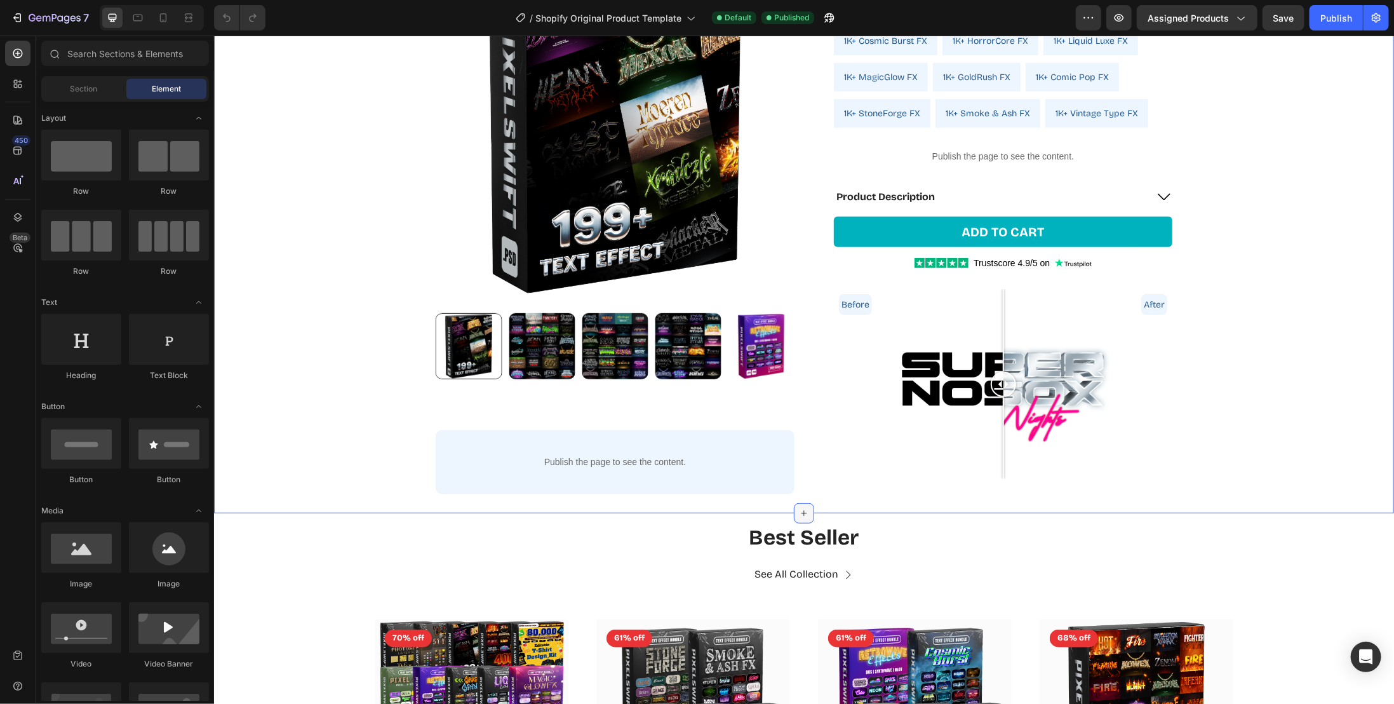
click at [799, 514] on icon at bounding box center [804, 513] width 10 height 10
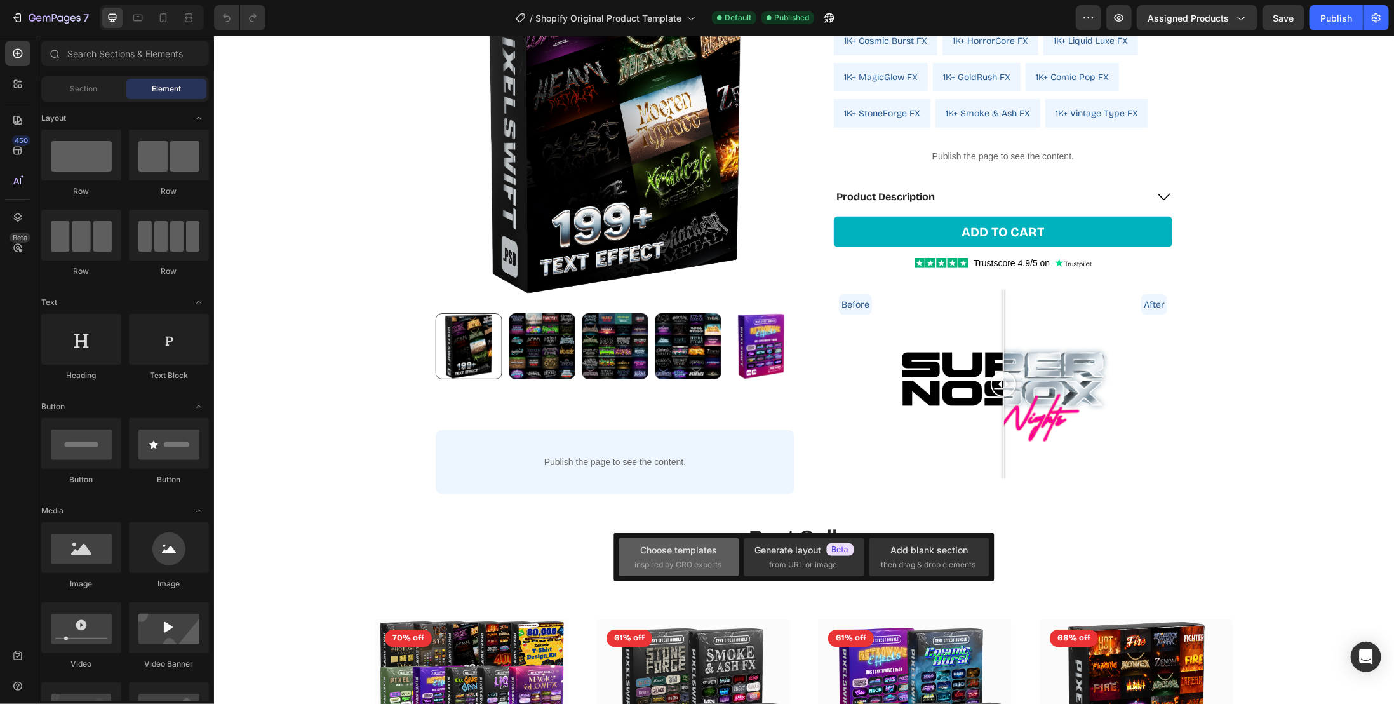
click at [711, 555] on div "Choose templates" at bounding box center [679, 549] width 77 height 13
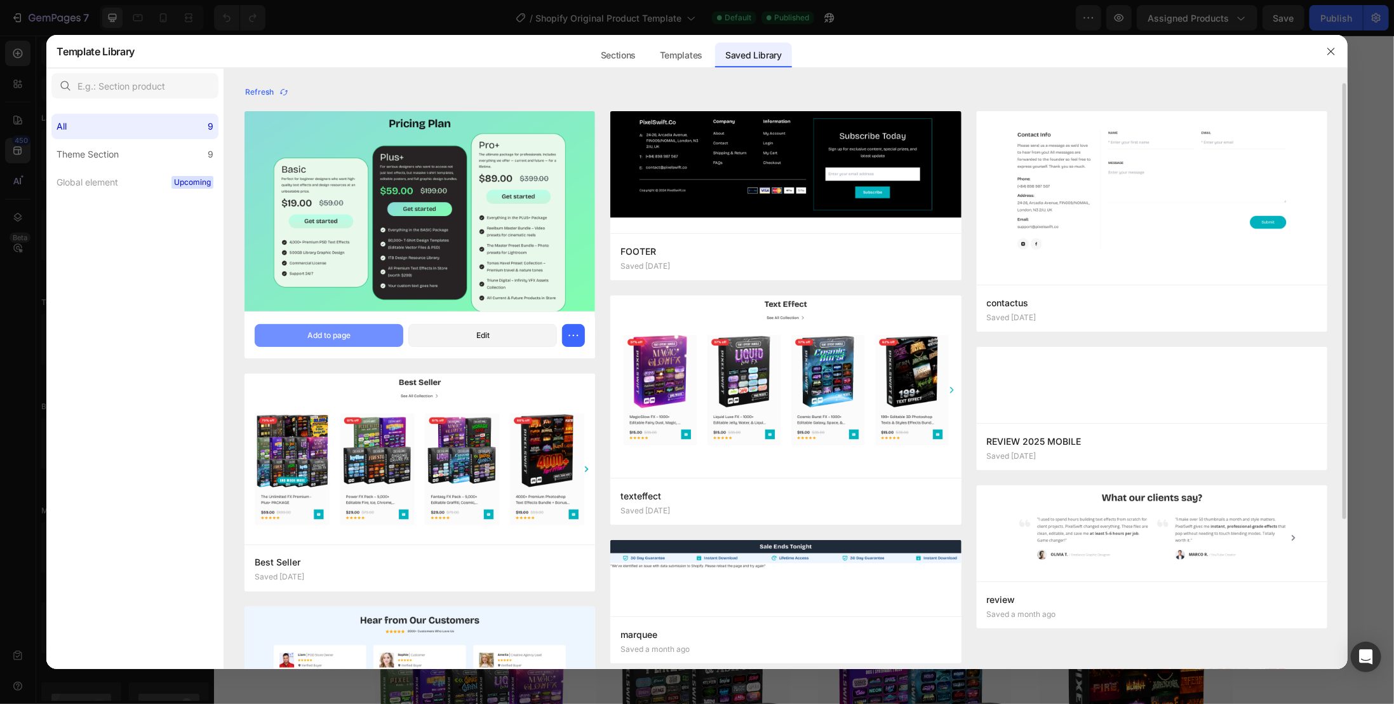
click at [353, 332] on button "Add to page" at bounding box center [329, 335] width 149 height 23
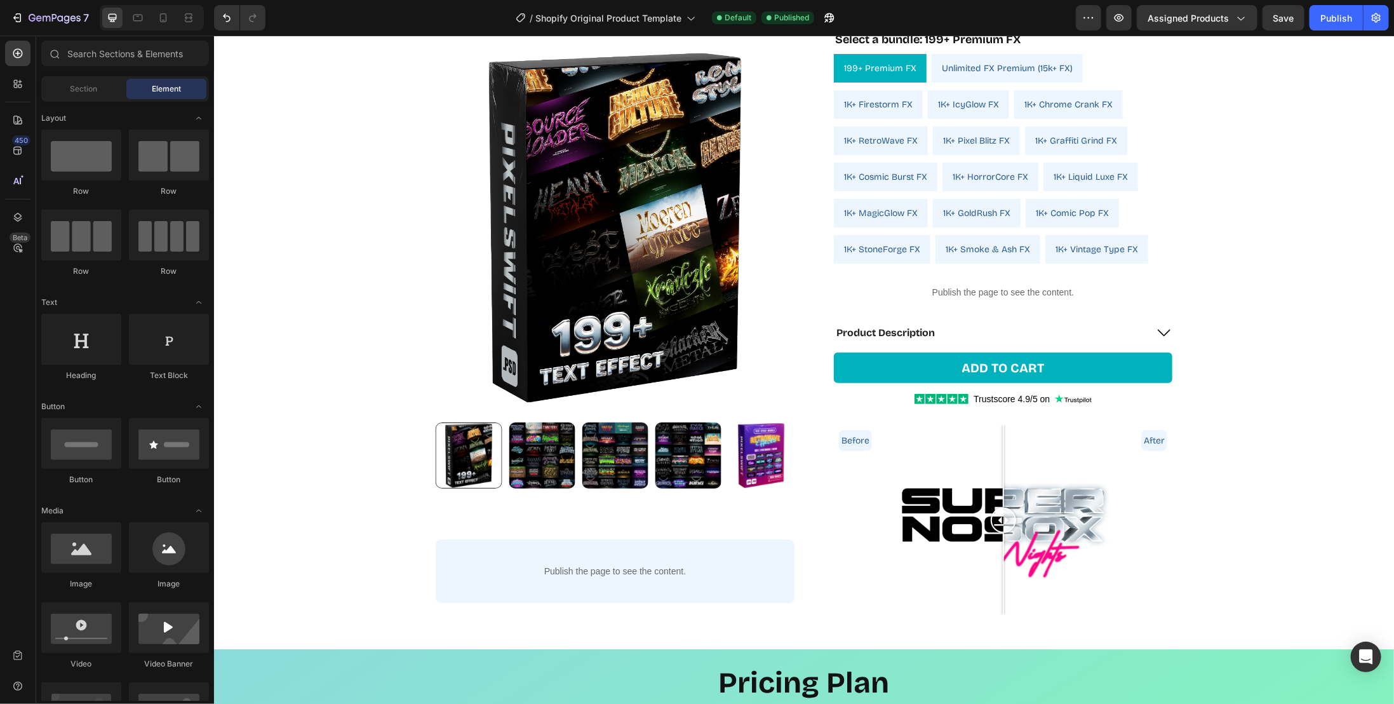
scroll to position [767, 0]
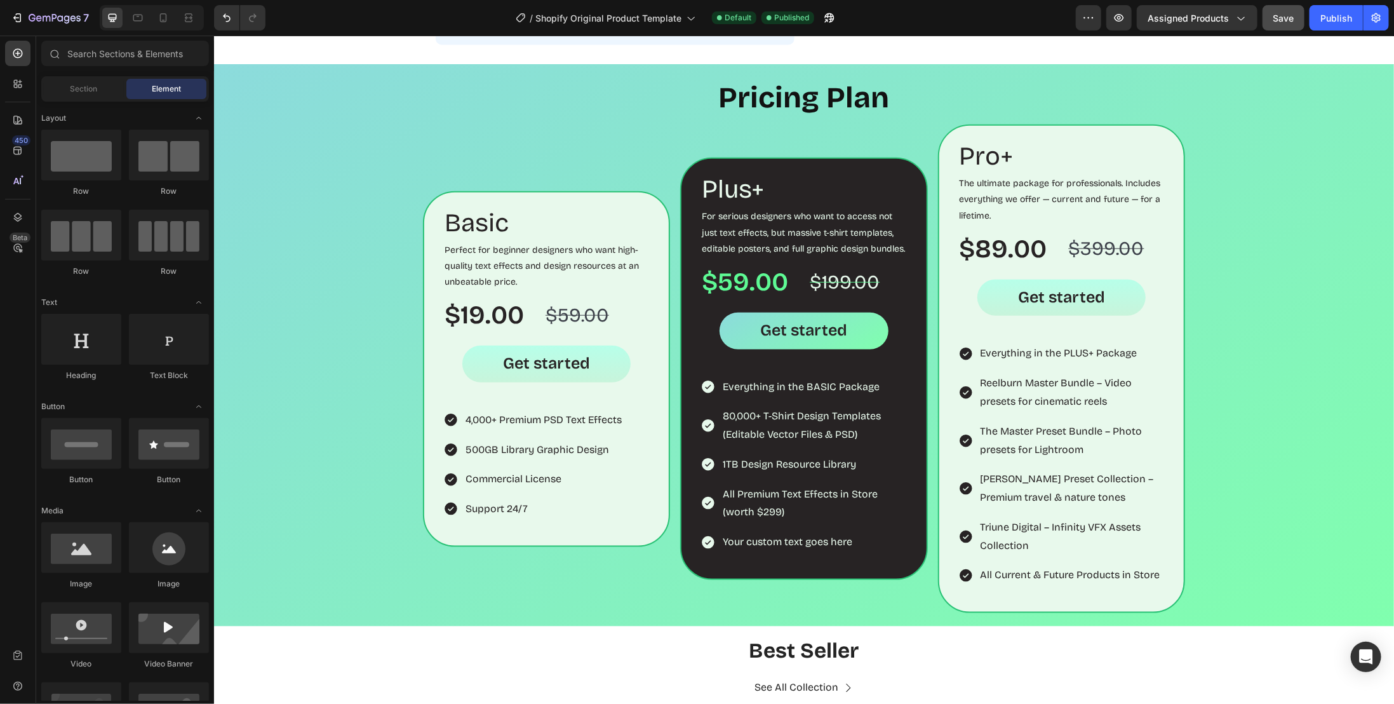
click at [1297, 14] on button "Save" at bounding box center [1284, 17] width 42 height 25
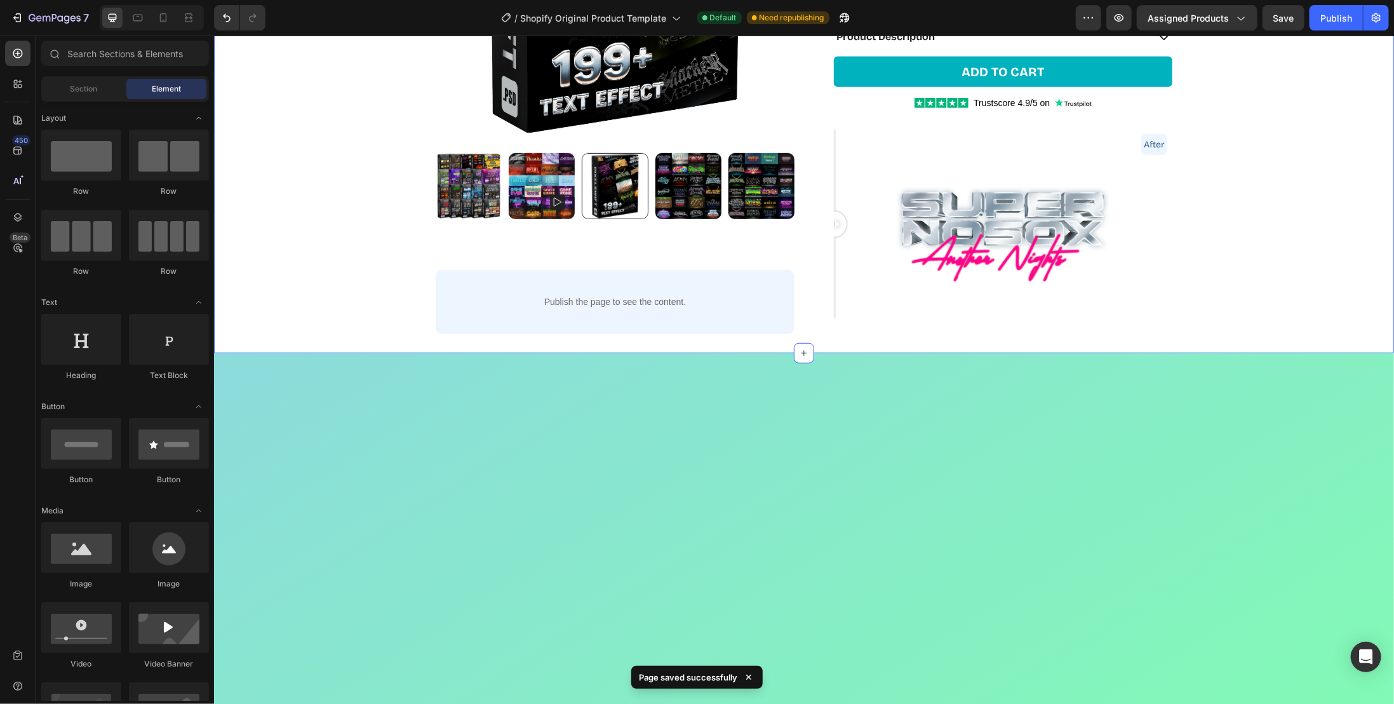
scroll to position [97, 0]
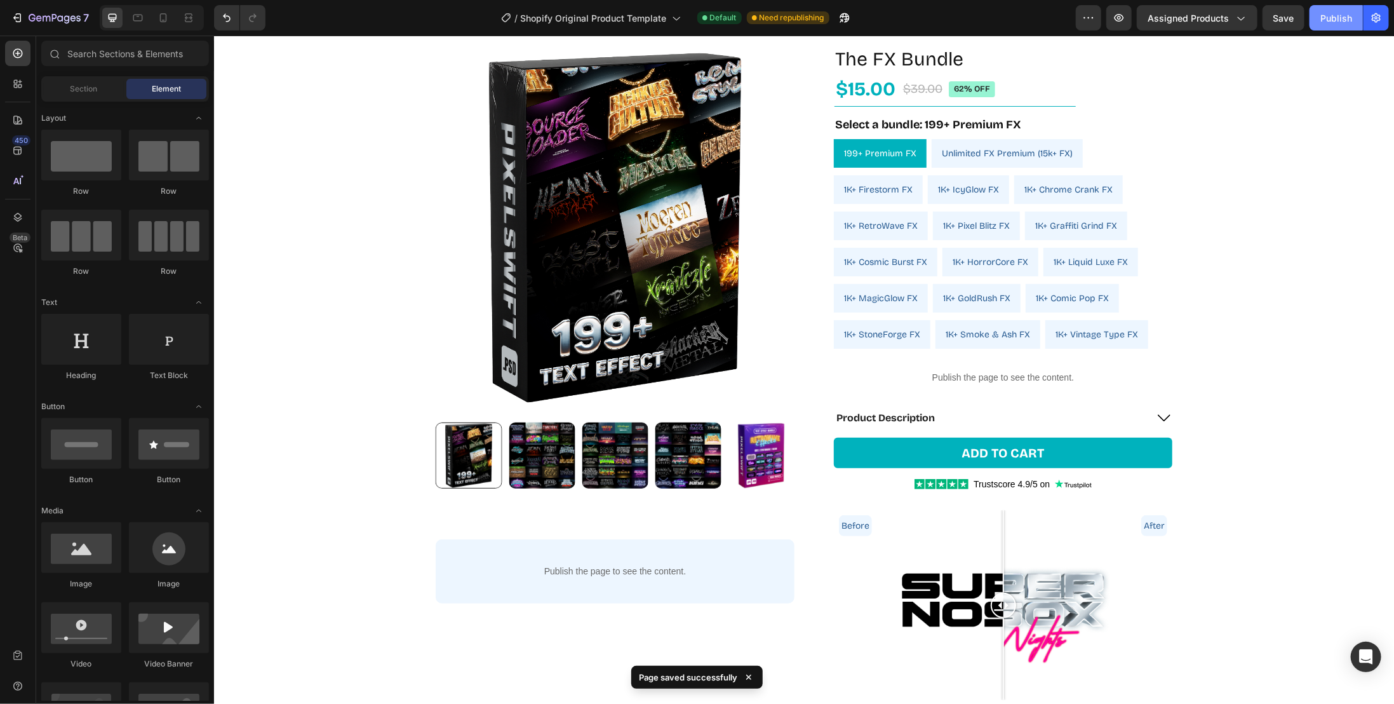
click at [1328, 18] on div "Publish" at bounding box center [1337, 17] width 32 height 13
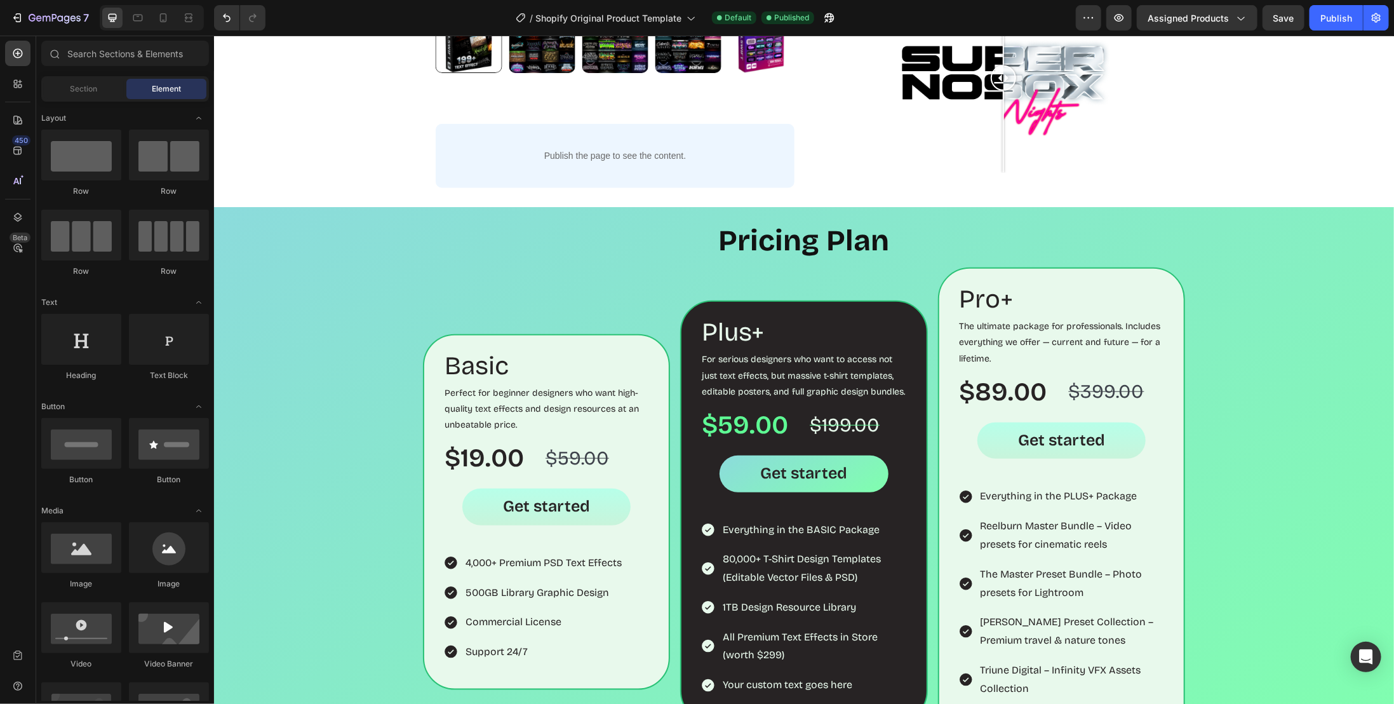
scroll to position [735, 0]
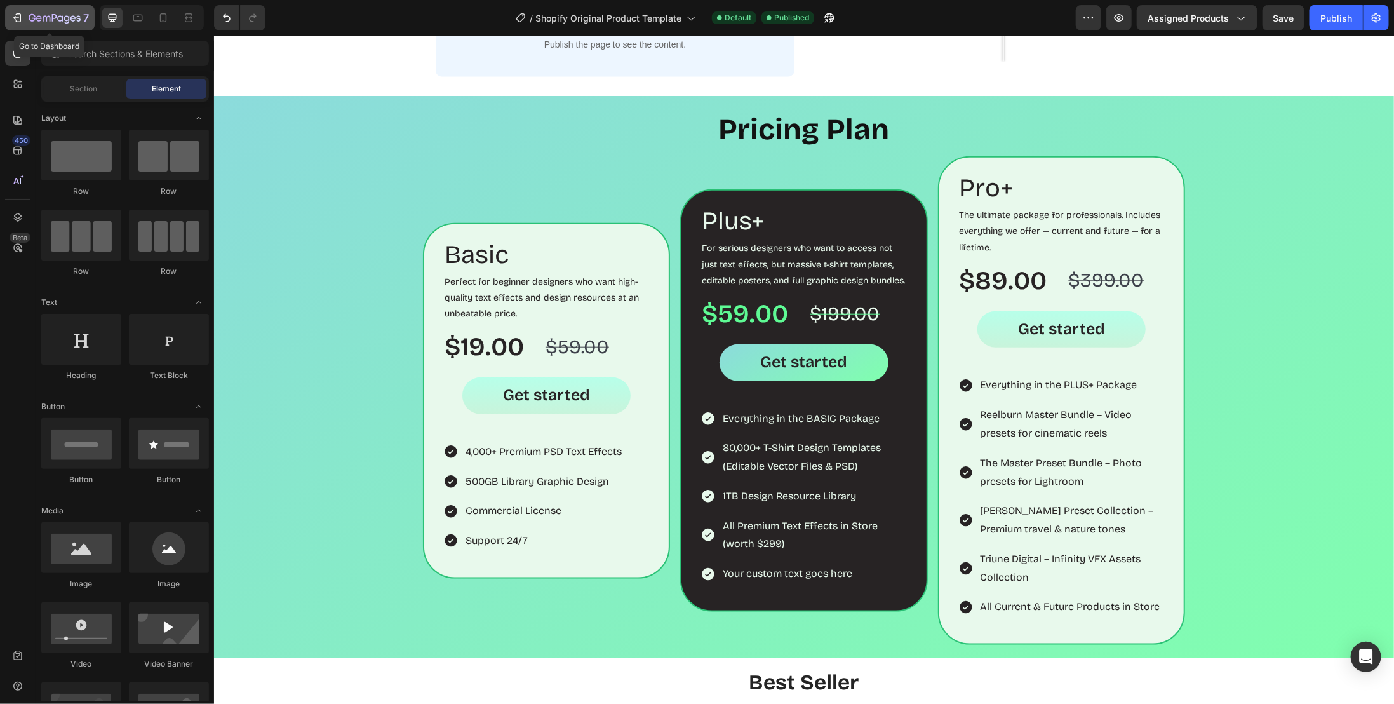
click at [45, 18] on icon "button" at bounding box center [55, 18] width 52 height 11
